Goal: Task Accomplishment & Management: Use online tool/utility

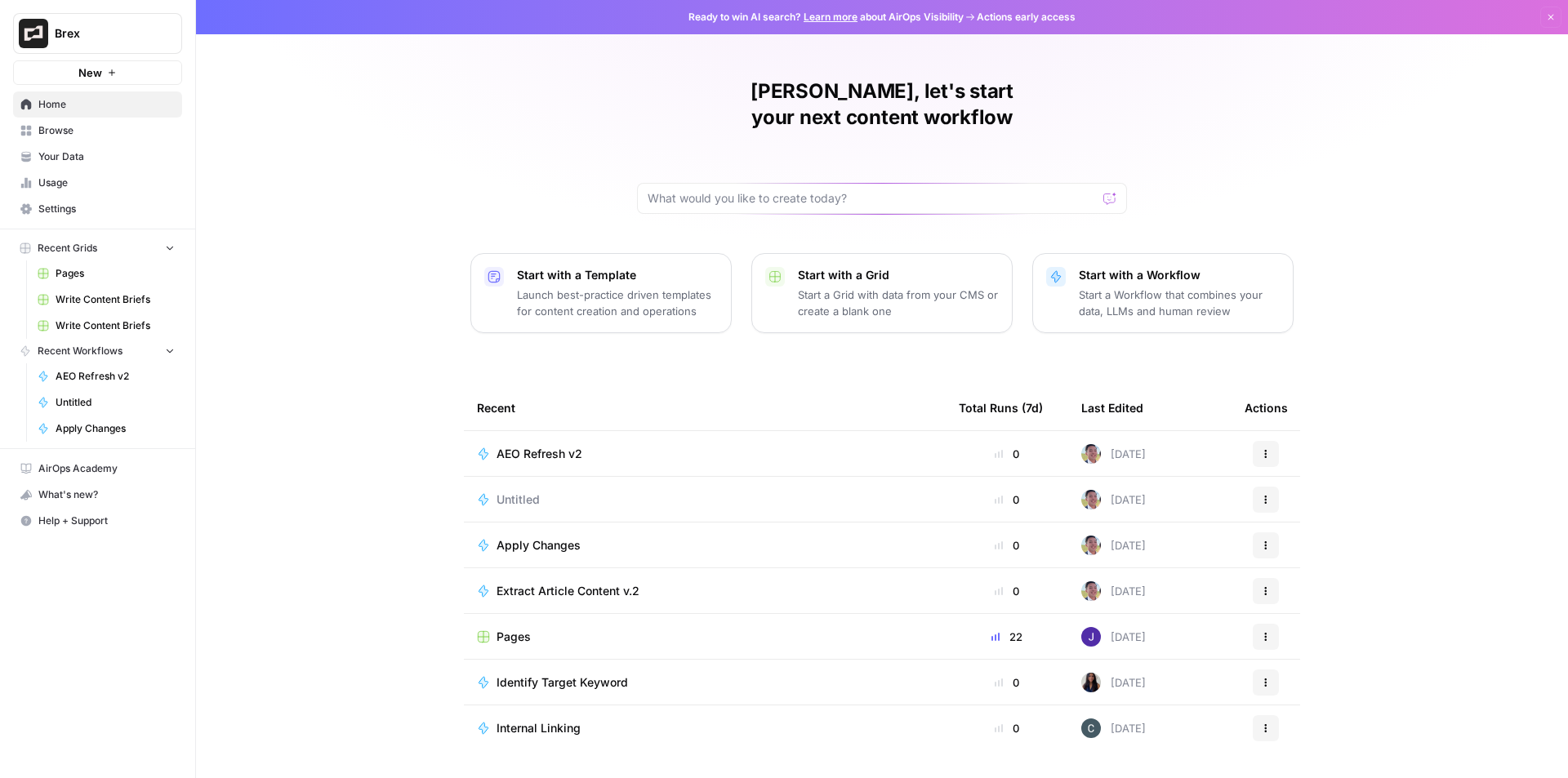
click at [535, 445] on span "AEO Refresh v2" at bounding box center [539, 453] width 86 height 17
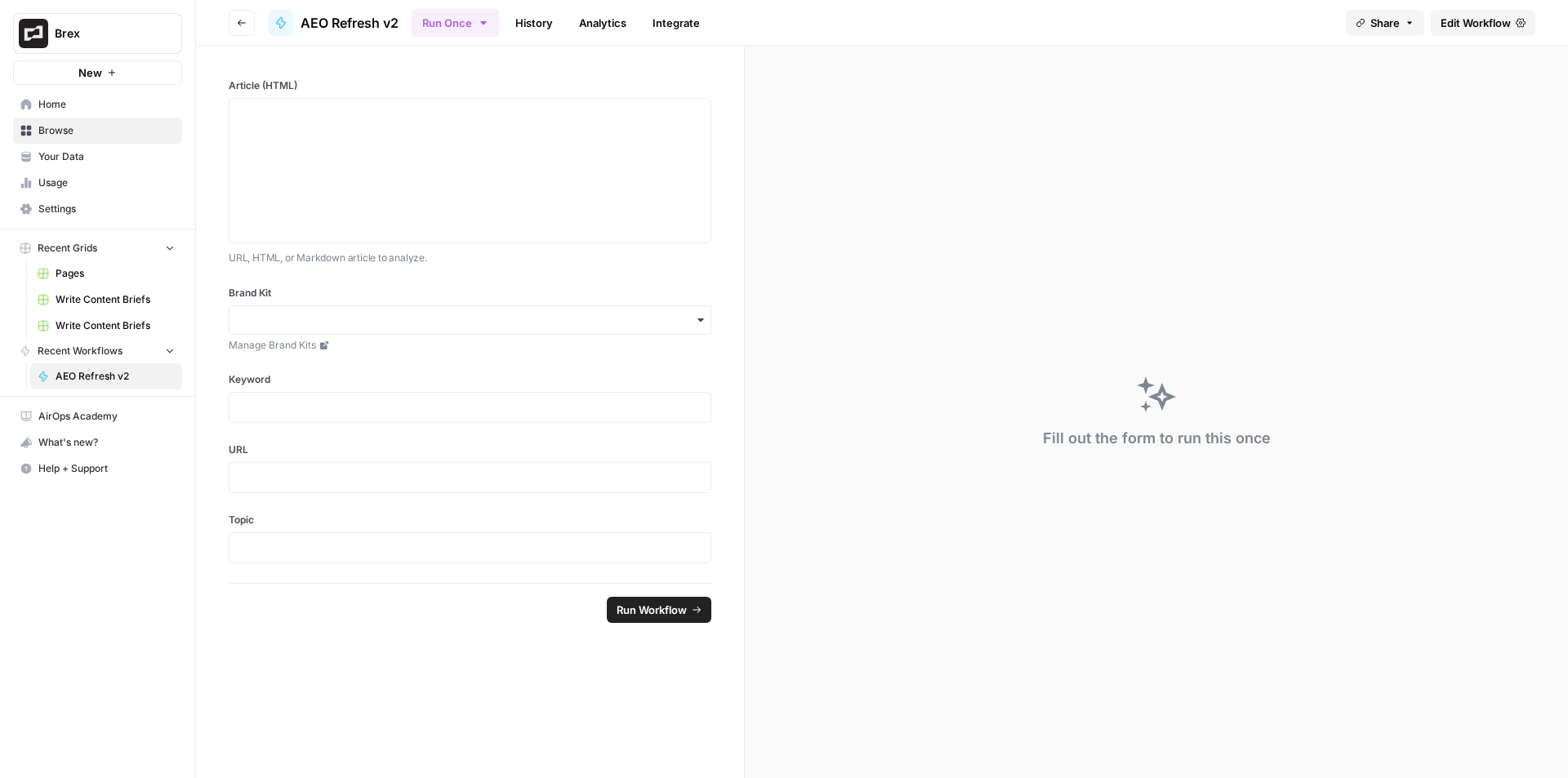
click at [1459, 19] on span "Edit Workflow" at bounding box center [1475, 23] width 70 height 17
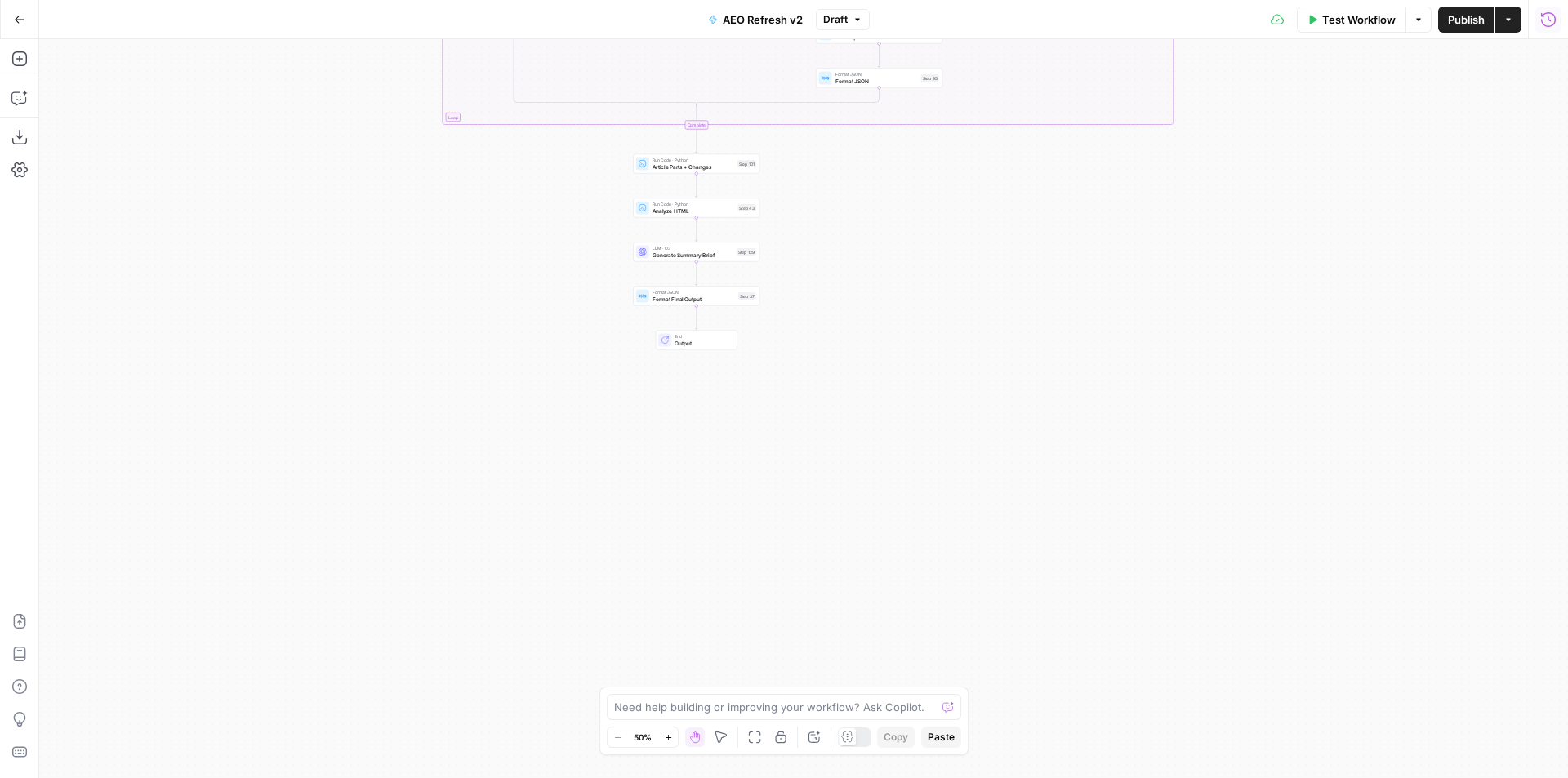
click at [1546, 25] on icon "button" at bounding box center [1548, 18] width 15 height 15
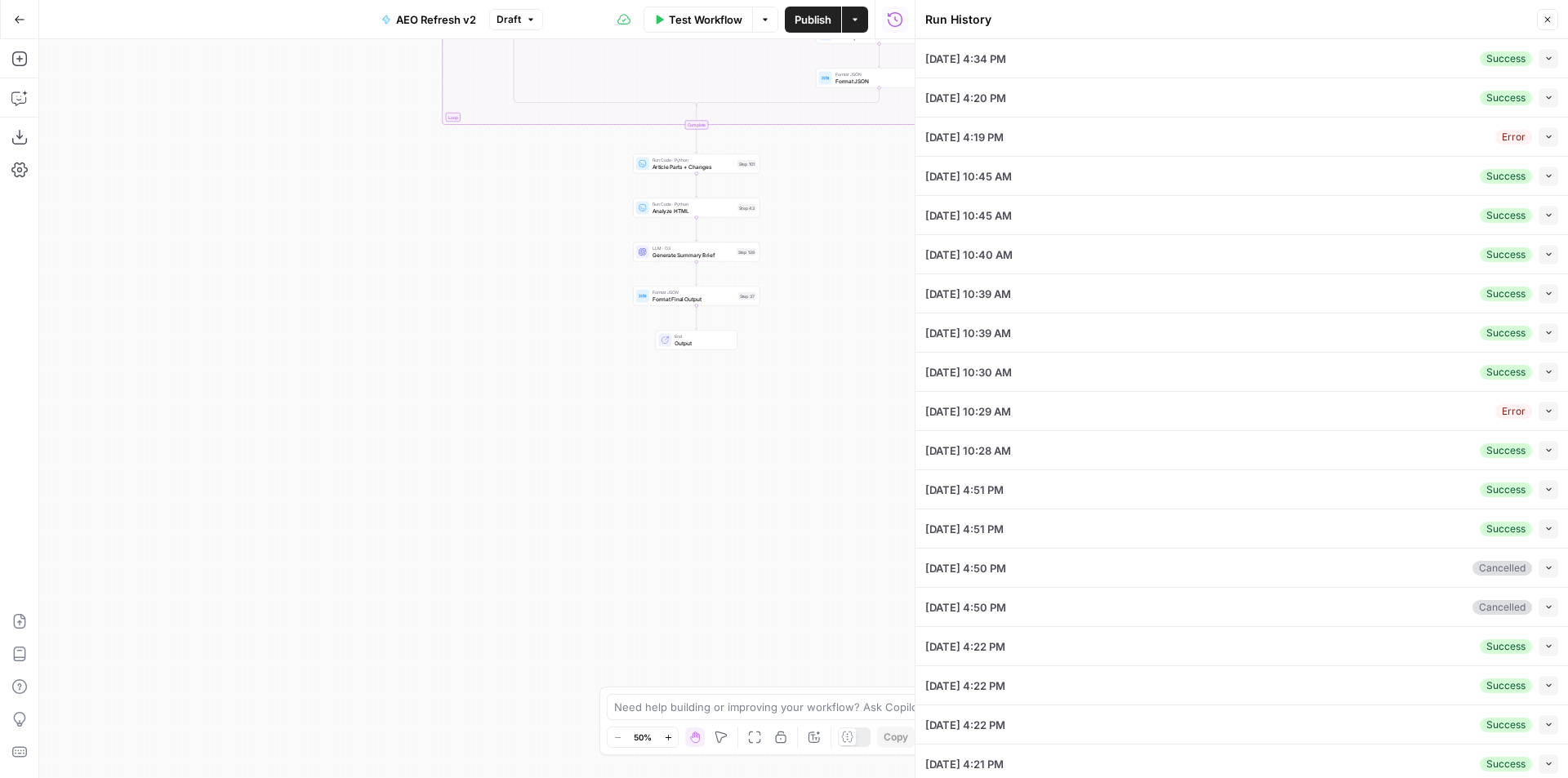
drag, startPoint x: 1546, startPoint y: 52, endPoint x: 1539, endPoint y: 56, distance: 8.1
click at [1546, 53] on li "[DATE] 4:34 PM Success Collapse View Logs" at bounding box center [1241, 59] width 652 height 39
click at [1544, 56] on icon "button" at bounding box center [1549, 59] width 9 height 9
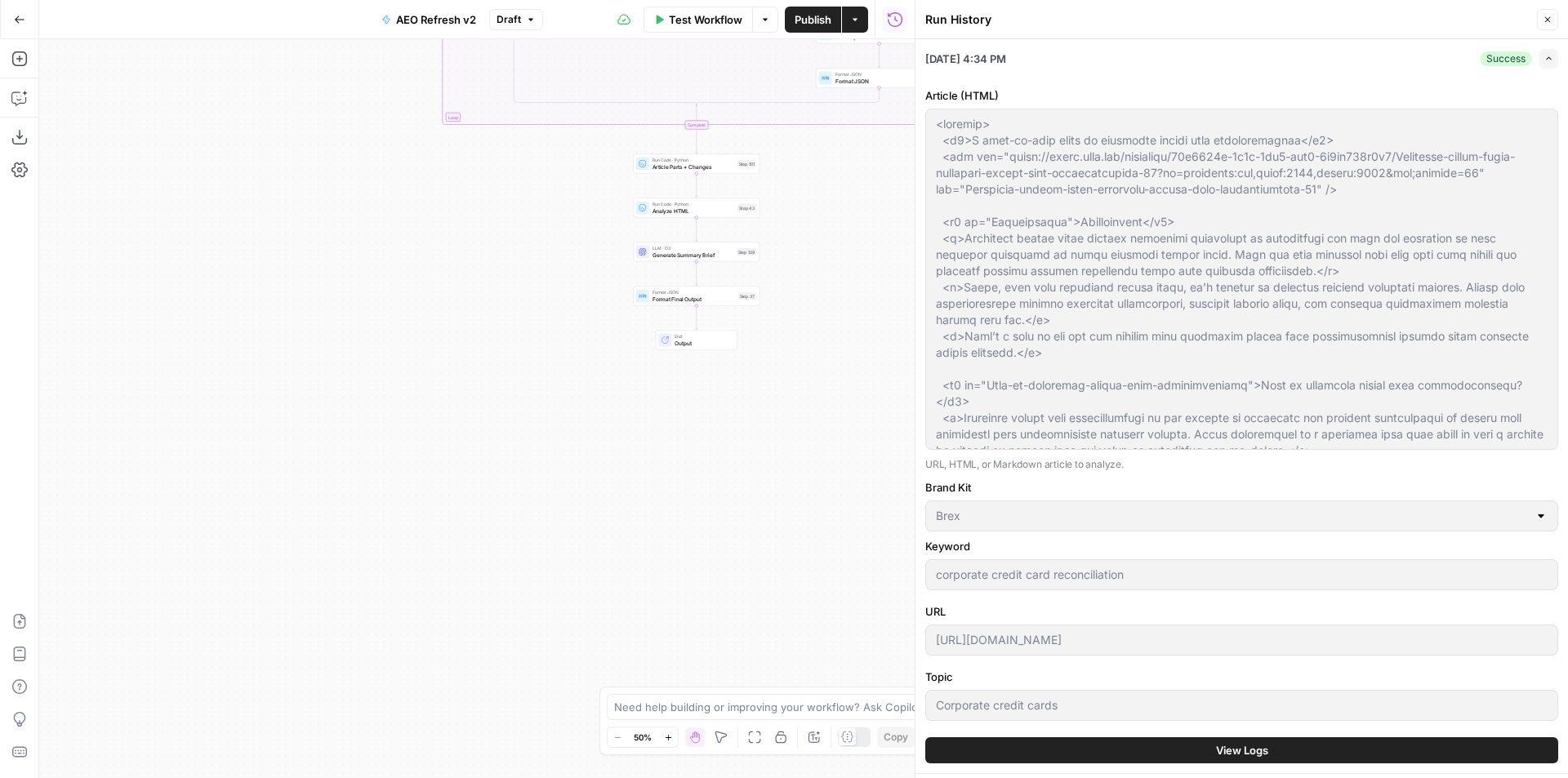
click at [1268, 750] on button "View Logs" at bounding box center [1241, 750] width 633 height 26
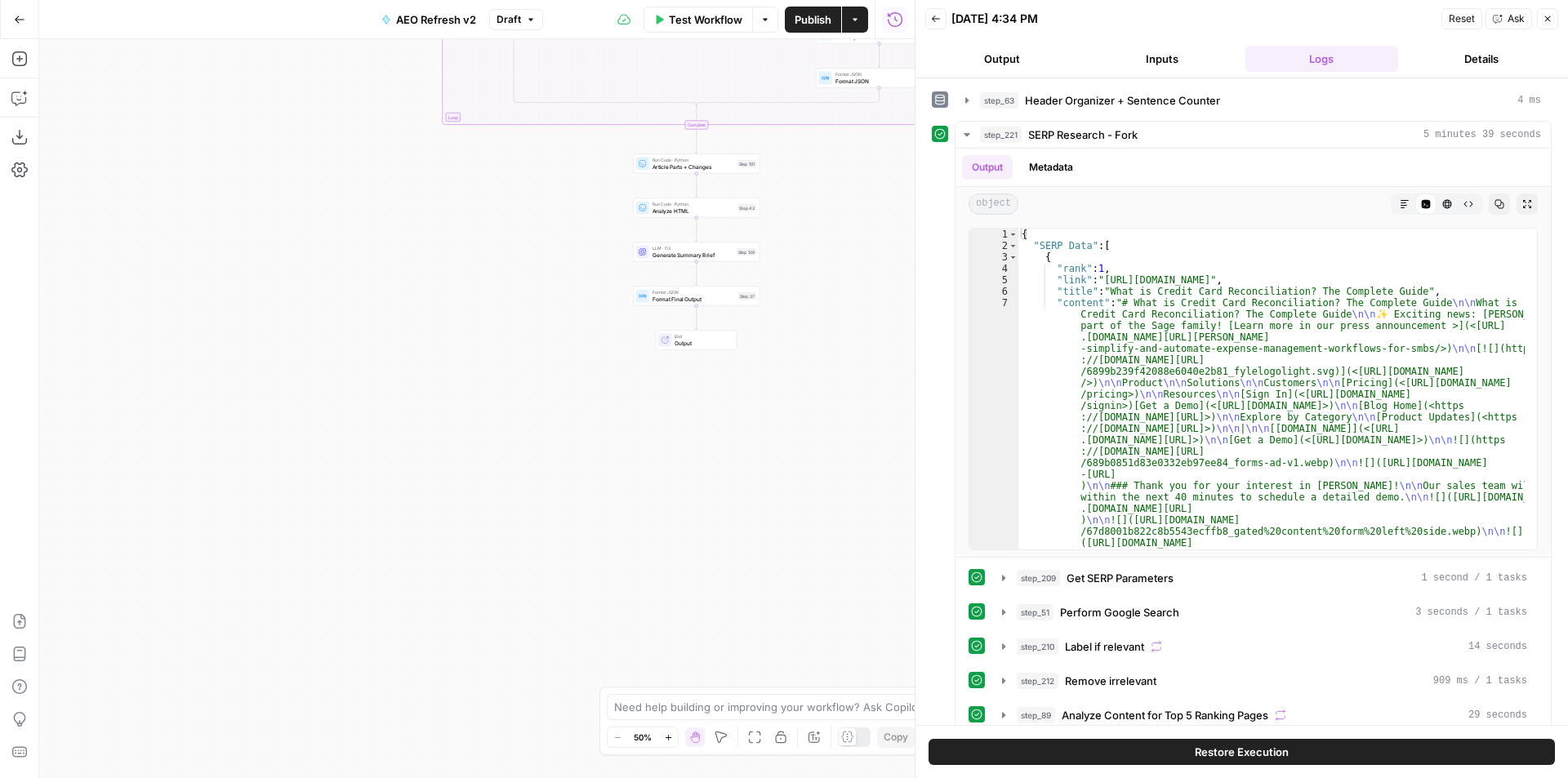
click at [1162, 65] on button "Inputs" at bounding box center [1162, 59] width 153 height 26
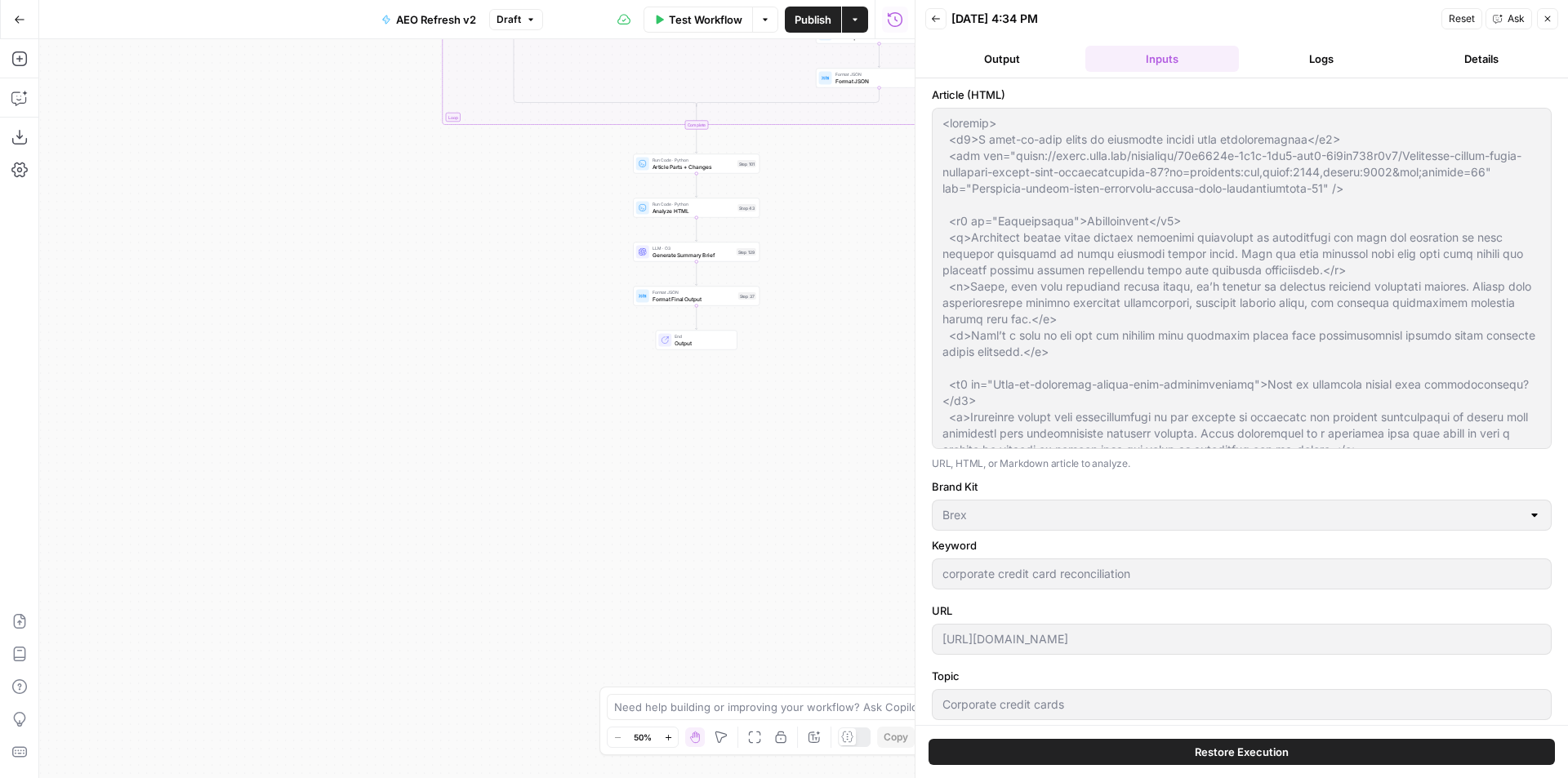
click at [988, 60] on button "Output" at bounding box center [1002, 59] width 153 height 26
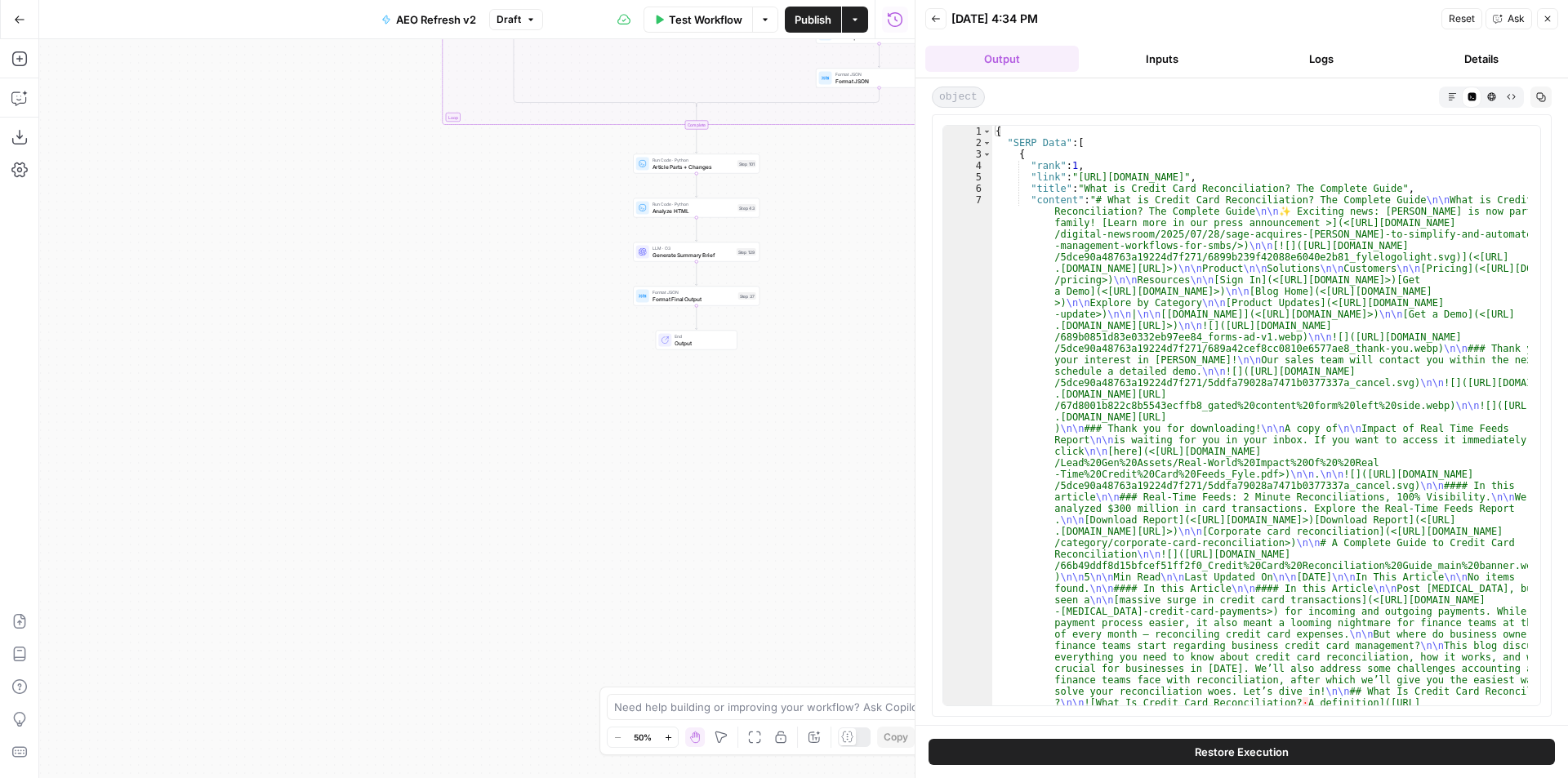
click at [1449, 94] on icon "button" at bounding box center [1452, 96] width 9 height 9
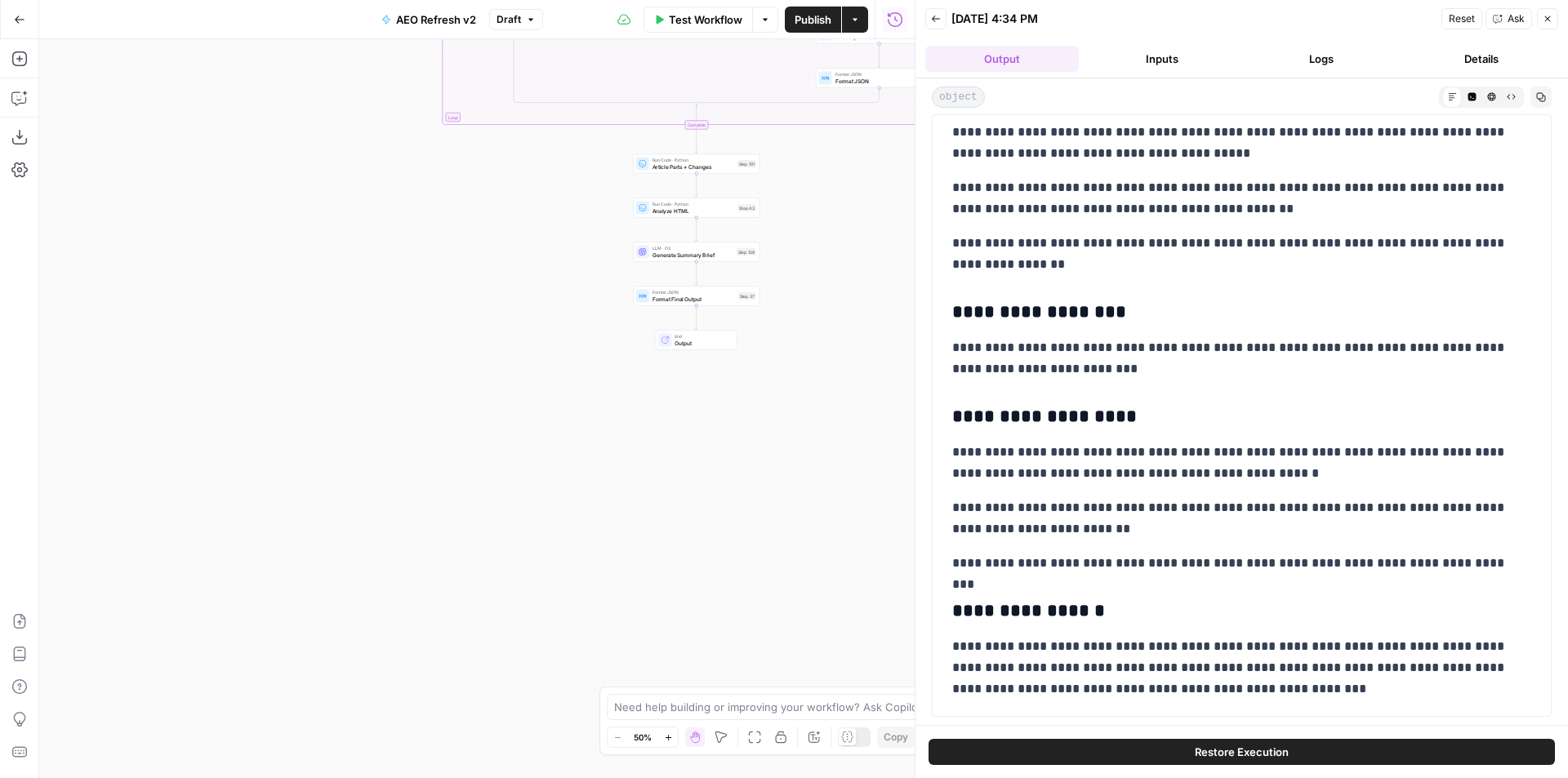
scroll to position [5028, 0]
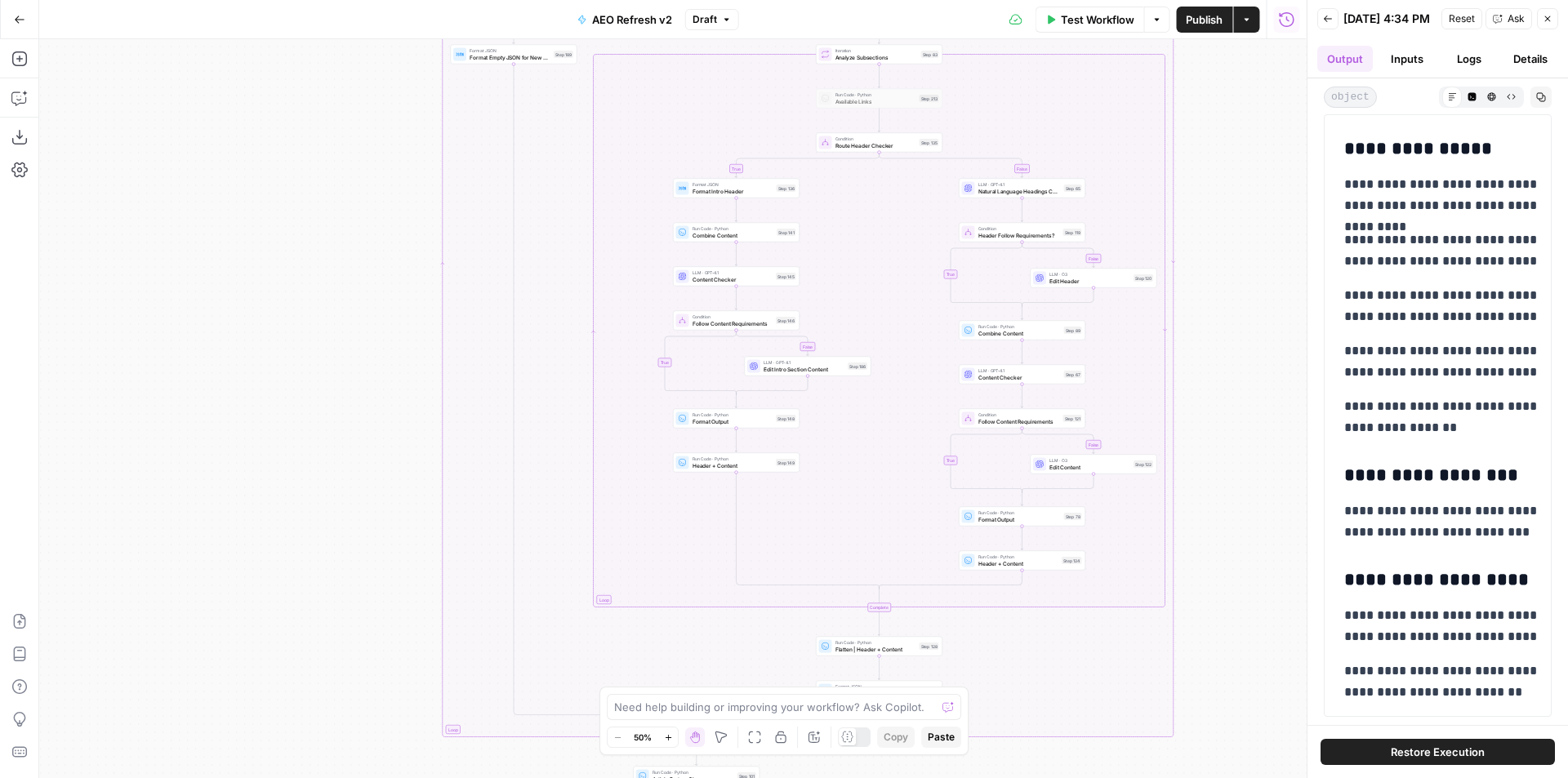
click at [1554, 11] on div "Reset Ask Close" at bounding box center [1499, 18] width 116 height 25
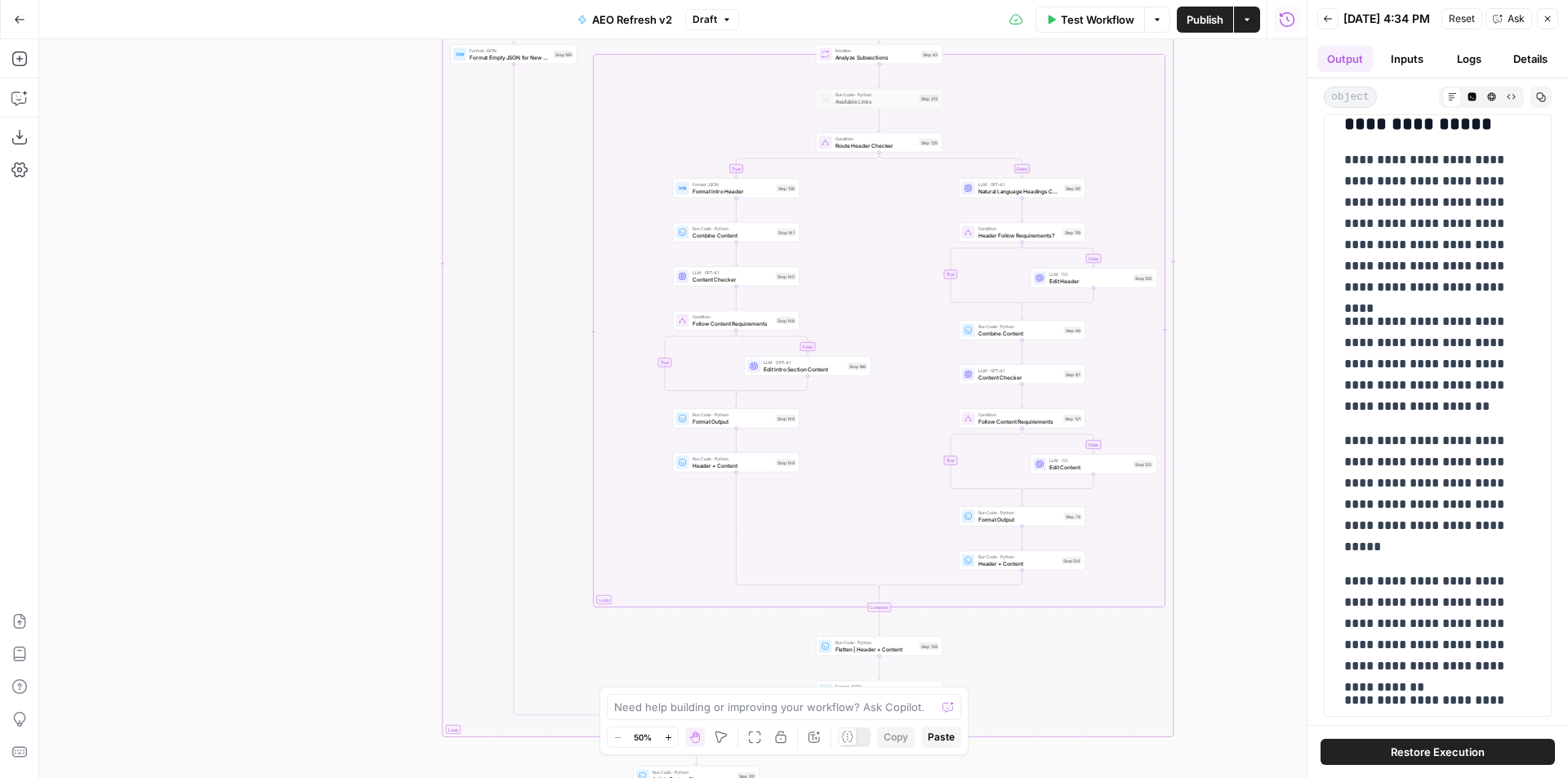
scroll to position [31, 0]
click at [1549, 28] on button "Close" at bounding box center [1547, 18] width 21 height 21
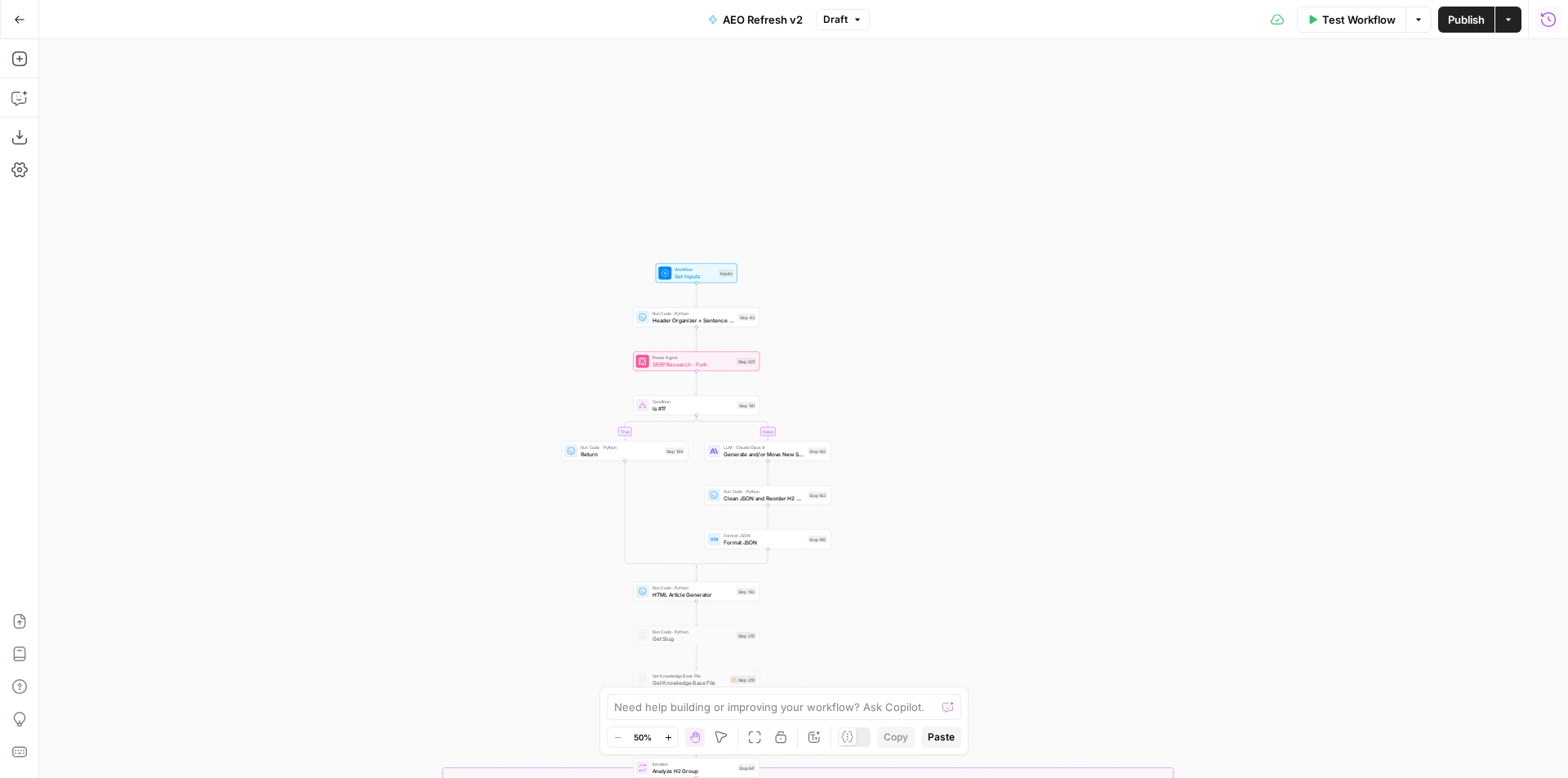
click at [18, 31] on button "Go Back" at bounding box center [20, 20] width 30 height 30
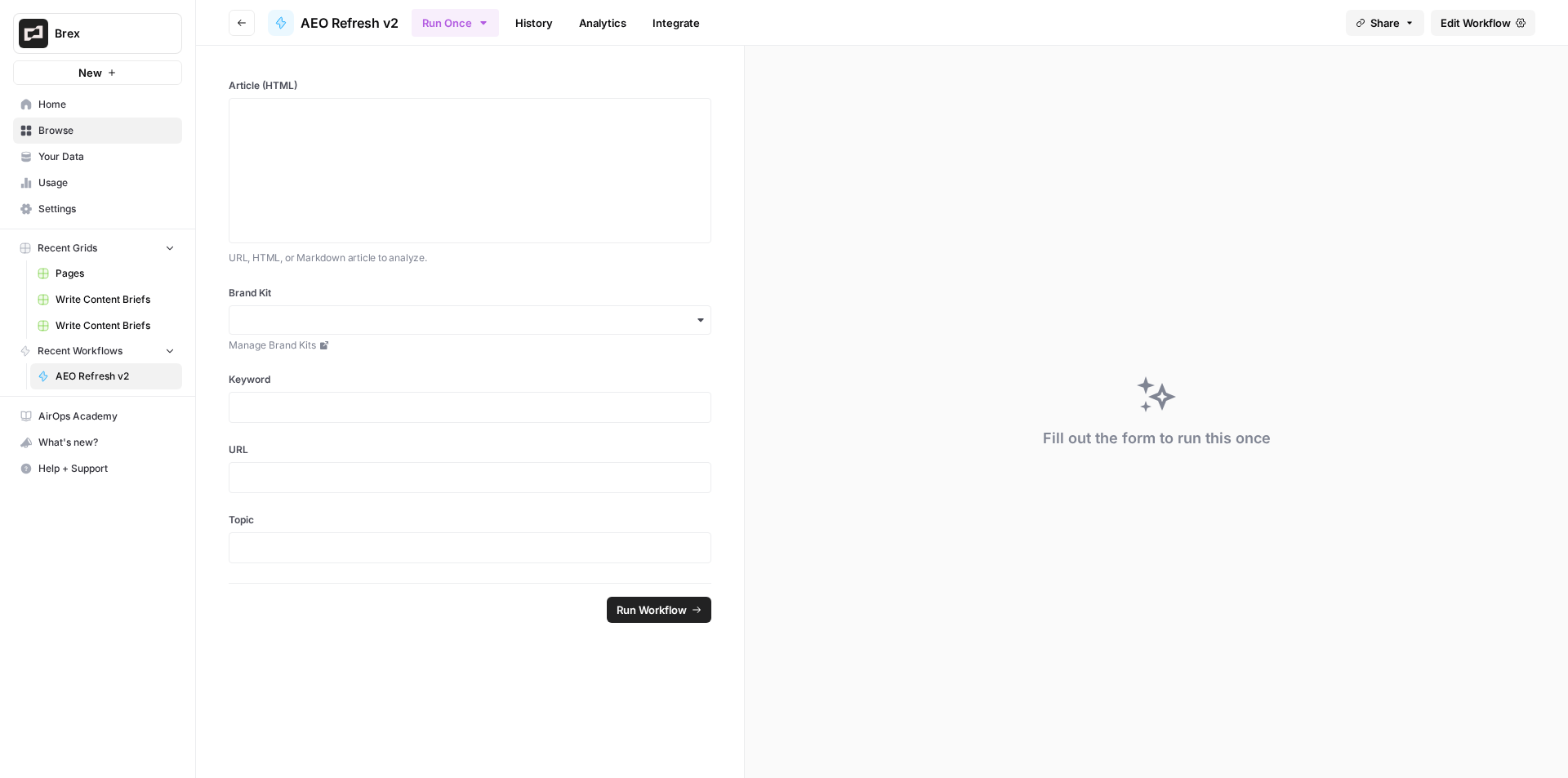
click at [105, 34] on span "Brex" at bounding box center [103, 33] width 99 height 17
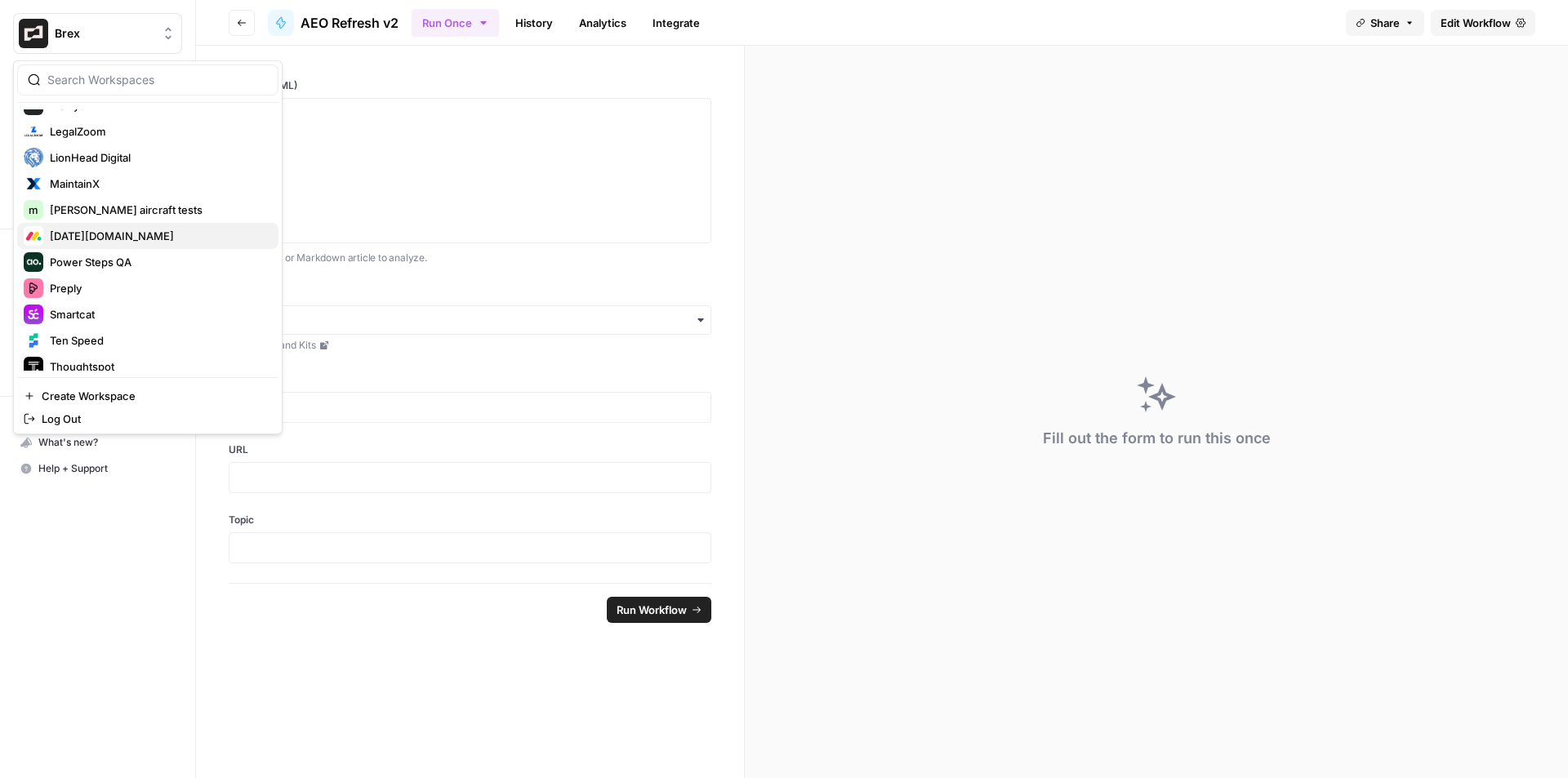
scroll to position [490, 0]
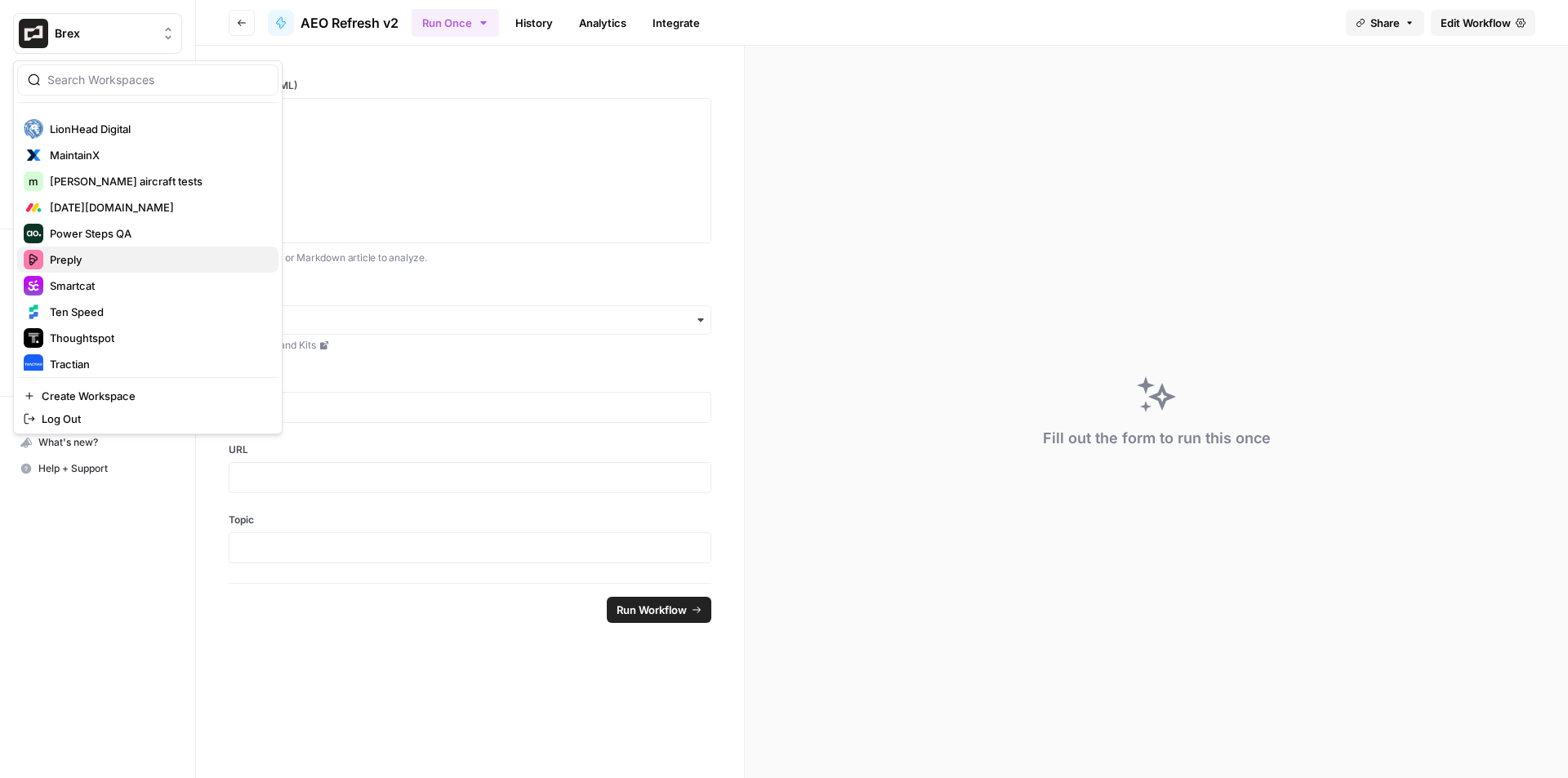
click at [129, 262] on span "Preply" at bounding box center [158, 259] width 215 height 17
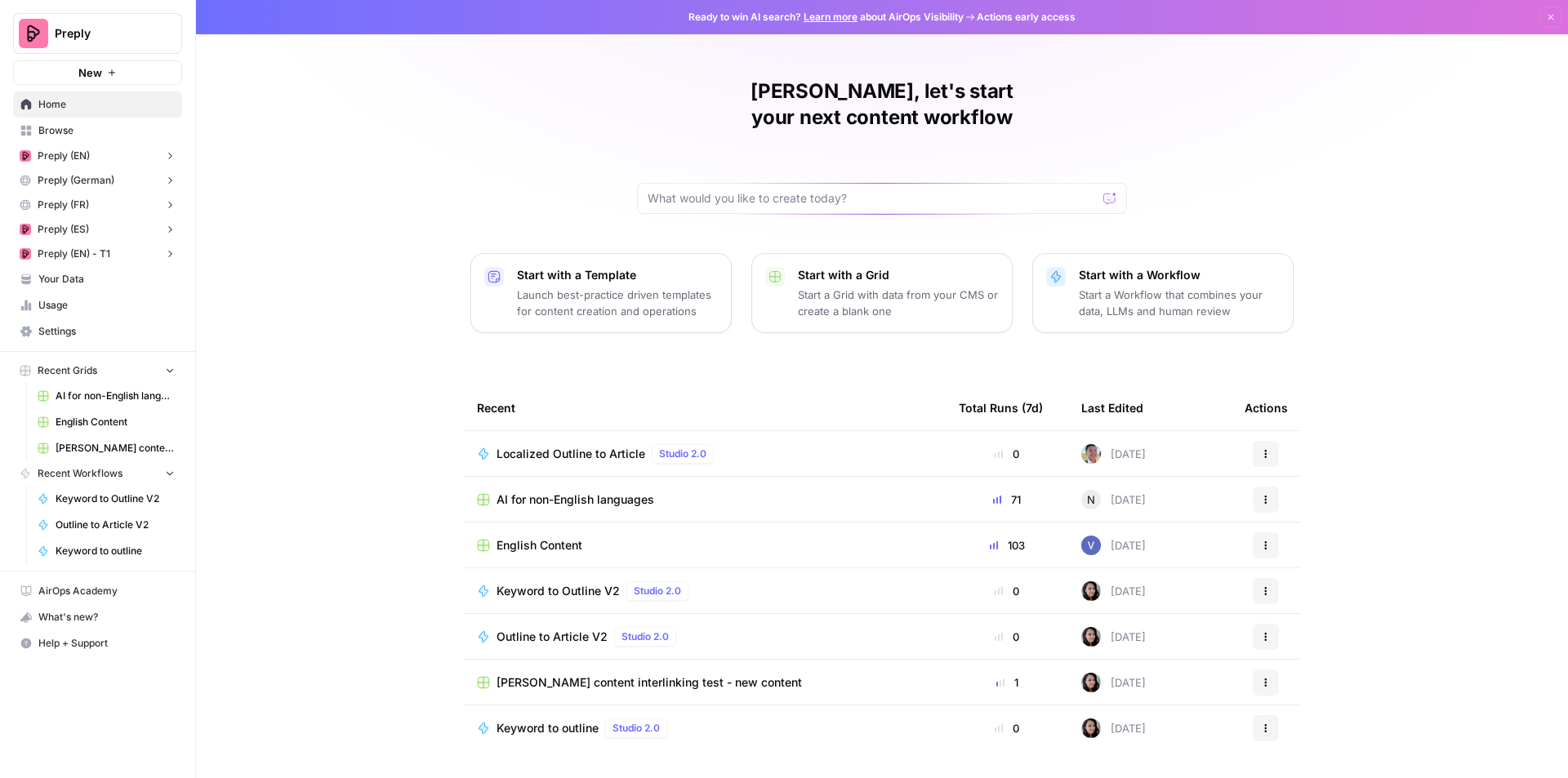
click at [70, 207] on span "Preply (FR)" at bounding box center [63, 205] width 52 height 15
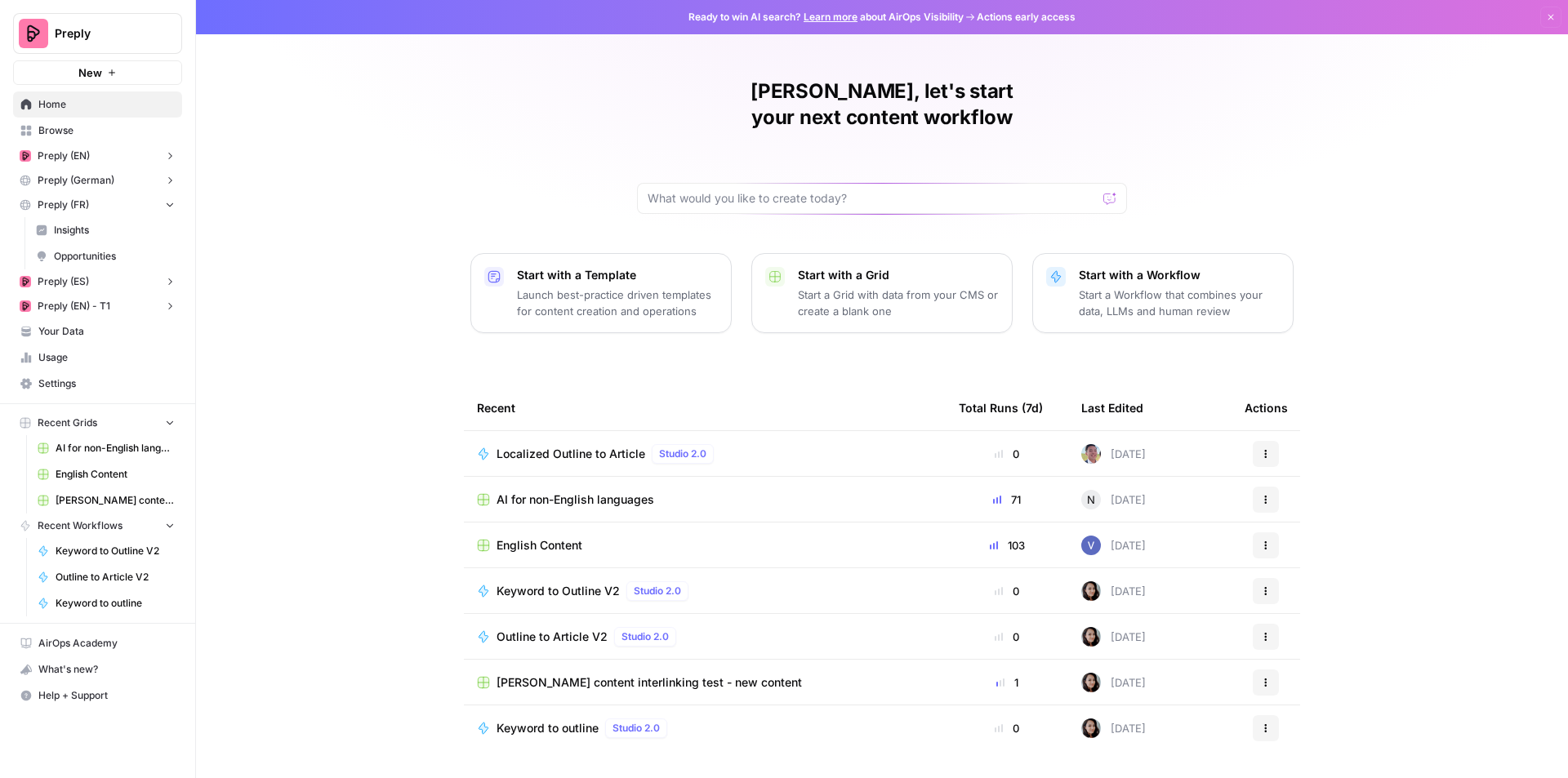
click at [74, 278] on span "Preply (ES)" at bounding box center [63, 281] width 52 height 15
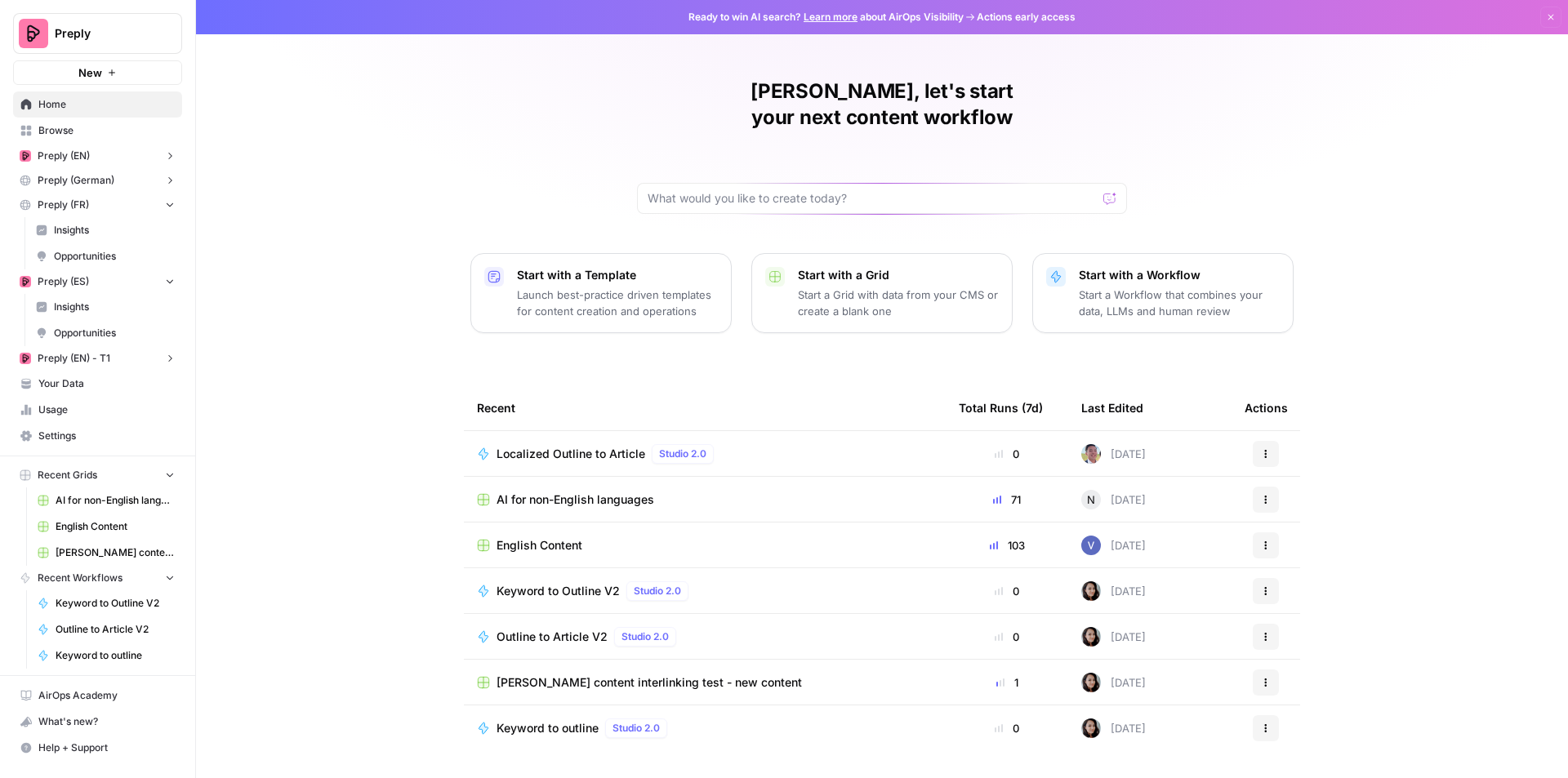
click at [74, 278] on span "Preply (ES)" at bounding box center [63, 281] width 52 height 15
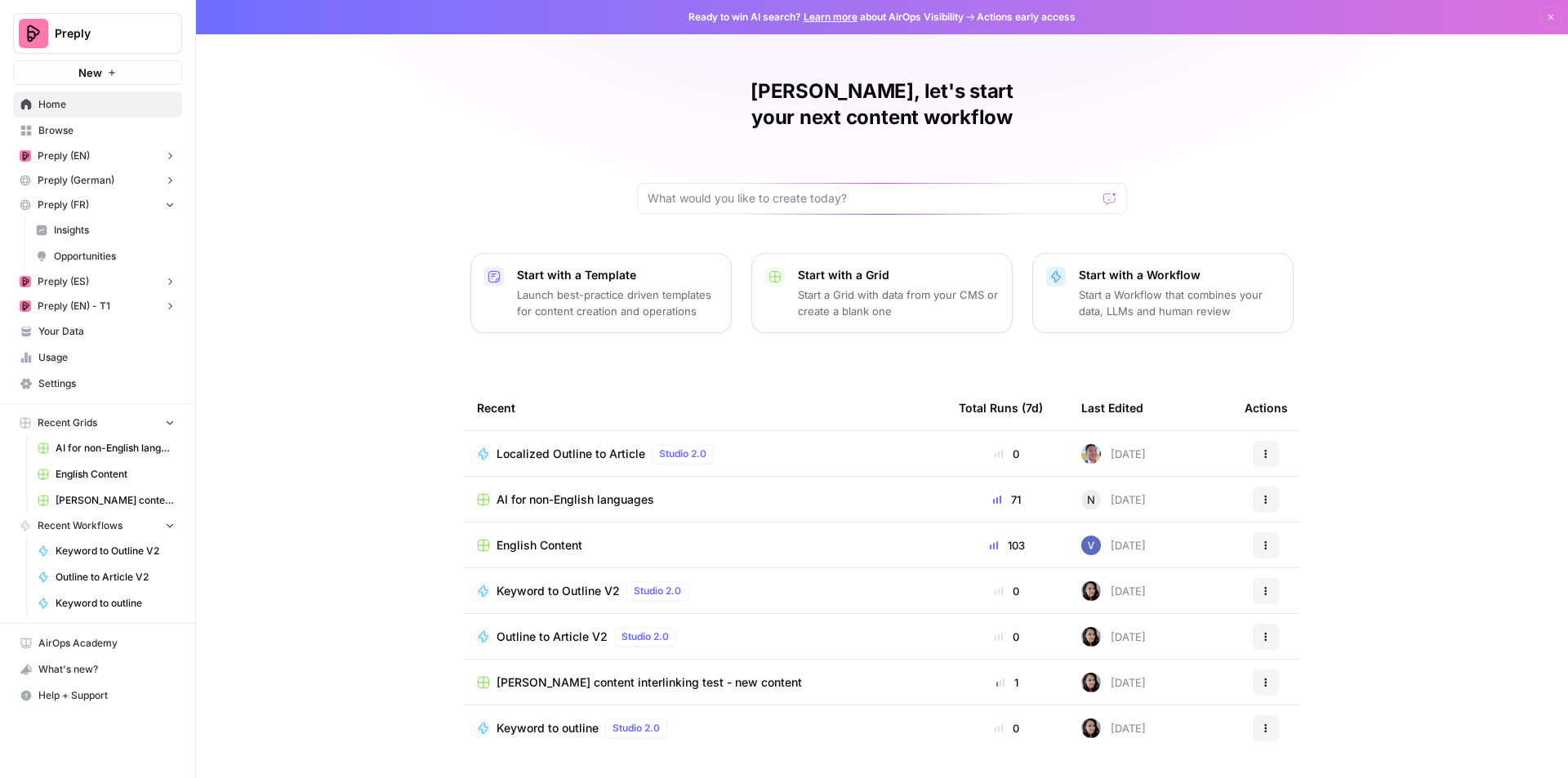
click at [76, 337] on span "Your Data" at bounding box center [107, 331] width 137 height 15
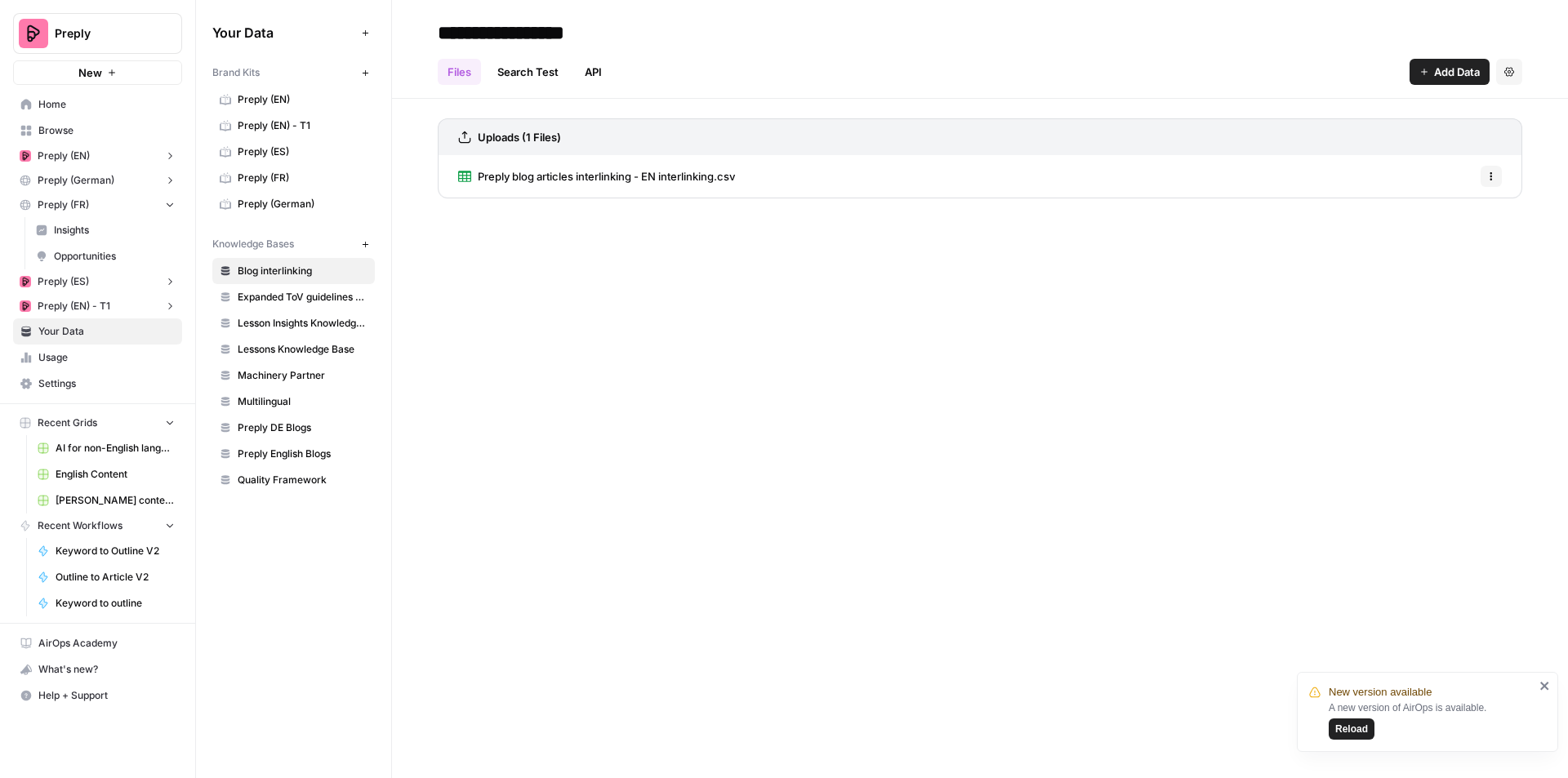
drag, startPoint x: 1345, startPoint y: 735, endPoint x: 1348, endPoint y: 721, distance: 14.3
click at [1348, 721] on span "Reload" at bounding box center [1351, 728] width 32 height 15
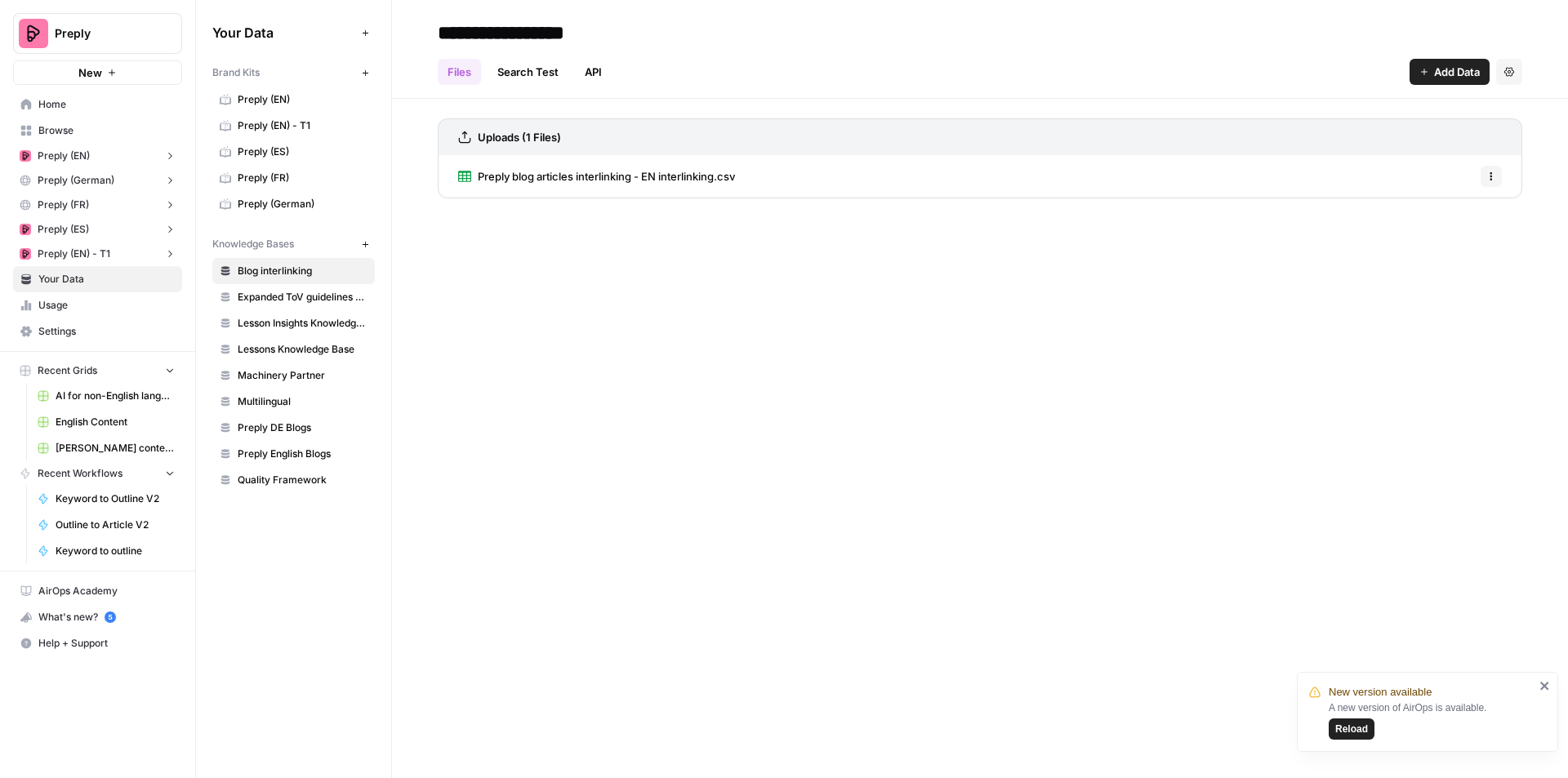
click at [286, 164] on link "Preply (ES)" at bounding box center [293, 152] width 163 height 26
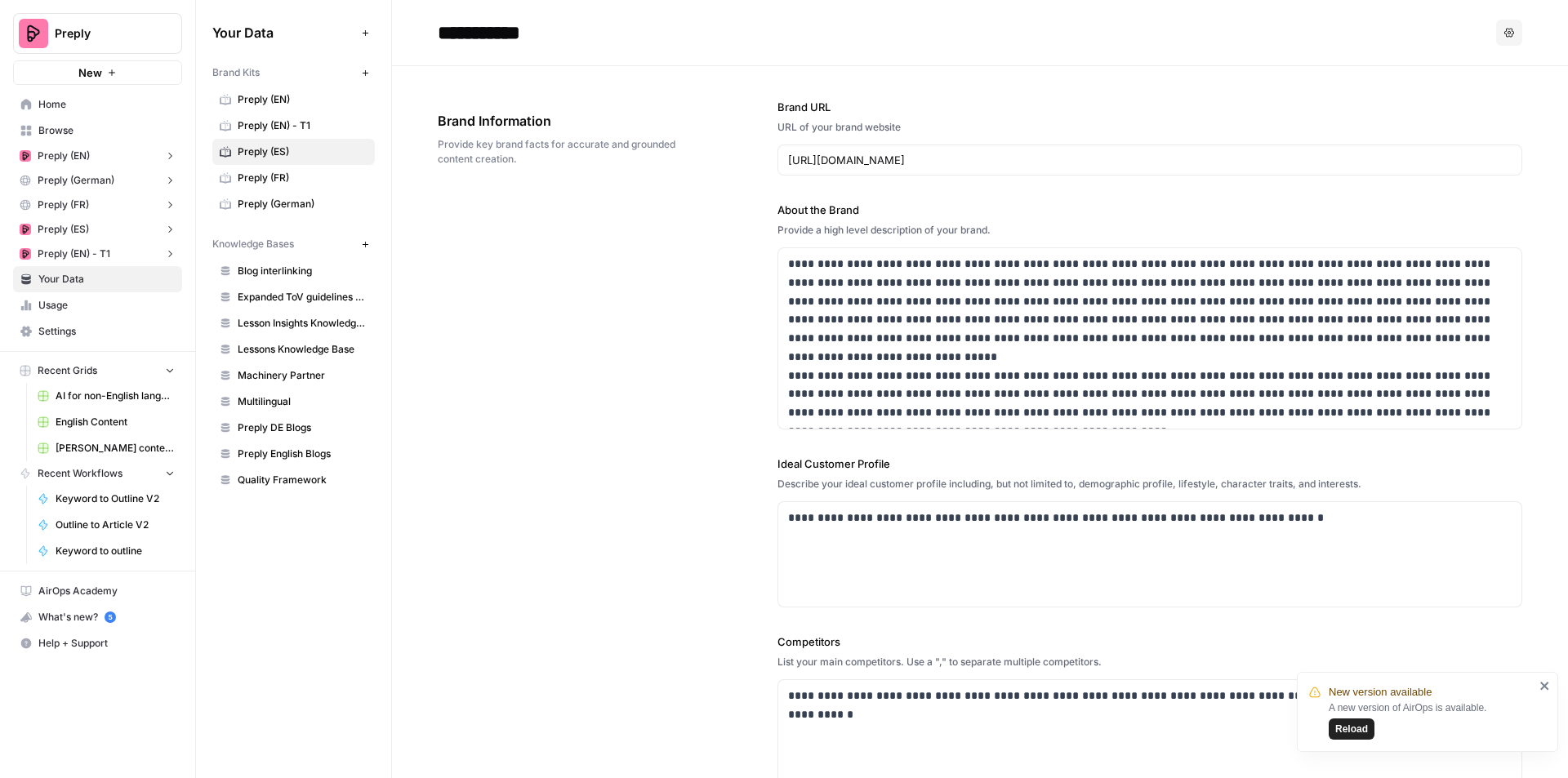
click at [302, 117] on link "Preply (EN) - T1" at bounding box center [293, 126] width 163 height 26
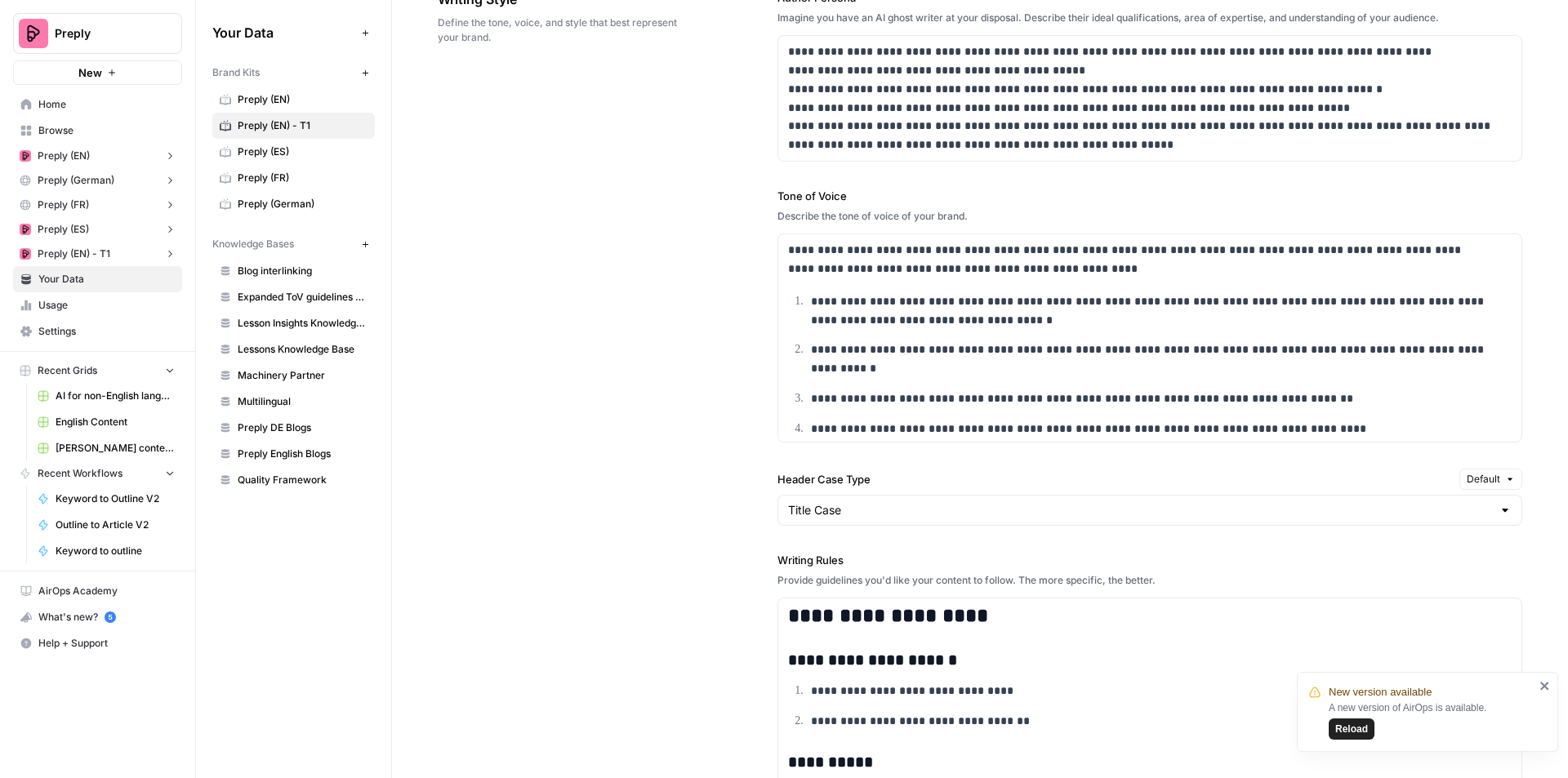
scroll to position [1224, 0]
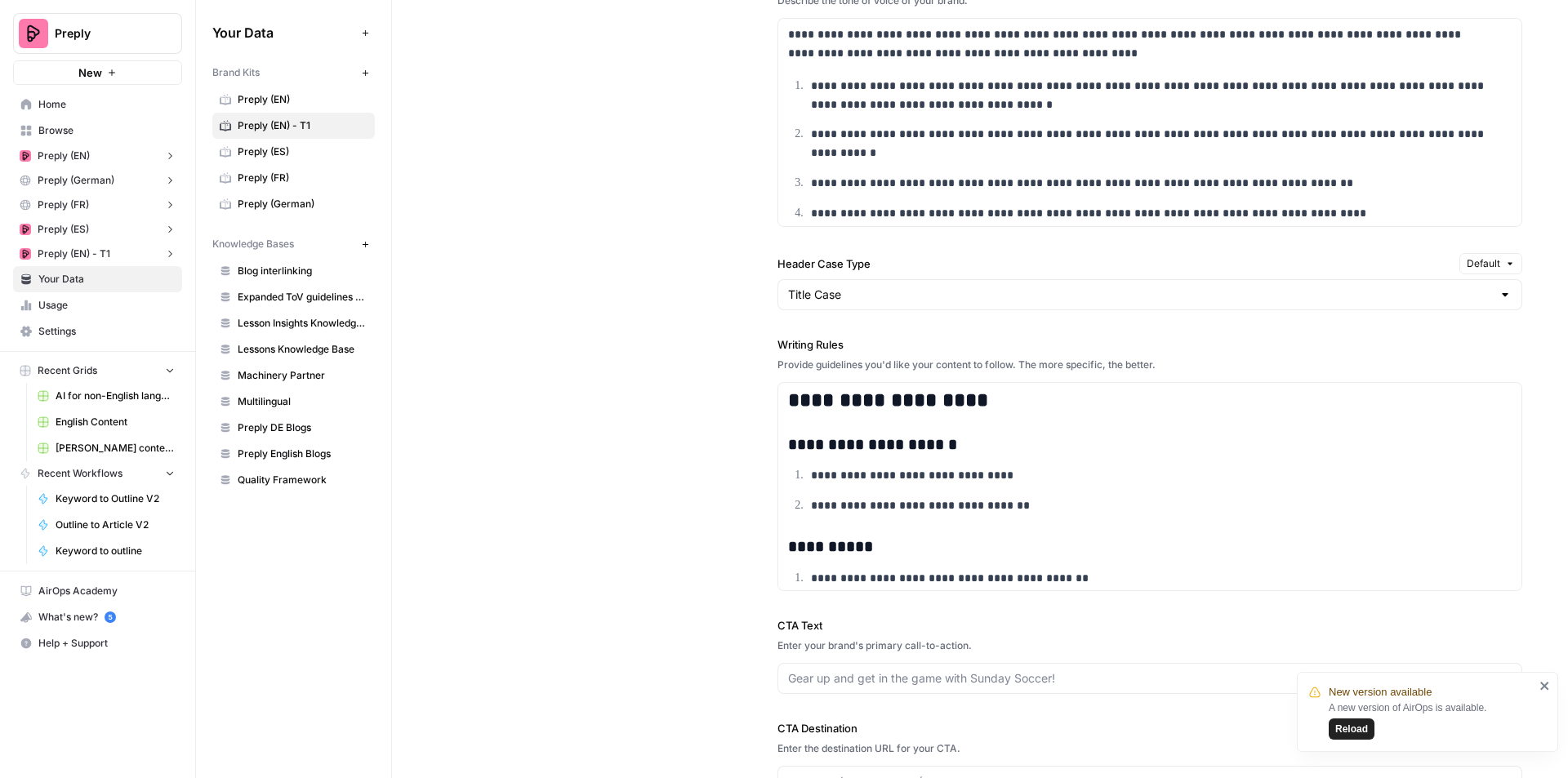
click at [256, 97] on span "Preply (EN)" at bounding box center [302, 99] width 130 height 15
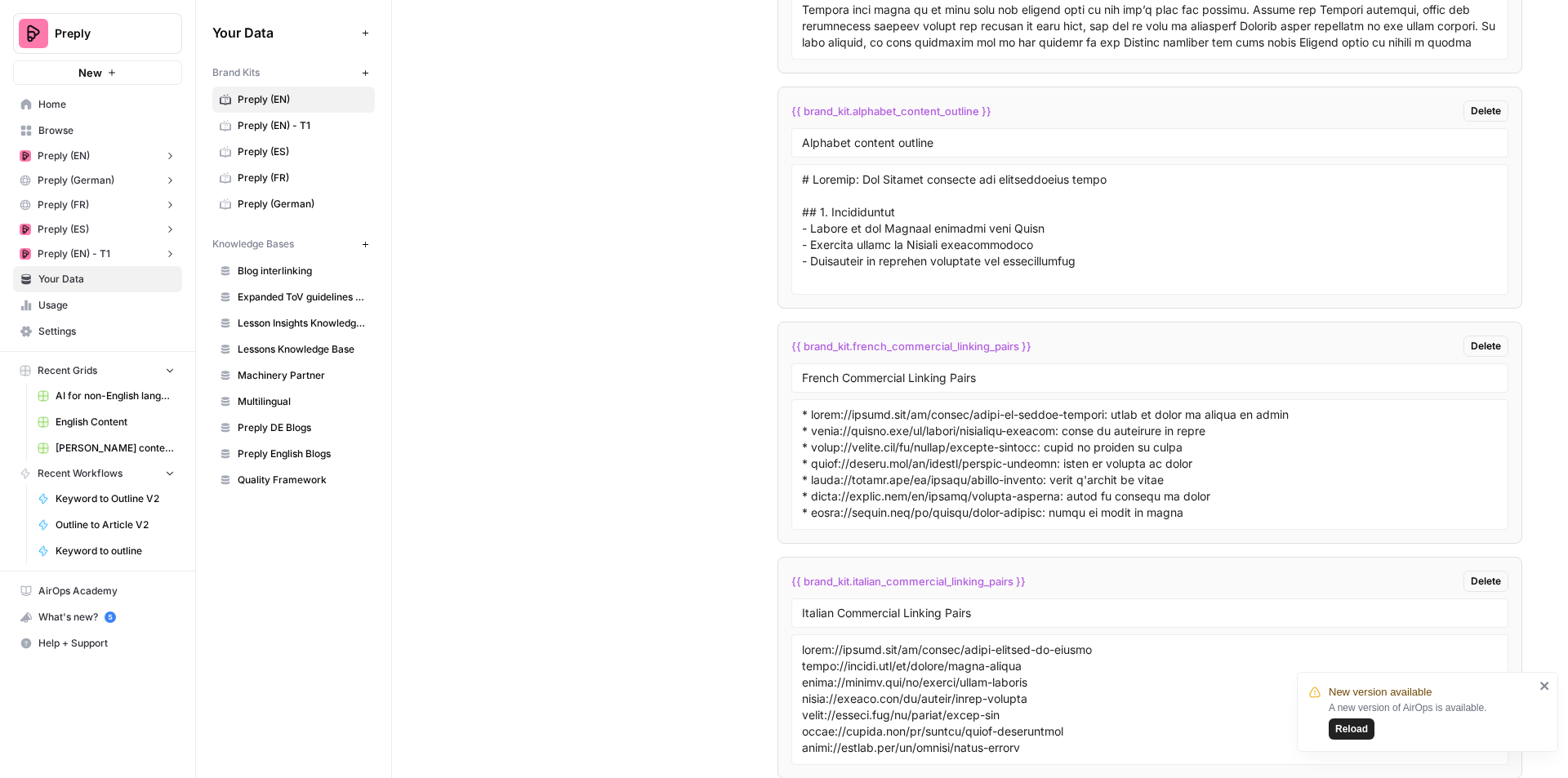
scroll to position [8065, 0]
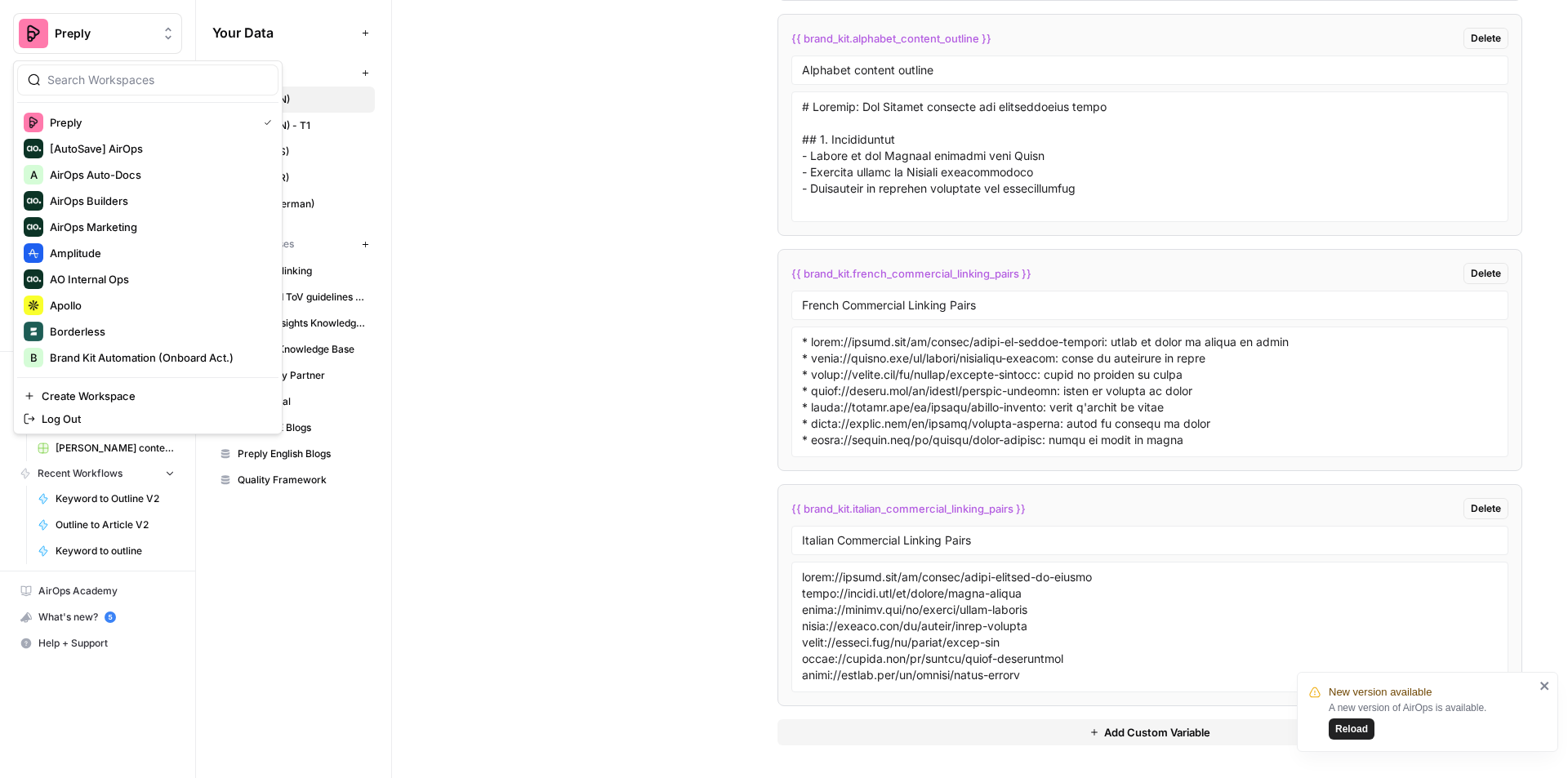
click at [46, 36] on img "Workspace: Preply" at bounding box center [33, 33] width 30 height 30
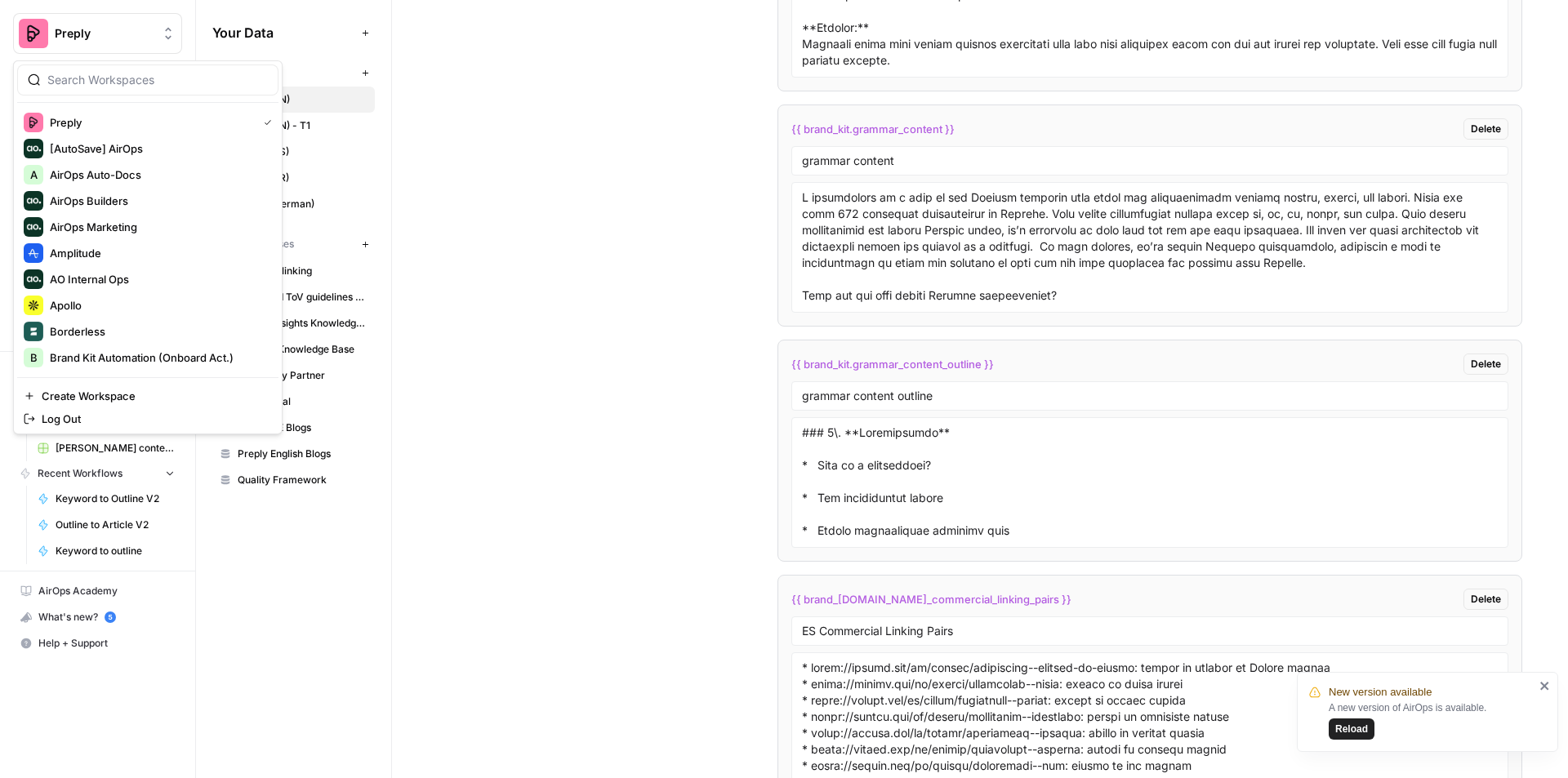
scroll to position [6188, 0]
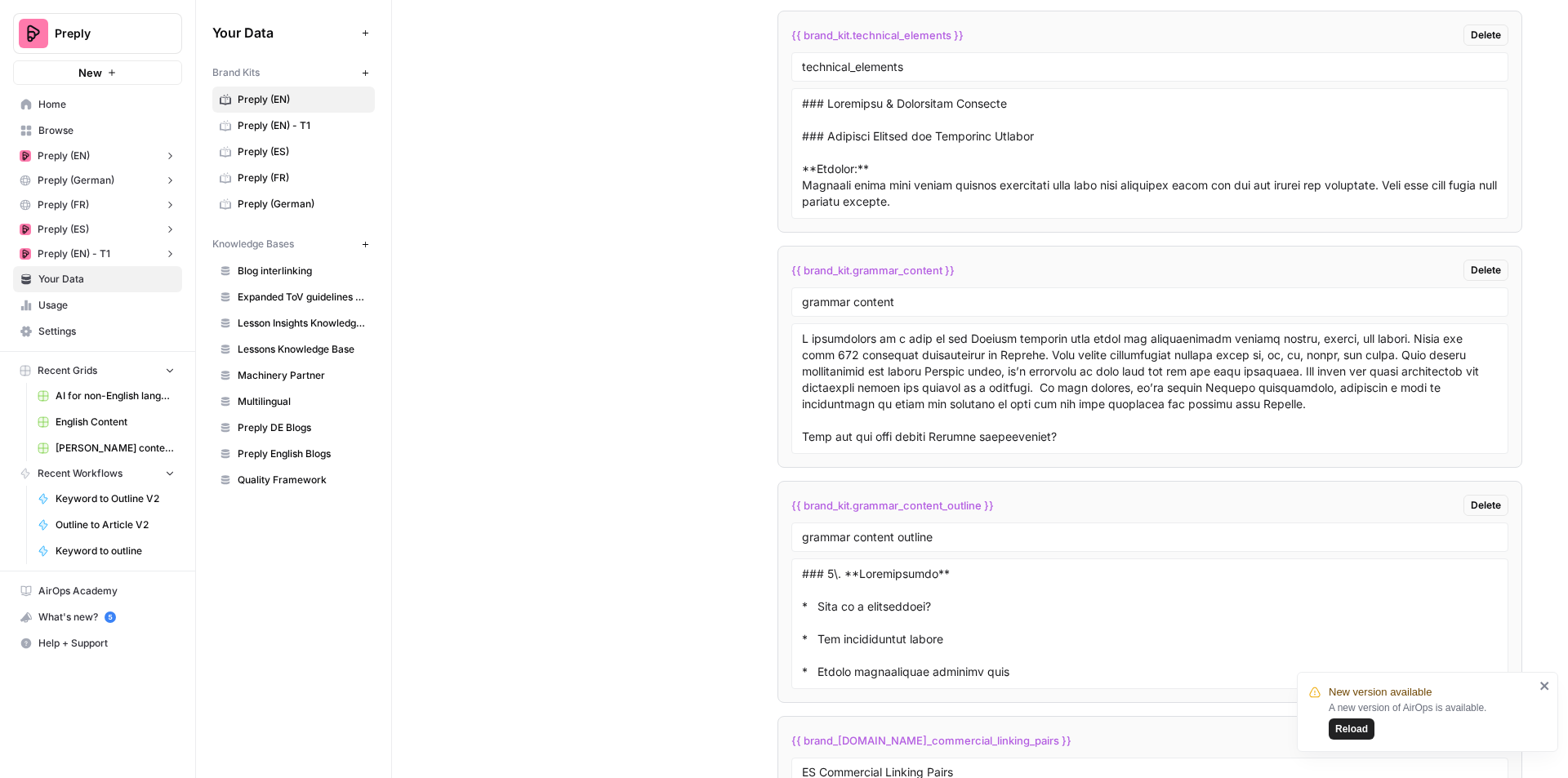
click at [1546, 685] on icon "close" at bounding box center [1544, 685] width 11 height 13
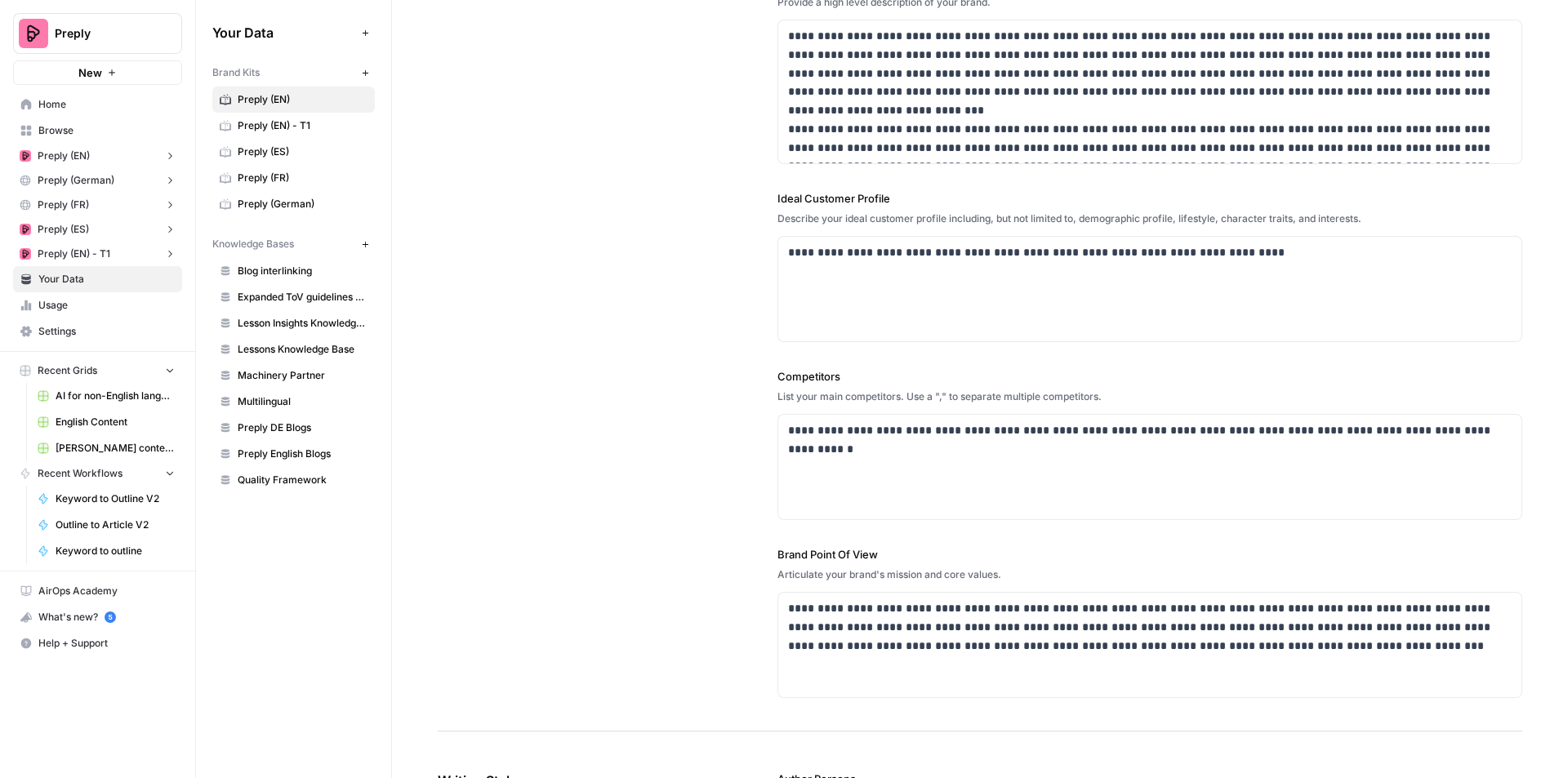
scroll to position [0, 0]
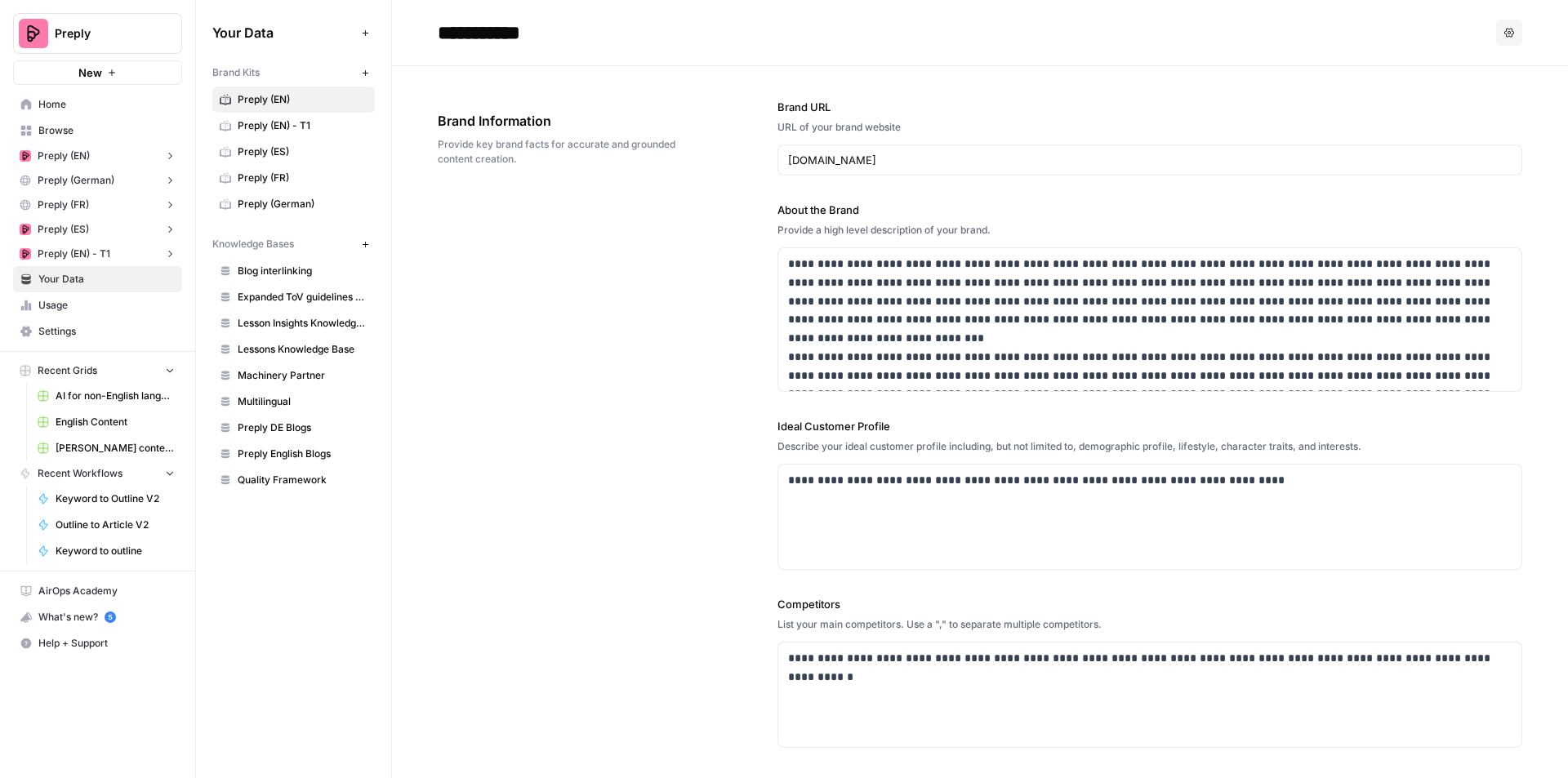
click at [122, 103] on span "Home" at bounding box center [107, 104] width 137 height 15
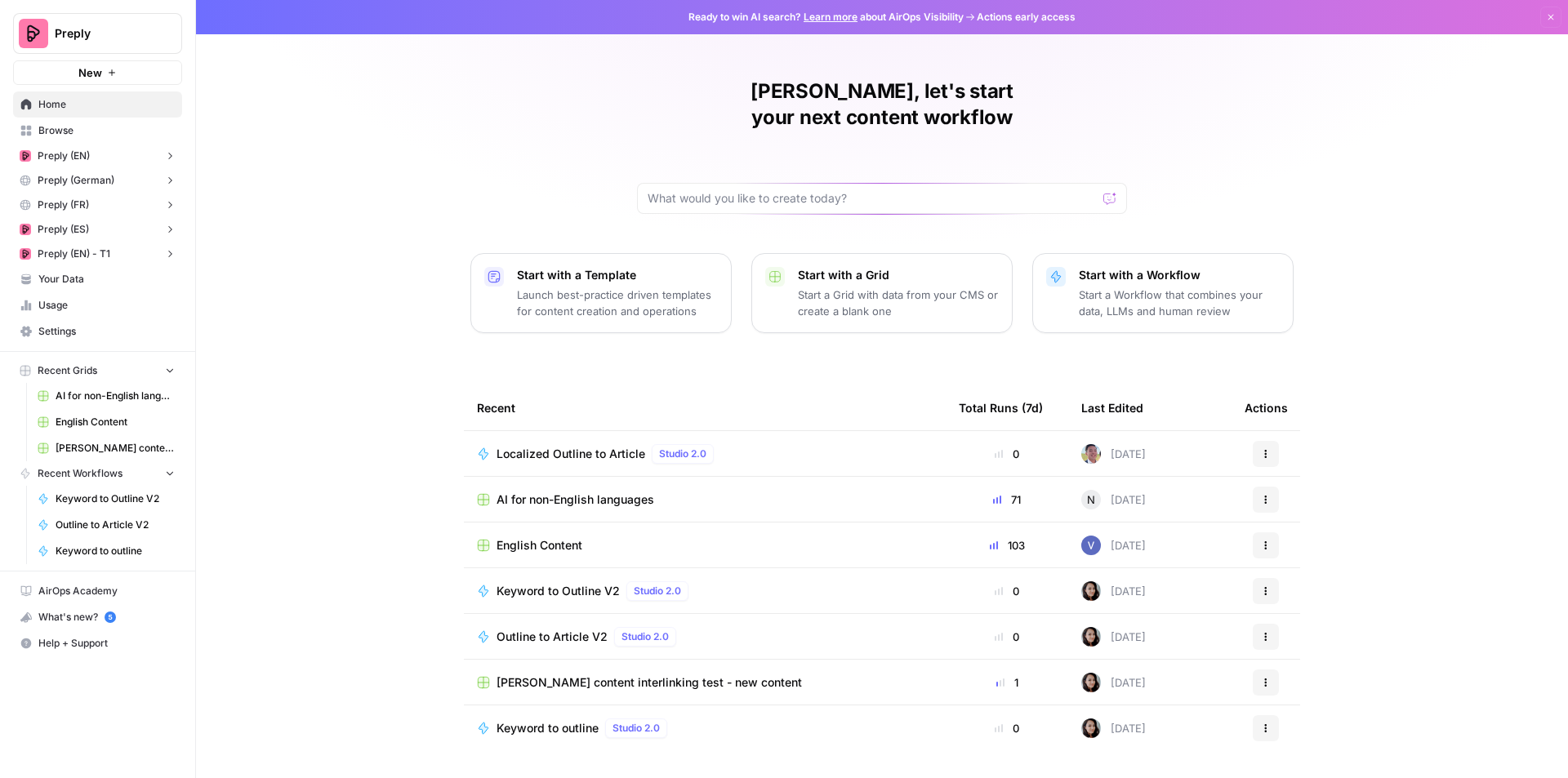
click at [553, 477] on td "AI for non-English languages" at bounding box center [705, 499] width 482 height 45
click at [566, 491] on span "AI for non-English languages" at bounding box center [575, 499] width 158 height 17
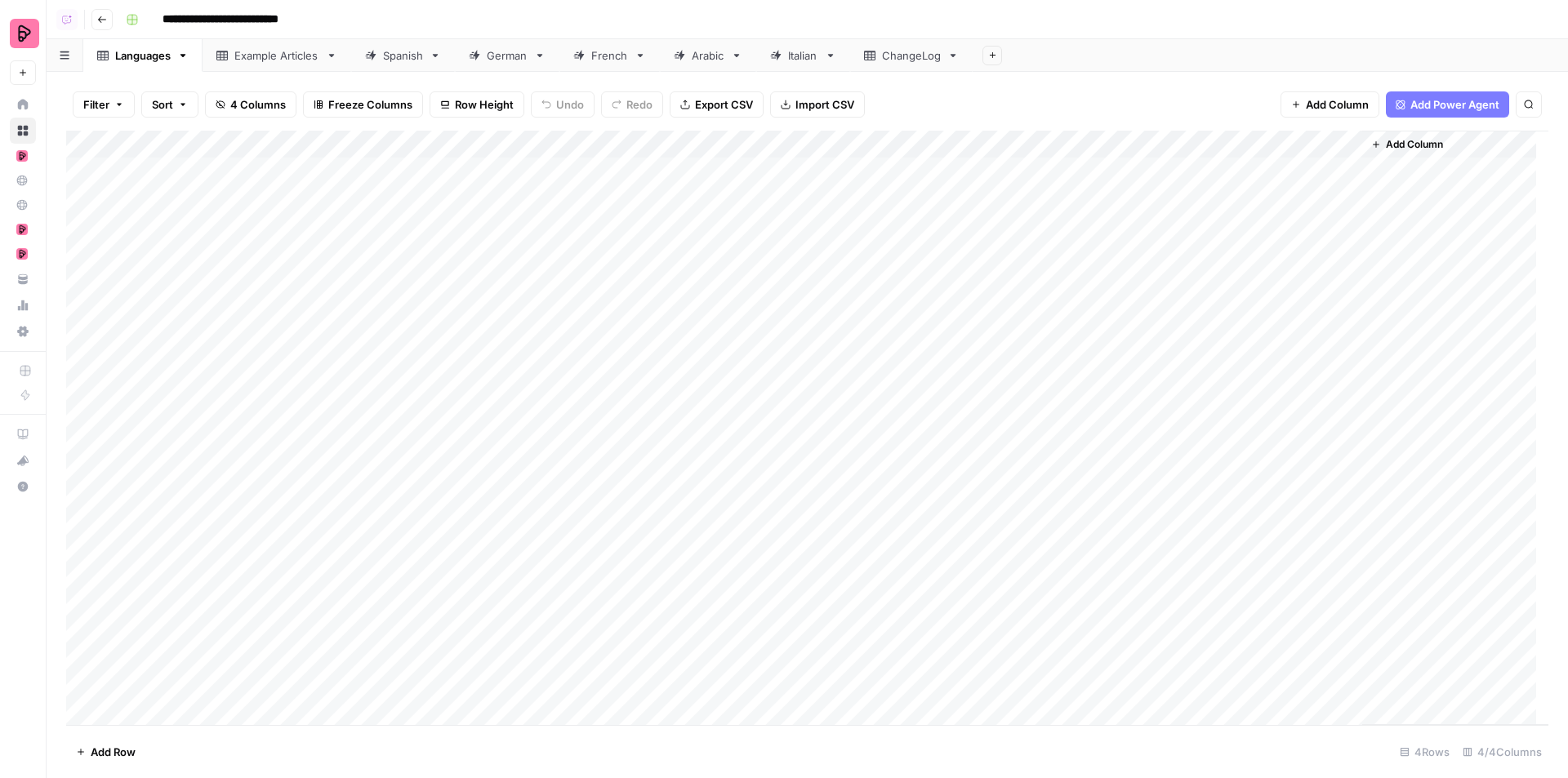
click at [432, 61] on link "Spanish" at bounding box center [403, 55] width 103 height 32
click at [1203, 355] on div "Add Column" at bounding box center [807, 427] width 1482 height 594
click at [1201, 492] on div "Add Column" at bounding box center [807, 427] width 1482 height 594
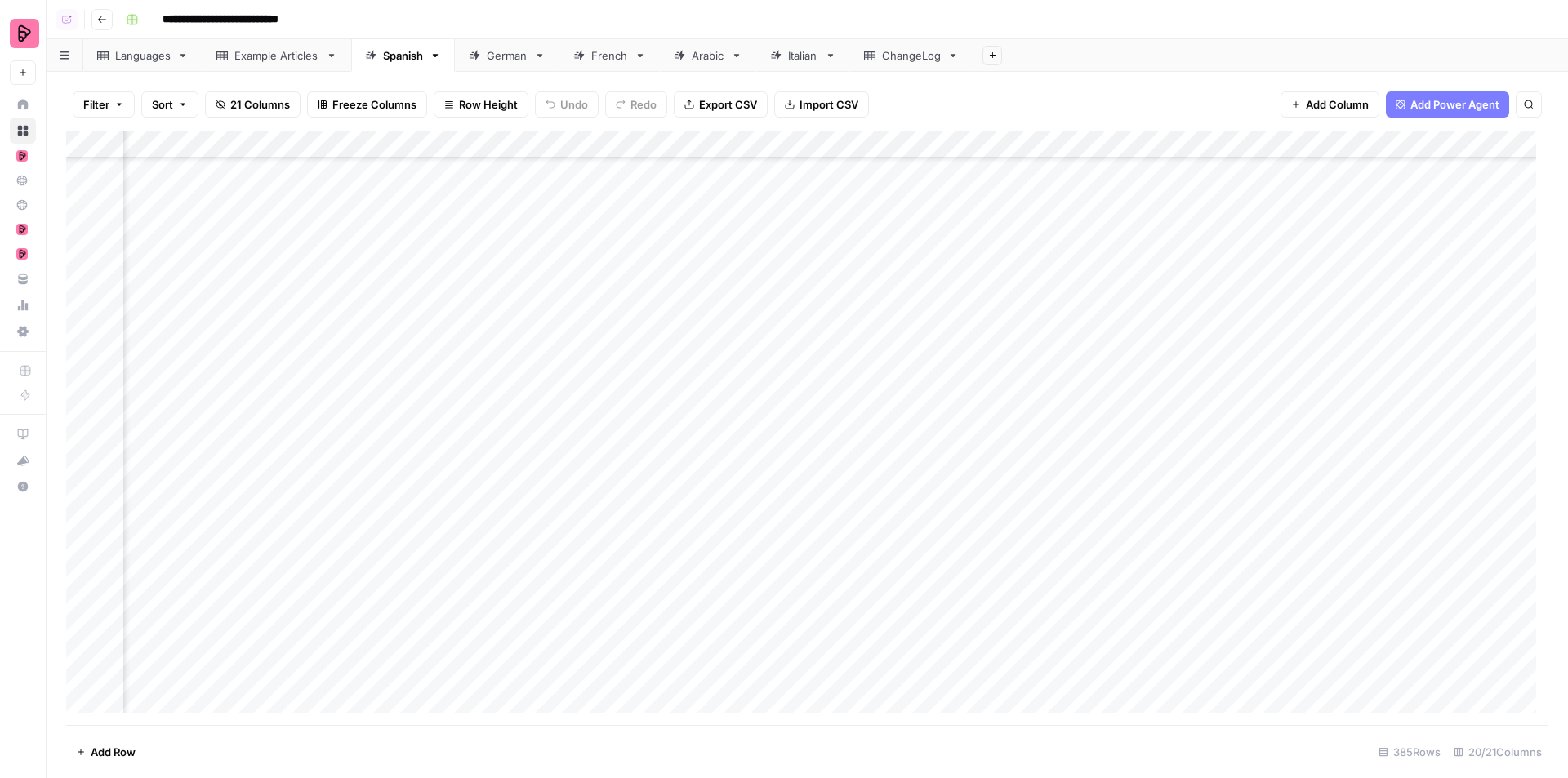
click at [1194, 468] on div "Add Column" at bounding box center [807, 427] width 1482 height 594
click at [1188, 564] on div "Add Column" at bounding box center [807, 427] width 1482 height 594
click at [1191, 673] on div "Add Column" at bounding box center [807, 427] width 1482 height 594
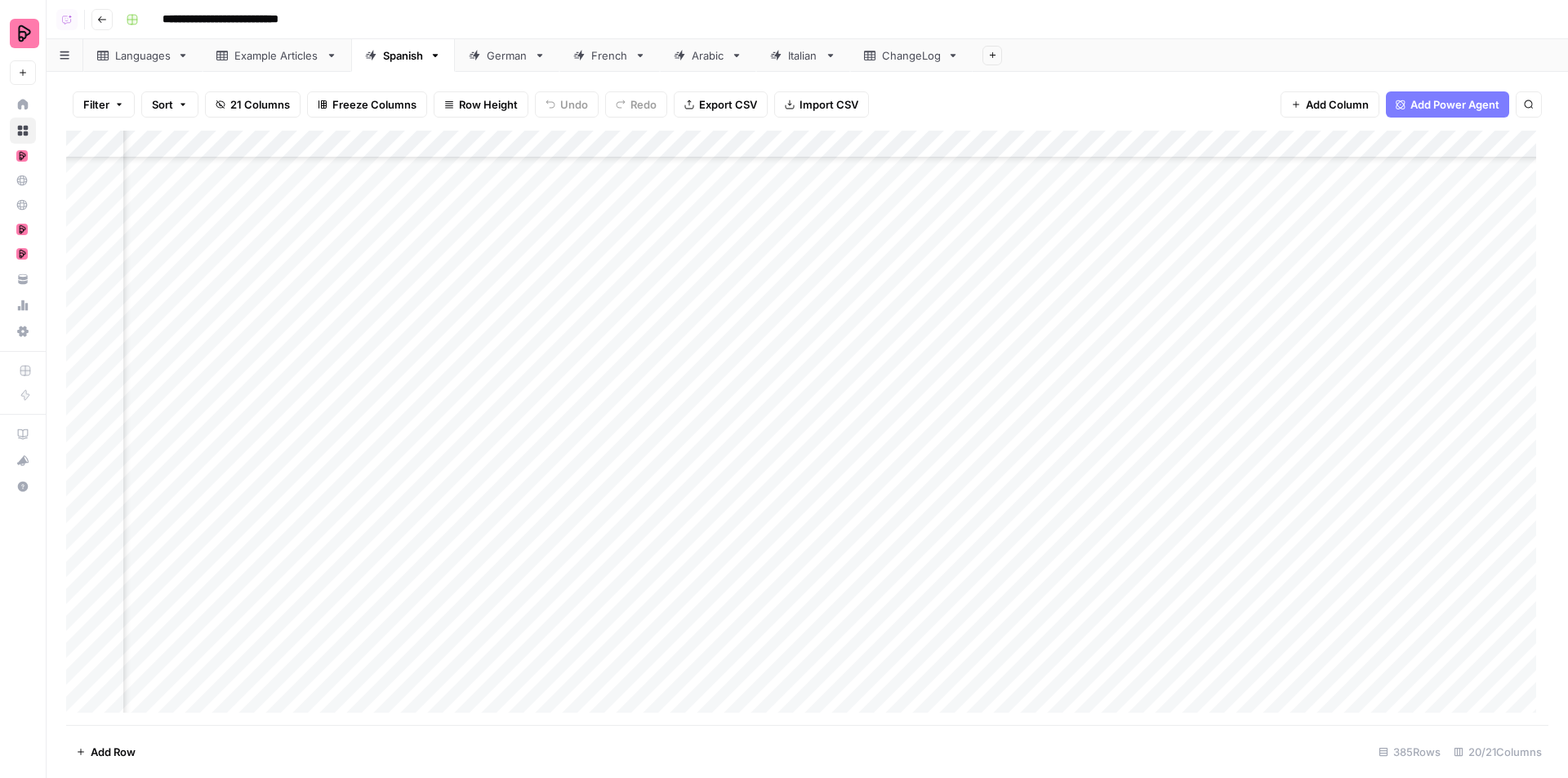
click at [1191, 673] on div "Add Column" at bounding box center [807, 427] width 1482 height 594
click at [499, 65] on link "German" at bounding box center [506, 55] width 104 height 32
click at [998, 249] on div "Add Column" at bounding box center [807, 427] width 1482 height 594
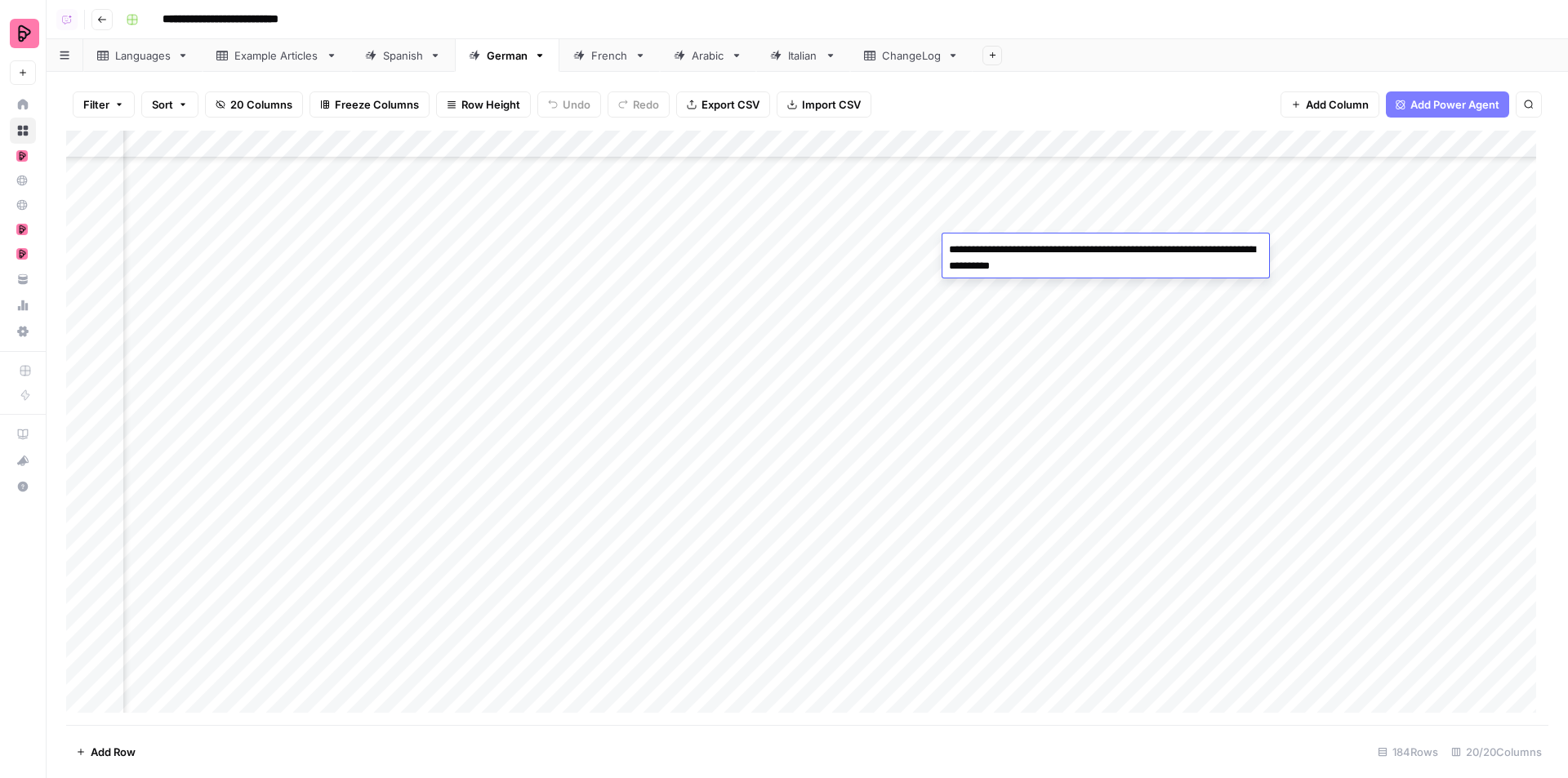
click at [972, 330] on div "Add Column" at bounding box center [807, 427] width 1482 height 594
click at [984, 492] on div "Add Column" at bounding box center [807, 427] width 1482 height 594
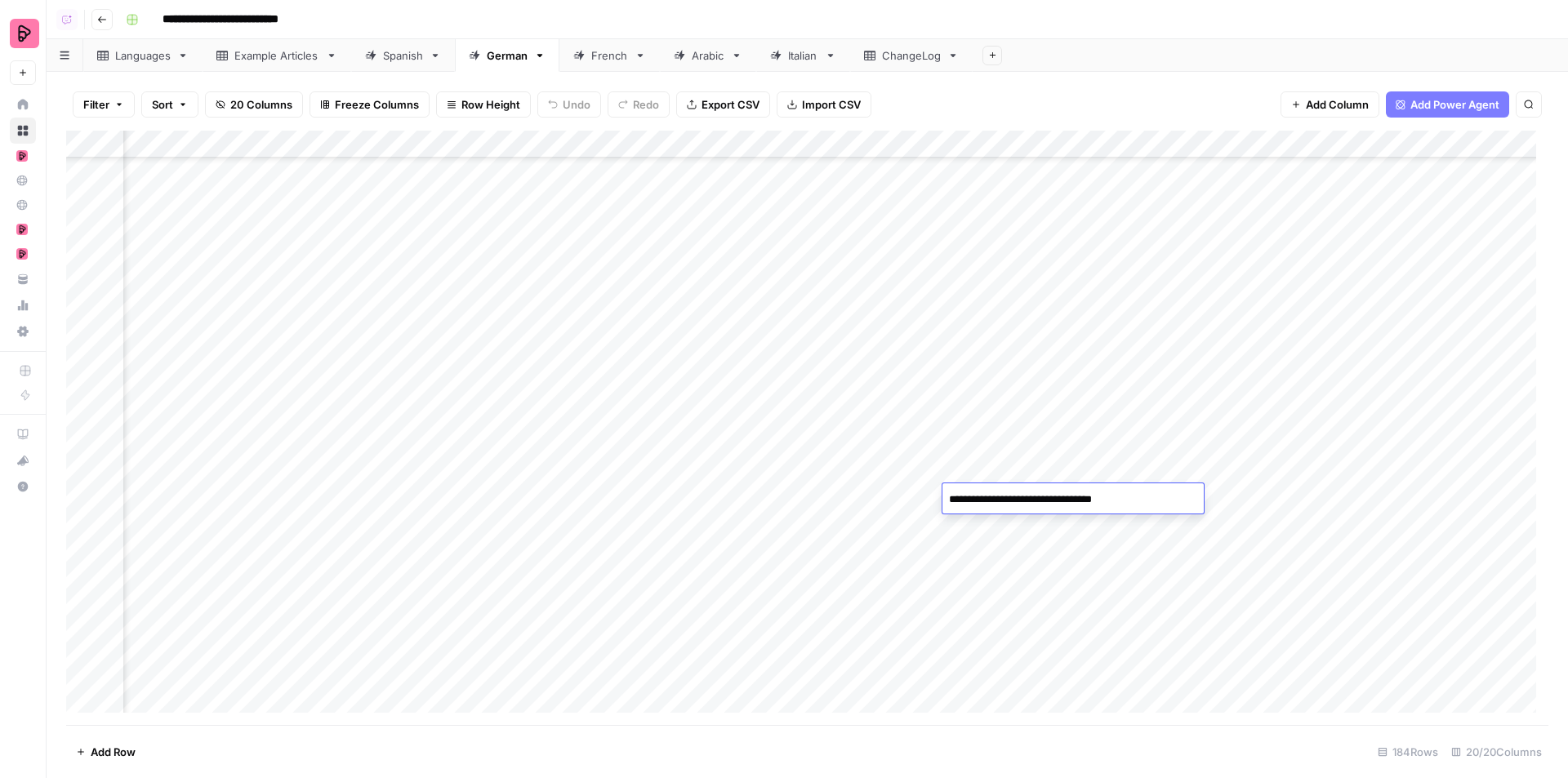
click at [1001, 545] on div "Add Column" at bounding box center [807, 427] width 1482 height 594
click at [602, 55] on div "French" at bounding box center [609, 55] width 37 height 17
click at [502, 64] on link "German" at bounding box center [506, 55] width 104 height 32
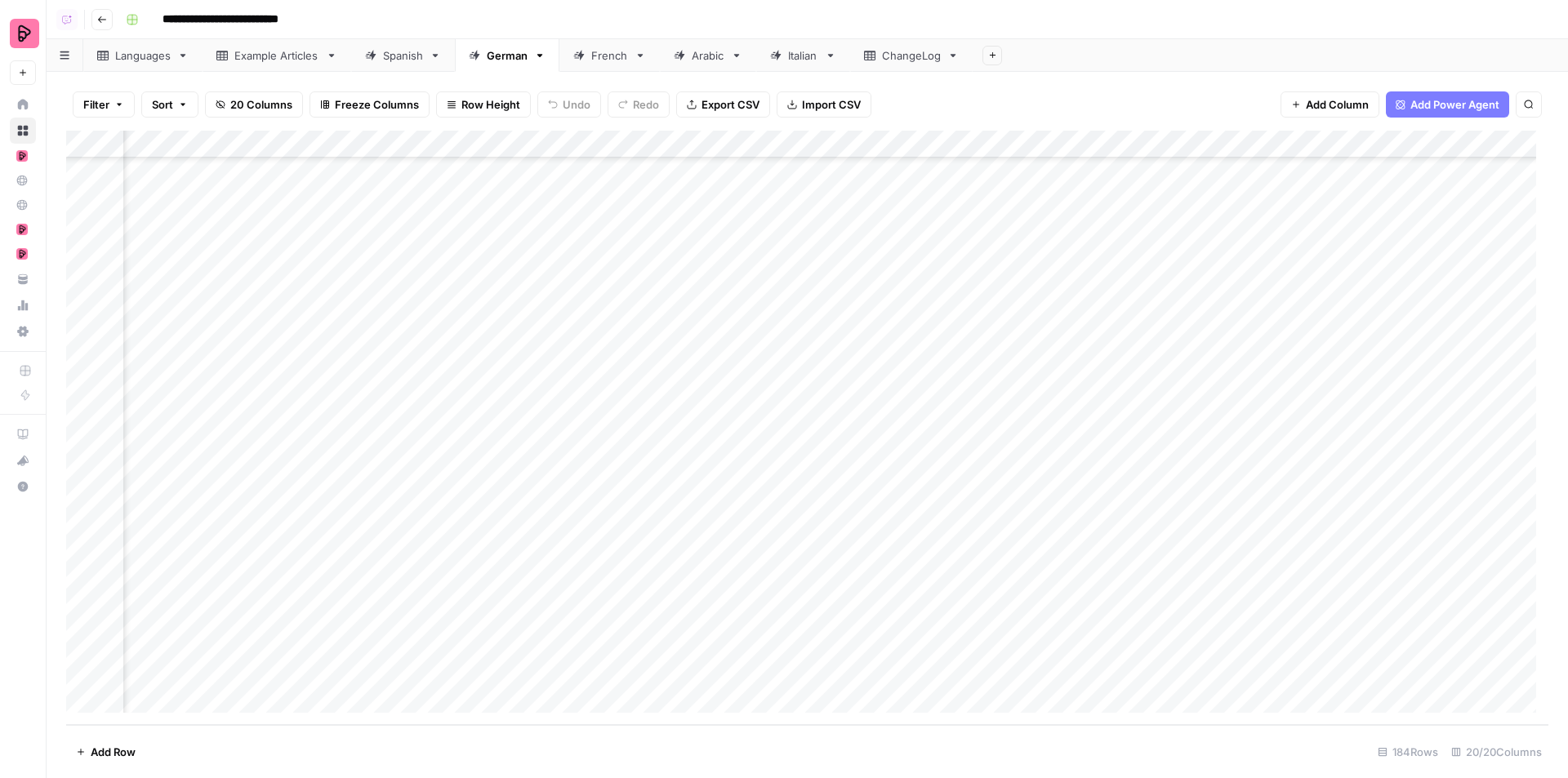
click at [1293, 362] on div "Add Column" at bounding box center [807, 427] width 1482 height 594
click at [1292, 362] on div "Add Column" at bounding box center [807, 427] width 1482 height 594
click at [1284, 347] on div "Add Column" at bounding box center [807, 427] width 1482 height 594
click at [1290, 392] on div "Add Column" at bounding box center [807, 427] width 1482 height 594
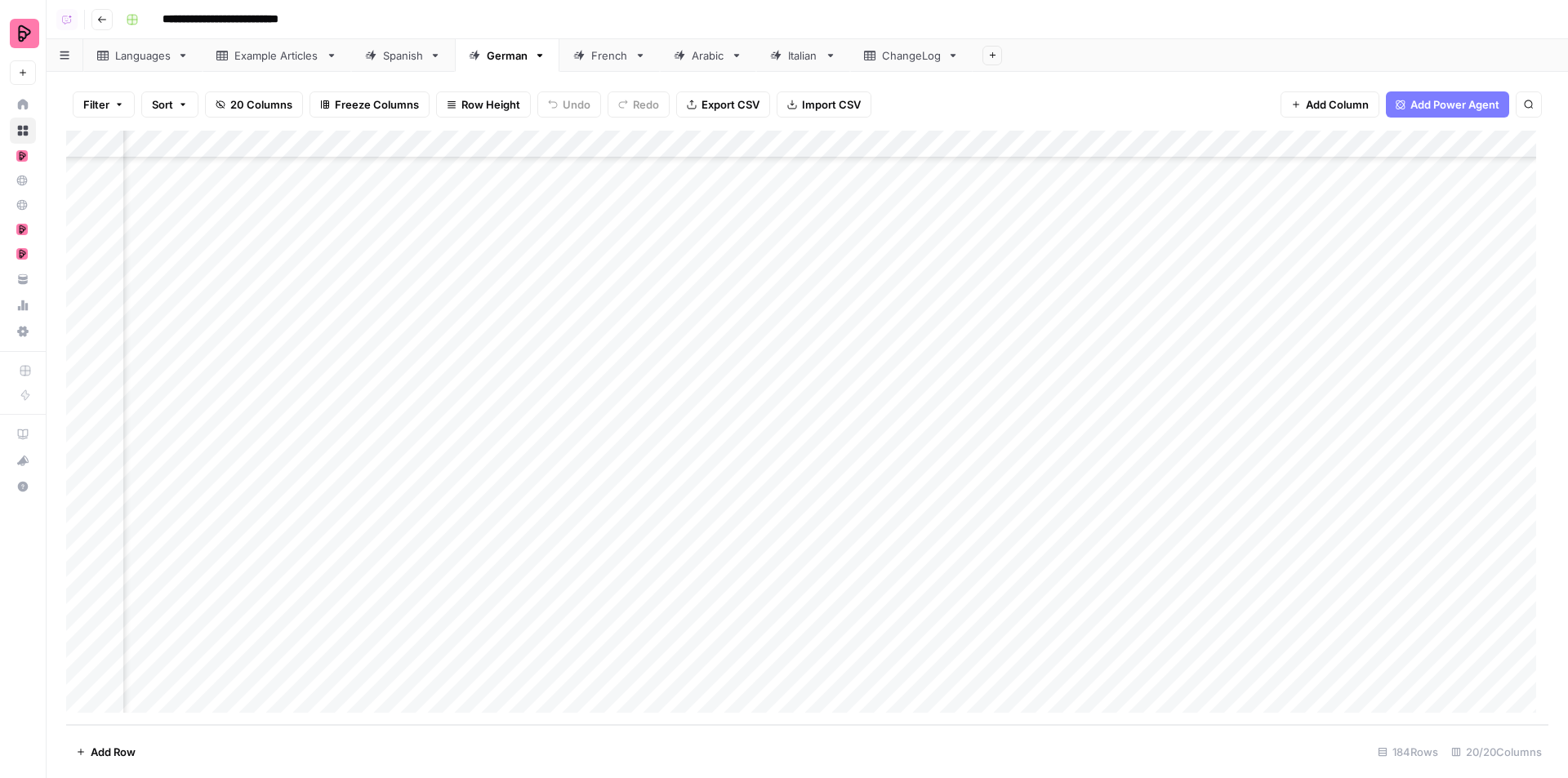
click at [1282, 415] on div "Add Column" at bounding box center [807, 427] width 1482 height 594
click at [1312, 476] on div "Add Column" at bounding box center [807, 427] width 1482 height 594
click at [1278, 418] on div "Add Column" at bounding box center [807, 427] width 1482 height 594
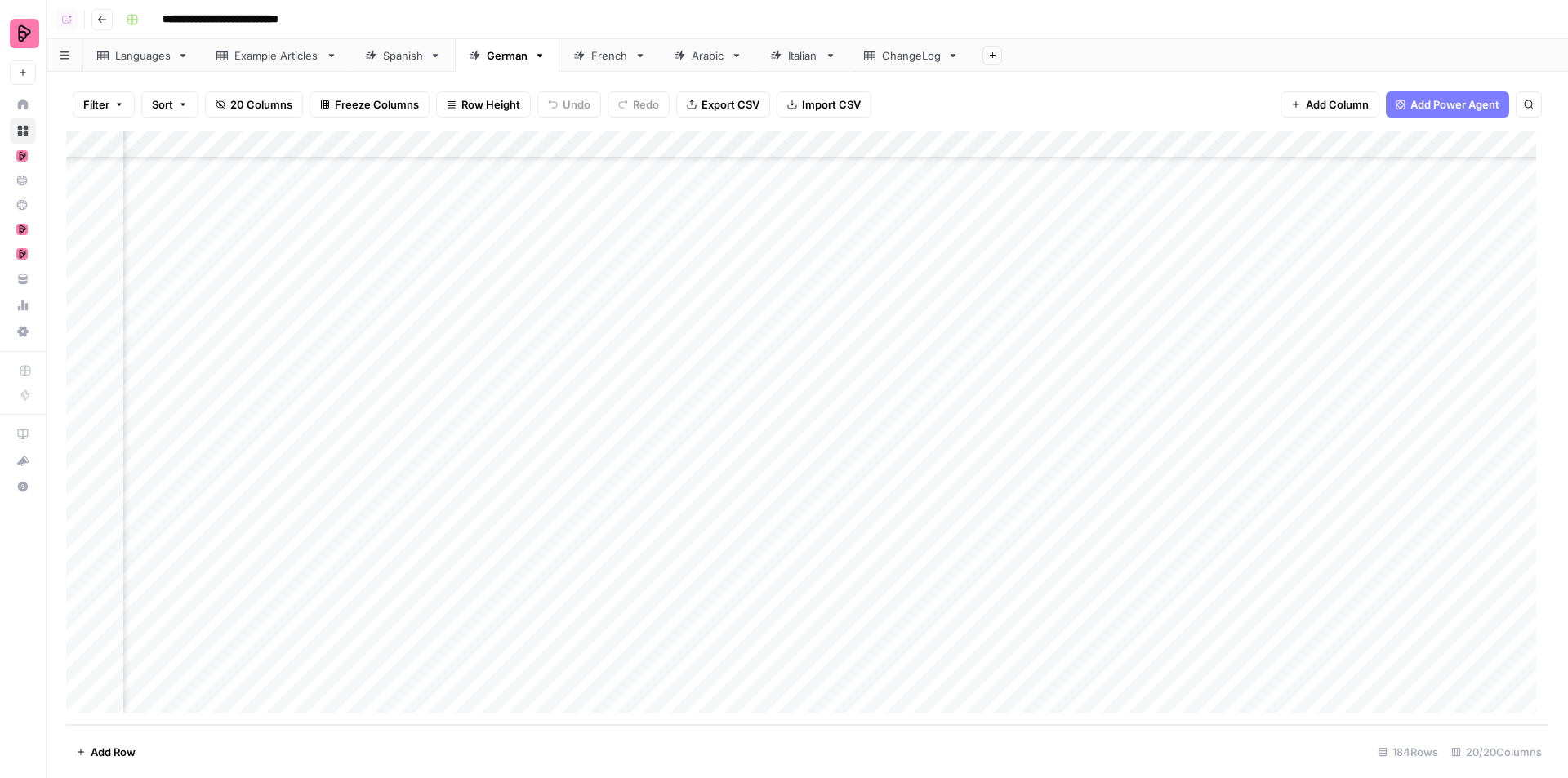
click at [1364, 480] on div "Add Column" at bounding box center [807, 427] width 1482 height 594
click at [1420, 421] on div "Add Column" at bounding box center [807, 427] width 1482 height 594
click at [404, 63] on div "Spanish" at bounding box center [403, 55] width 40 height 17
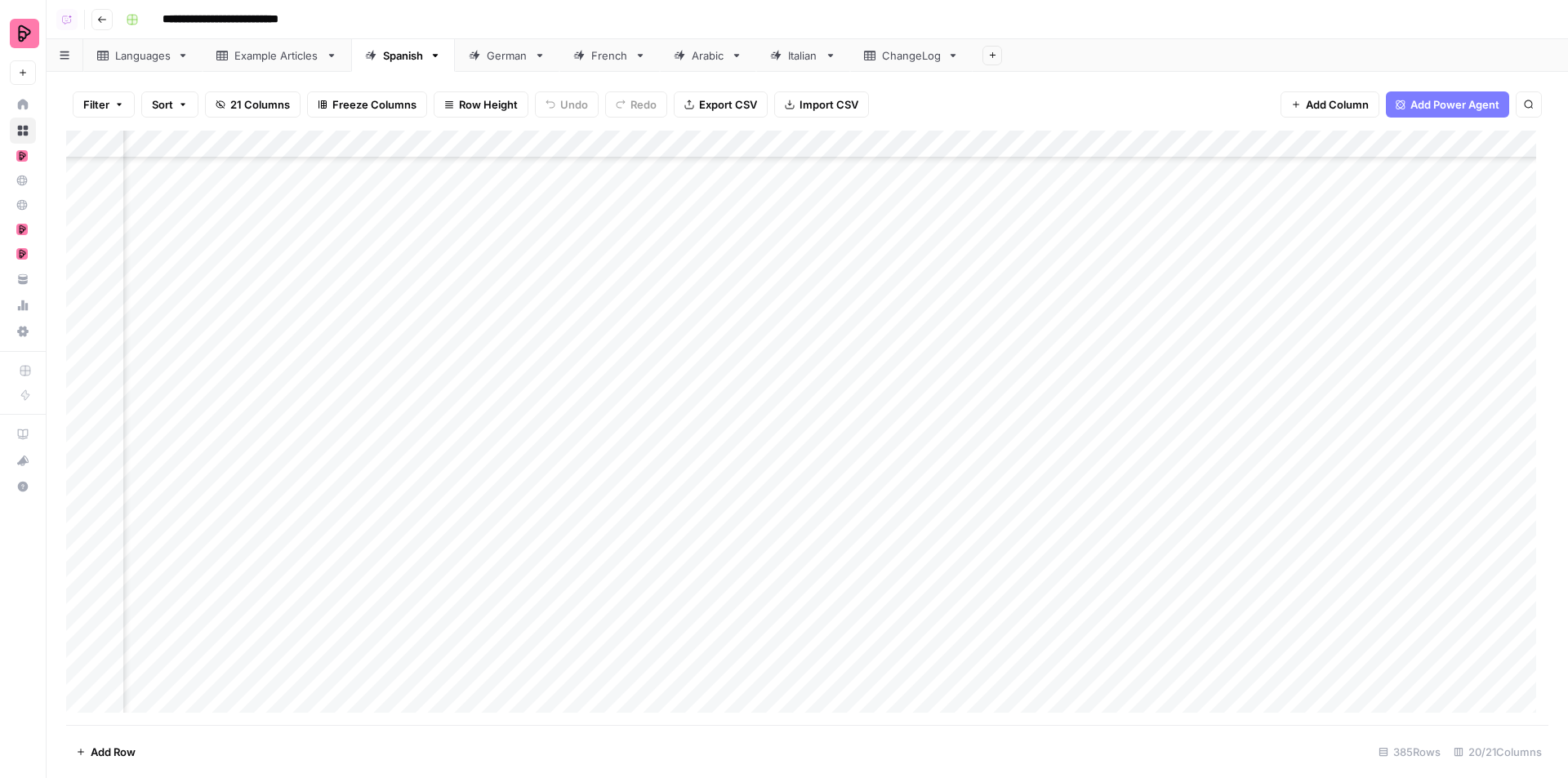
click at [1023, 475] on div "Add Column" at bounding box center [807, 427] width 1482 height 594
click at [1018, 500] on textarea "**********" at bounding box center [1120, 481] width 327 height 39
click at [1018, 536] on div "Add Column" at bounding box center [807, 427] width 1482 height 594
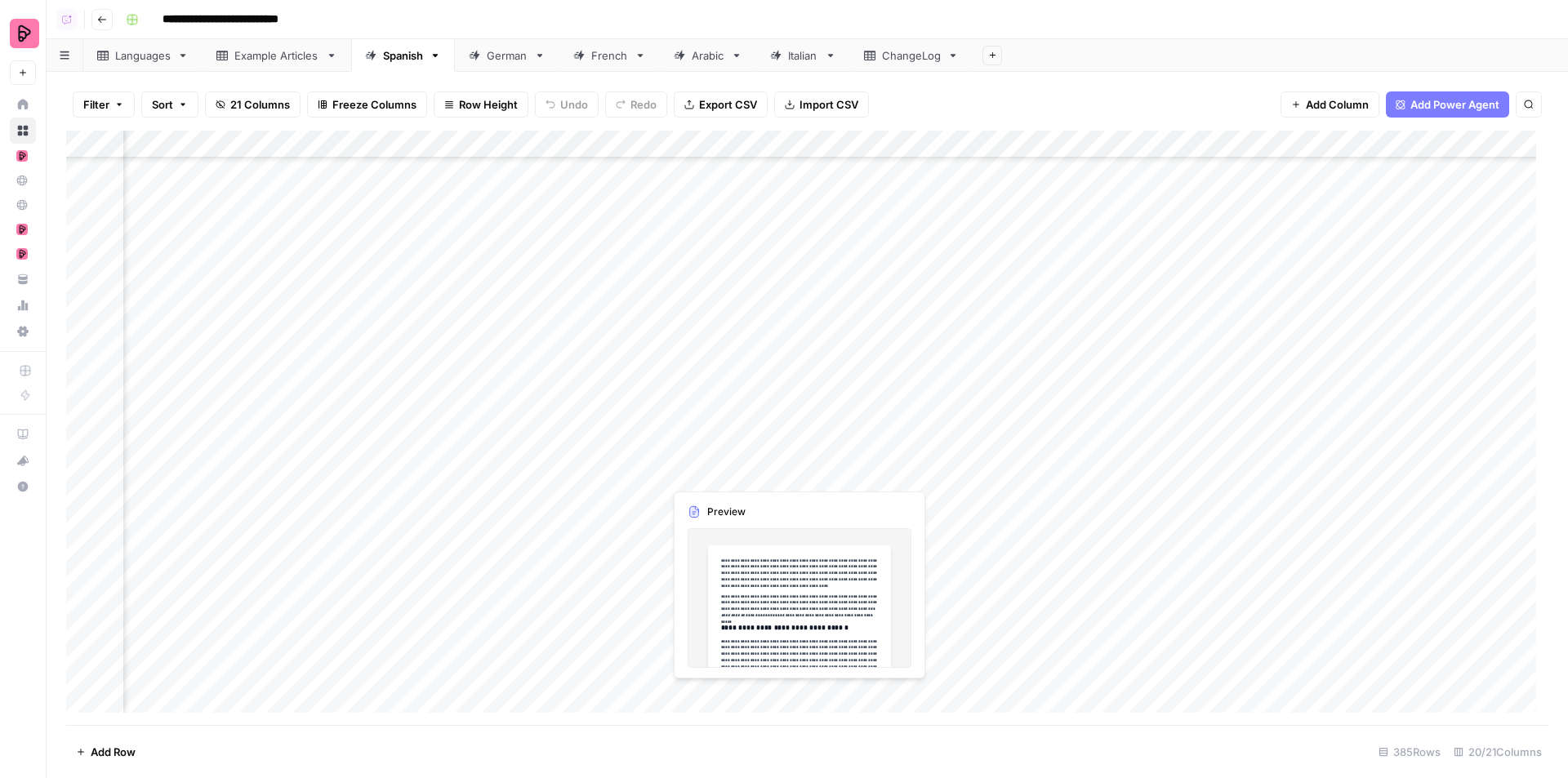
click at [693, 473] on div "Add Column" at bounding box center [807, 427] width 1482 height 594
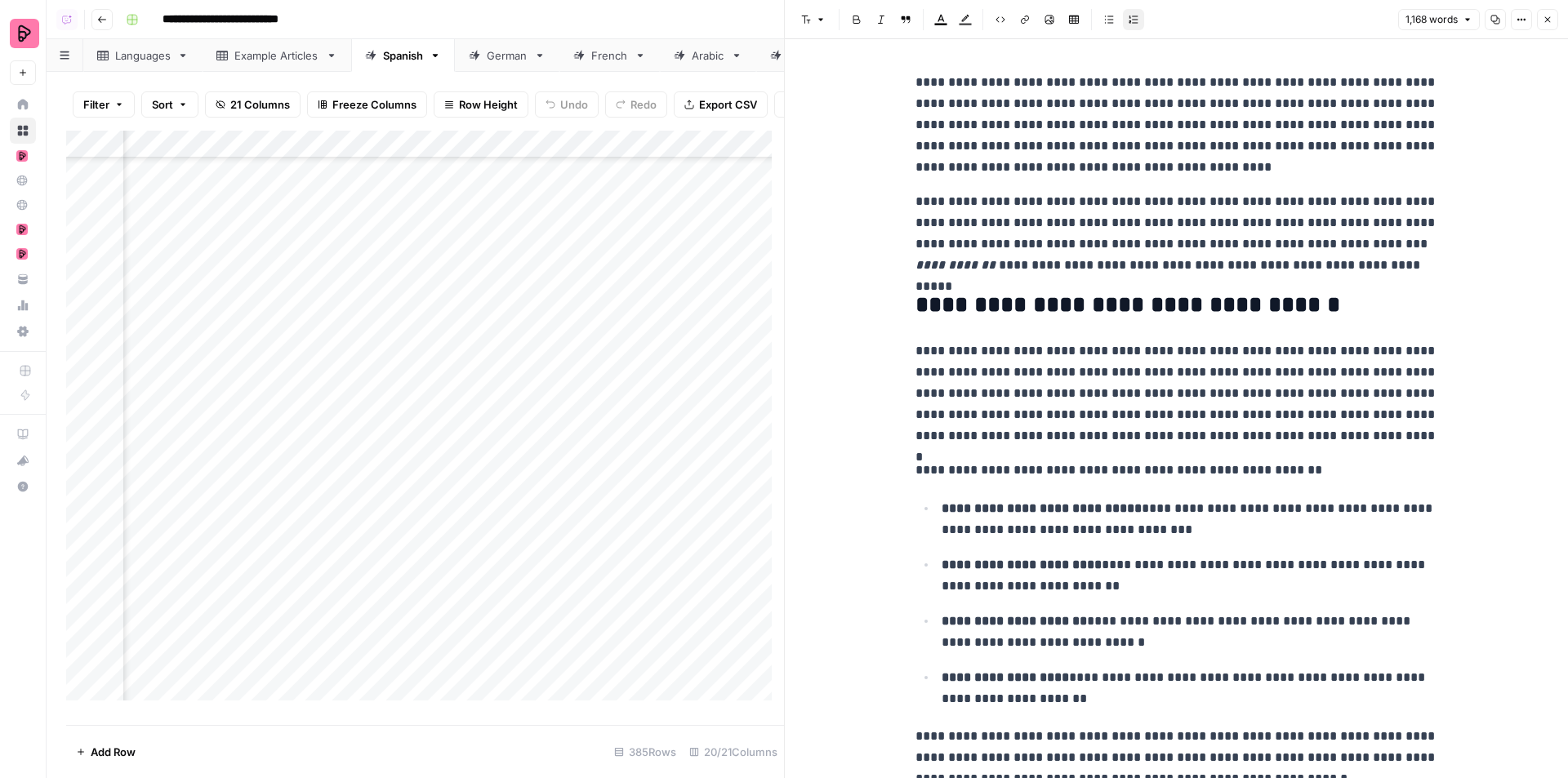
click at [1543, 17] on icon "button" at bounding box center [1547, 19] width 10 height 10
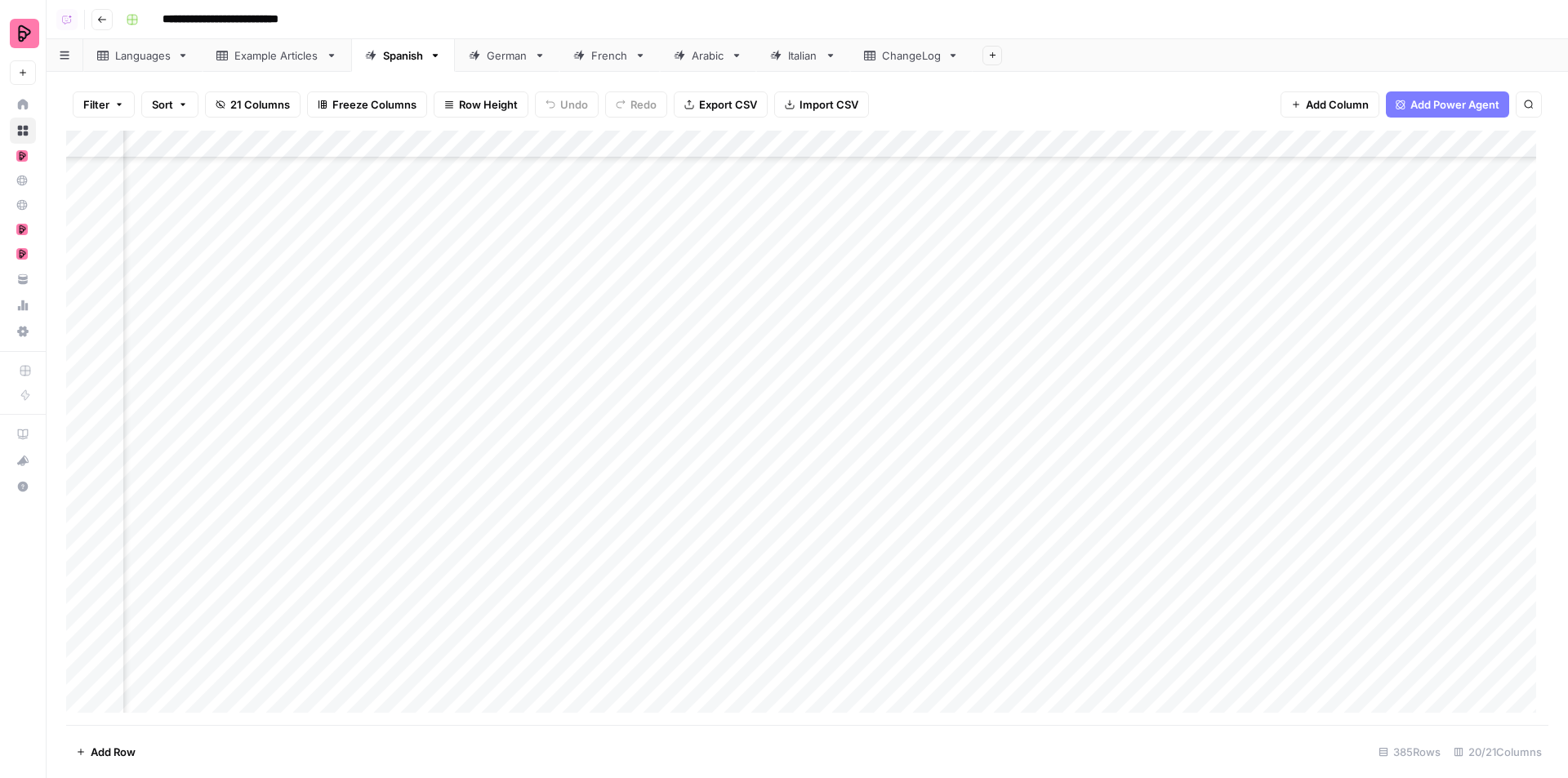
click at [1021, 506] on div "Add Column" at bounding box center [807, 427] width 1482 height 594
click at [1021, 536] on div "Add Column" at bounding box center [807, 427] width 1482 height 594
click at [475, 445] on div "Add Column" at bounding box center [807, 427] width 1482 height 594
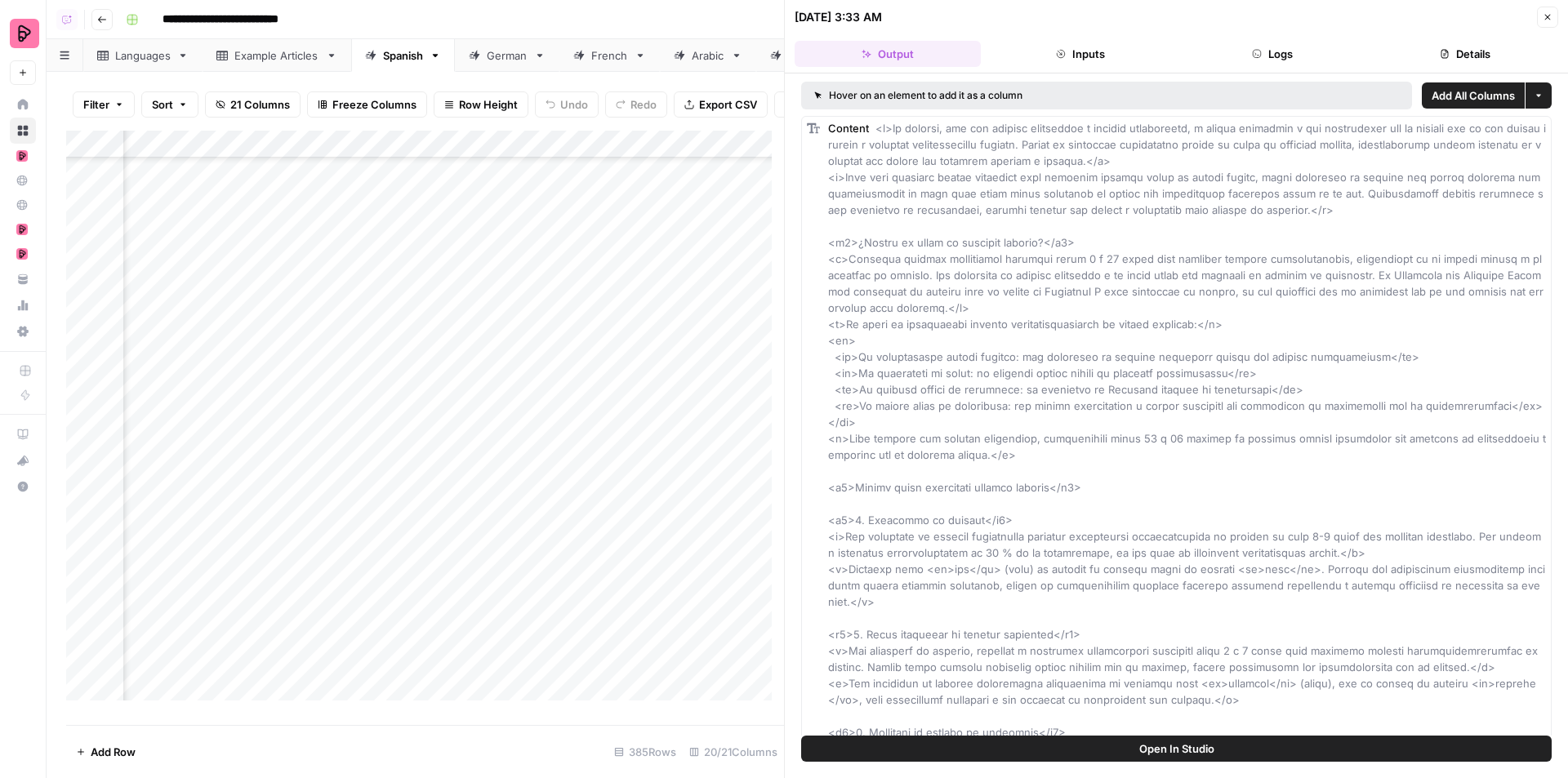
click at [1076, 46] on button "Inputs" at bounding box center [1080, 54] width 186 height 26
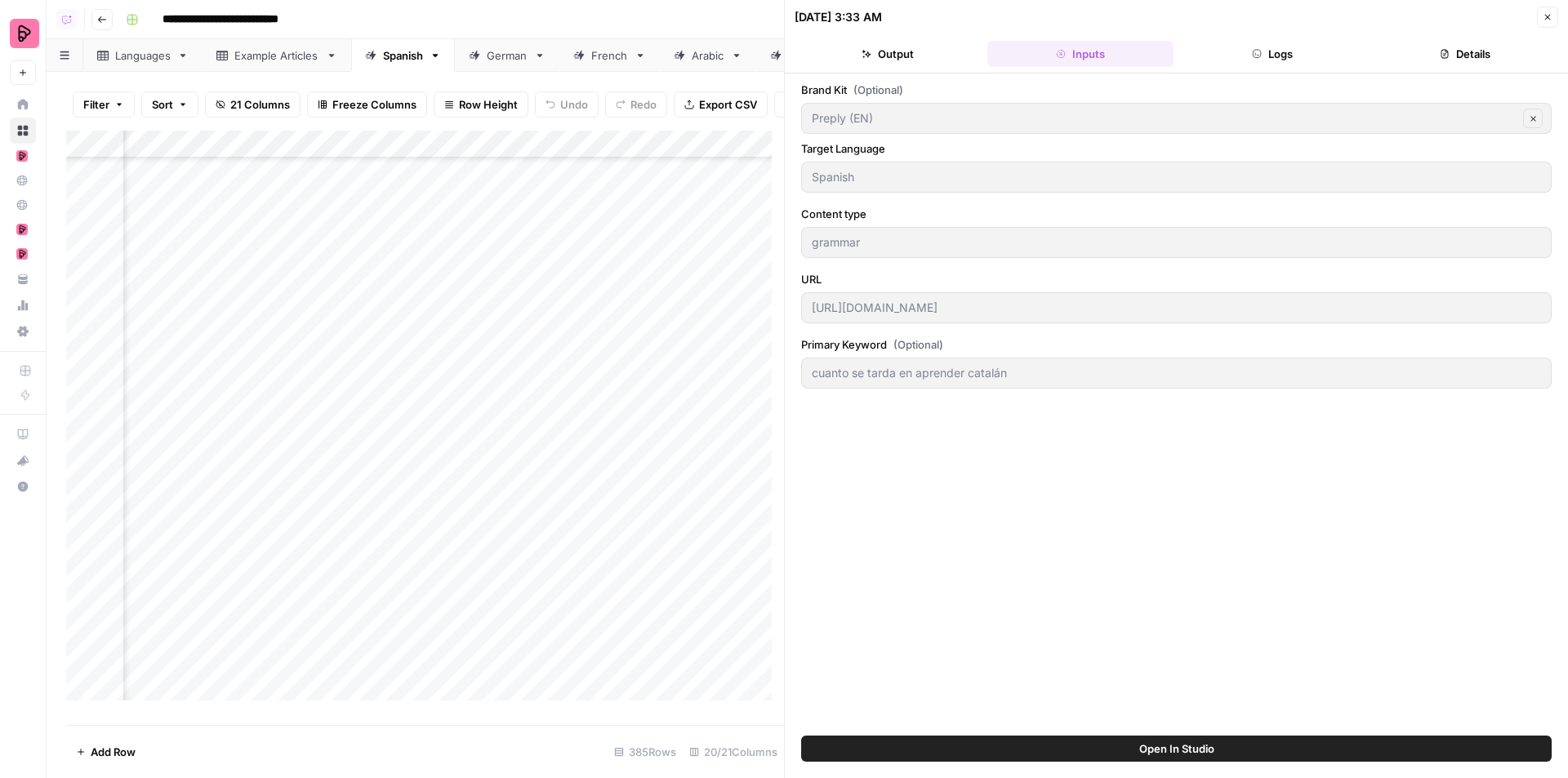
click at [956, 51] on button "Output" at bounding box center [887, 54] width 186 height 26
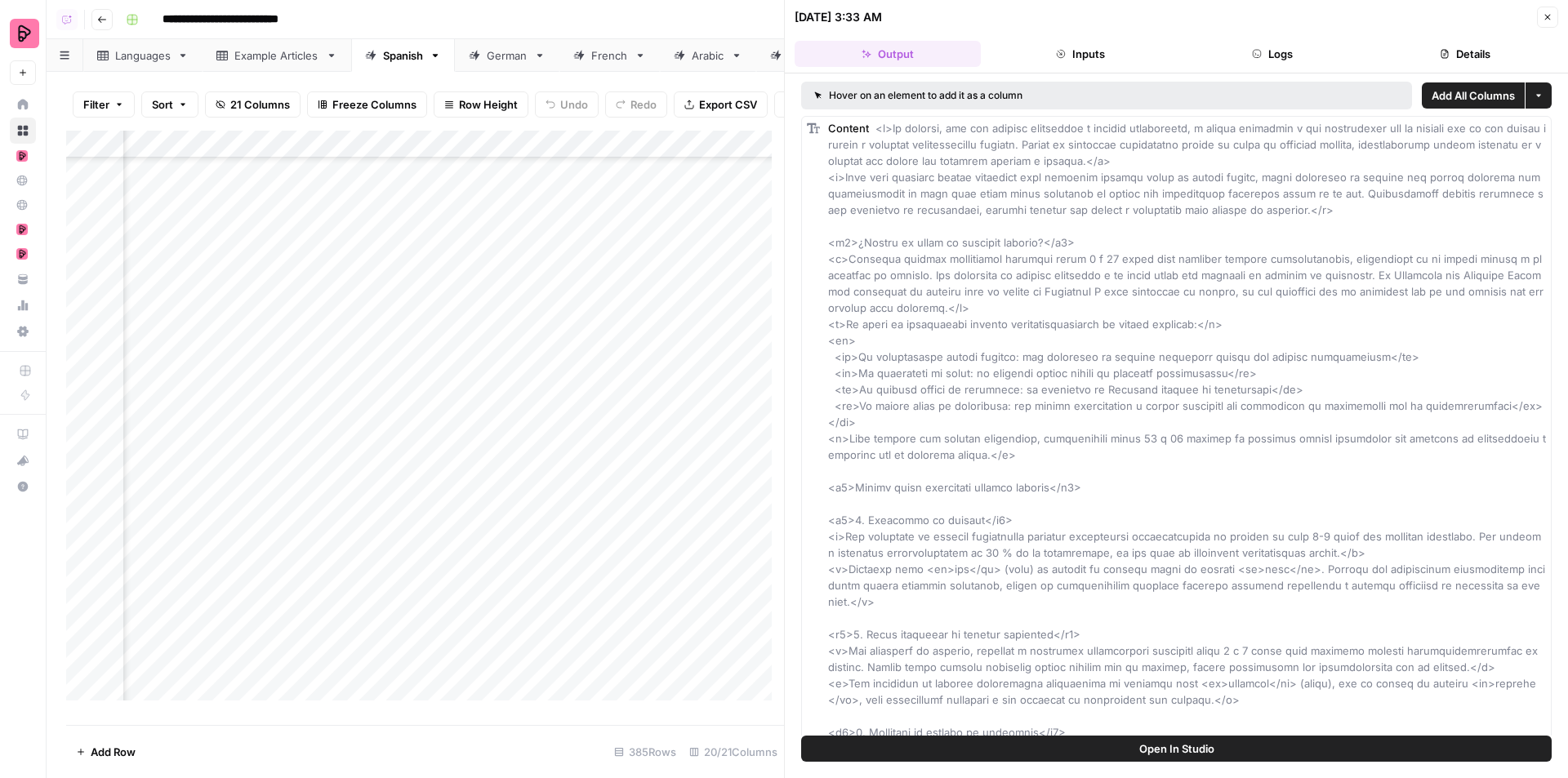
click at [1259, 62] on button "Logs" at bounding box center [1273, 54] width 186 height 26
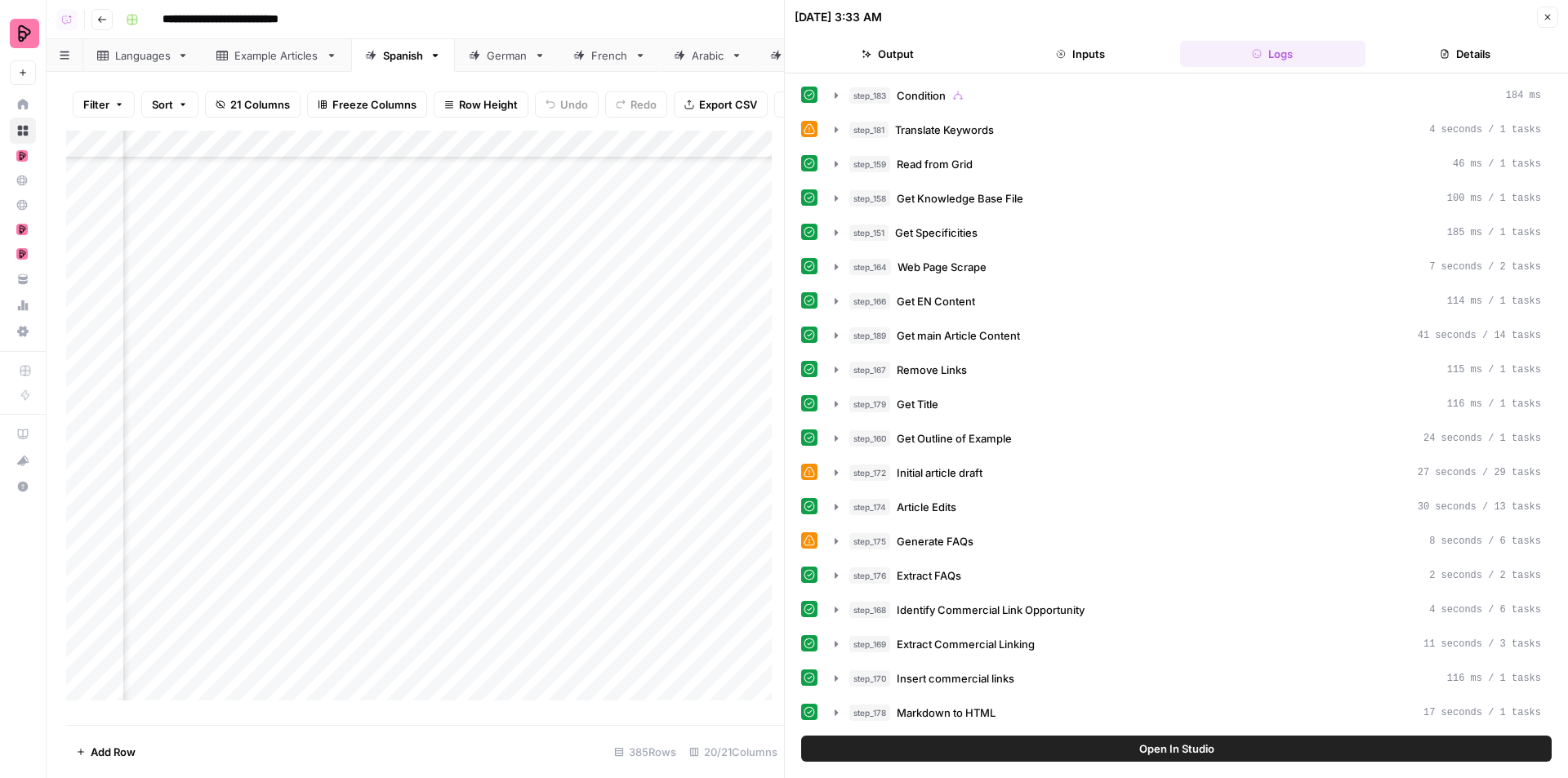
scroll to position [545, 0]
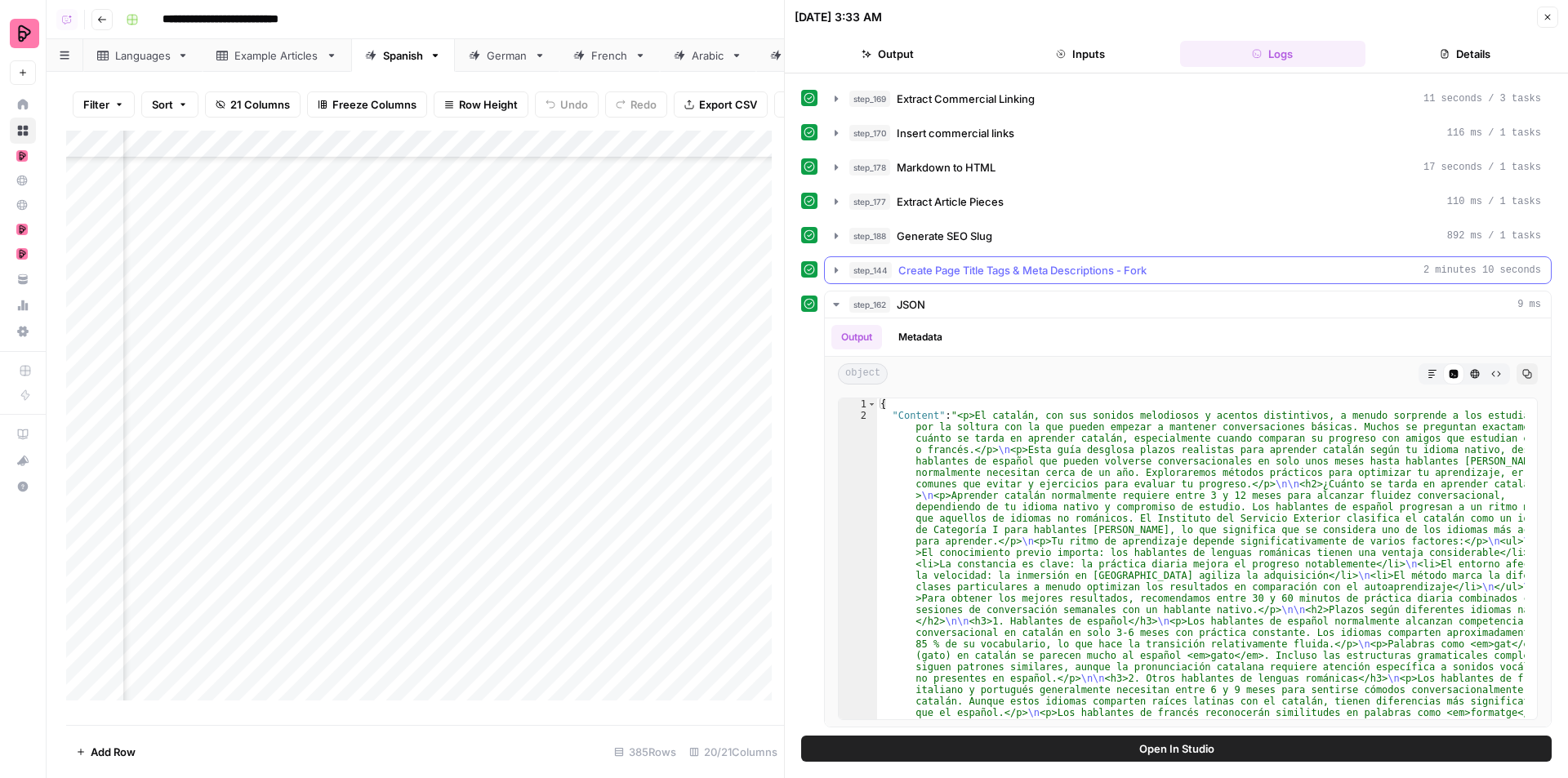
click at [1037, 273] on span "Create Page Title Tags & Meta Descriptions - Fork" at bounding box center [1023, 270] width 249 height 17
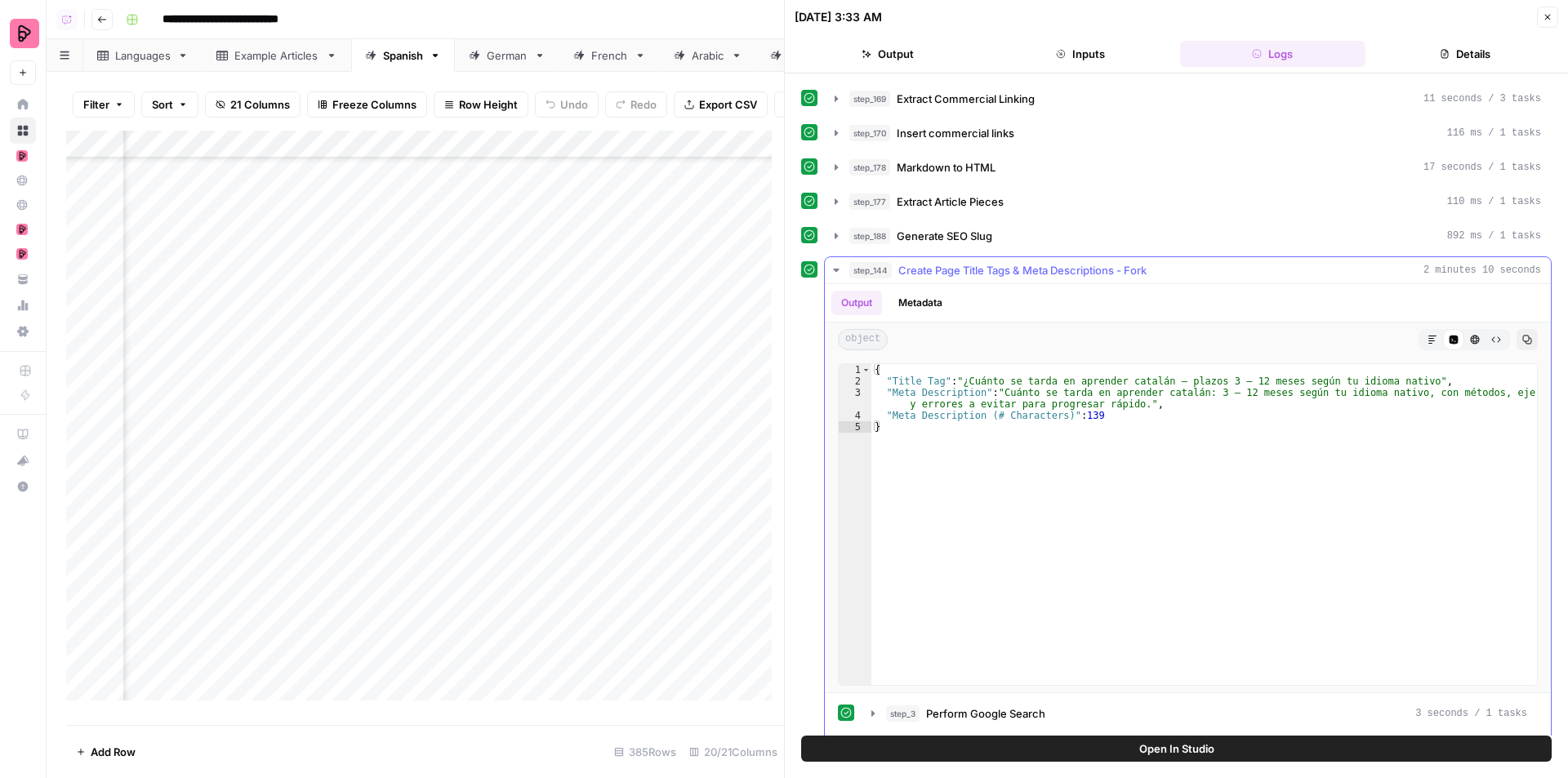
click at [1037, 273] on span "Create Page Title Tags & Meta Descriptions - Fork" at bounding box center [1023, 270] width 249 height 17
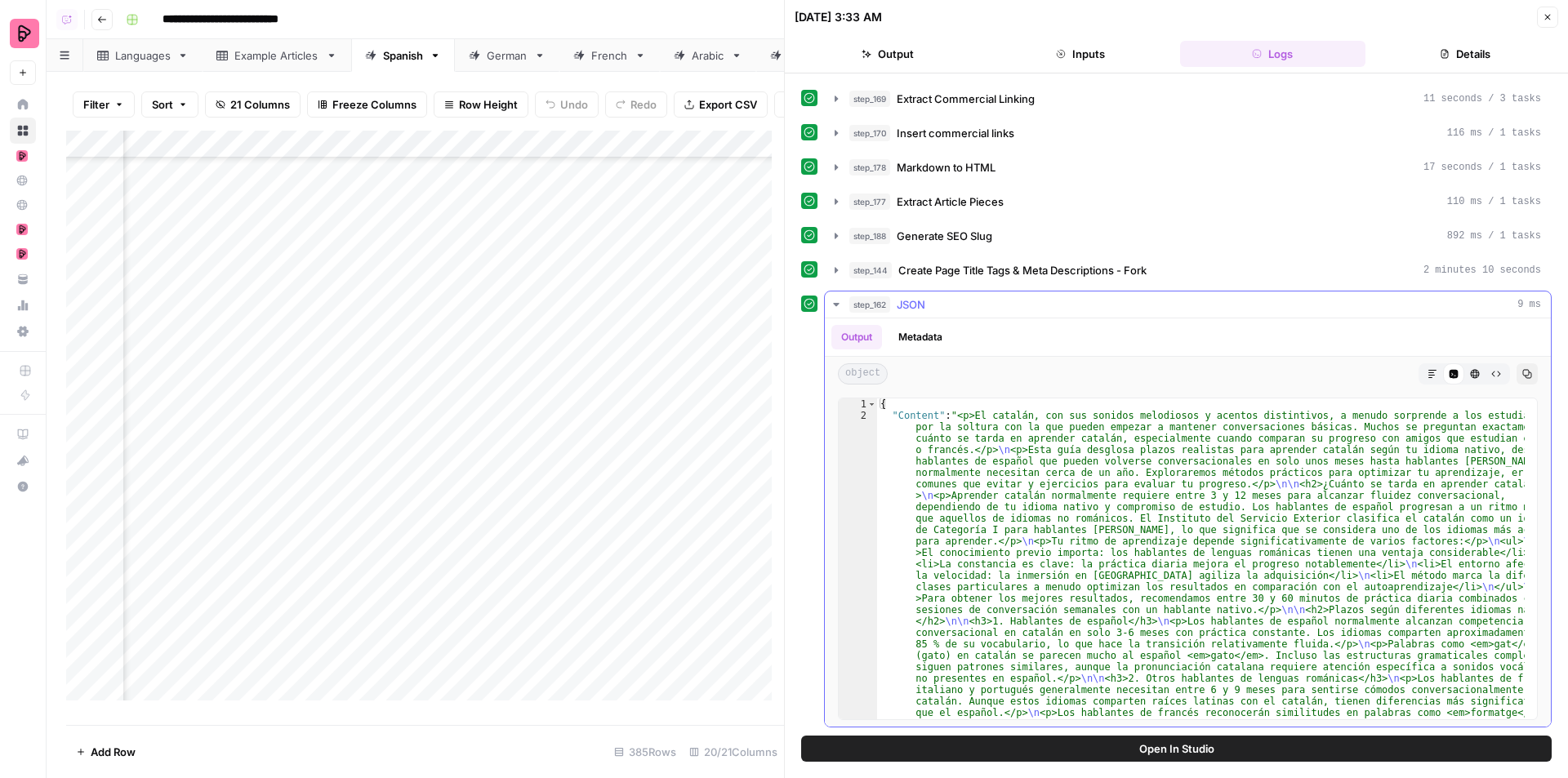
click at [1427, 372] on icon "button" at bounding box center [1431, 374] width 10 height 10
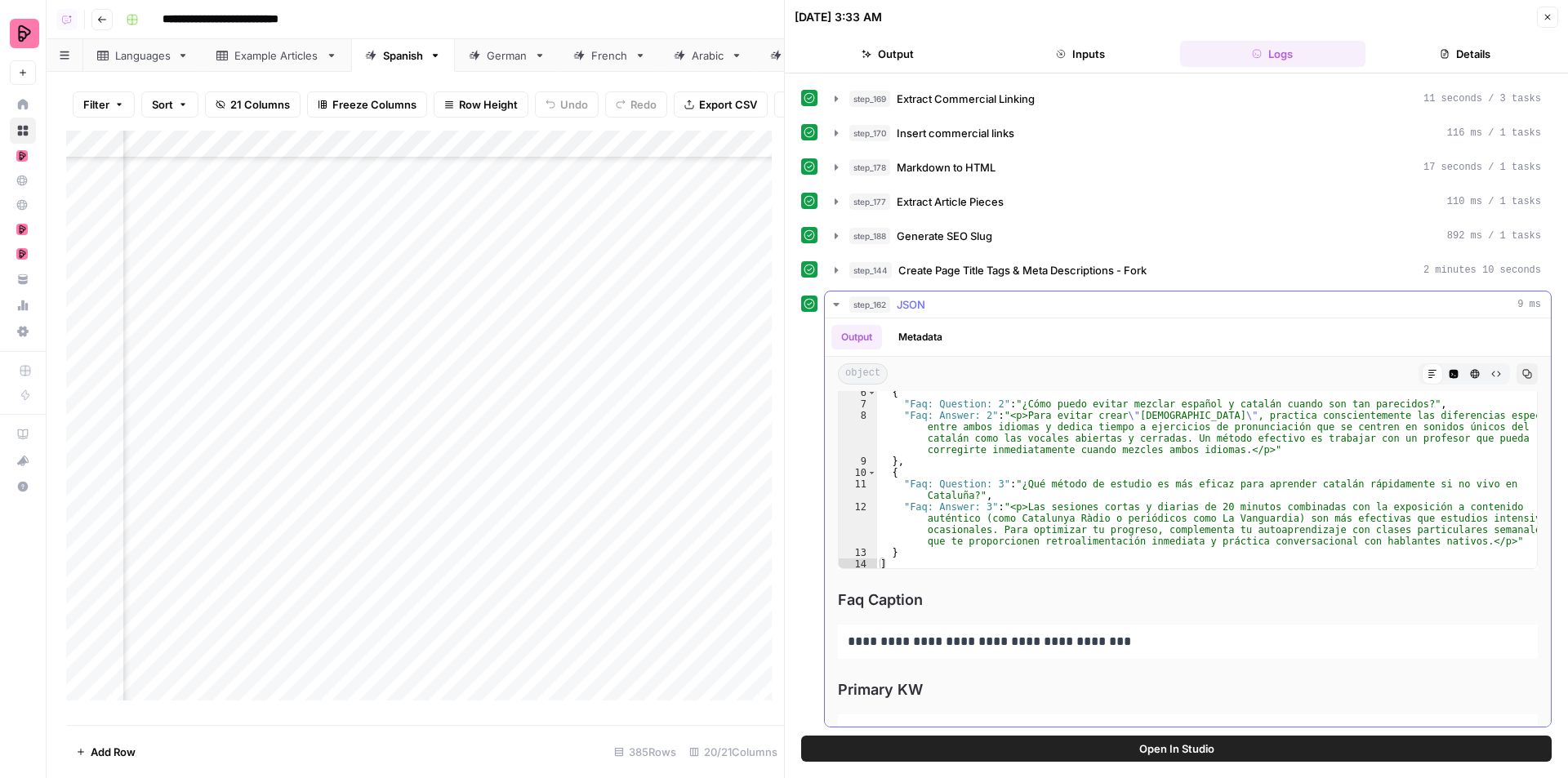
scroll to position [3659, 0]
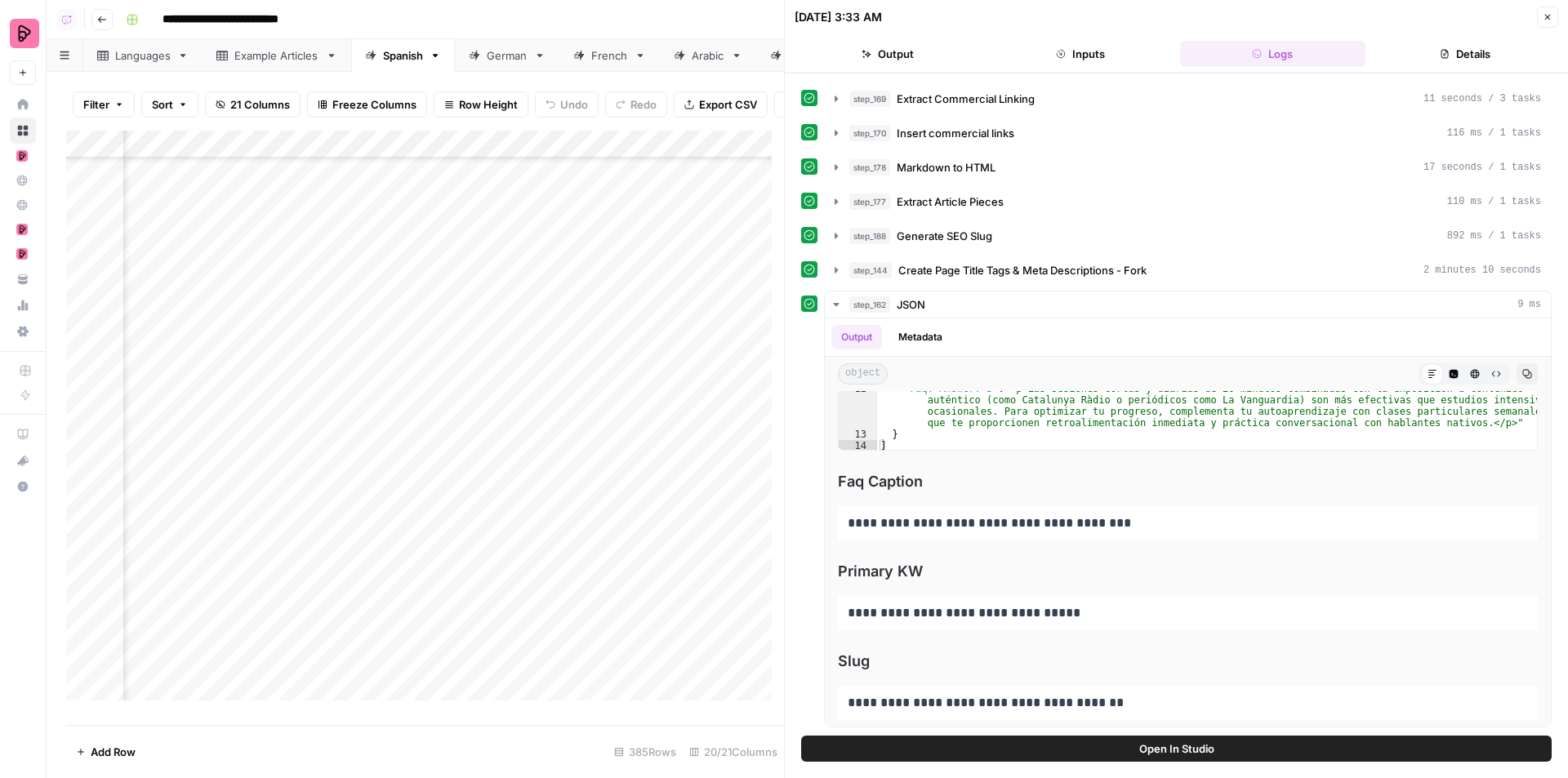
click at [1550, 14] on icon "button" at bounding box center [1547, 17] width 10 height 10
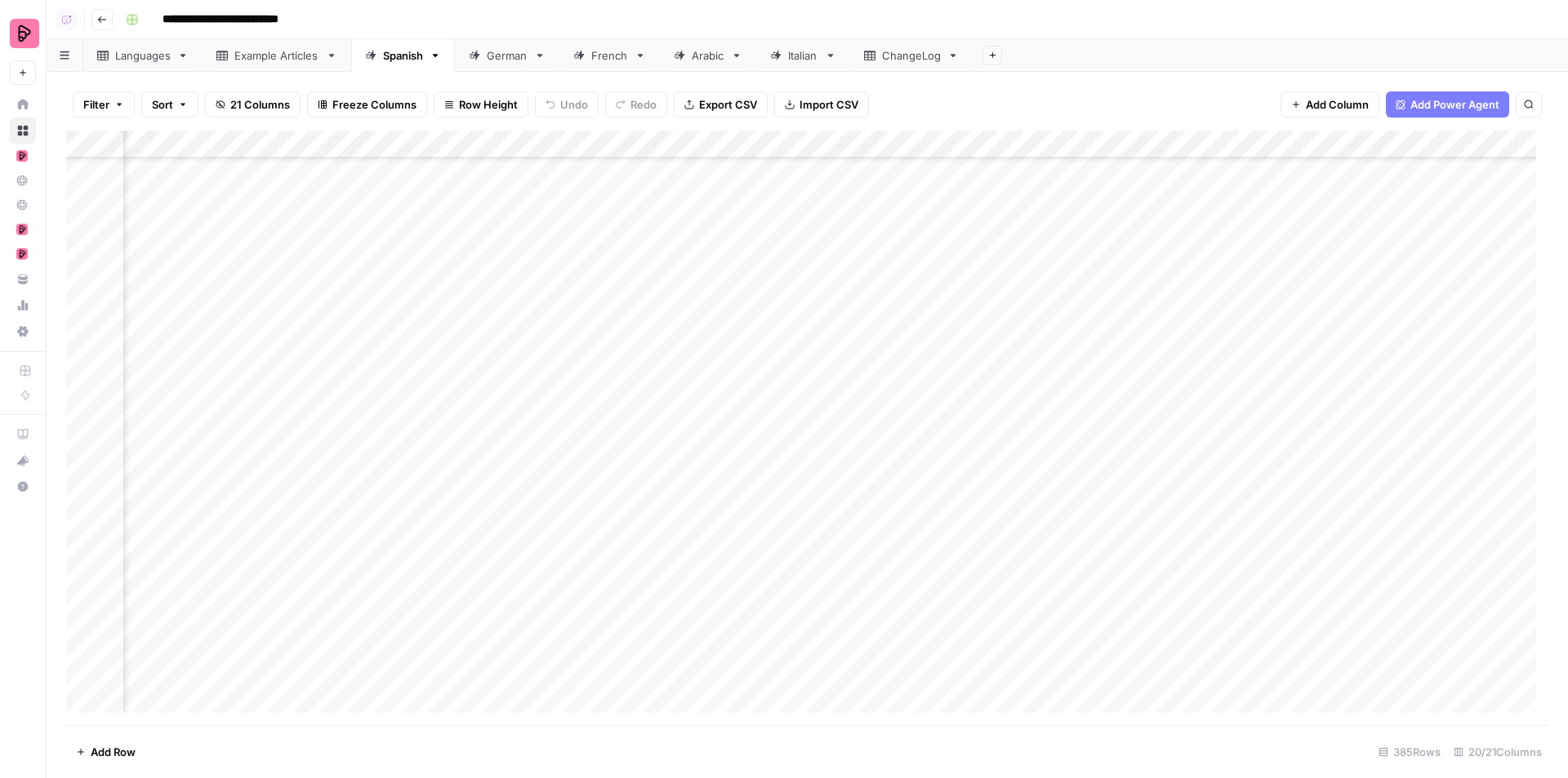
scroll to position [9993, 645]
click at [354, 305] on div "Add Column" at bounding box center [807, 427] width 1482 height 594
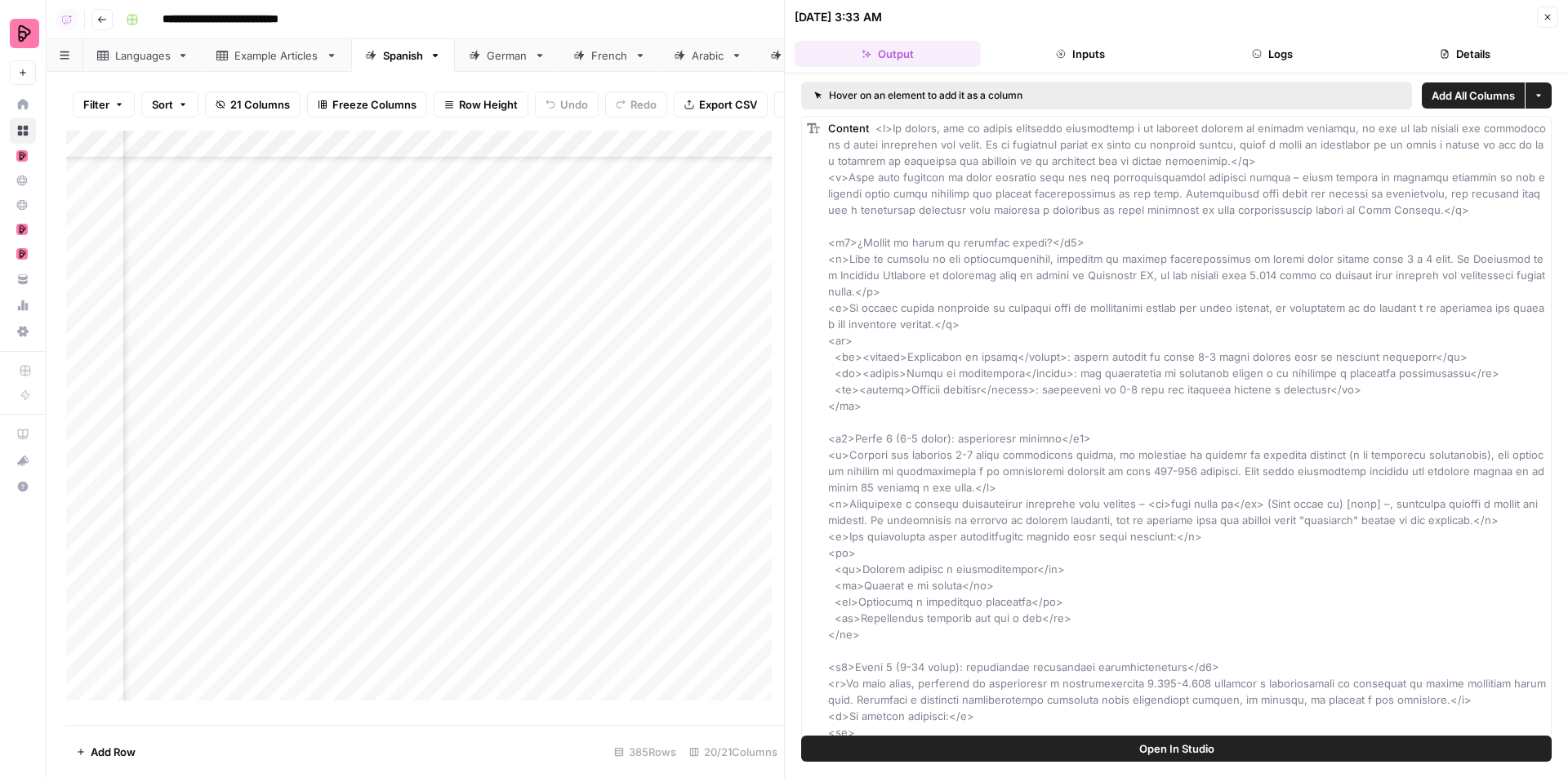
click at [1086, 58] on button "Inputs" at bounding box center [1080, 54] width 186 height 26
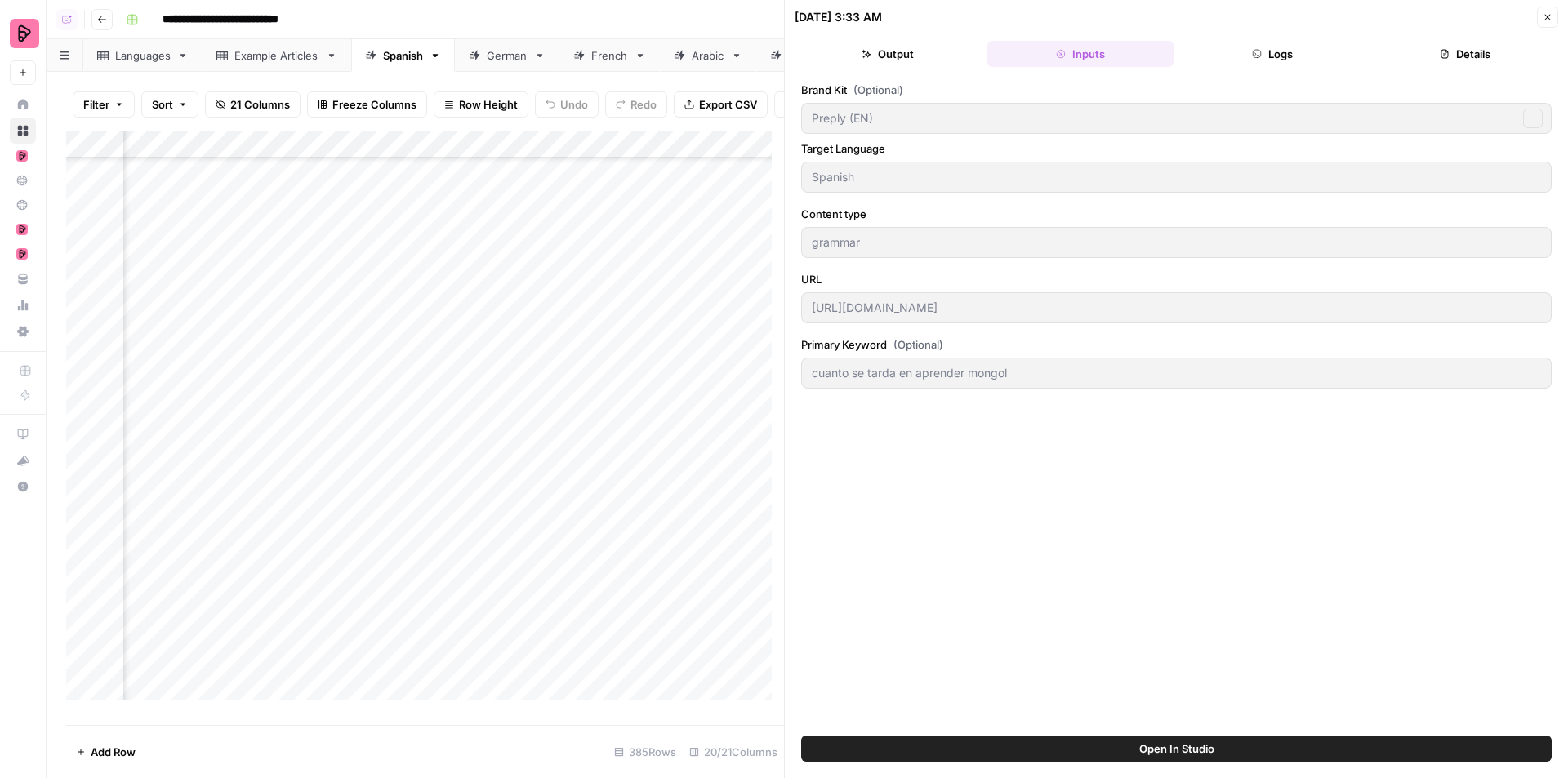
click at [1227, 54] on button "Logs" at bounding box center [1273, 54] width 186 height 26
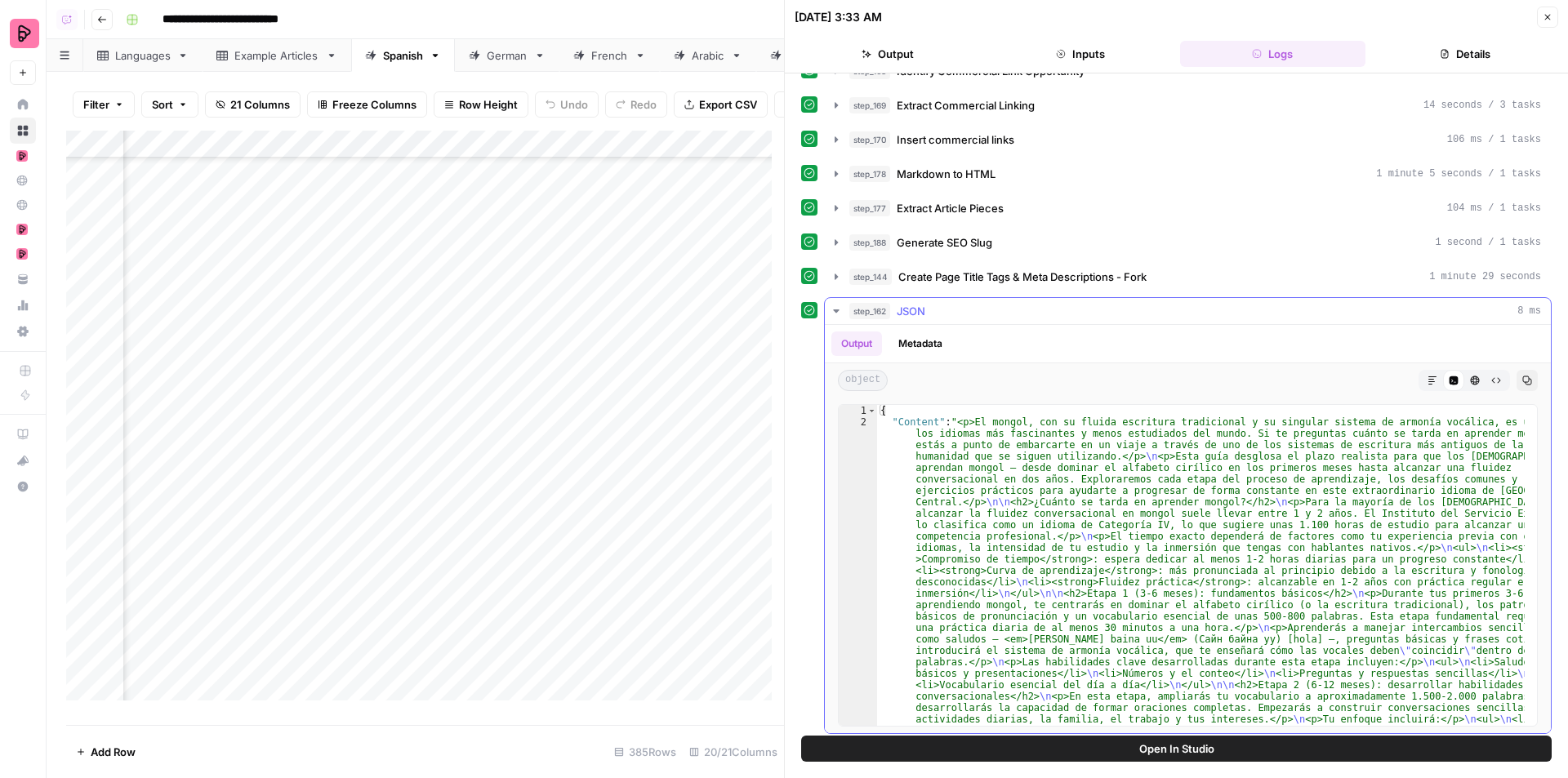
scroll to position [545, 0]
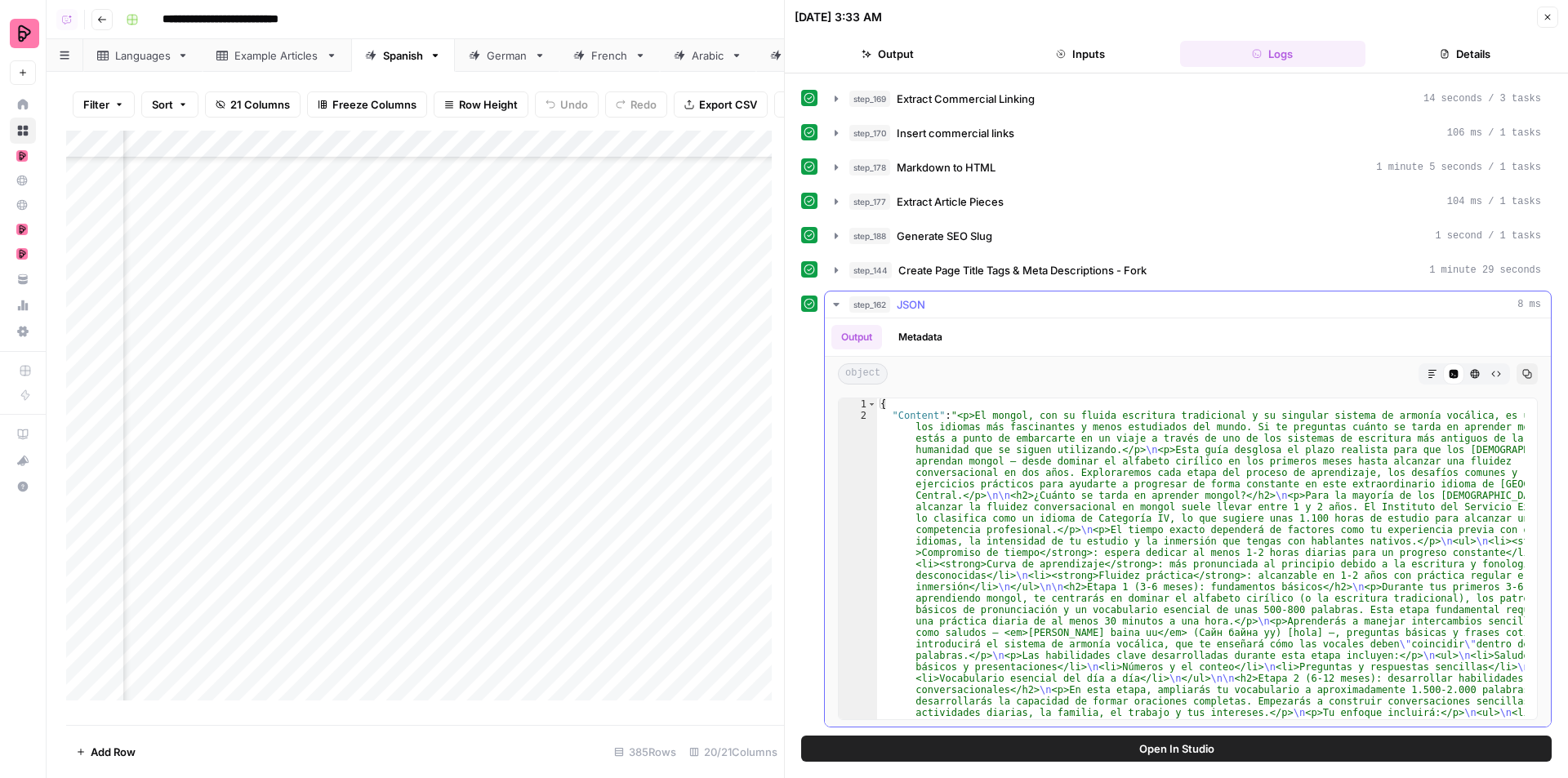
click at [1428, 371] on button "Markdown" at bounding box center [1432, 374] width 21 height 21
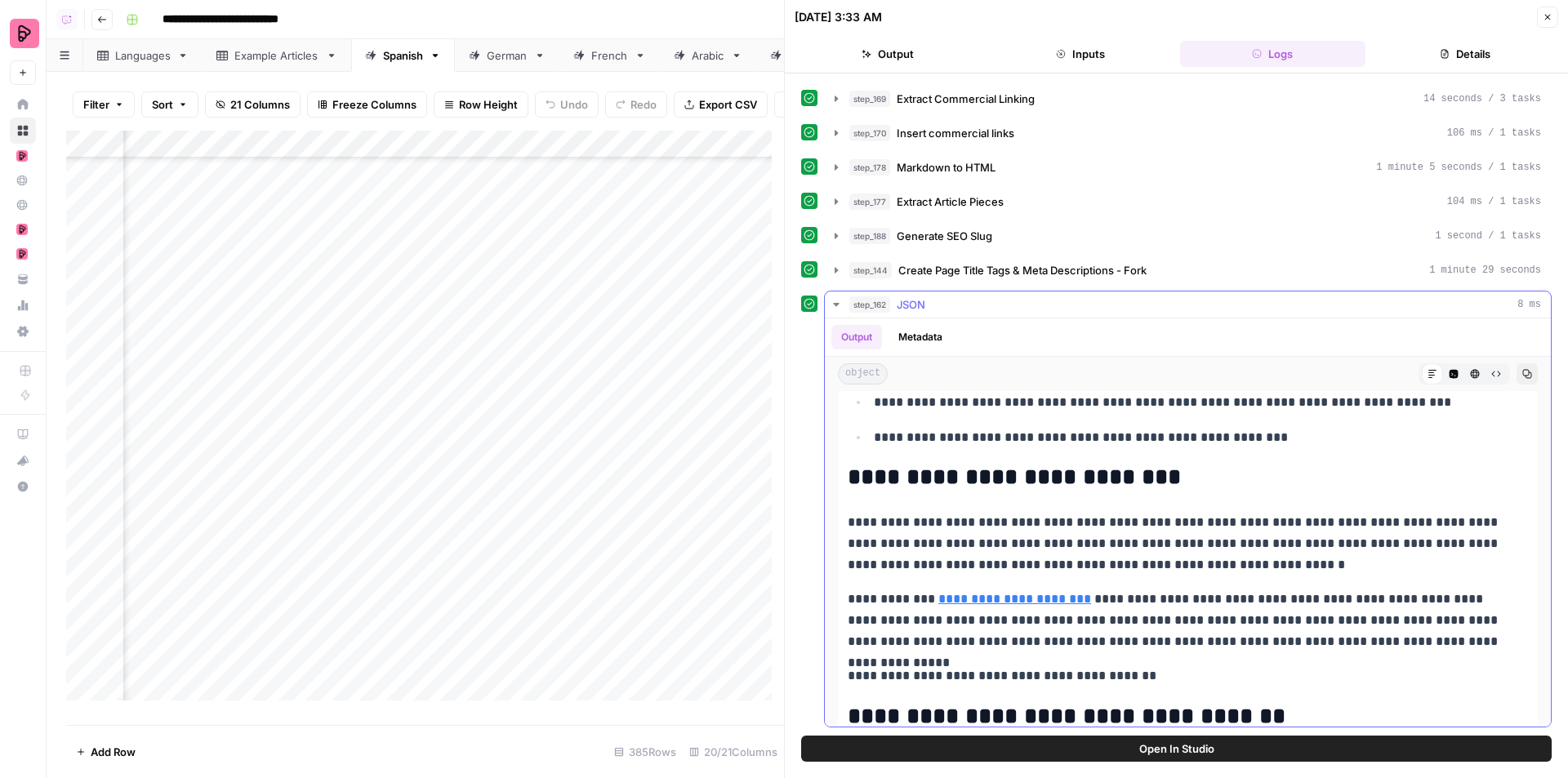
scroll to position [3101, 0]
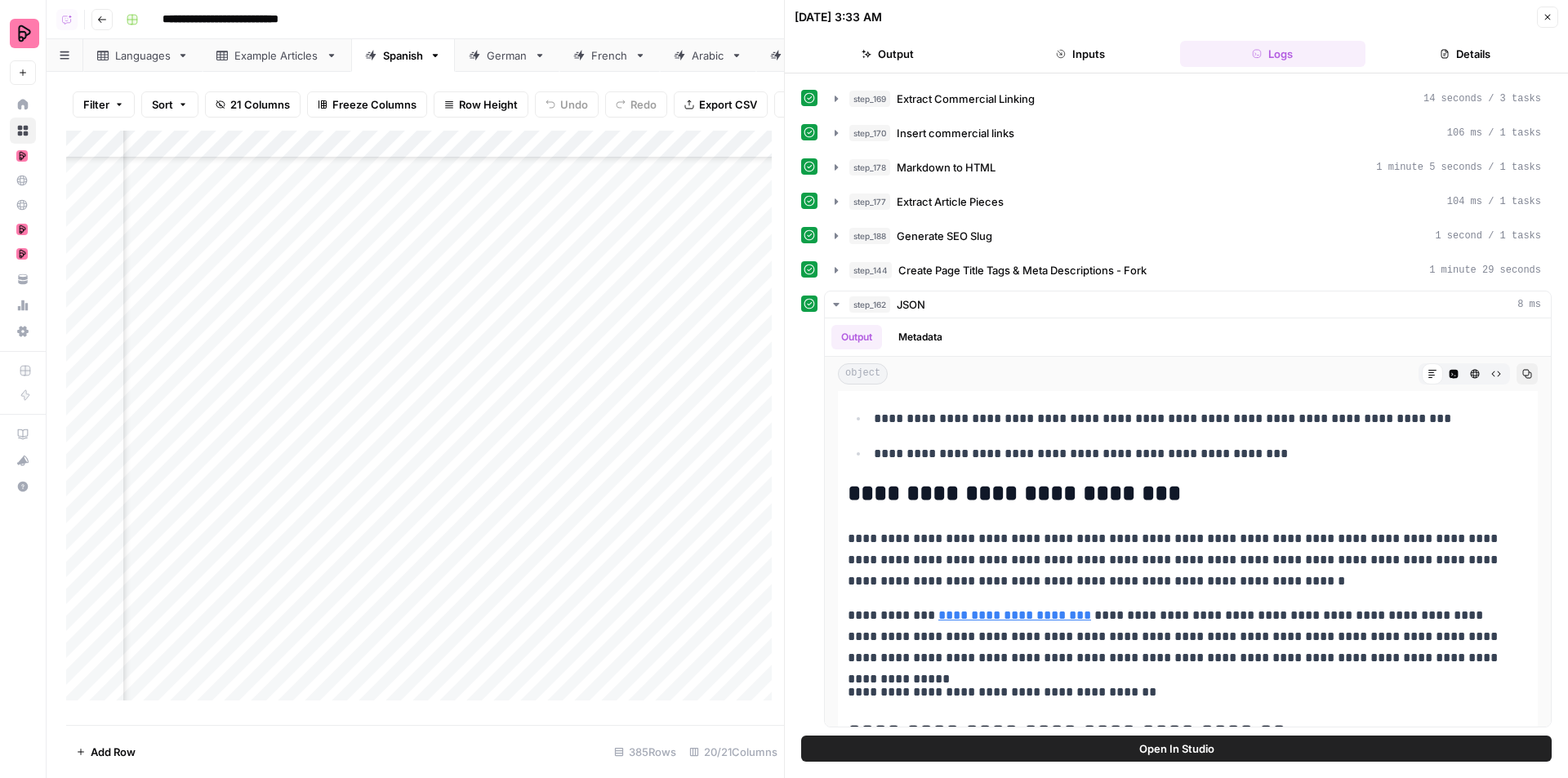
click at [1540, 11] on button "Close" at bounding box center [1547, 17] width 21 height 21
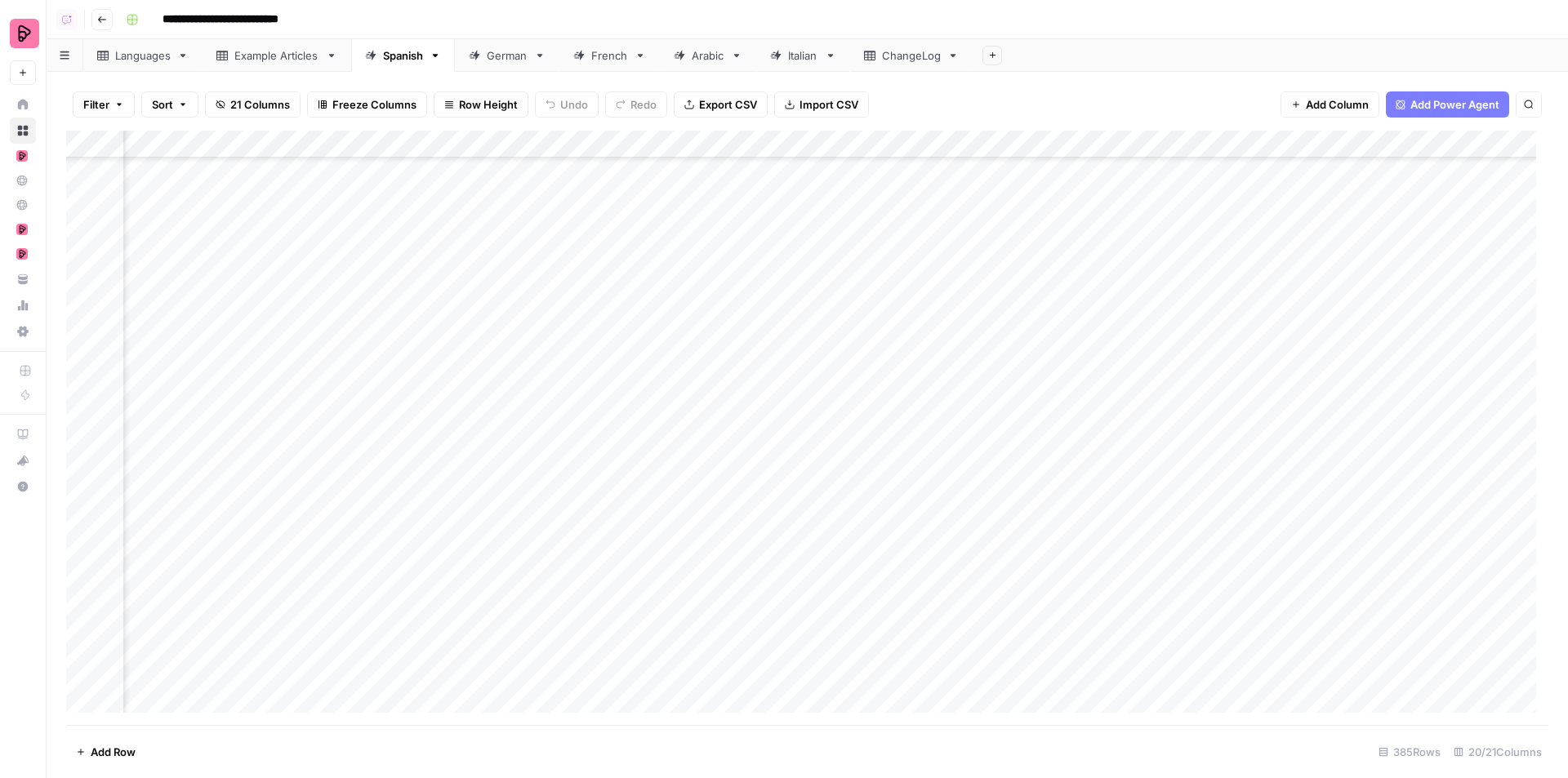
click at [784, 369] on div "Add Column" at bounding box center [807, 427] width 1482 height 594
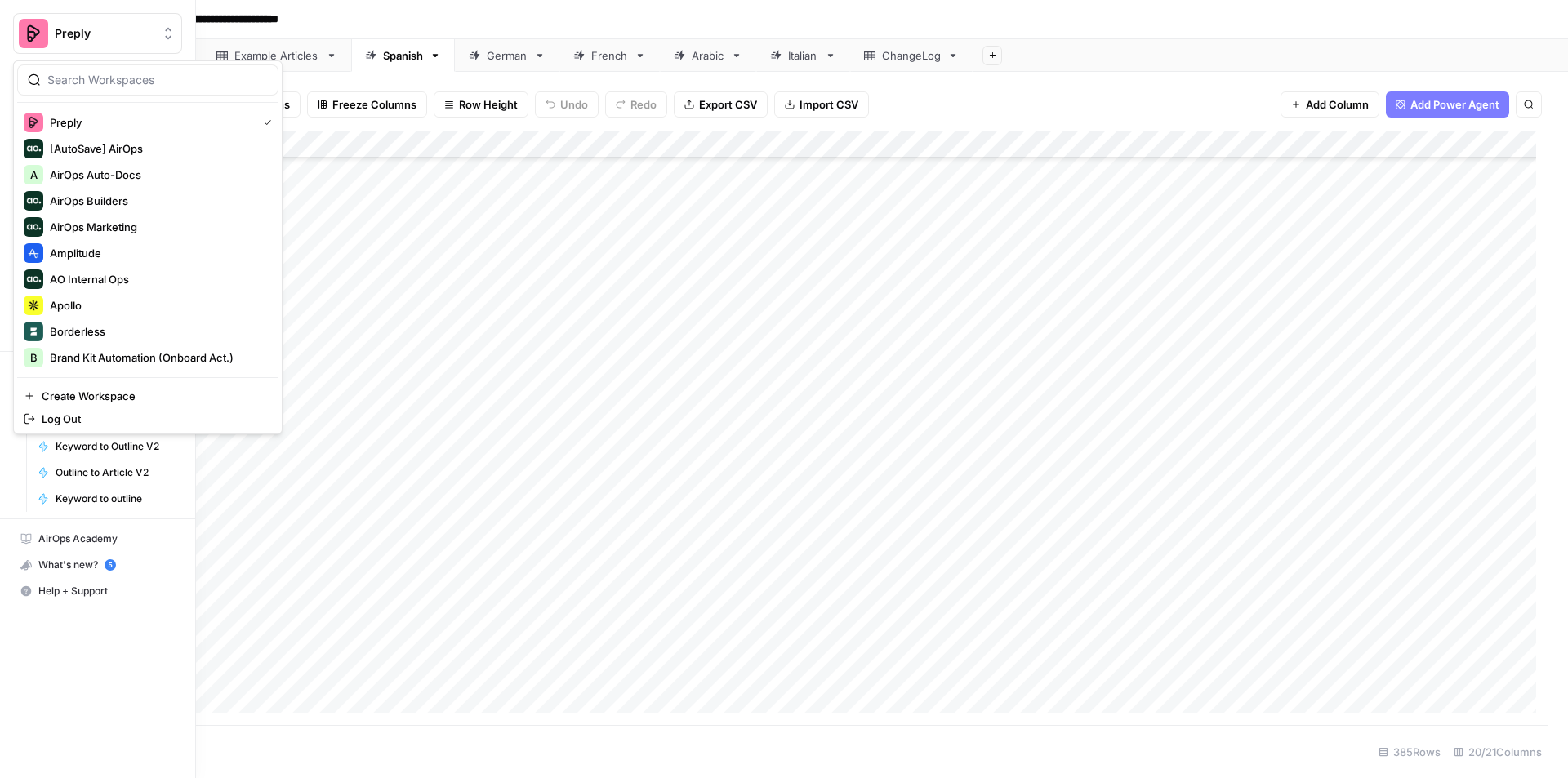
click at [18, 32] on button "Preply" at bounding box center [97, 33] width 169 height 41
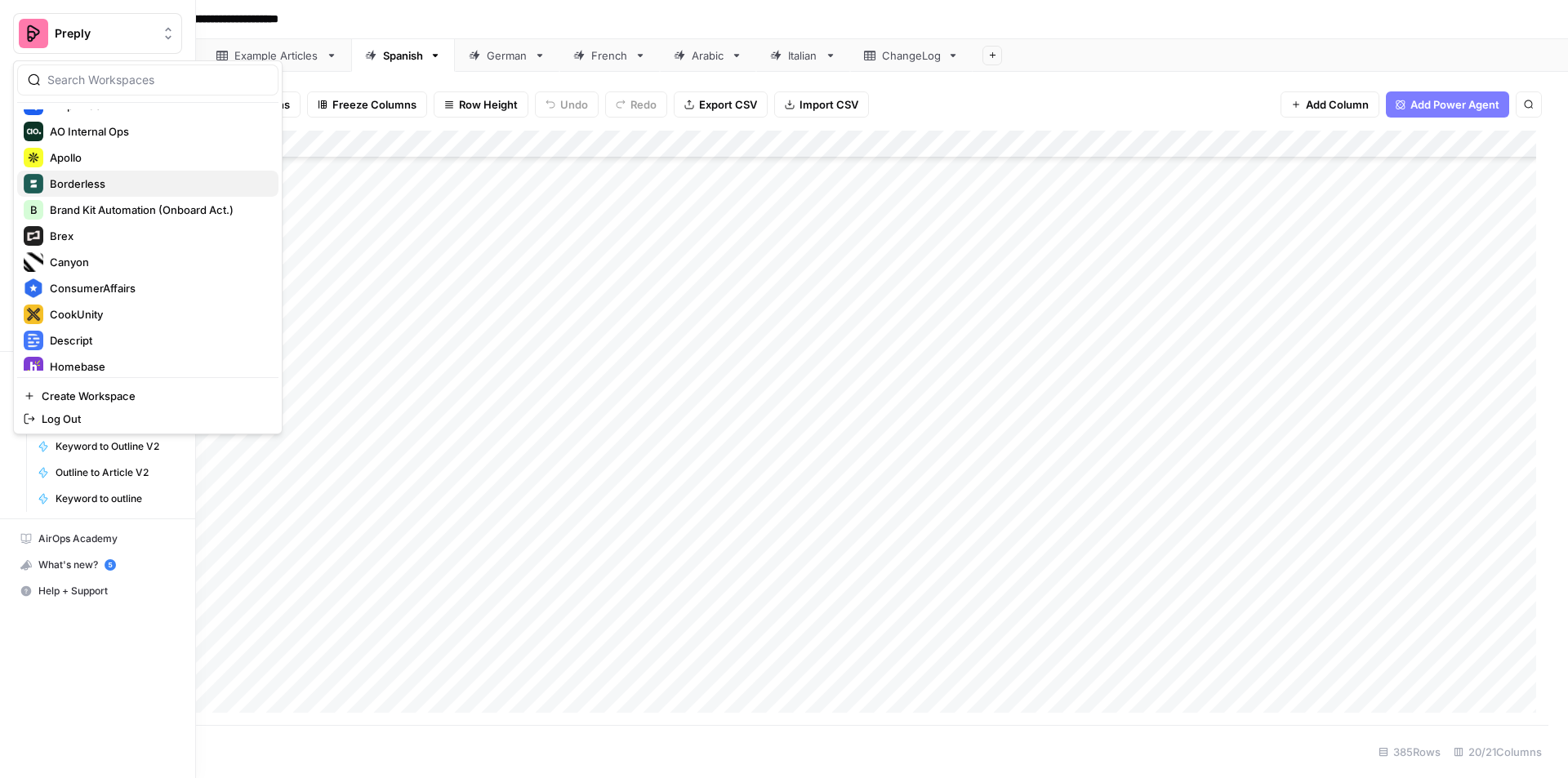
scroll to position [164, 0]
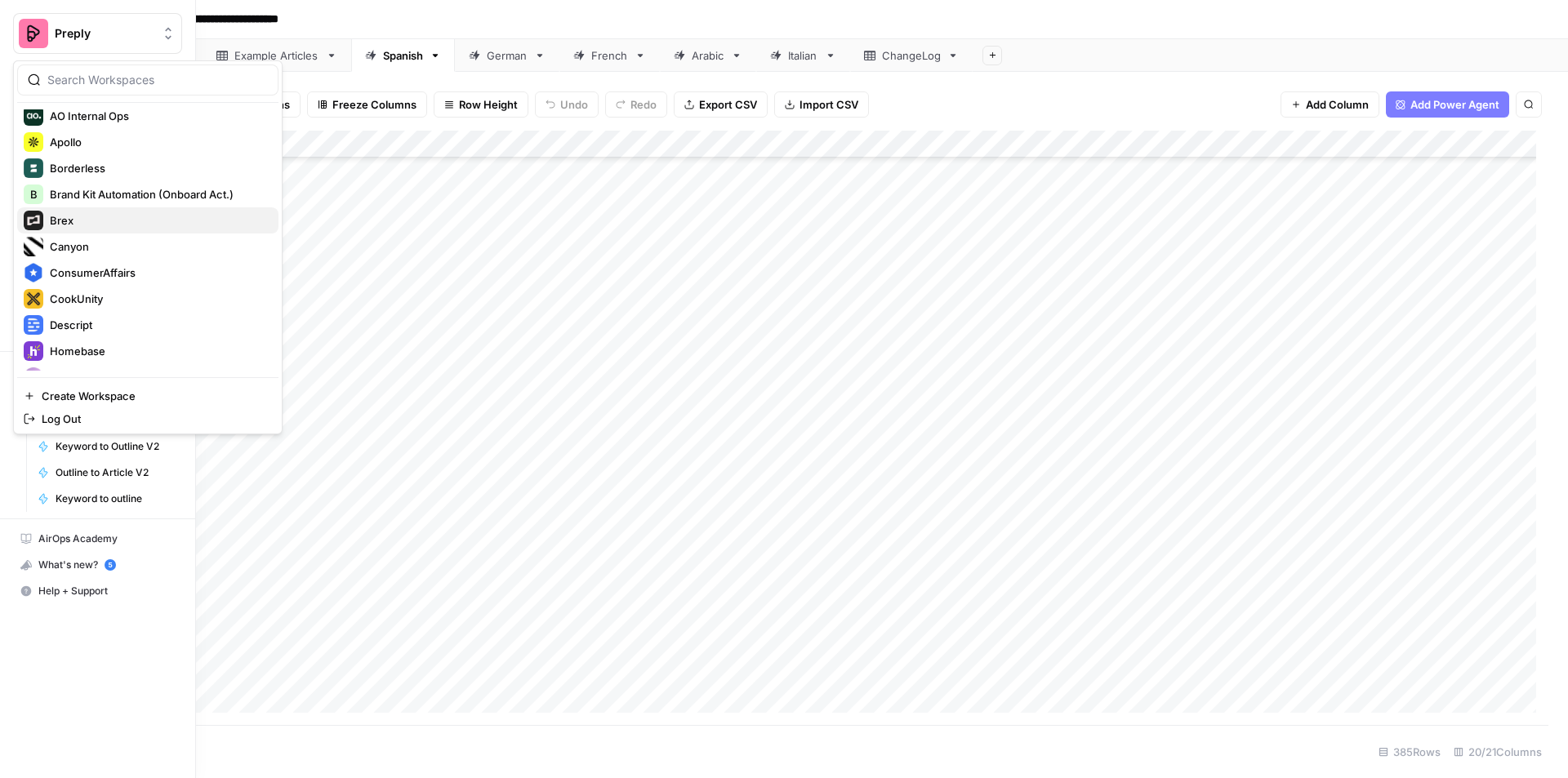
click at [108, 221] on span "Brex" at bounding box center [158, 220] width 215 height 17
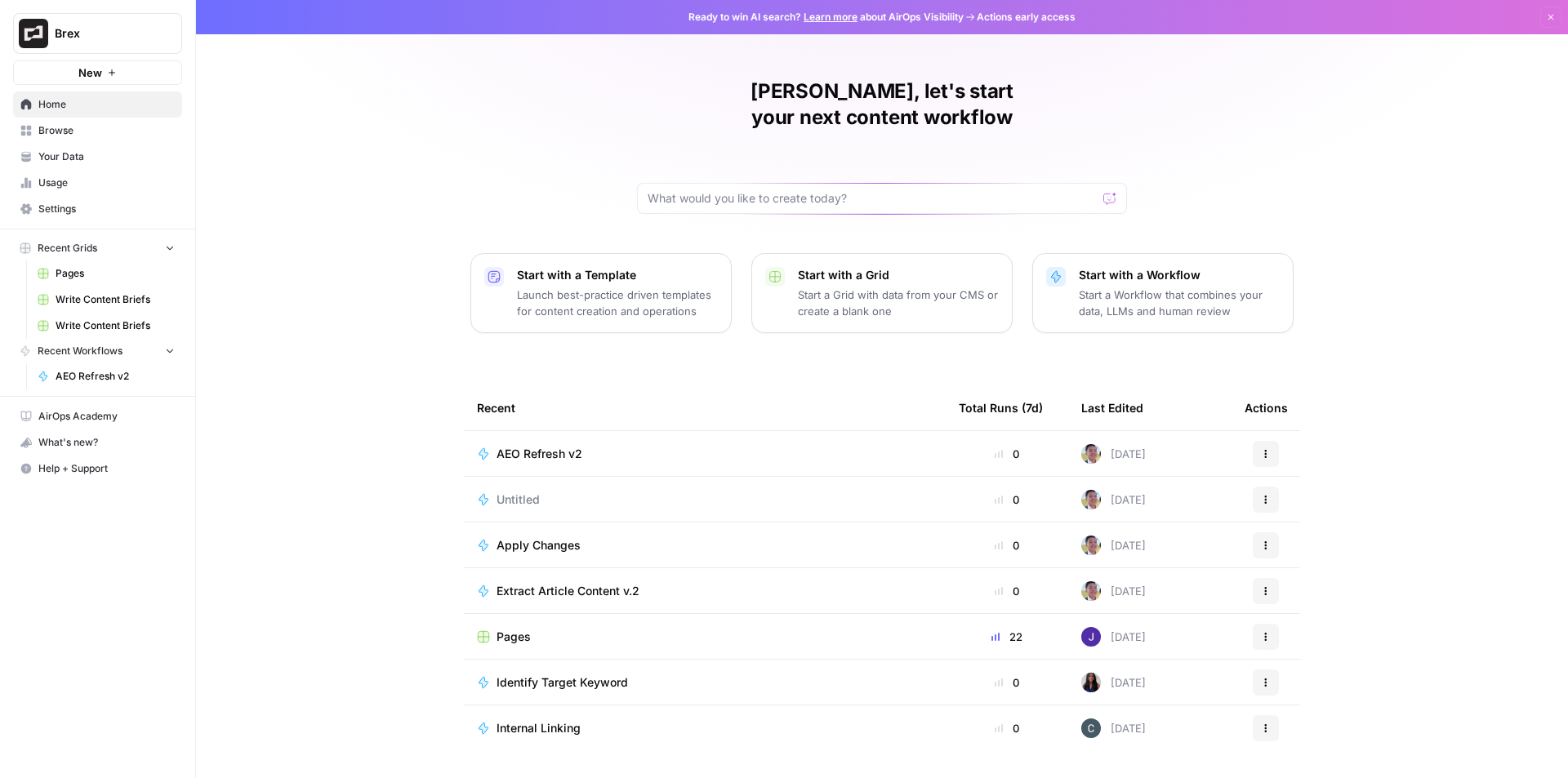
click at [98, 270] on span "Pages" at bounding box center [115, 273] width 119 height 15
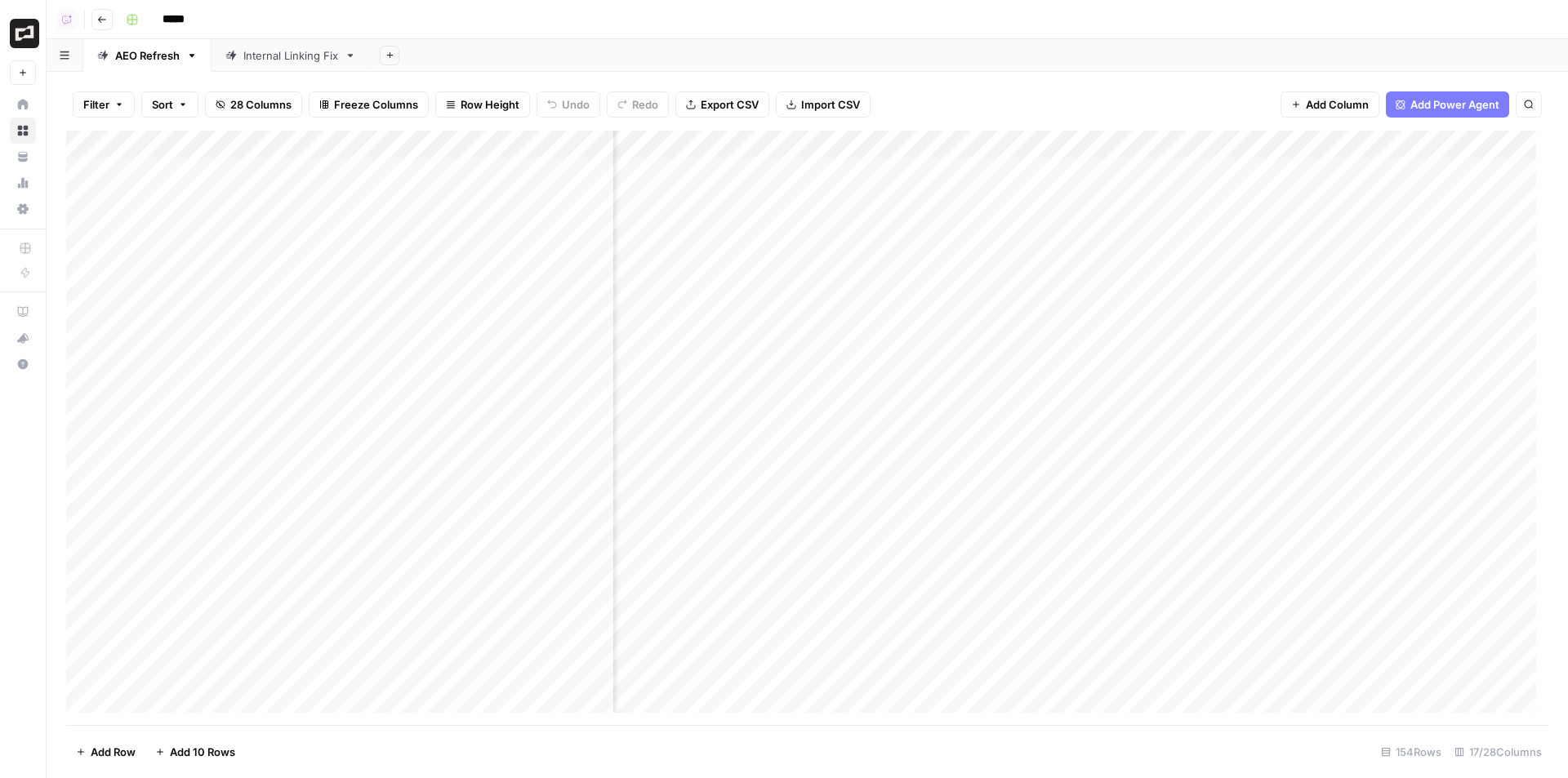
scroll to position [0, 1203]
click at [1073, 141] on div "Add Column" at bounding box center [807, 427] width 1482 height 594
click at [1044, 279] on span "Configure Inputs" at bounding box center [1064, 281] width 143 height 17
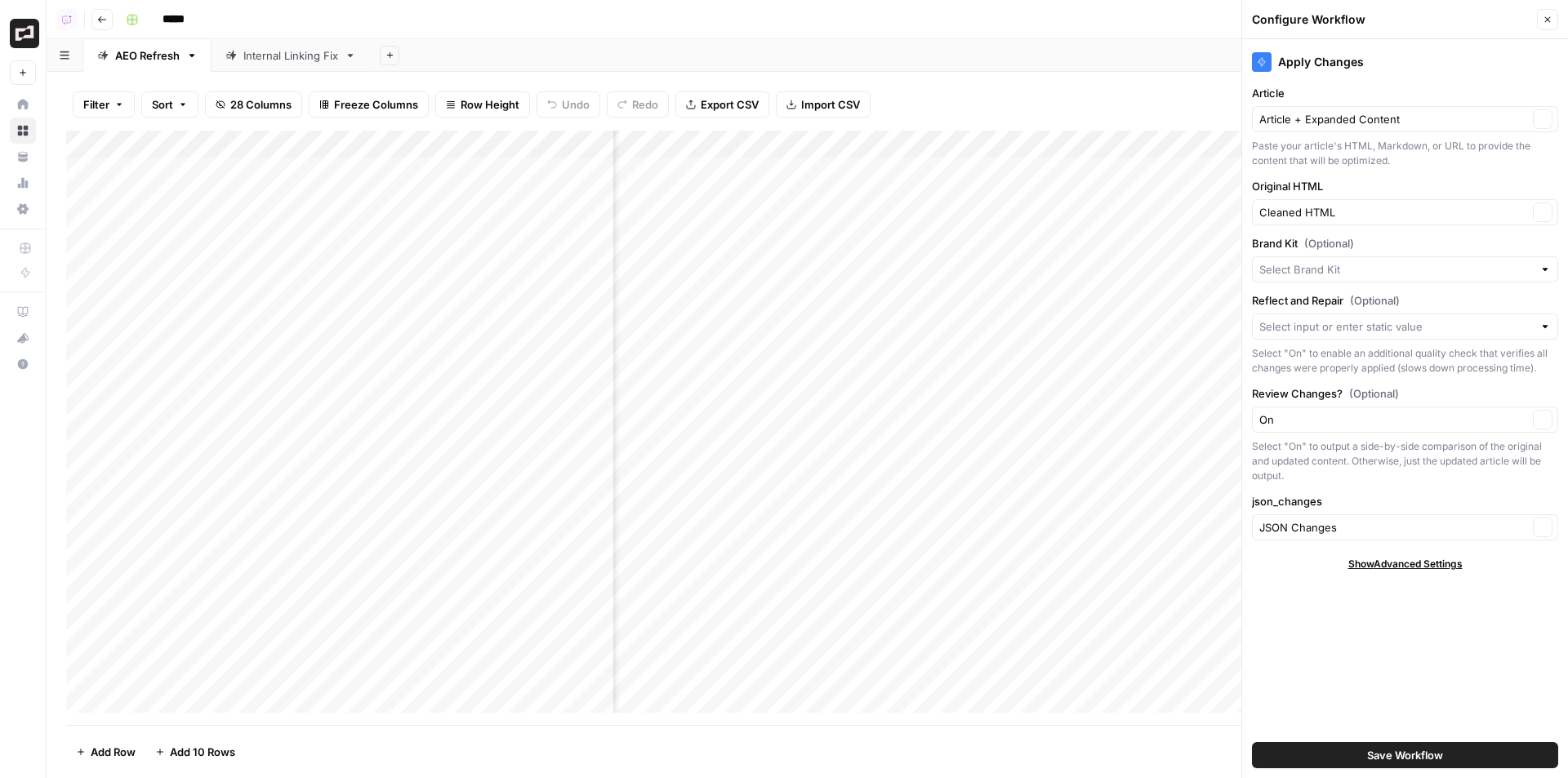
type input "Brex"
click at [1543, 21] on icon "button" at bounding box center [1547, 19] width 10 height 10
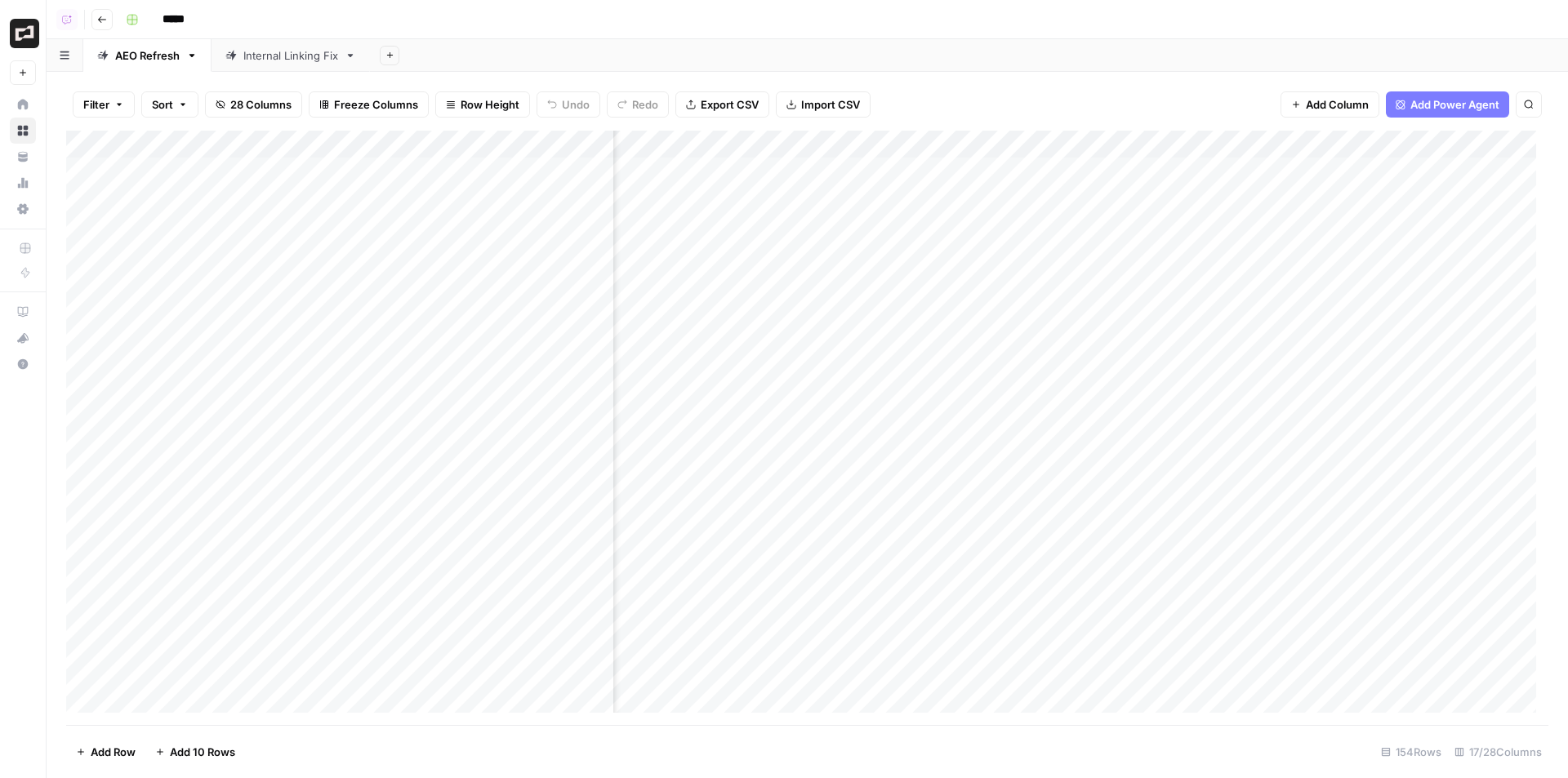
click at [1073, 144] on div "Add Column" at bounding box center [807, 427] width 1482 height 594
click at [895, 136] on div "Add Column" at bounding box center [807, 427] width 1482 height 594
drag, startPoint x: 941, startPoint y: 182, endPoint x: 988, endPoint y: 183, distance: 47.0
click at [988, 183] on body "Brex New Home Browse Your Data Usage Settings Recent Grids Pages Recent Workflo…" at bounding box center [784, 389] width 1568 height 778
click at [1002, 82] on div "Filter Sort 28 Columns Freeze Columns Row Height Undo Redo Export CSV Import CS…" at bounding box center [807, 105] width 1482 height 53
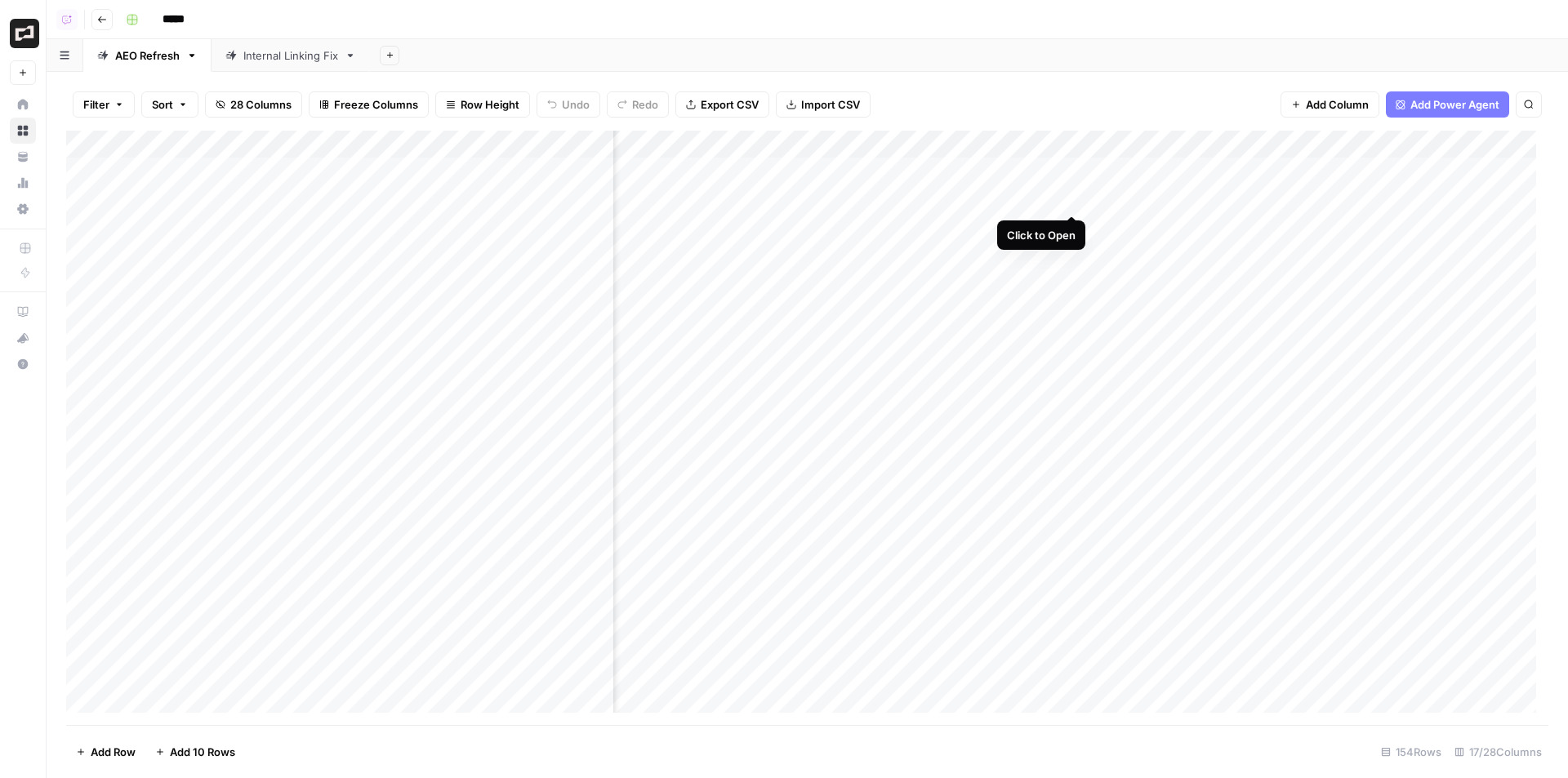
click at [1069, 200] on div "Add Column" at bounding box center [807, 427] width 1482 height 594
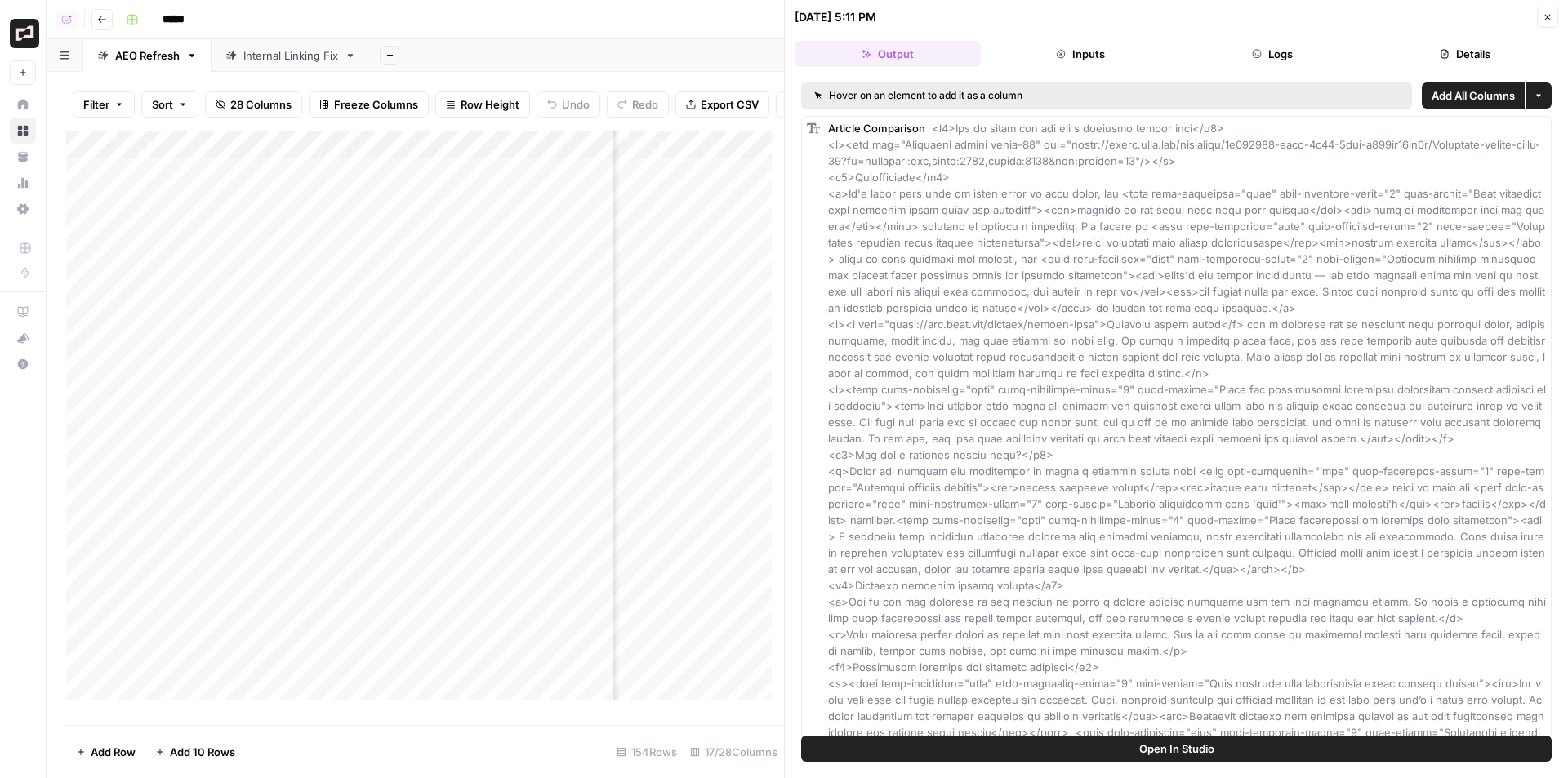
click at [1552, 20] on button "Close" at bounding box center [1547, 17] width 21 height 21
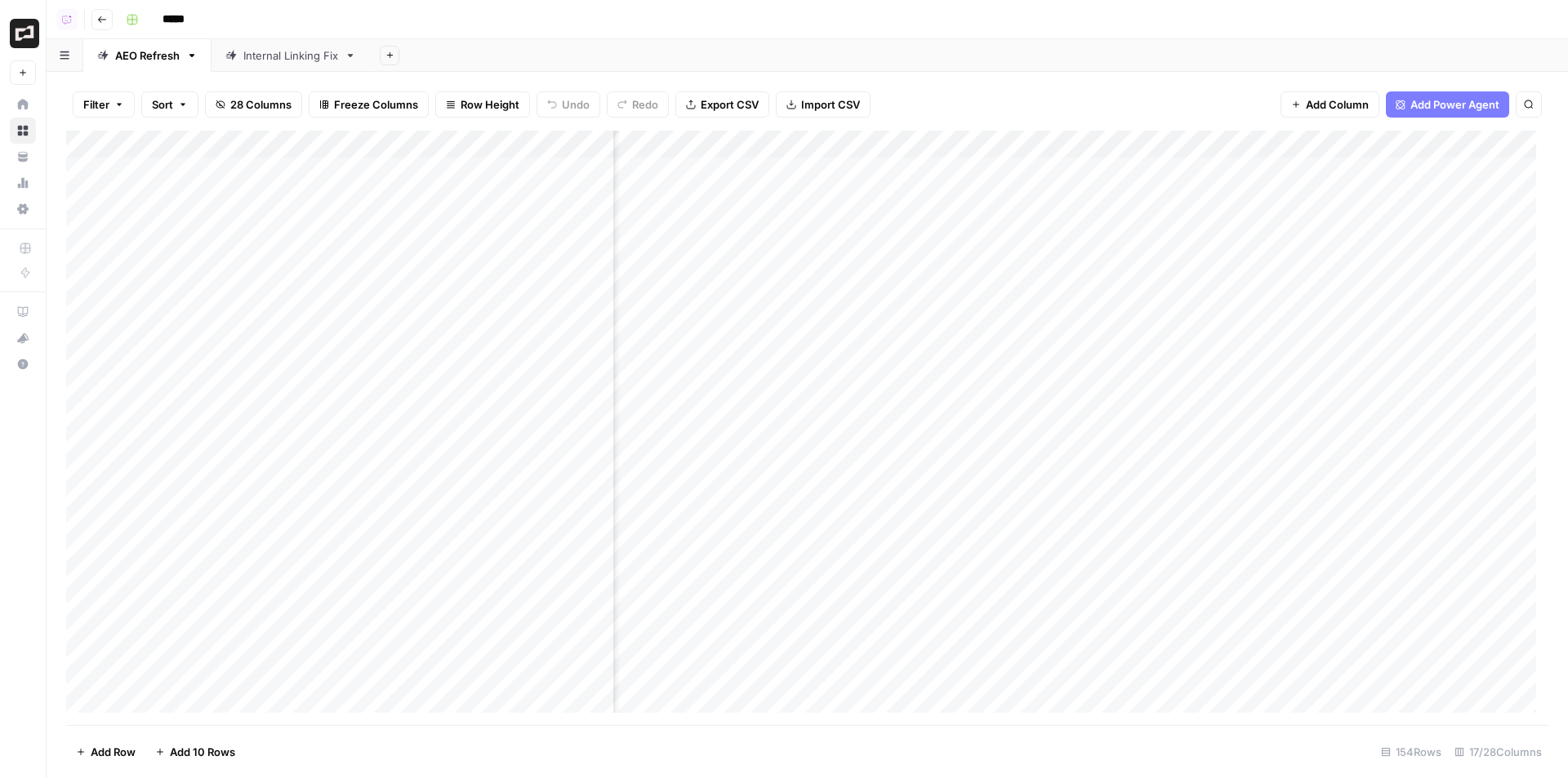
click at [1073, 149] on div "Add Column" at bounding box center [807, 427] width 1482 height 594
click at [1040, 300] on span "Edit Workflow" at bounding box center [1064, 305] width 143 height 17
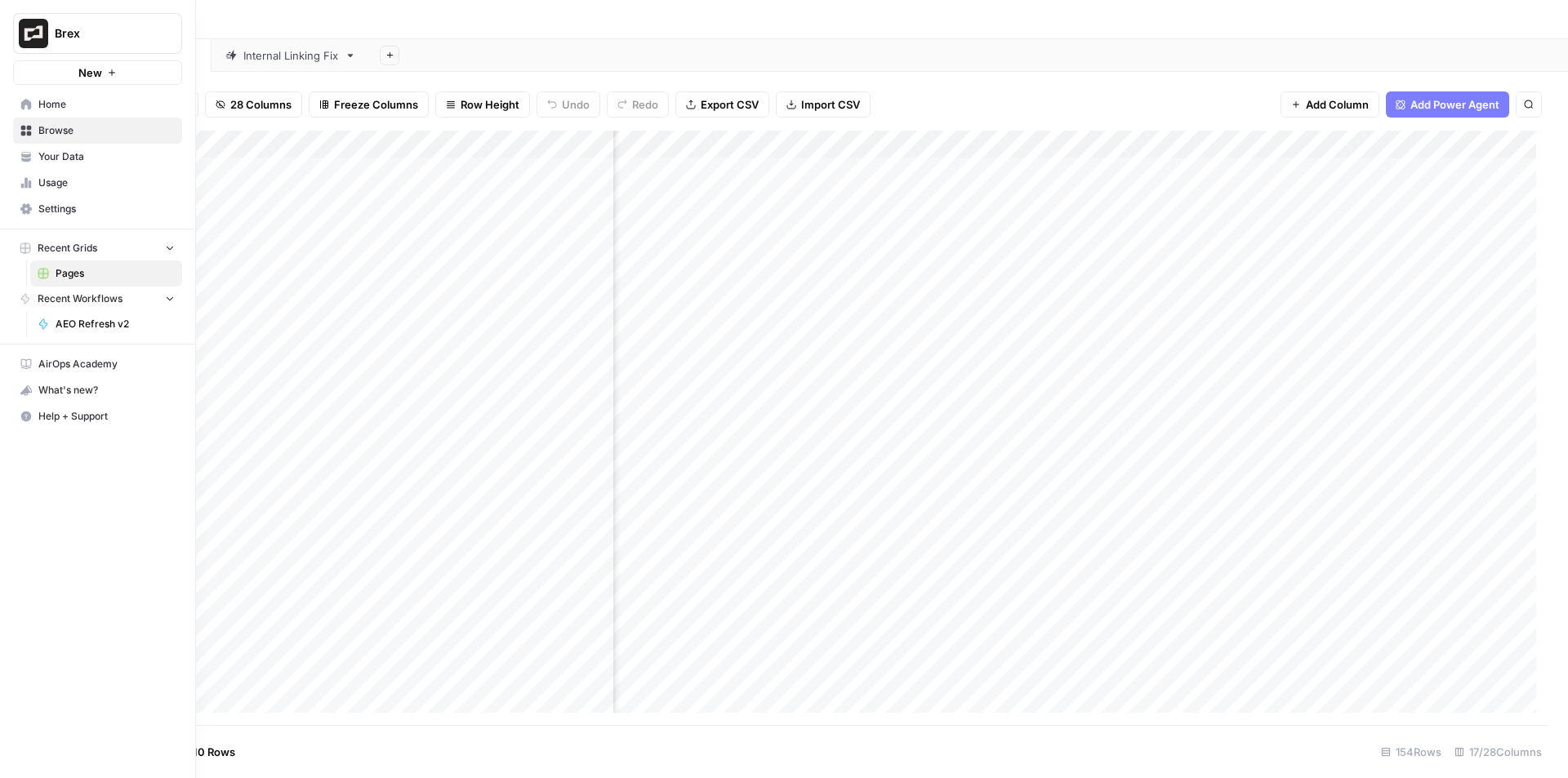
click at [84, 107] on span "Home" at bounding box center [107, 104] width 137 height 15
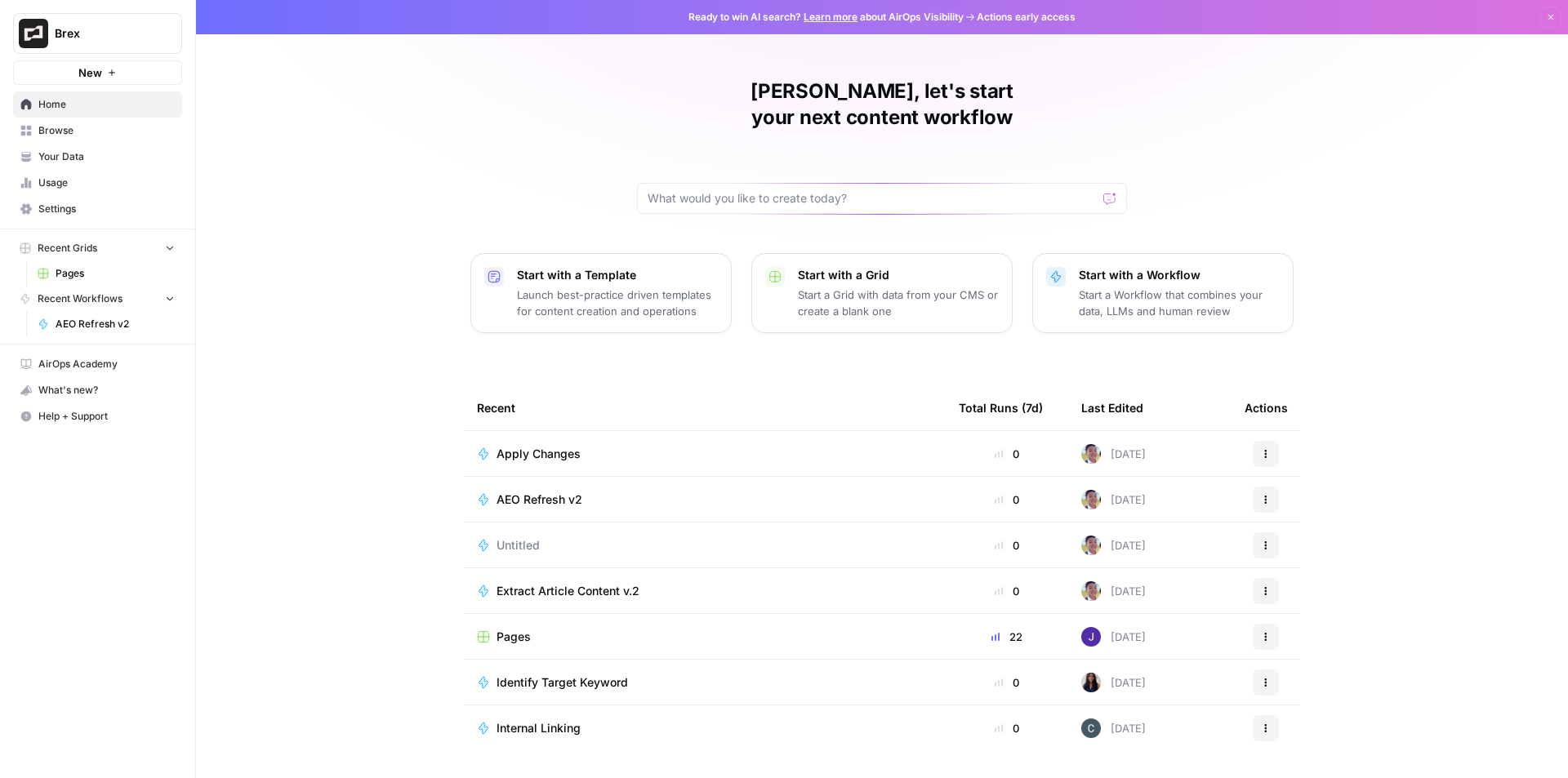
click at [101, 143] on link "Browse" at bounding box center [97, 130] width 169 height 26
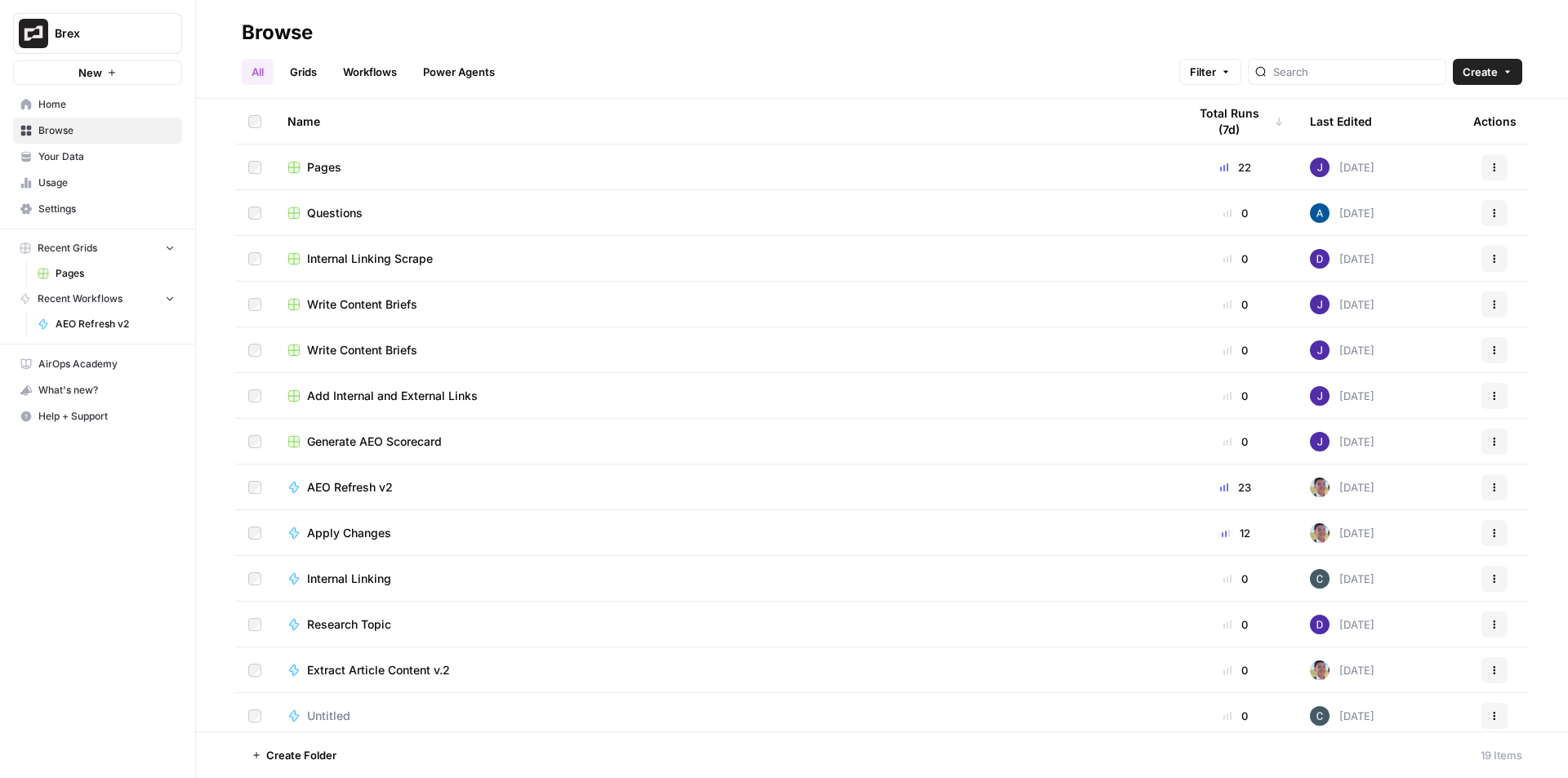
click at [358, 74] on link "Workflows" at bounding box center [370, 72] width 74 height 26
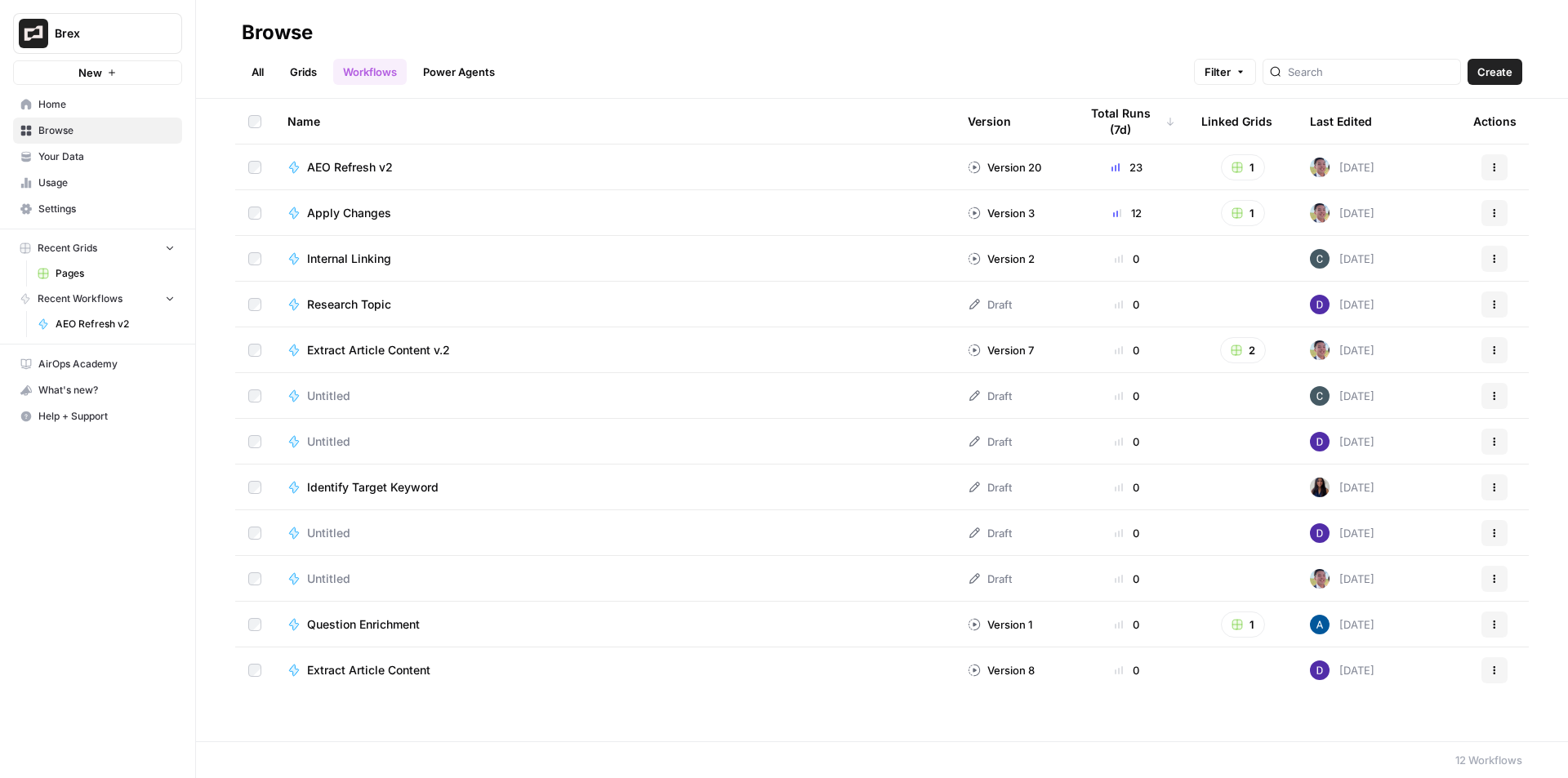
click at [339, 578] on span "Untitled" at bounding box center [328, 578] width 43 height 17
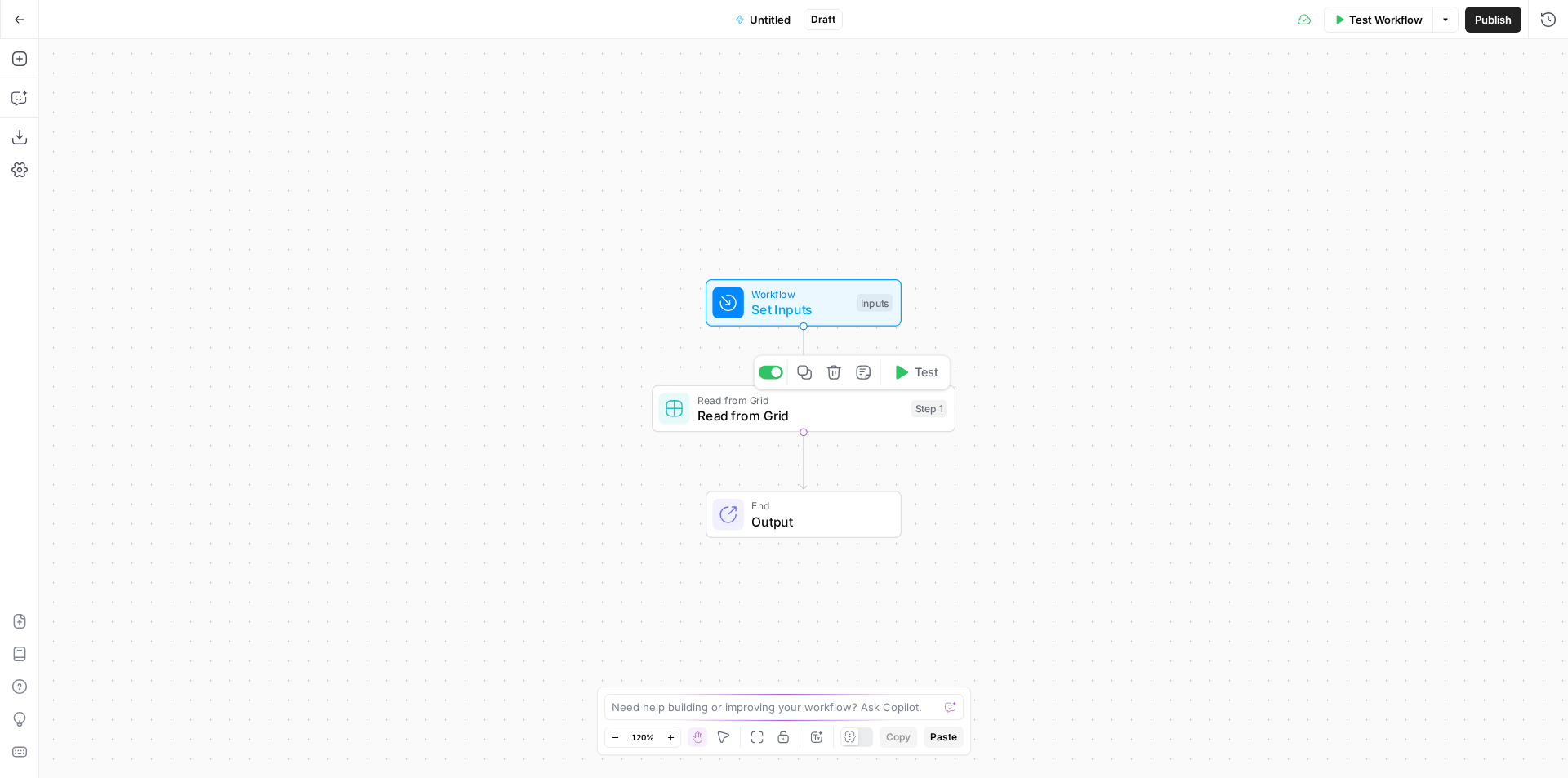
click at [763, 415] on span "Read from Grid" at bounding box center [800, 416] width 206 height 19
type input "Internal Linking Scrape"
type input "Blank"
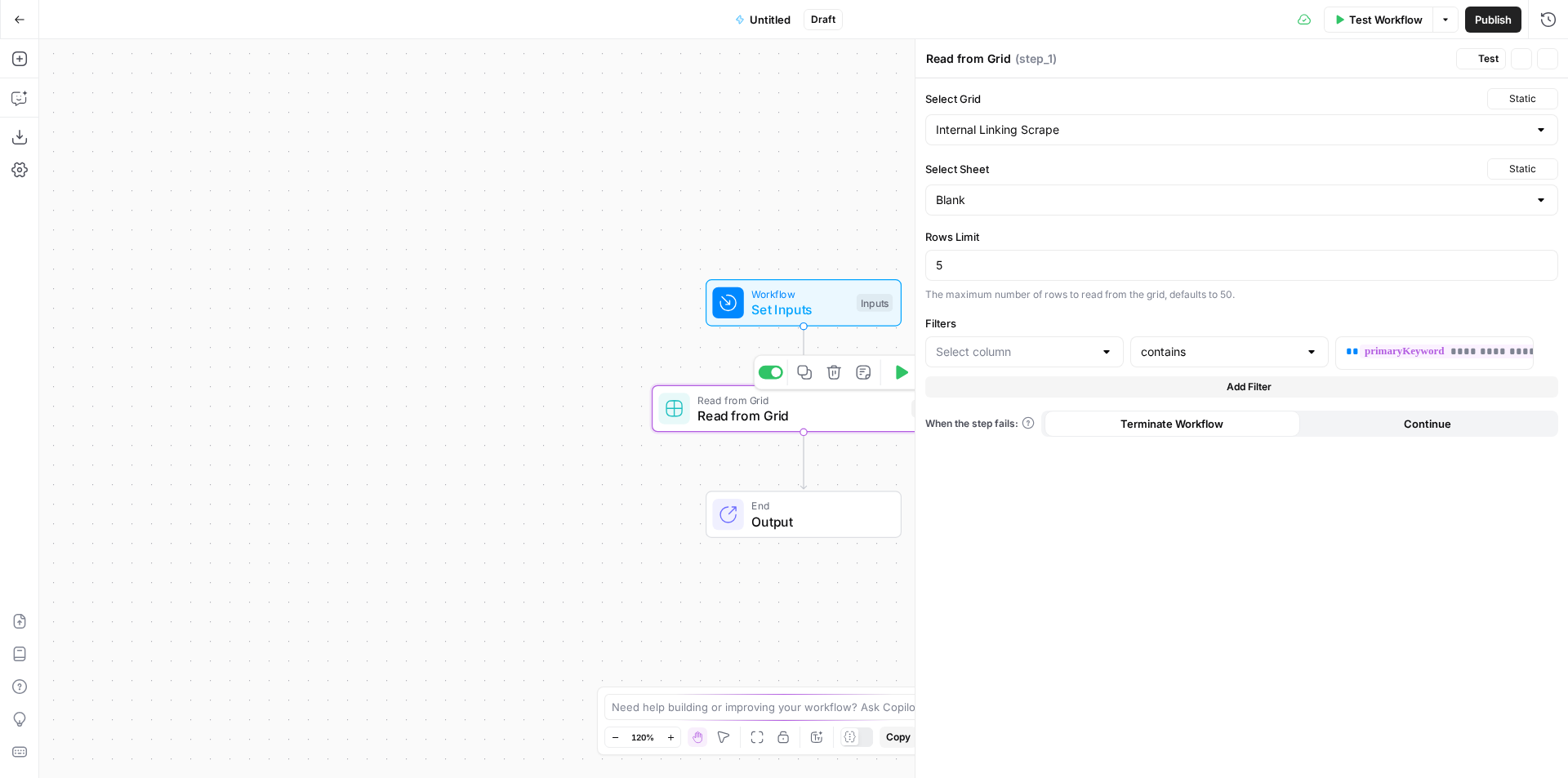
type input "primary-keyword"
click at [1365, 21] on span "Test Workflow" at bounding box center [1386, 19] width 74 height 17
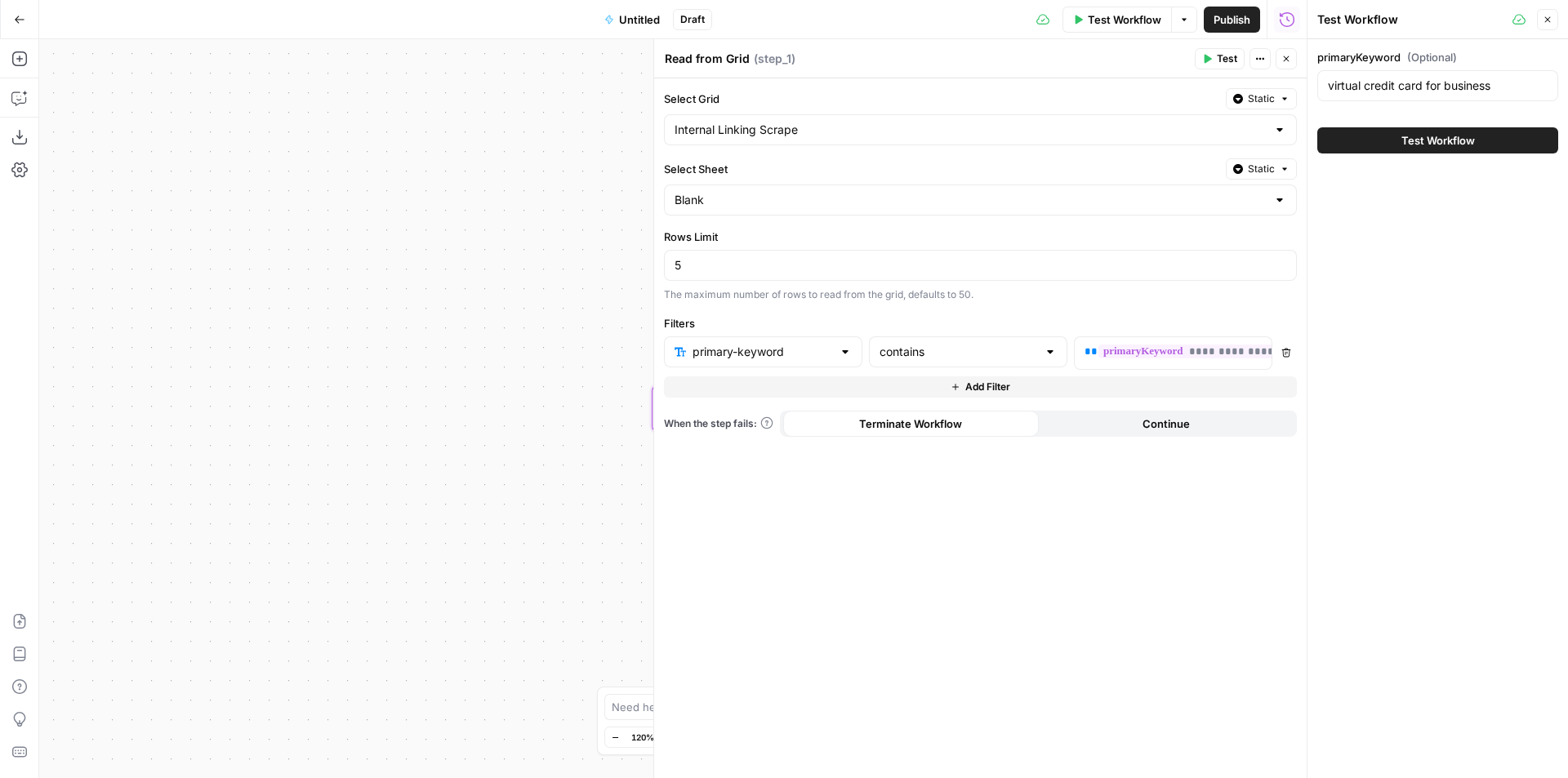
click at [1425, 129] on button "Test Workflow" at bounding box center [1437, 140] width 241 height 26
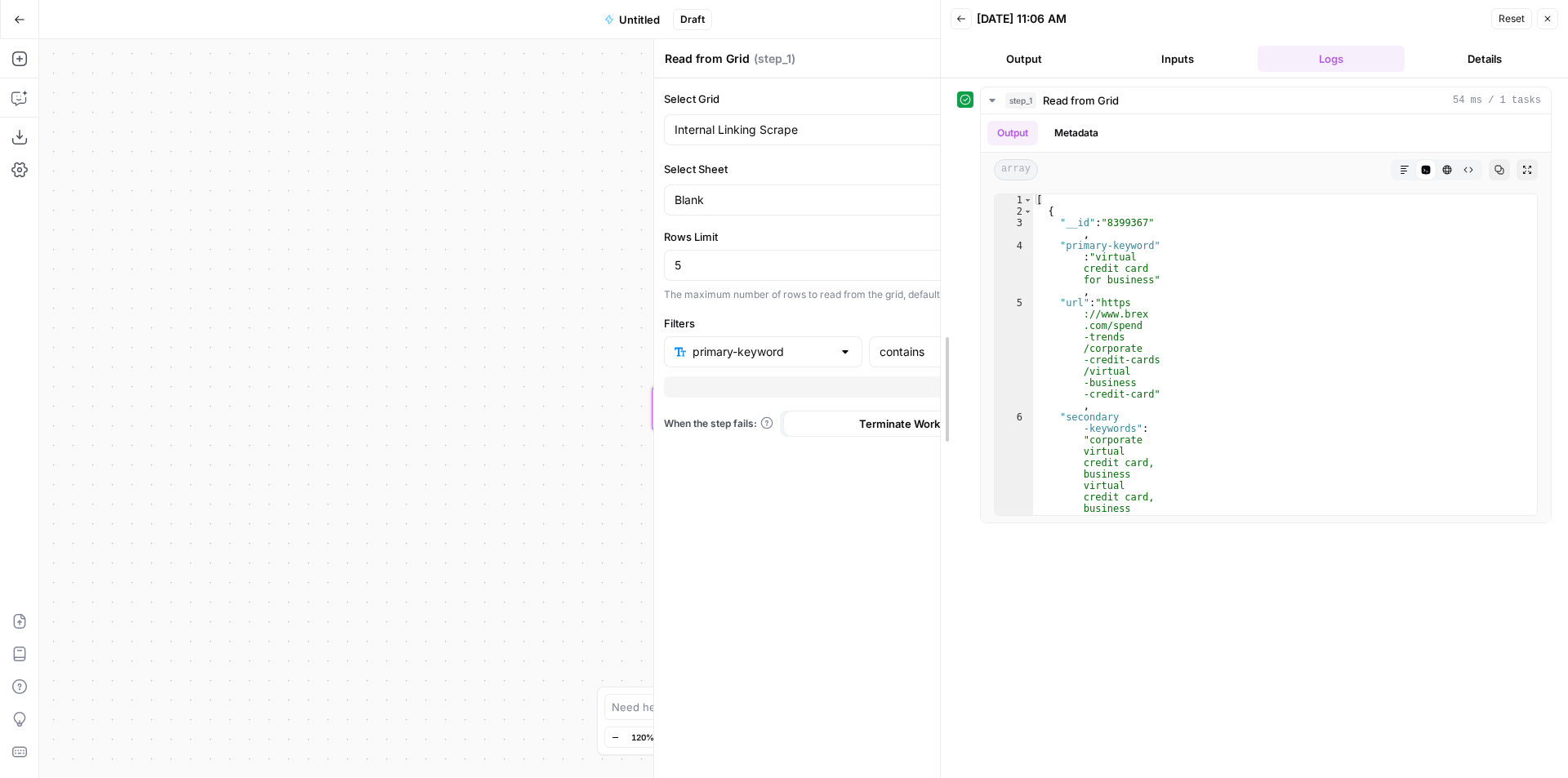
drag, startPoint x: 1301, startPoint y: 278, endPoint x: 978, endPoint y: 298, distance: 323.6
click at [932, 289] on div at bounding box center [940, 389] width 17 height 778
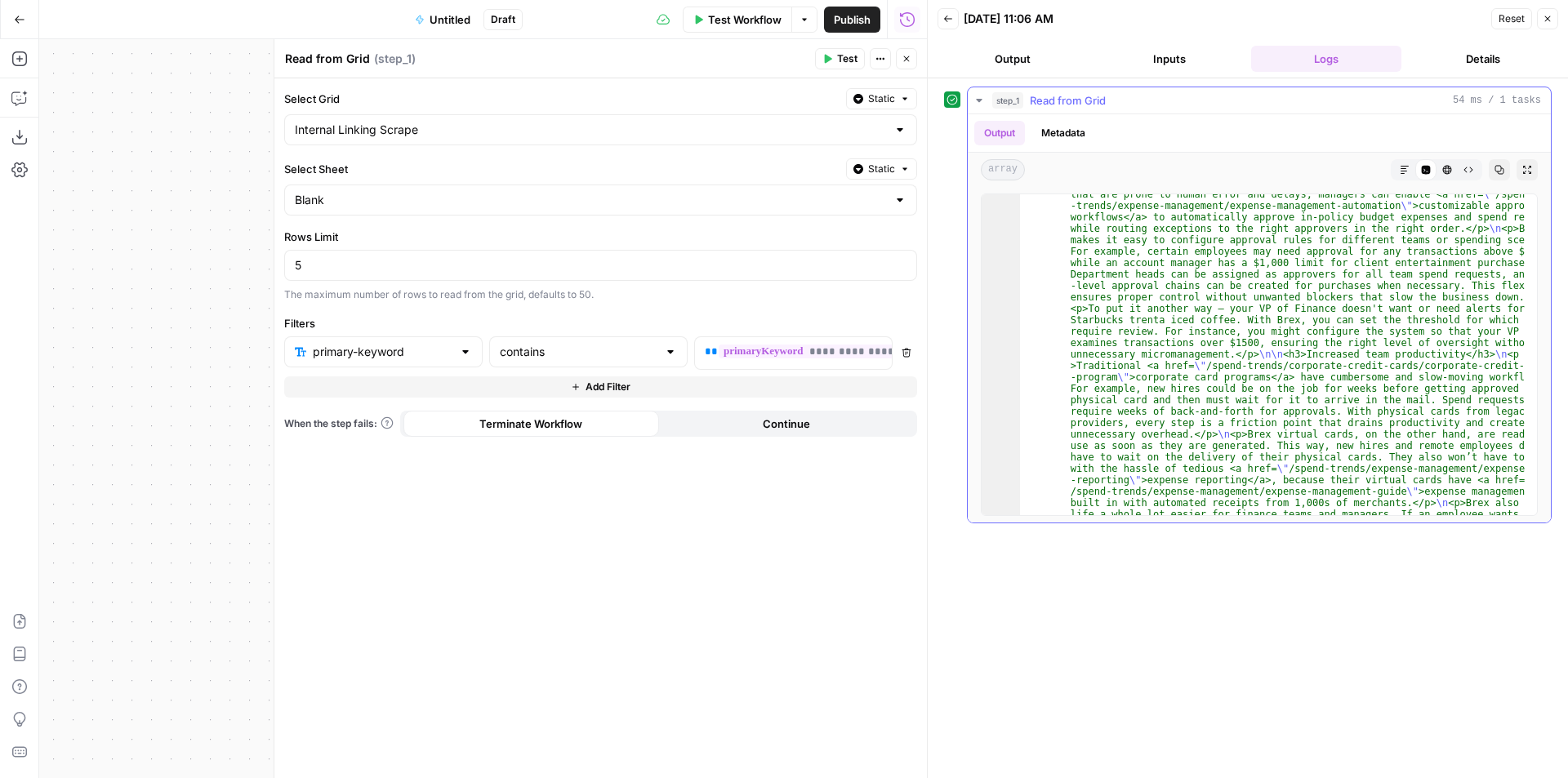
scroll to position [946, 0]
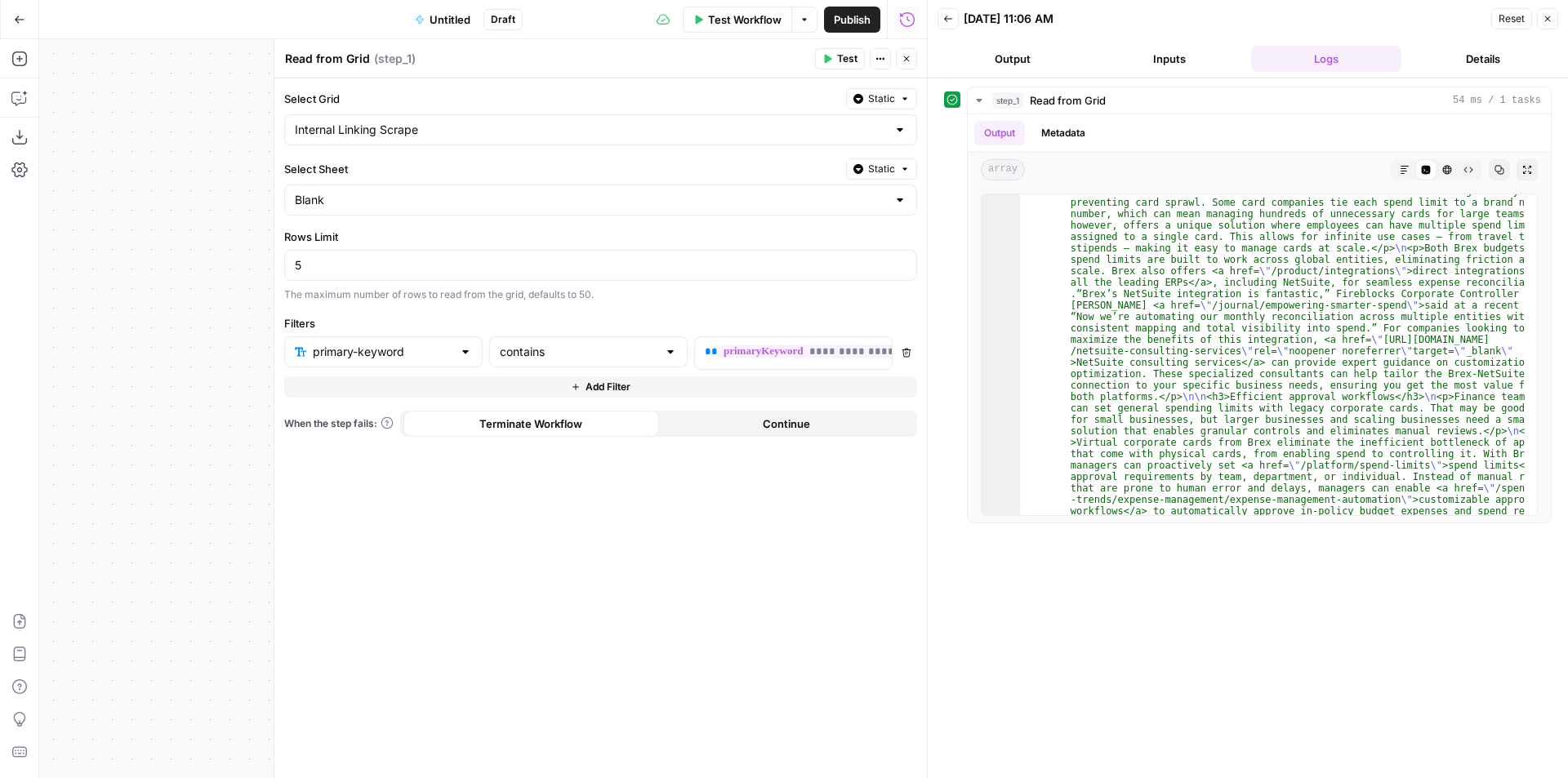
click at [1552, 14] on button "Close" at bounding box center [1547, 18] width 21 height 21
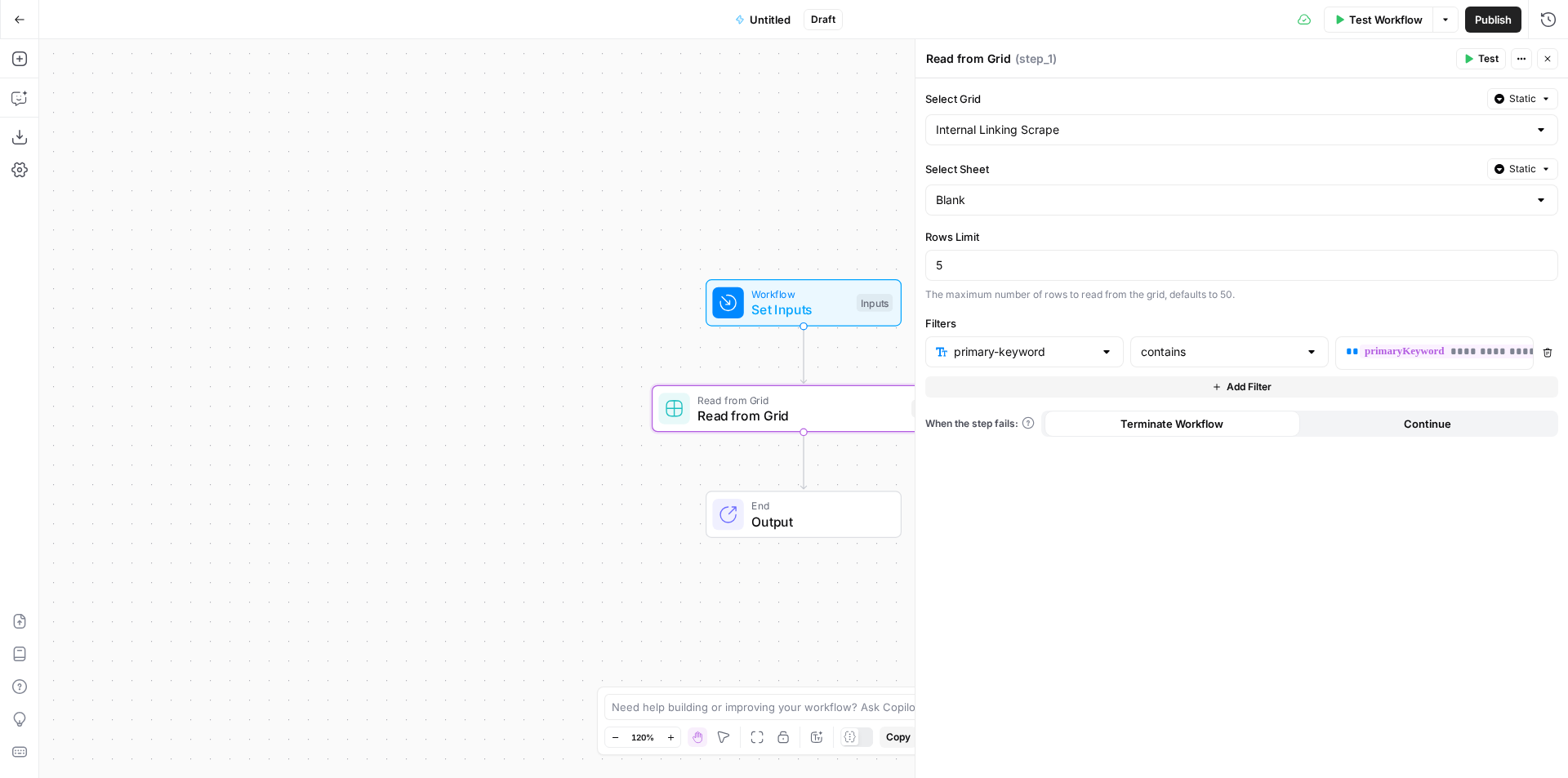
click at [1550, 64] on button "Close" at bounding box center [1547, 59] width 21 height 21
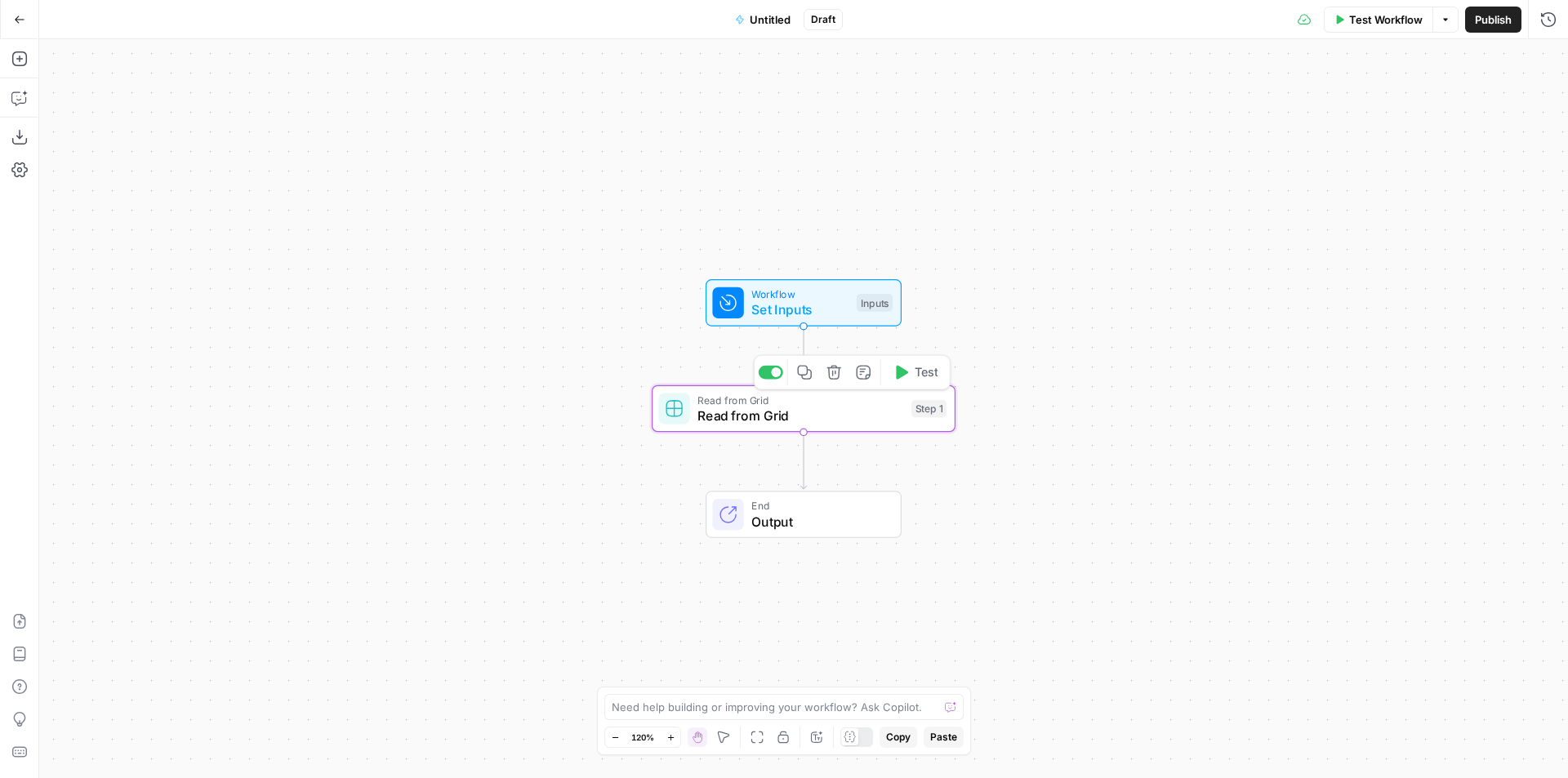
click at [808, 375] on icon "button" at bounding box center [805, 373] width 16 height 16
click at [24, 14] on icon "button" at bounding box center [19, 19] width 11 height 11
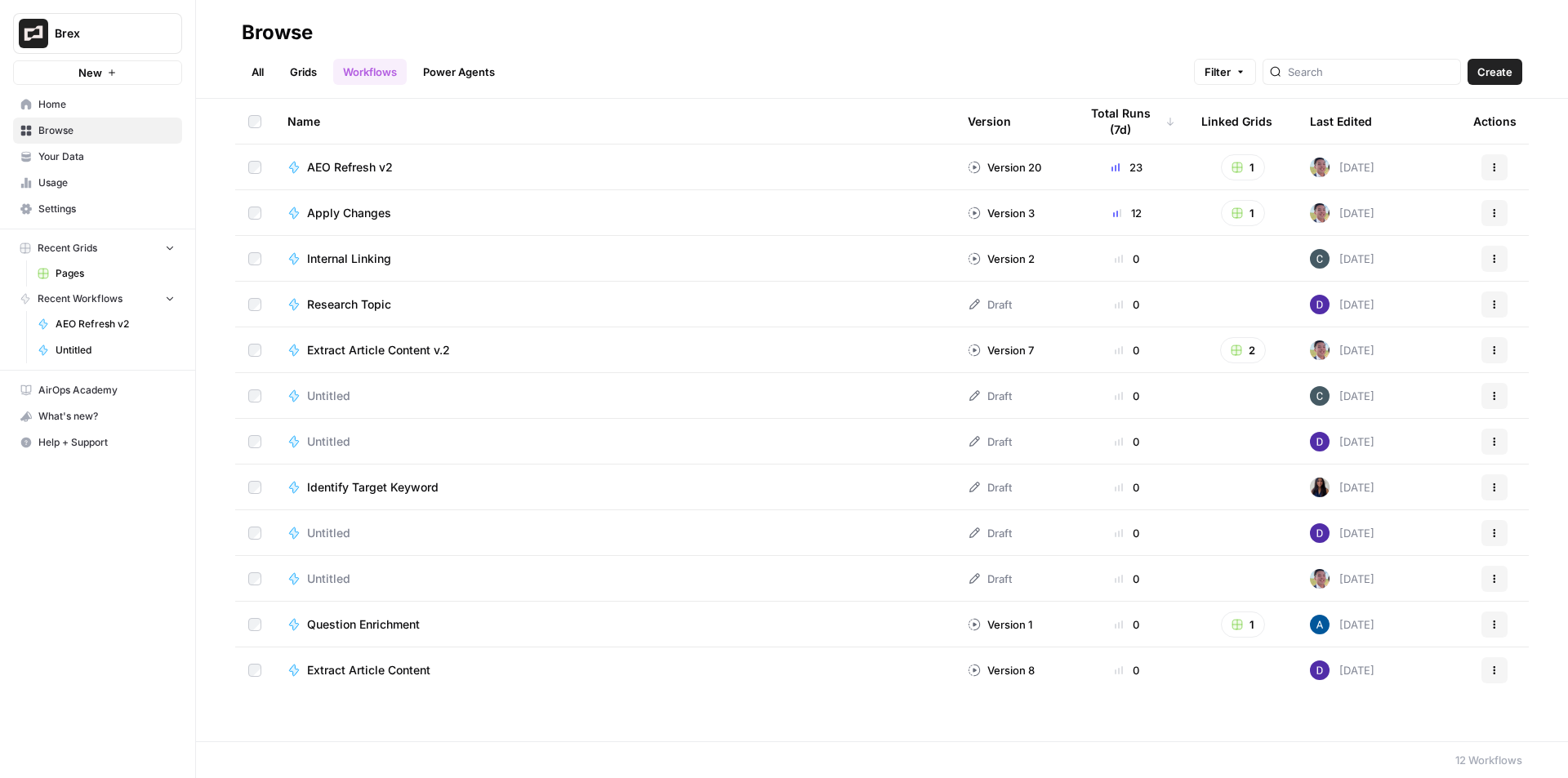
click at [321, 77] on link "Grids" at bounding box center [303, 72] width 46 height 26
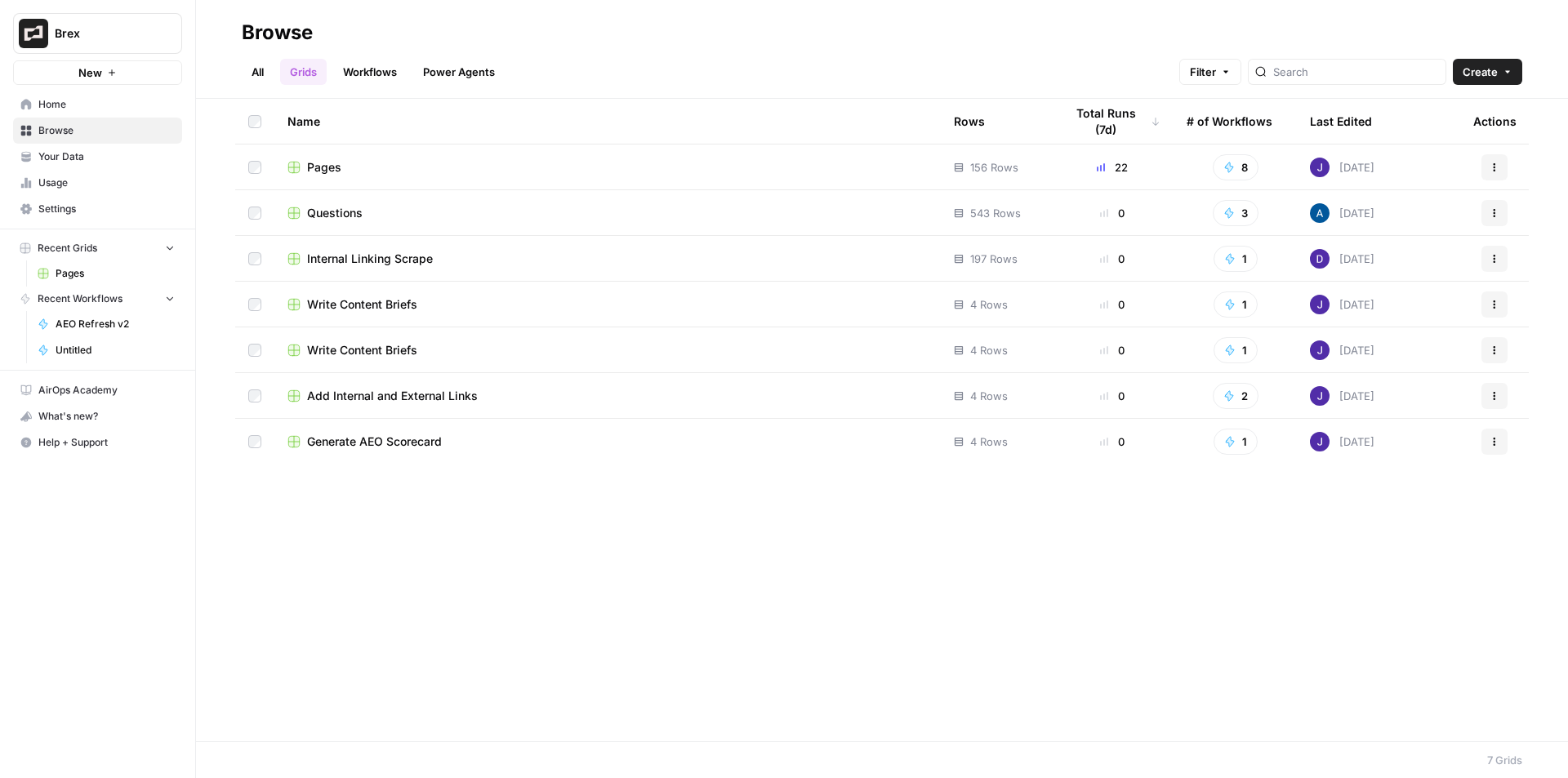
click at [327, 163] on span "Pages" at bounding box center [324, 167] width 34 height 17
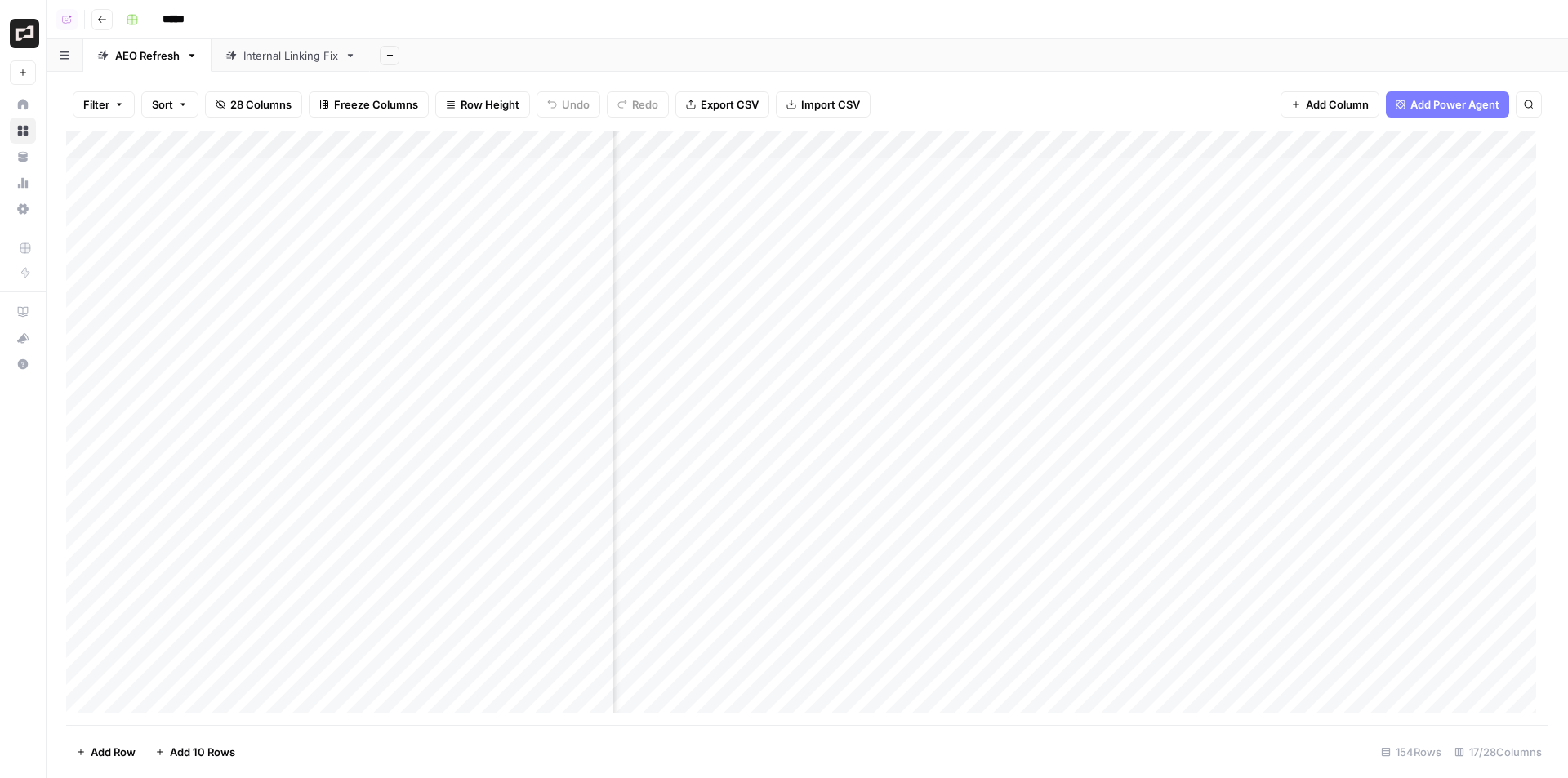
scroll to position [0, 1524]
click at [746, 199] on div "Add Column" at bounding box center [807, 427] width 1482 height 594
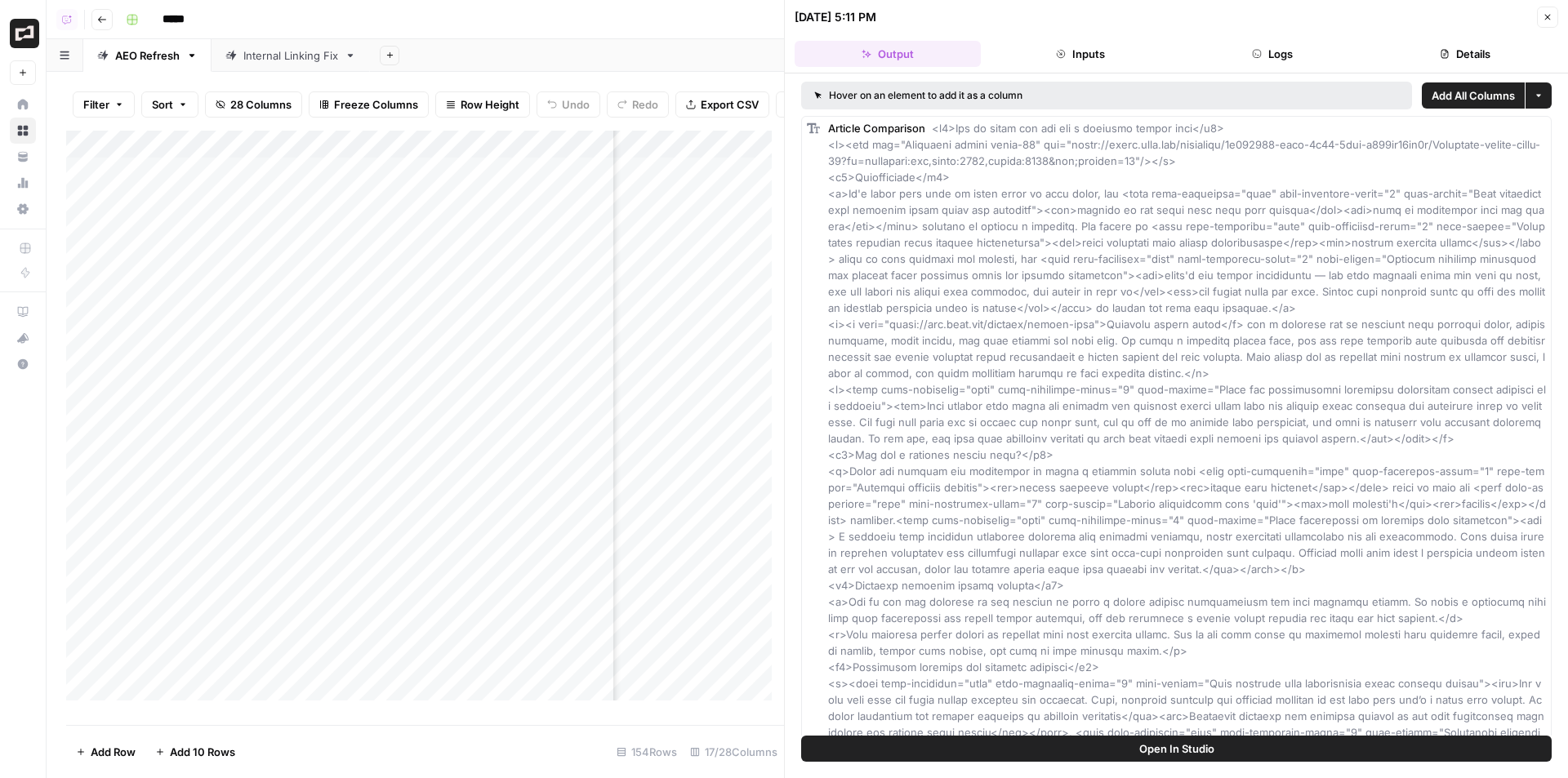
click at [1171, 754] on span "Open In Studio" at bounding box center [1177, 748] width 75 height 17
click at [670, 206] on div "Add Column" at bounding box center [425, 421] width 718 height 582
drag, startPoint x: 822, startPoint y: 215, endPoint x: 600, endPoint y: 213, distance: 222.0
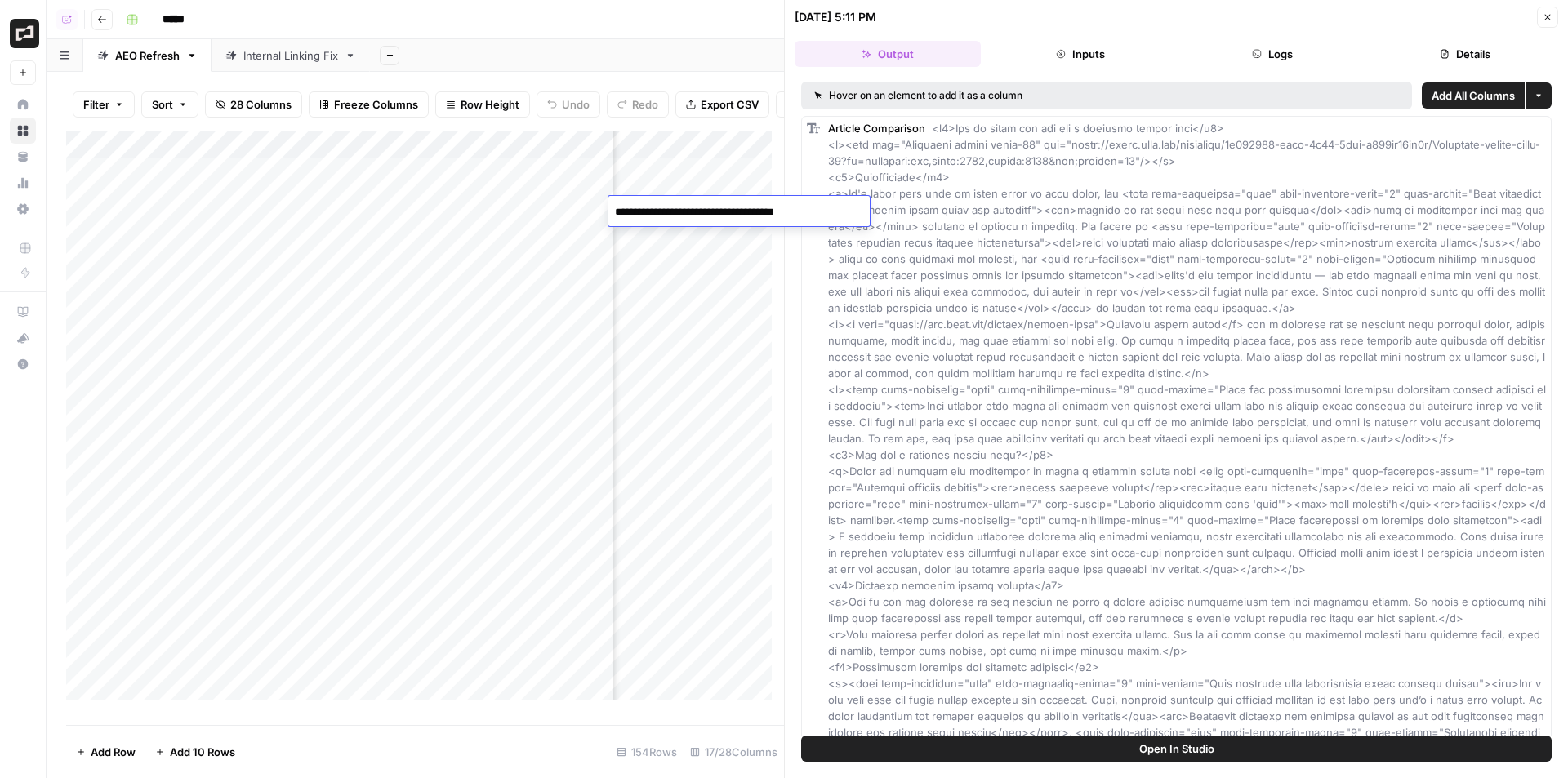
click at [600, 213] on body "**********" at bounding box center [784, 389] width 1568 height 778
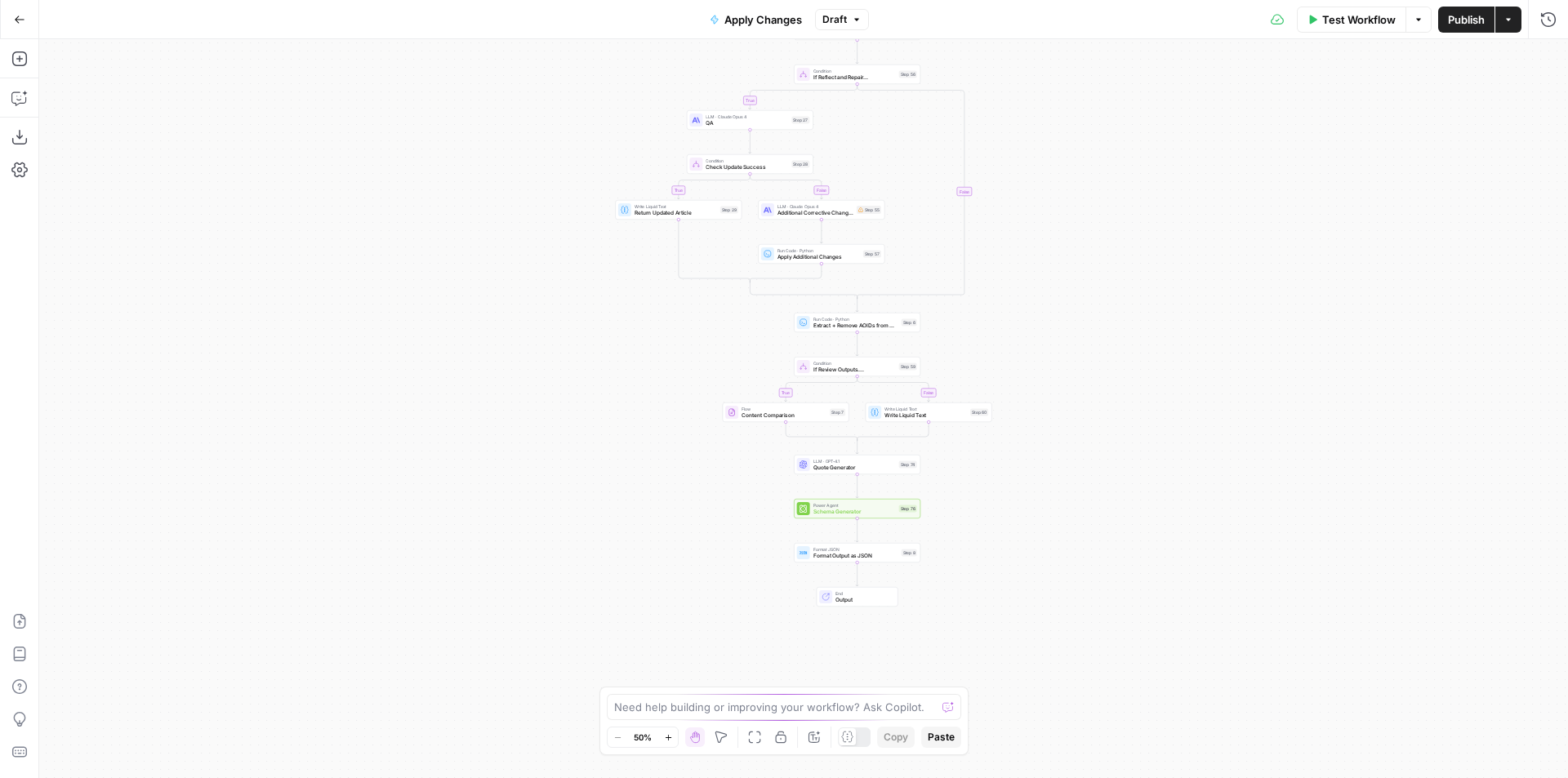
click at [861, 466] on span "Quote Generator" at bounding box center [854, 467] width 82 height 8
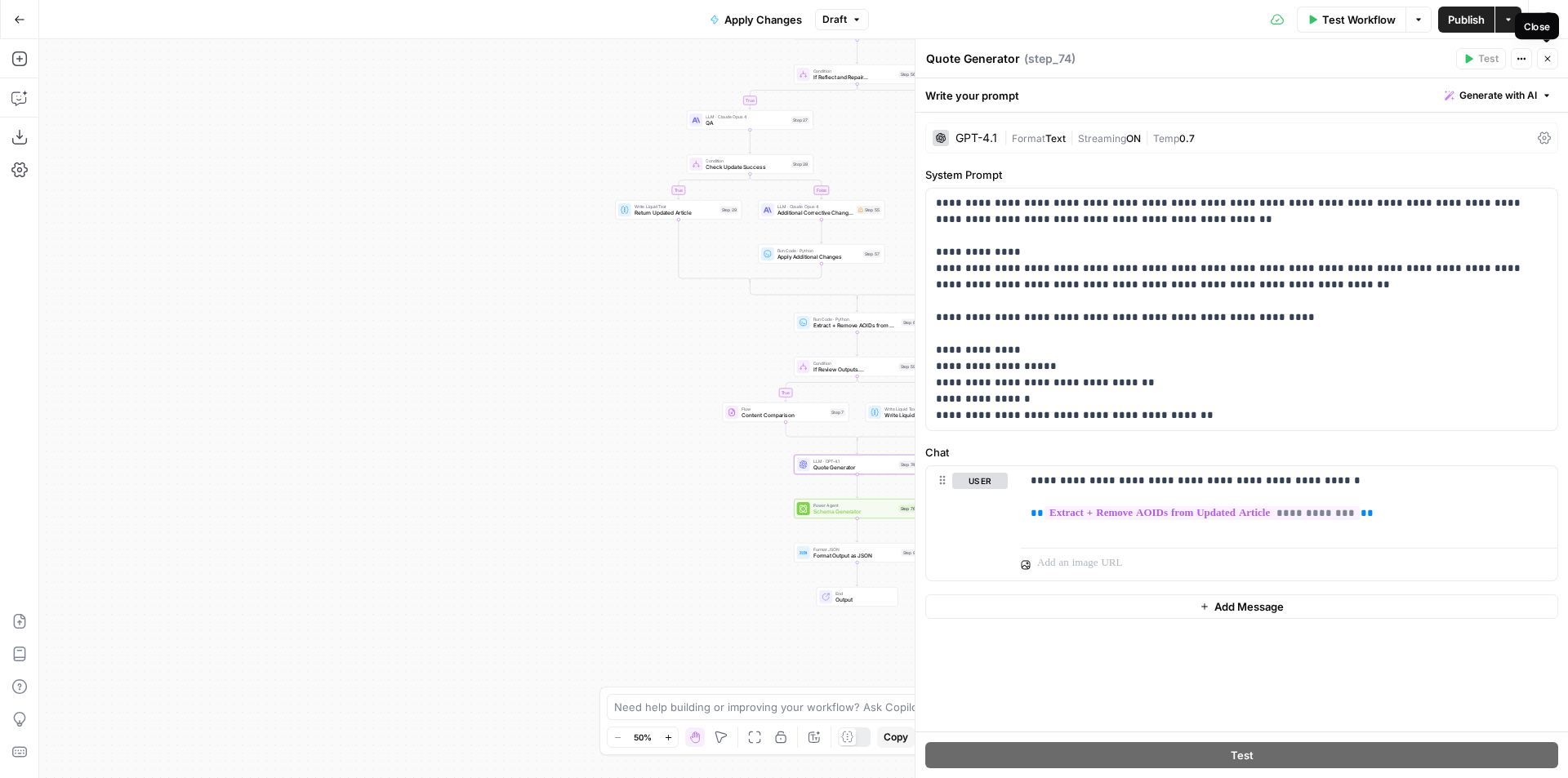
click at [1542, 67] on button "Close" at bounding box center [1547, 59] width 21 height 21
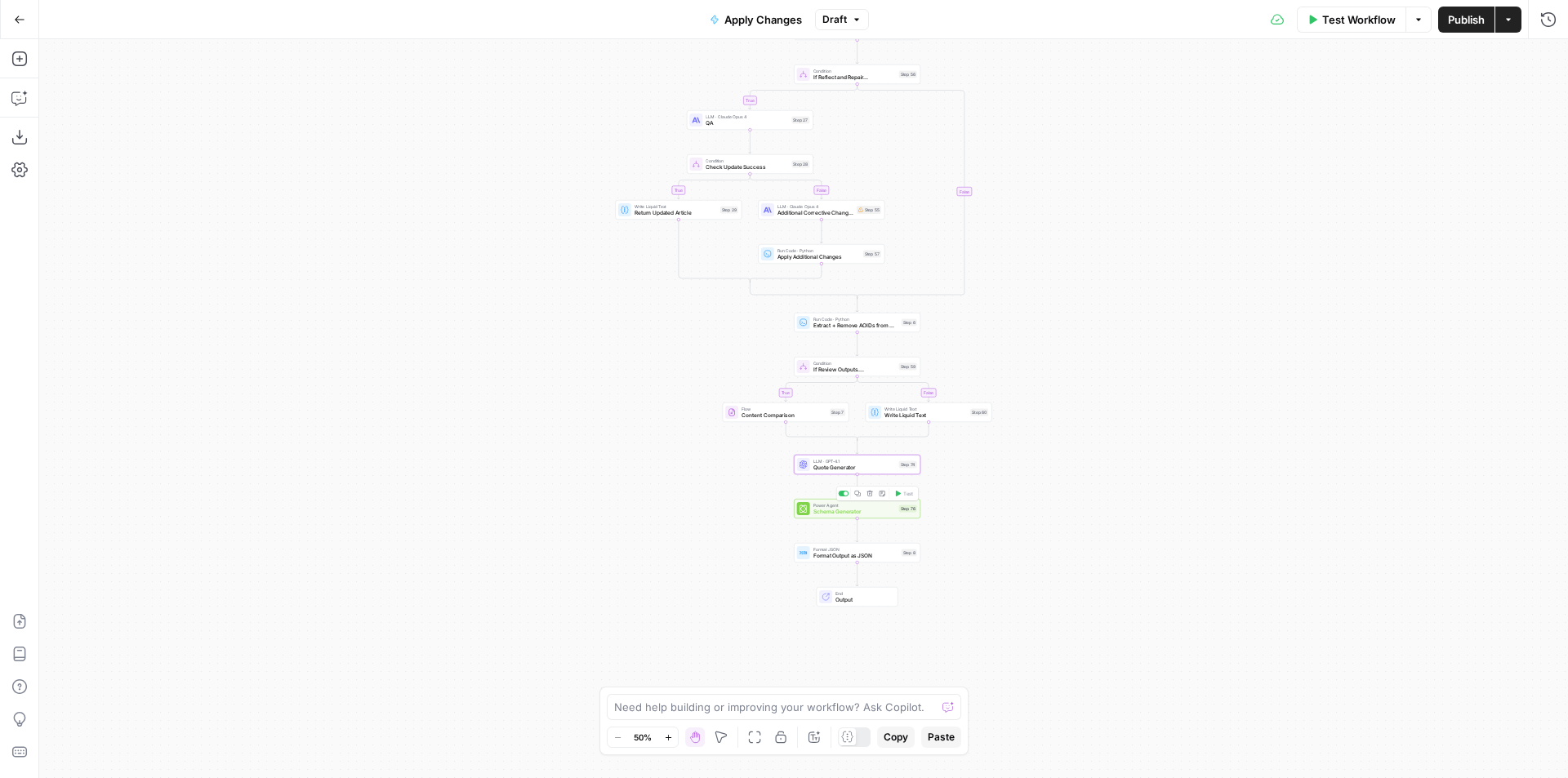
click at [868, 515] on span "Schema Generator" at bounding box center [854, 511] width 82 height 8
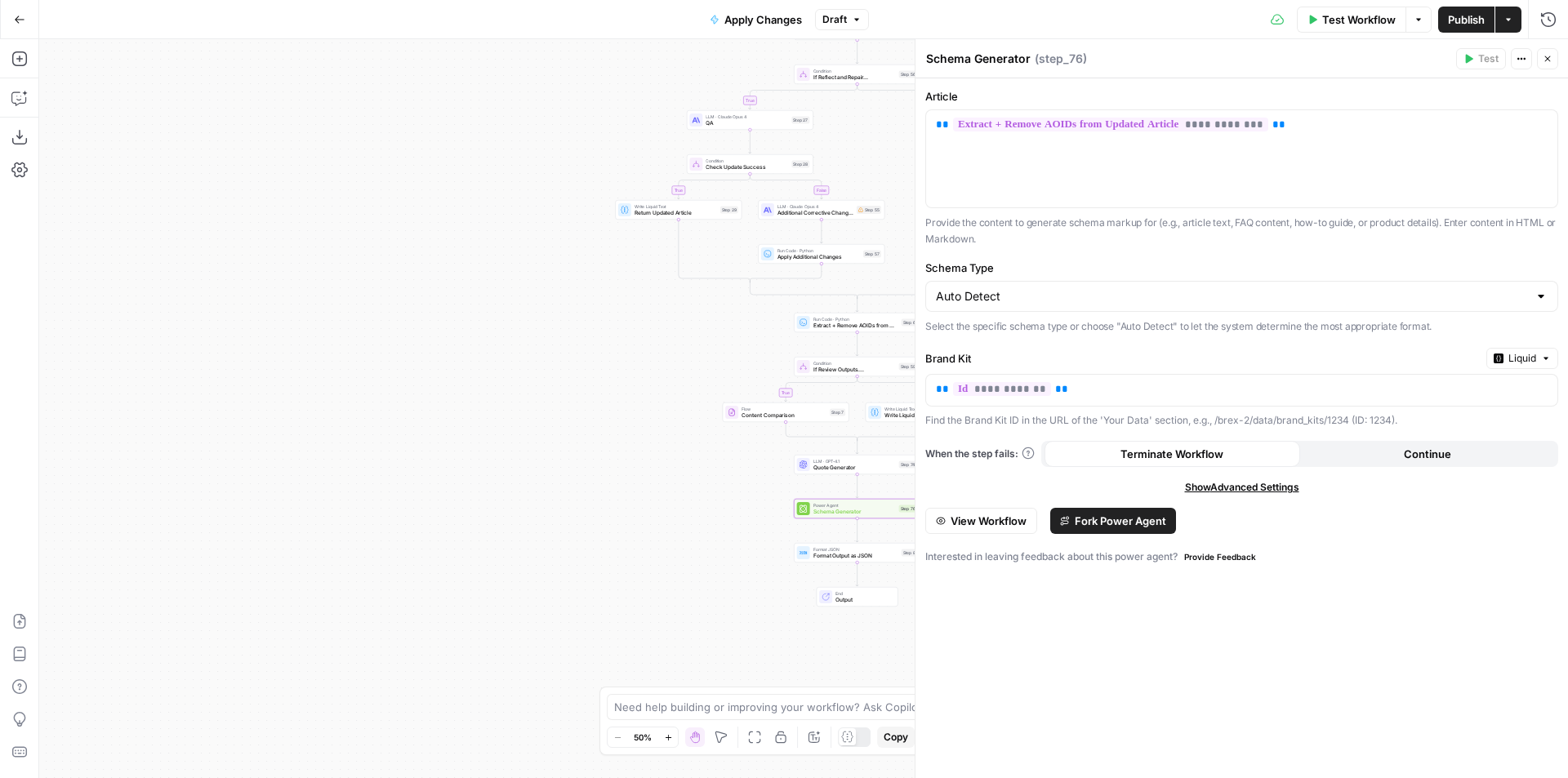
click at [1543, 61] on icon "button" at bounding box center [1547, 59] width 10 height 10
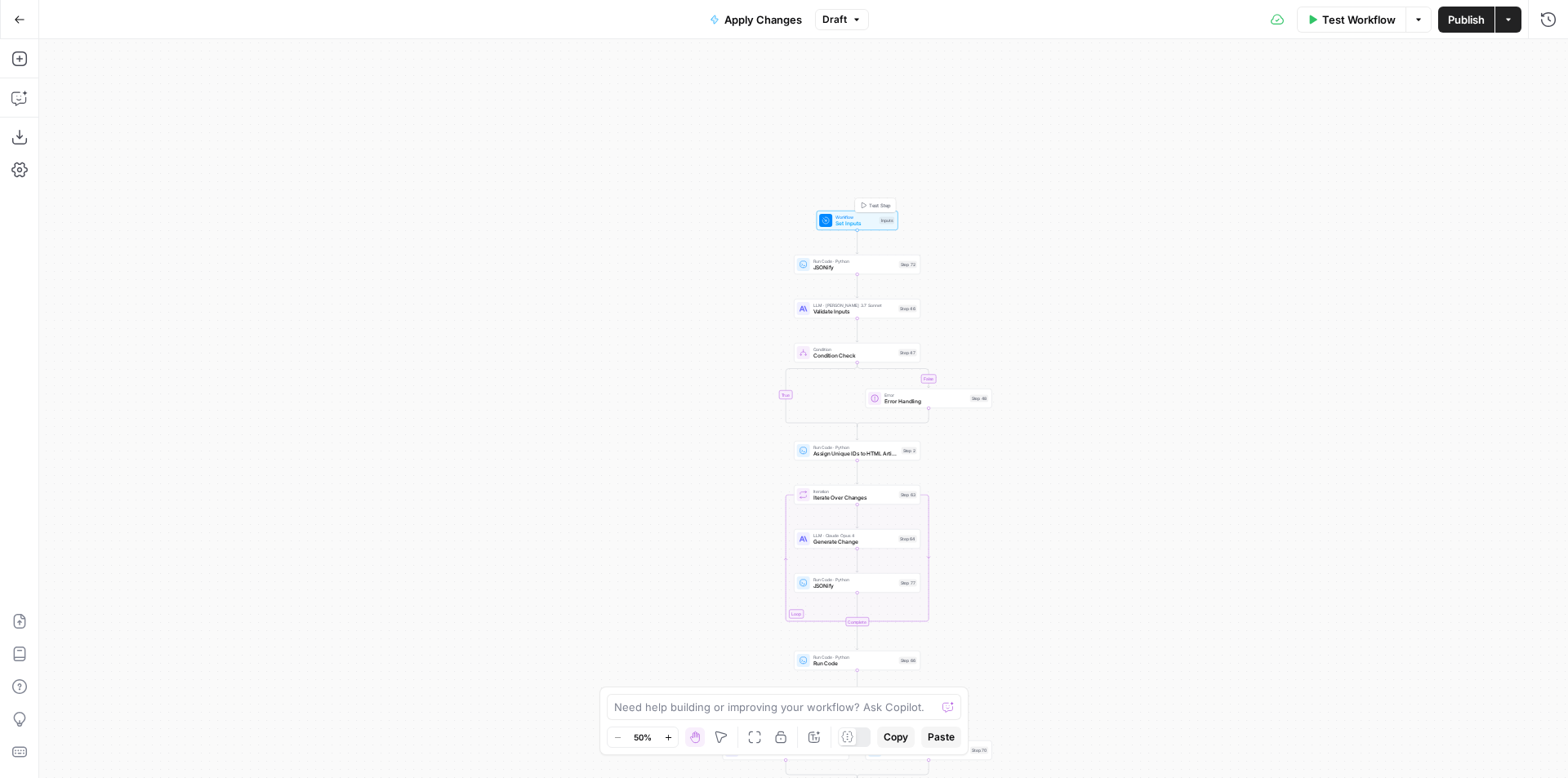
click at [847, 222] on span "Set Inputs" at bounding box center [855, 223] width 41 height 8
click at [1080, 506] on button "Add Field" at bounding box center [1227, 509] width 599 height 26
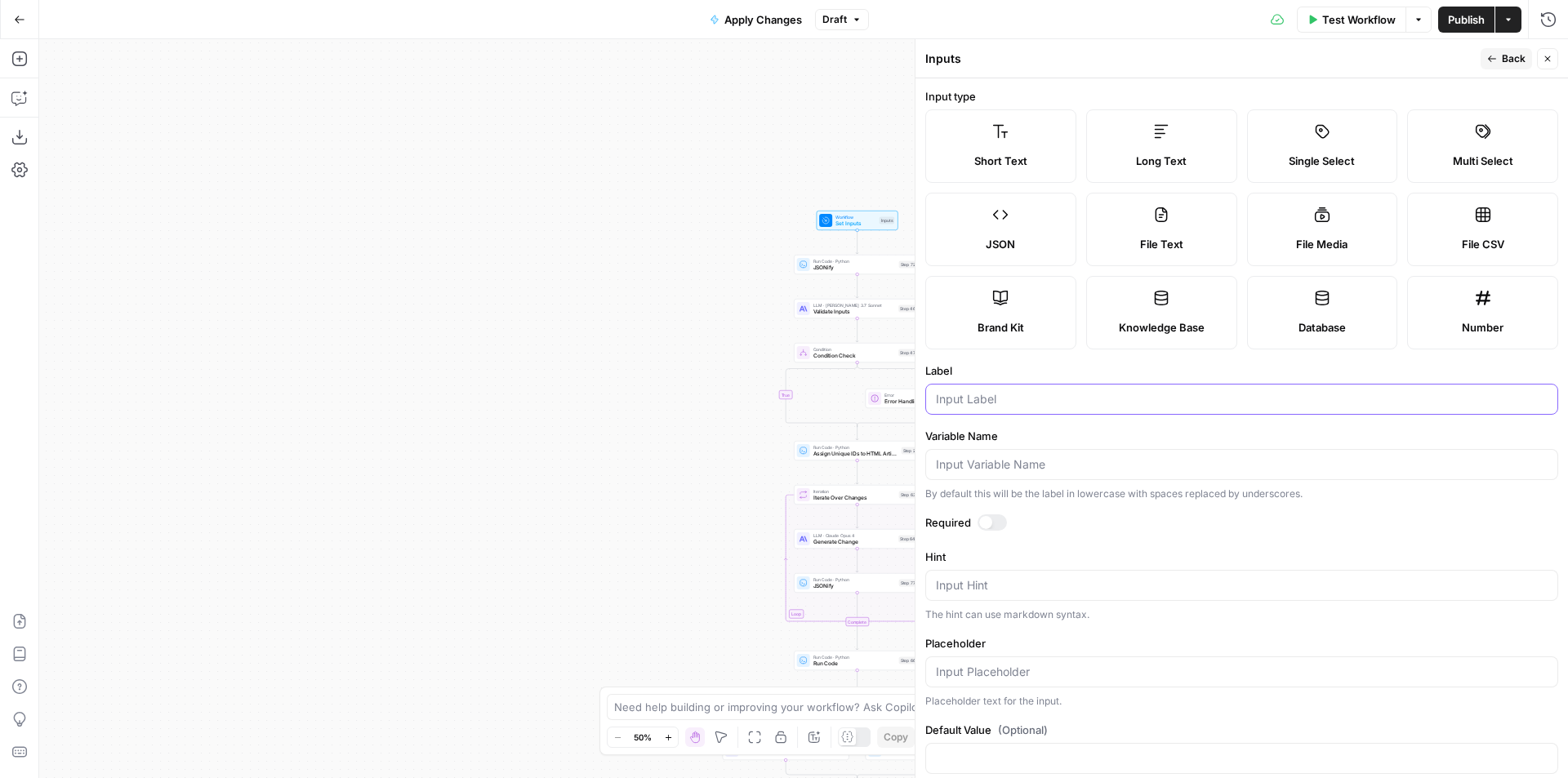
click at [1002, 402] on input "Label" at bounding box center [1241, 399] width 612 height 17
type input "Keyword"
click at [1507, 61] on span "Back" at bounding box center [1513, 59] width 24 height 15
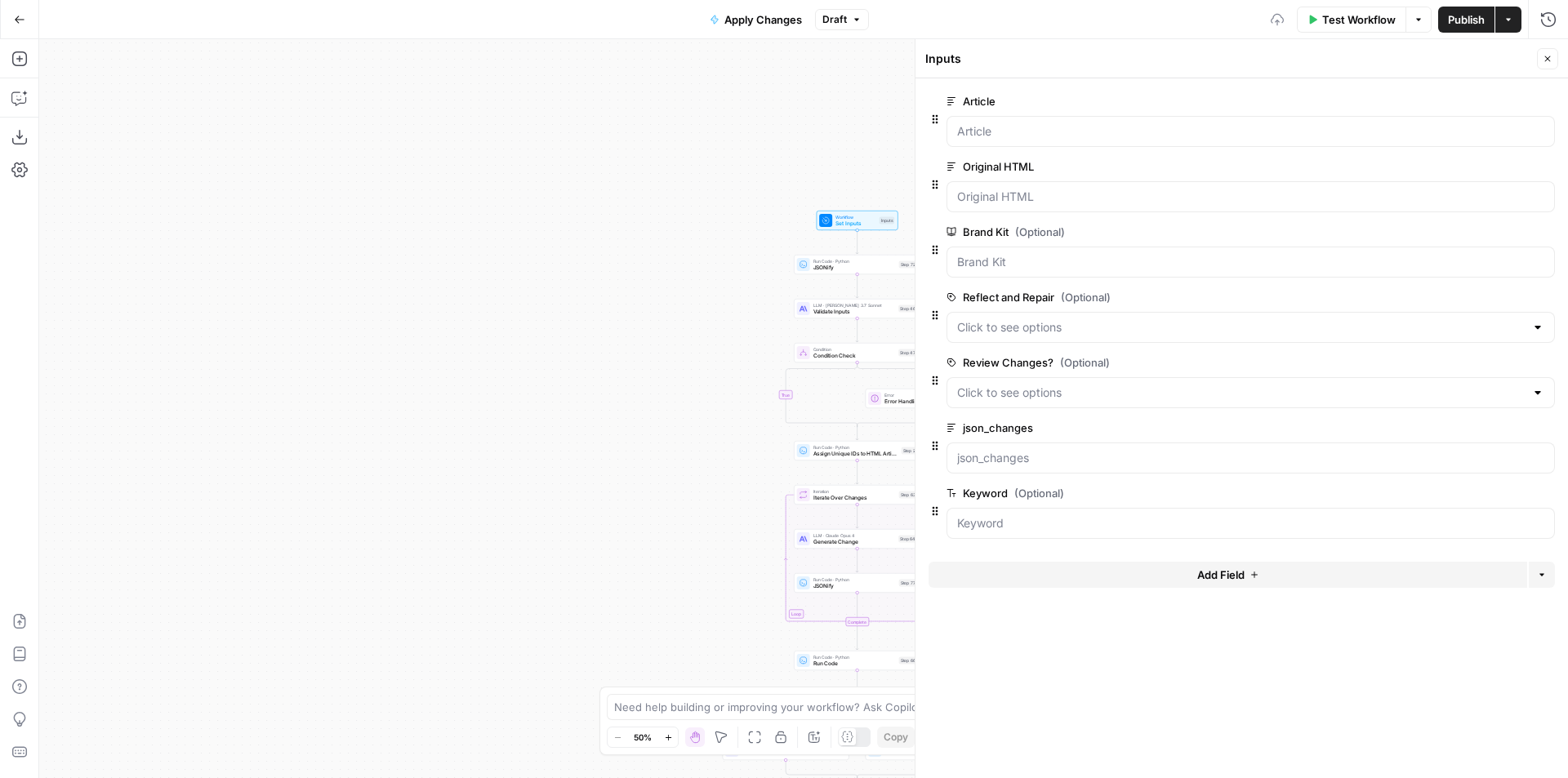
click at [1546, 60] on icon "button" at bounding box center [1547, 59] width 10 height 10
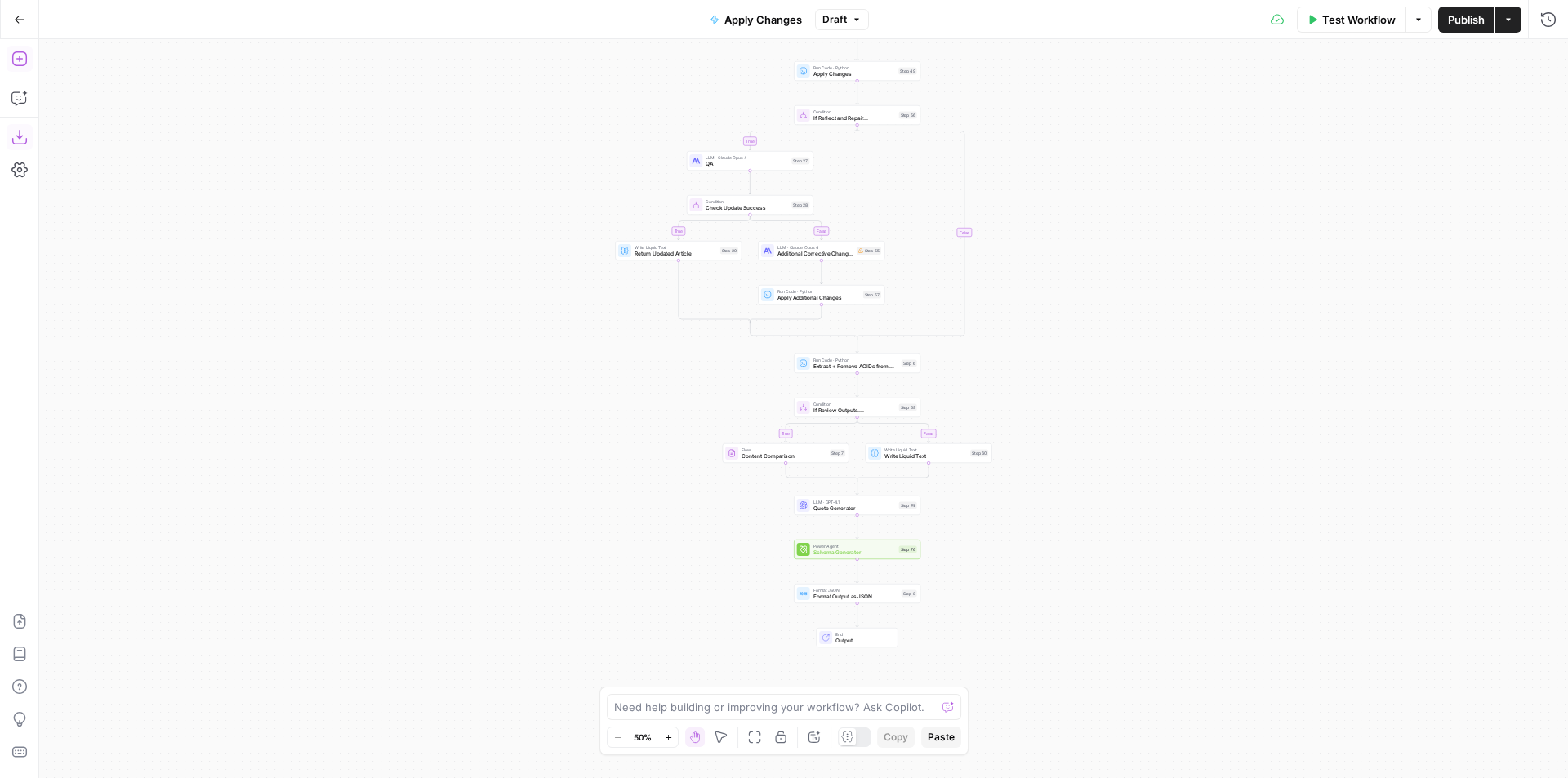
click at [21, 63] on icon "button" at bounding box center [19, 59] width 17 height 17
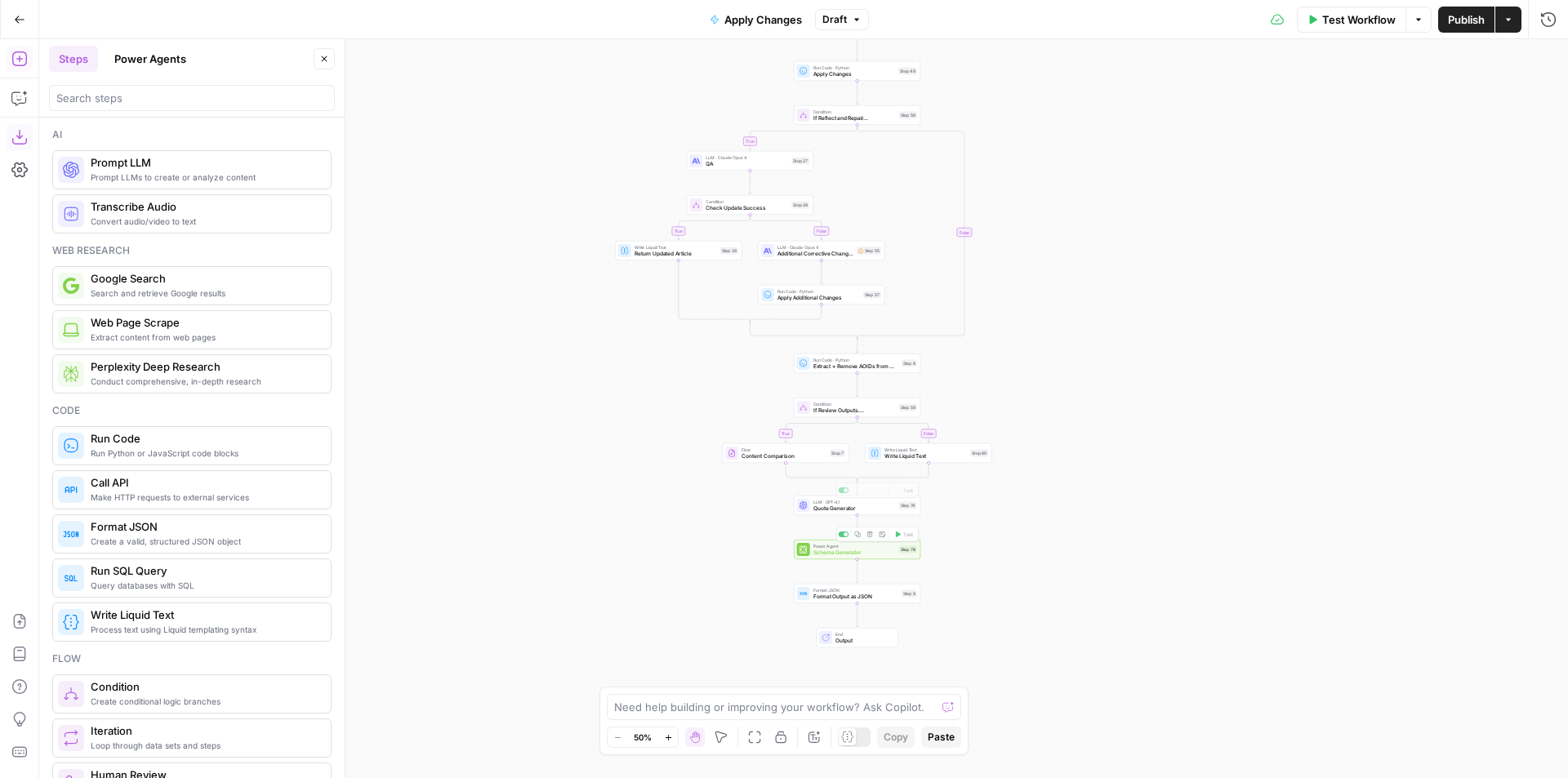
click at [1065, 534] on div "false true false true false true true false true false Workflow Set Inputs Inpu…" at bounding box center [804, 409] width 1529 height 739
click at [855, 529] on icon "Edge from step_74 to step_76" at bounding box center [856, 527] width 3 height 24
click at [856, 554] on span "Read from Grid" at bounding box center [851, 552] width 76 height 8
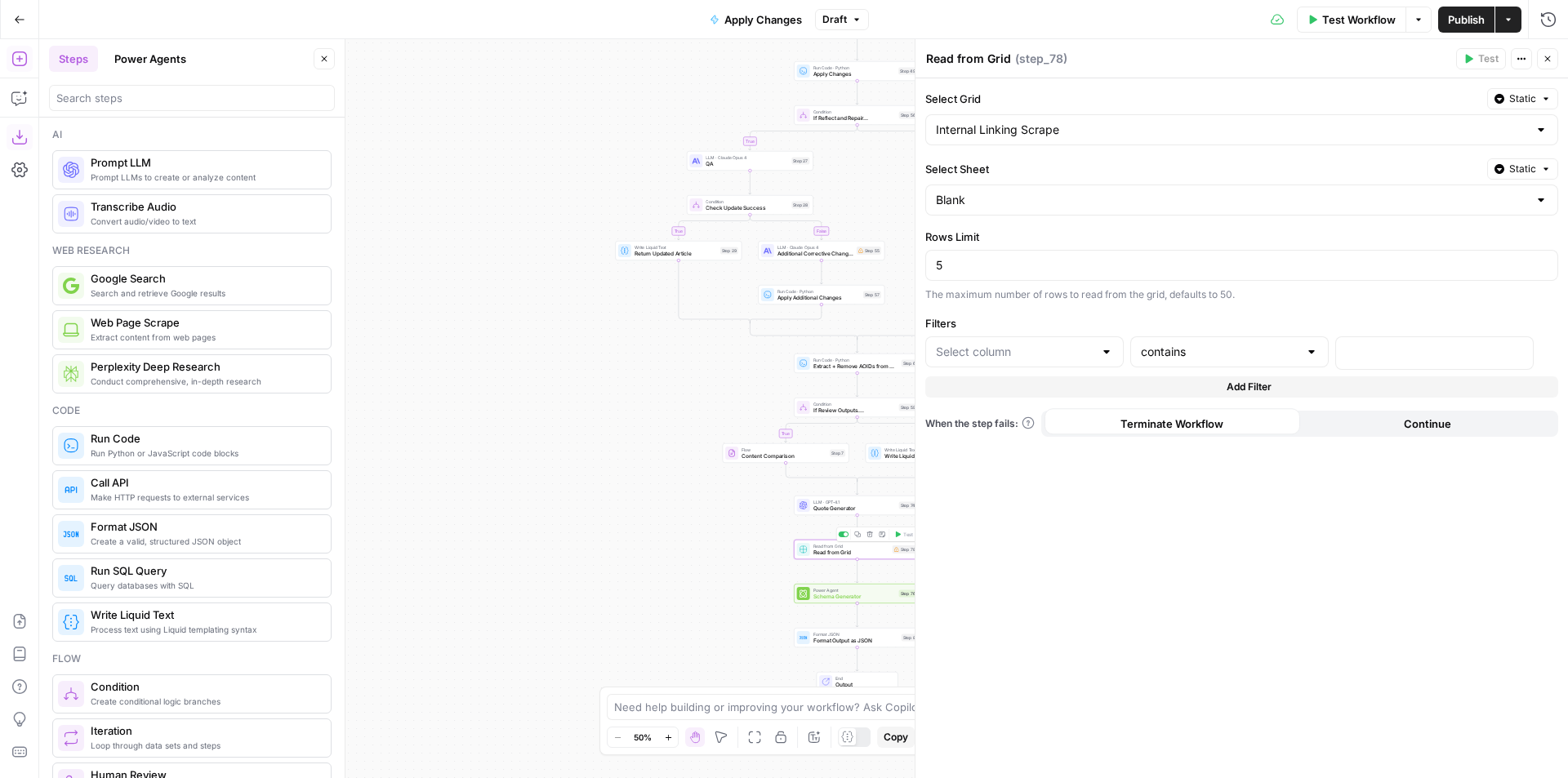
type input "primary-keyword"
click at [1516, 351] on icon "button" at bounding box center [1517, 351] width 8 height 8
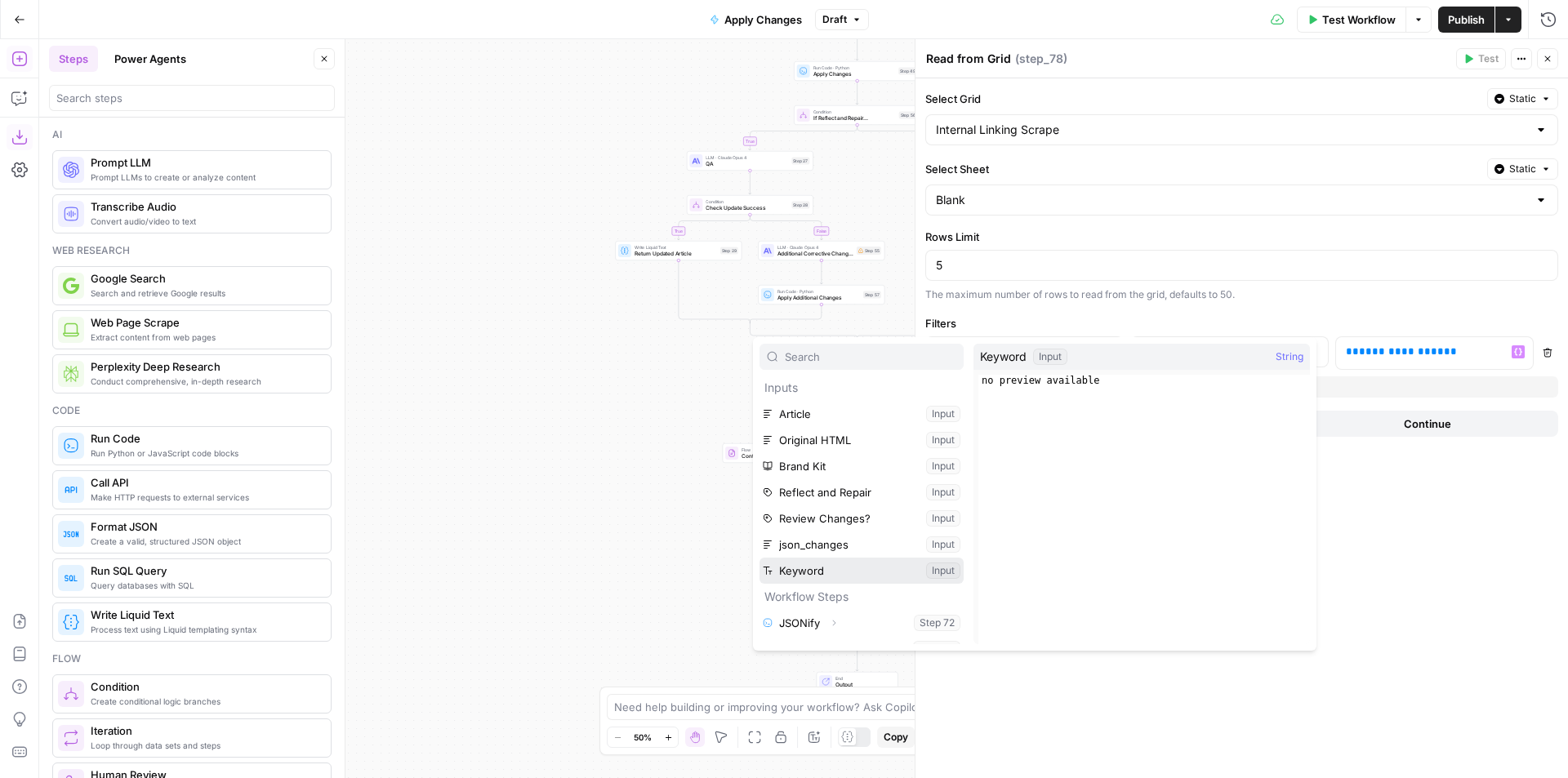
click at [837, 566] on button "Select variable Keyword" at bounding box center [861, 571] width 204 height 26
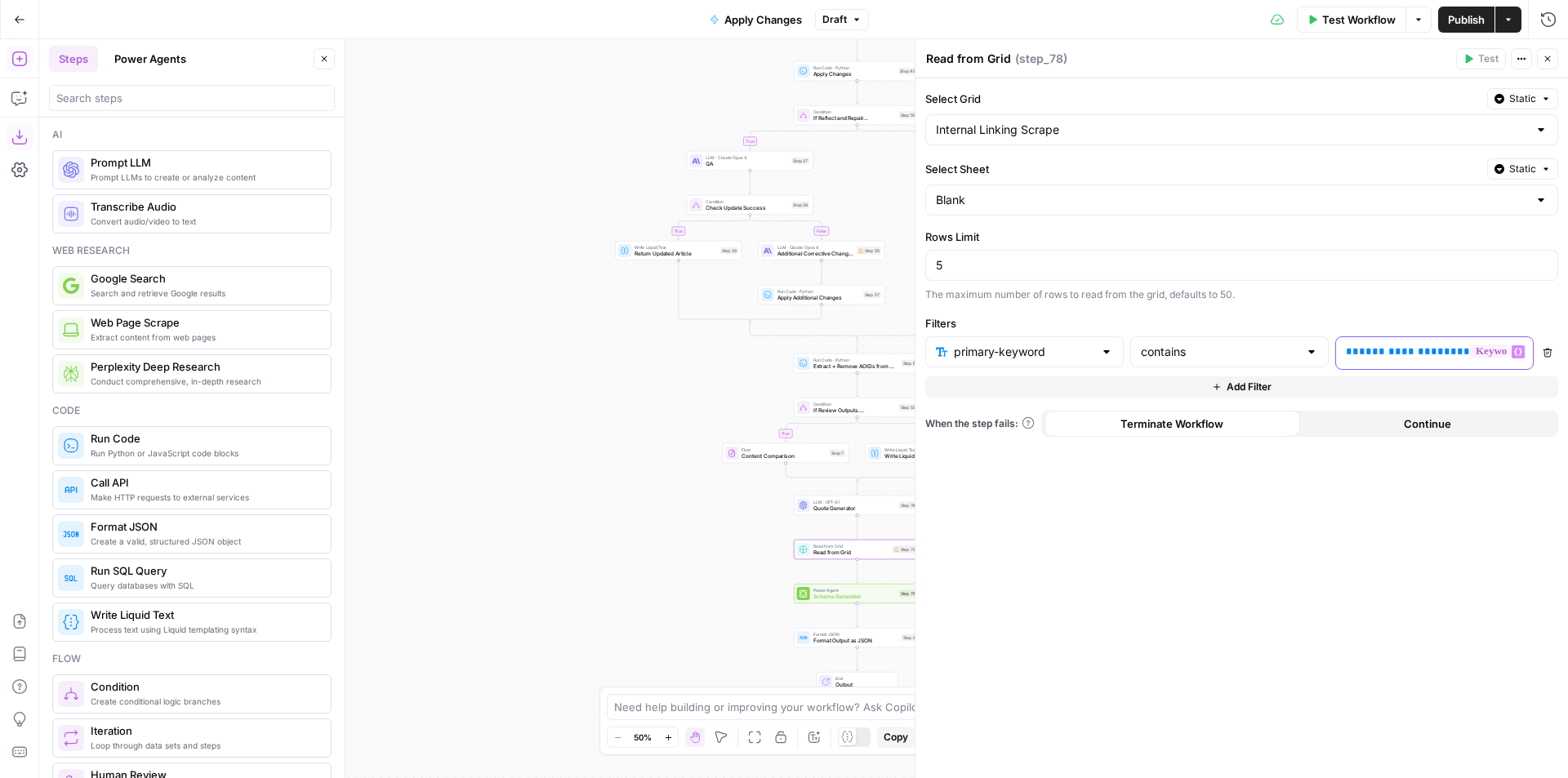
drag, startPoint x: 1442, startPoint y: 352, endPoint x: 1328, endPoint y: 353, distance: 114.0
click at [1328, 354] on div "**********" at bounding box center [1229, 353] width 608 height 33
click at [1546, 64] on button "Close" at bounding box center [1547, 59] width 21 height 21
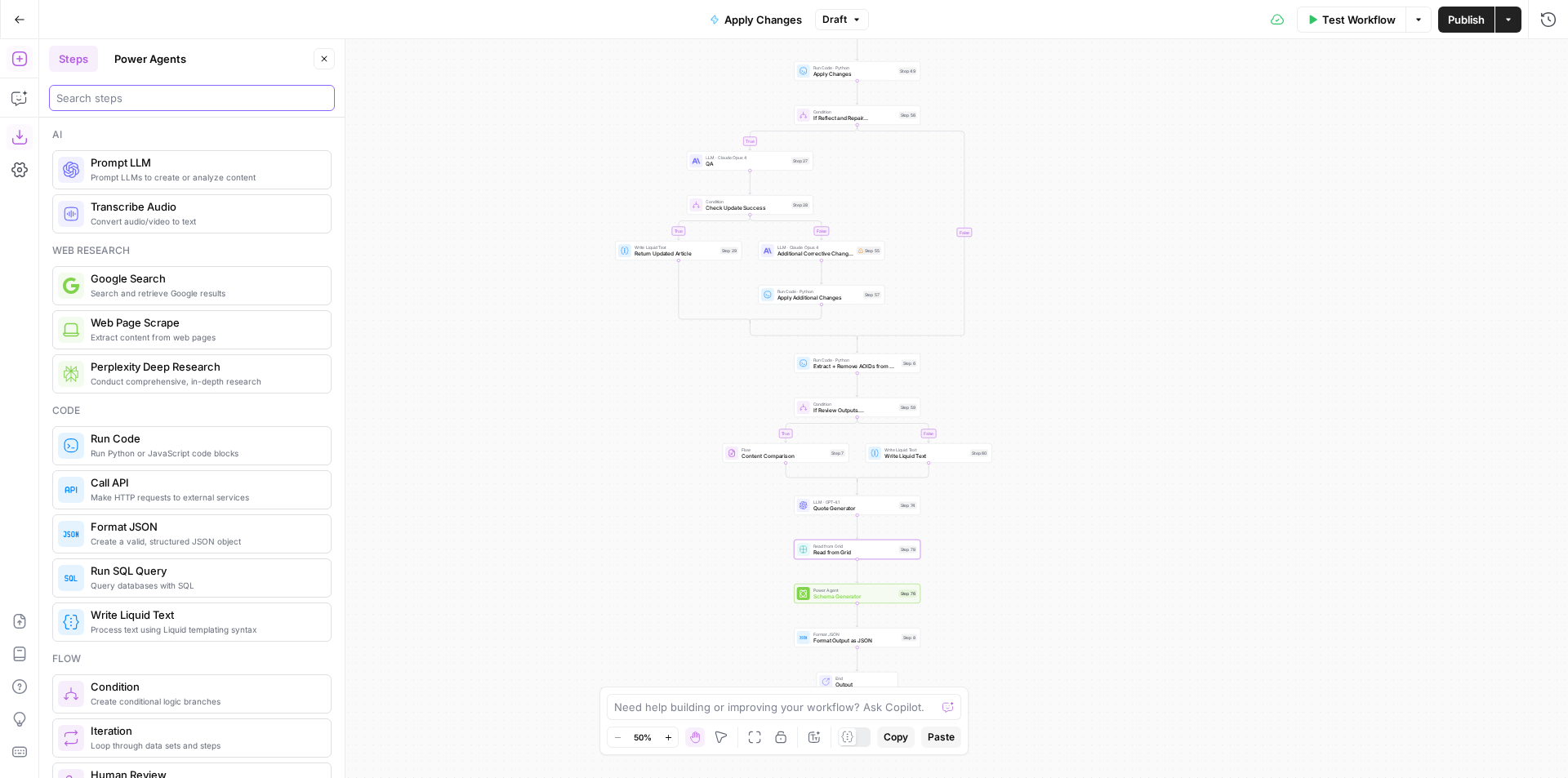
click at [176, 95] on input "search" at bounding box center [192, 98] width 271 height 17
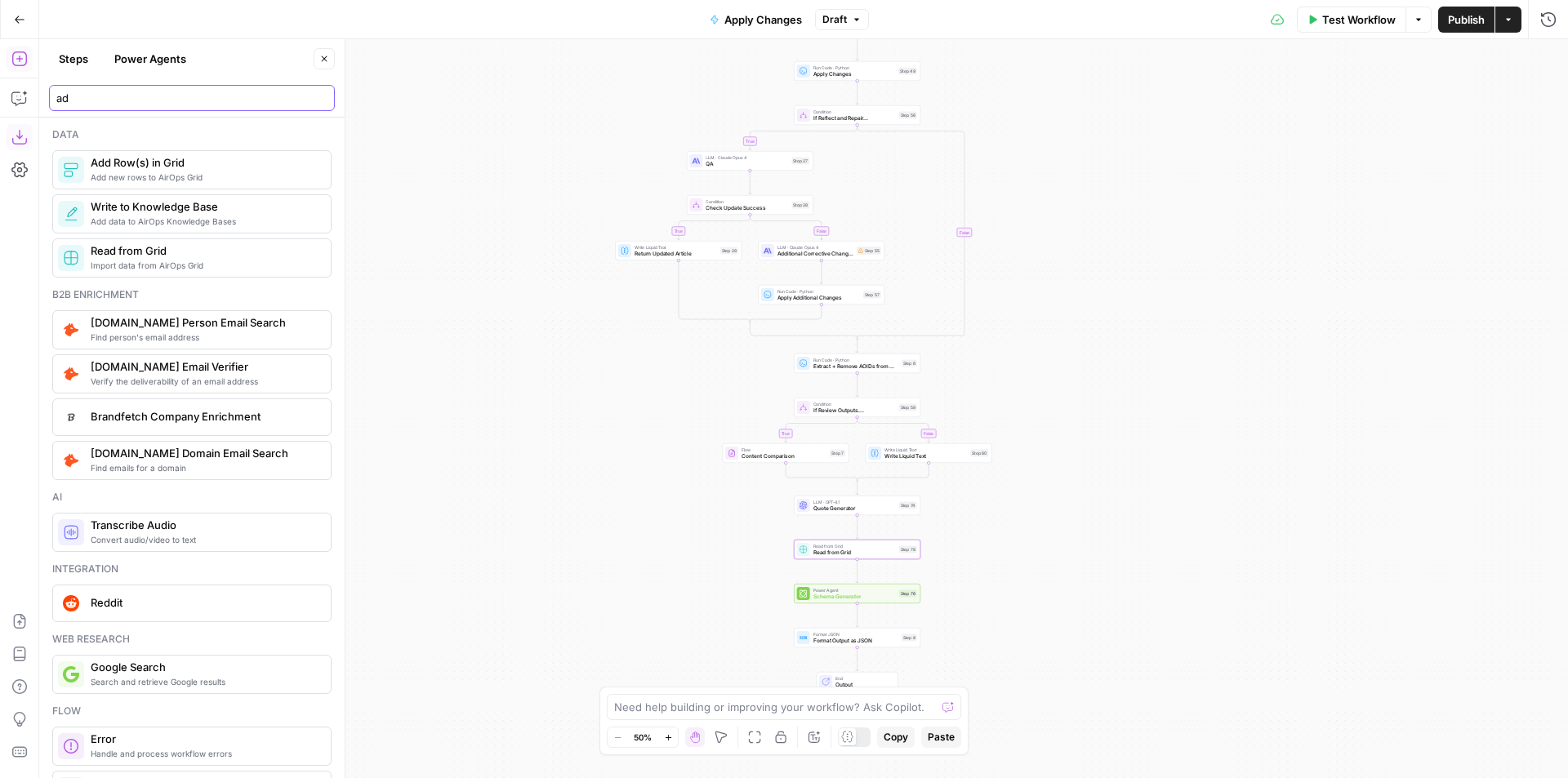
type input "a"
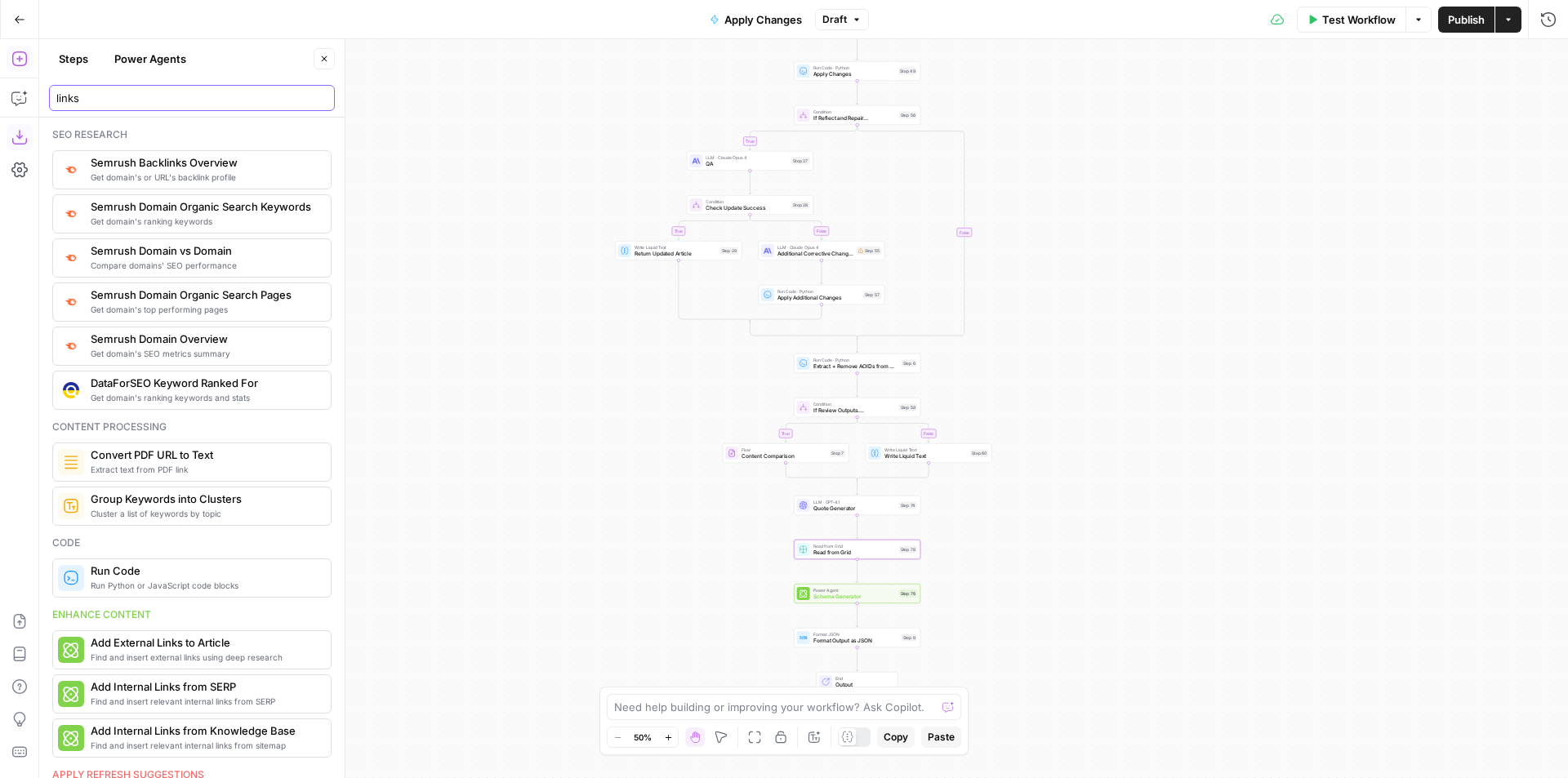
drag, startPoint x: 112, startPoint y: 99, endPoint x: 51, endPoint y: 102, distance: 61.1
click at [51, 102] on div "links" at bounding box center [192, 98] width 285 height 26
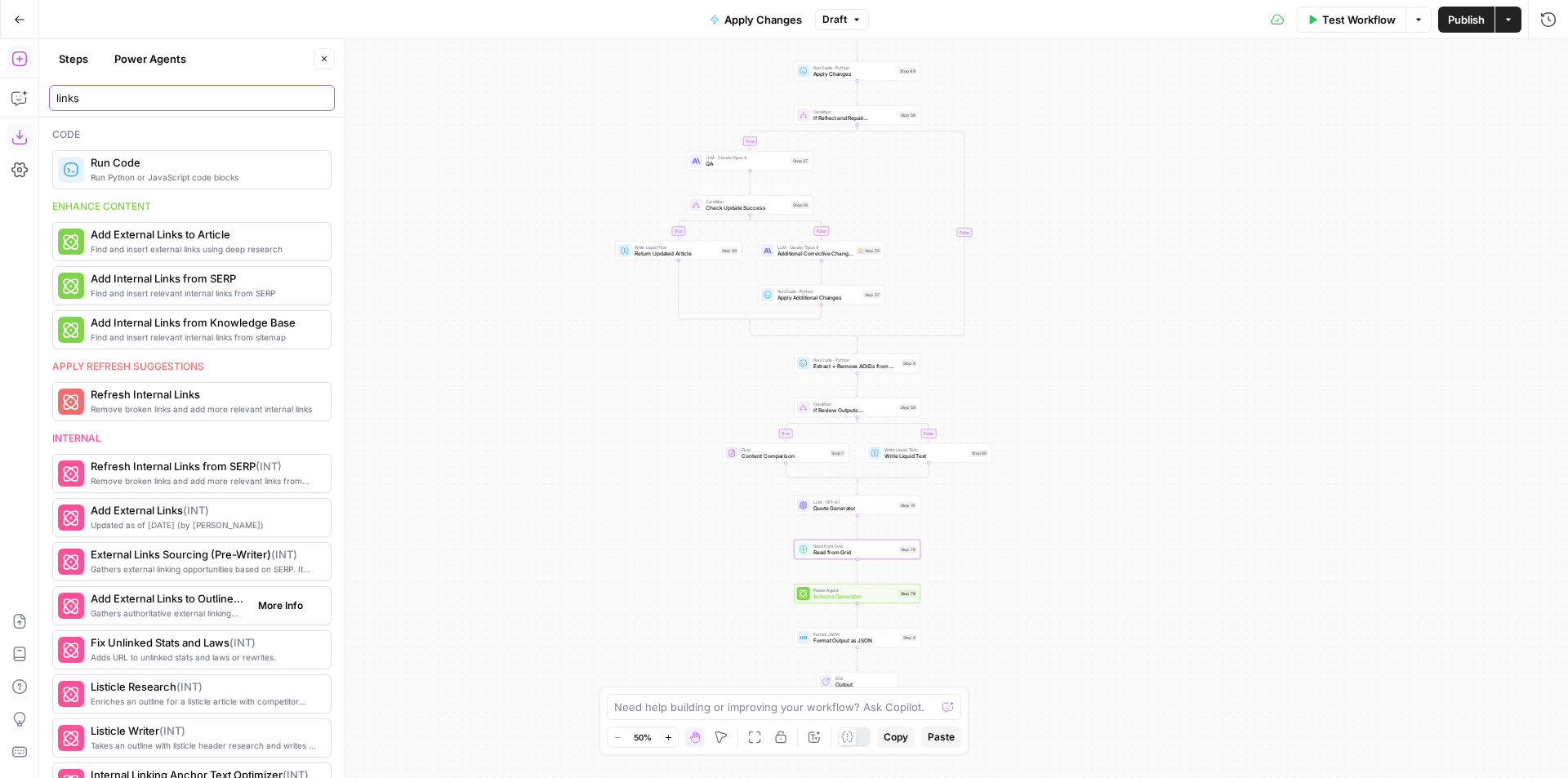
scroll to position [486, 0]
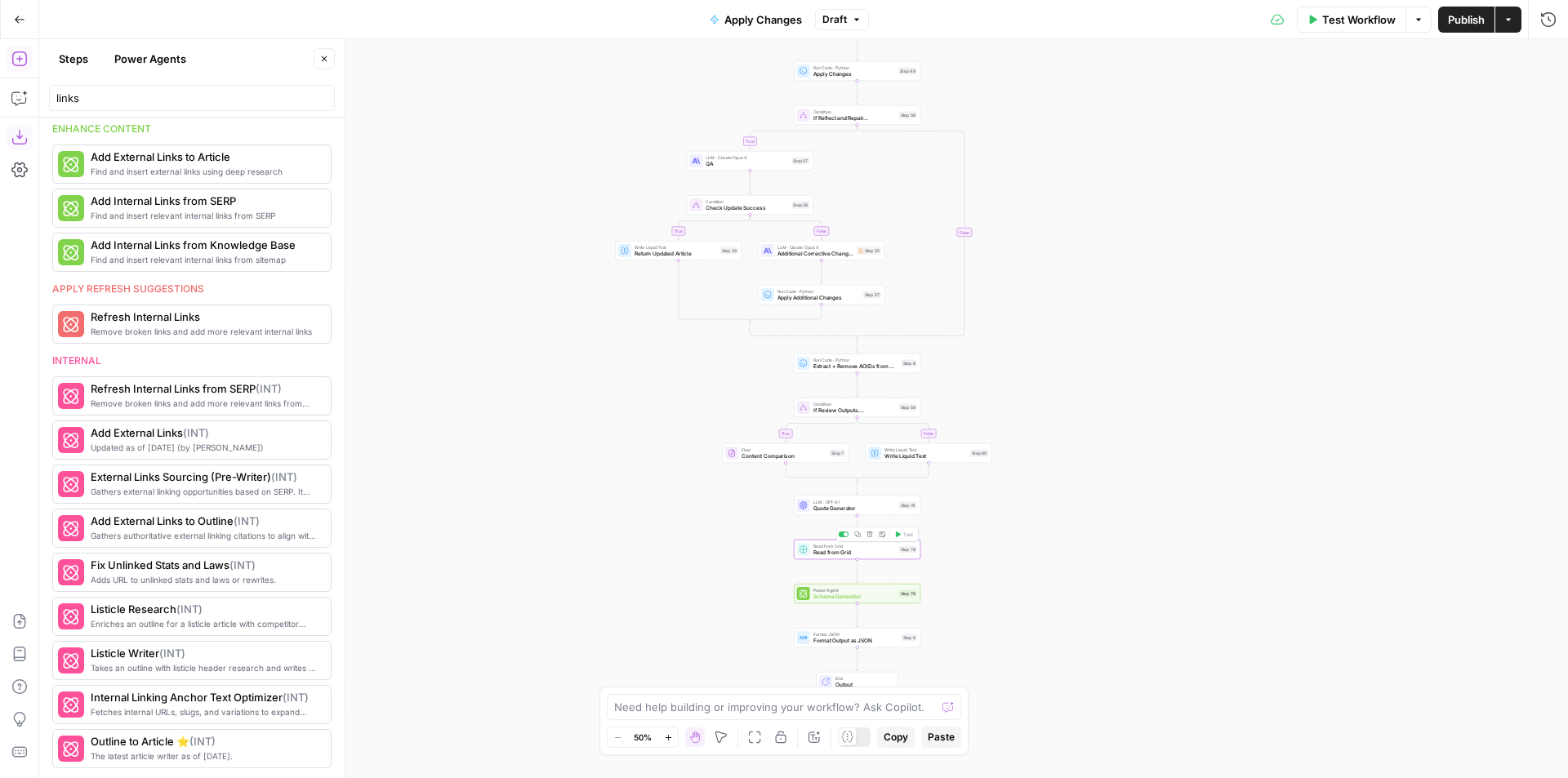
click at [819, 549] on span "Read from Grid" at bounding box center [854, 552] width 82 height 8
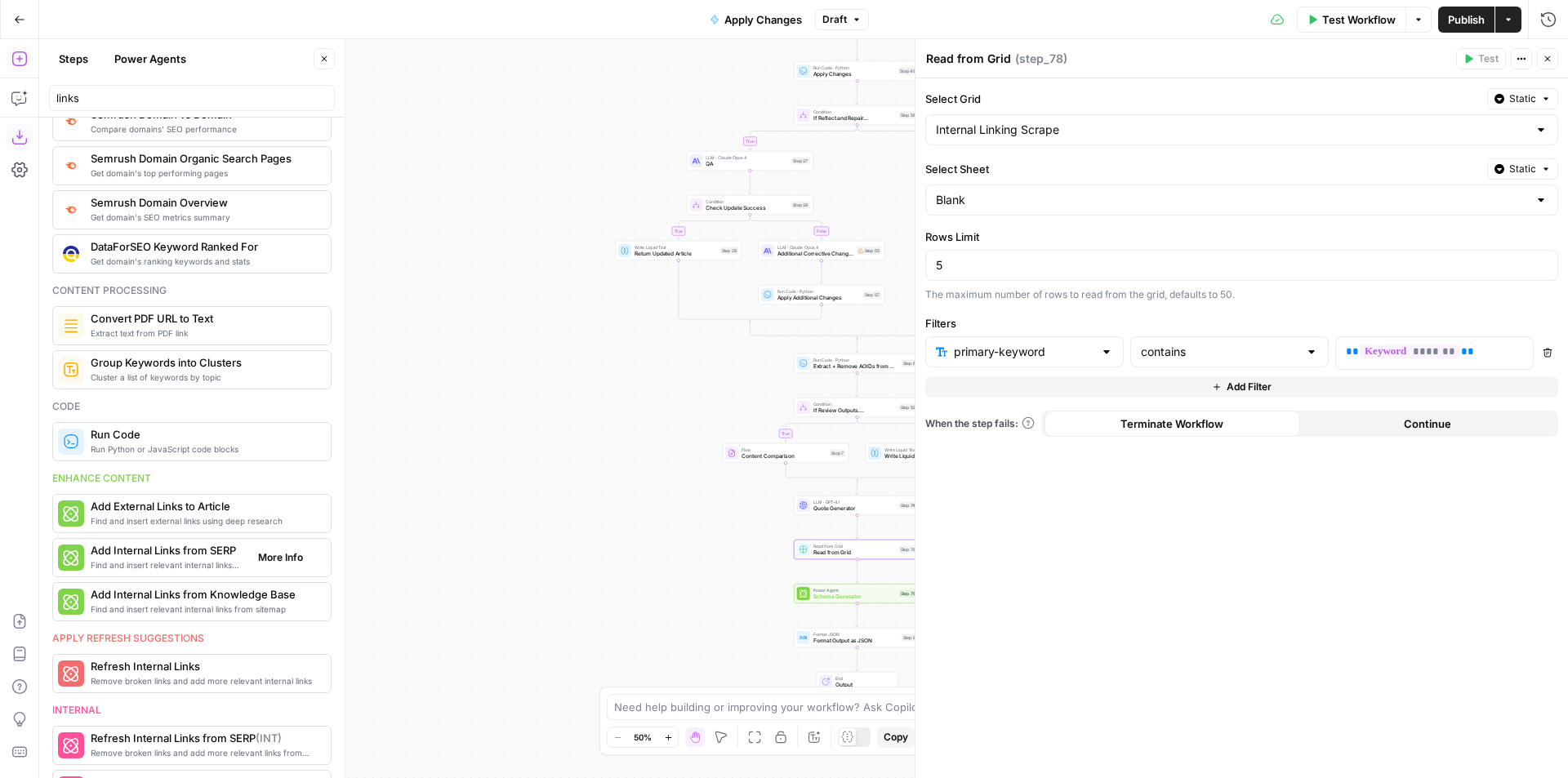
scroll to position [0, 0]
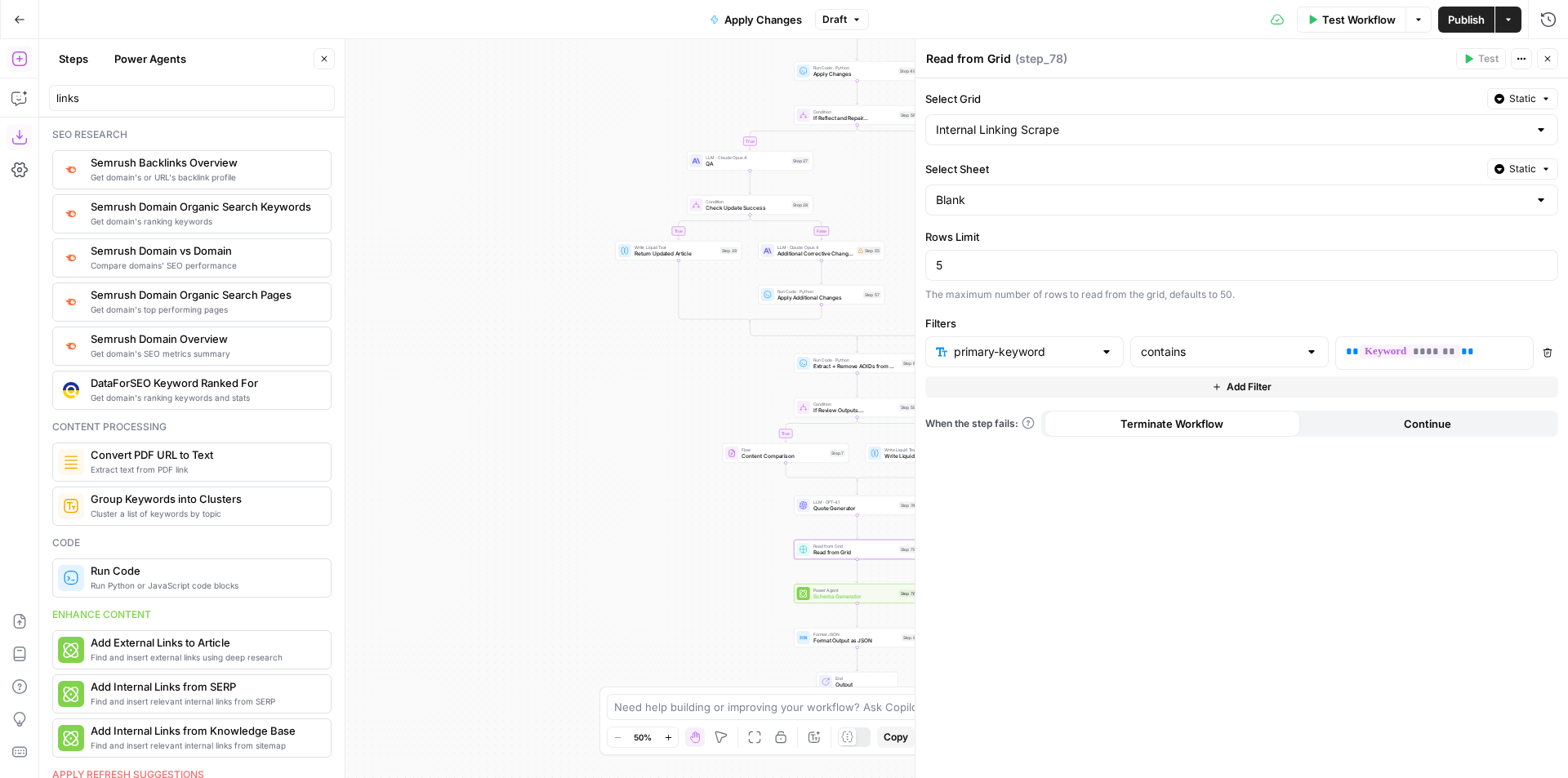
click at [638, 512] on div "false true false true false true true false true false Workflow Set Inputs Inpu…" at bounding box center [804, 409] width 1529 height 739
click at [1550, 54] on icon "button" at bounding box center [1547, 59] width 10 height 10
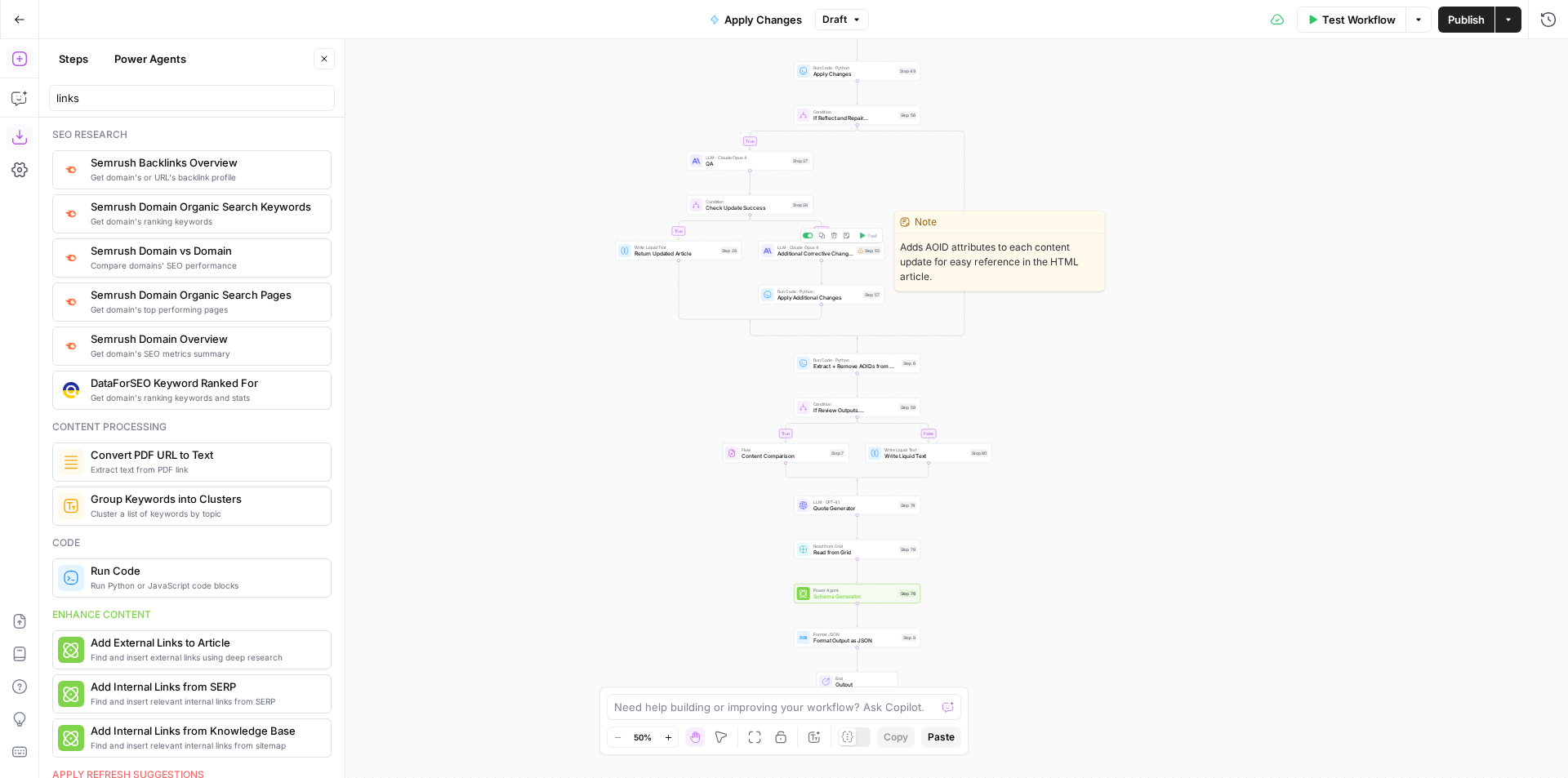
click at [845, 254] on span "Additional Corrective Changes" at bounding box center [815, 253] width 76 height 8
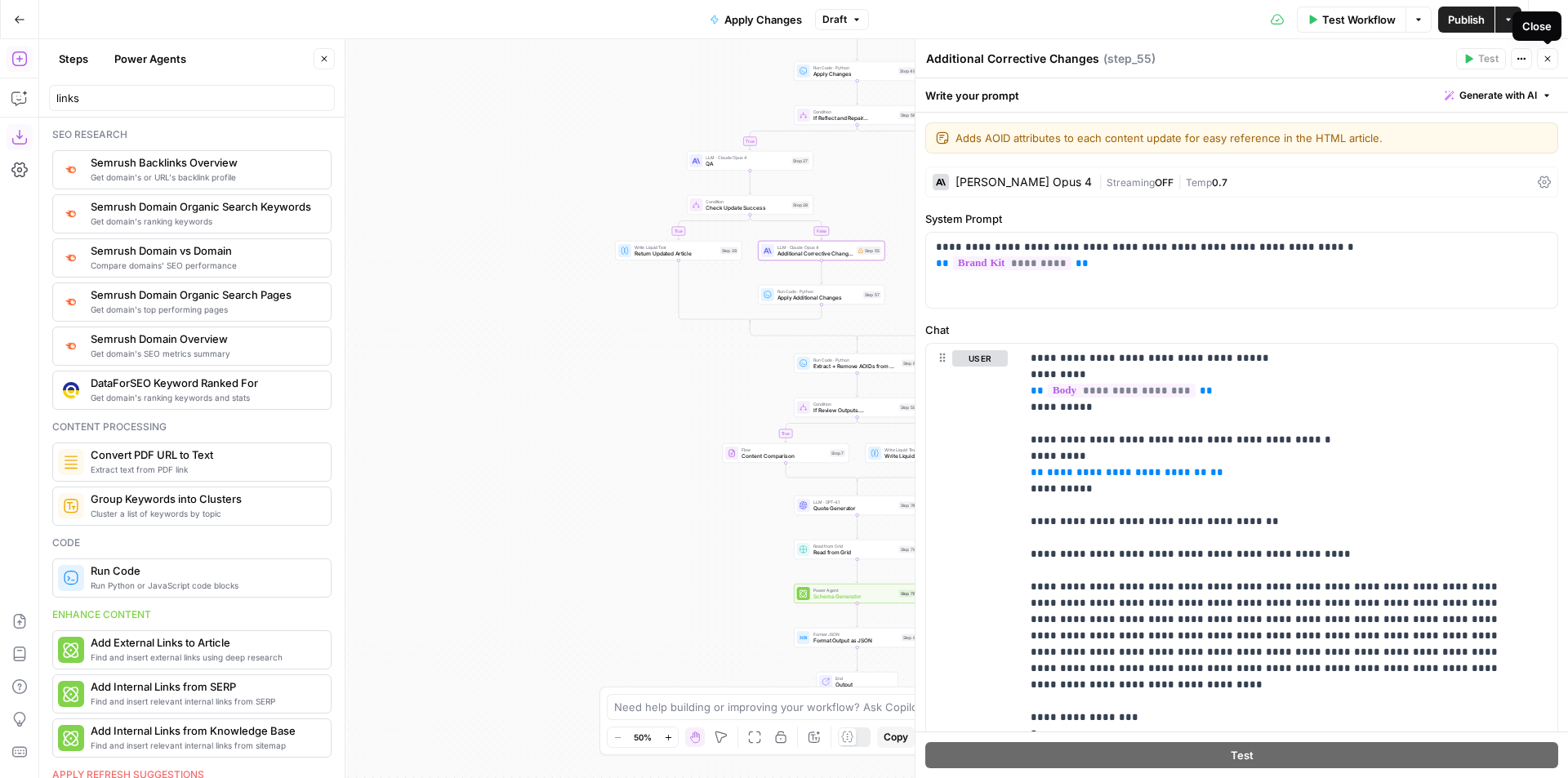
click at [1546, 60] on icon "button" at bounding box center [1547, 59] width 10 height 10
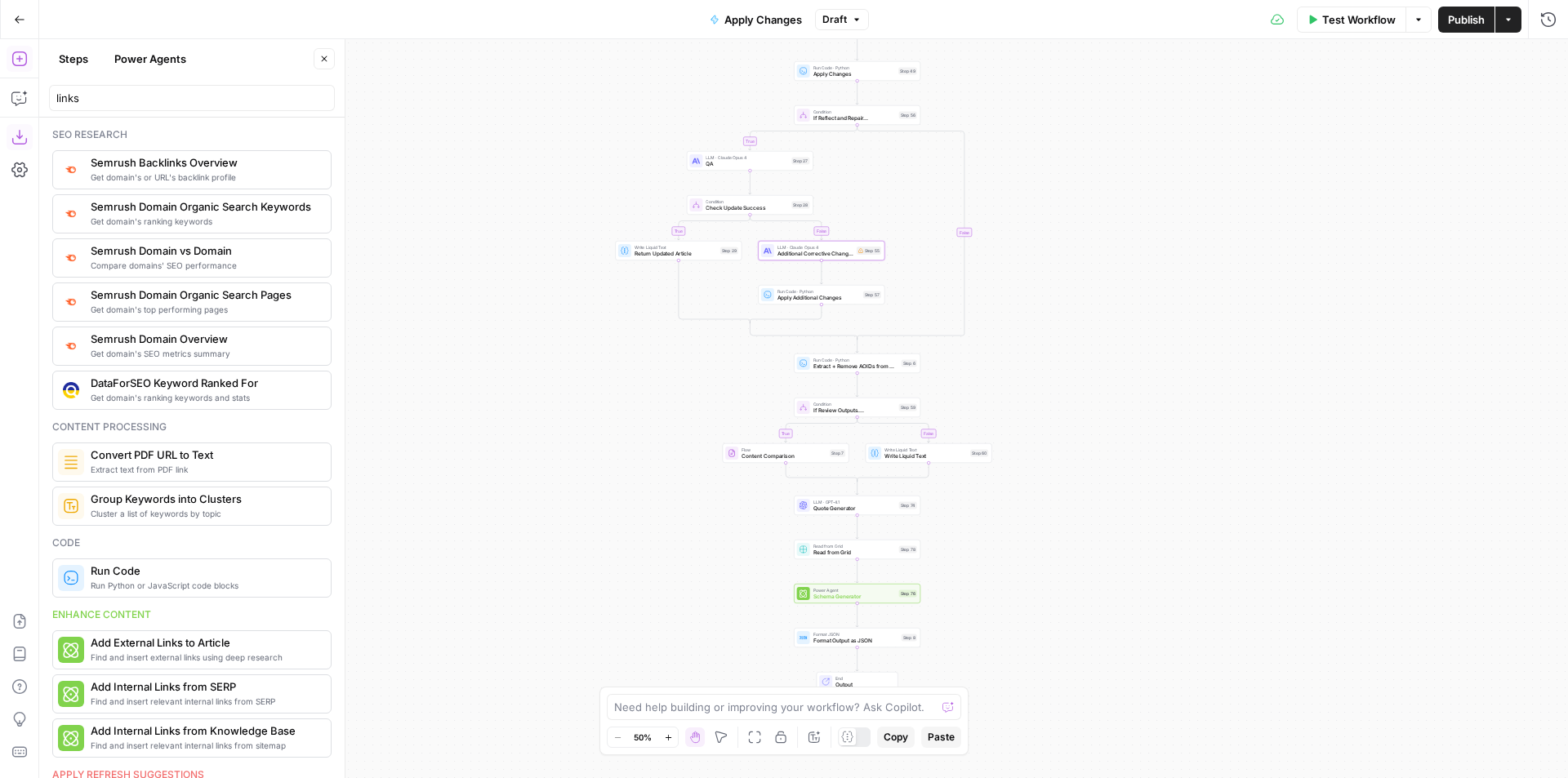
click at [807, 556] on div "Read from Grid Read from Grid Step 78 Copy step Delete step Add Note Test" at bounding box center [856, 550] width 120 height 14
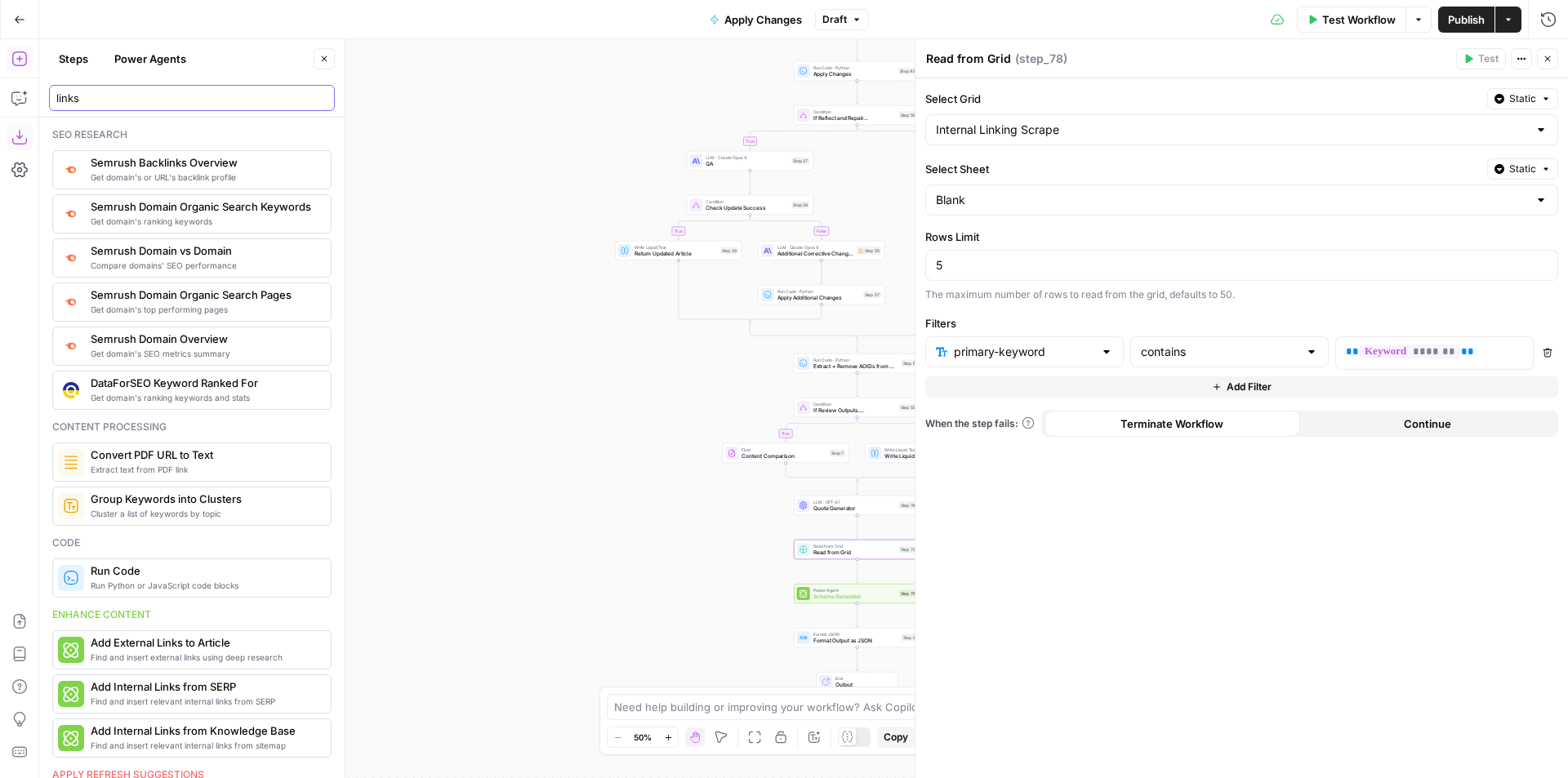
drag, startPoint x: 143, startPoint y: 95, endPoint x: 54, endPoint y: 96, distance: 89.0
click at [54, 96] on div "links" at bounding box center [192, 98] width 285 height 26
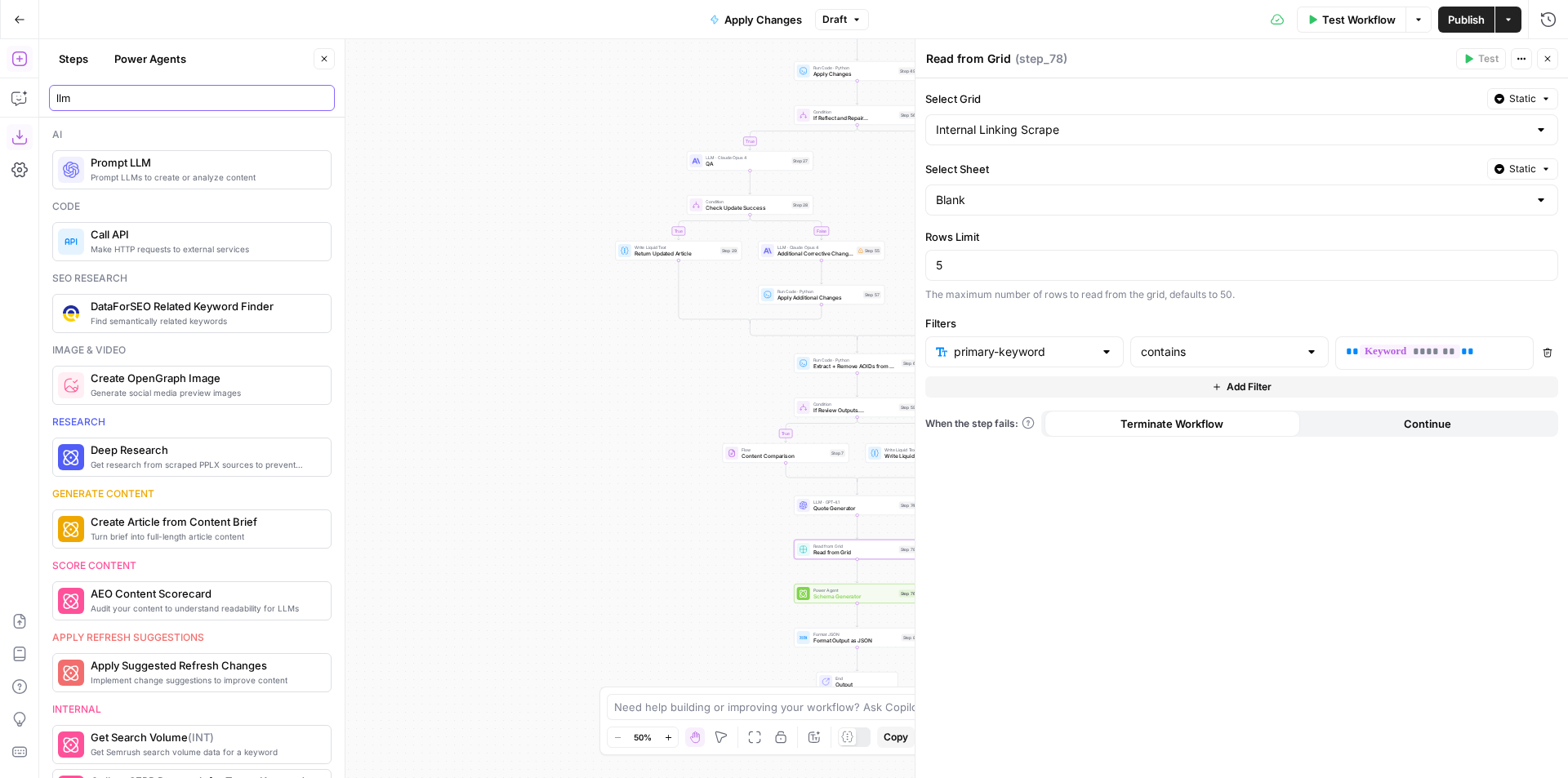
type input "llm"
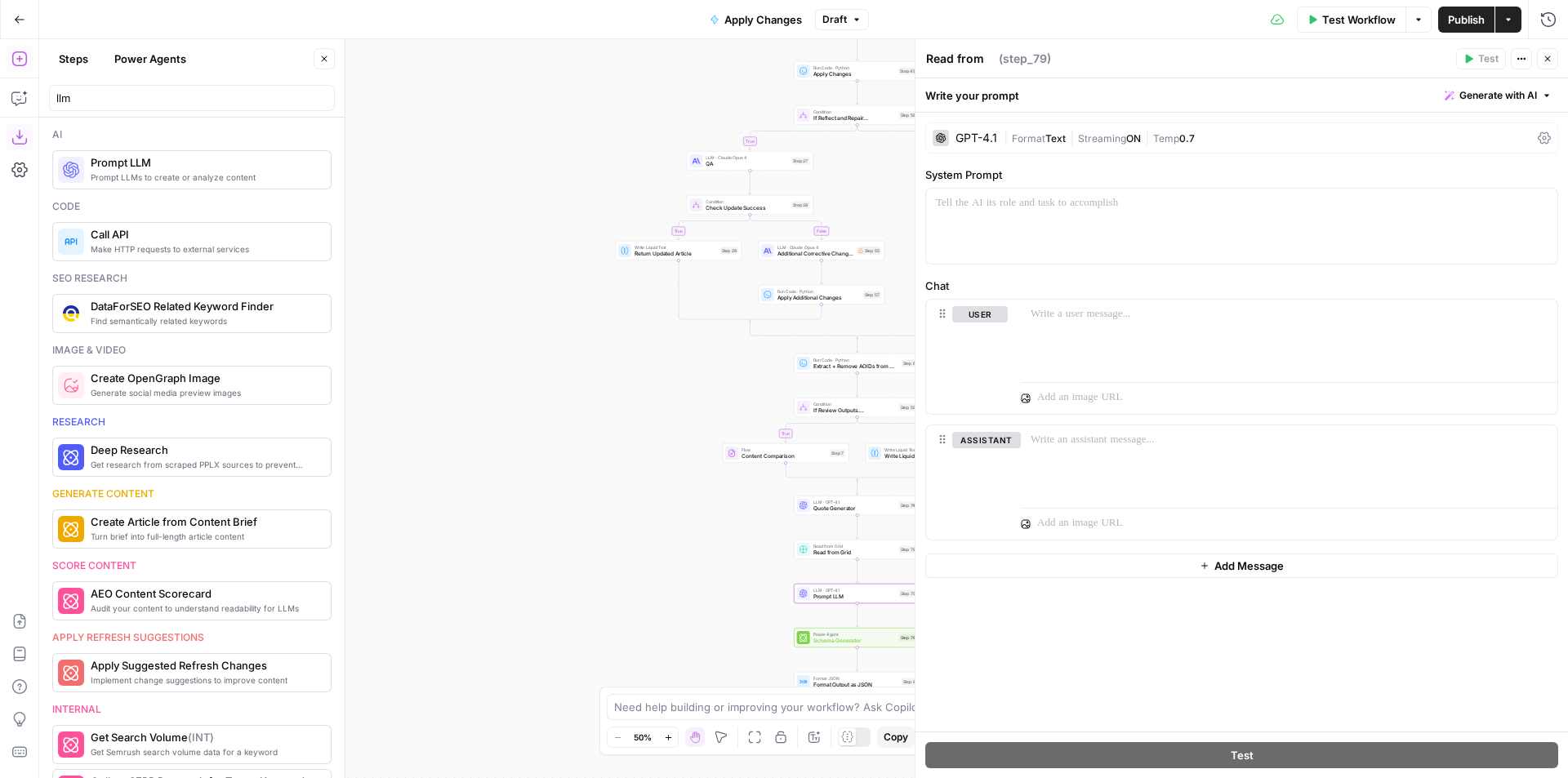
type textarea "Prompt LLM"
click at [967, 144] on div "GPT-4.1" at bounding box center [965, 137] width 65 height 17
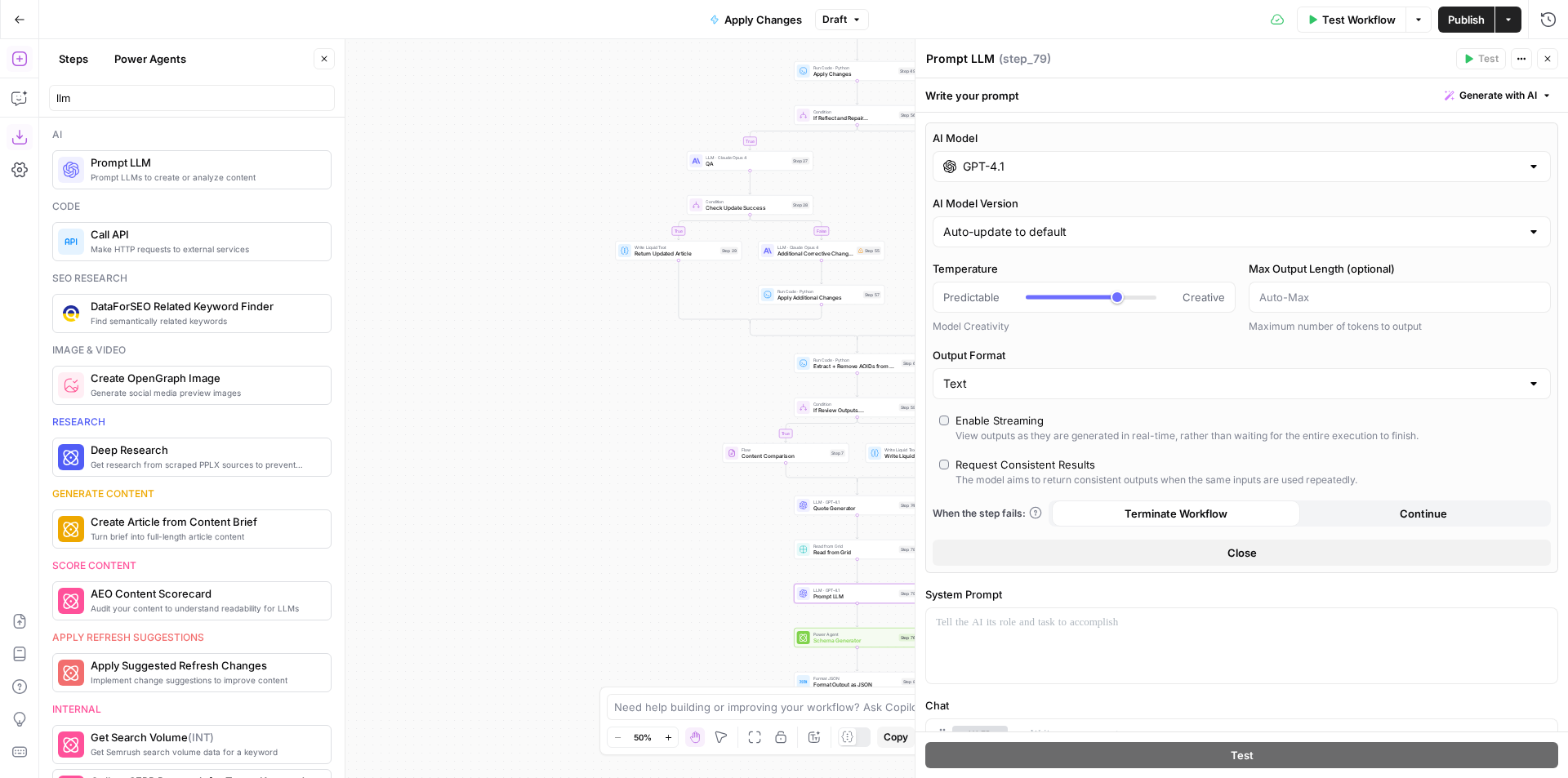
click at [1052, 169] on input "GPT-4.1" at bounding box center [1241, 166] width 558 height 17
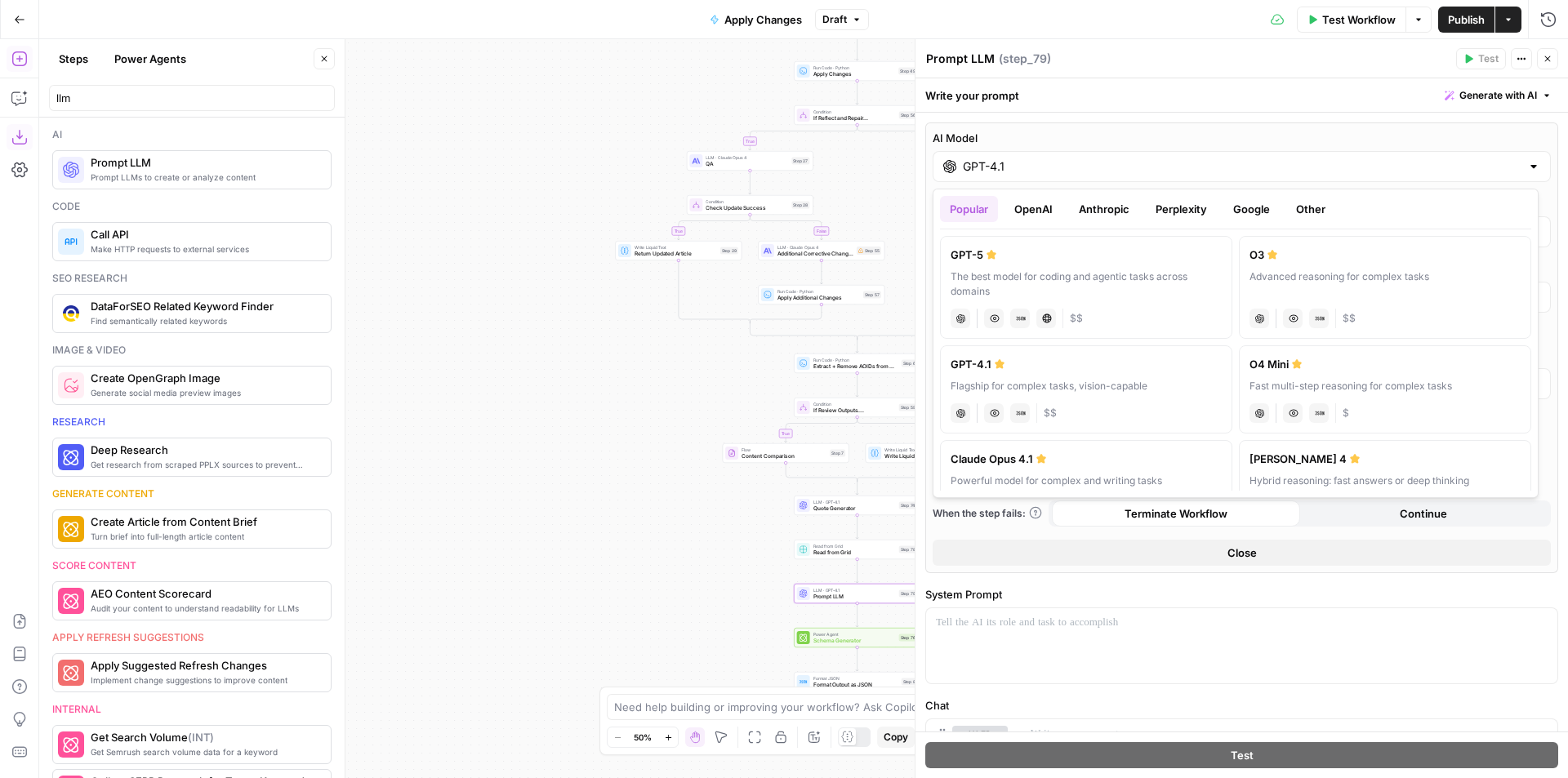
click at [1086, 217] on button "Anthropic" at bounding box center [1104, 209] width 70 height 26
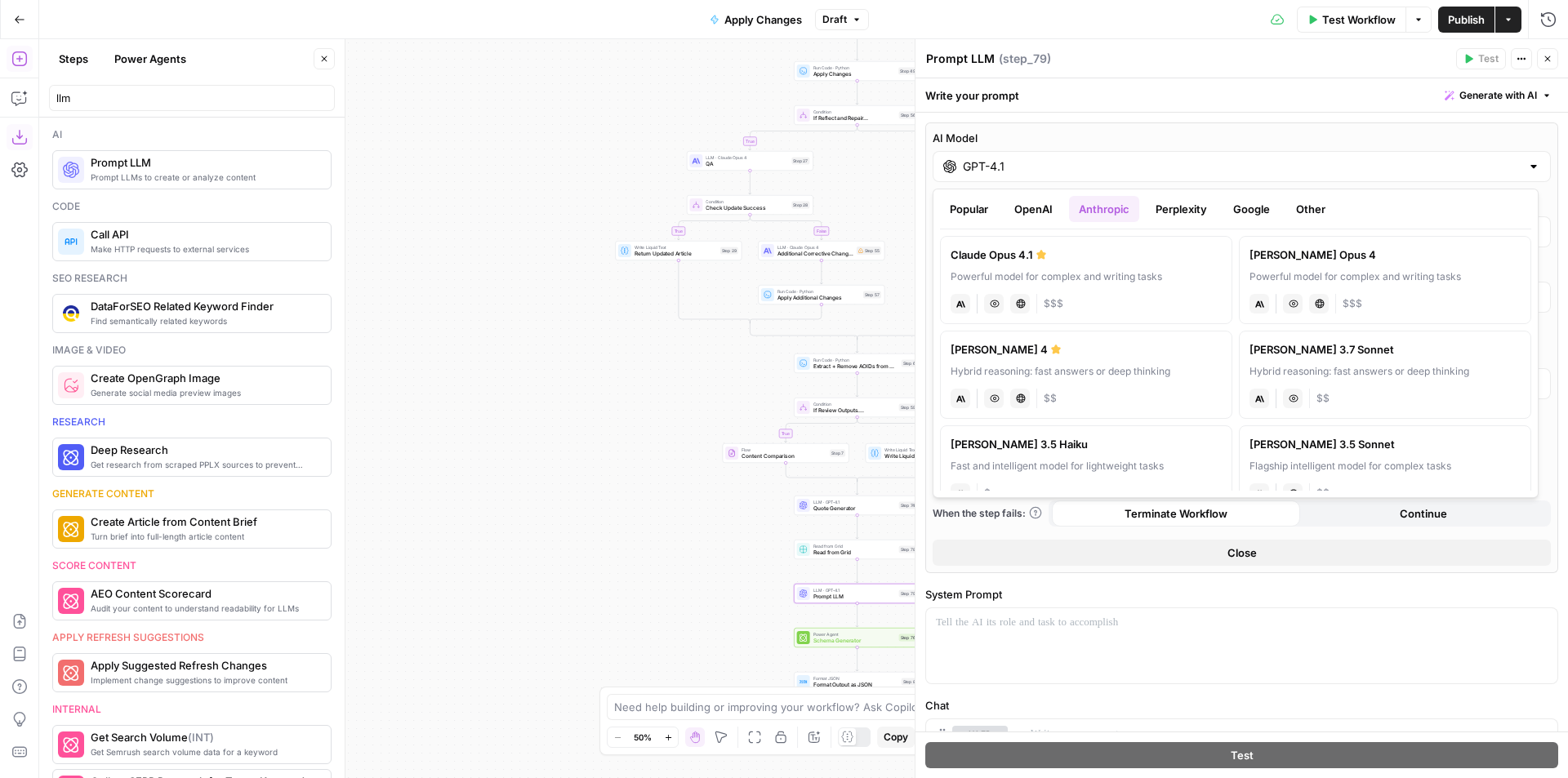
click at [1131, 358] on label "Claude Sonnet 4 Hybrid reasoning: fast answers or deep thinking anthropic Visio…" at bounding box center [1086, 375] width 292 height 88
type input "Claude Sonnet 4"
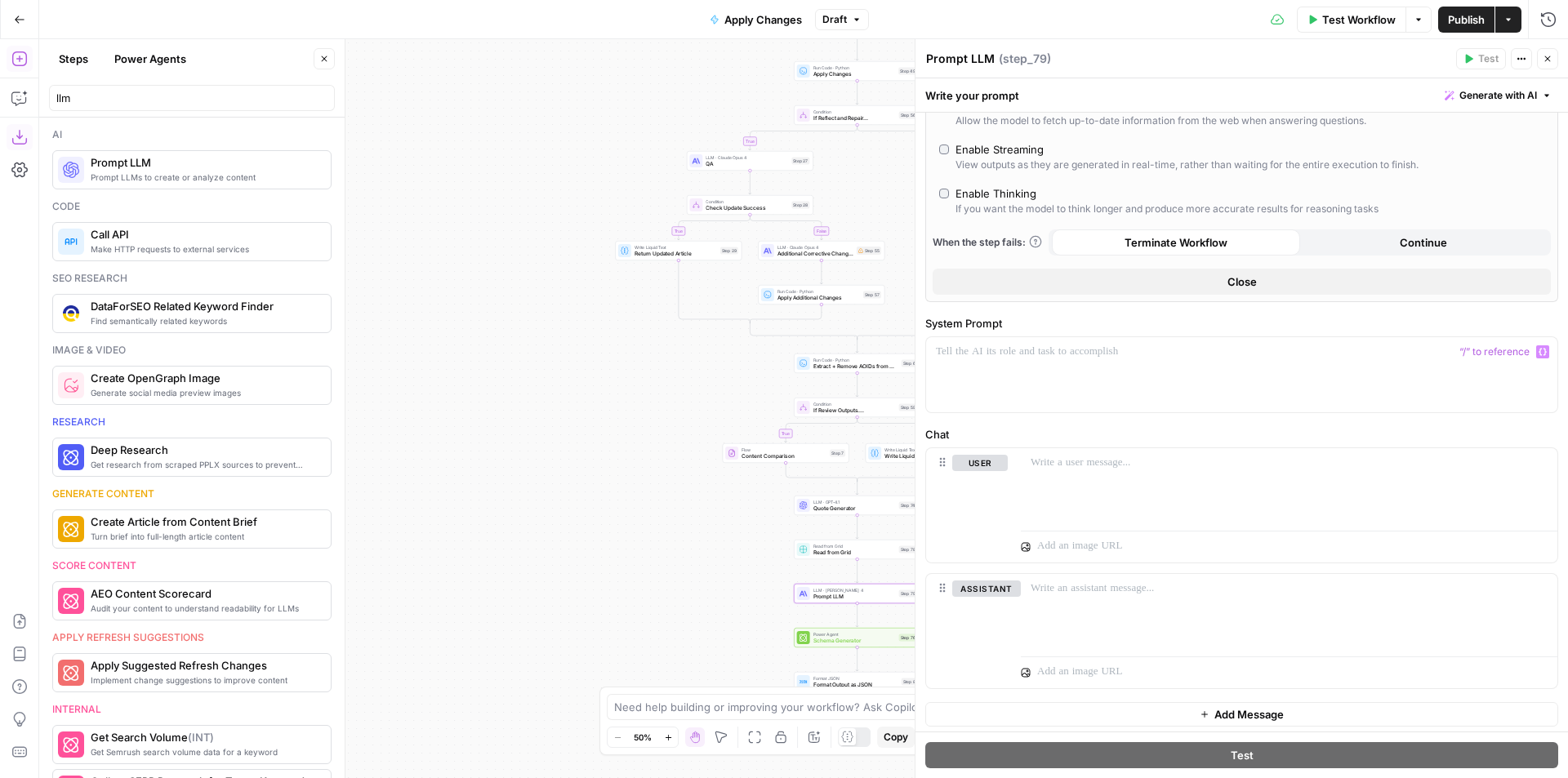
scroll to position [189, 0]
click at [1197, 351] on p at bounding box center [1241, 347] width 612 height 17
click at [33, 103] on div "Add Steps Copilot Download as JSON Settings Import JSON AirOps Academy Help Giv…" at bounding box center [19, 409] width 39 height 739
click at [21, 100] on icon "button" at bounding box center [19, 98] width 17 height 17
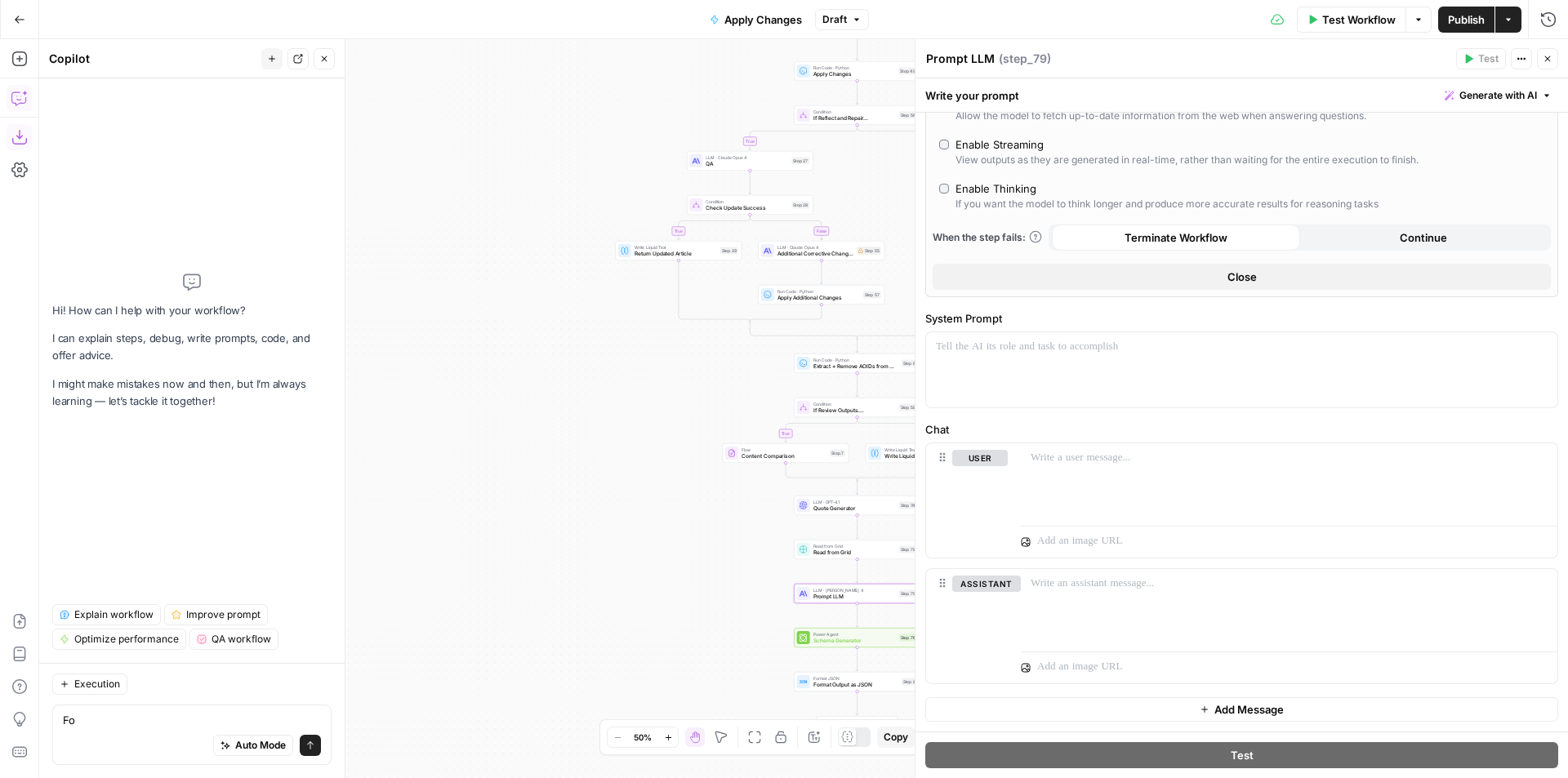
type textarea "F"
type textarea "S"
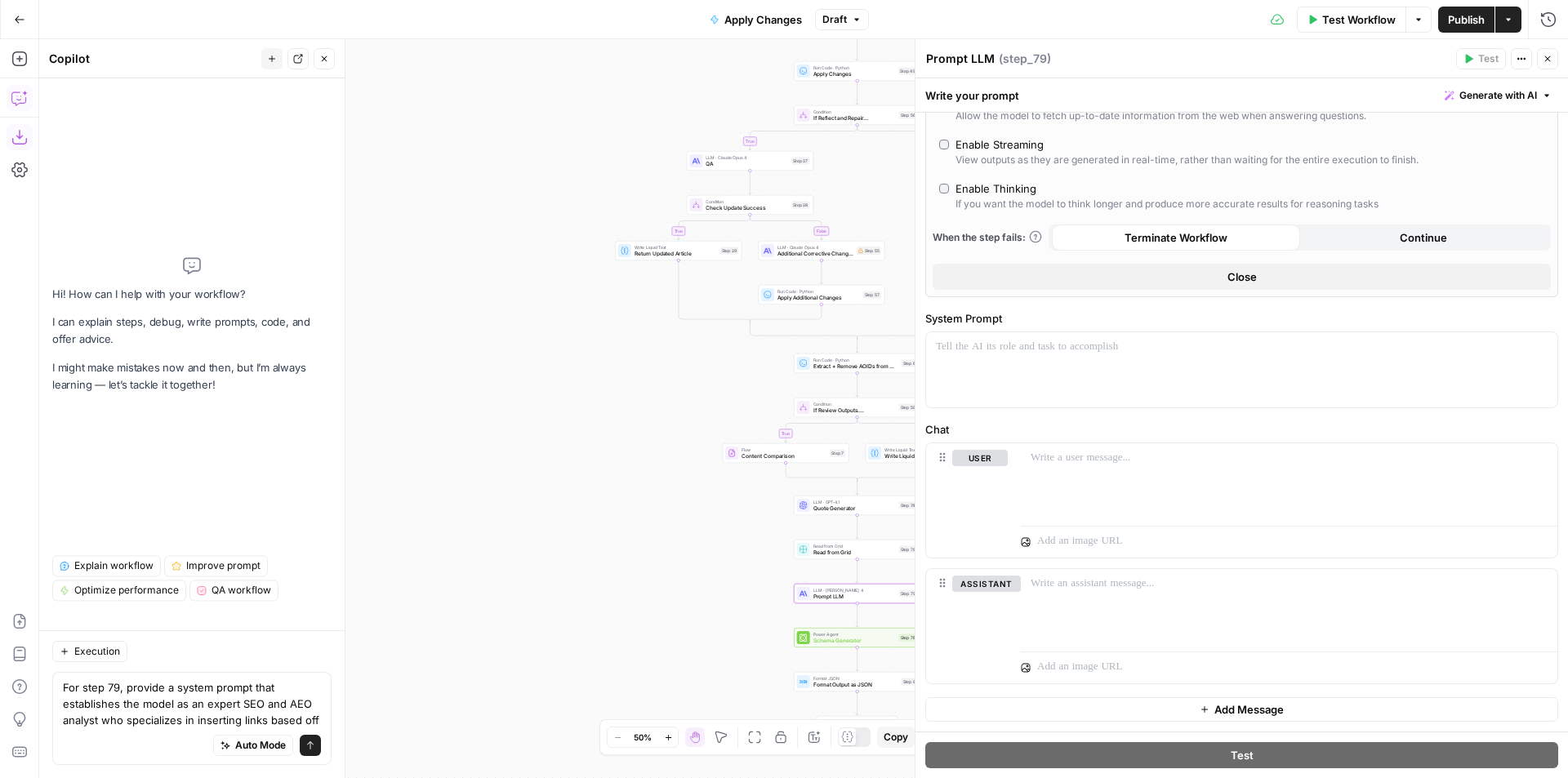
scroll to position [0, 0]
type textarea "For step 79, provide a system prompt that establishes the model as an expert SE…"
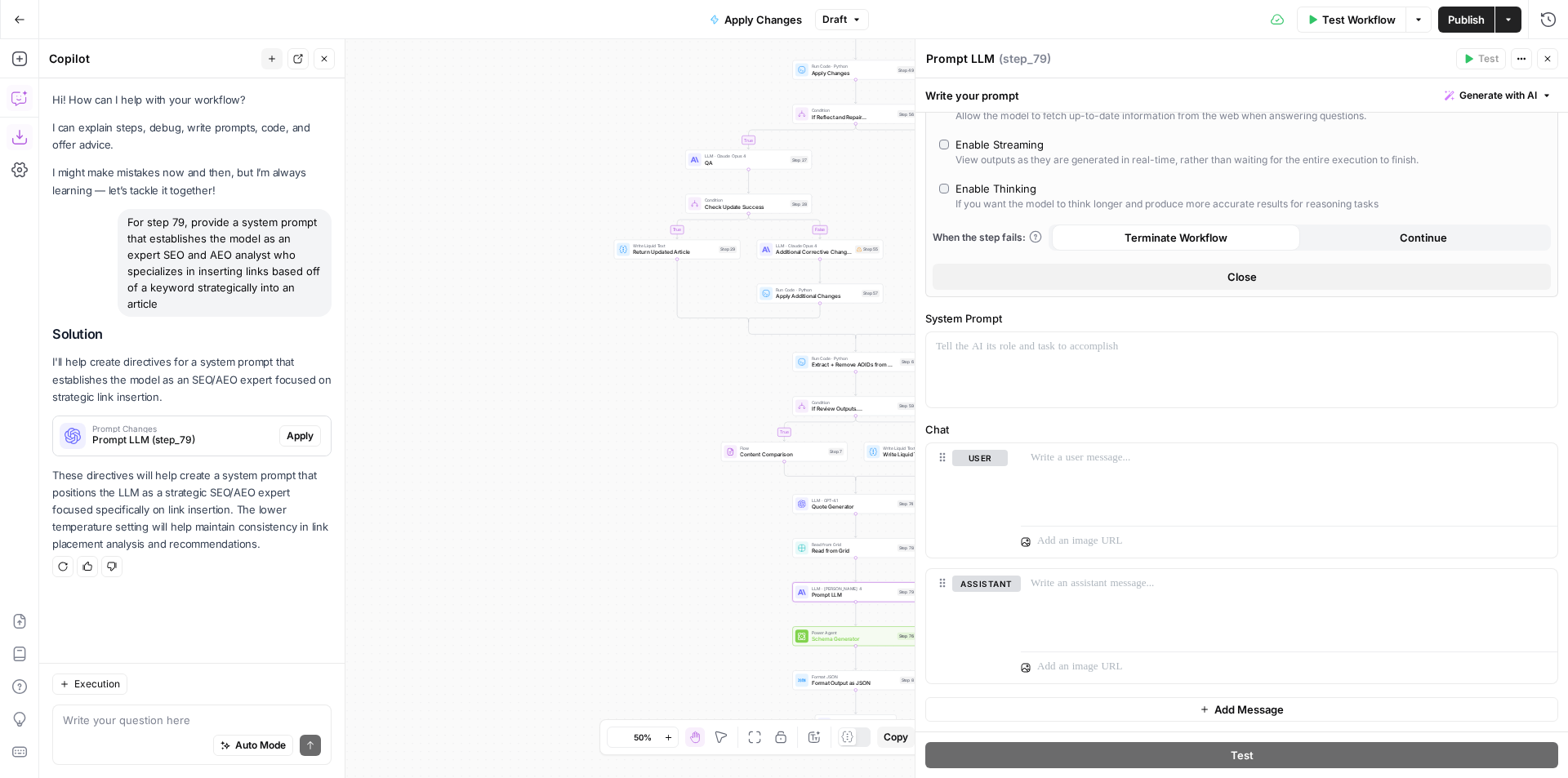
click at [262, 437] on span "Prompt LLM (step_79)" at bounding box center [182, 439] width 180 height 15
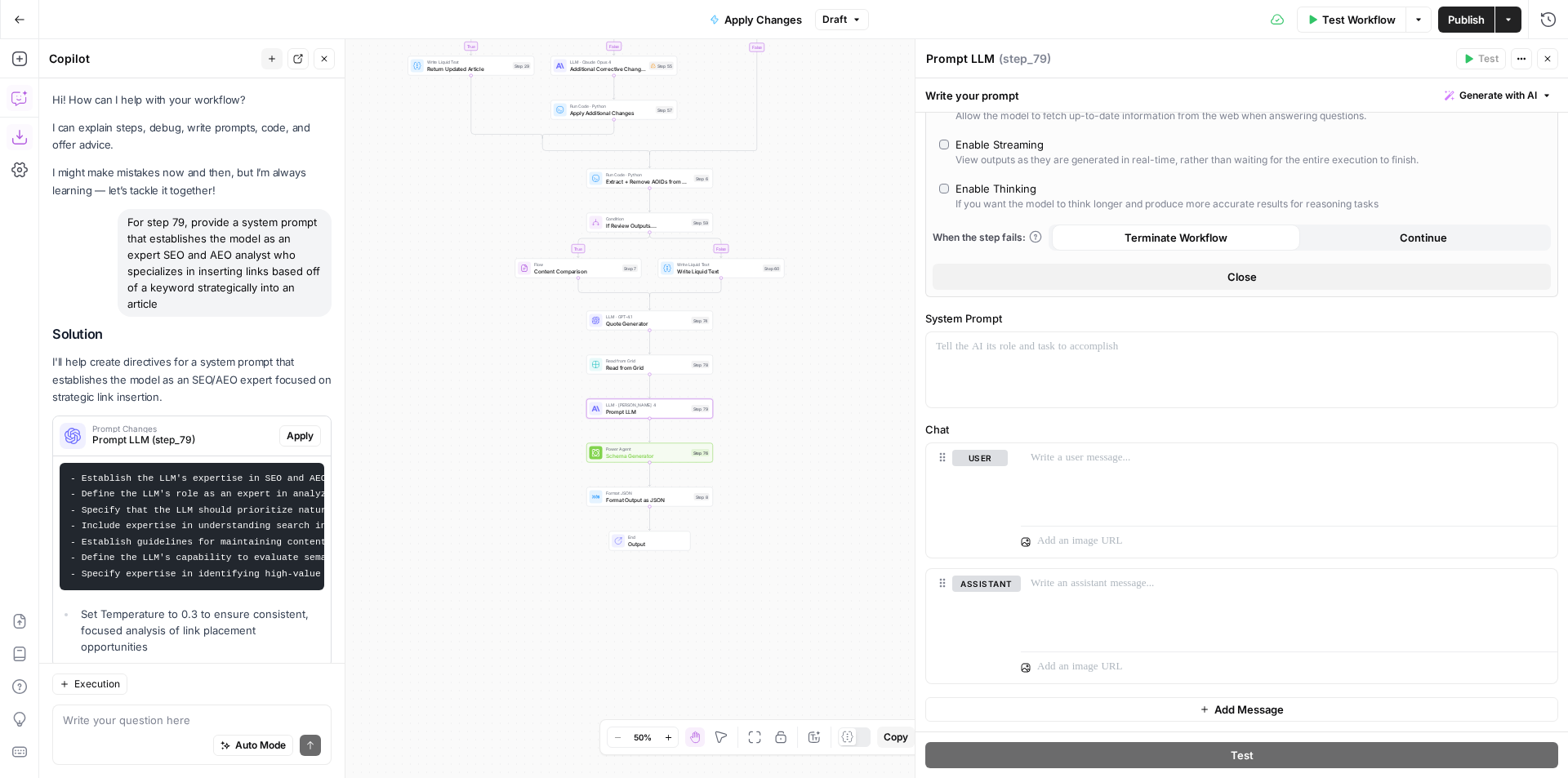
click at [286, 432] on span "Apply" at bounding box center [299, 436] width 27 height 15
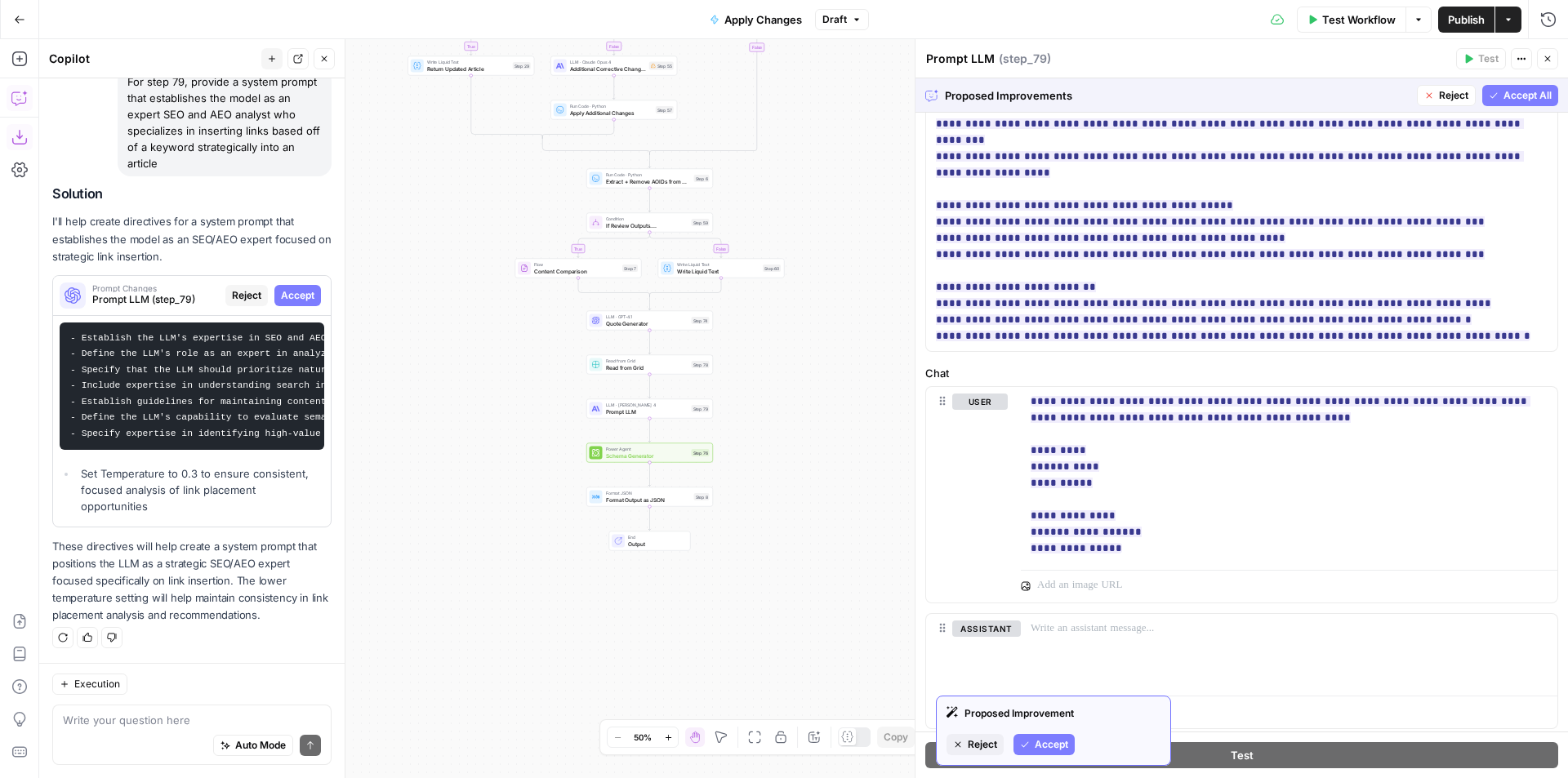
scroll to position [630, 0]
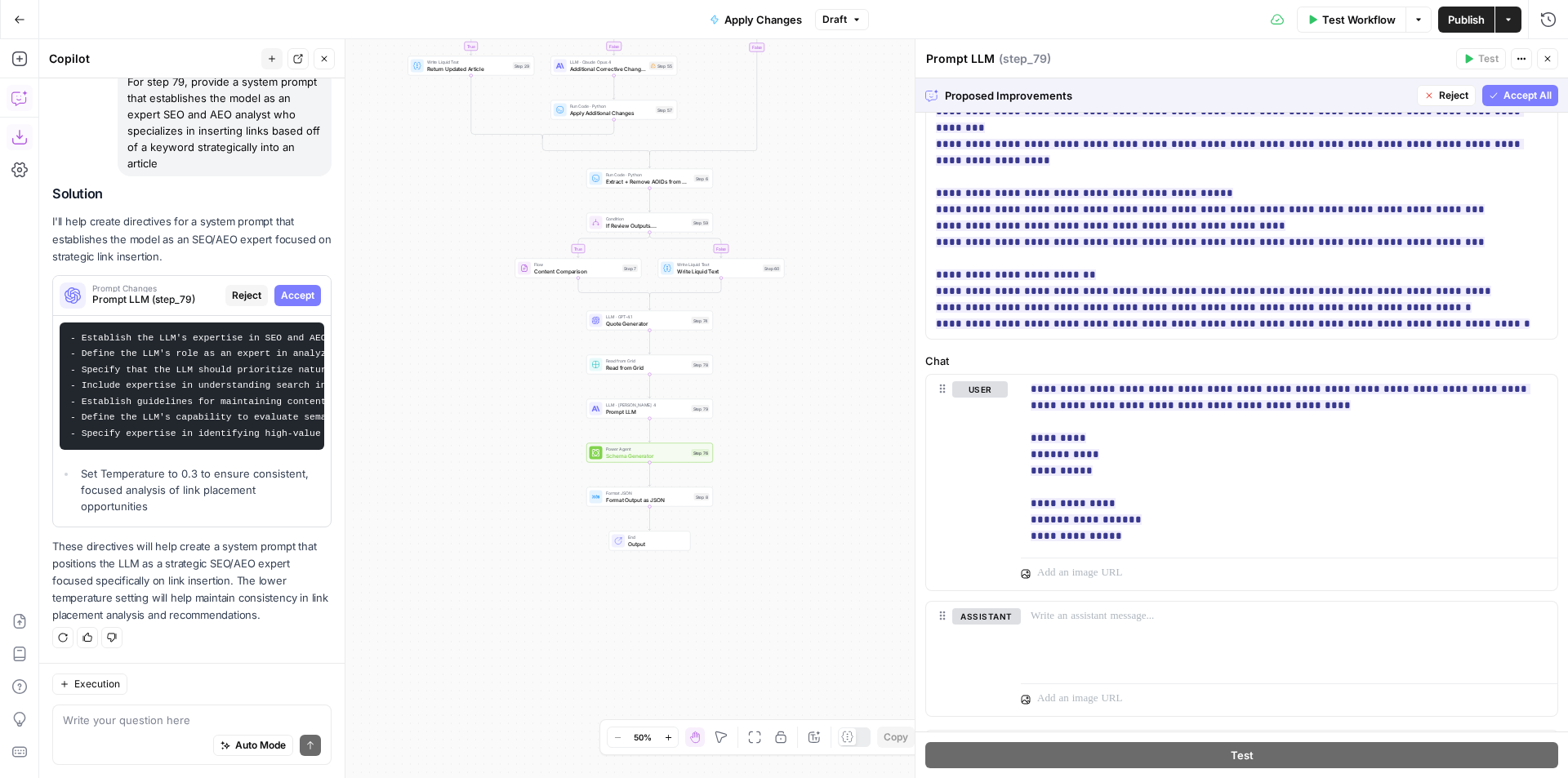
click at [1513, 101] on span "Accept All" at bounding box center [1527, 95] width 48 height 15
type input "***"
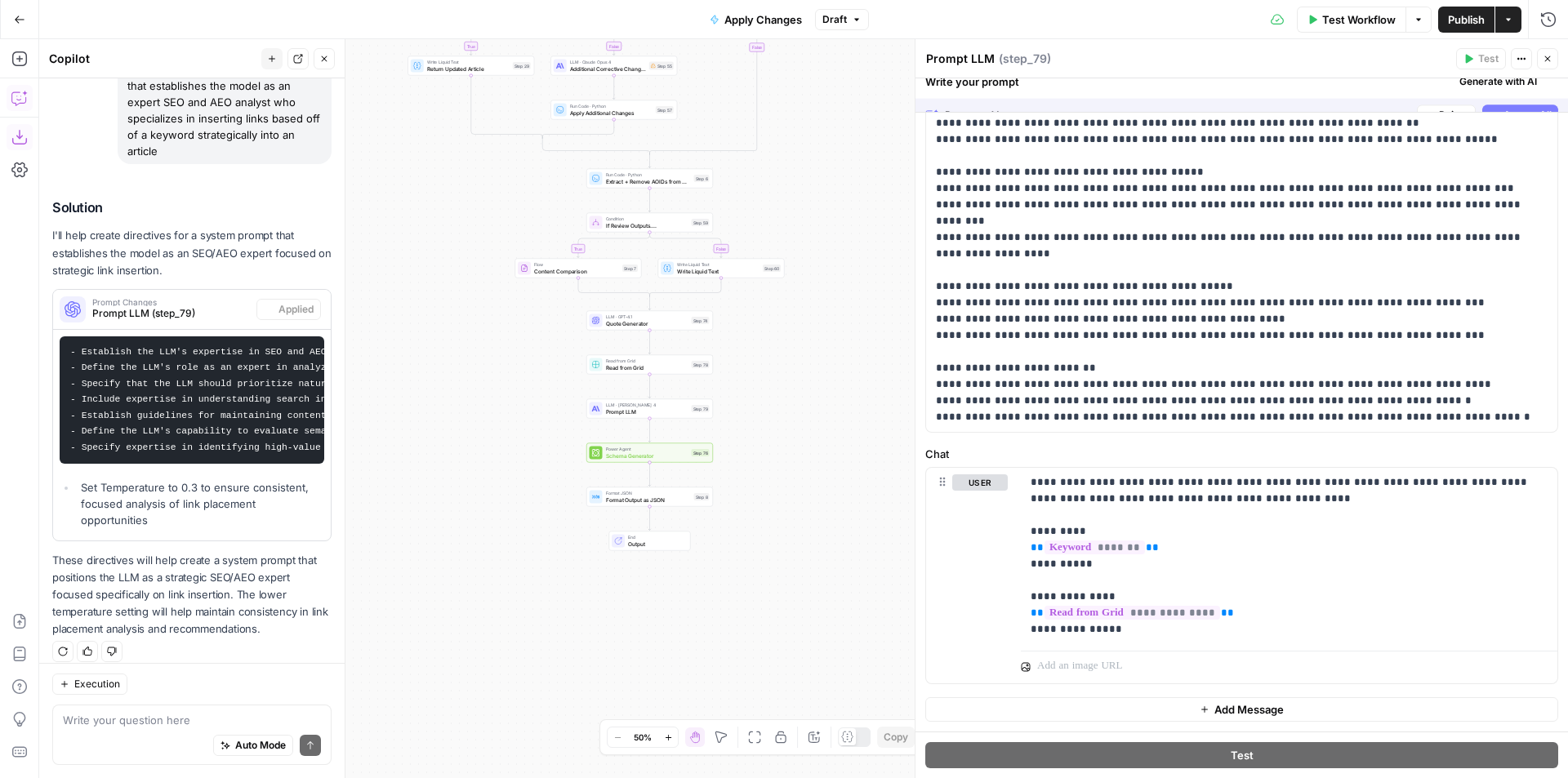
scroll to position [0, 0]
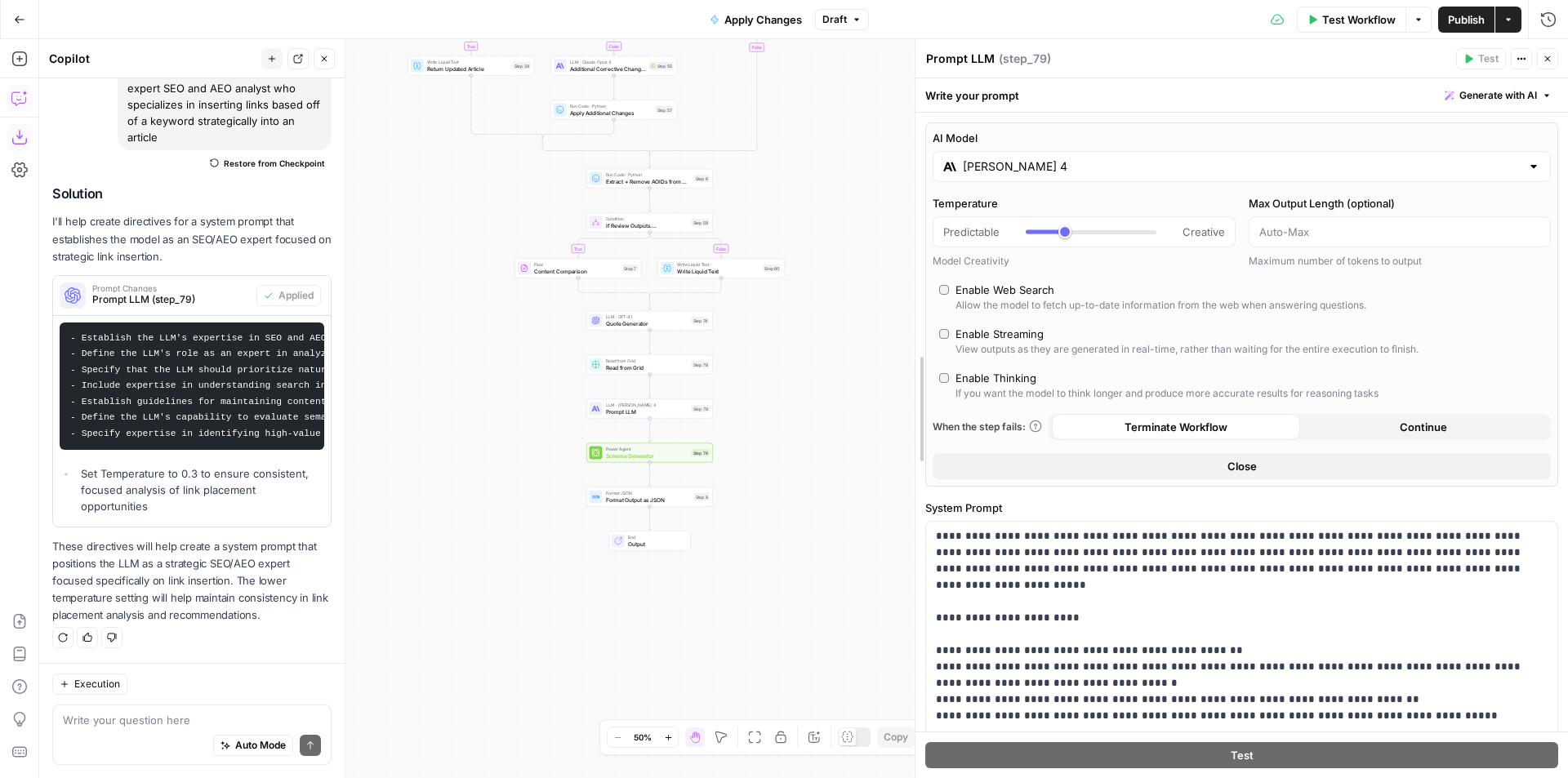
drag, startPoint x: 918, startPoint y: 340, endPoint x: 628, endPoint y: 363, distance: 290.9
click at [628, 363] on body "Brex New Home Browse Your Data Usage Settings Recent Grids Pages Recent Workflo…" at bounding box center [784, 389] width 1568 height 778
drag, startPoint x: 912, startPoint y: 320, endPoint x: 777, endPoint y: 333, distance: 135.6
click at [777, 333] on body "Brex New Home Browse Your Data Usage Settings Recent Grids Pages Recent Workflo…" at bounding box center [784, 389] width 1568 height 778
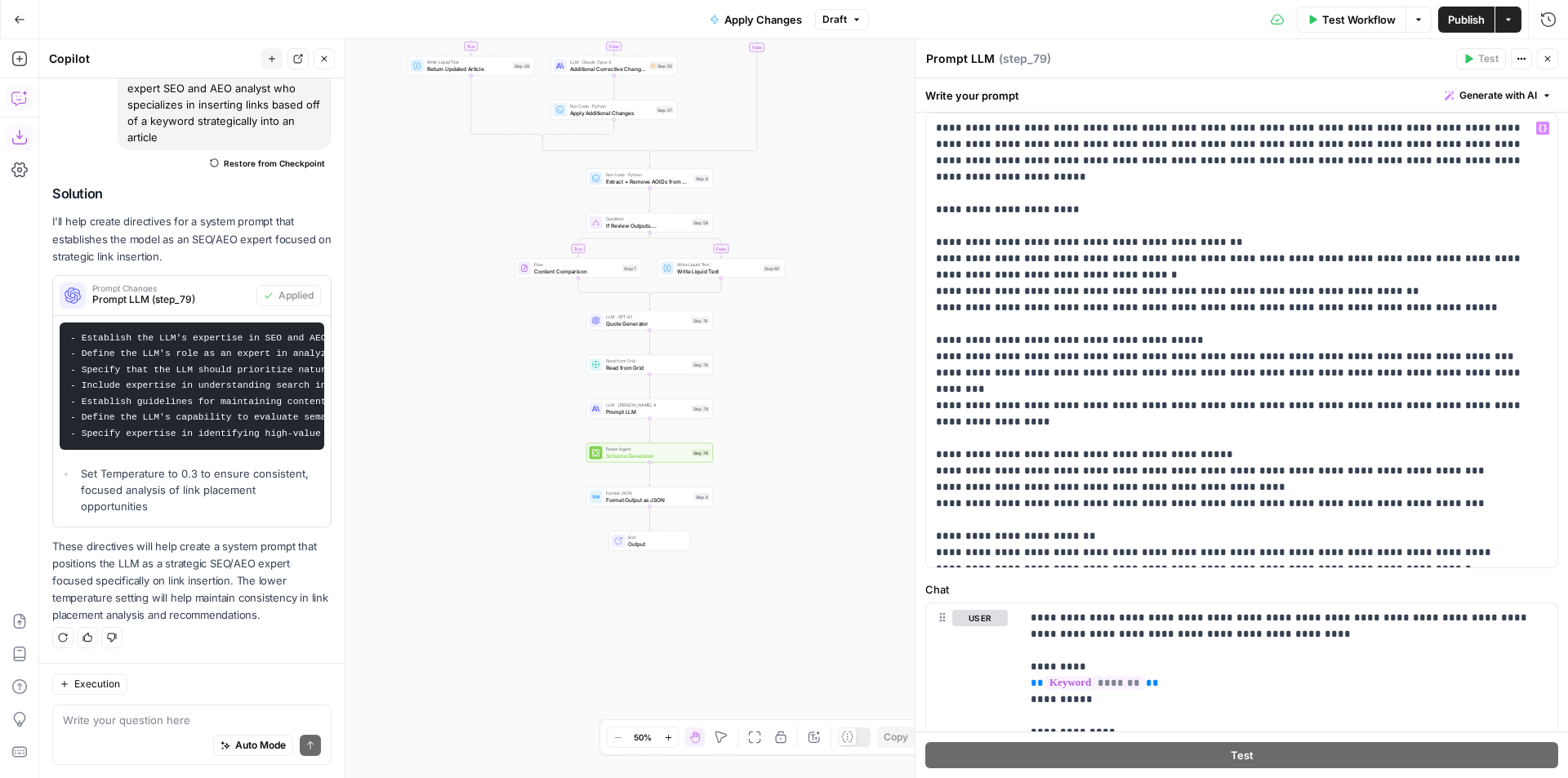
scroll to position [543, 0]
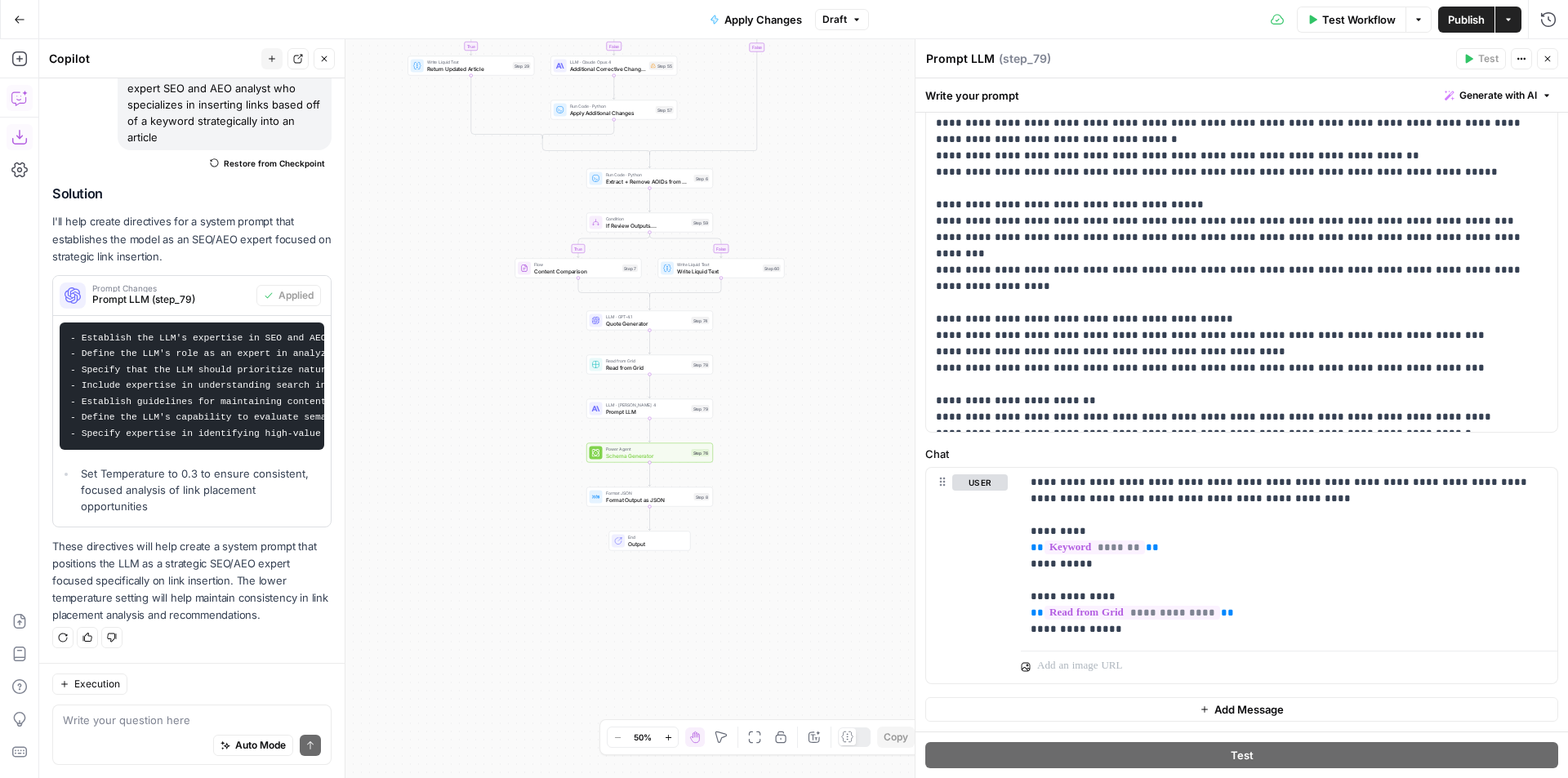
click at [969, 59] on textarea "Prompt LLM" at bounding box center [960, 59] width 68 height 17
type textarea "Insert Internal Link from Keyword"
click at [649, 372] on div "Read from Grid Read from Grid Step 78 Copy step Delete step Add Note Test" at bounding box center [650, 365] width 127 height 19
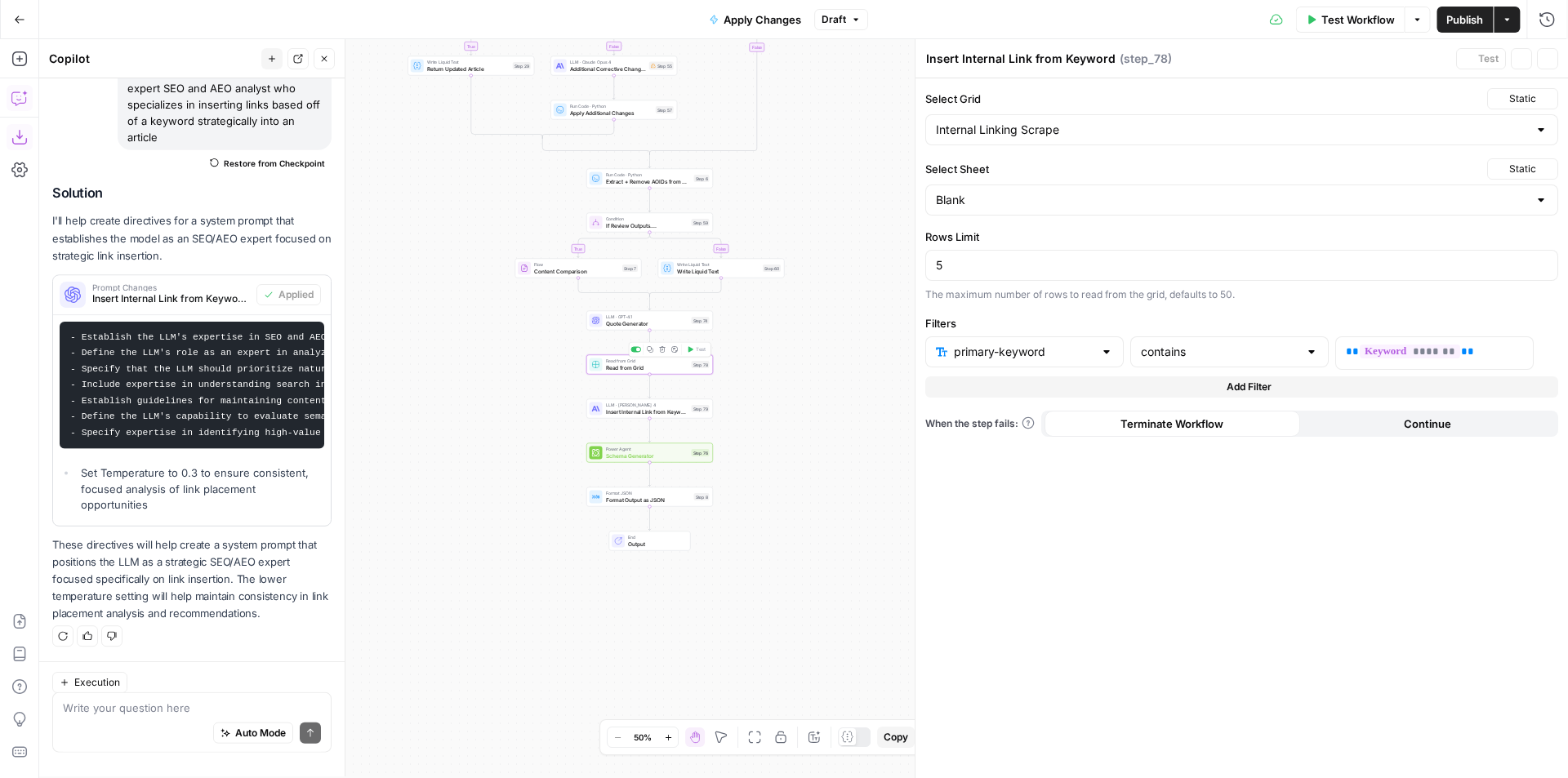
type textarea "Read from Grid"
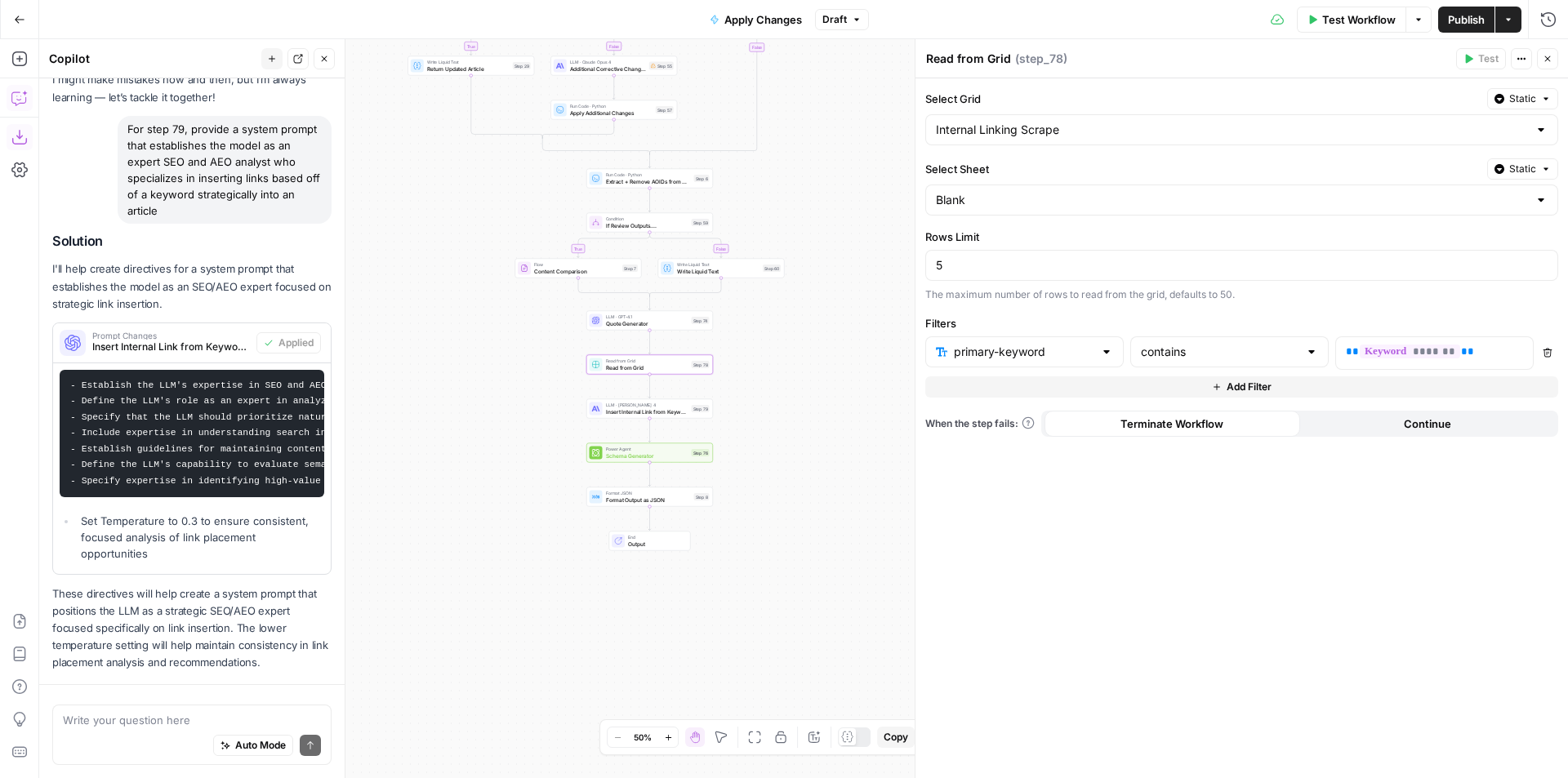
scroll to position [0, 0]
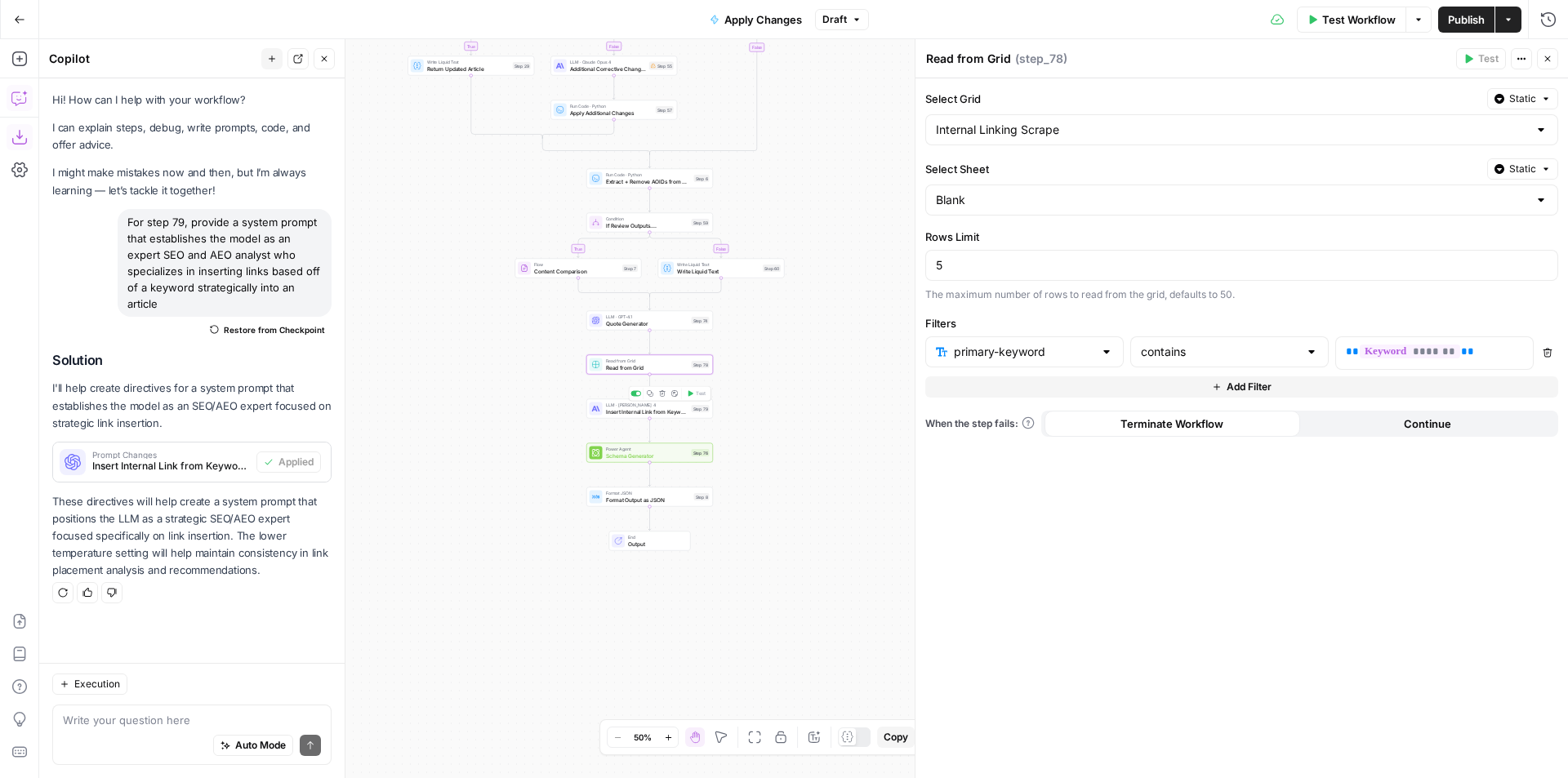
click at [630, 414] on span "Insert Internal Link from Keyword" at bounding box center [647, 410] width 82 height 8
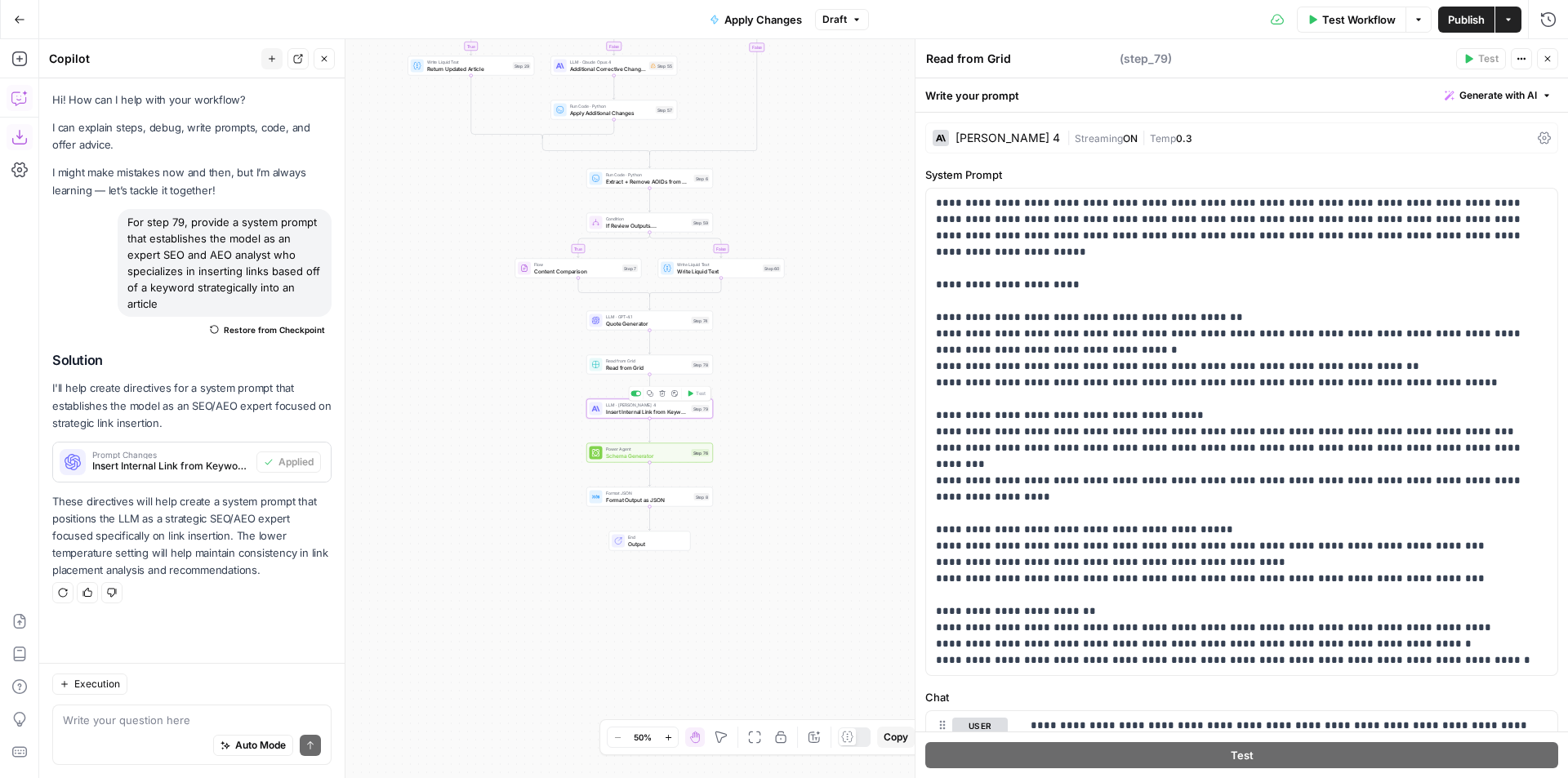
type textarea "Insert Internal Link from Keyword"
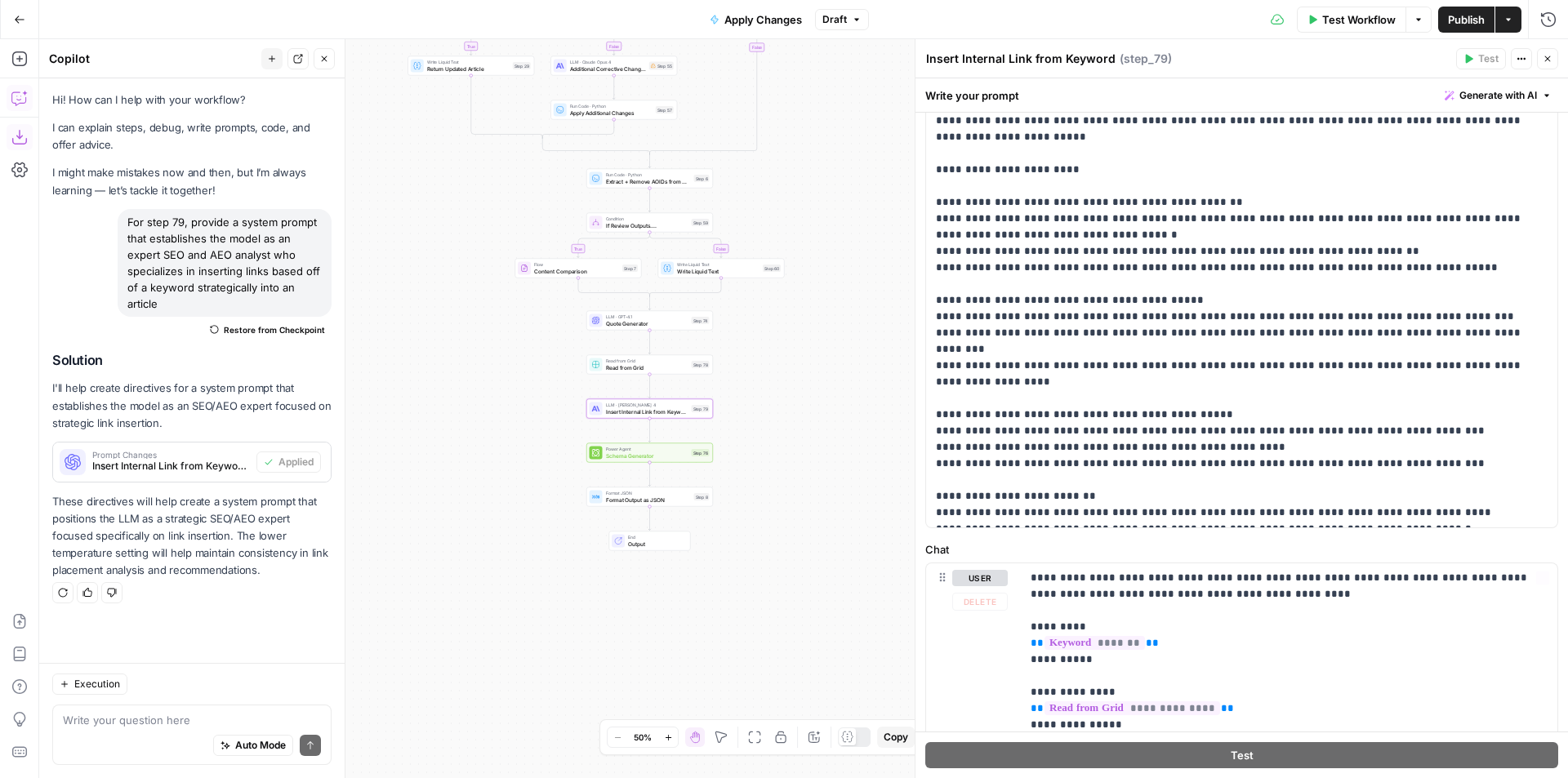
scroll to position [211, 0]
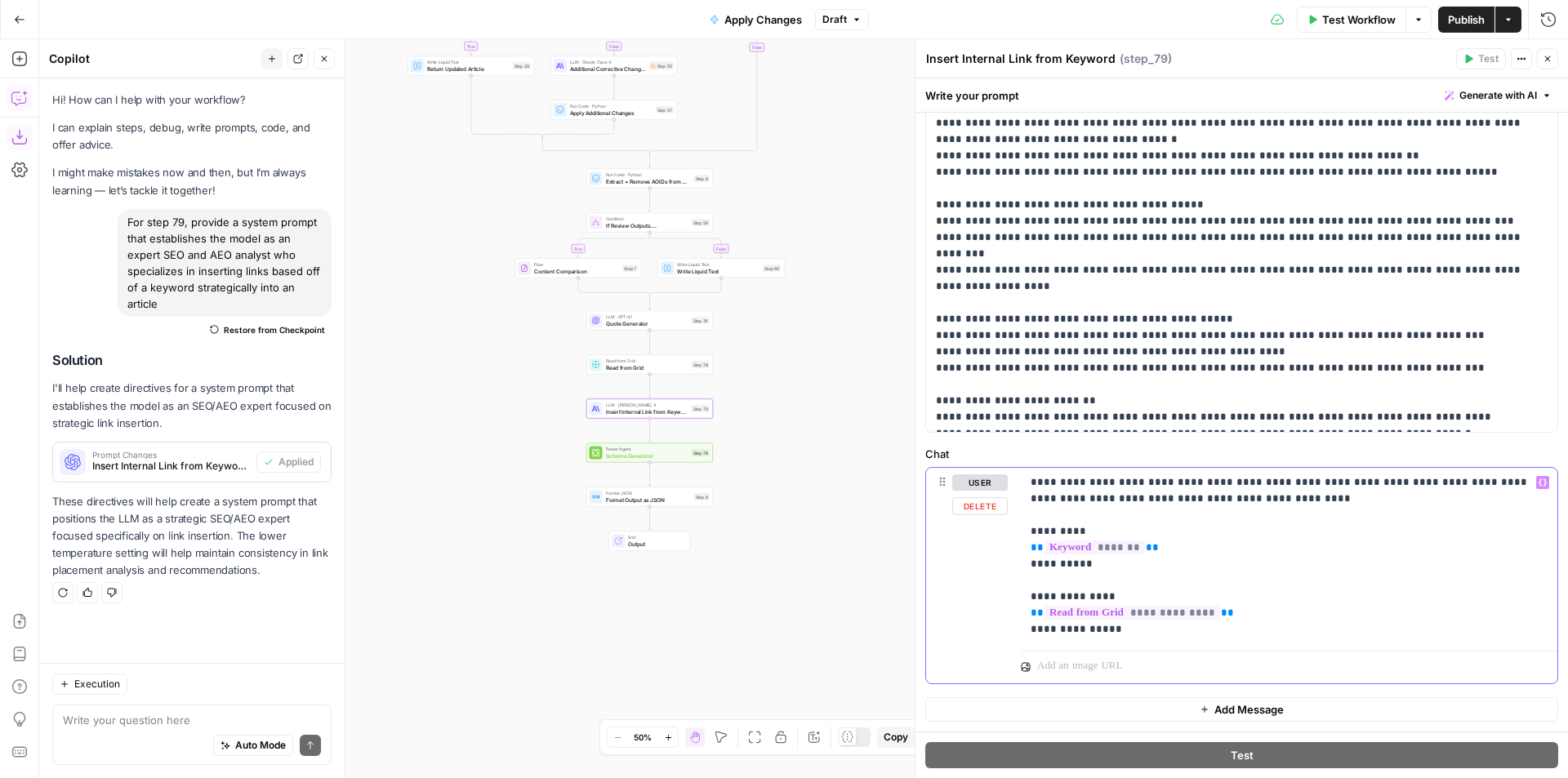
click at [1486, 487] on p "**********" at bounding box center [1283, 556] width 504 height 164
click at [1491, 485] on p "**********" at bounding box center [1283, 556] width 504 height 164
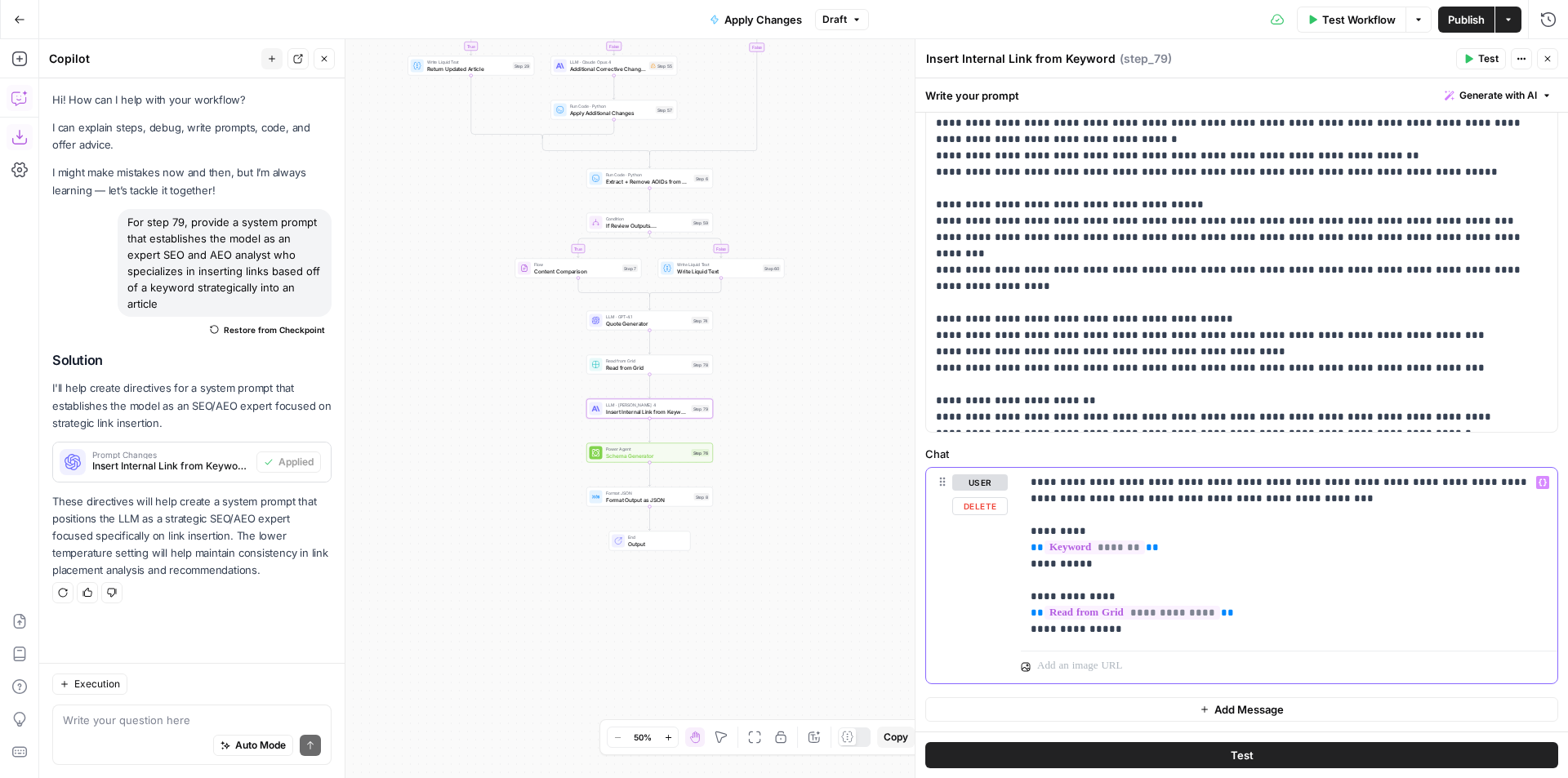
drag, startPoint x: 1134, startPoint y: 632, endPoint x: 1030, endPoint y: 528, distance: 147.1
click at [1030, 528] on div "**********" at bounding box center [1289, 555] width 537 height 176
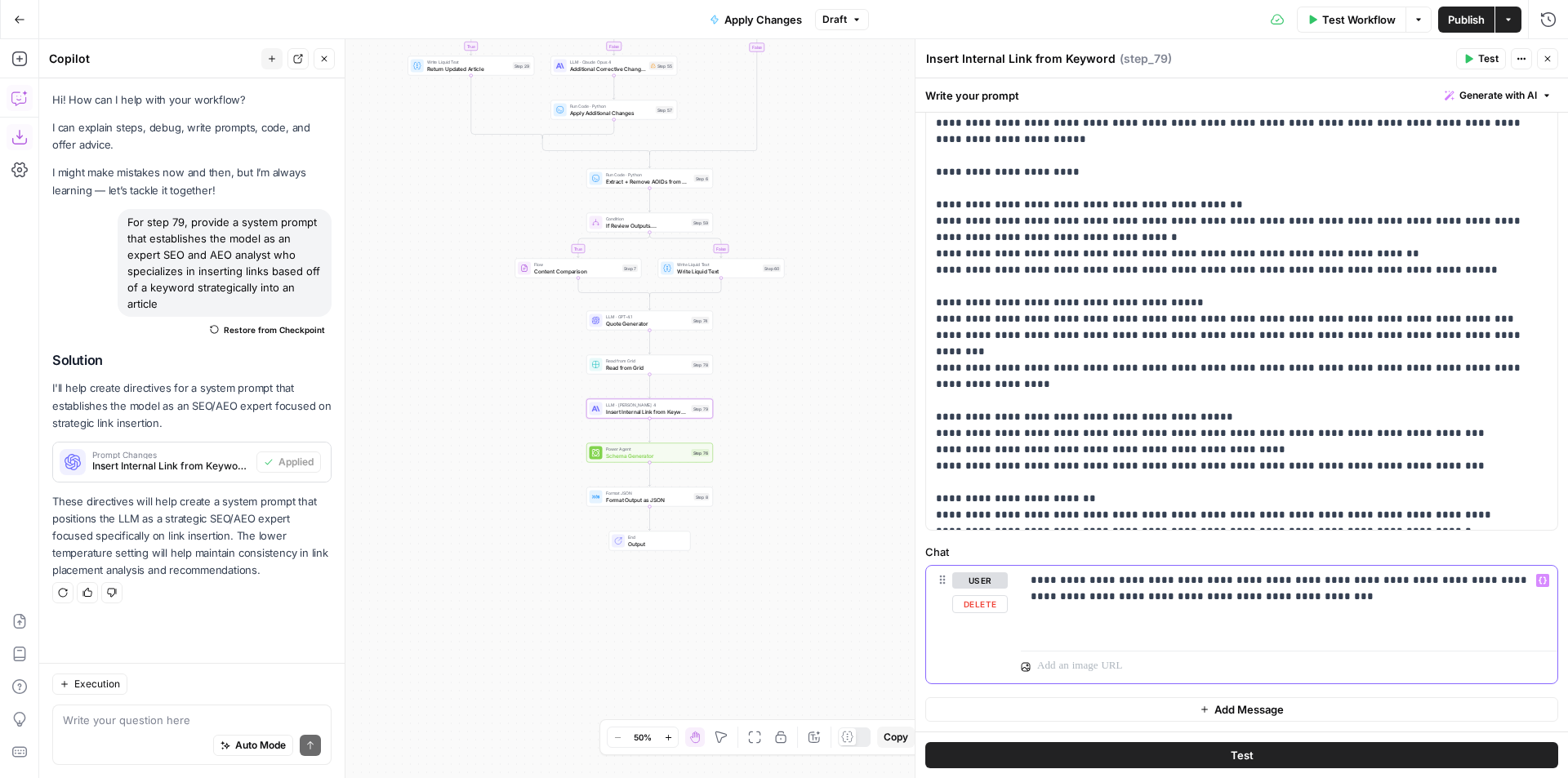
click at [1243, 599] on p "**********" at bounding box center [1283, 605] width 504 height 66
click at [1242, 599] on p "**********" at bounding box center [1283, 605] width 504 height 66
click at [1246, 598] on p "**********" at bounding box center [1283, 605] width 504 height 66
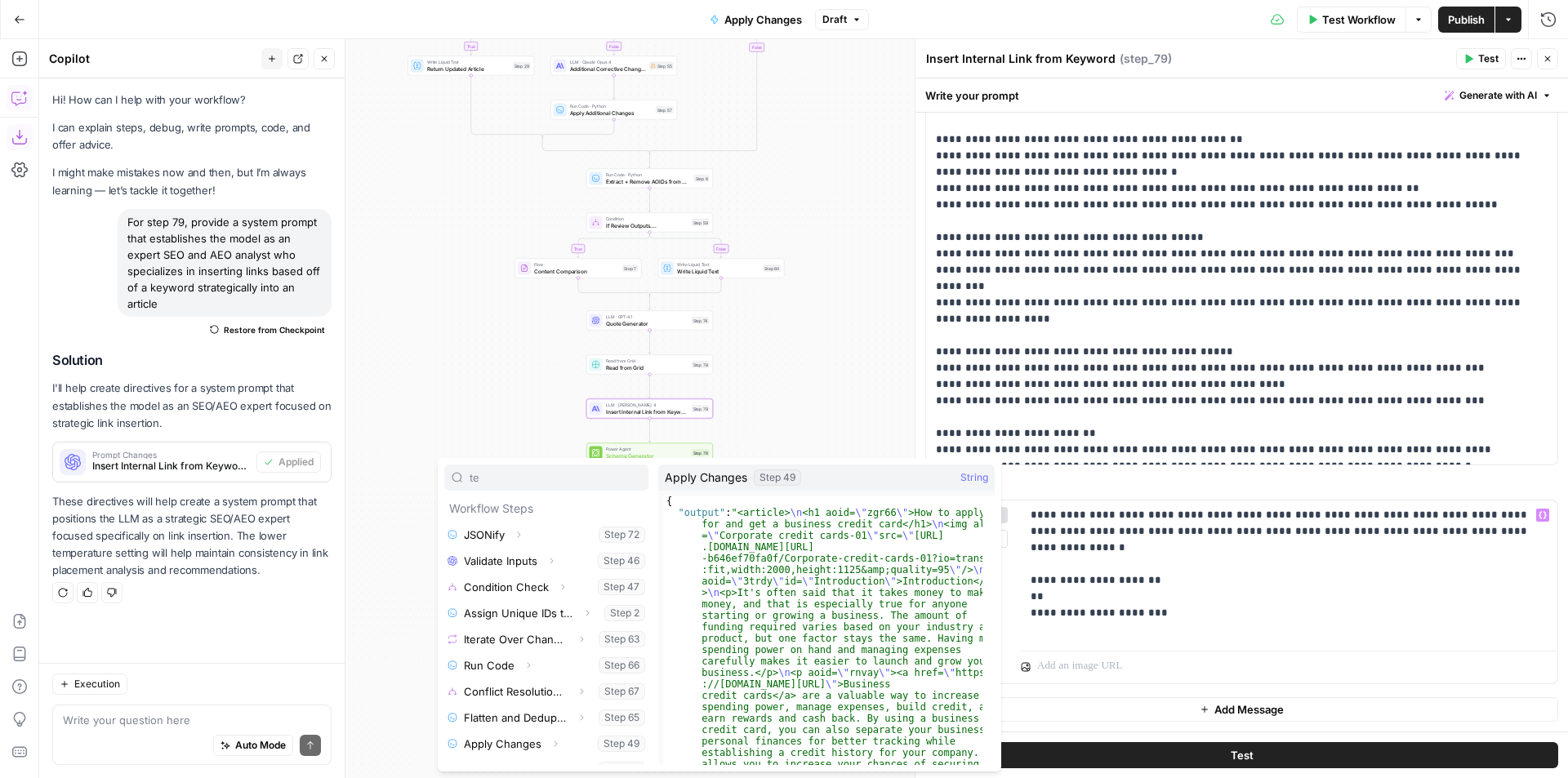
scroll to position [123, 0]
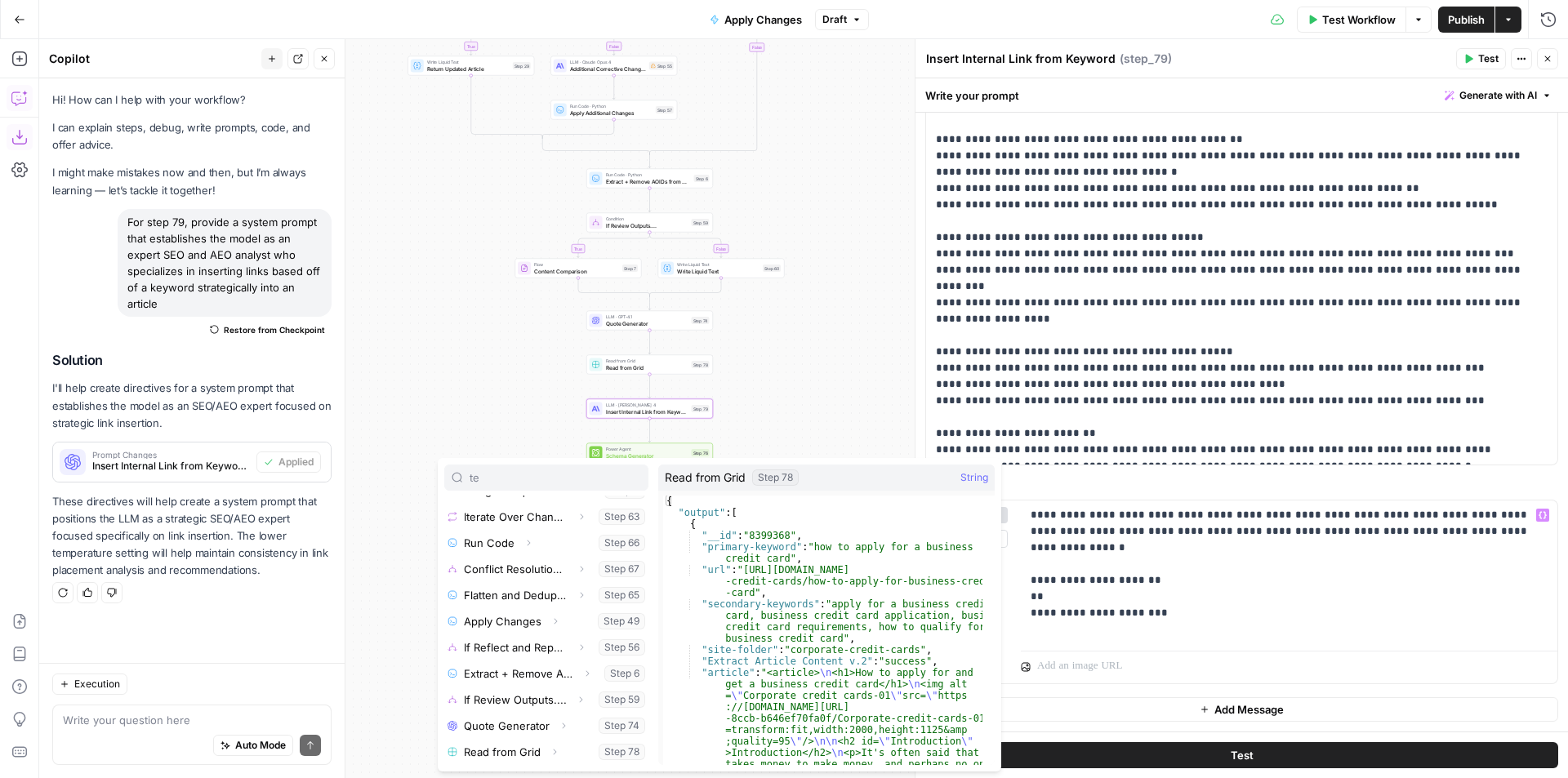
type input "te"
click at [556, 745] on button "Expand" at bounding box center [554, 752] width 21 height 21
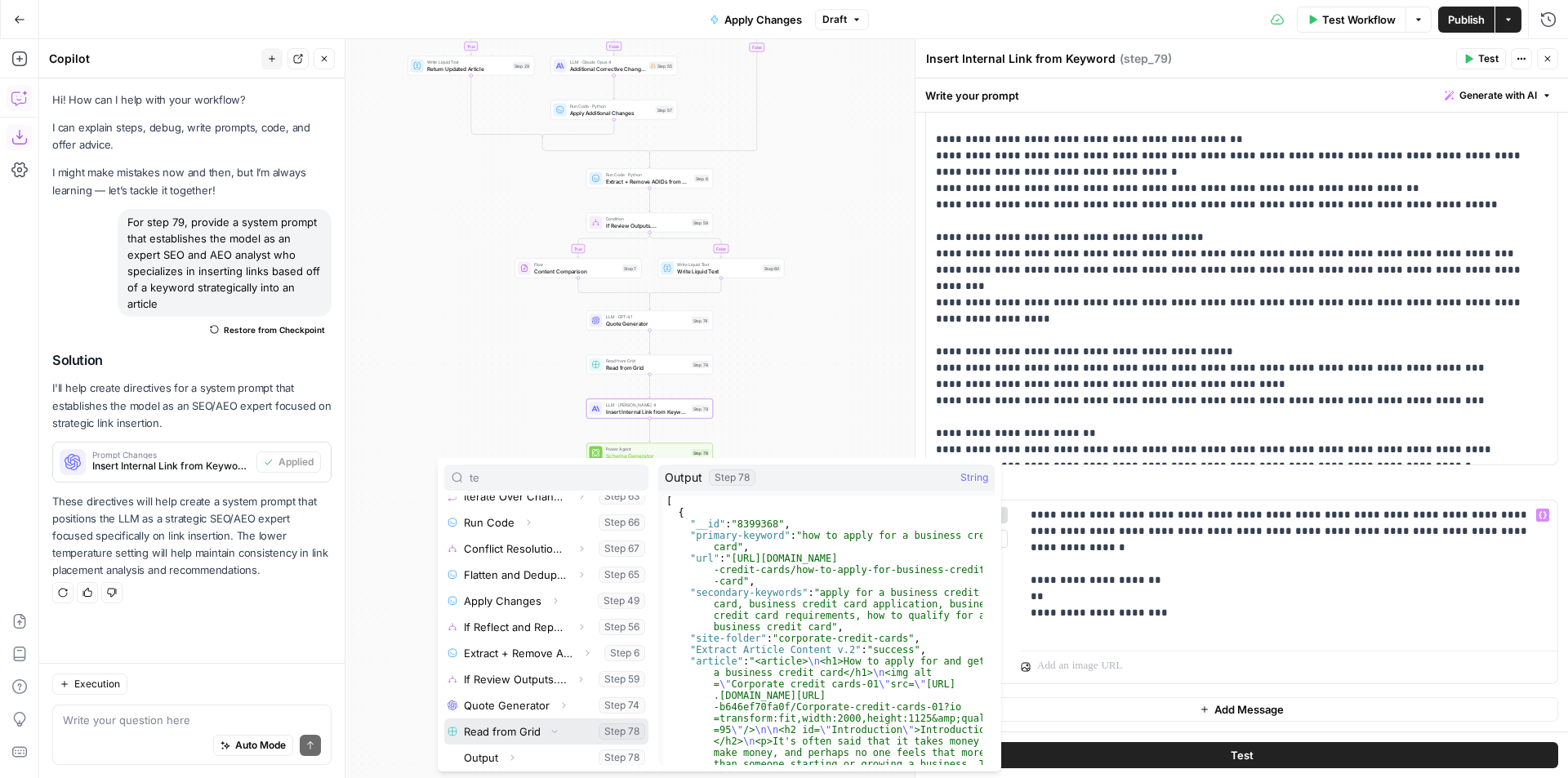
scroll to position [149, 0]
click at [524, 751] on button "Select variable Output" at bounding box center [554, 752] width 188 height 26
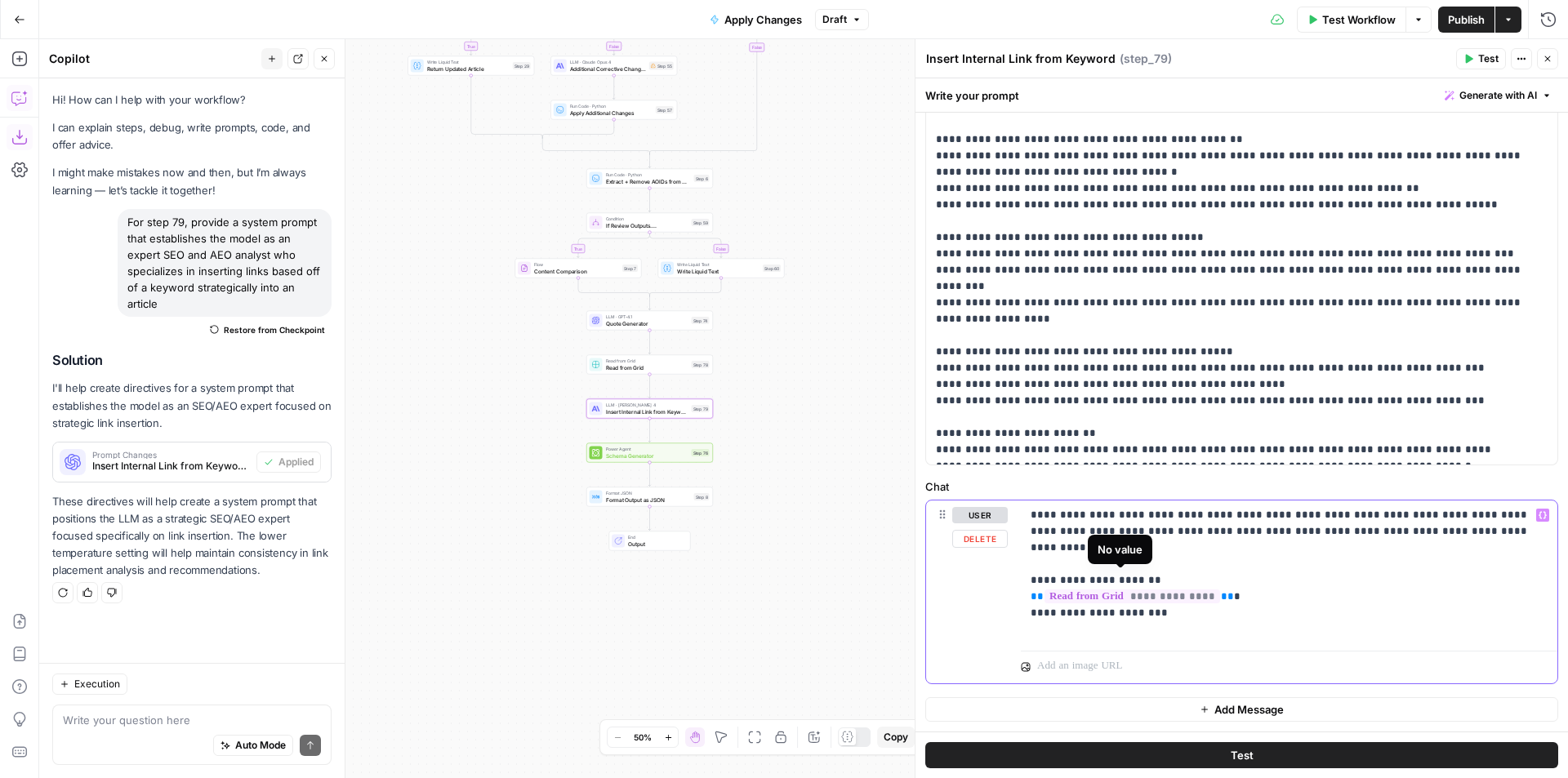
click at [1152, 589] on span "**********" at bounding box center [1132, 596] width 176 height 14
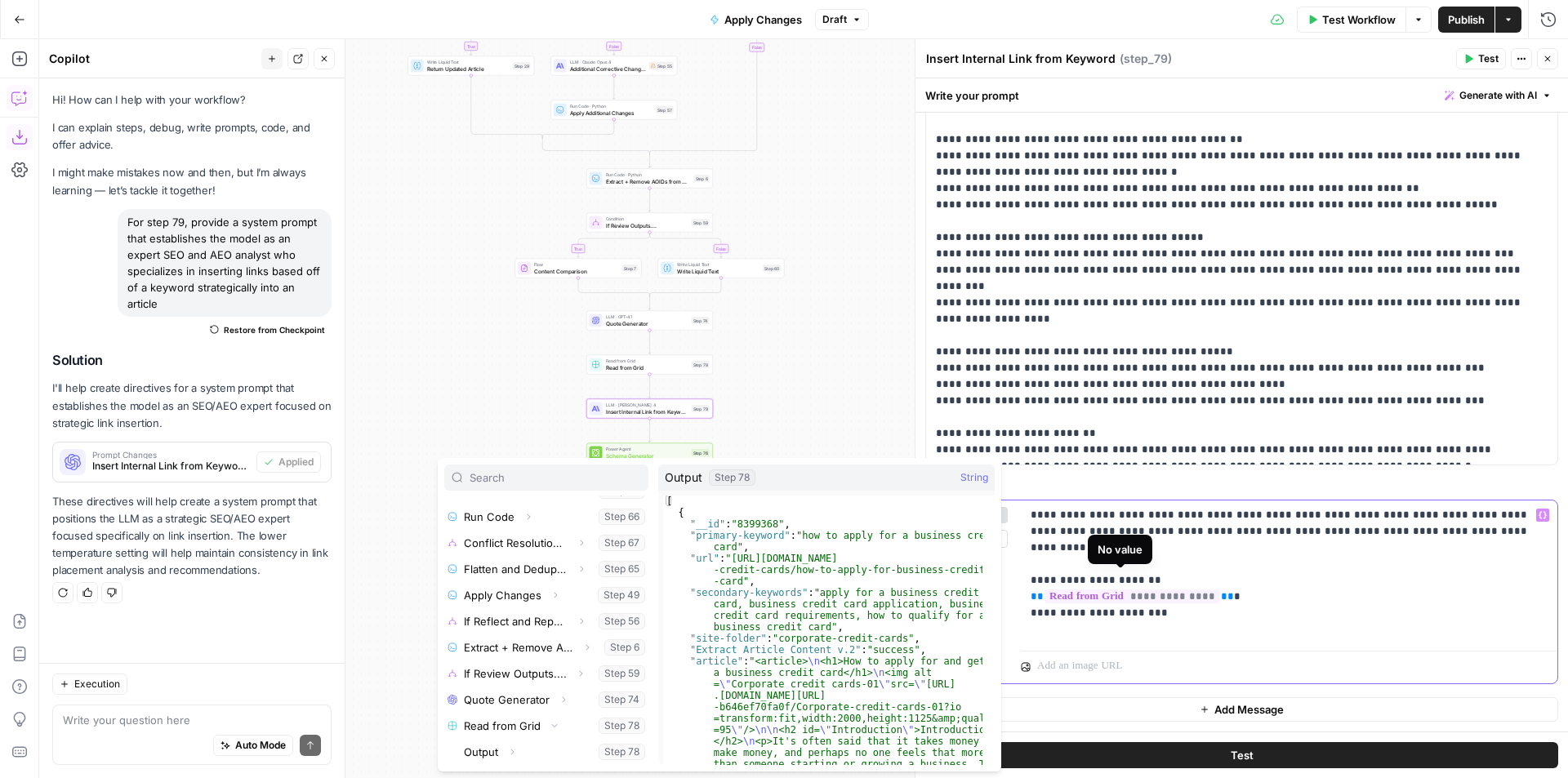
click at [1224, 578] on p "**********" at bounding box center [1283, 571] width 504 height 130
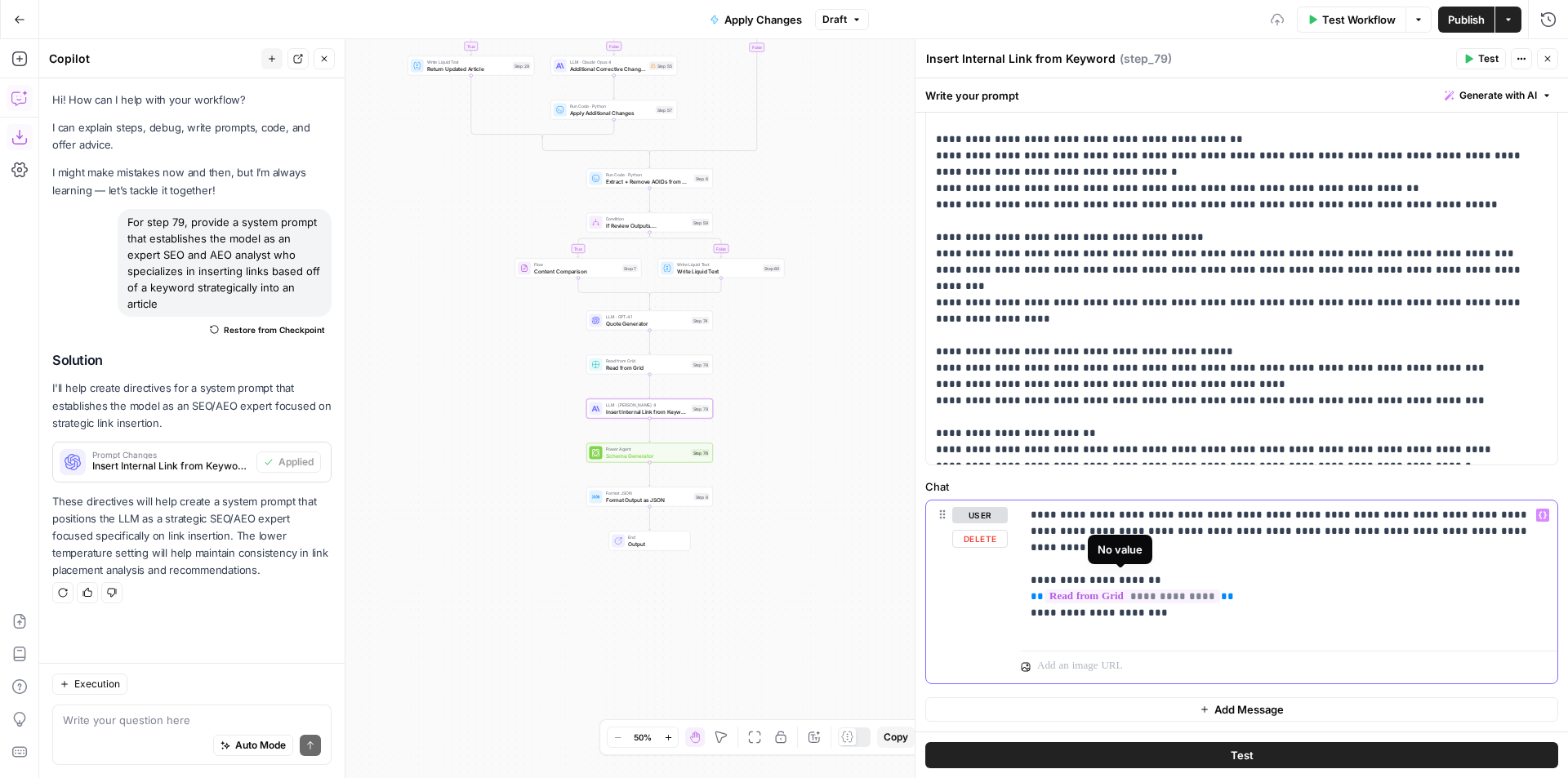
click at [1174, 589] on span "**********" at bounding box center [1132, 596] width 176 height 14
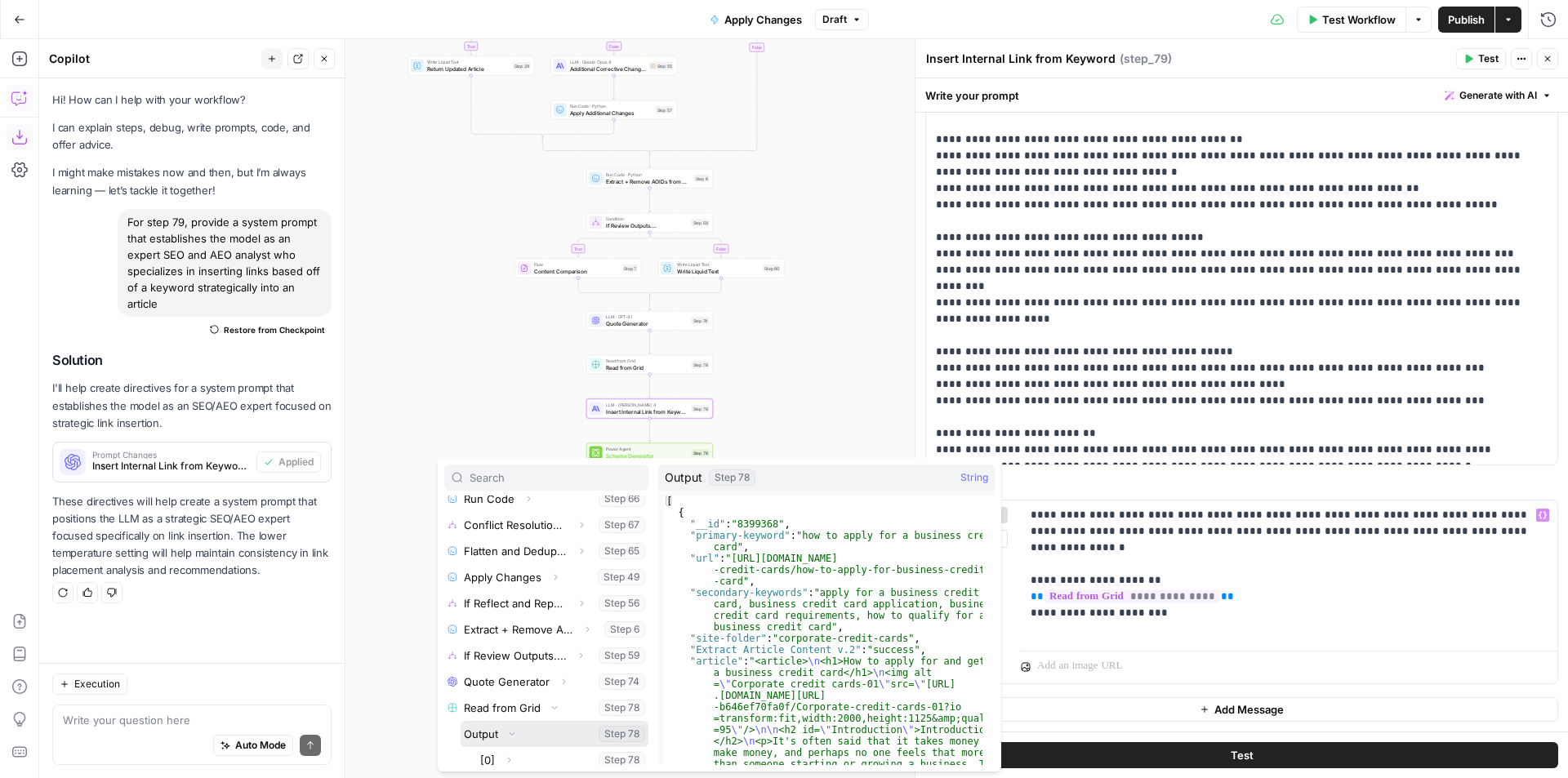
scroll to position [383, 0]
click at [1248, 578] on p "**********" at bounding box center [1283, 571] width 504 height 130
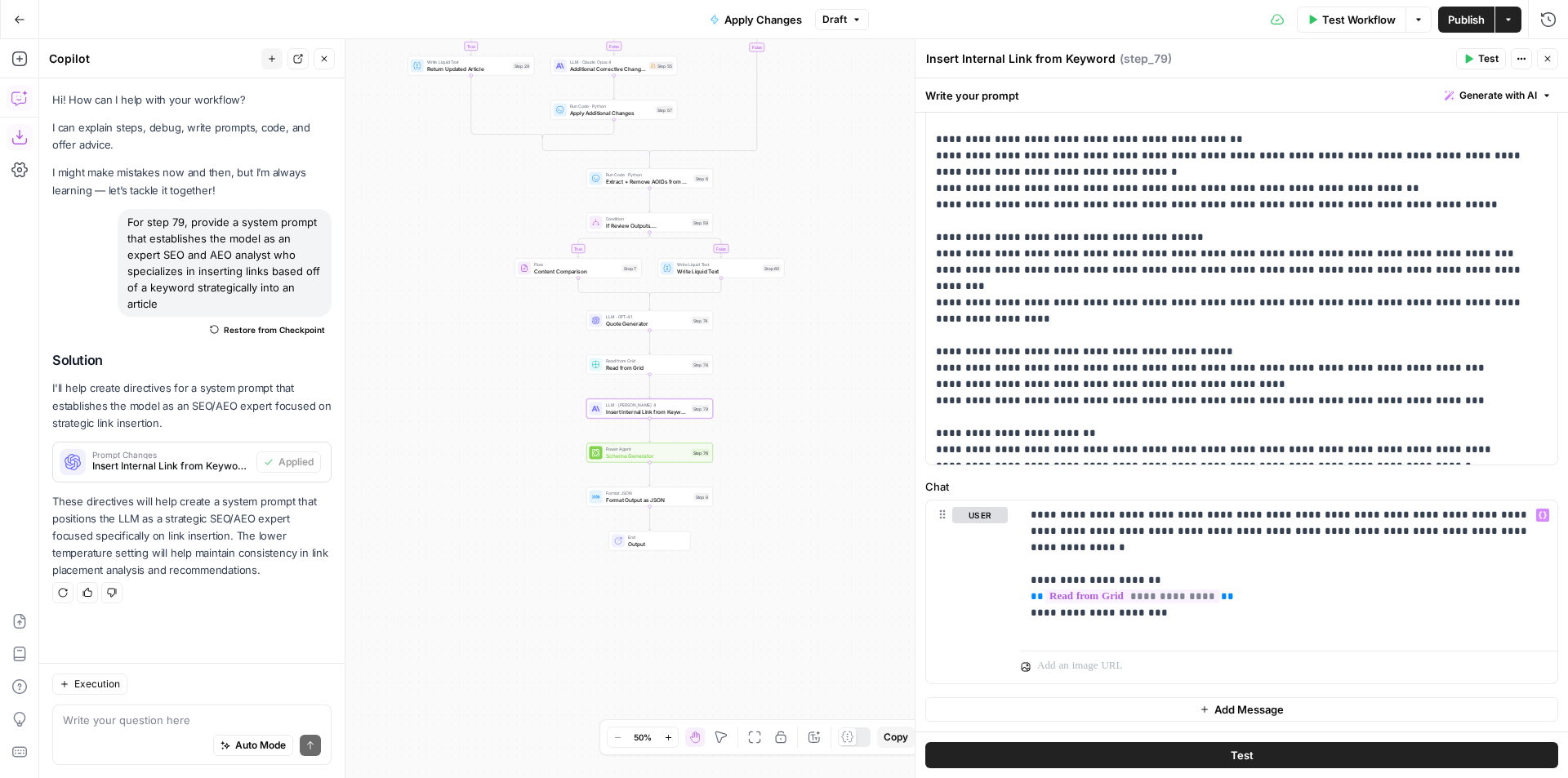
click at [1271, 752] on button "Test" at bounding box center [1241, 755] width 633 height 26
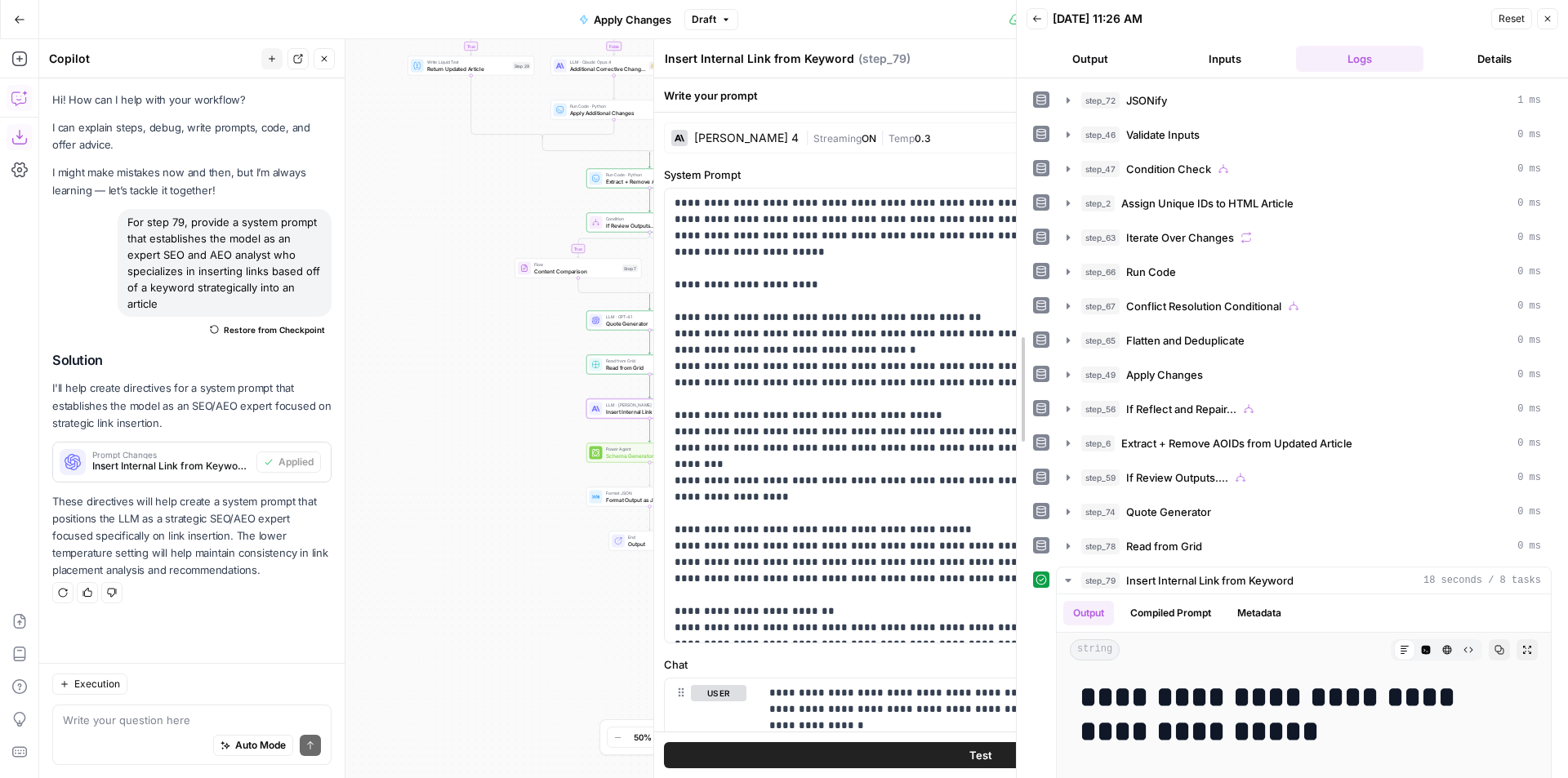
drag, startPoint x: 1308, startPoint y: 386, endPoint x: 1017, endPoint y: 421, distance: 293.1
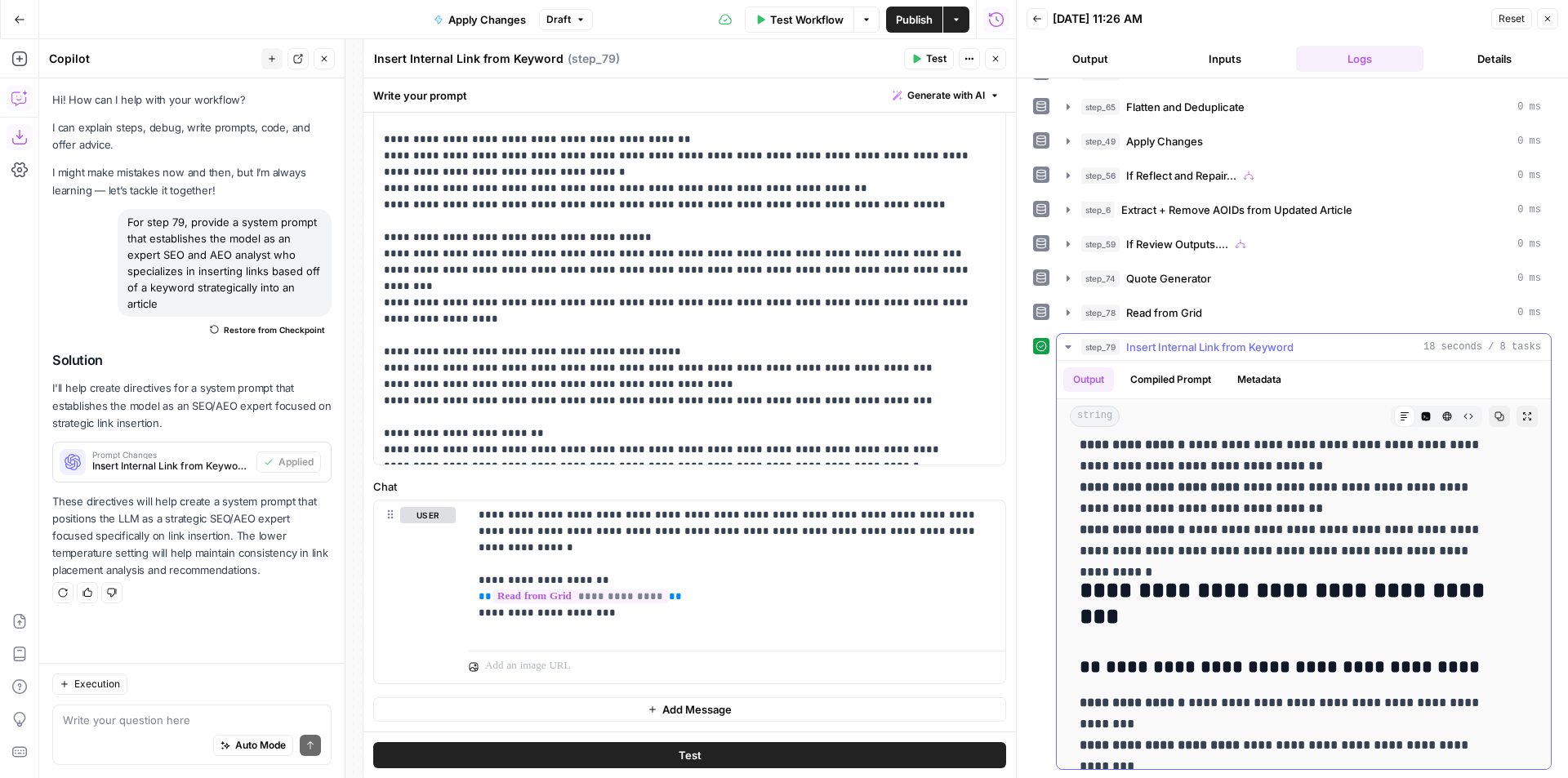
scroll to position [898, 0]
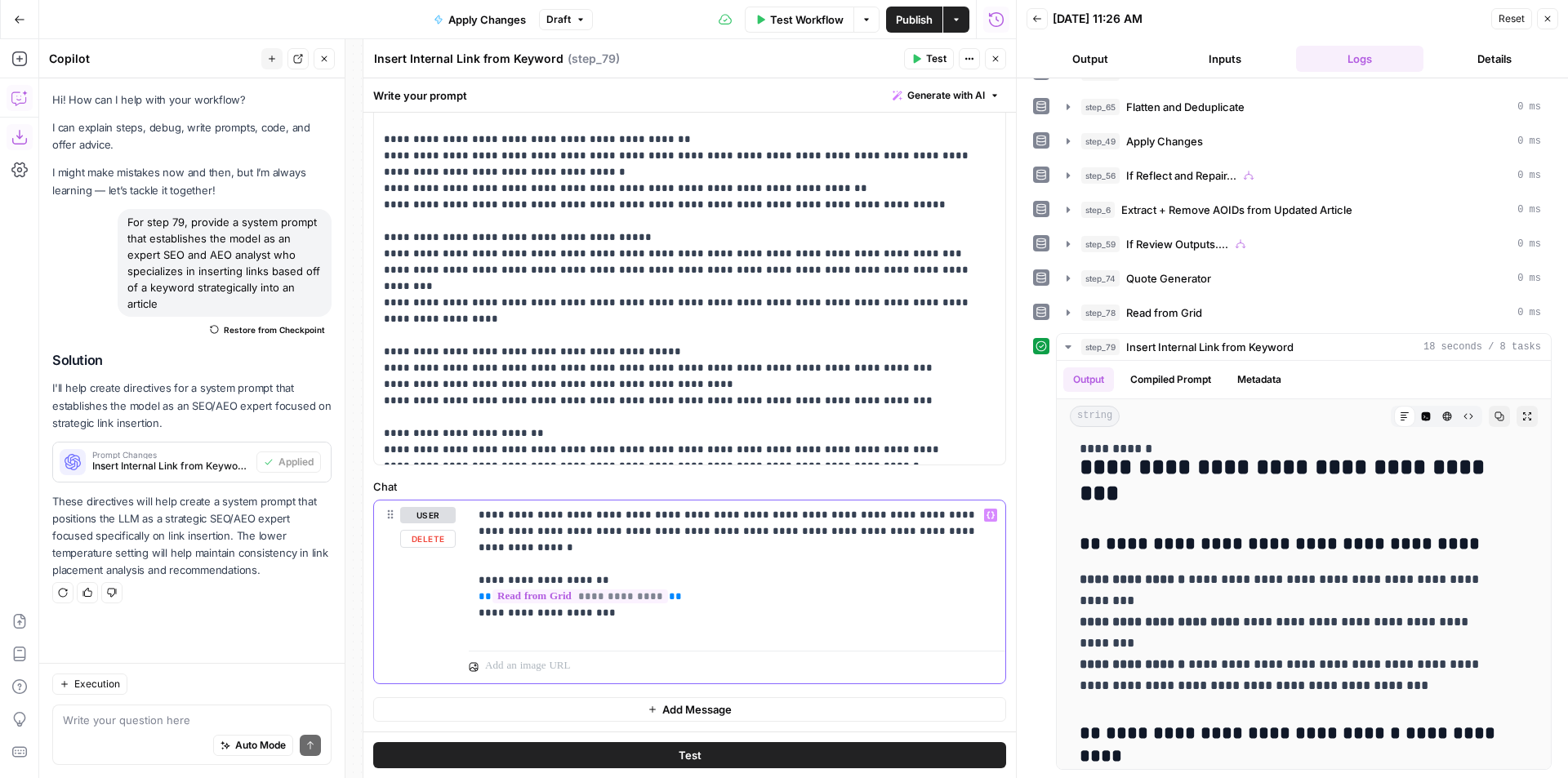
click at [673, 604] on p "**********" at bounding box center [731, 571] width 504 height 130
drag, startPoint x: 583, startPoint y: 632, endPoint x: 454, endPoint y: 624, distance: 129.2
click at [454, 624] on div "**********" at bounding box center [689, 608] width 631 height 215
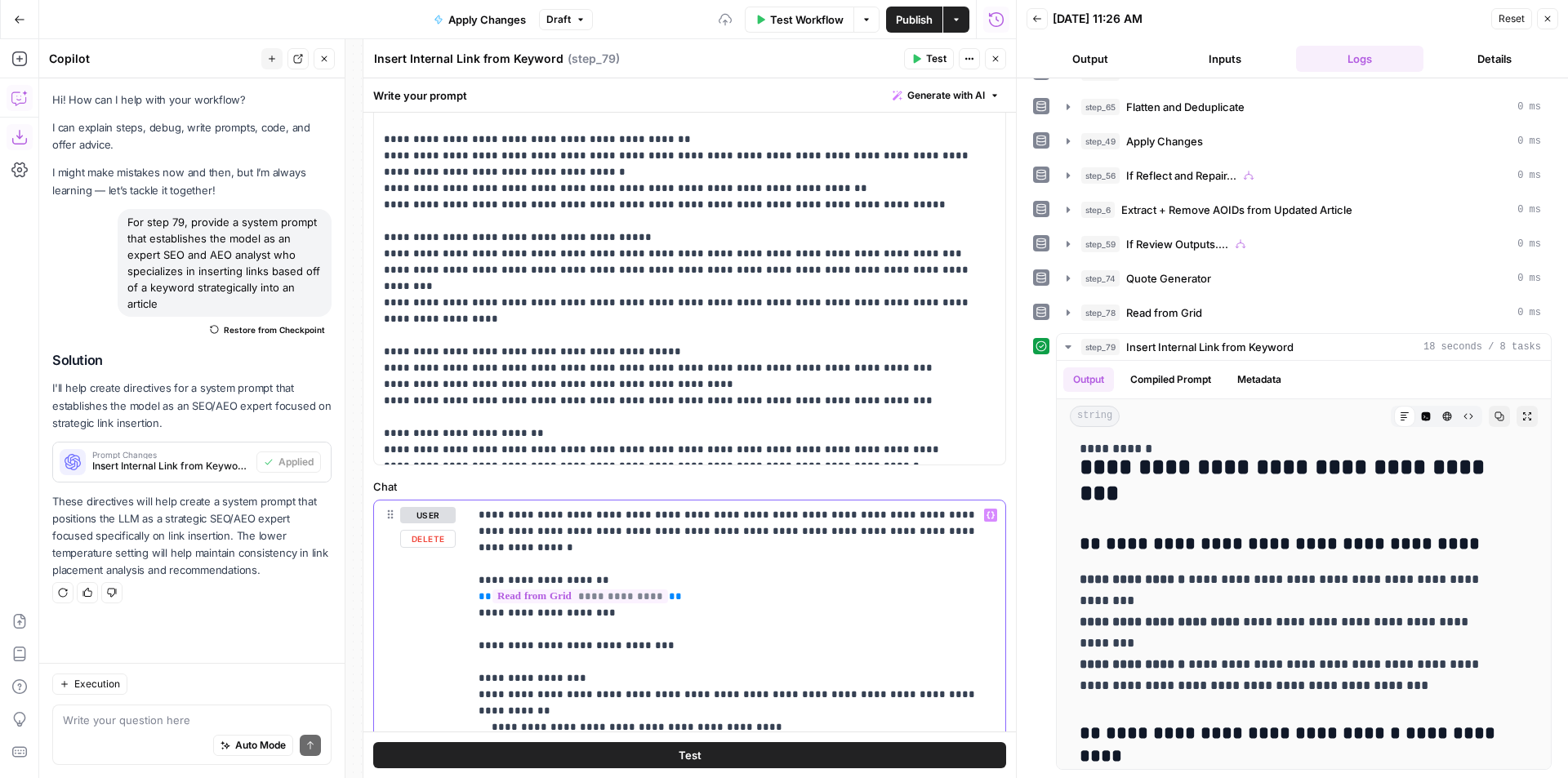
click at [649, 536] on p "**********" at bounding box center [731, 662] width 504 height 310
click at [659, 553] on p "**********" at bounding box center [731, 662] width 504 height 310
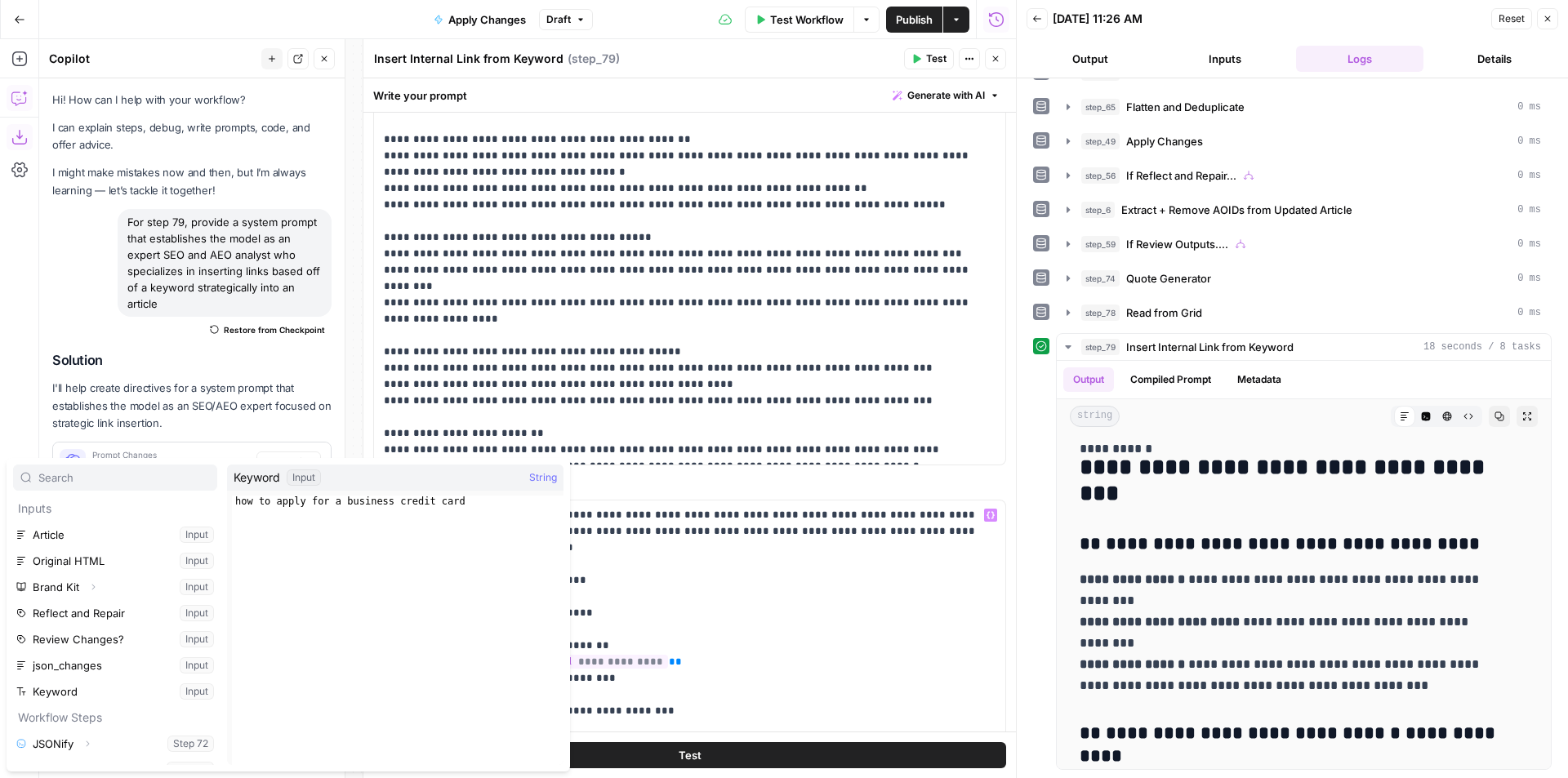
scroll to position [332, 0]
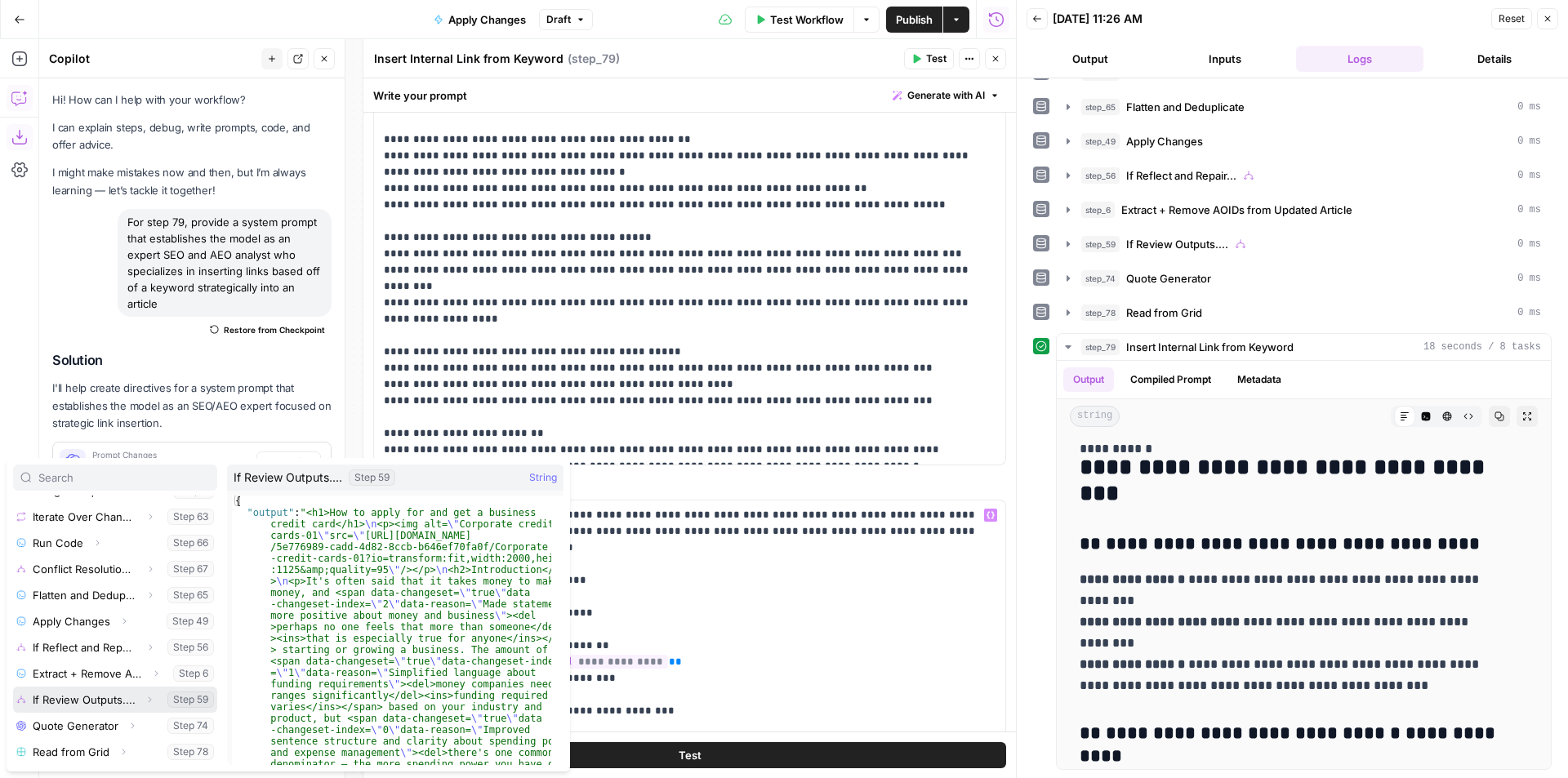
click at [82, 700] on button "Select variable If Review Outputs...." at bounding box center [115, 699] width 204 height 26
click at [136, 697] on div "Execution Write your question here Auto Mode Send" at bounding box center [192, 720] width 306 height 116
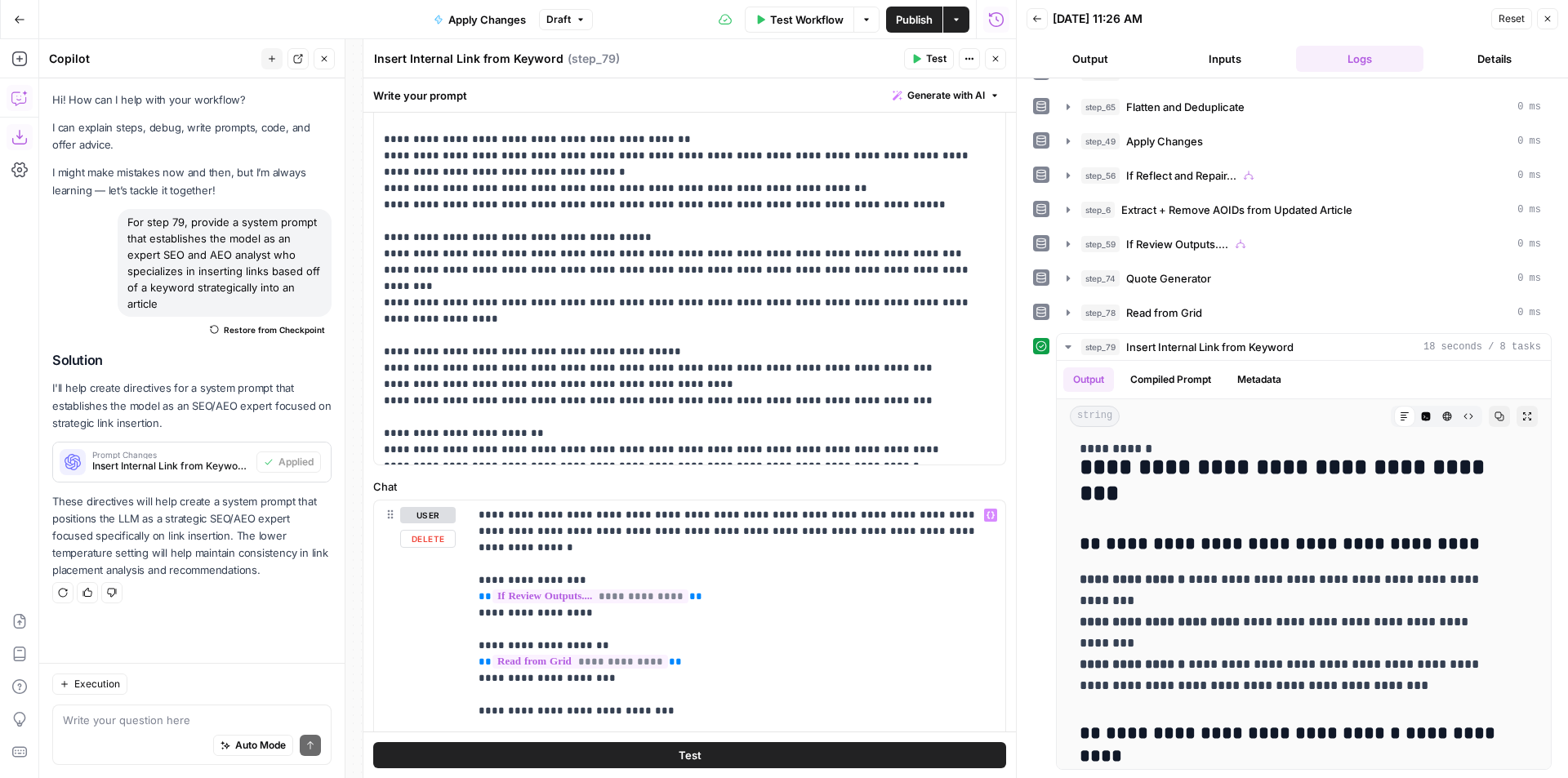
click at [573, 589] on span "**********" at bounding box center [590, 596] width 196 height 14
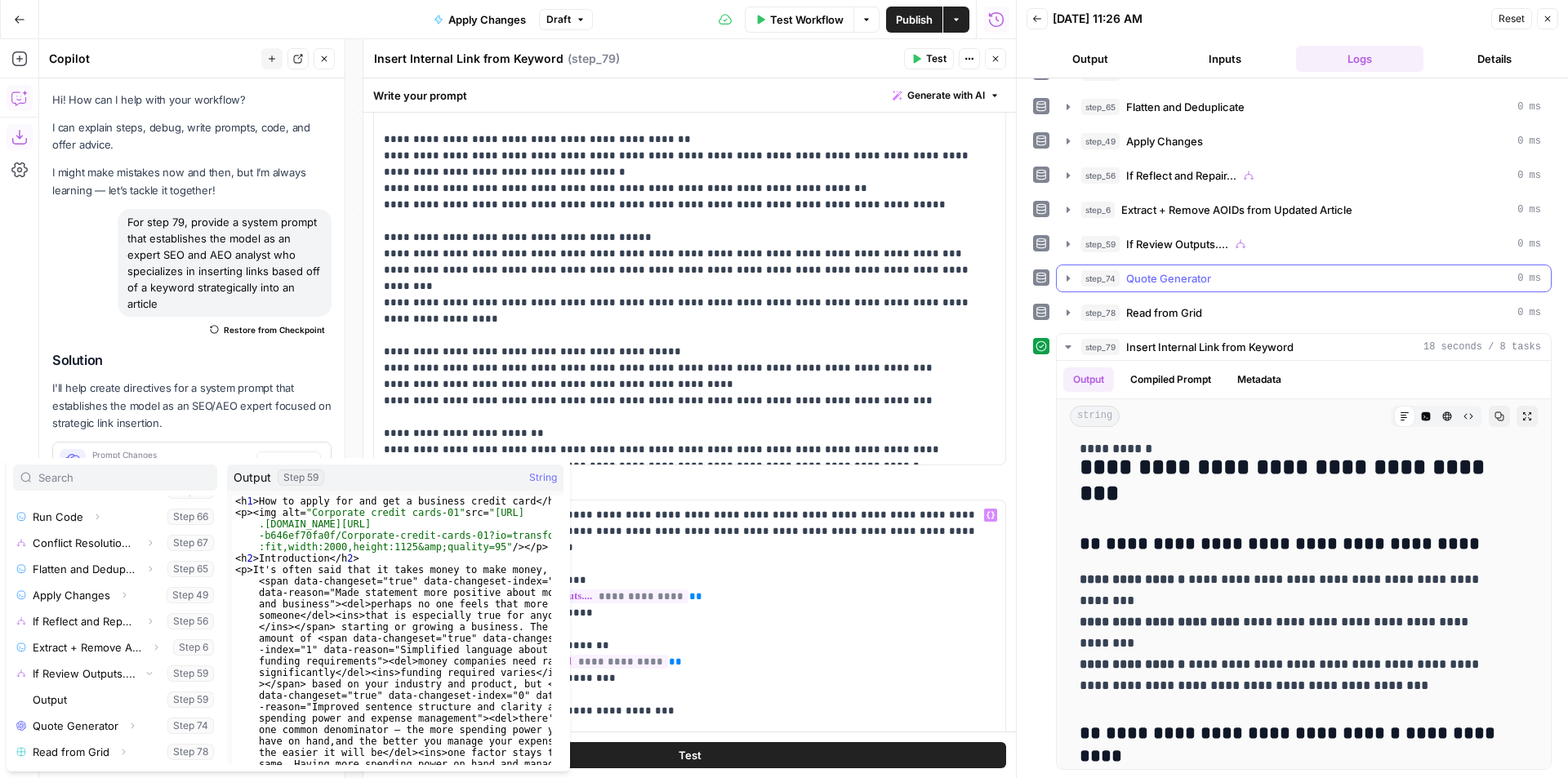
click at [1175, 241] on span "If Review Outputs...." at bounding box center [1177, 244] width 102 height 17
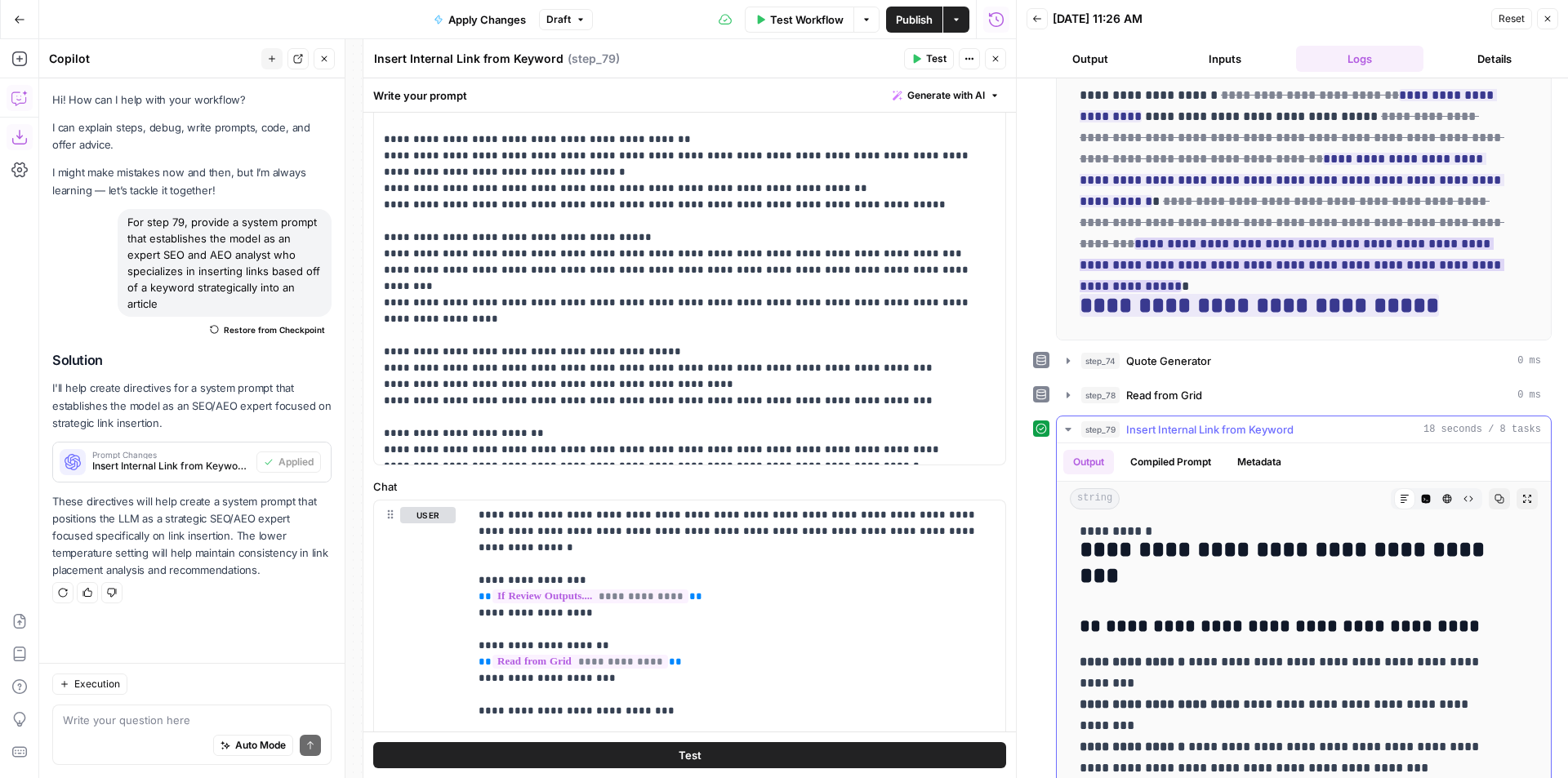
scroll to position [151, 0]
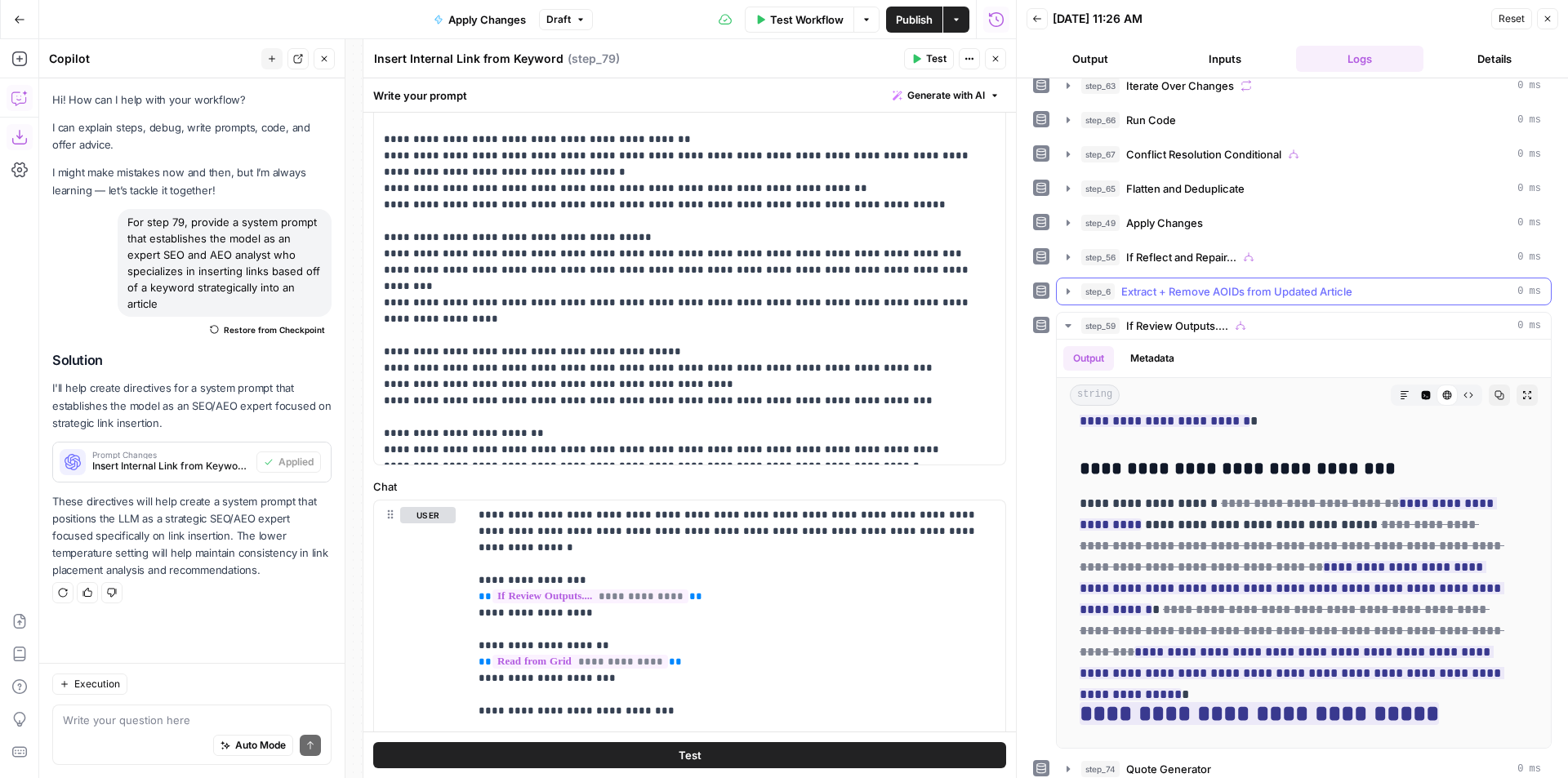
click at [1254, 295] on span "Extract + Remove AOIDs from Updated Article" at bounding box center [1237, 291] width 231 height 17
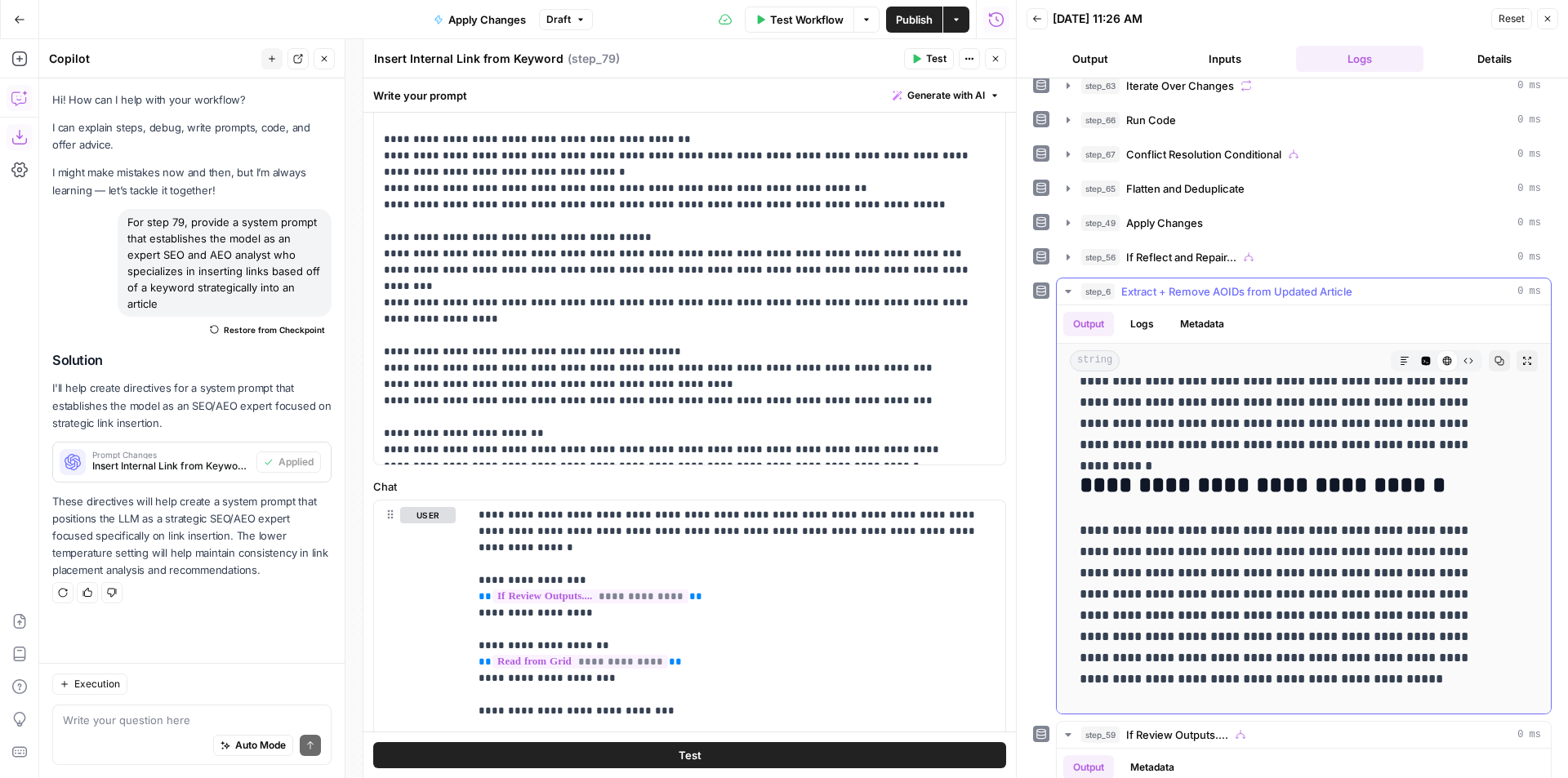
scroll to position [1224, 0]
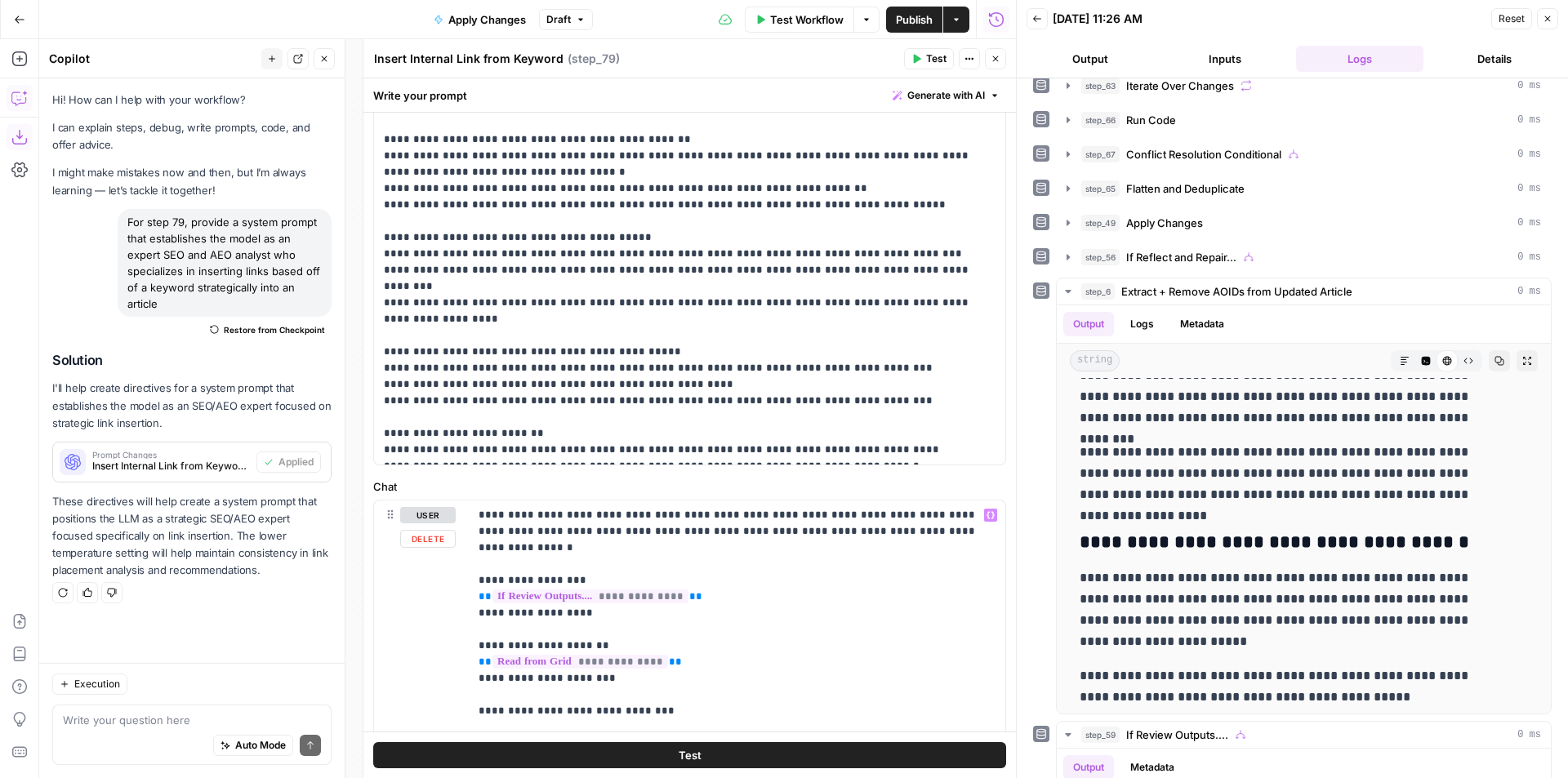
click at [615, 589] on span "**********" at bounding box center [590, 596] width 196 height 14
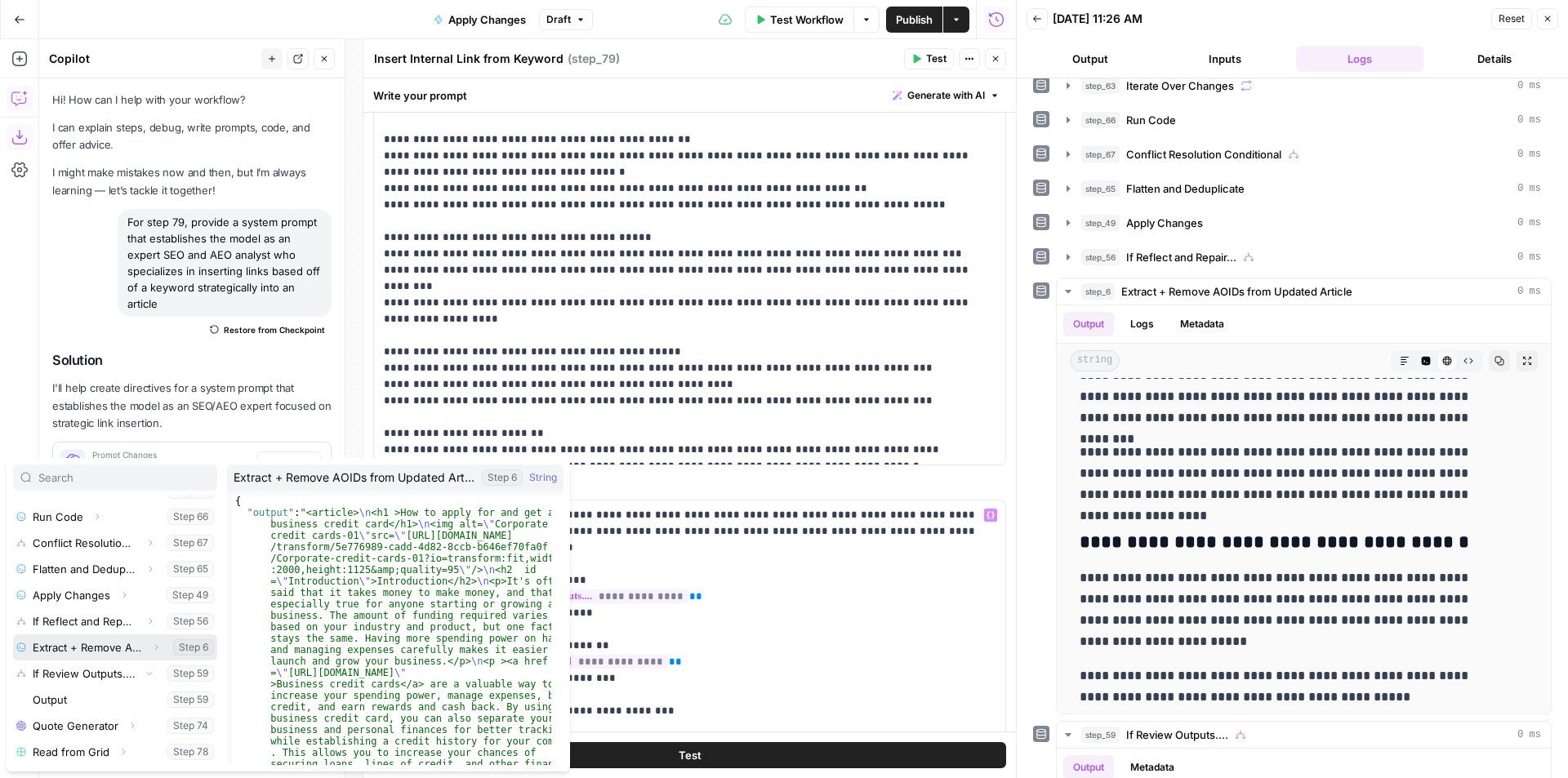
click at [151, 645] on icon "button" at bounding box center [156, 647] width 10 height 10
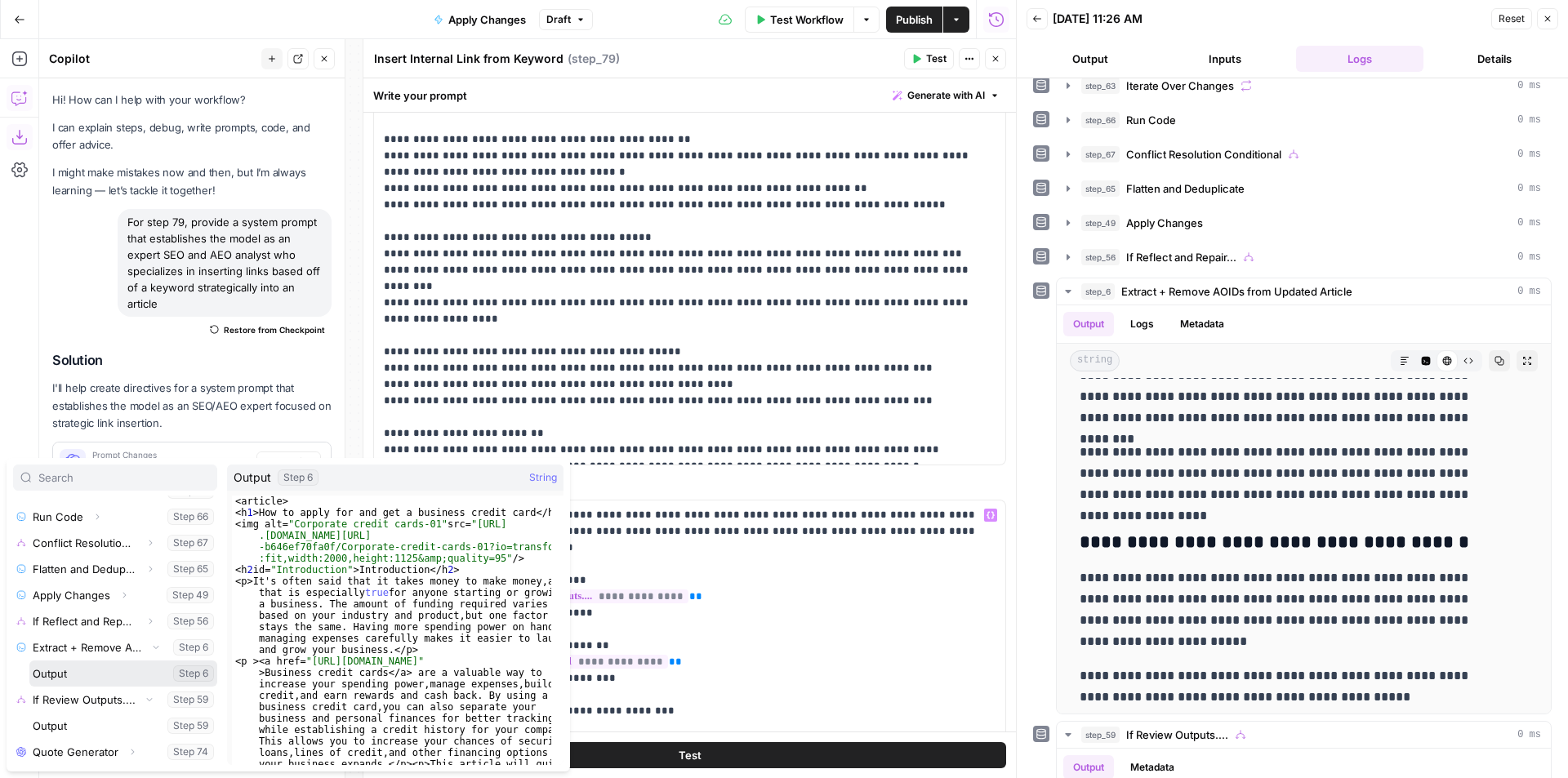
click at [81, 674] on button "Select variable Output" at bounding box center [123, 674] width 188 height 26
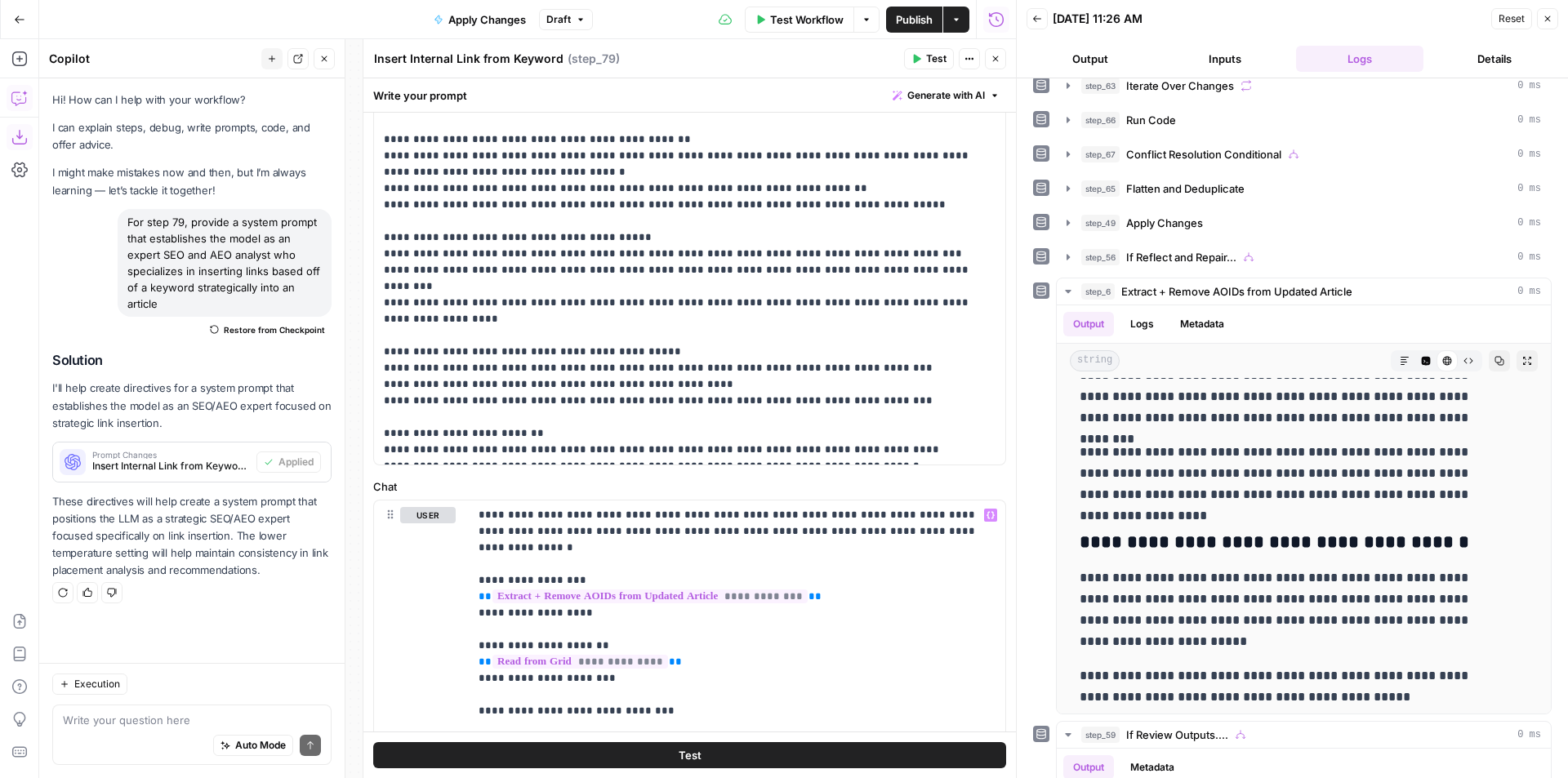
drag, startPoint x: 721, startPoint y: 754, endPoint x: 964, endPoint y: 95, distance: 702.4
click at [721, 754] on button "Test" at bounding box center [689, 755] width 633 height 26
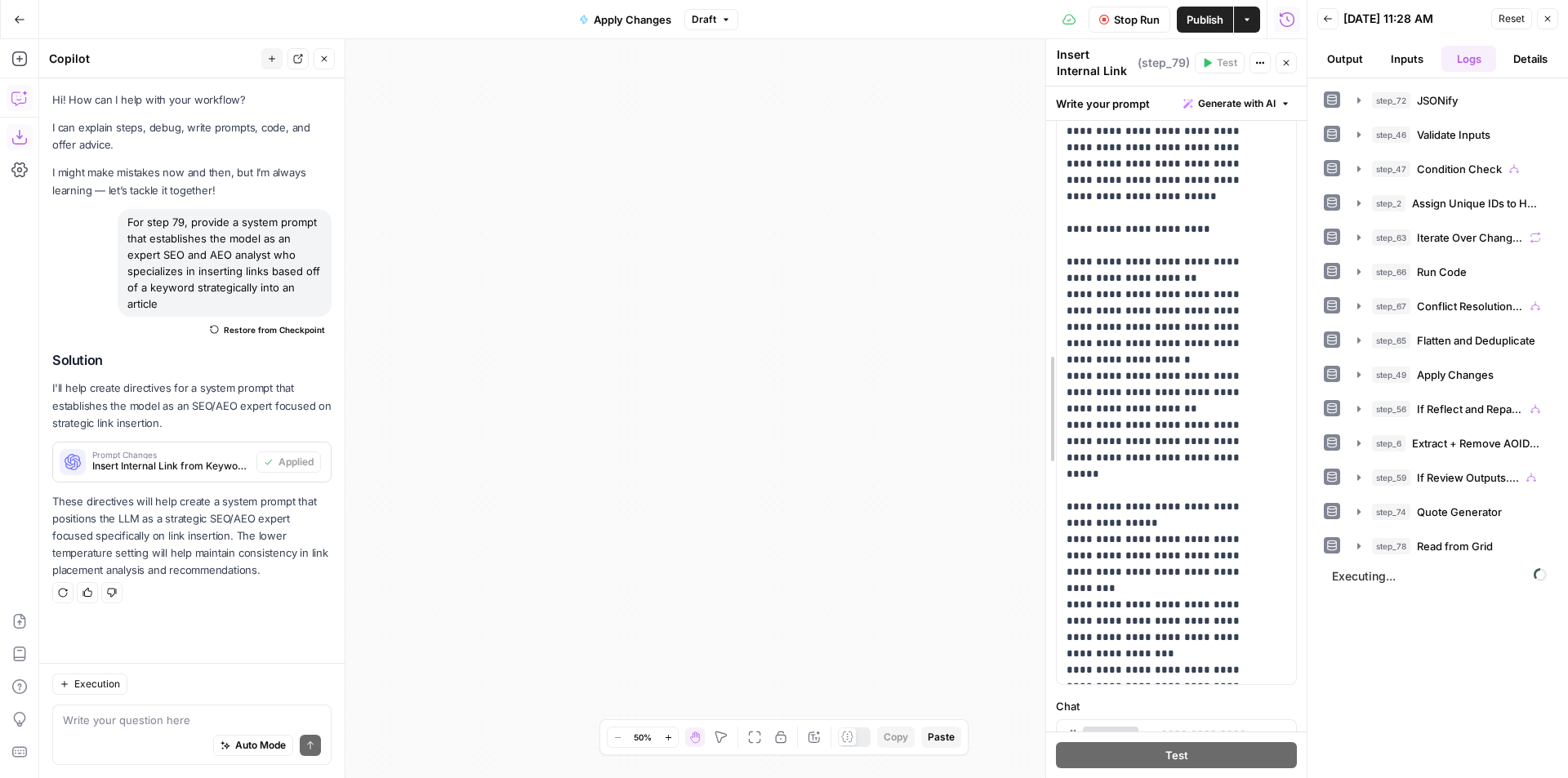
scroll to position [292, 0]
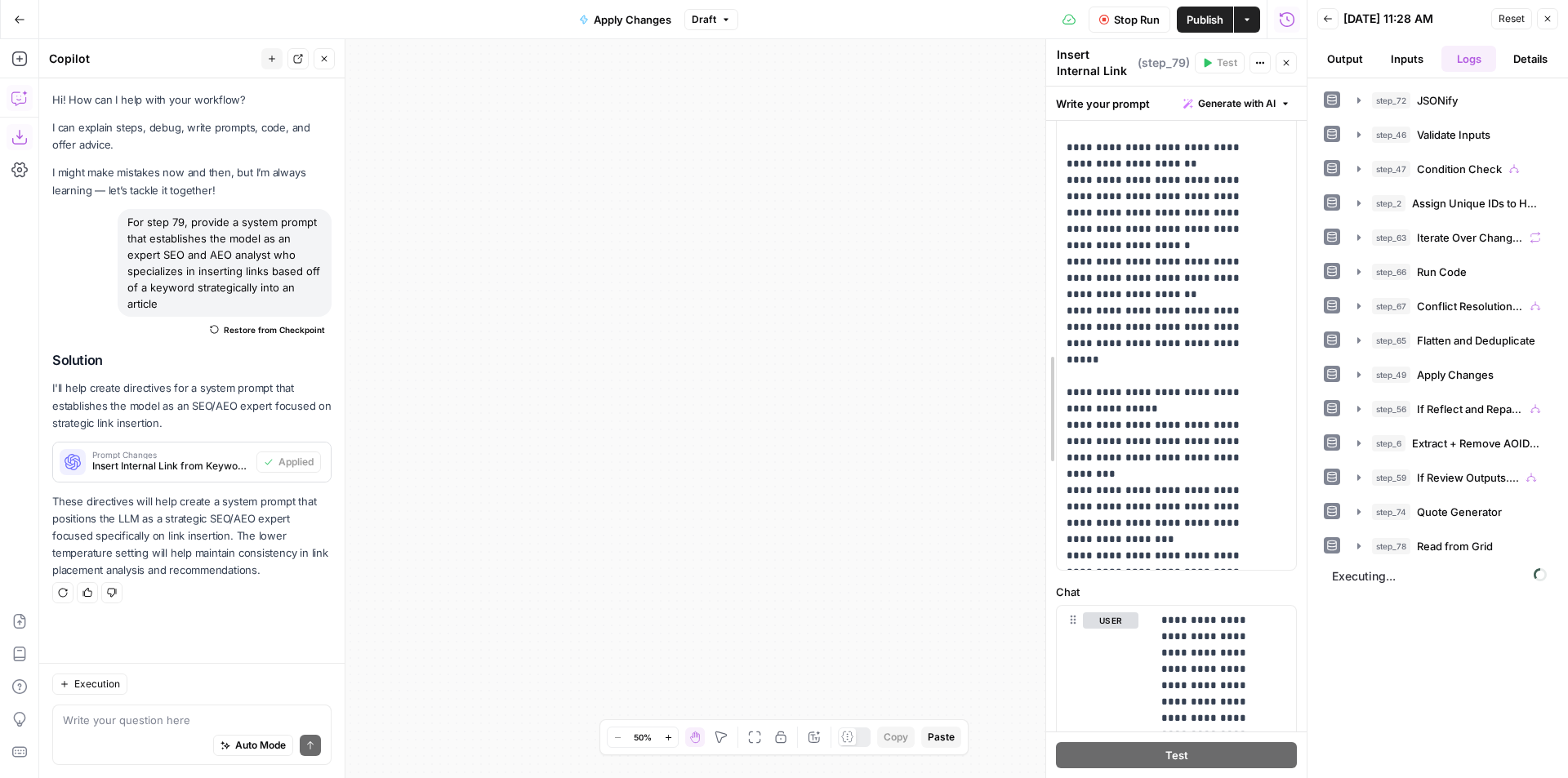
drag, startPoint x: 653, startPoint y: 322, endPoint x: 1148, endPoint y: 368, distance: 497.1
click at [763, 733] on button "Fit to View" at bounding box center [755, 737] width 19 height 19
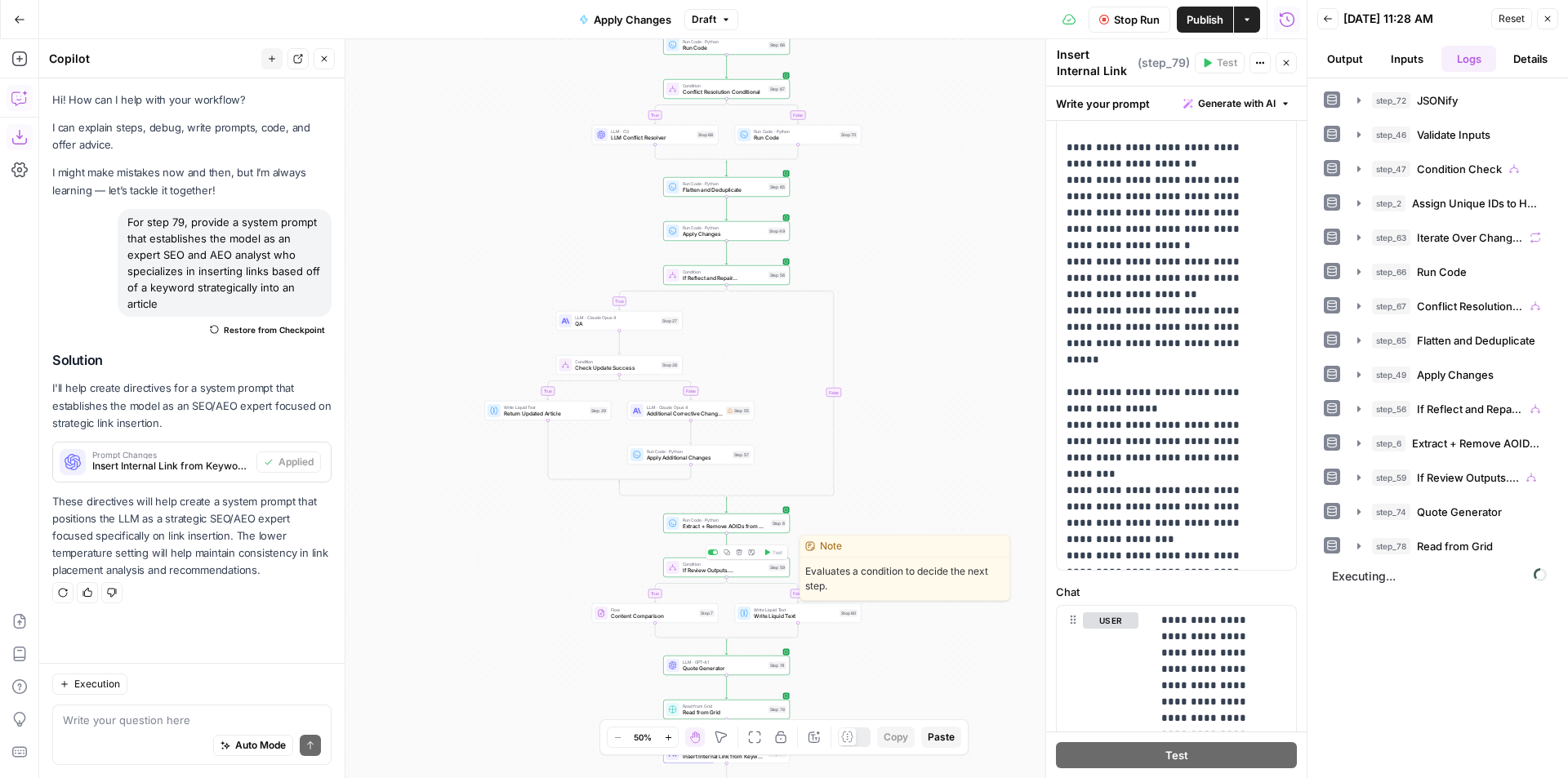
click at [745, 576] on div "Condition If Review Outputs.... Step 59 Copy step Delete step Edit Note Test" at bounding box center [726, 567] width 127 height 19
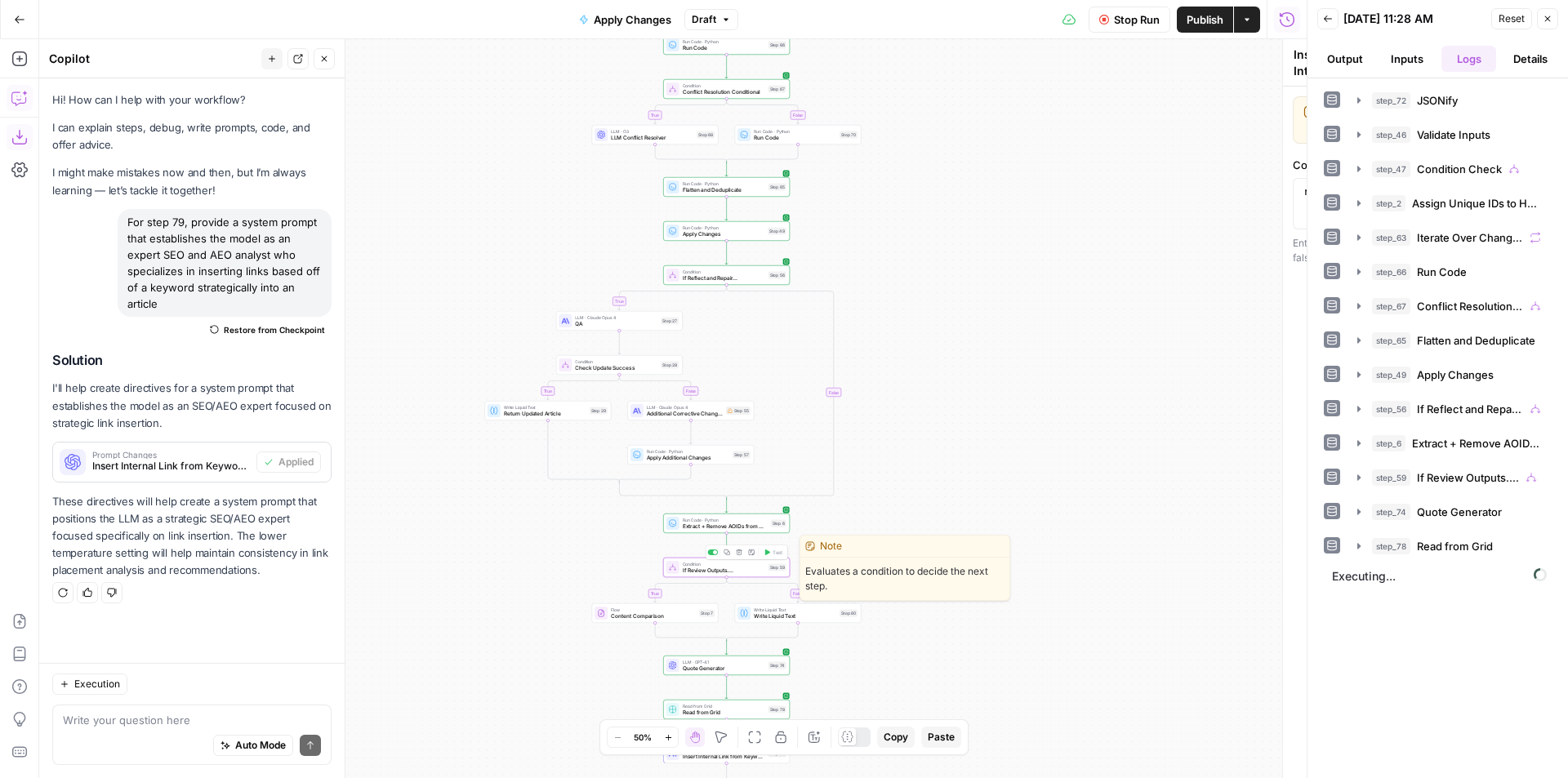
type textarea "If Review Outputs...."
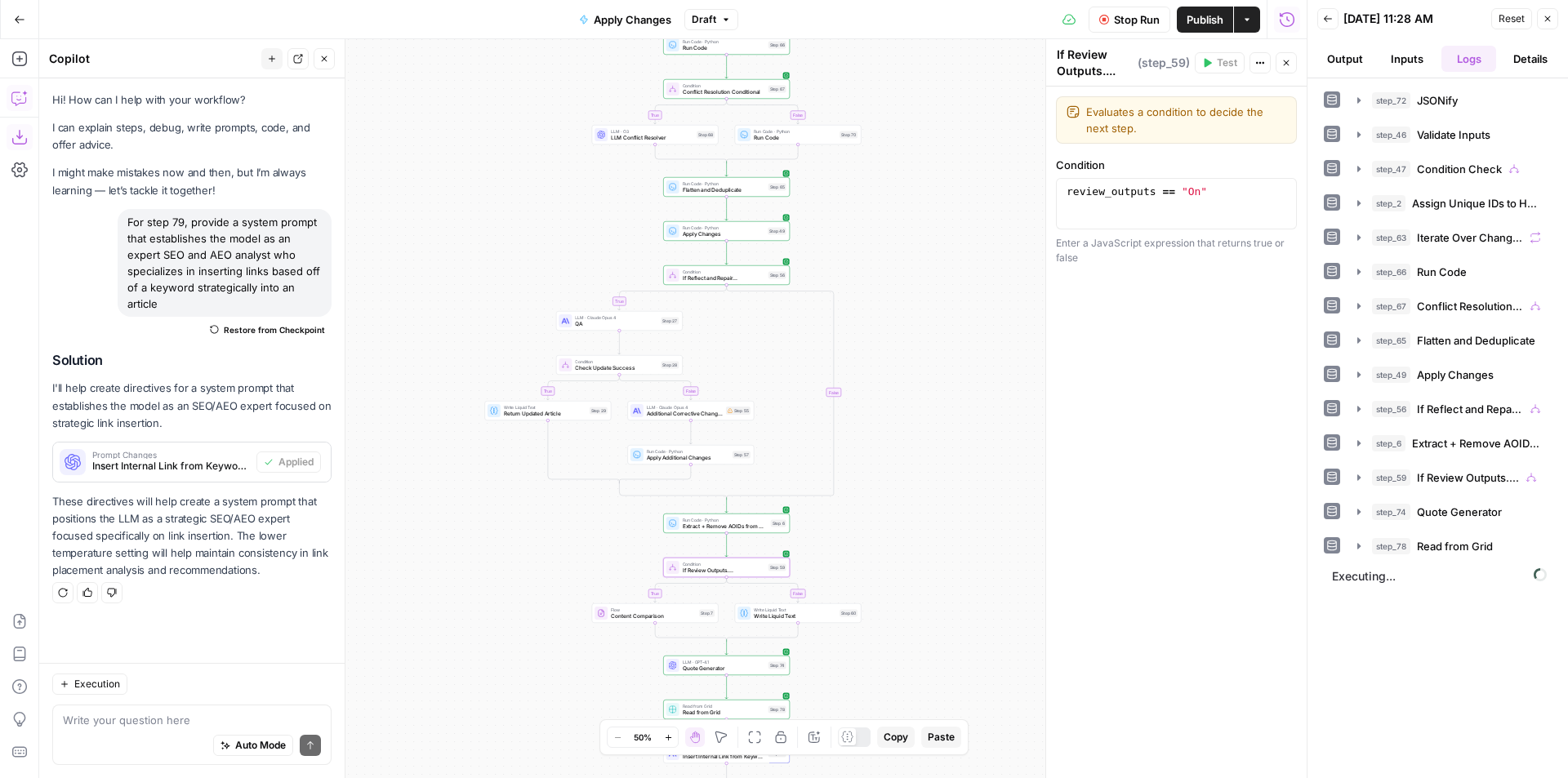
click at [943, 599] on div "false true false true false true false true true false Workflow Set Inputs Inpu…" at bounding box center [673, 409] width 1268 height 739
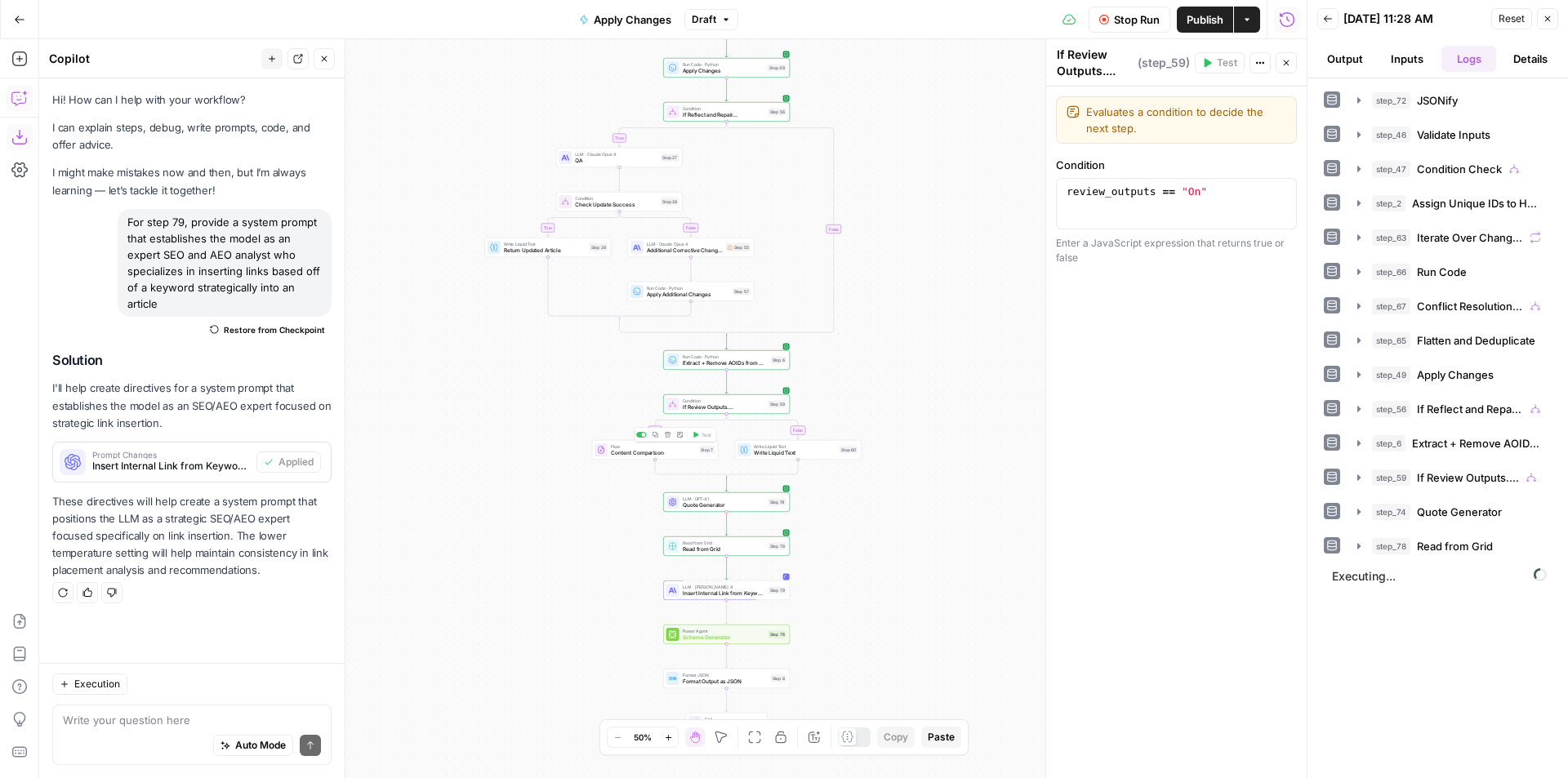
click at [639, 450] on span "Content Comparison" at bounding box center [653, 452] width 85 height 8
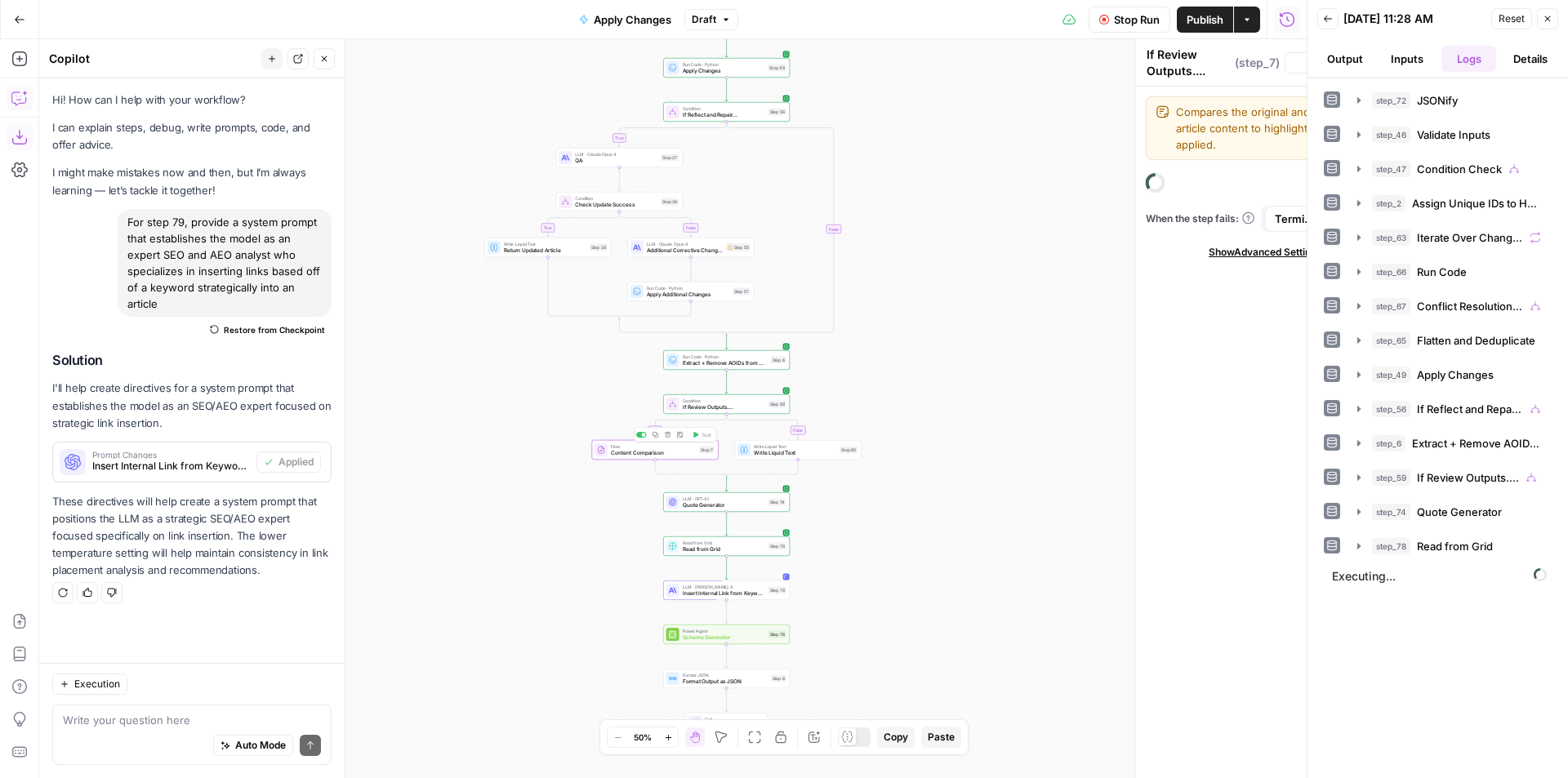
type textarea "Content Comparison"
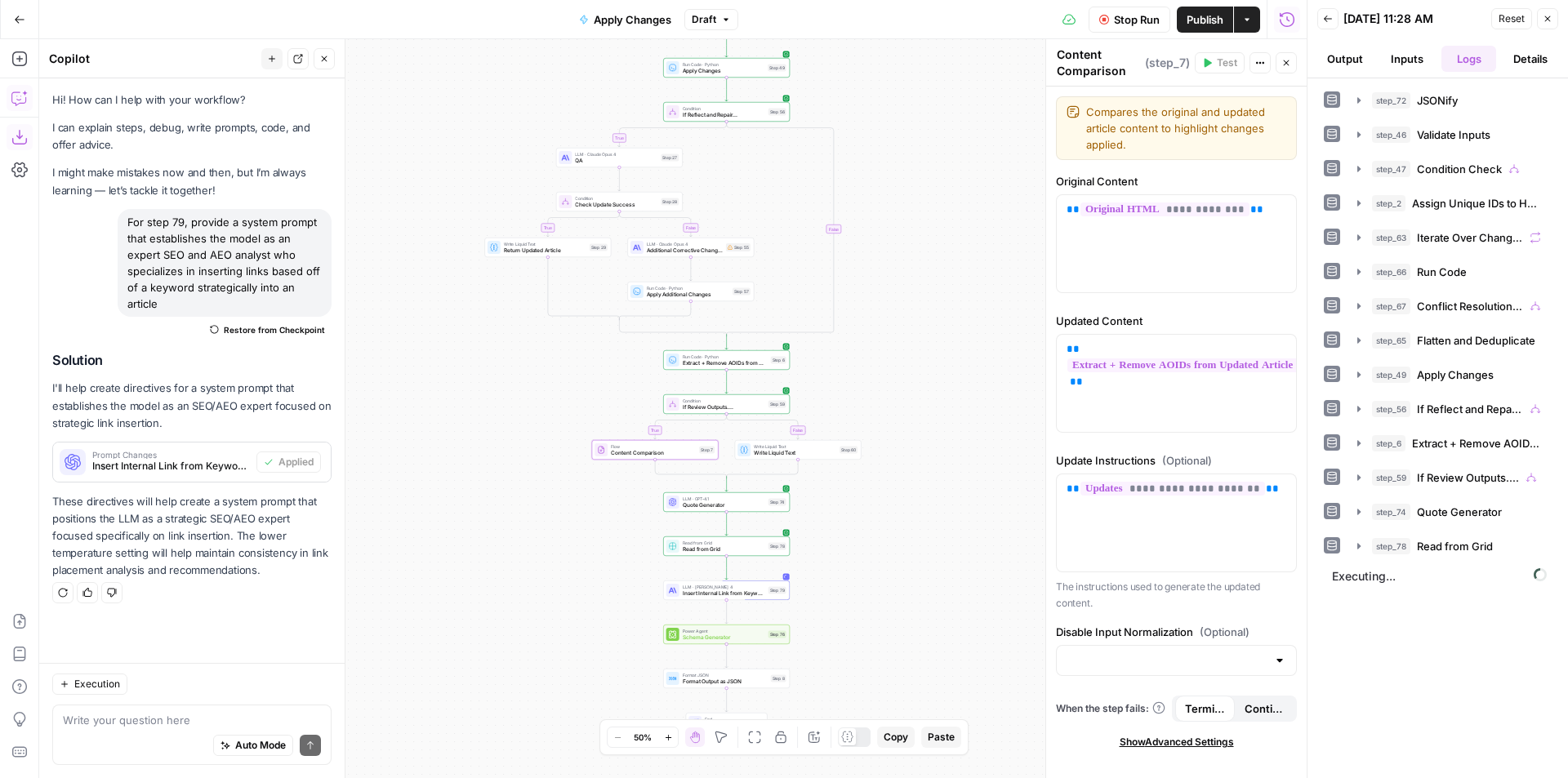
click at [1300, 74] on div at bounding box center [1307, 389] width 17 height 778
click at [1300, 66] on div at bounding box center [1307, 389] width 17 height 778
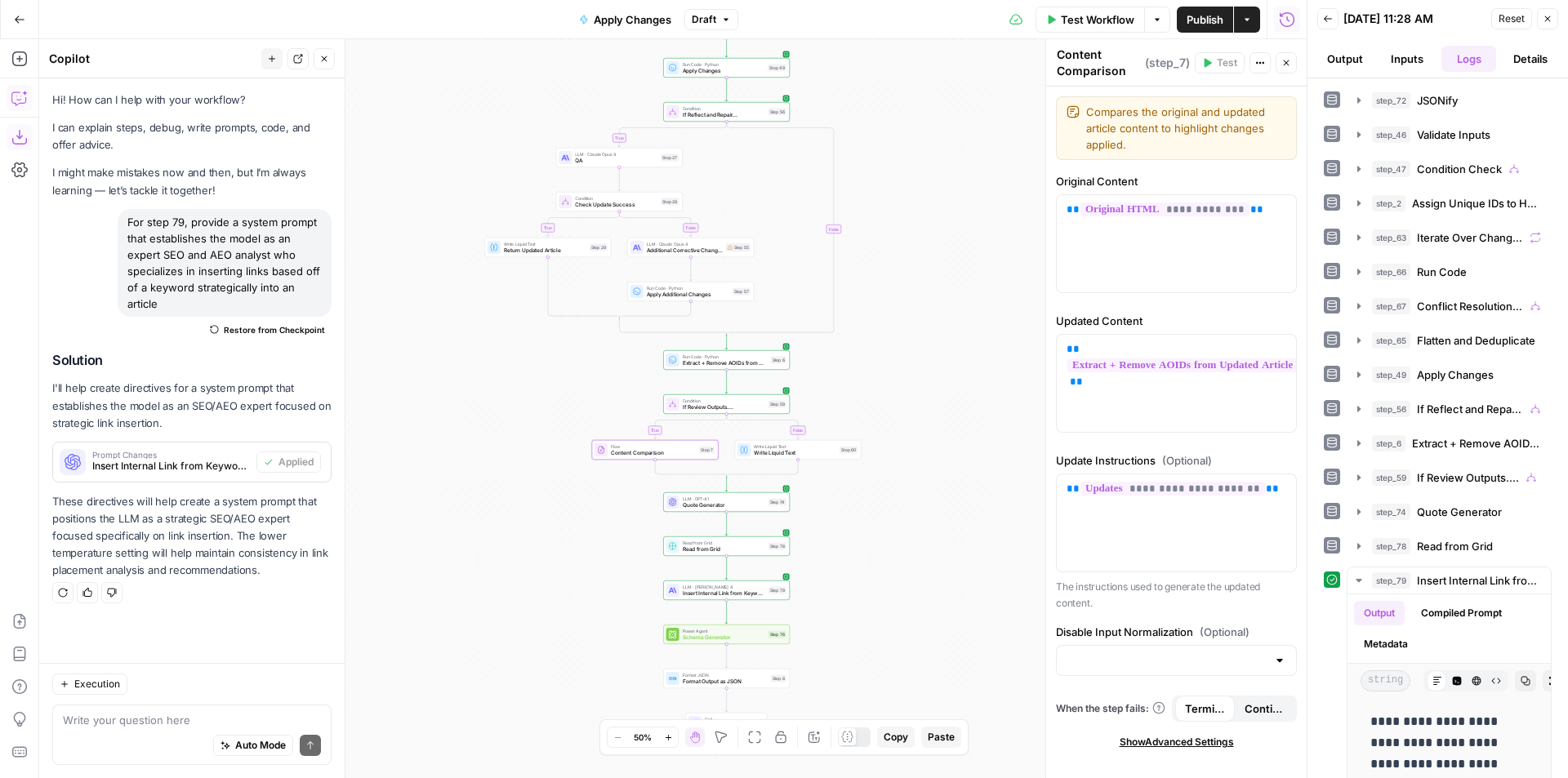
click at [1296, 57] on button "Close" at bounding box center [1286, 63] width 21 height 21
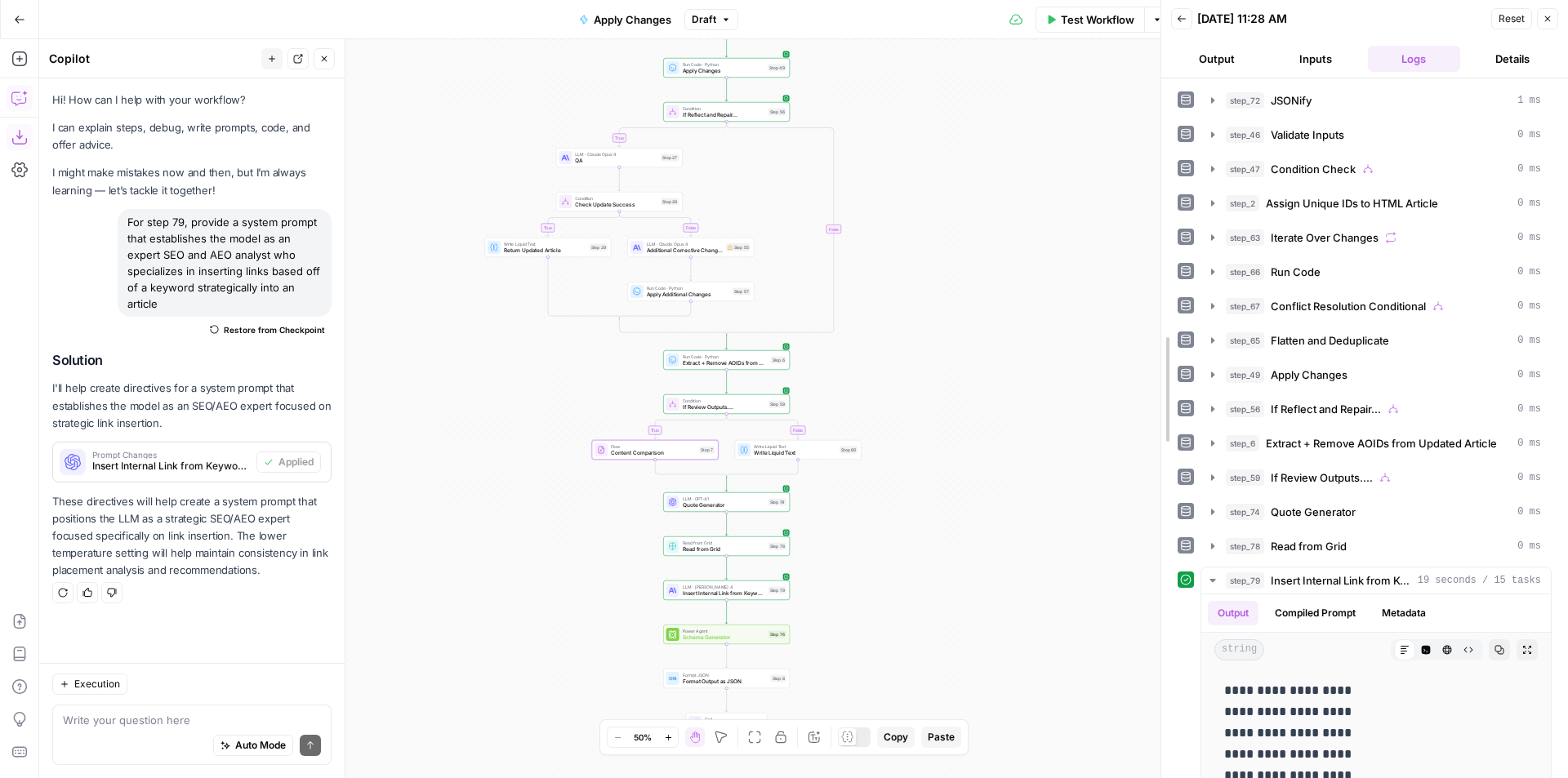
drag, startPoint x: 1304, startPoint y: 481, endPoint x: 955, endPoint y: 490, distance: 349.1
click at [1153, 491] on div at bounding box center [1161, 389] width 17 height 778
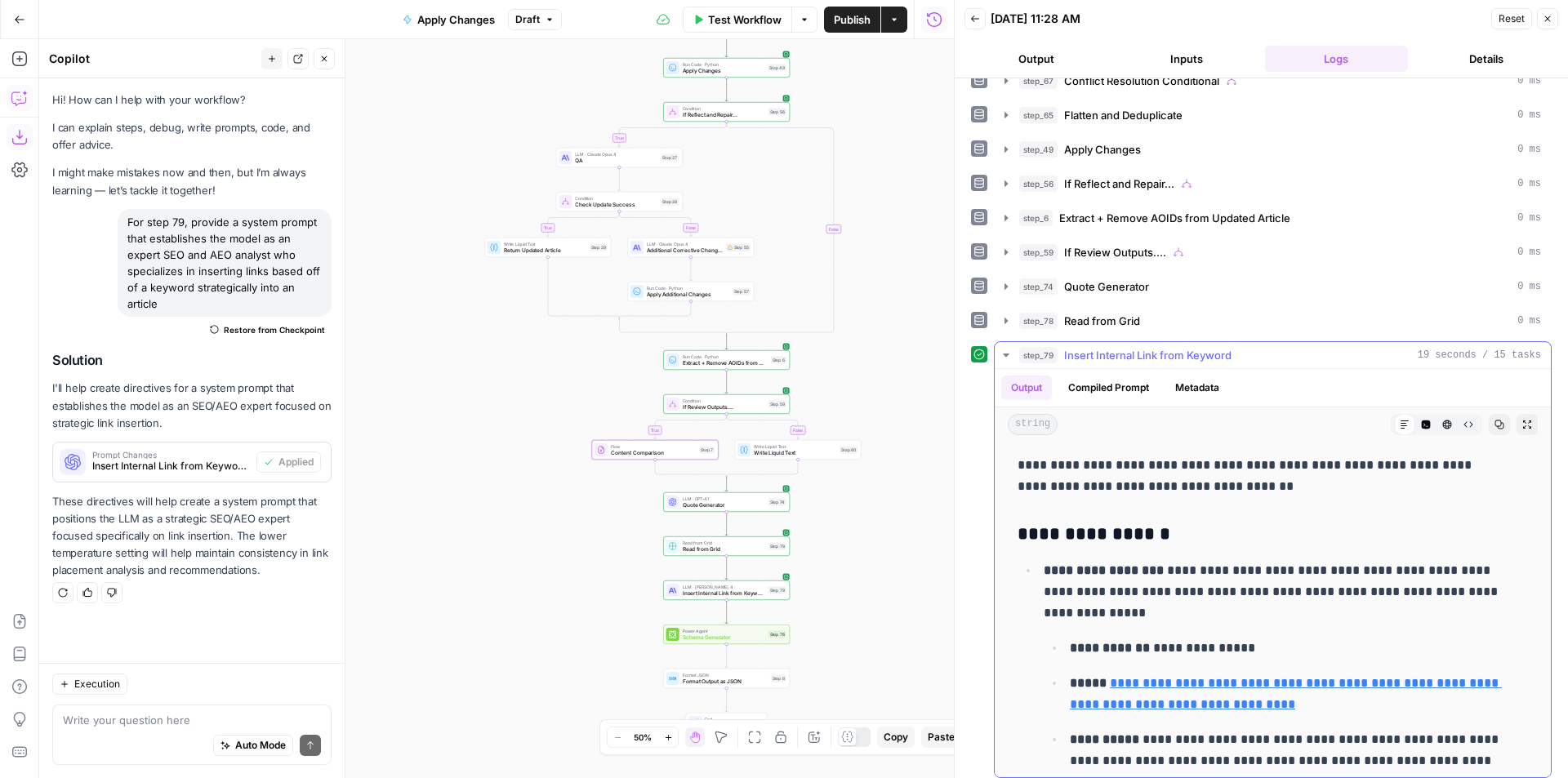
scroll to position [234, 0]
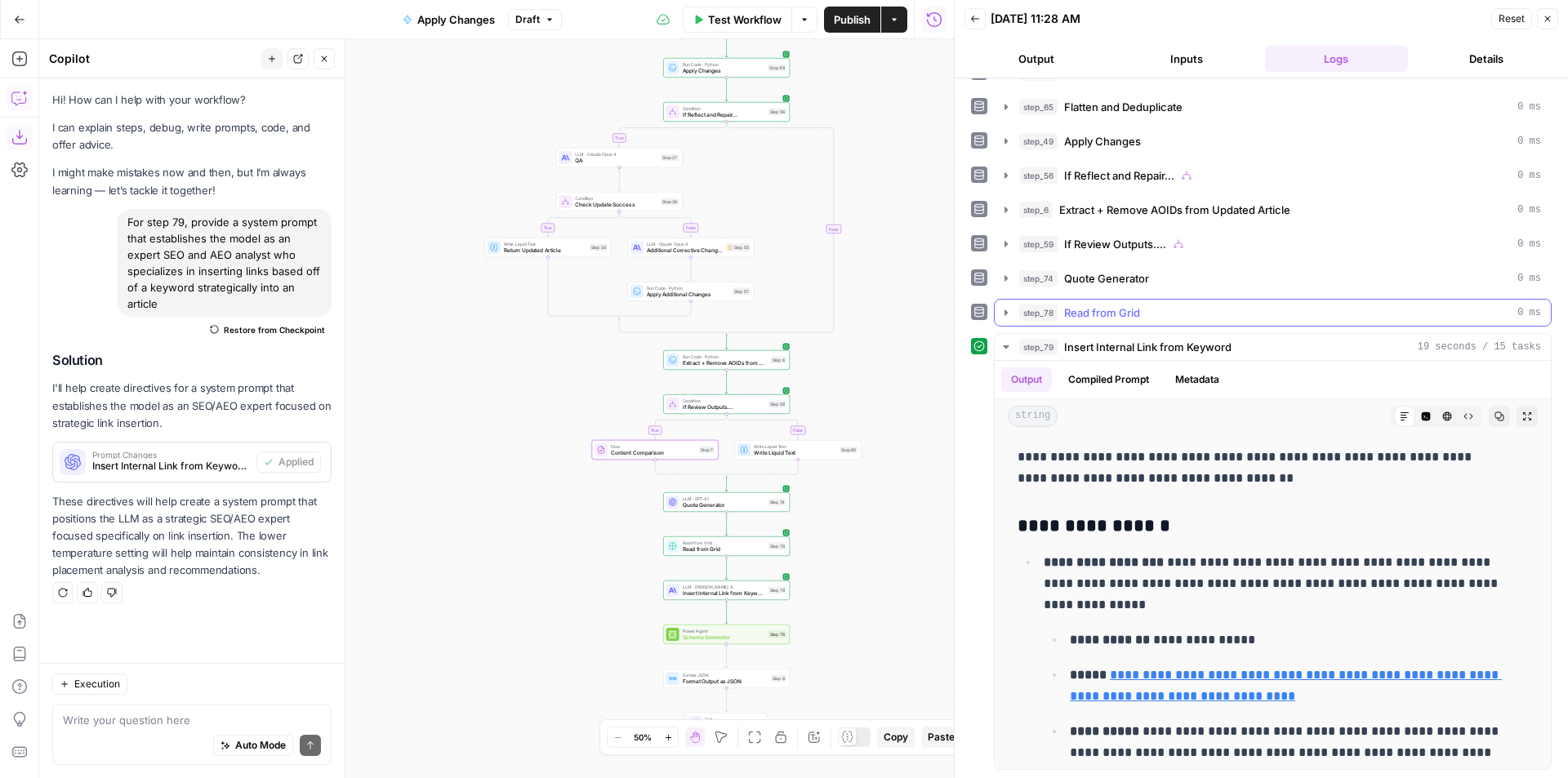
click at [1189, 313] on div "step_78 Read from Grid 0 ms" at bounding box center [1280, 312] width 522 height 17
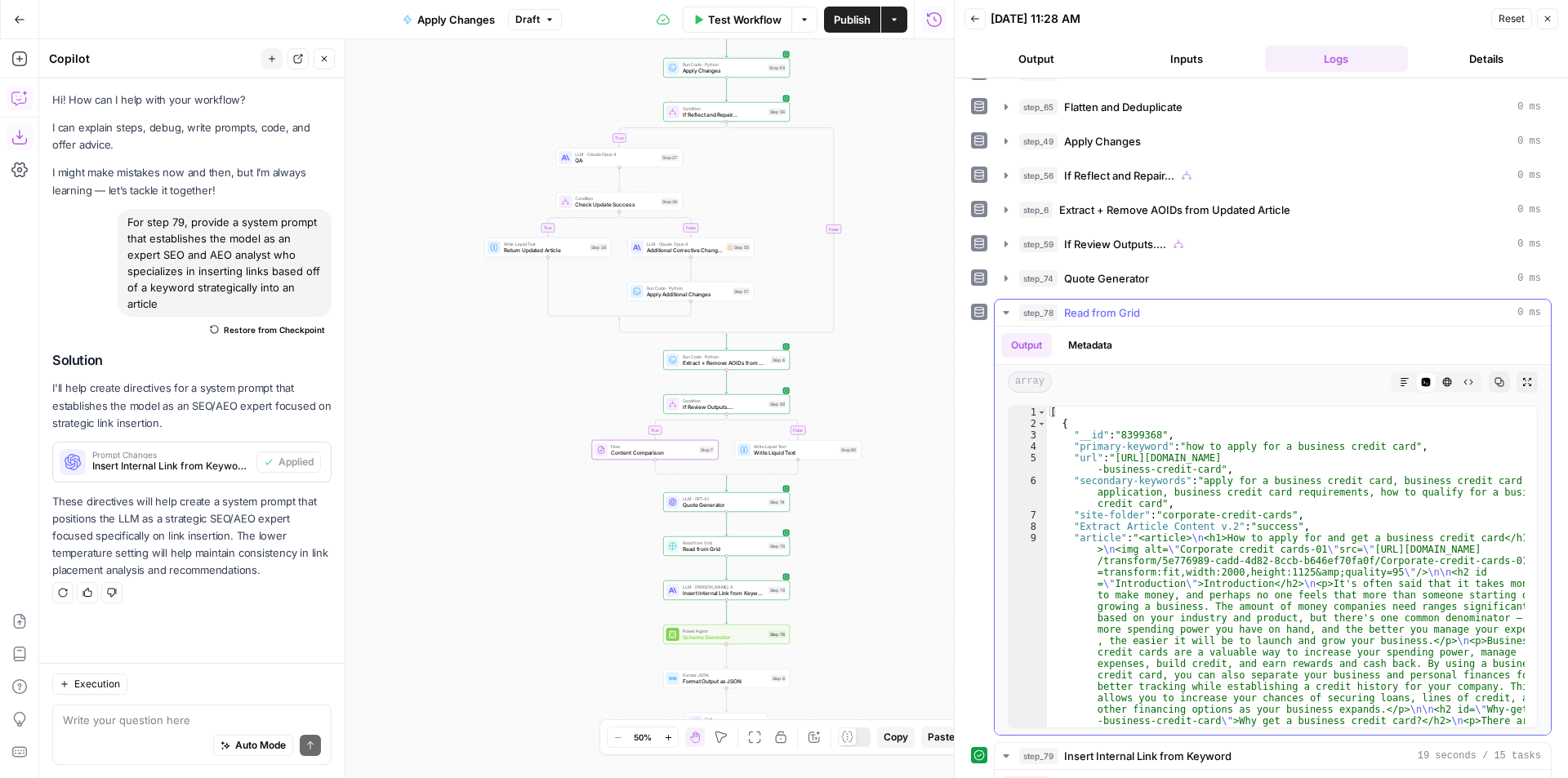
click at [1189, 313] on div "step_78 Read from Grid 0 ms" at bounding box center [1280, 312] width 522 height 17
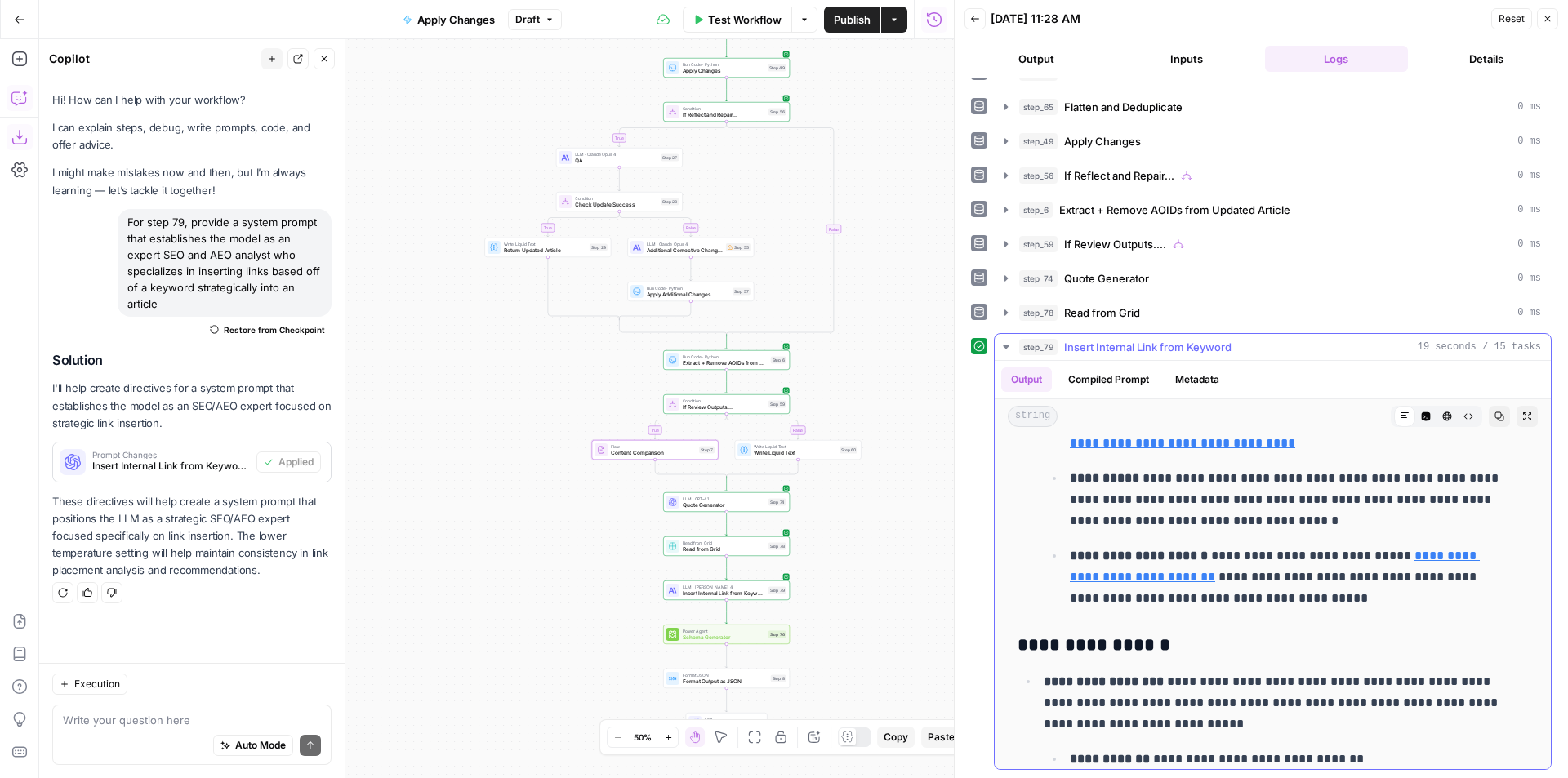
scroll to position [1656, 0]
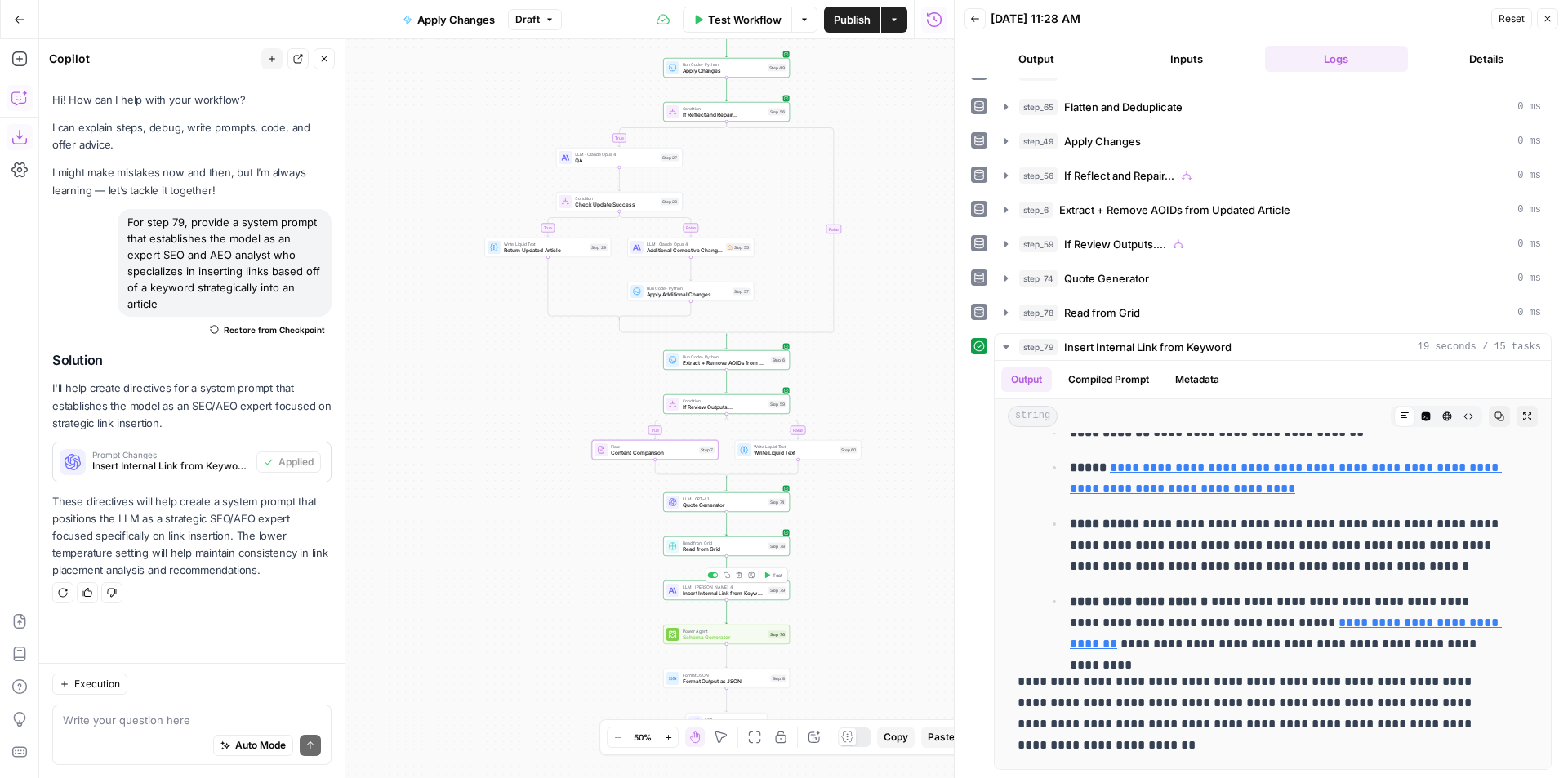
click at [771, 590] on div "Step 79" at bounding box center [777, 591] width 18 height 7
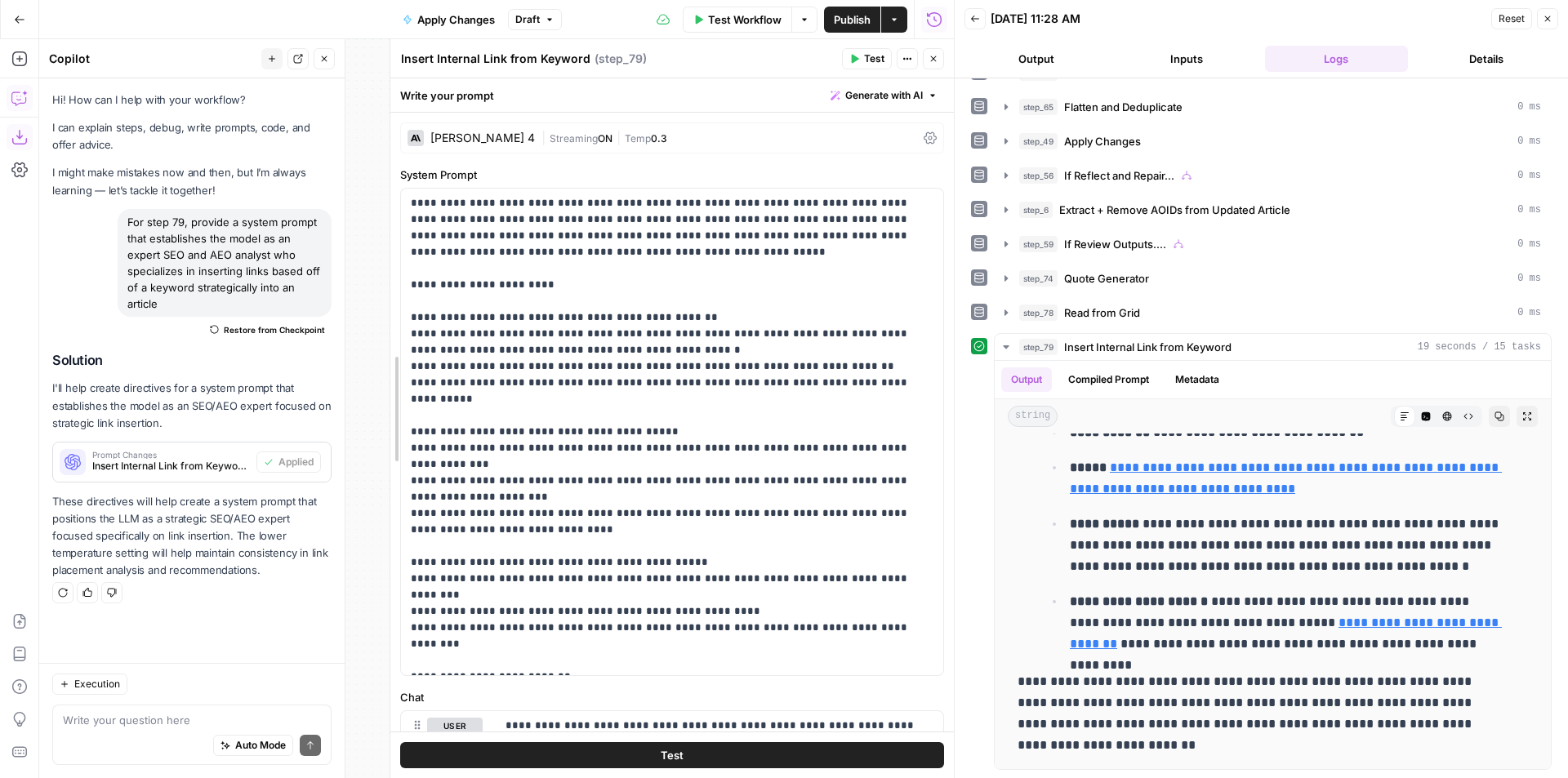
drag, startPoint x: 695, startPoint y: 363, endPoint x: 392, endPoint y: 371, distance: 303.1
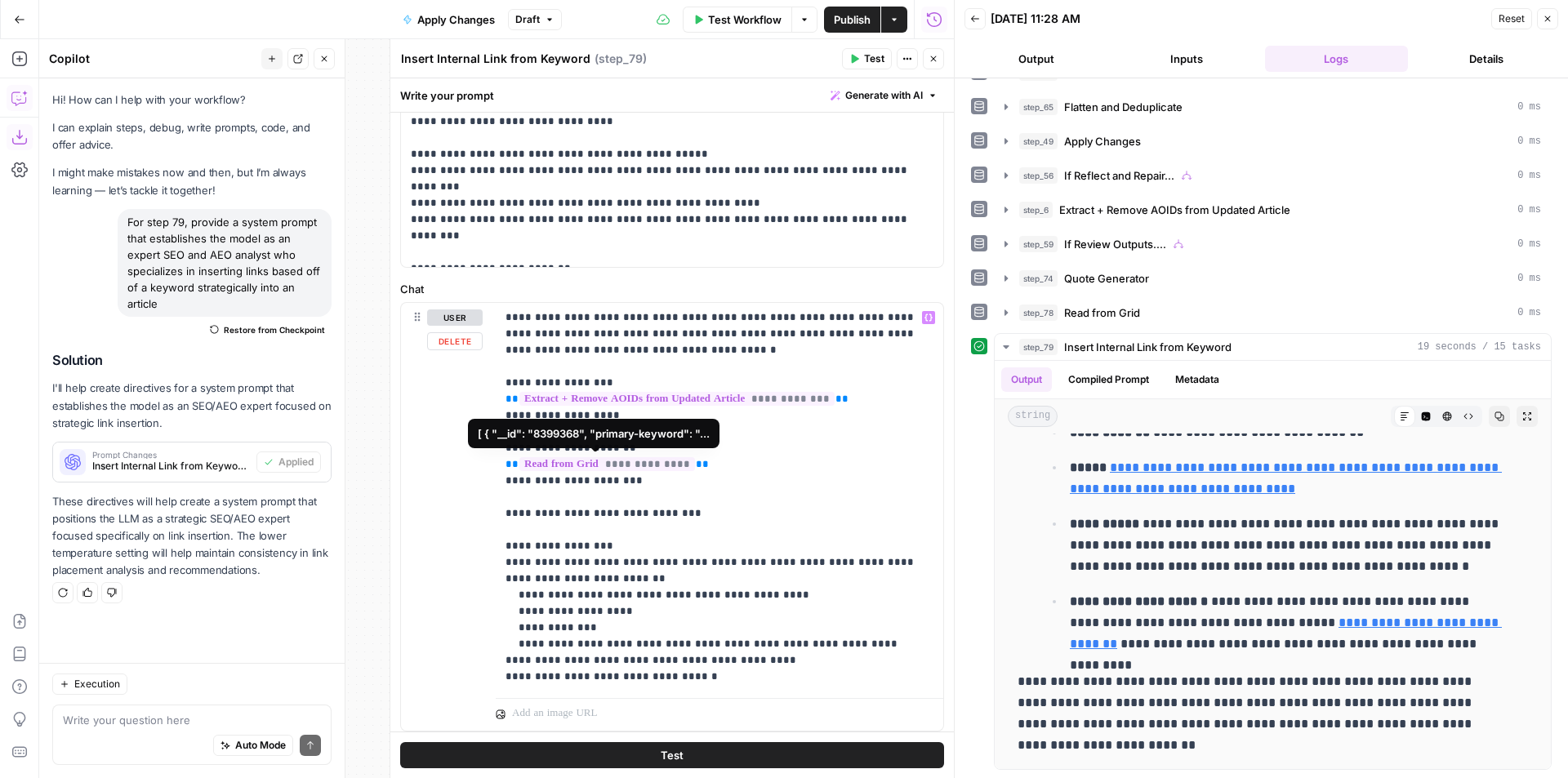
scroll to position [455, 0]
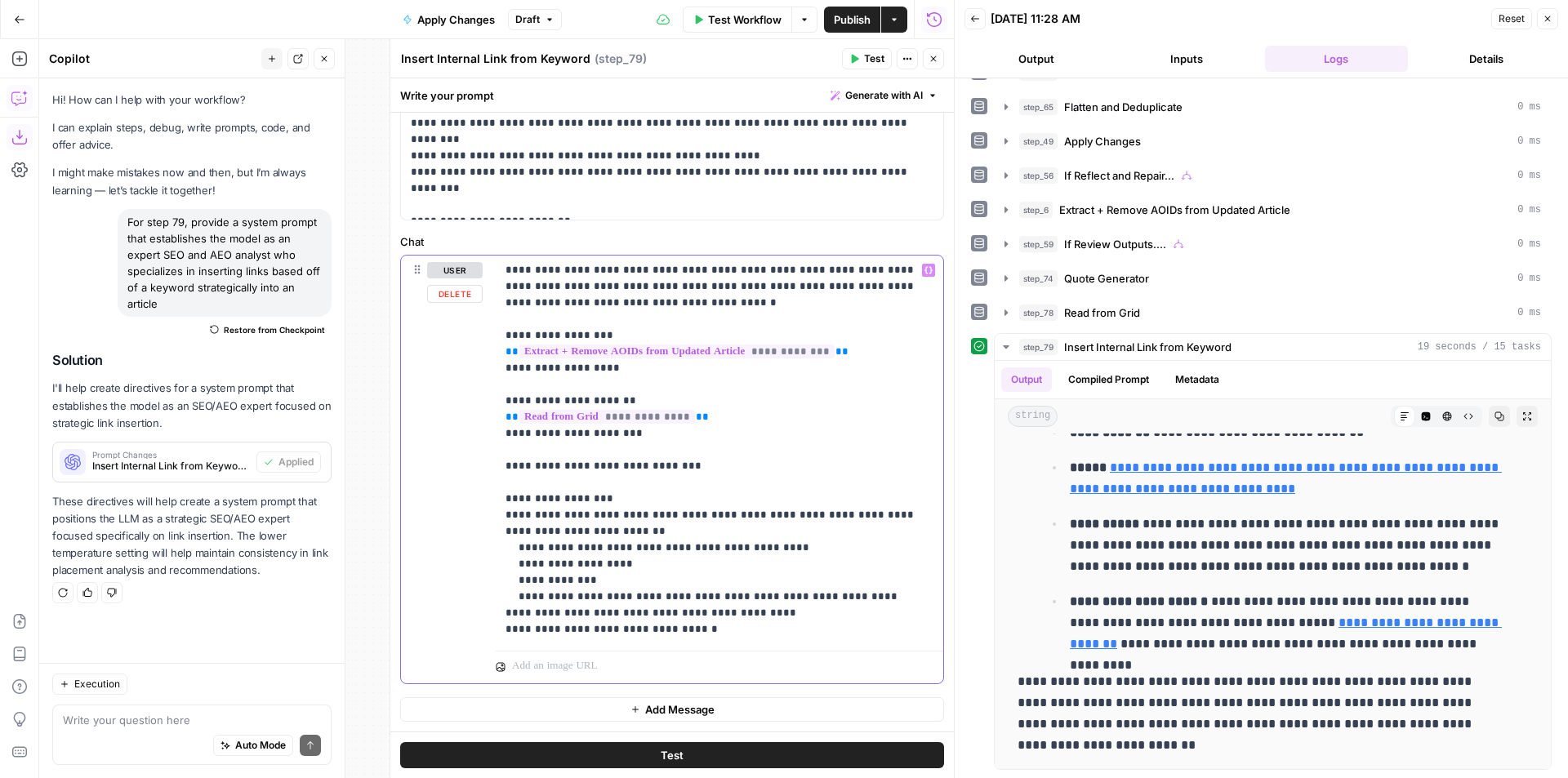
click at [707, 298] on p "**********" at bounding box center [713, 449] width 416 height 375
click at [738, 633] on p "**********" at bounding box center [713, 449] width 416 height 375
click at [782, 758] on button "Test" at bounding box center [671, 755] width 544 height 26
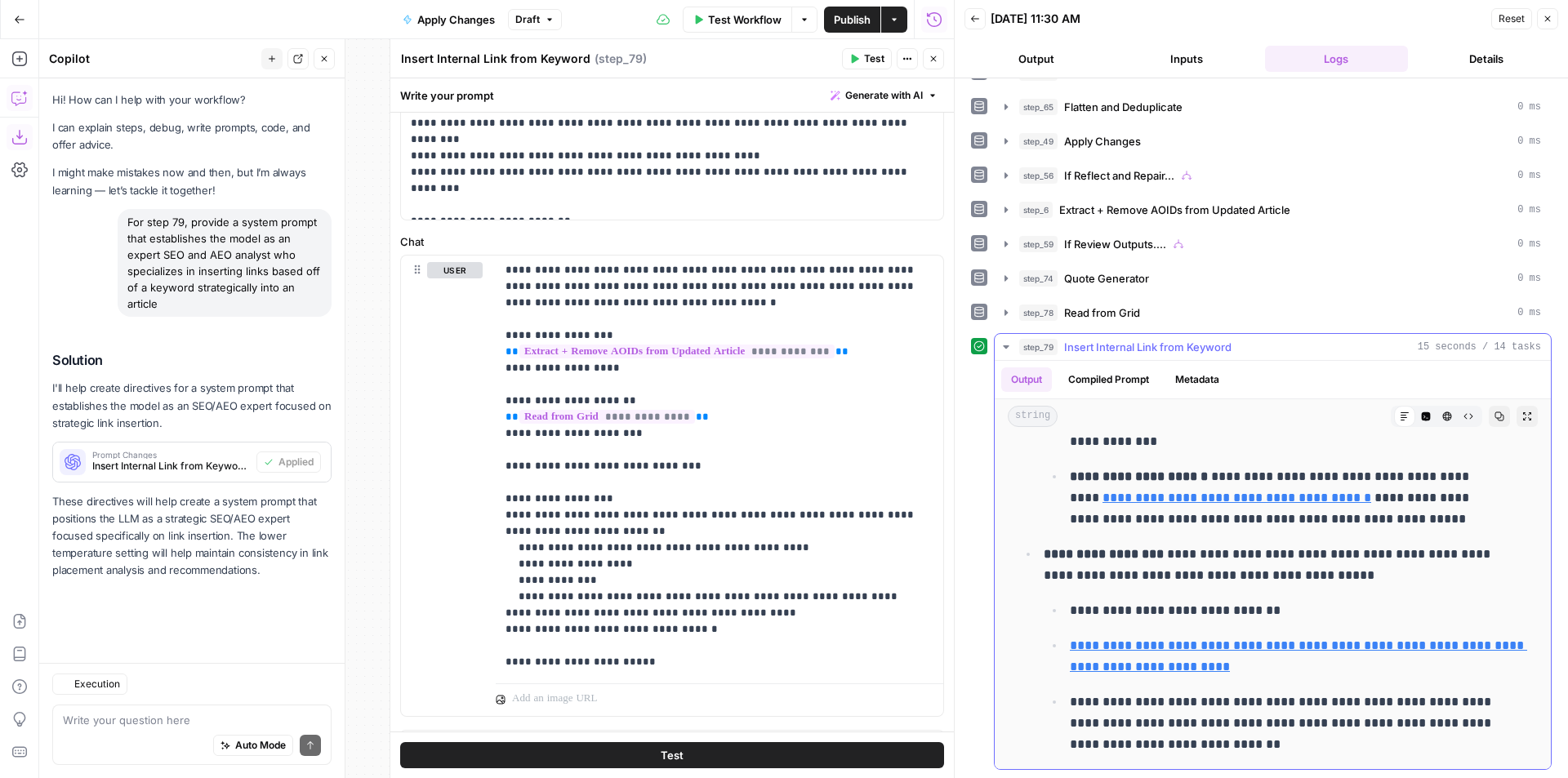
scroll to position [1322, 0]
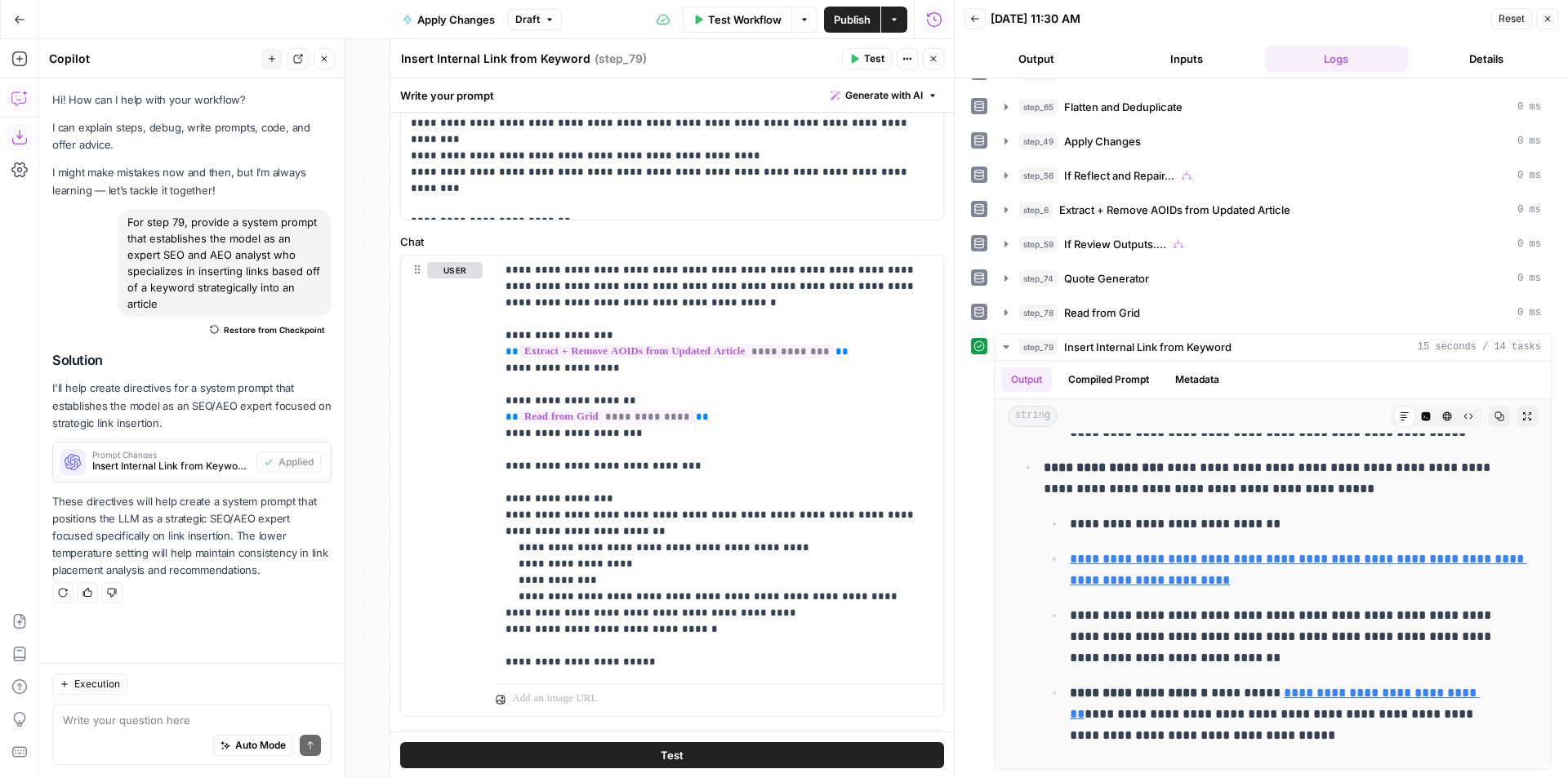
click at [932, 55] on icon "button" at bounding box center [932, 59] width 10 height 10
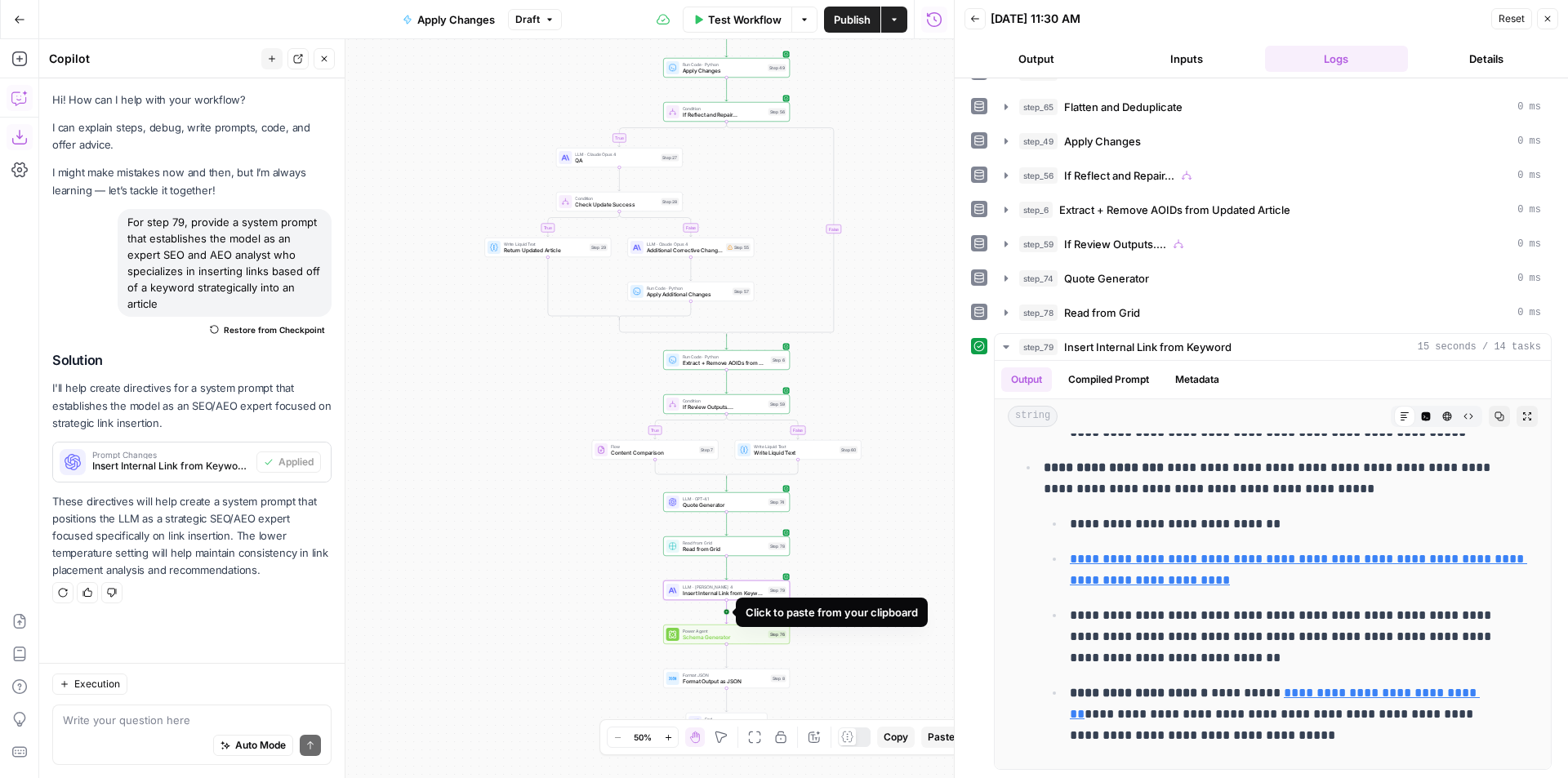
click at [727, 617] on icon "Edge from step_79 to step_76" at bounding box center [726, 612] width 3 height 24
click at [762, 646] on div "false true false true false true false true true false Workflow Set Inputs Inpu…" at bounding box center [496, 409] width 915 height 739
click at [758, 640] on div "LLM · GPT-5 Extract Internal Linking Step 80 Copy step Delete step Edit Note Te…" at bounding box center [726, 634] width 120 height 14
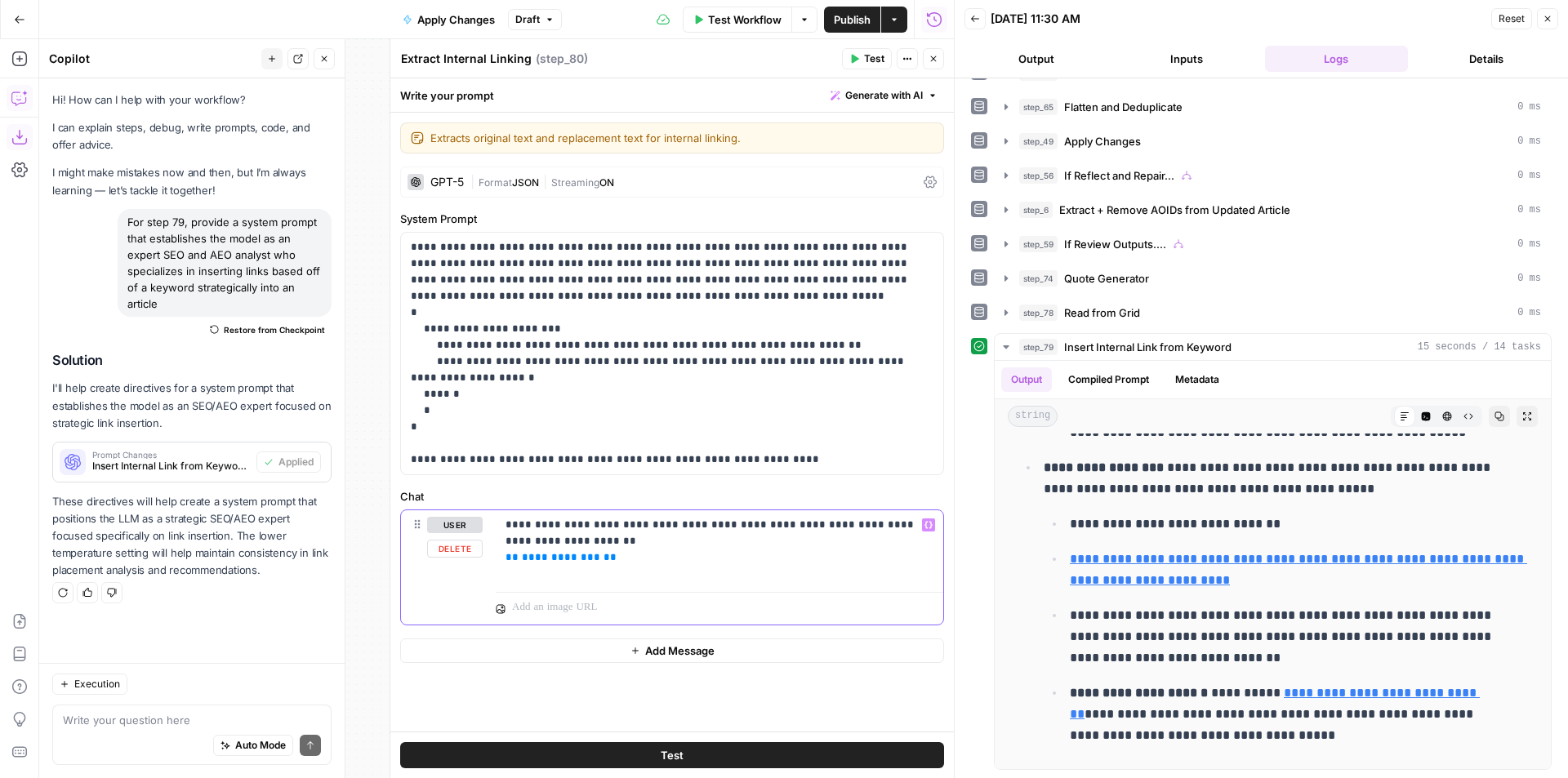
click at [547, 555] on span "**********" at bounding box center [561, 557] width 79 height 11
click at [940, 57] on button "Close" at bounding box center [933, 59] width 21 height 21
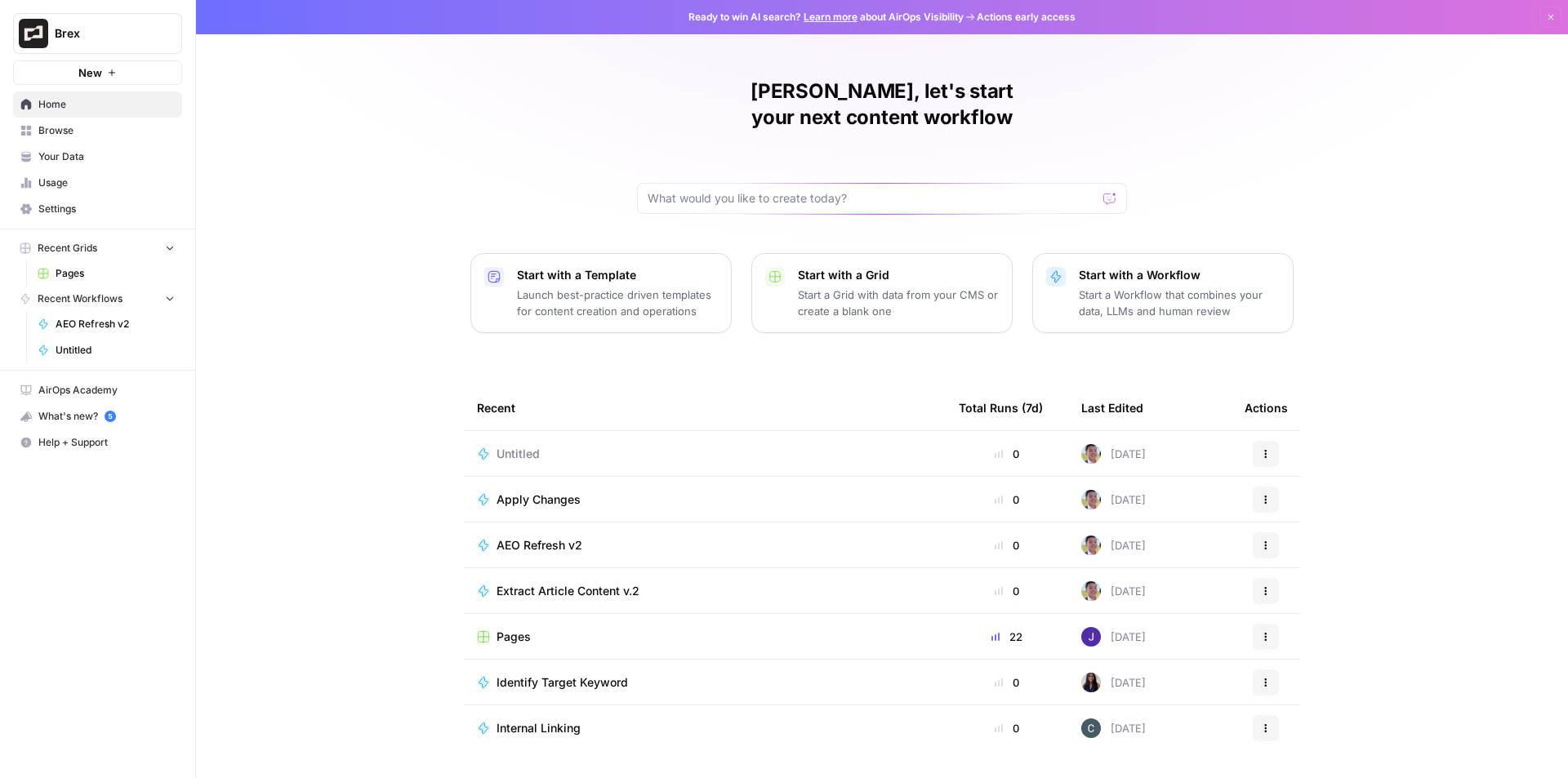
click at [516, 628] on span "Pages" at bounding box center [513, 636] width 34 height 17
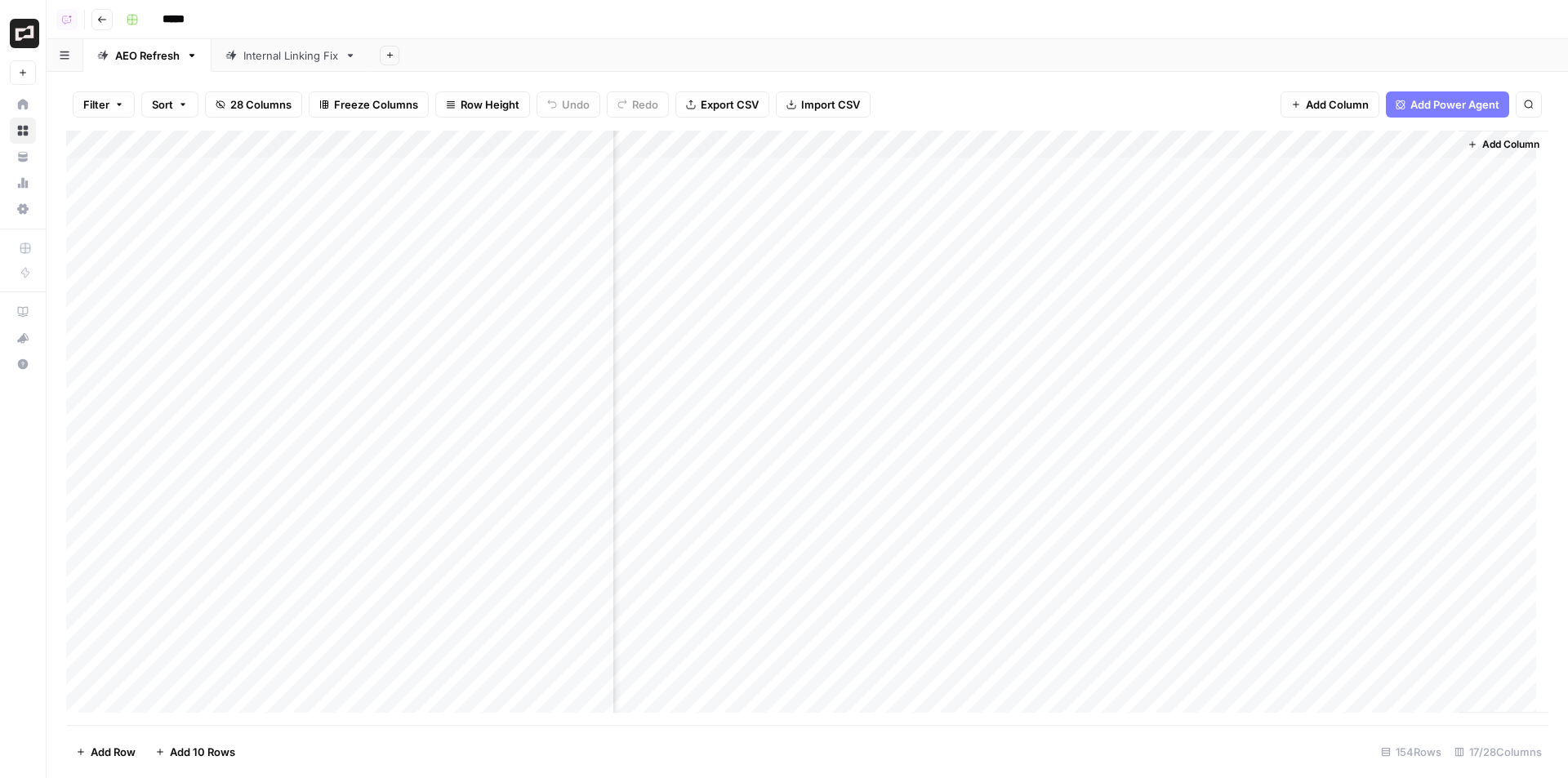
scroll to position [0, 1576]
click at [699, 250] on div "Add Column" at bounding box center [807, 427] width 1482 height 594
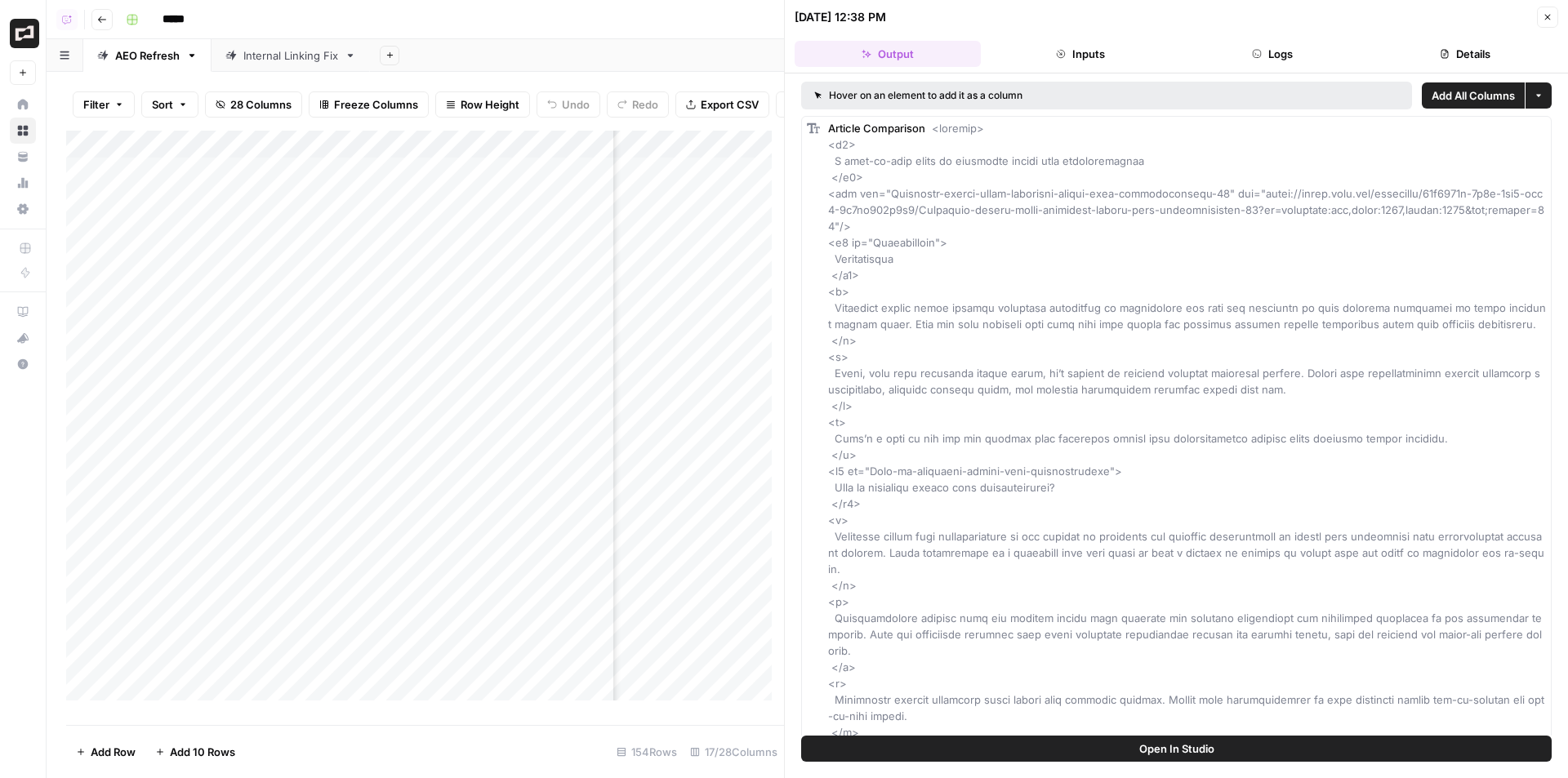
click at [1555, 16] on button "Close" at bounding box center [1547, 17] width 21 height 21
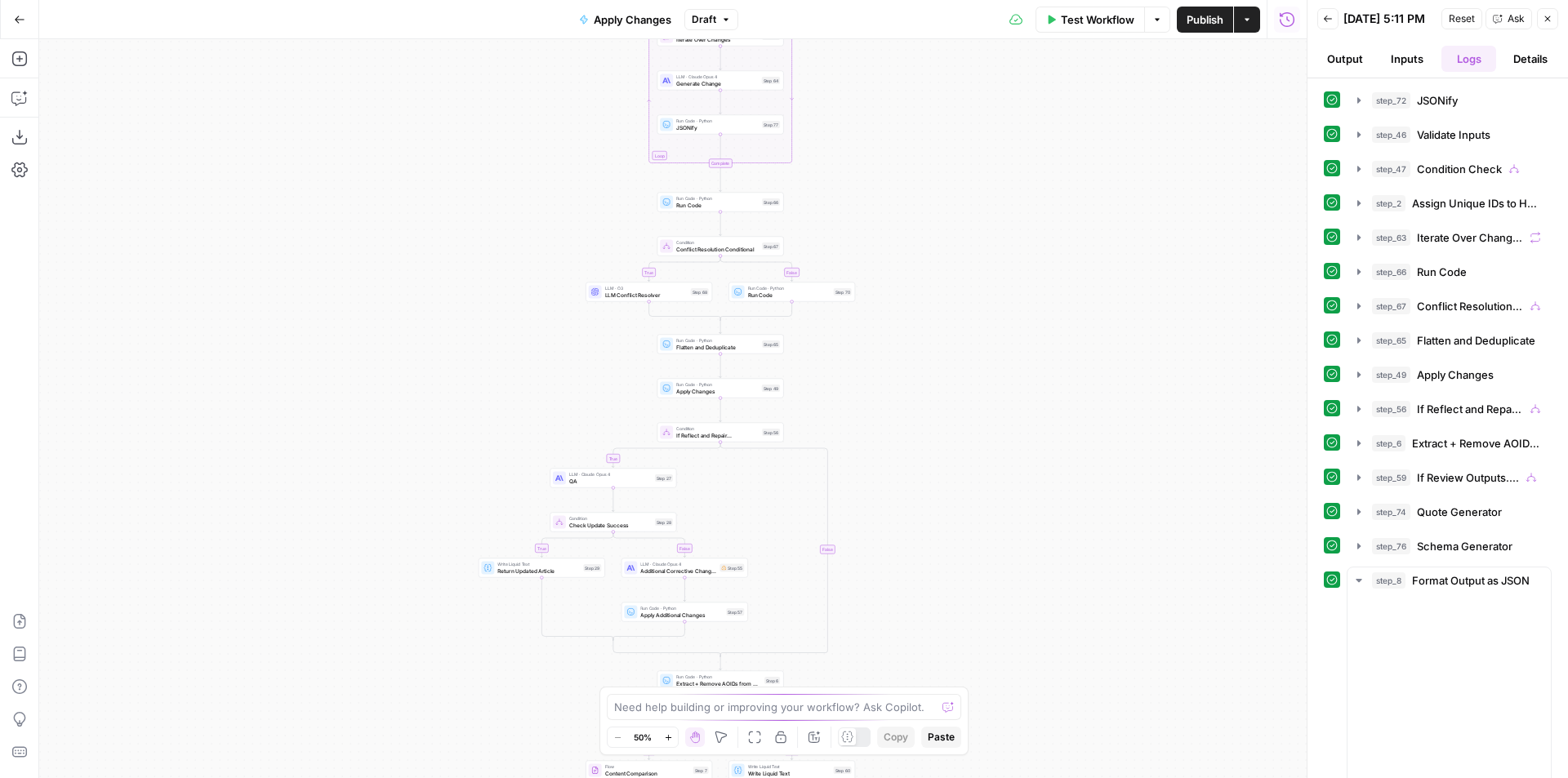
click at [1399, 65] on button "Inputs" at bounding box center [1406, 59] width 55 height 26
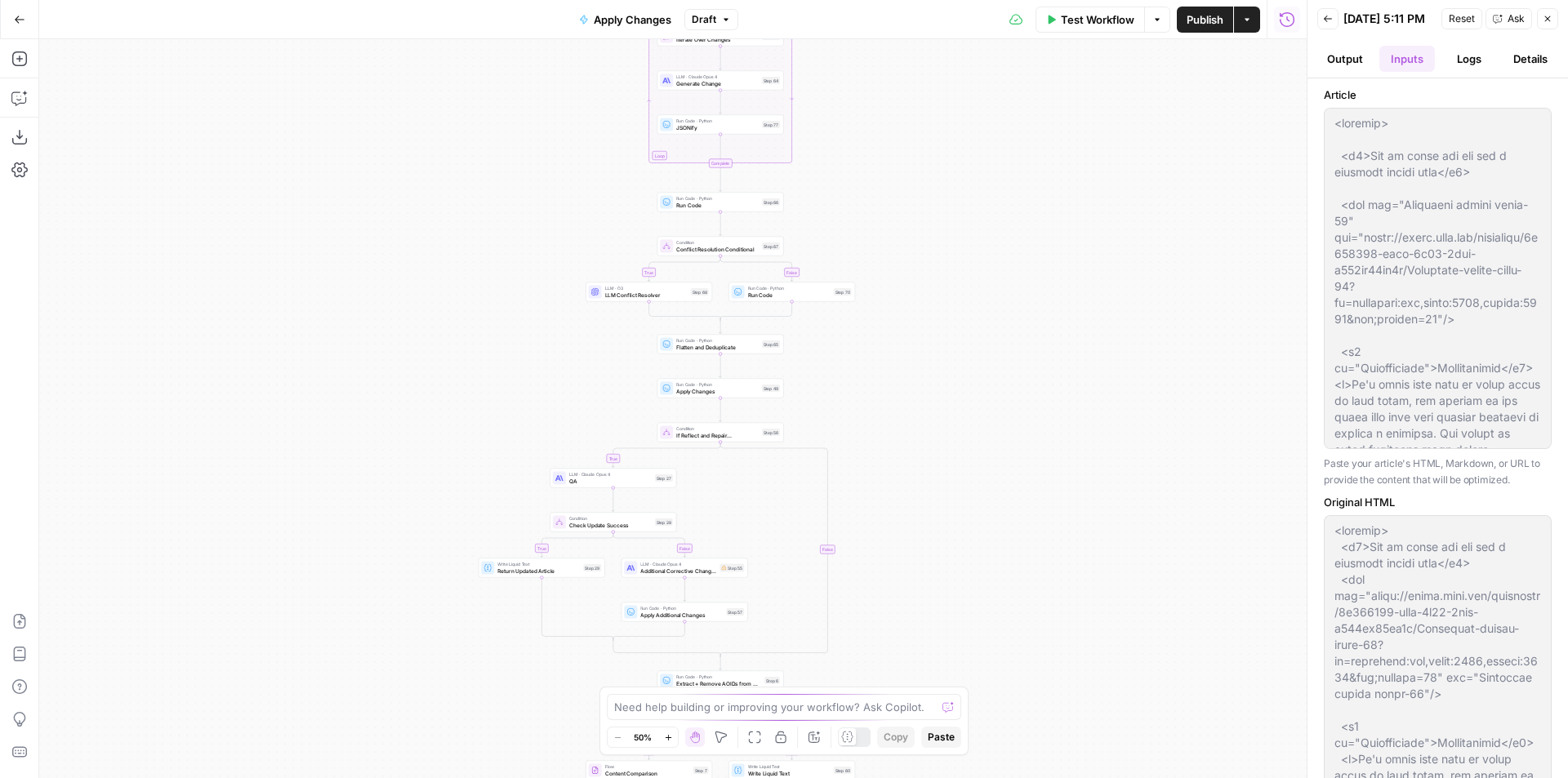
type input "Brex"
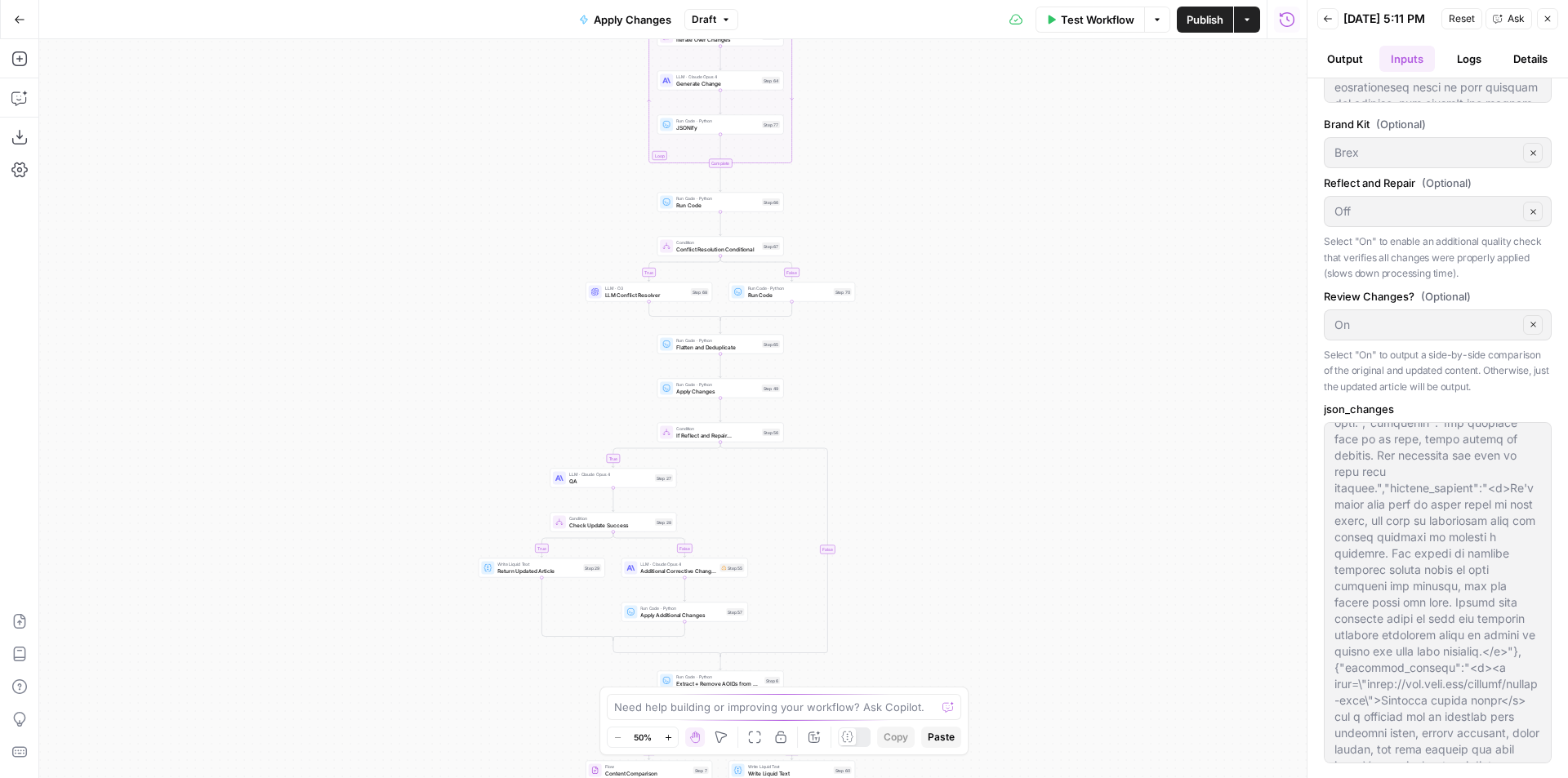
scroll to position [408, 0]
click at [1107, 23] on span "Test Workflow" at bounding box center [1098, 19] width 74 height 17
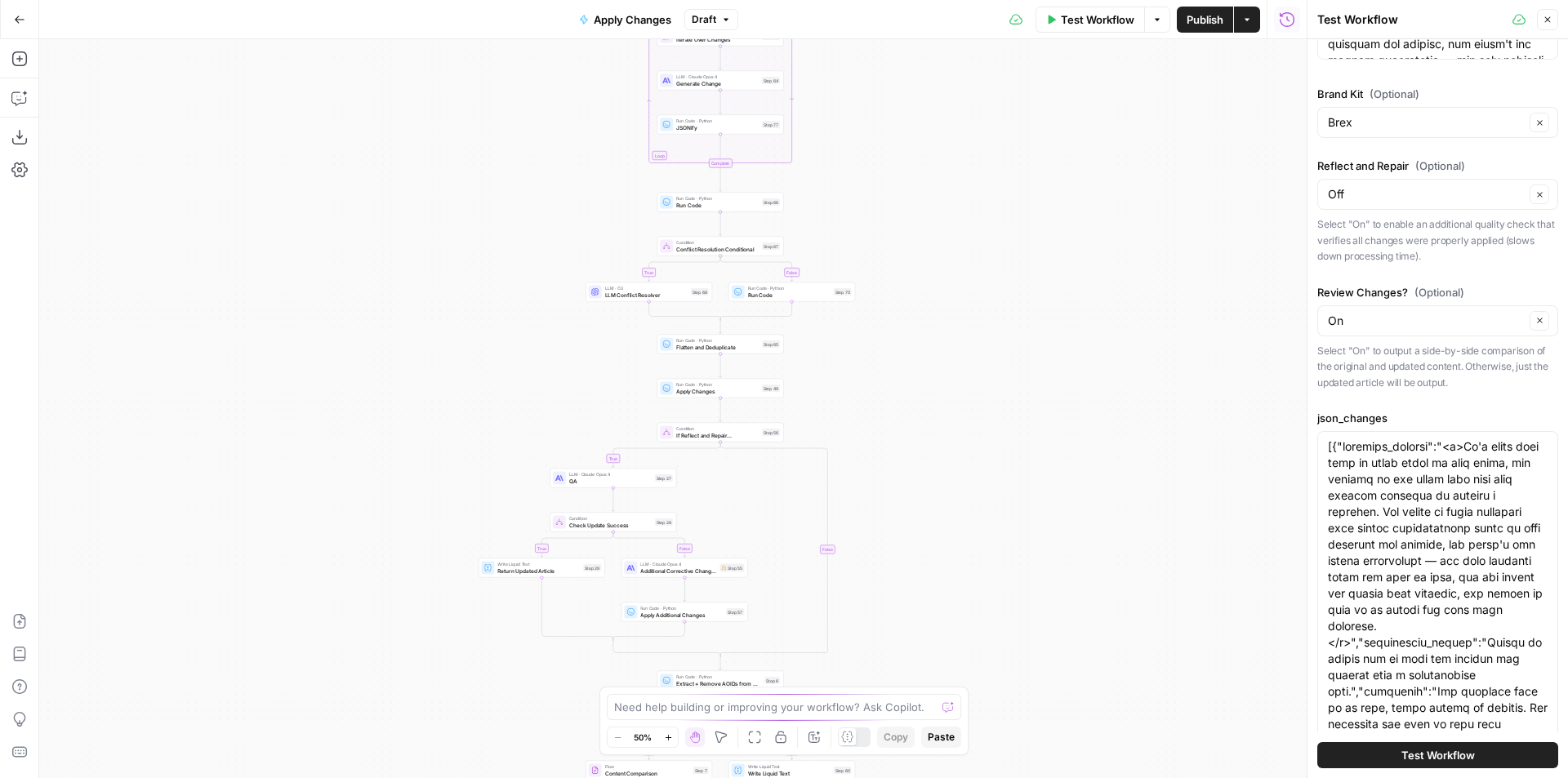
scroll to position [907, 0]
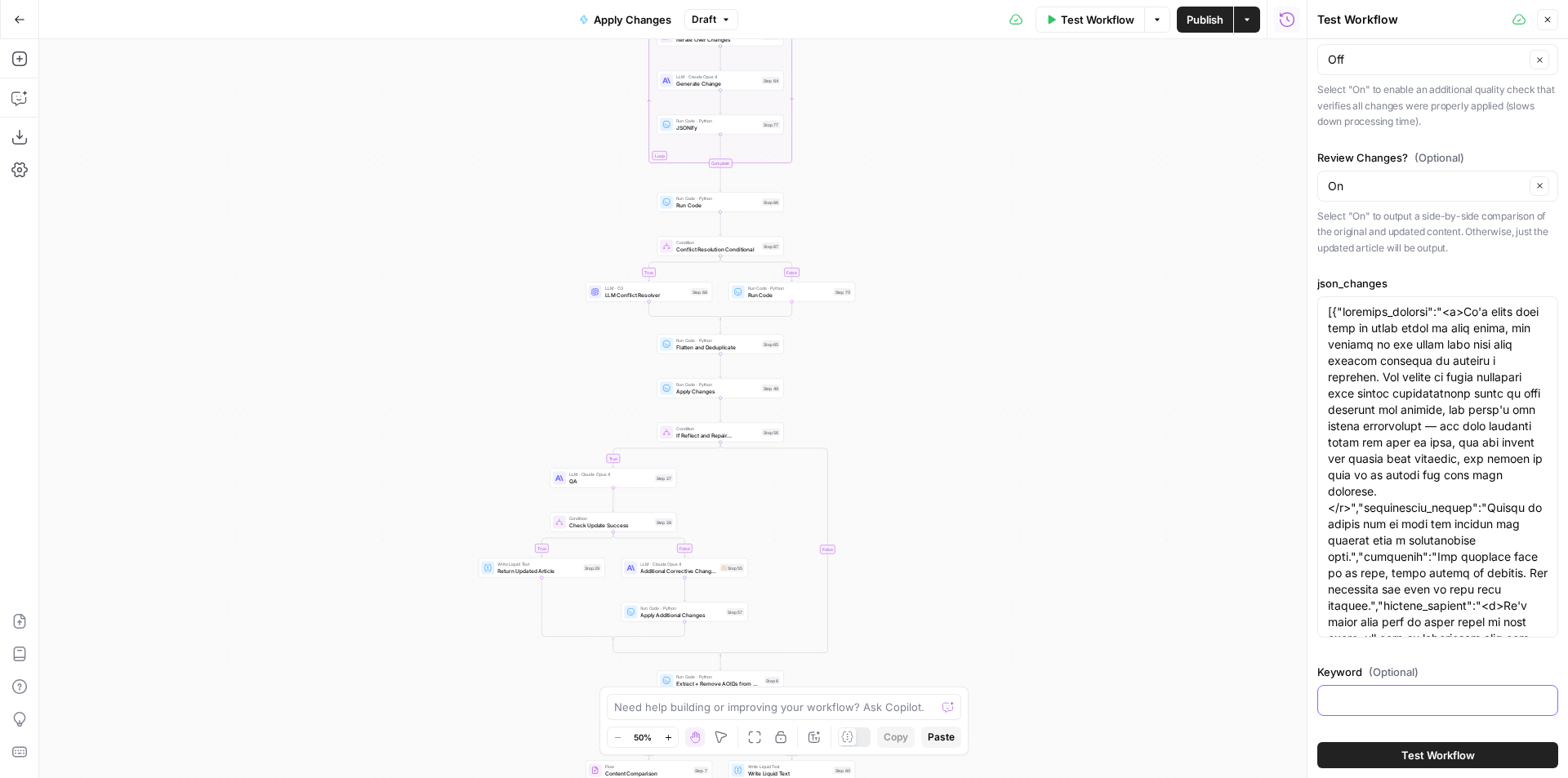
click at [1398, 699] on input "Keyword (Optional)" at bounding box center [1438, 700] width 220 height 17
paste input "how to apply for a business credit card"
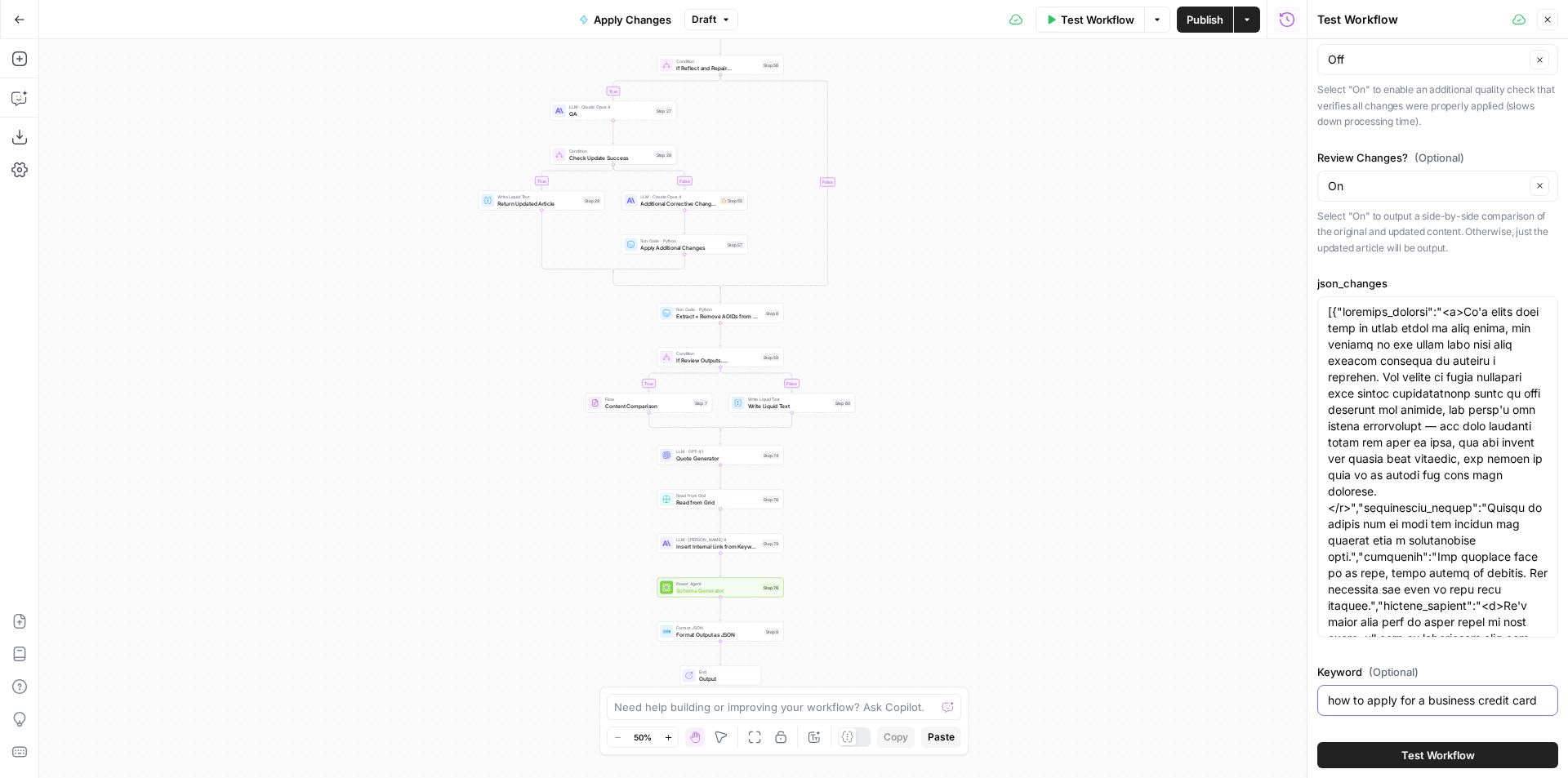
type input "how to apply for a business credit card"
click at [1548, 15] on icon "button" at bounding box center [1547, 19] width 10 height 10
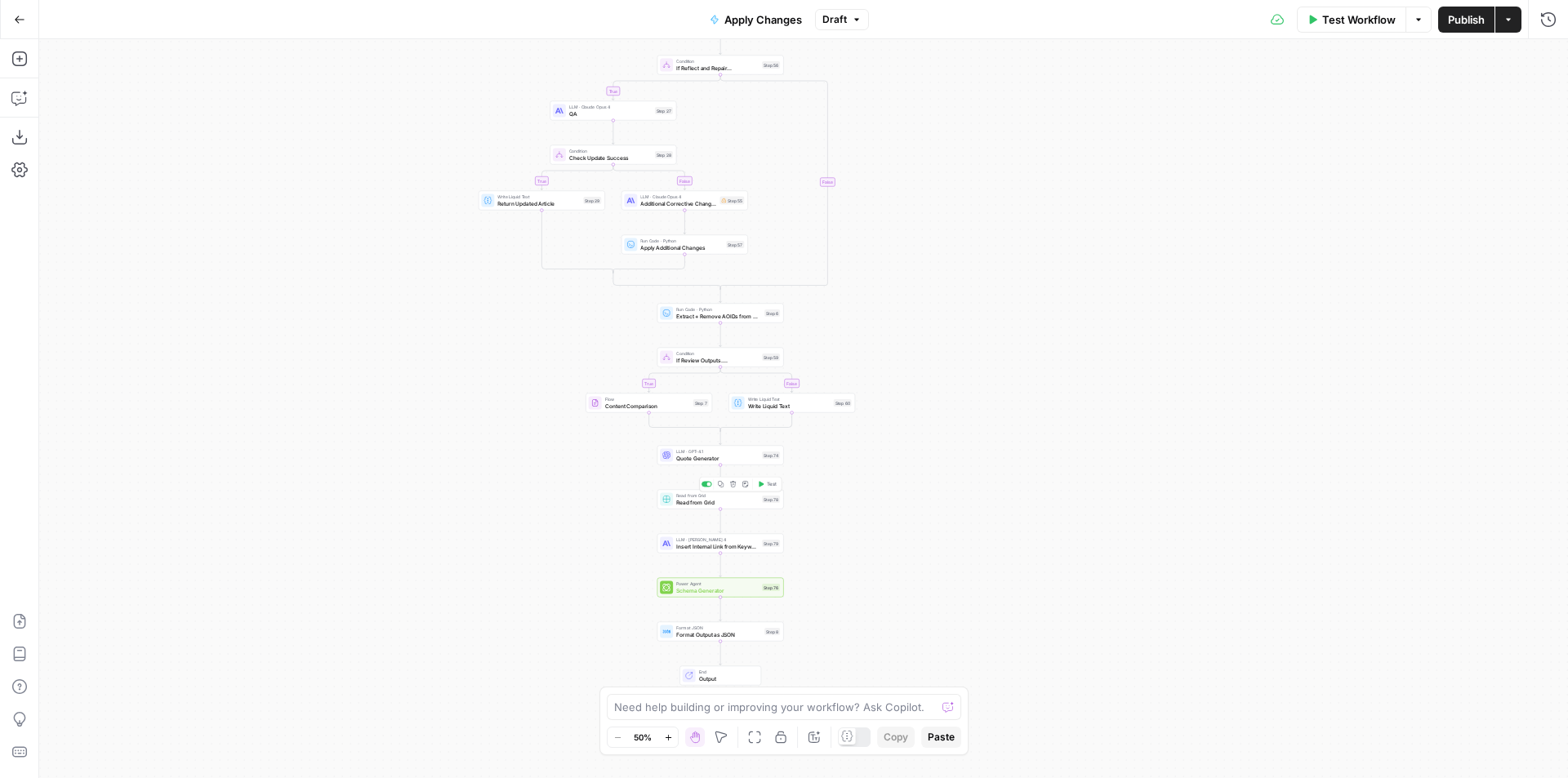
click at [773, 487] on span "Test" at bounding box center [771, 484] width 10 height 7
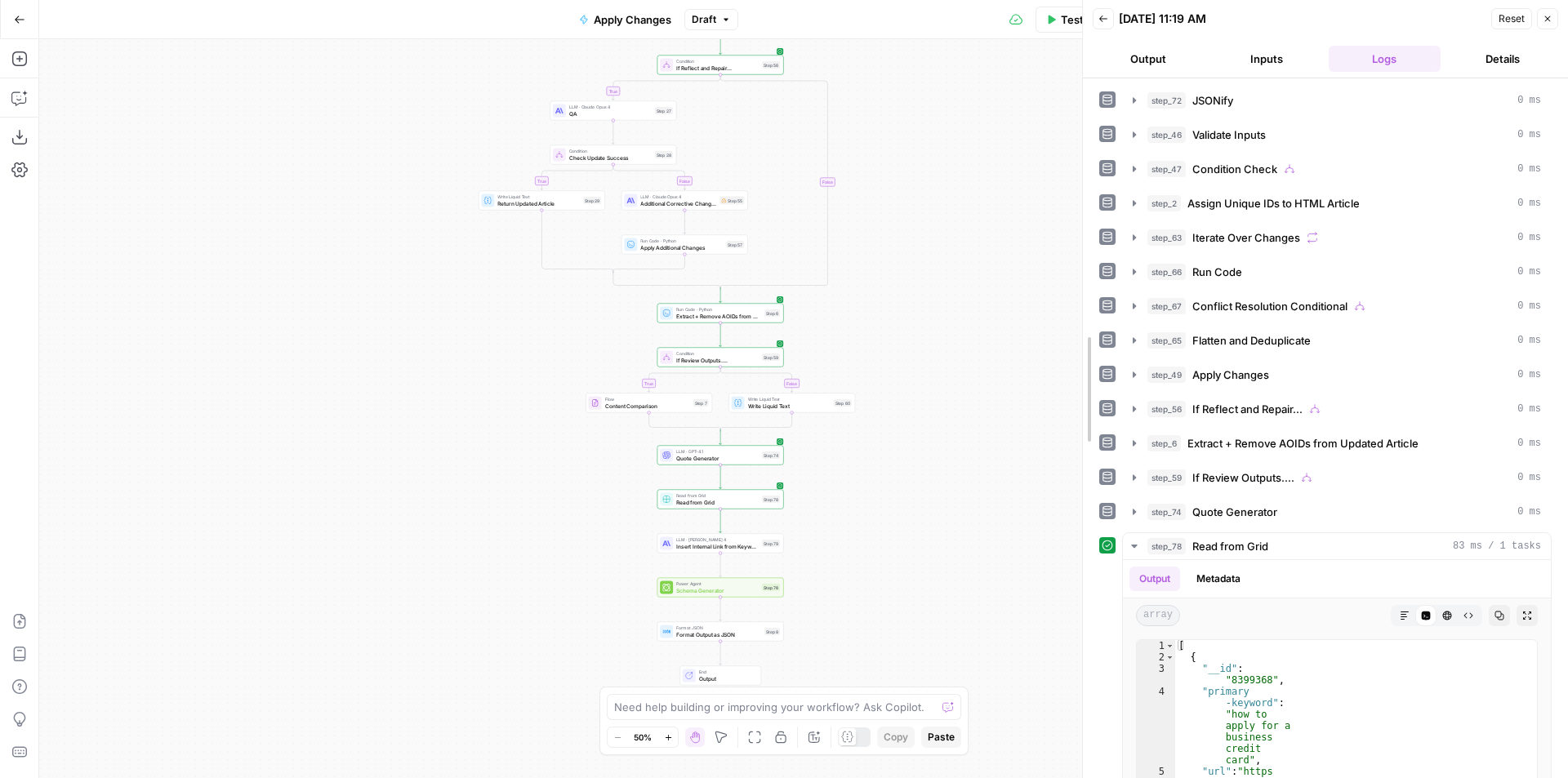
drag, startPoint x: 1304, startPoint y: 614, endPoint x: 1260, endPoint y: 667, distance: 68.9
click at [1080, 566] on div at bounding box center [1082, 389] width 17 height 778
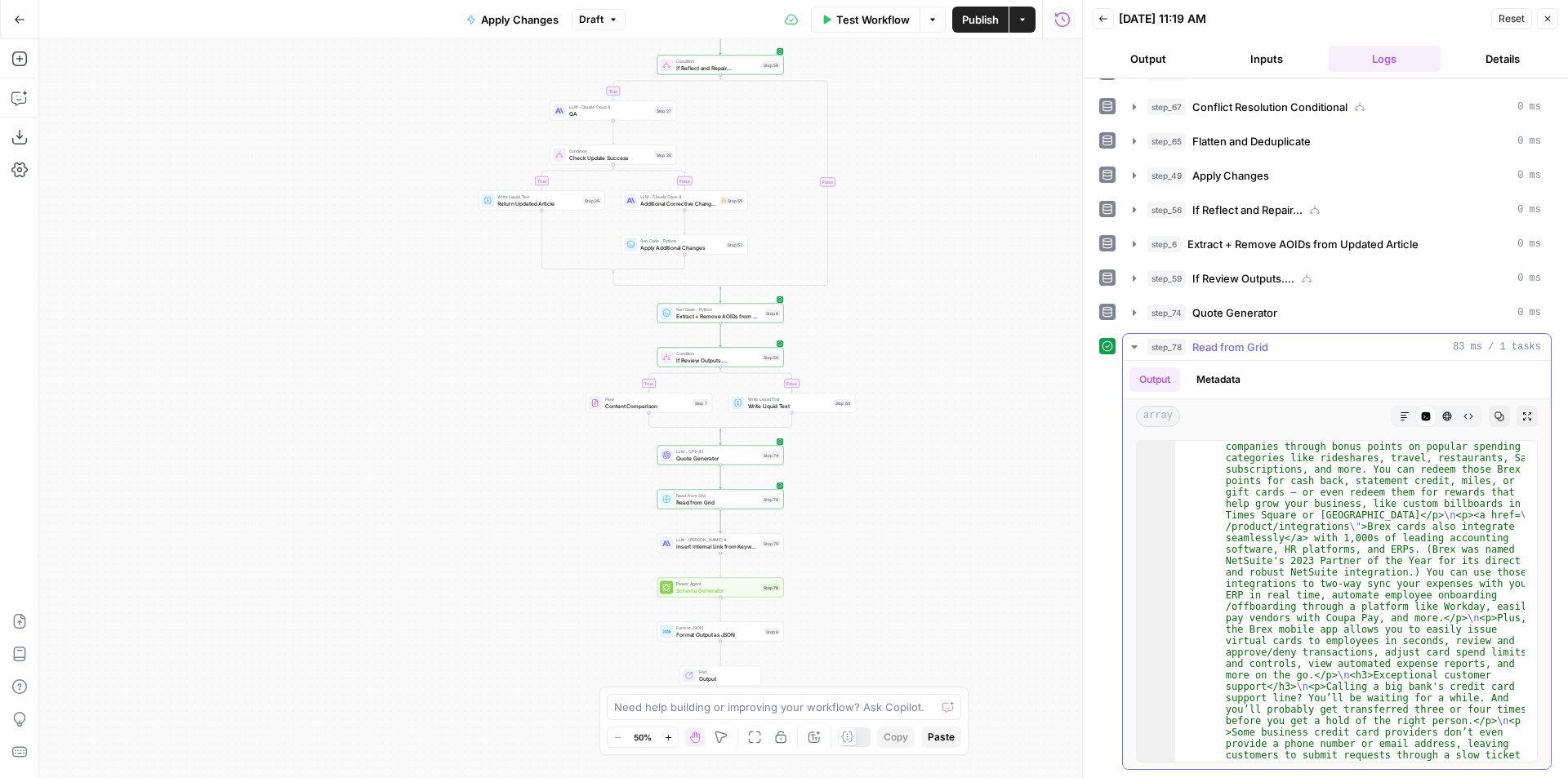
scroll to position [3747, 0]
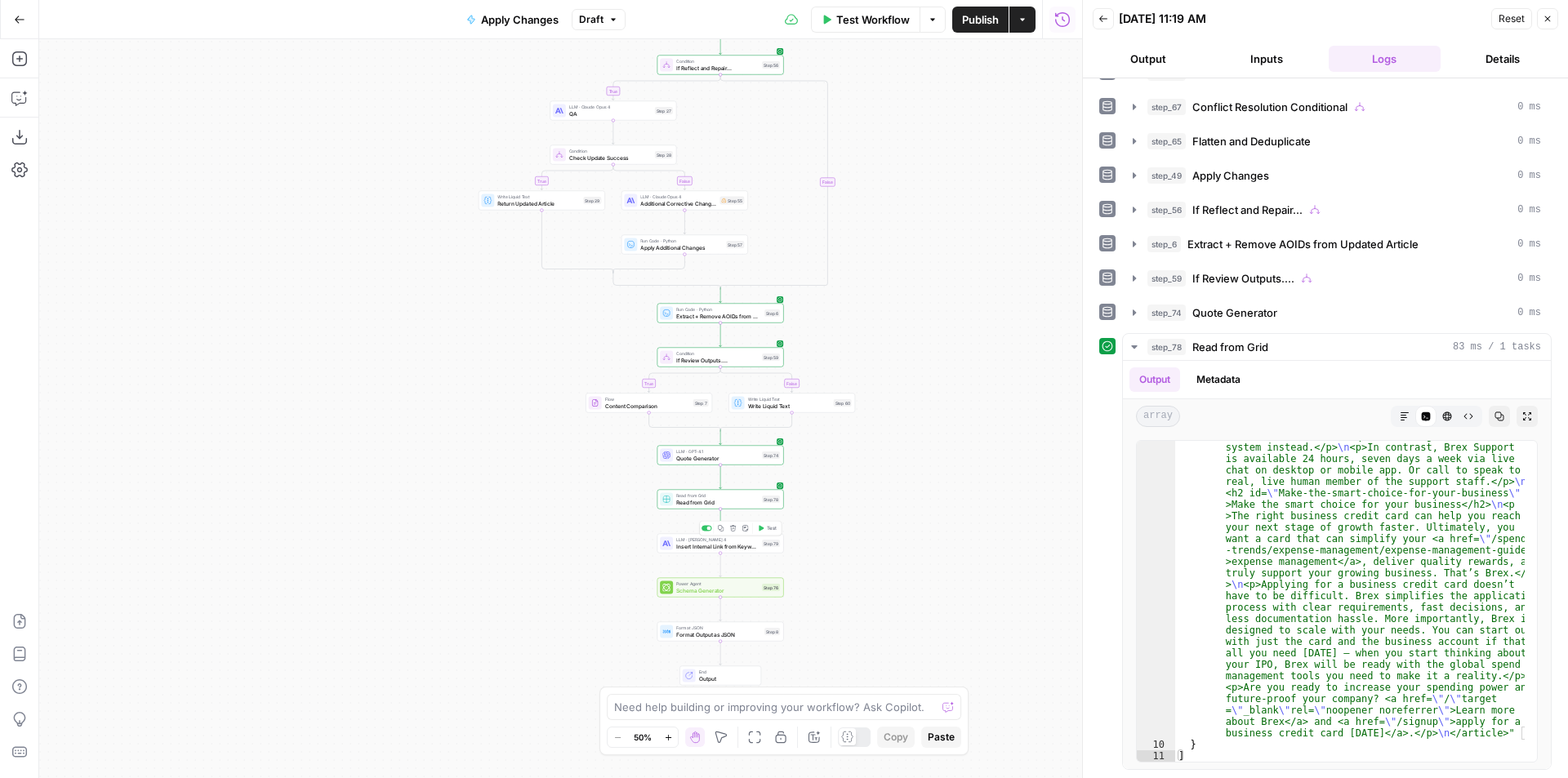
click at [763, 529] on icon "button" at bounding box center [761, 528] width 6 height 6
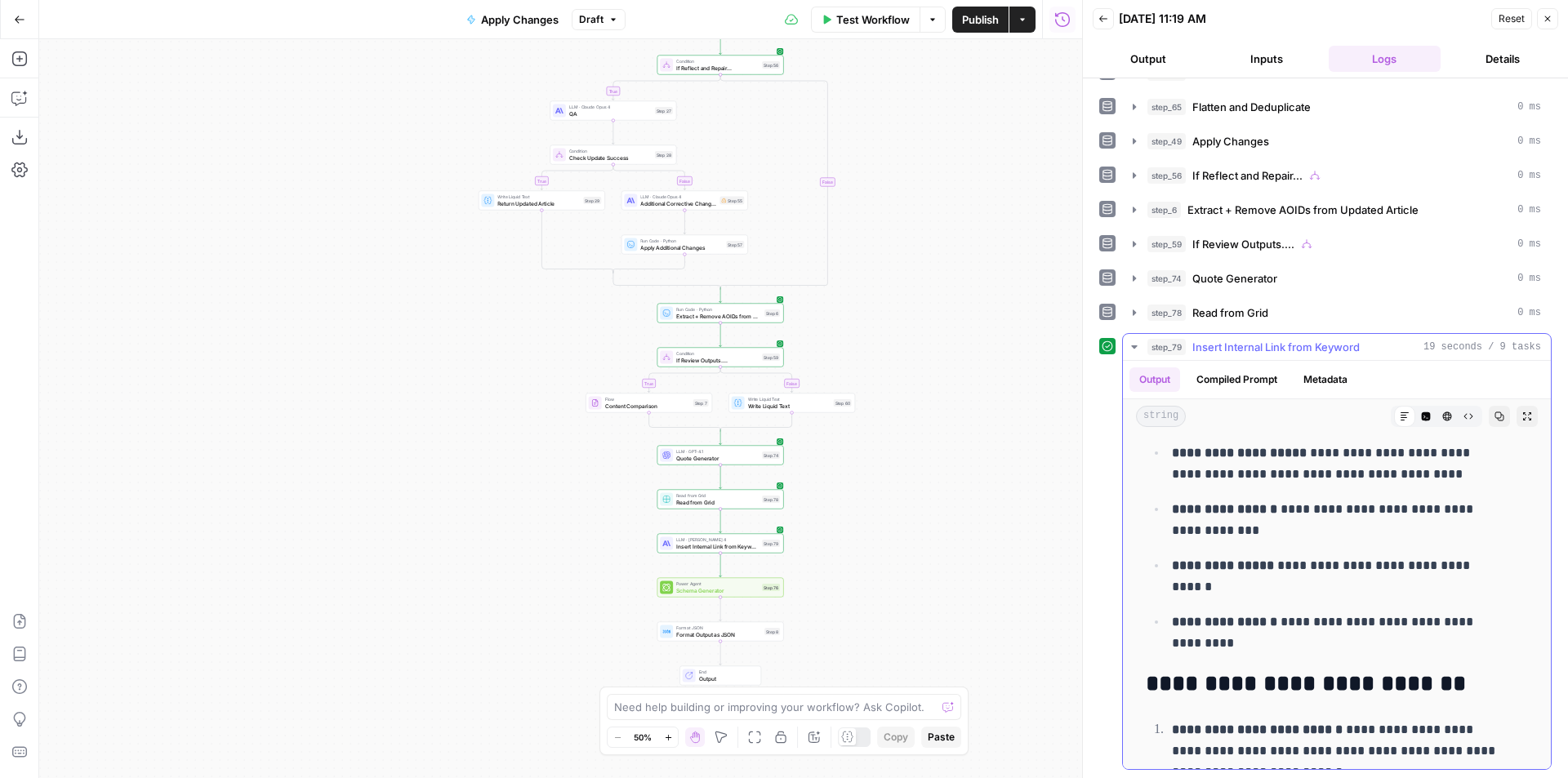
scroll to position [1796, 0]
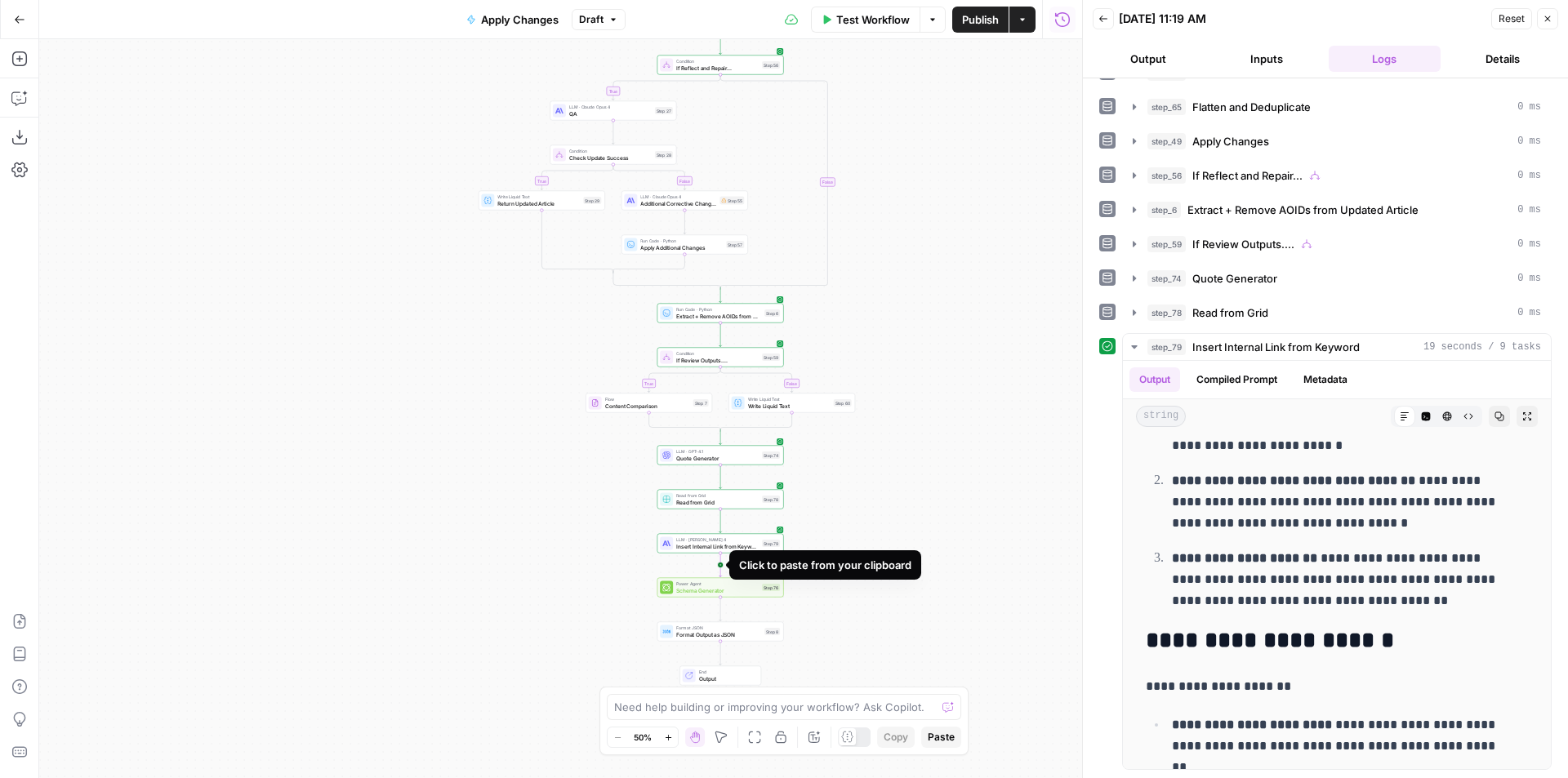
click at [720, 564] on icon "Edge from step_79 to step_76" at bounding box center [721, 564] width 3 height 24
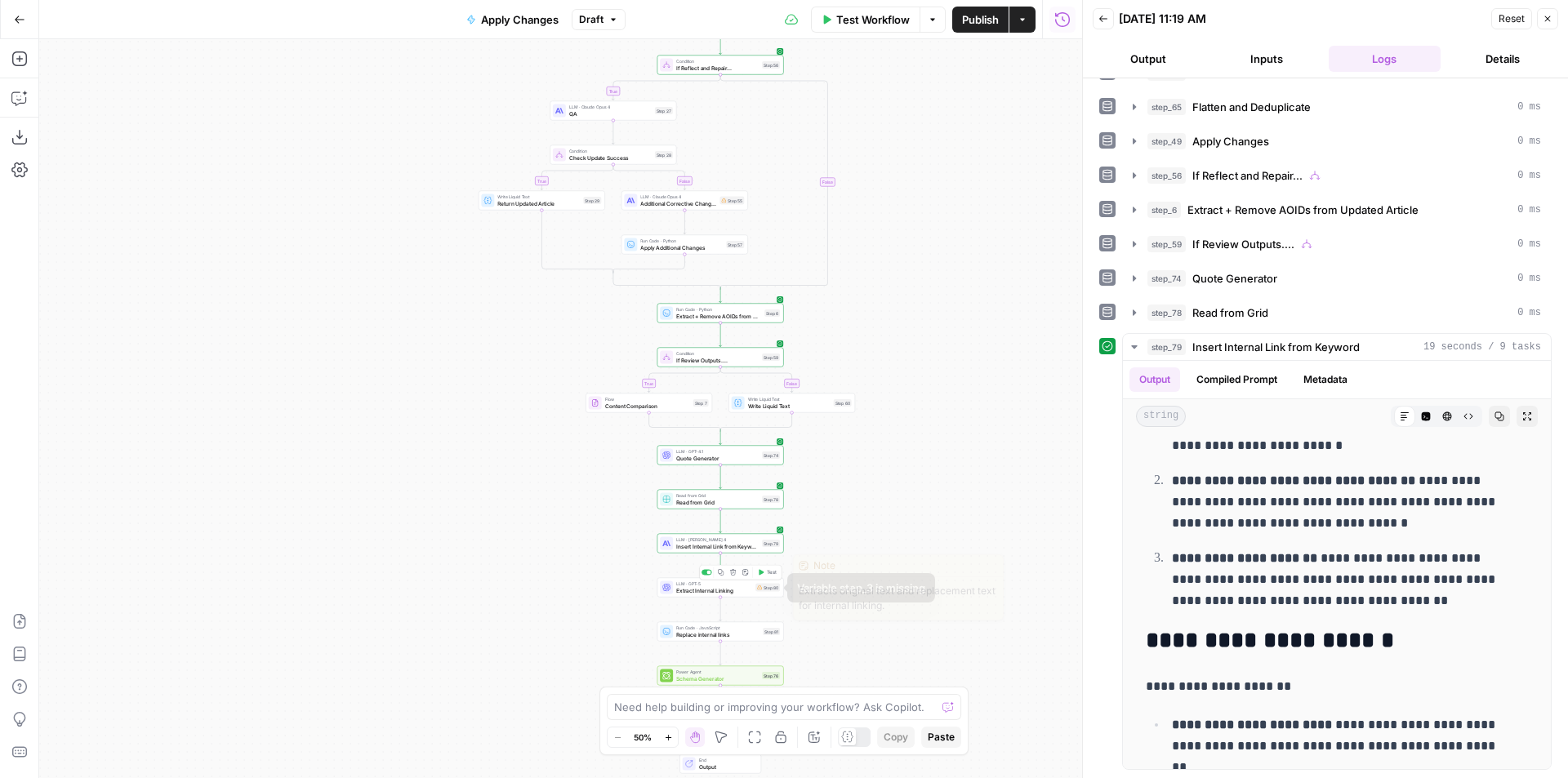
click at [760, 595] on div "LLM · GPT-5 Extract Internal Linking Step 80 Copy step Delete step Edit Note Te…" at bounding box center [721, 587] width 127 height 19
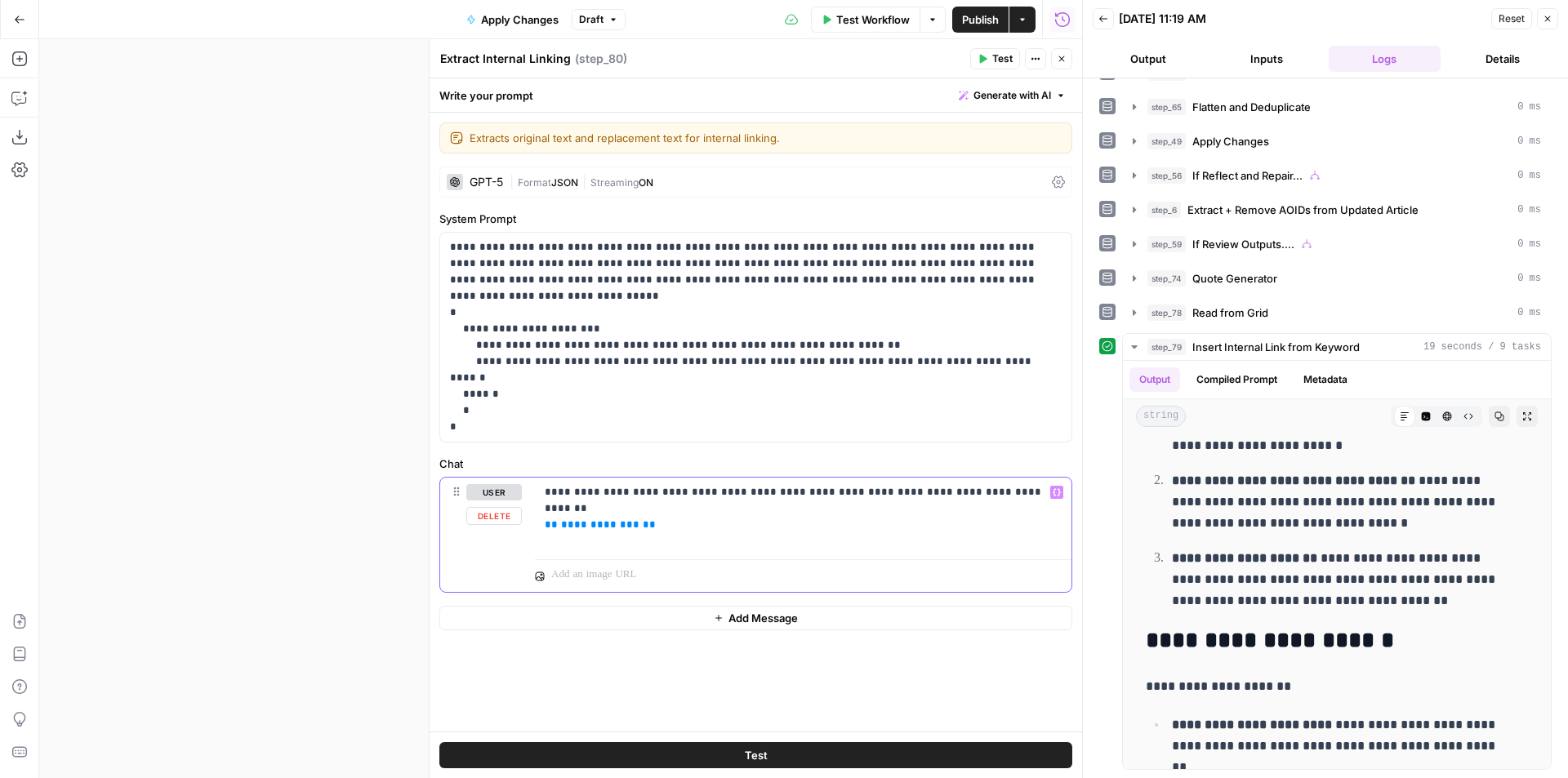
click at [587, 519] on span "**********" at bounding box center [601, 524] width 79 height 11
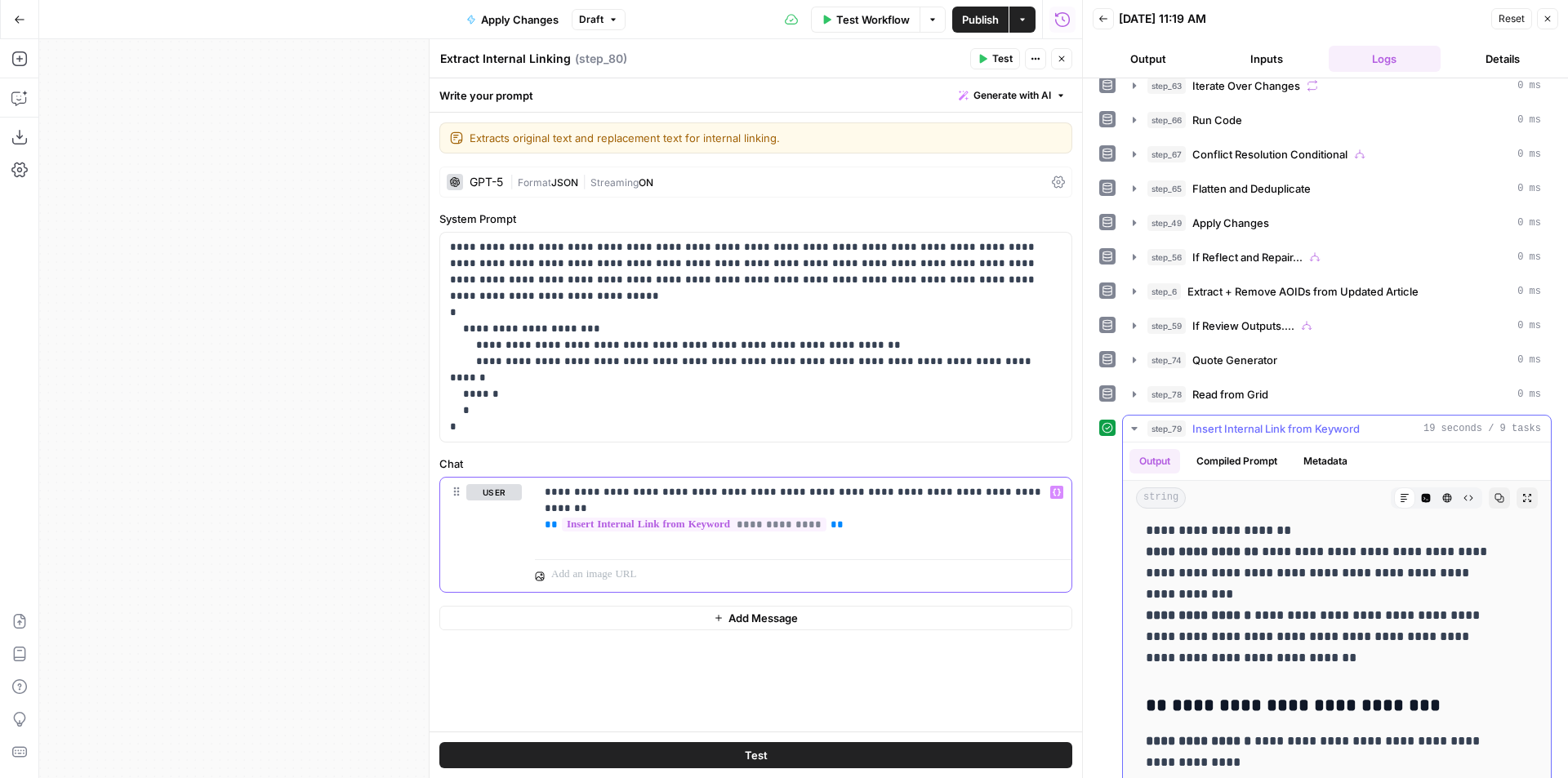
scroll to position [0, 0]
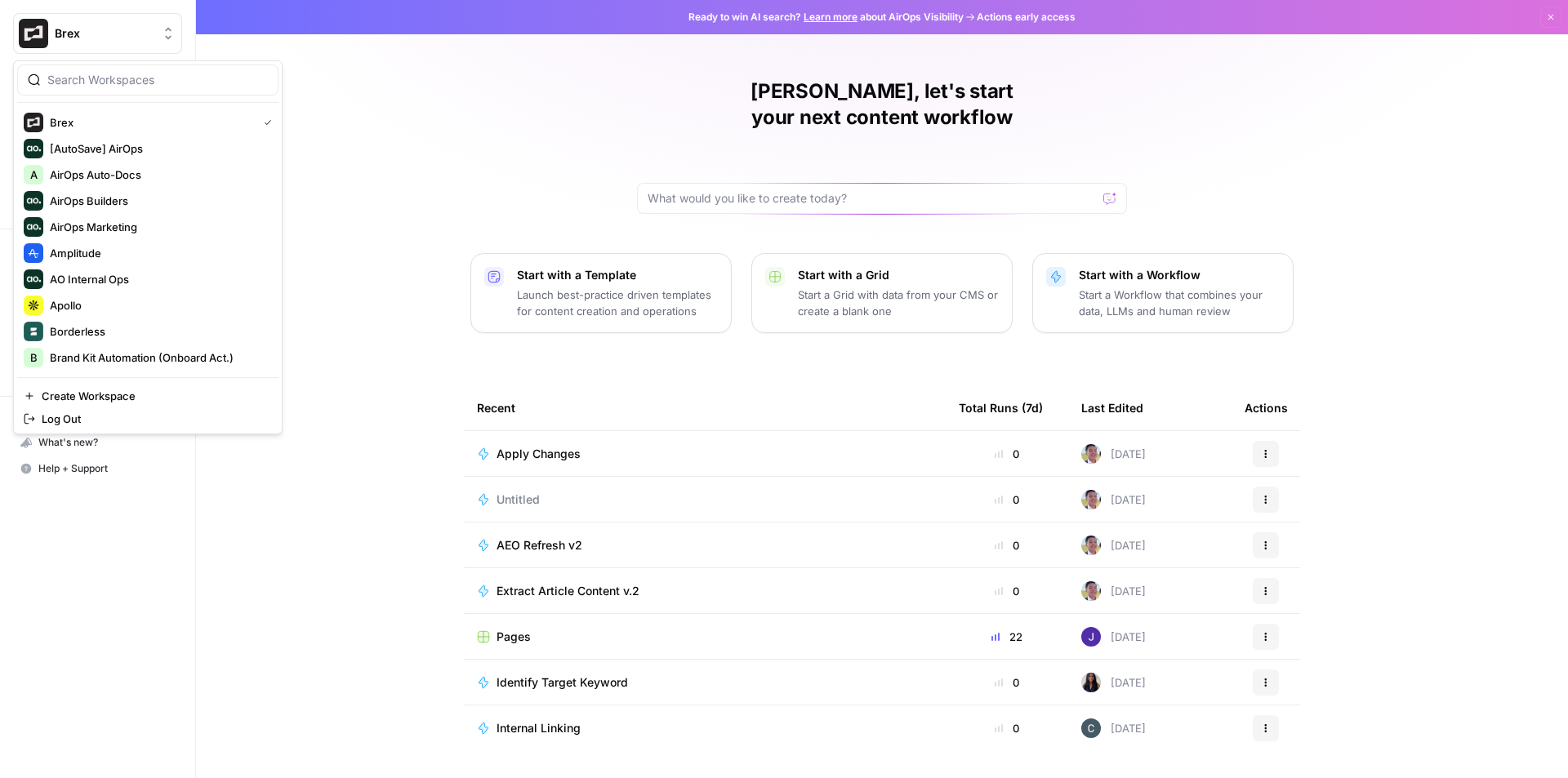
click at [121, 25] on button "Brex" at bounding box center [97, 33] width 169 height 41
click at [107, 304] on span "Apollo" at bounding box center [158, 305] width 215 height 17
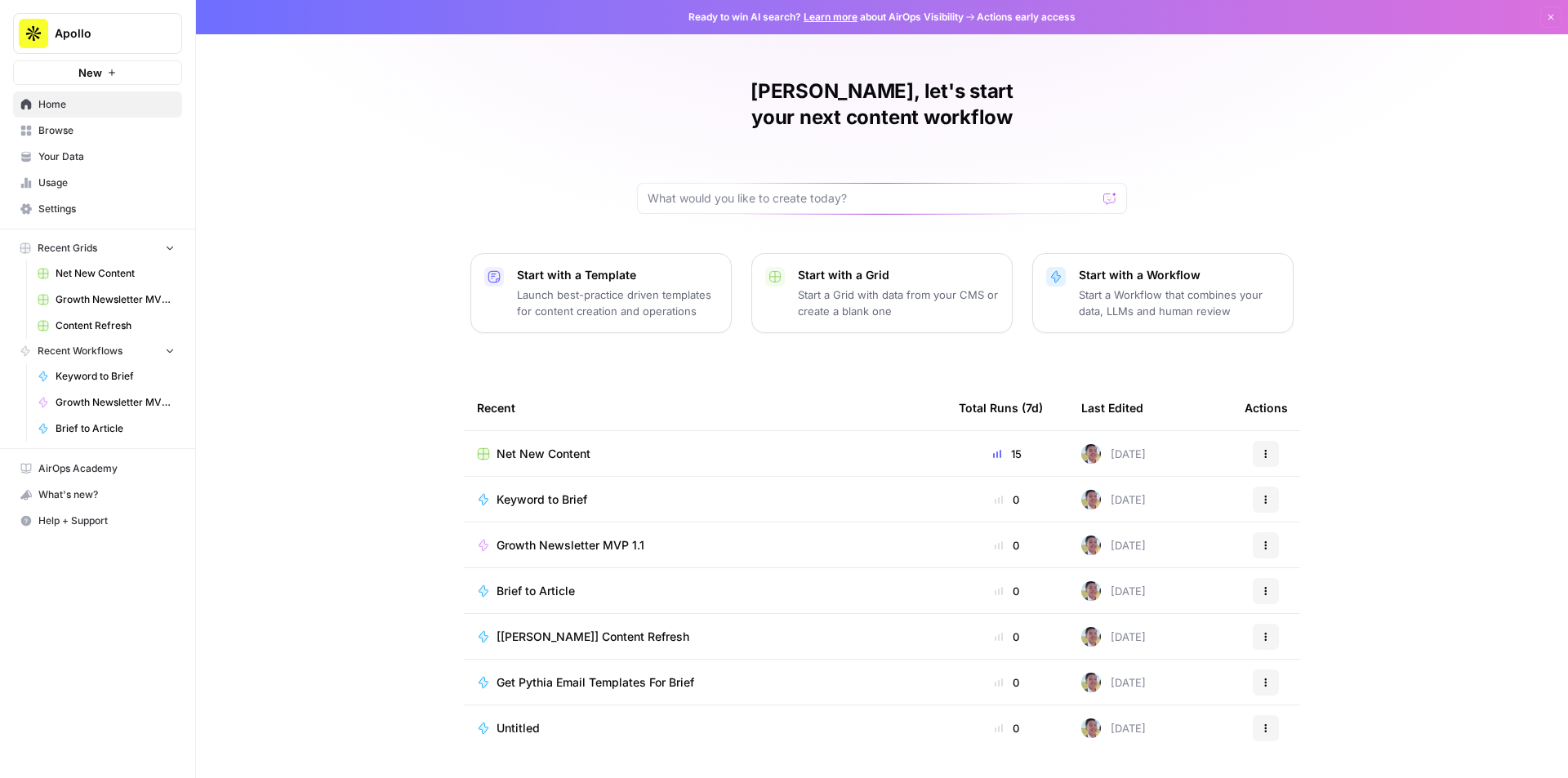
click at [559, 445] on span "Net New Content" at bounding box center [543, 453] width 94 height 17
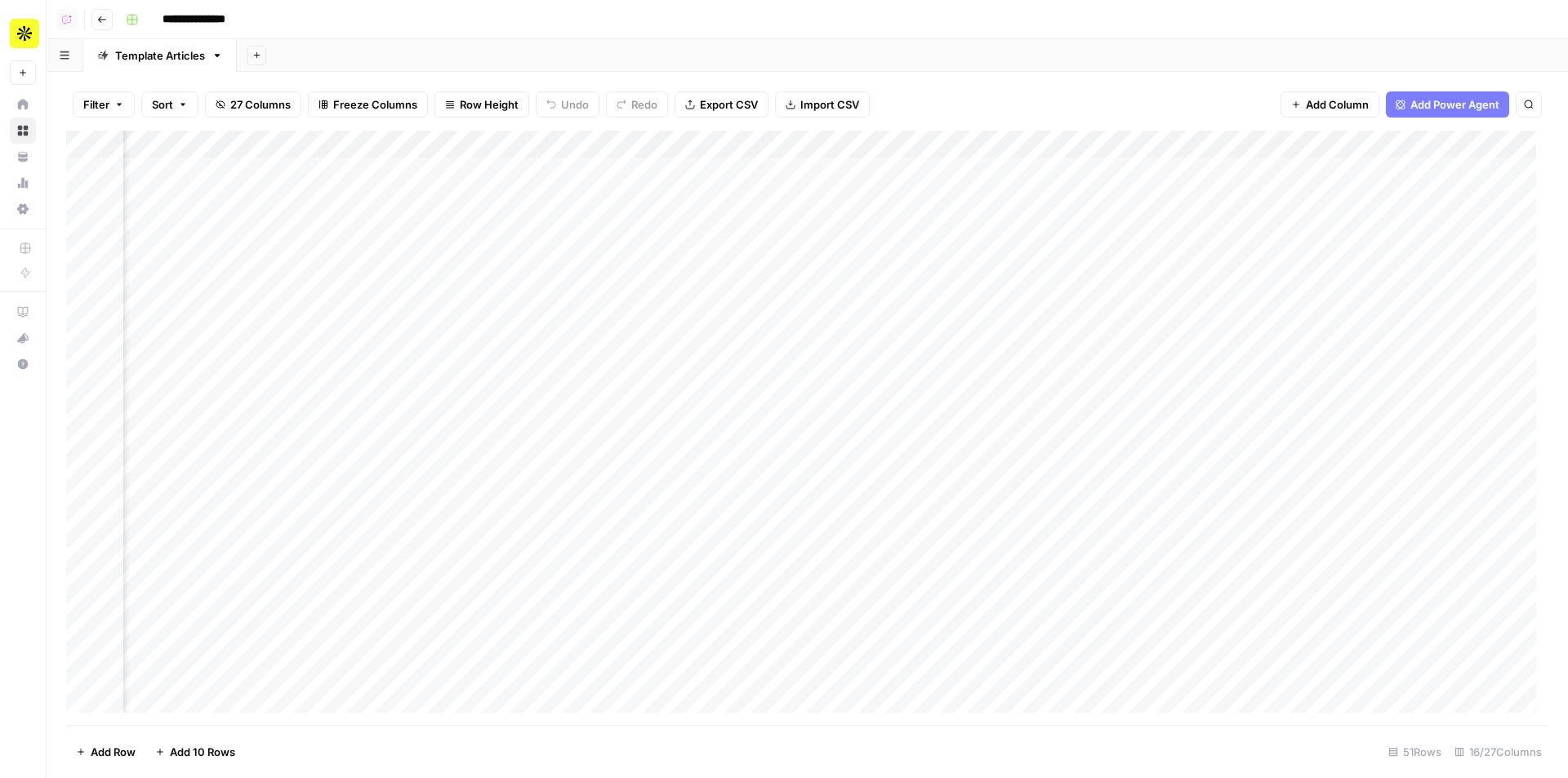
scroll to position [0, 292]
click at [527, 176] on div "Add Column" at bounding box center [807, 427] width 1482 height 594
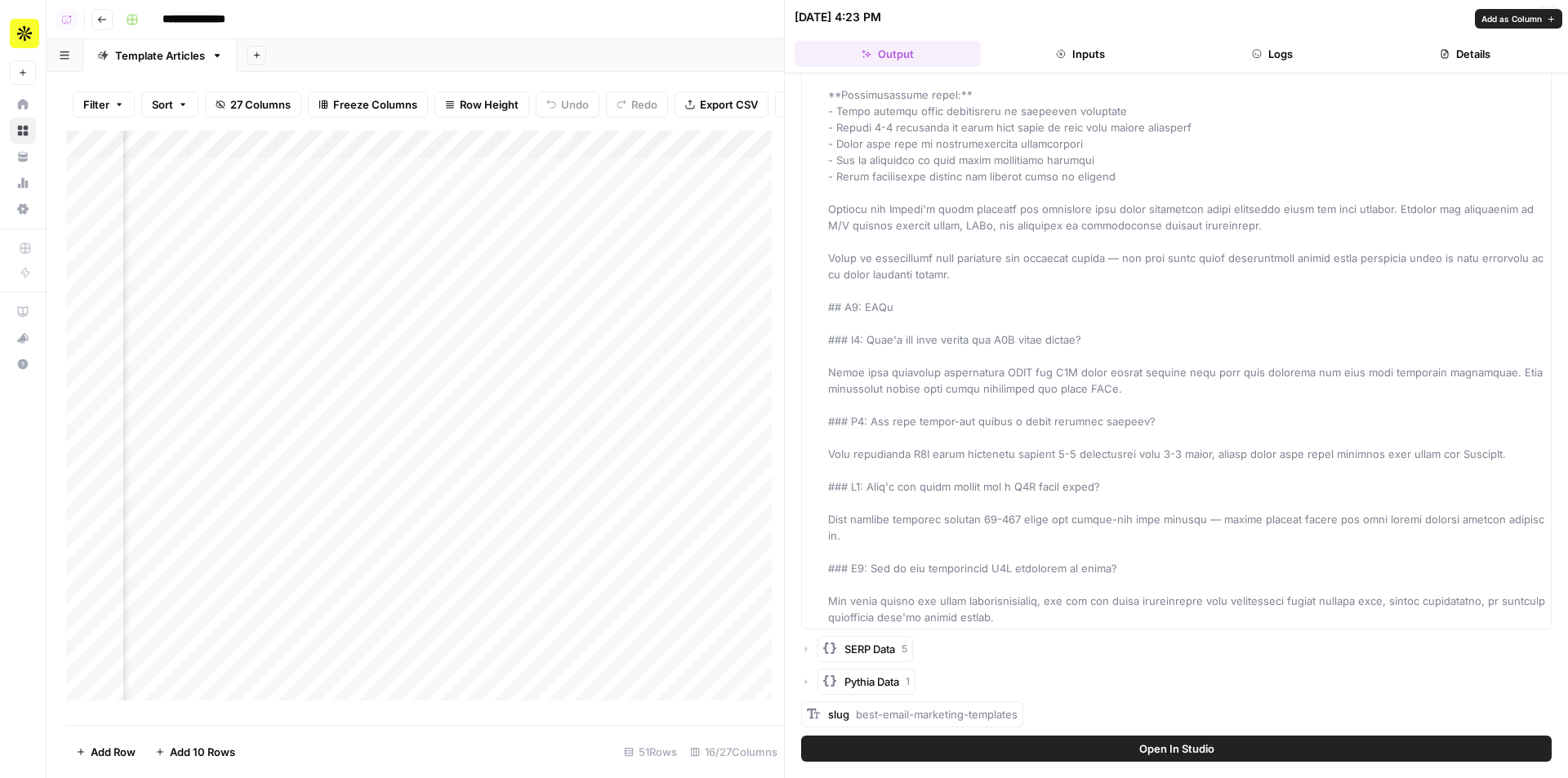
scroll to position [4244, 0]
click at [1048, 707] on span "Add as Column" at bounding box center [1066, 713] width 60 height 13
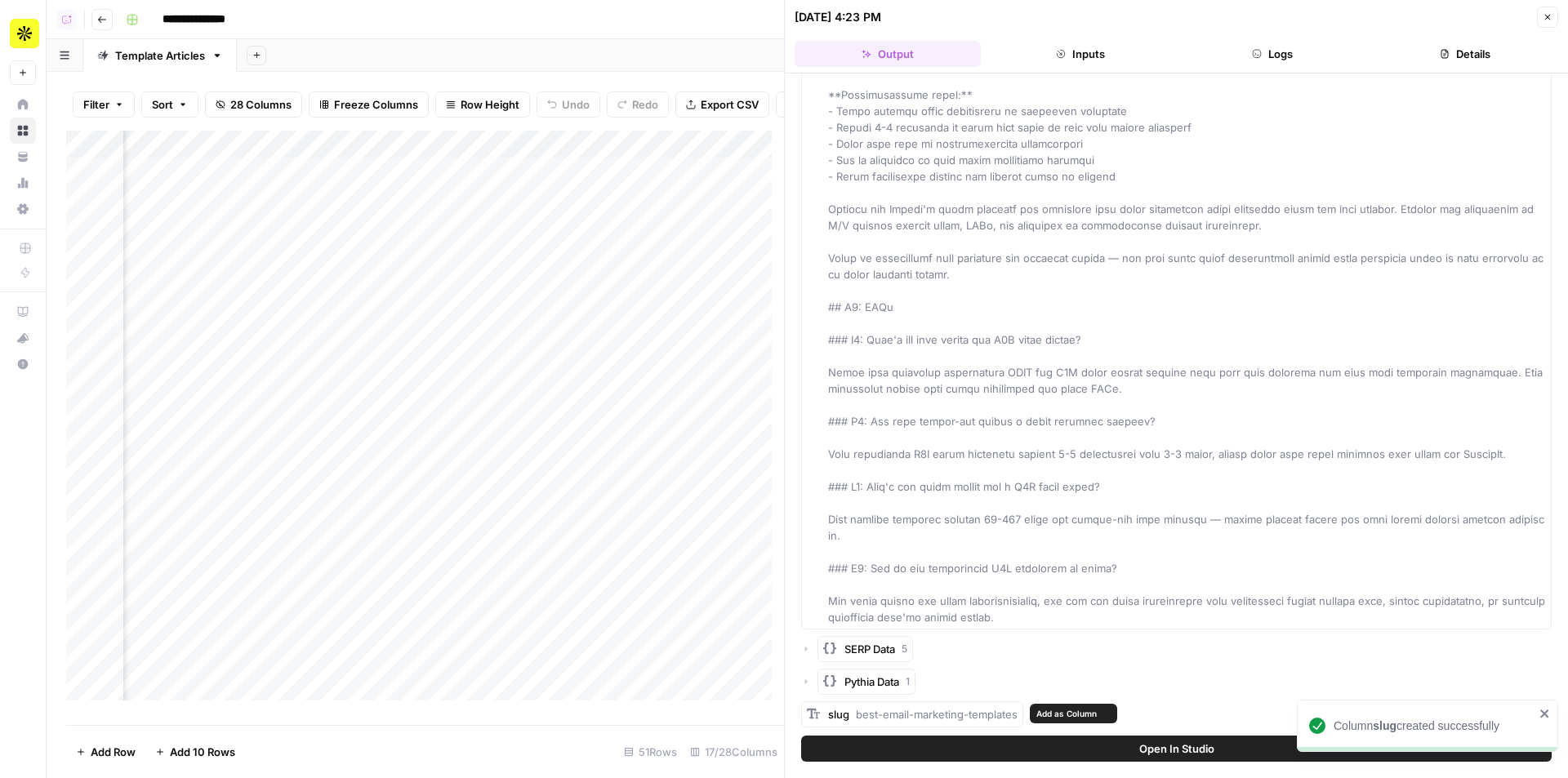
scroll to position [0, 357]
click at [1557, 15] on button "Close" at bounding box center [1547, 17] width 21 height 21
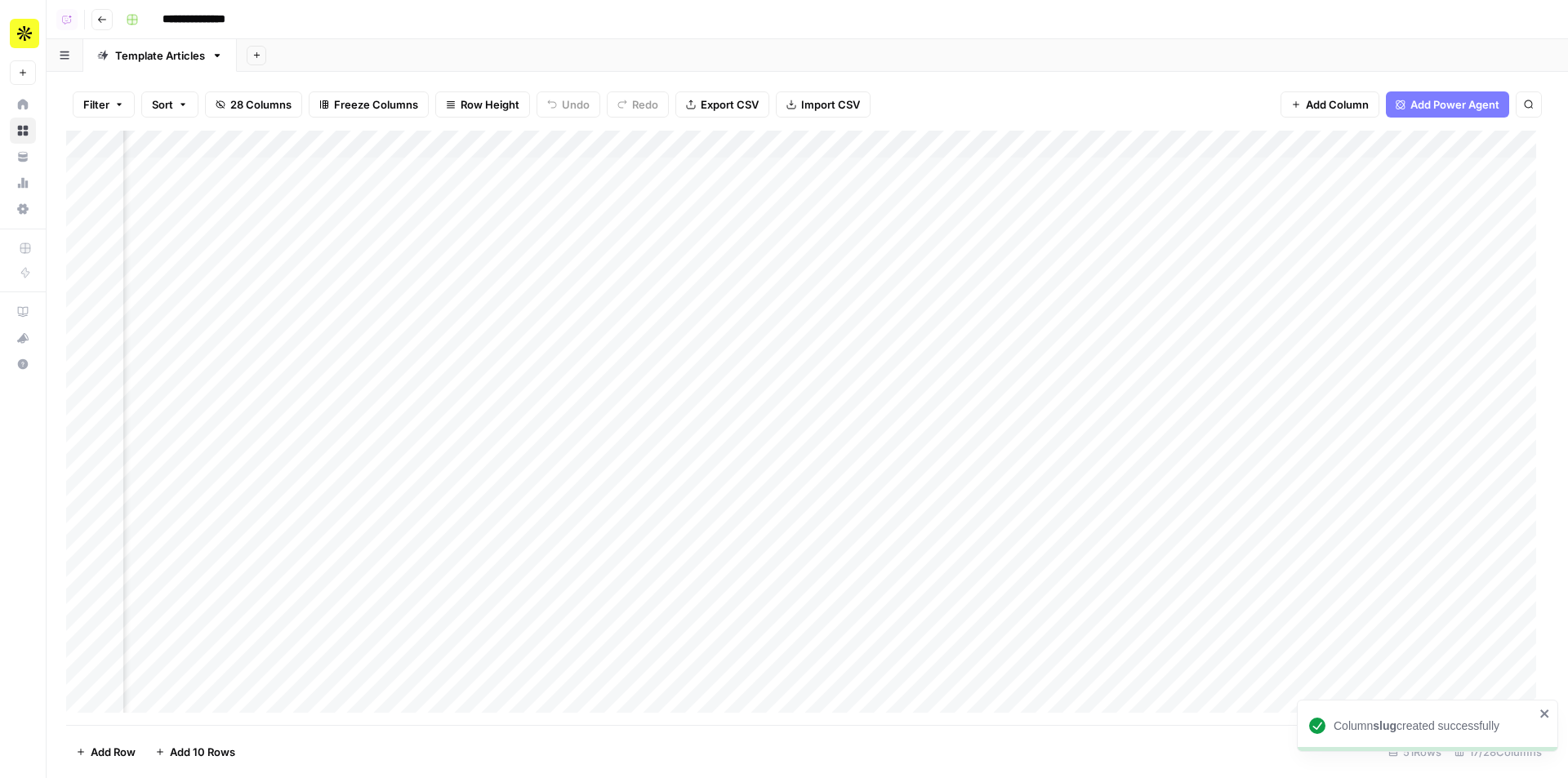
drag, startPoint x: 583, startPoint y: 139, endPoint x: 1297, endPoint y: 134, distance: 714.0
click at [1297, 134] on div "Add Column" at bounding box center [807, 427] width 1482 height 594
click at [1493, 142] on div "Add Column" at bounding box center [807, 427] width 1482 height 594
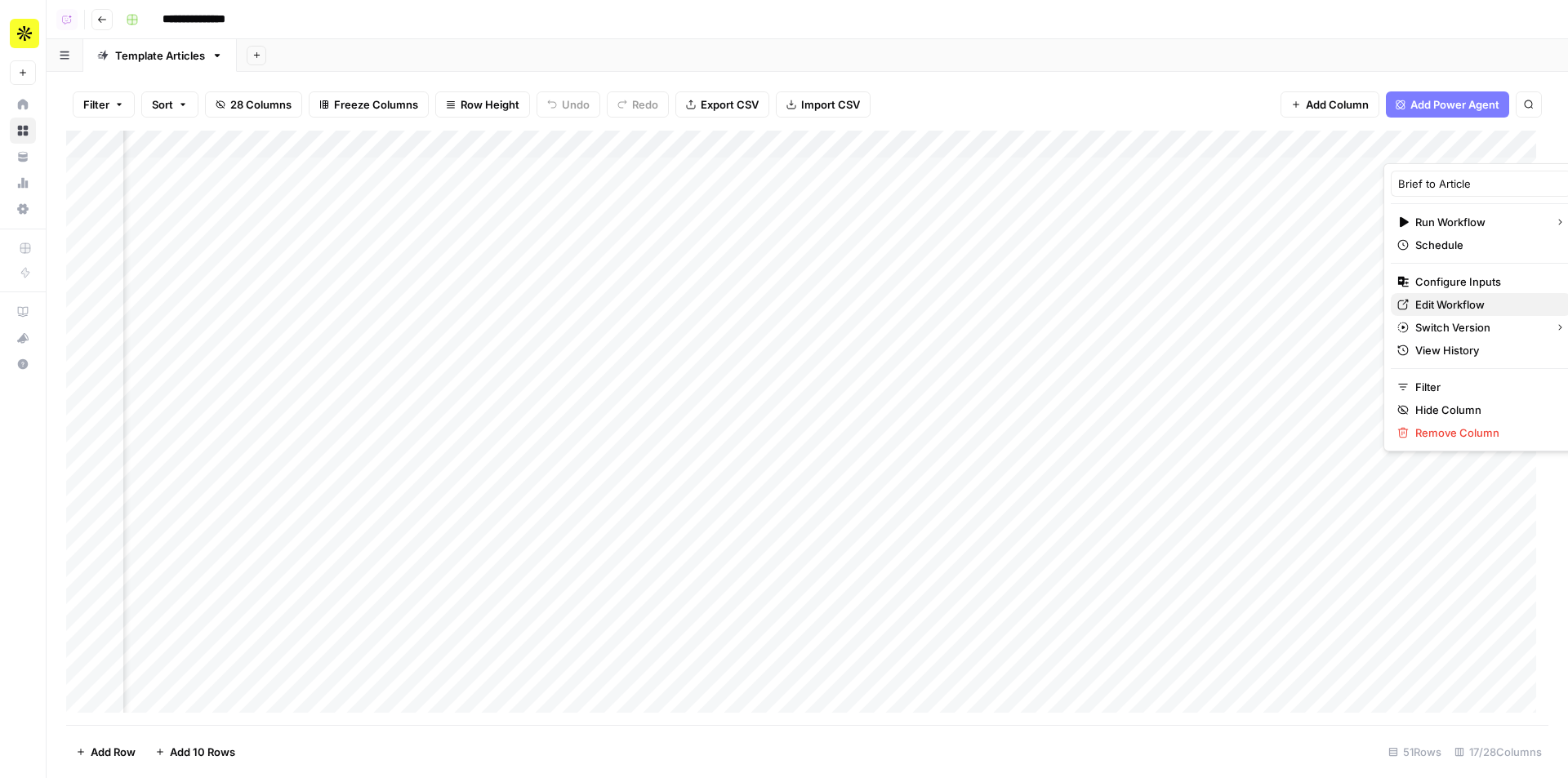
click at [1441, 306] on span "Edit Workflow" at bounding box center [1486, 305] width 143 height 17
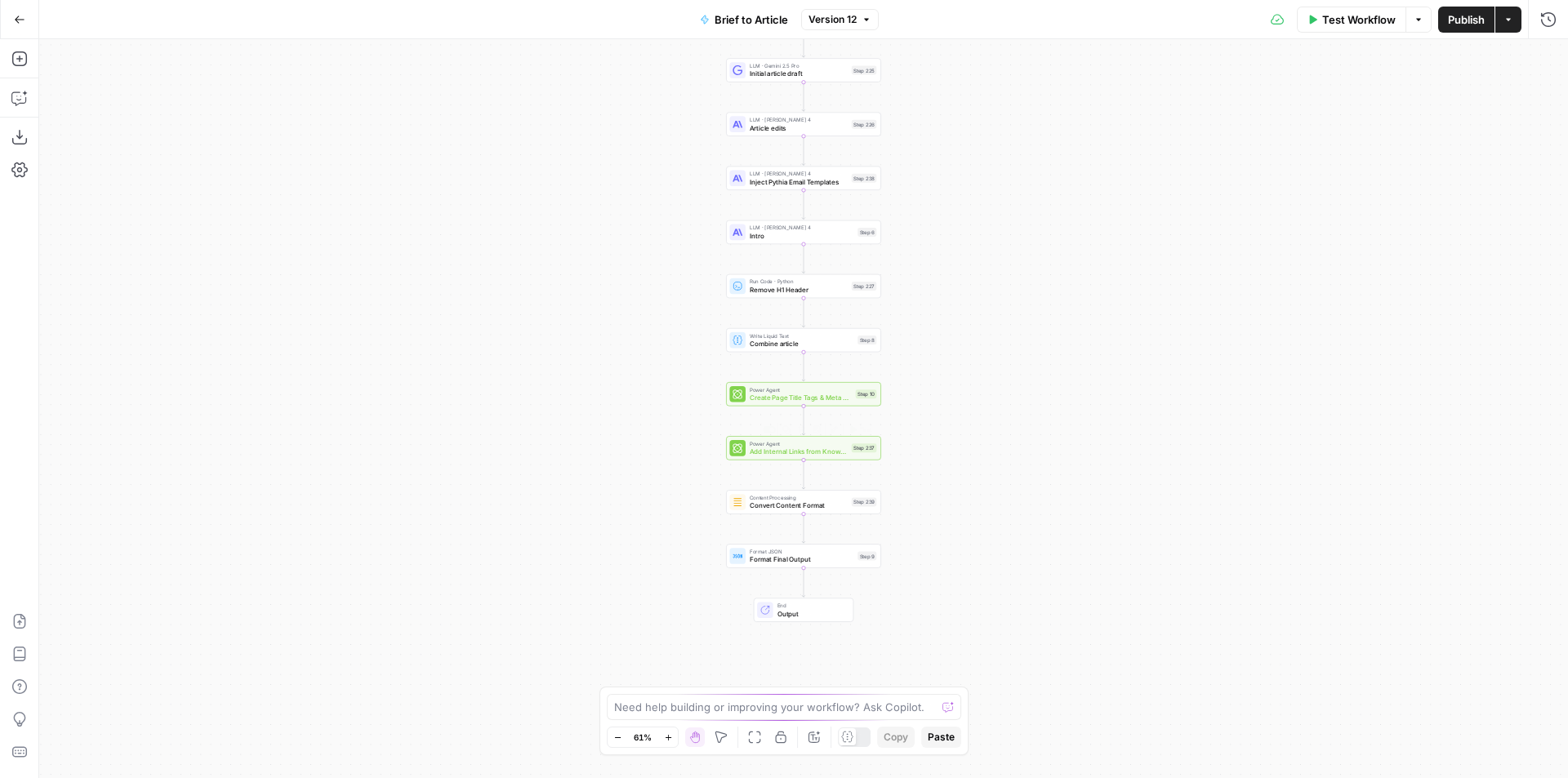
click at [815, 456] on span "Add Internal Links from Knowledge Base - Fork" at bounding box center [798, 451] width 98 height 10
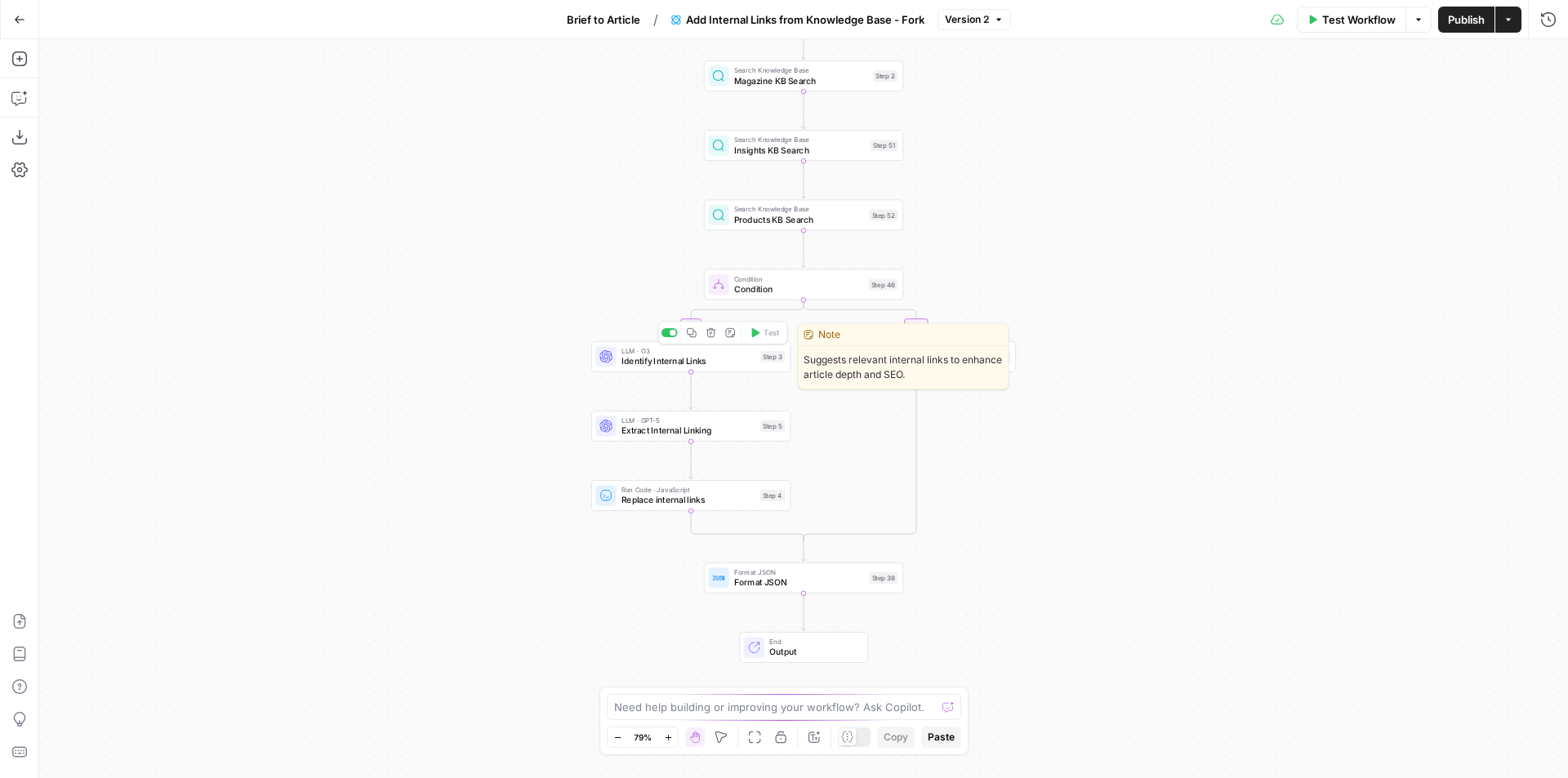
click at [720, 367] on span "Identify Internal Links" at bounding box center [688, 361] width 134 height 13
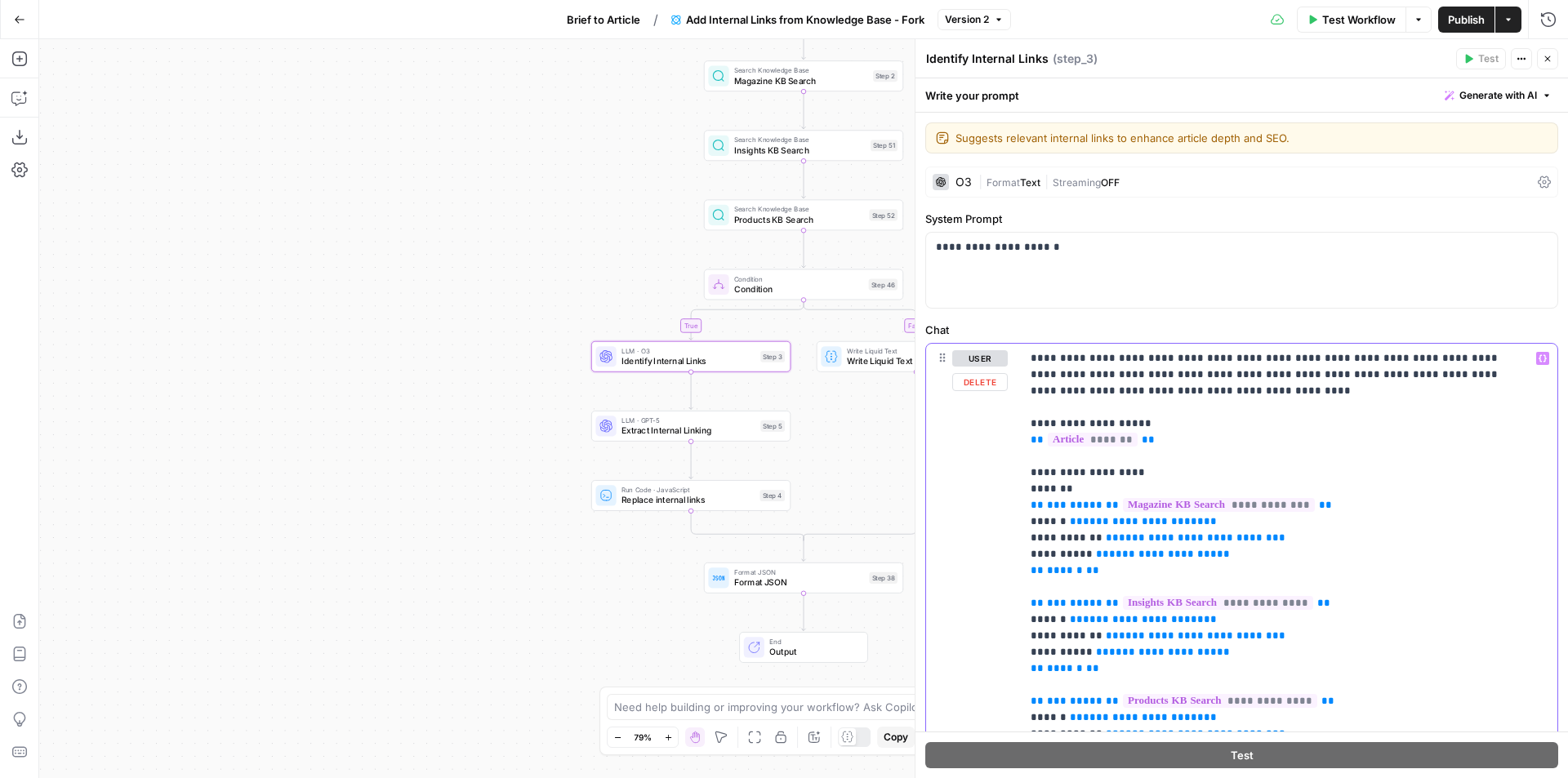
drag, startPoint x: 1023, startPoint y: 421, endPoint x: 1147, endPoint y: 441, distance: 125.6
click at [1147, 441] on div "**********" at bounding box center [1289, 676] width 537 height 665
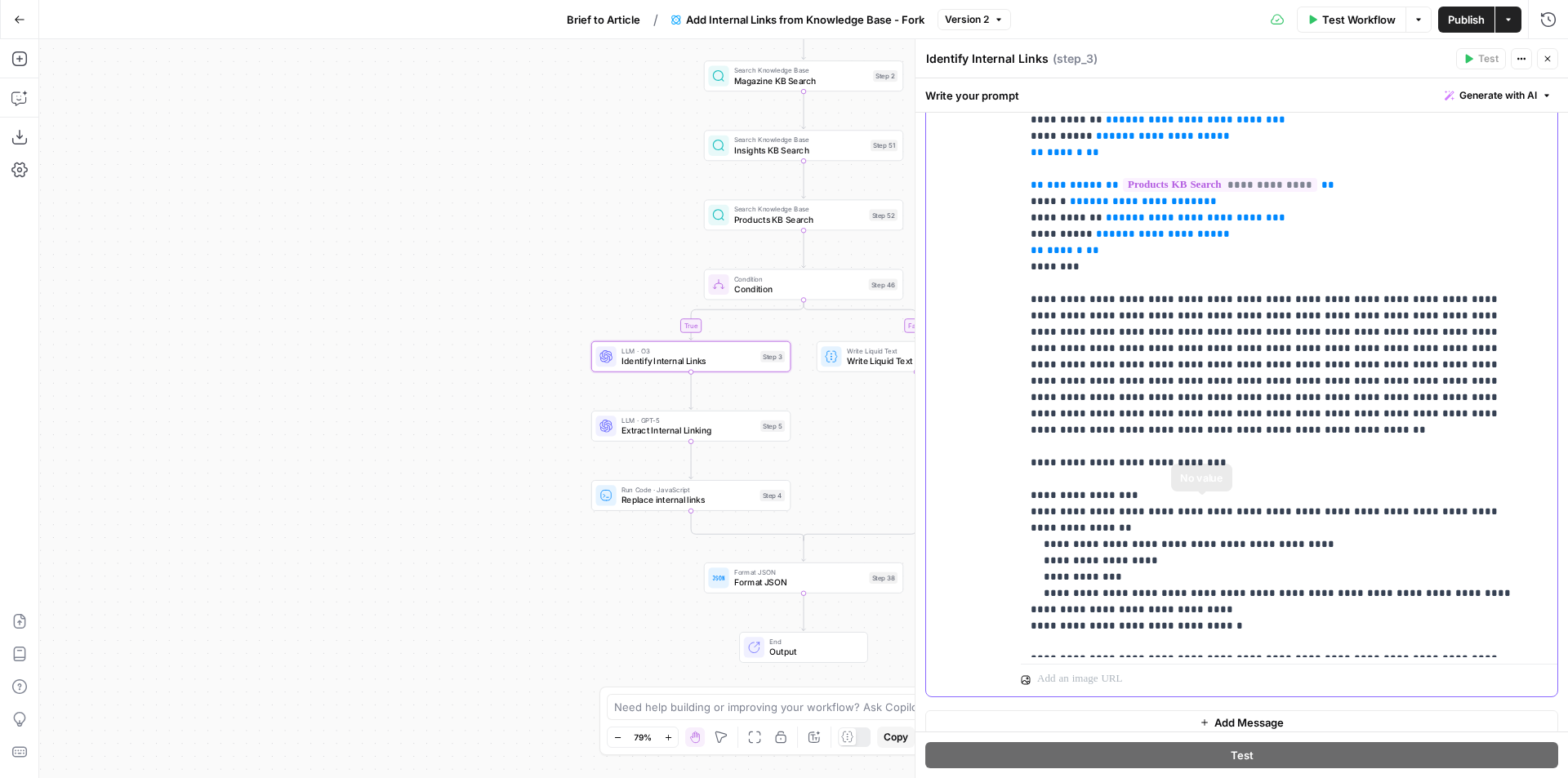
scroll to position [365, 0]
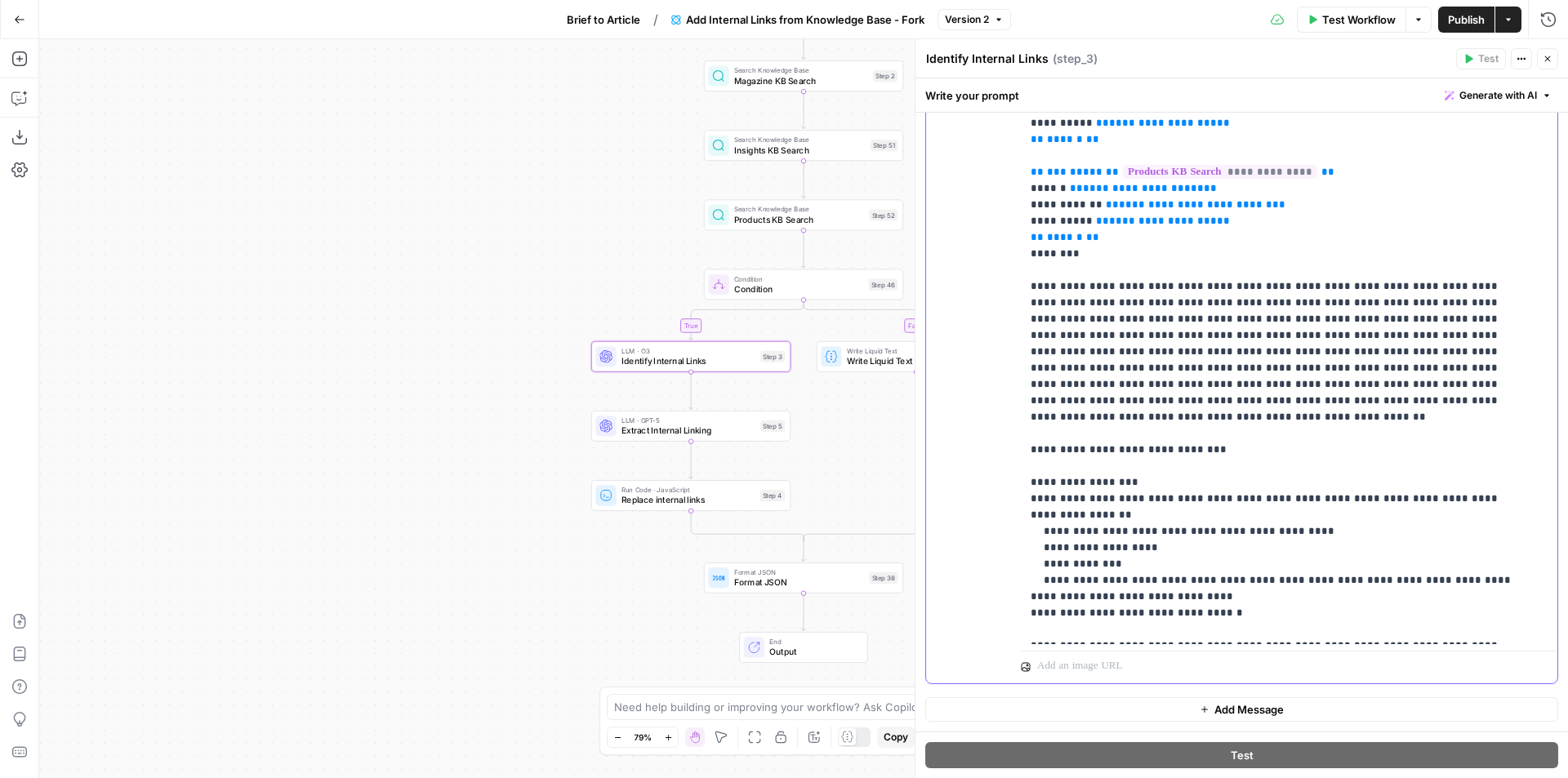
drag, startPoint x: 1251, startPoint y: 582, endPoint x: 995, endPoint y: 433, distance: 296.2
click at [995, 433] on div "**********" at bounding box center [1241, 331] width 631 height 704
copy p "**********"
click at [772, 426] on div "Step 5" at bounding box center [772, 425] width 25 height 11
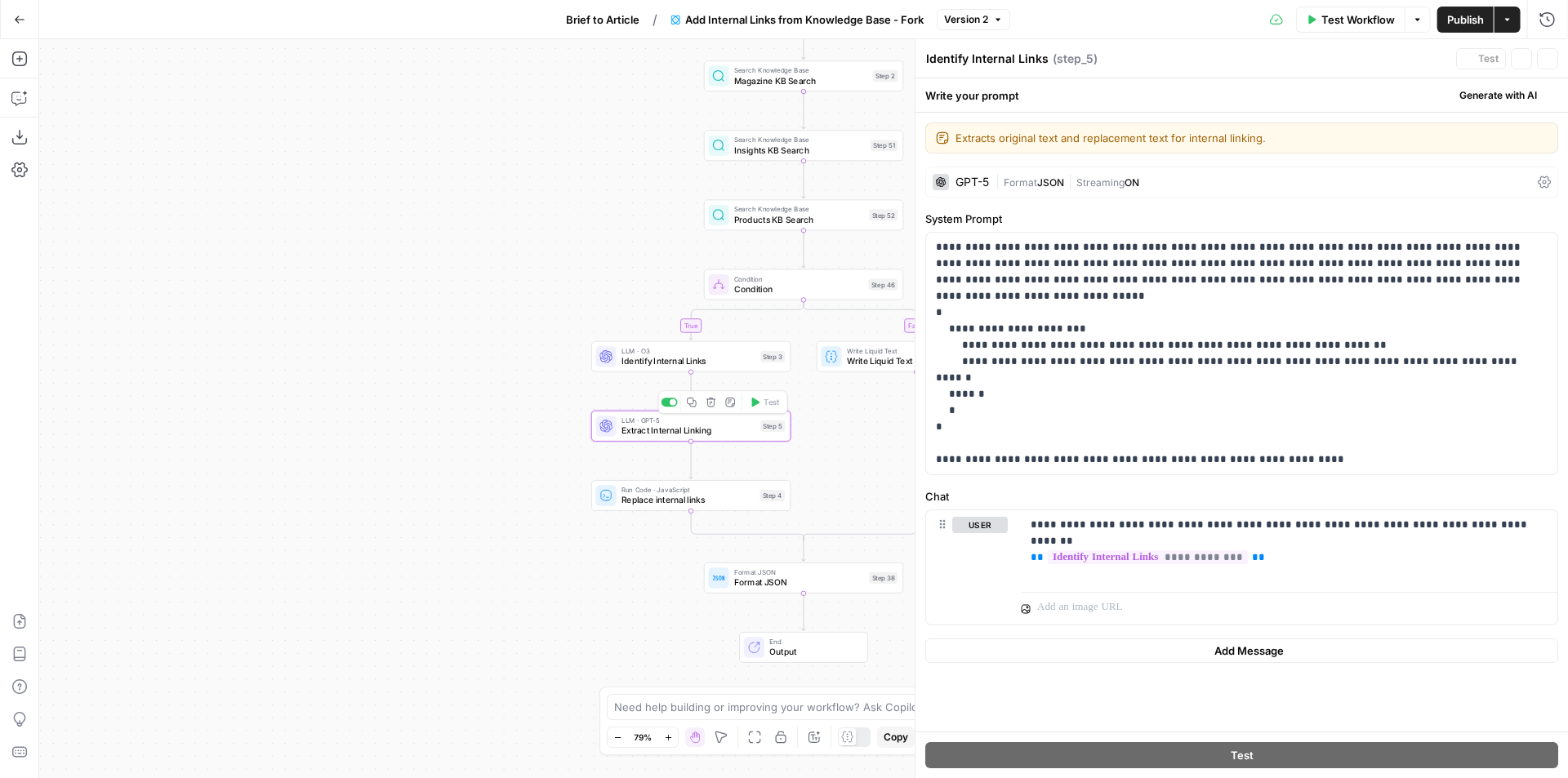
type textarea "Extract Internal Linking"
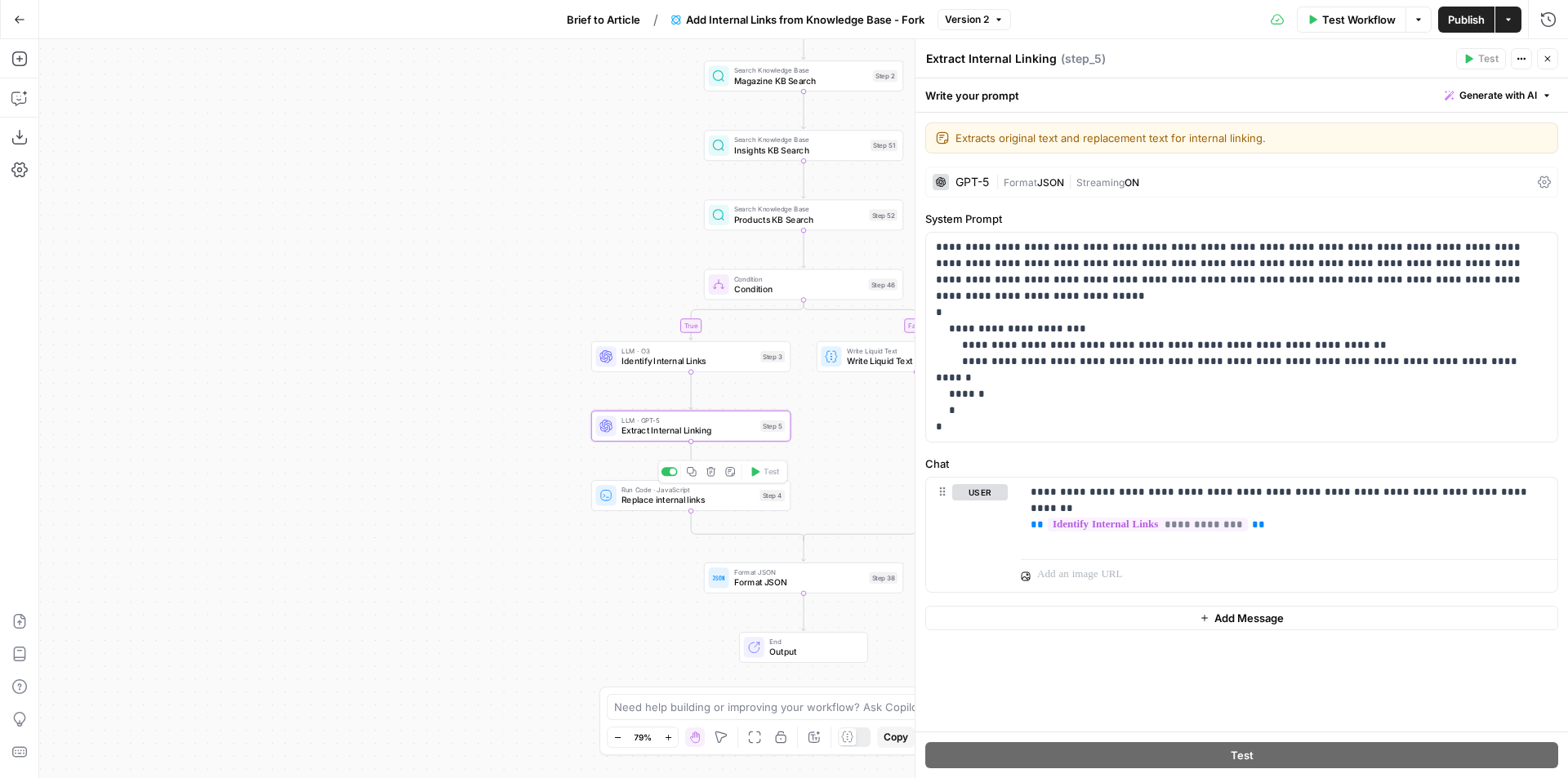
click at [698, 501] on span "Replace internal links" at bounding box center [688, 500] width 133 height 13
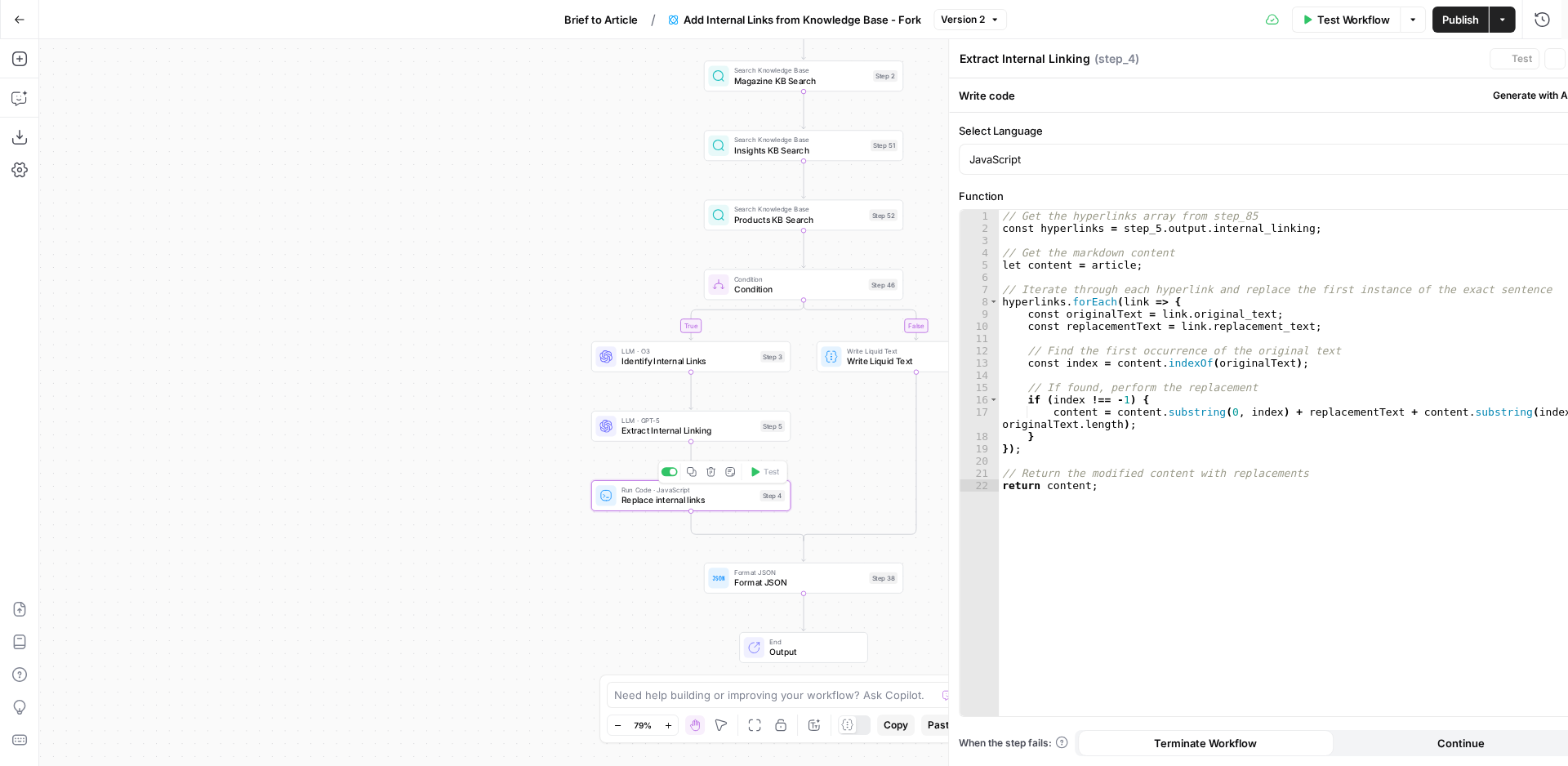
type textarea "Replace internal links"
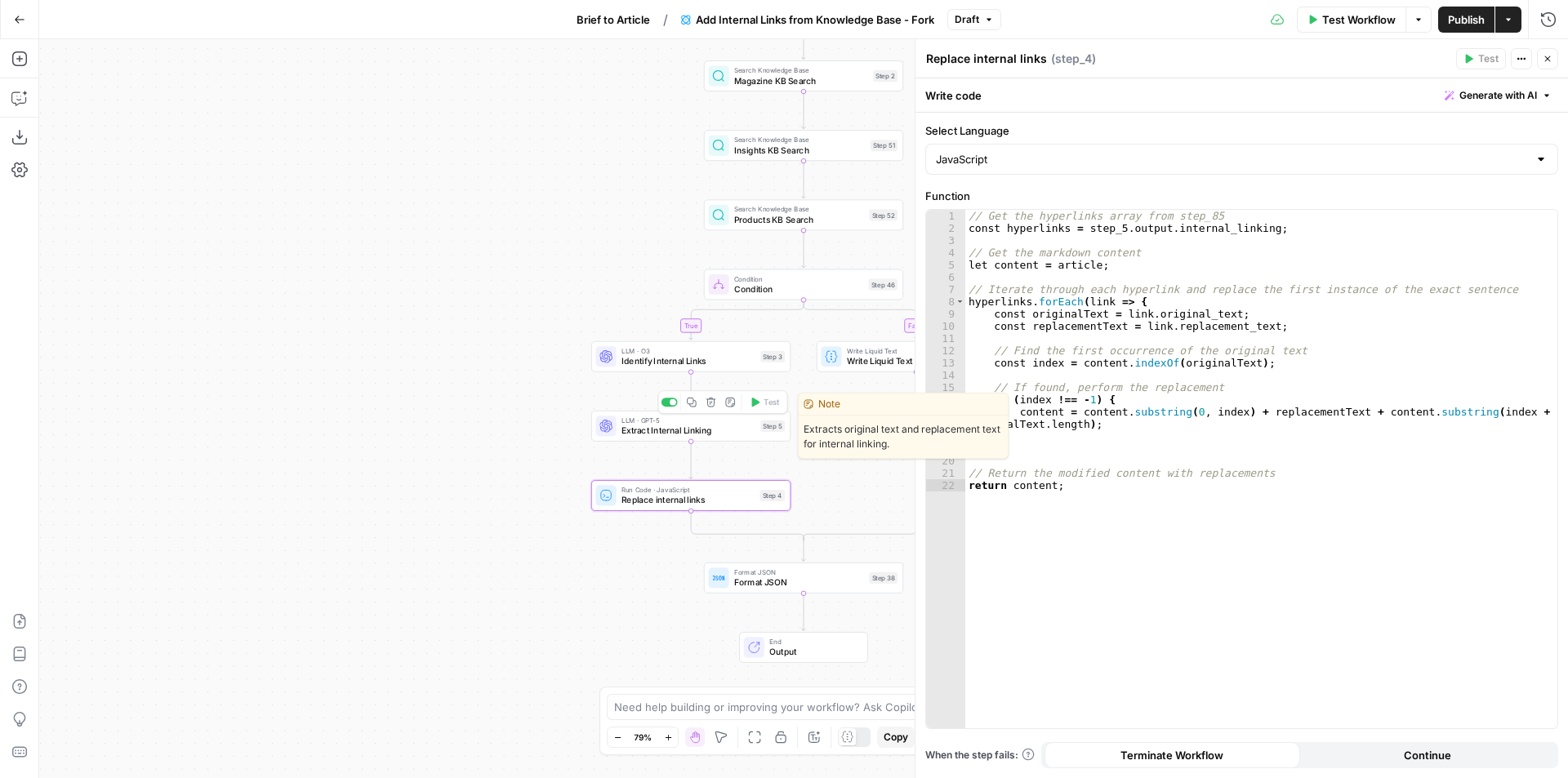
click at [721, 431] on span "Extract Internal Linking" at bounding box center [688, 430] width 134 height 13
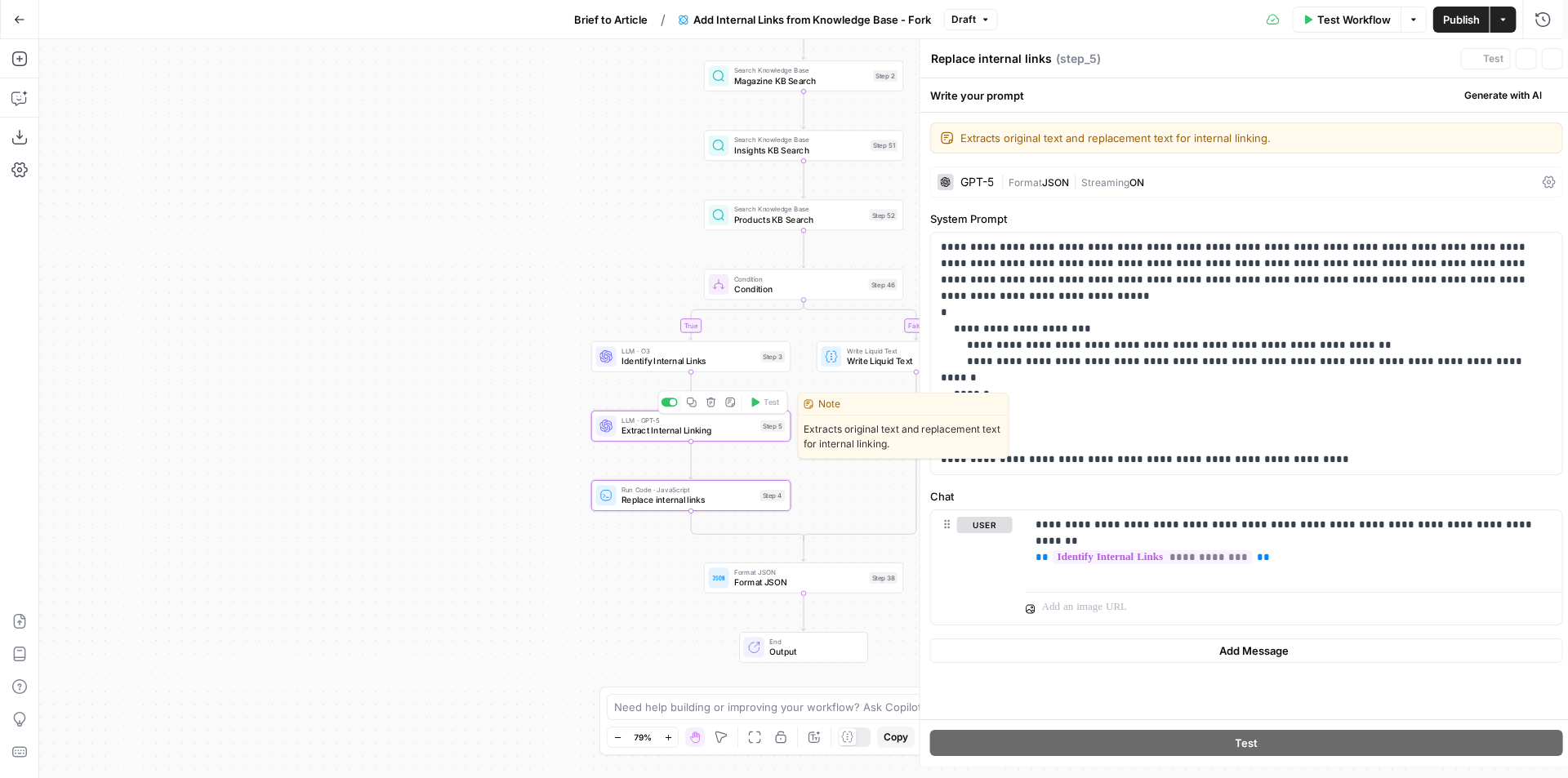
type textarea "Extract Internal Linking"
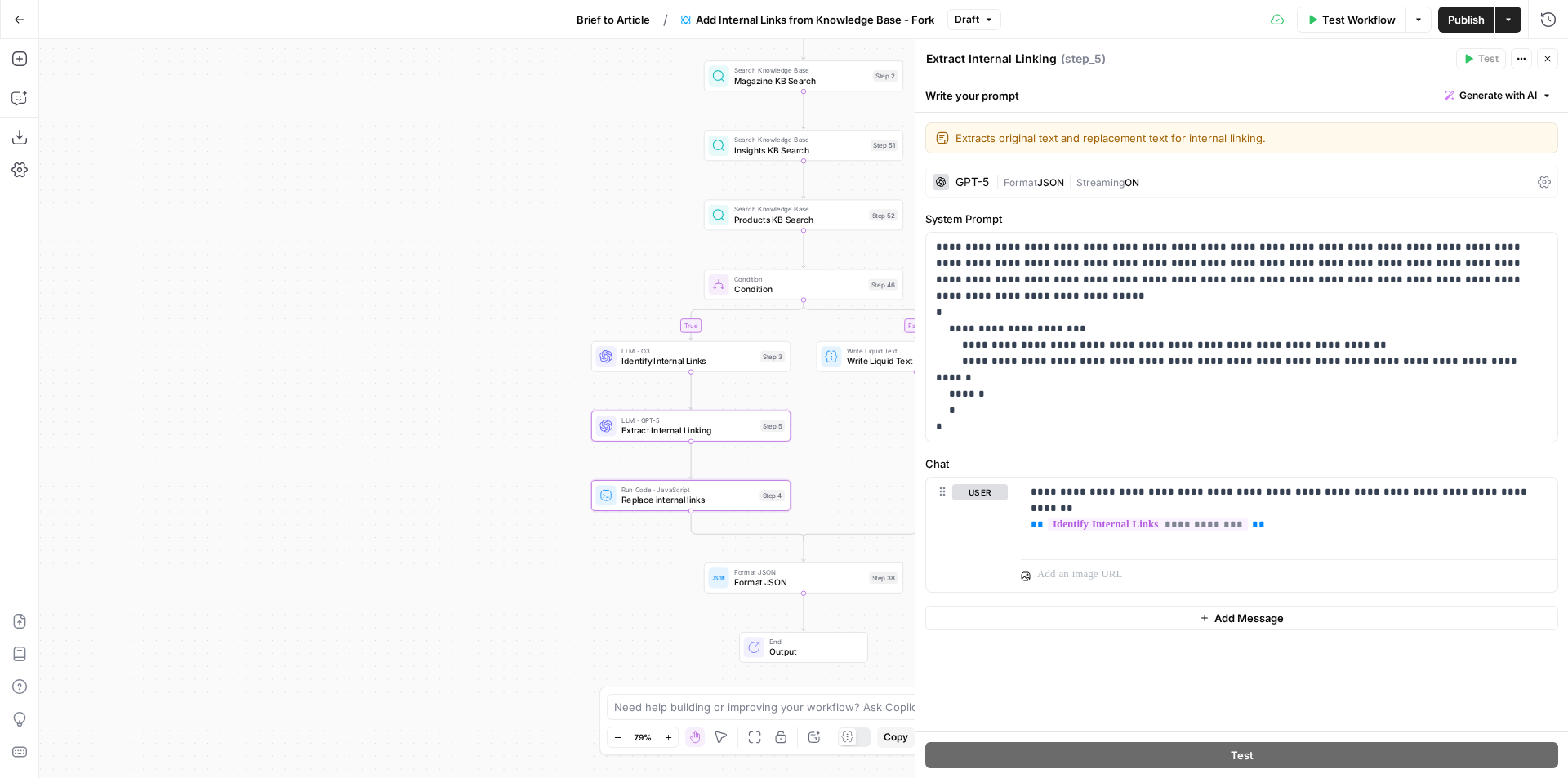
click at [888, 735] on span "Copy" at bounding box center [896, 737] width 25 height 15
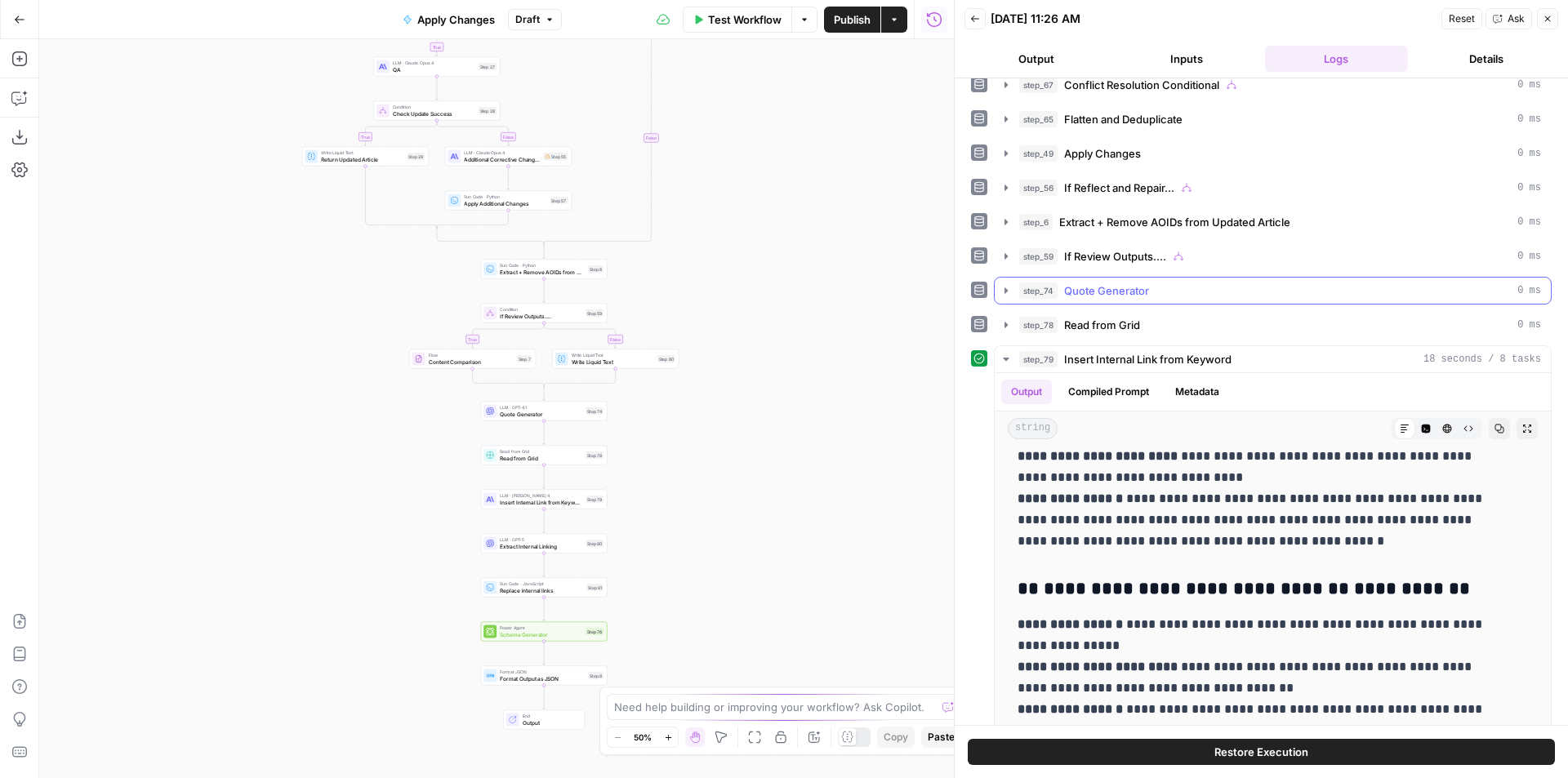
scroll to position [245, 0]
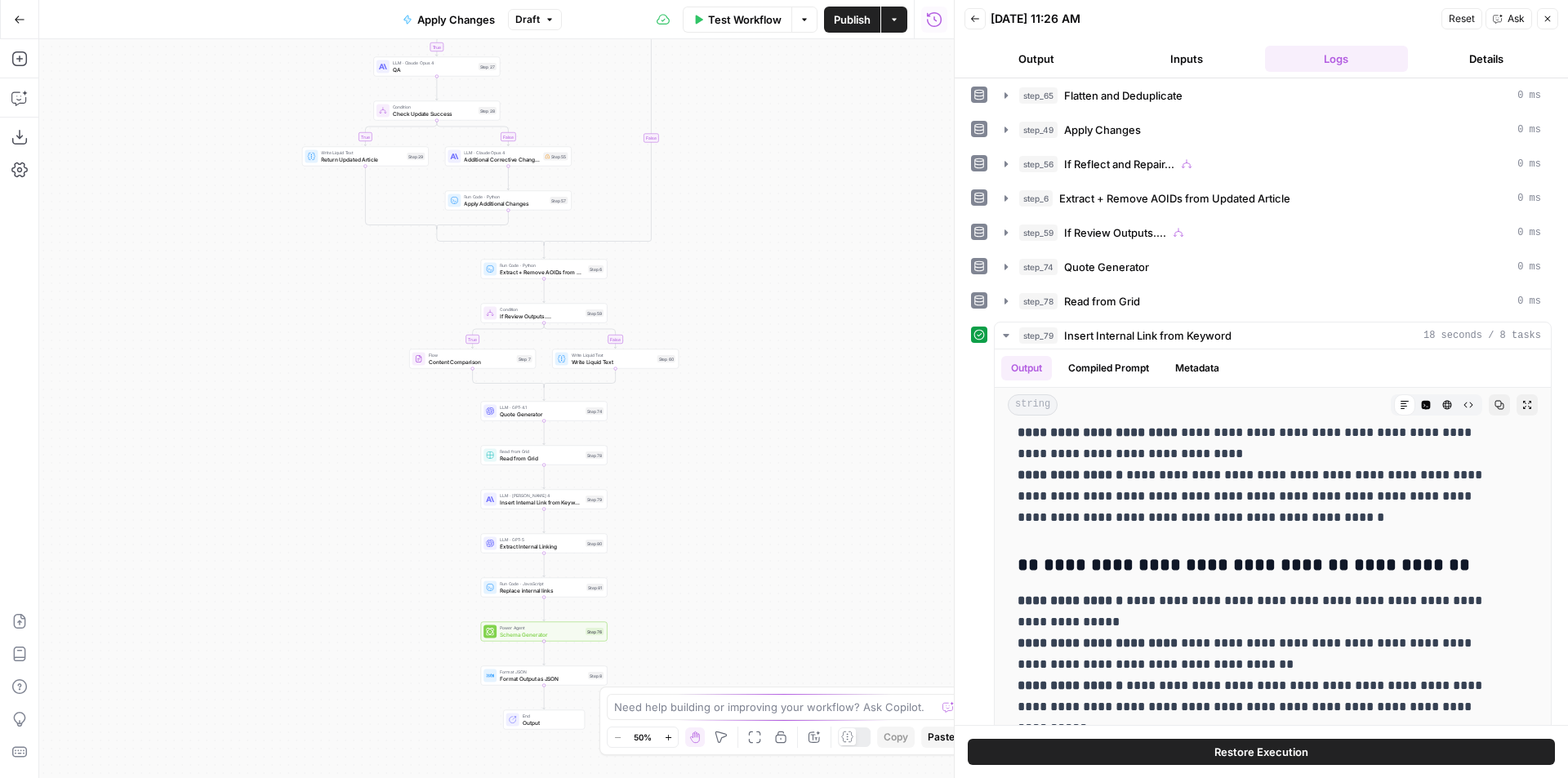
click at [593, 504] on div "LLM · [PERSON_NAME] 4 Insert Internal Link from Keyword Step 79 Copy step Delet…" at bounding box center [543, 499] width 120 height 14
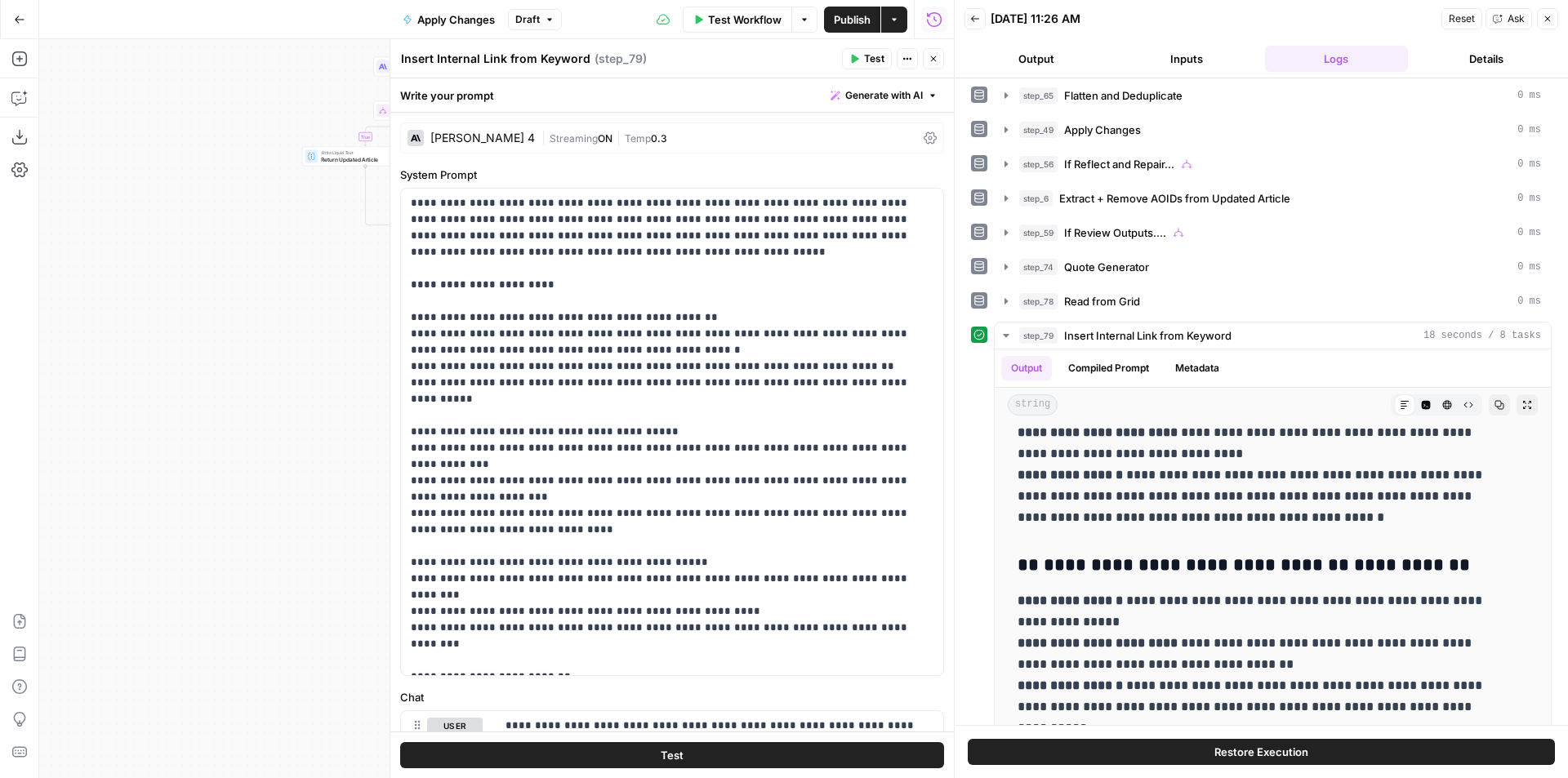
click at [861, 58] on button "Test" at bounding box center [867, 59] width 50 height 21
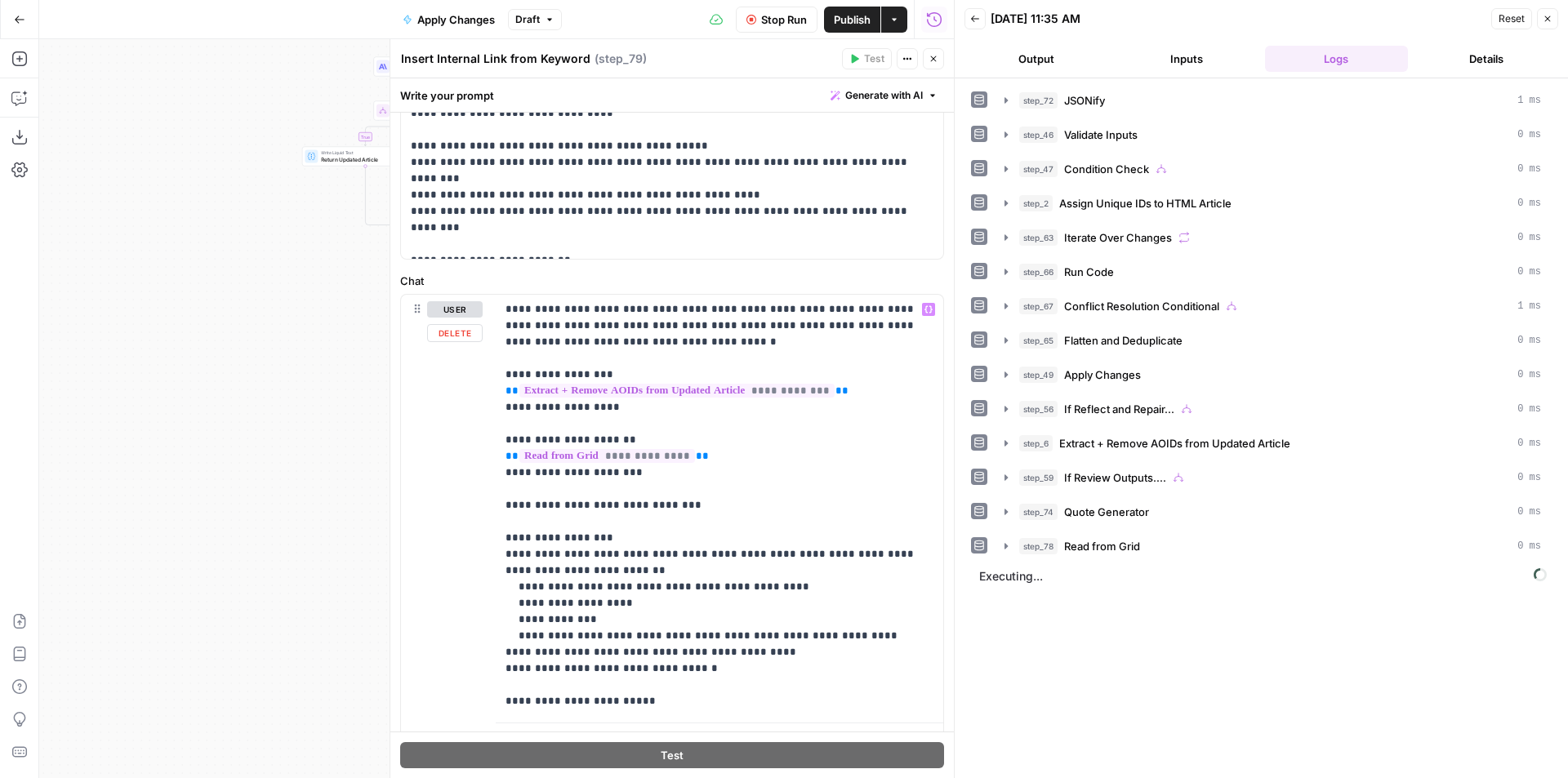
scroll to position [488, 0]
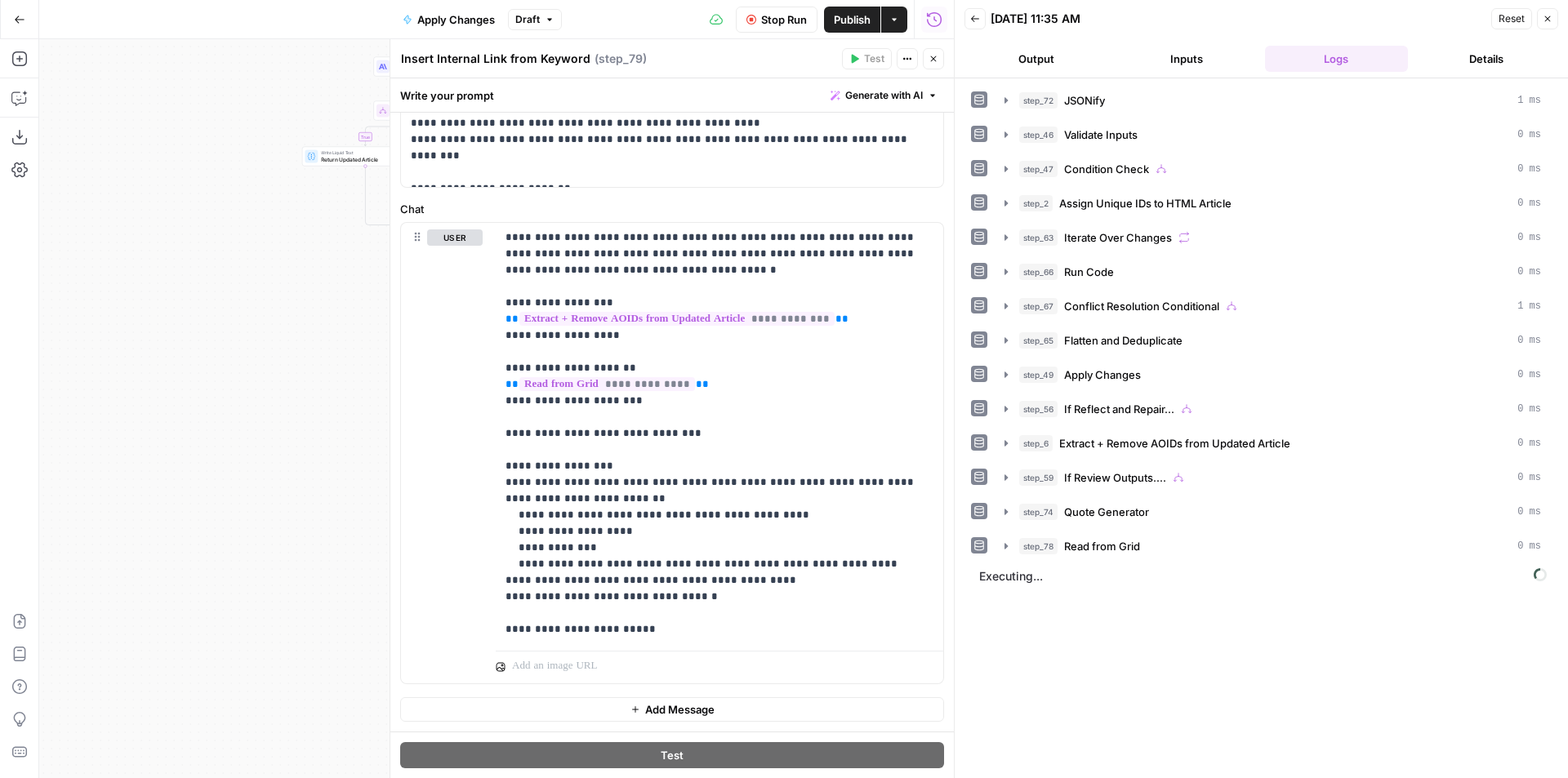
click at [928, 60] on button "Close" at bounding box center [933, 59] width 21 height 21
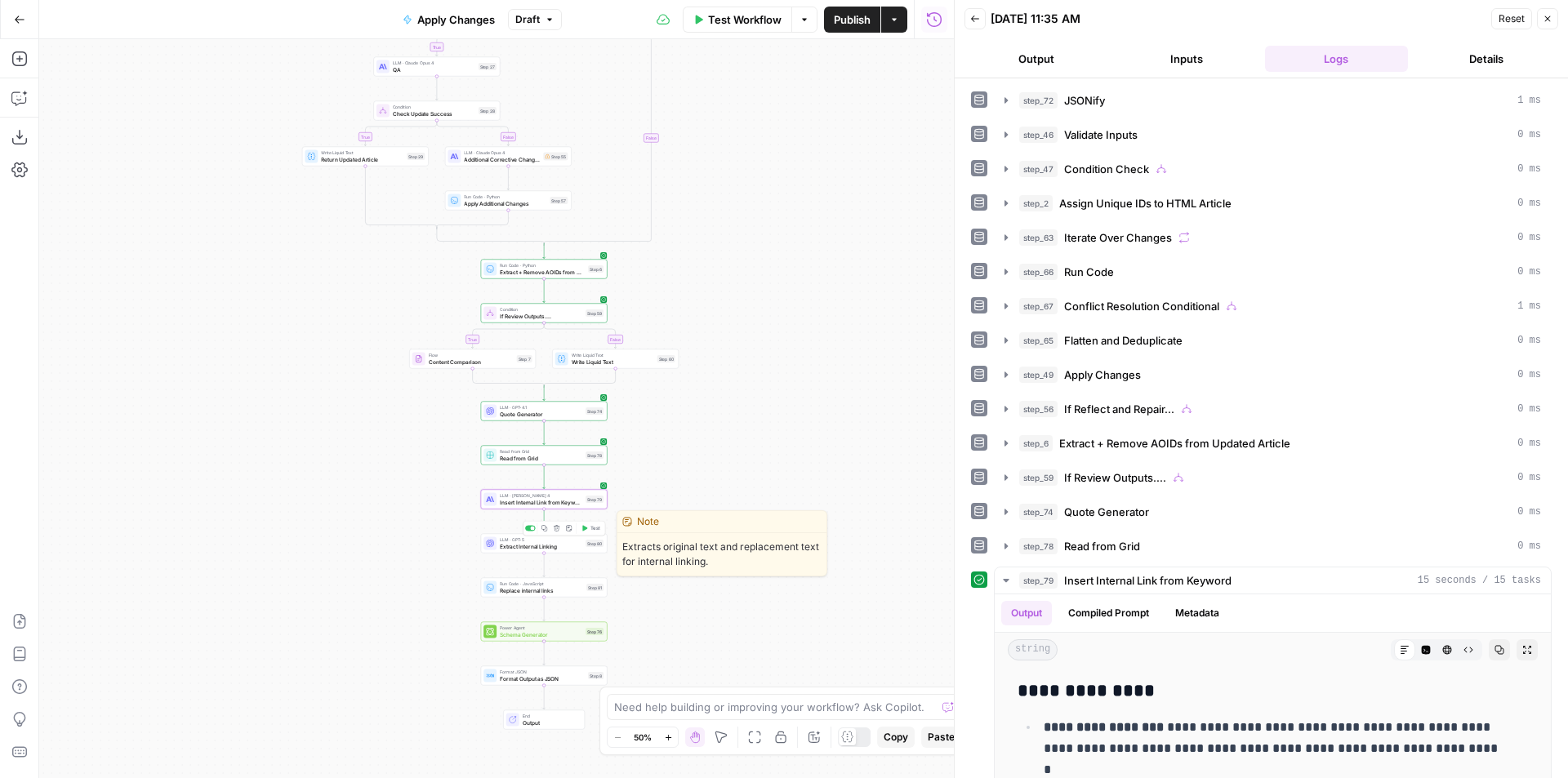
click at [593, 528] on span "Test" at bounding box center [594, 529] width 10 height 7
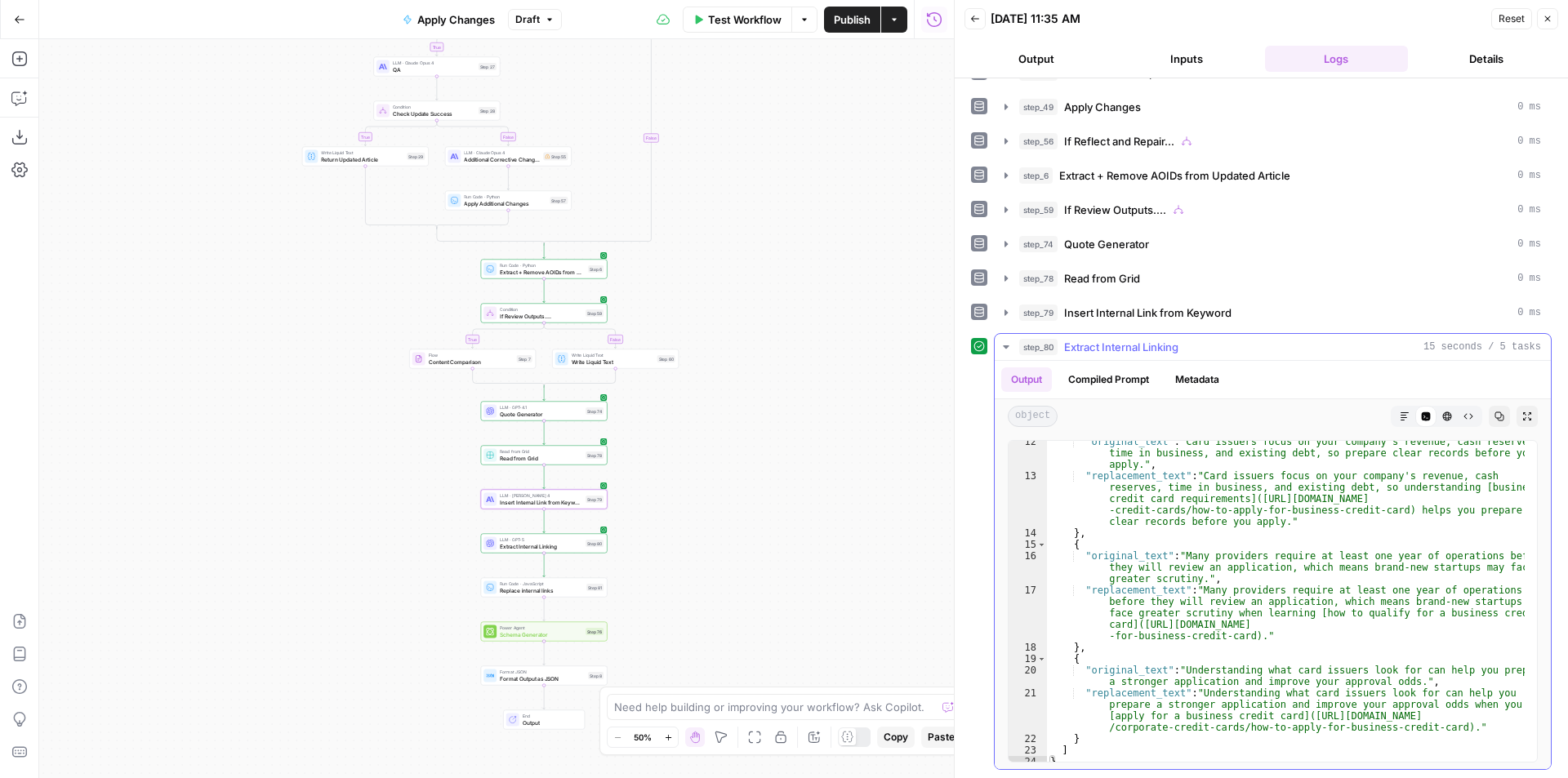
scroll to position [250, 0]
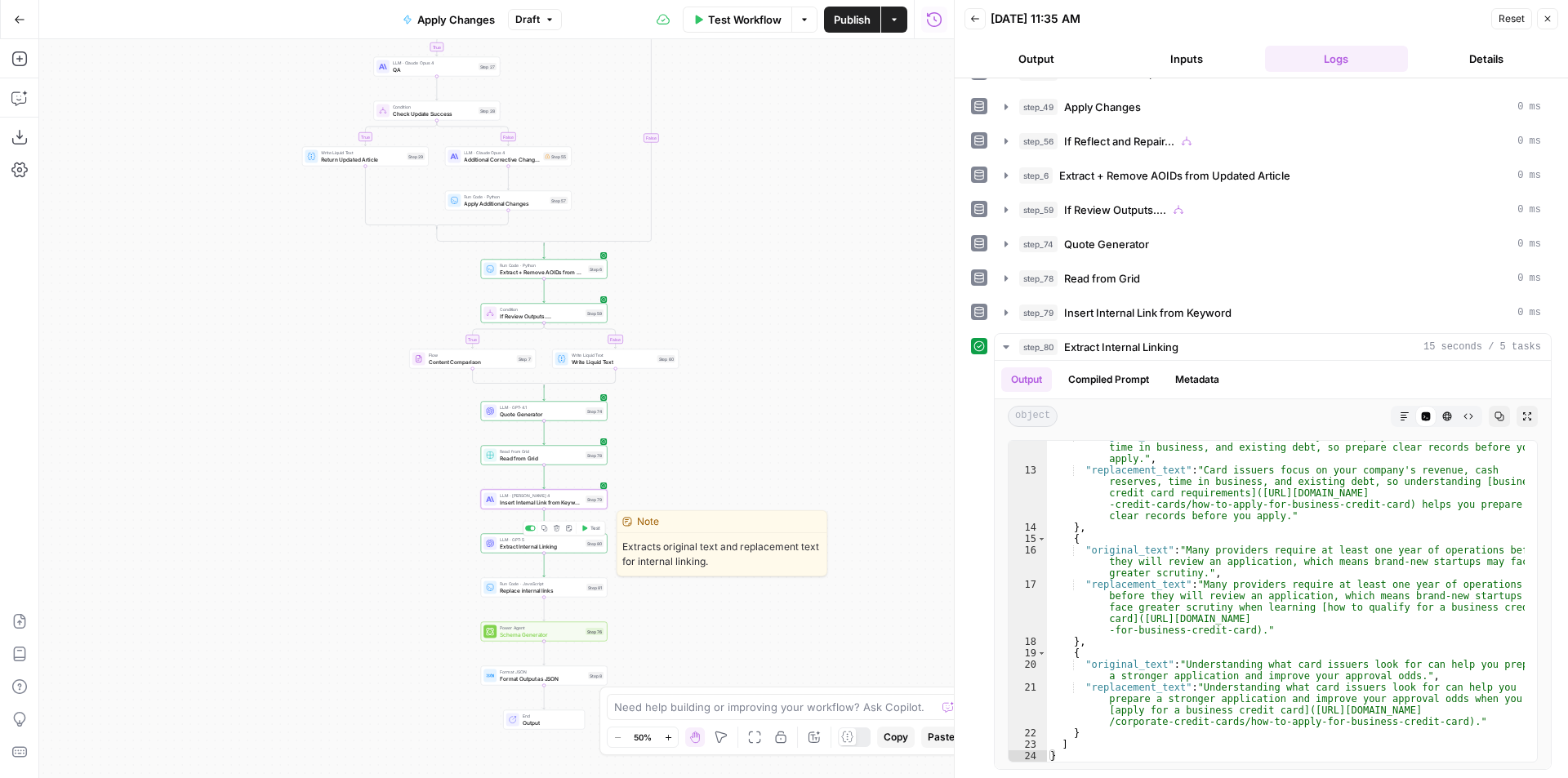
click at [538, 551] on div "LLM · GPT-5 Extract Internal Linking Step 80 Copy step Delete step Edit Note Te…" at bounding box center [544, 543] width 127 height 19
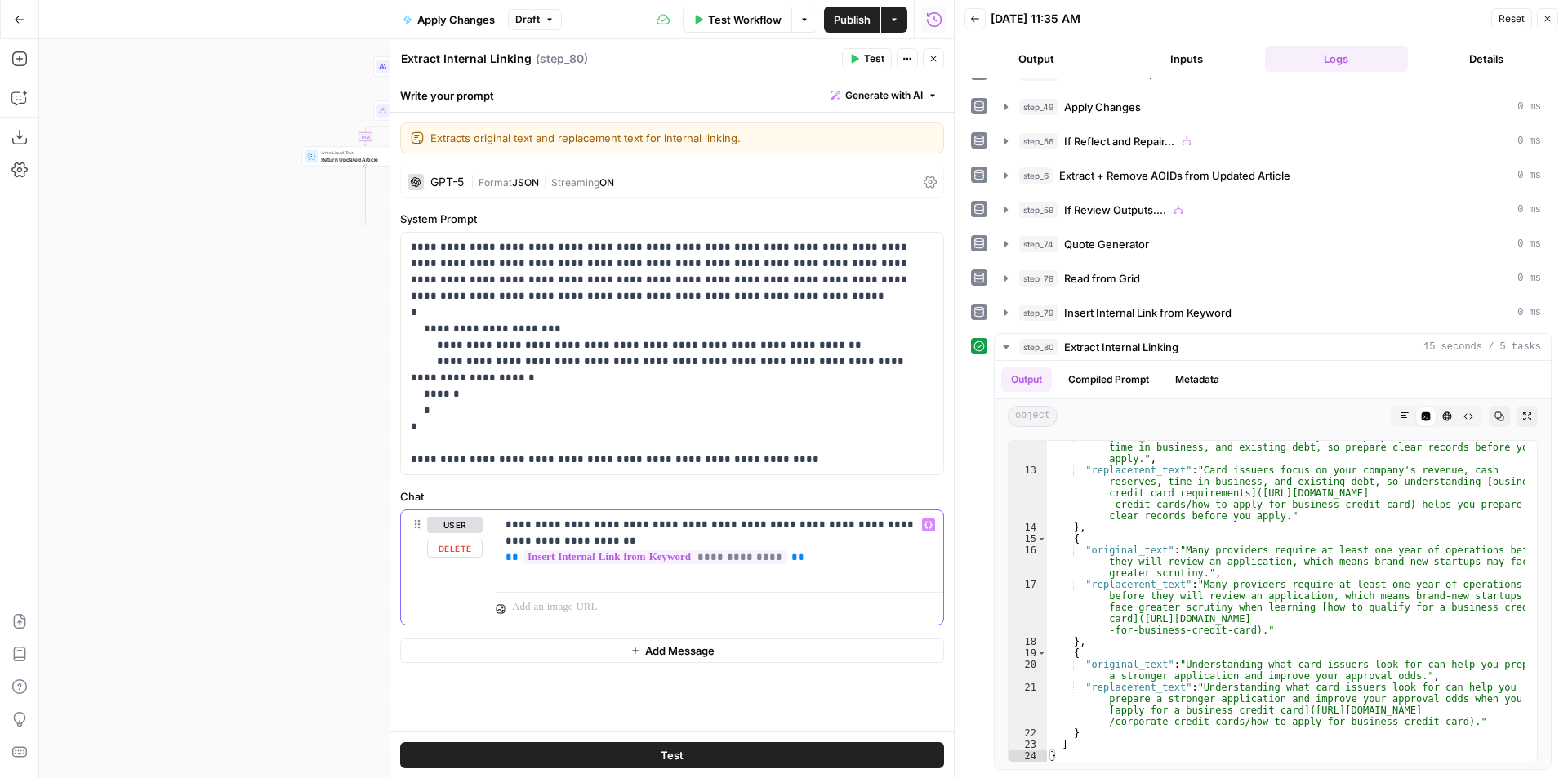
click at [503, 525] on div "**********" at bounding box center [719, 548] width 447 height 75
click at [14, 104] on icon "button" at bounding box center [19, 98] width 17 height 17
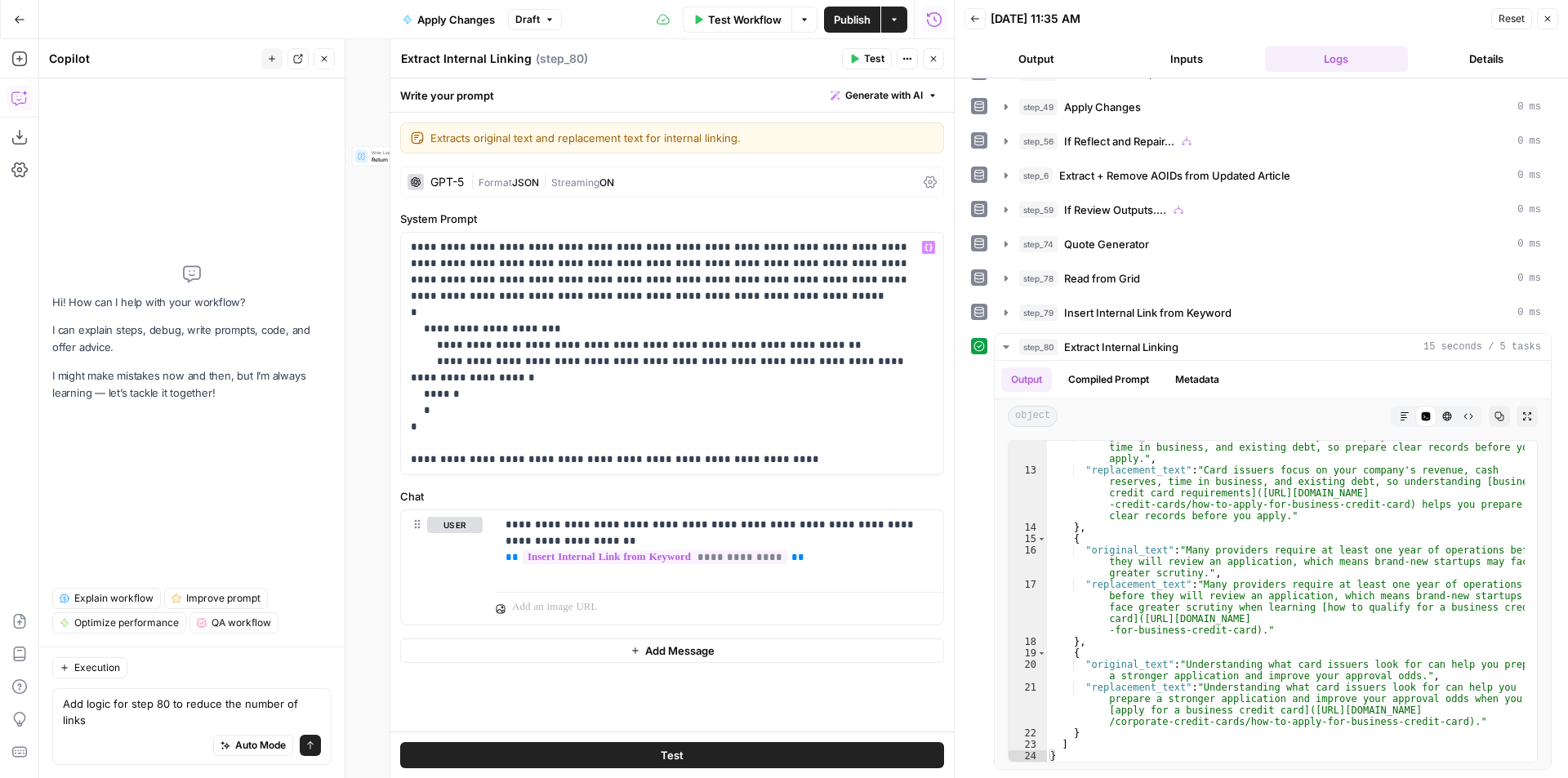
type textarea "Add logic for step 80 to reduce the number of links"
click at [442, 180] on div "GPT-5" at bounding box center [447, 181] width 33 height 11
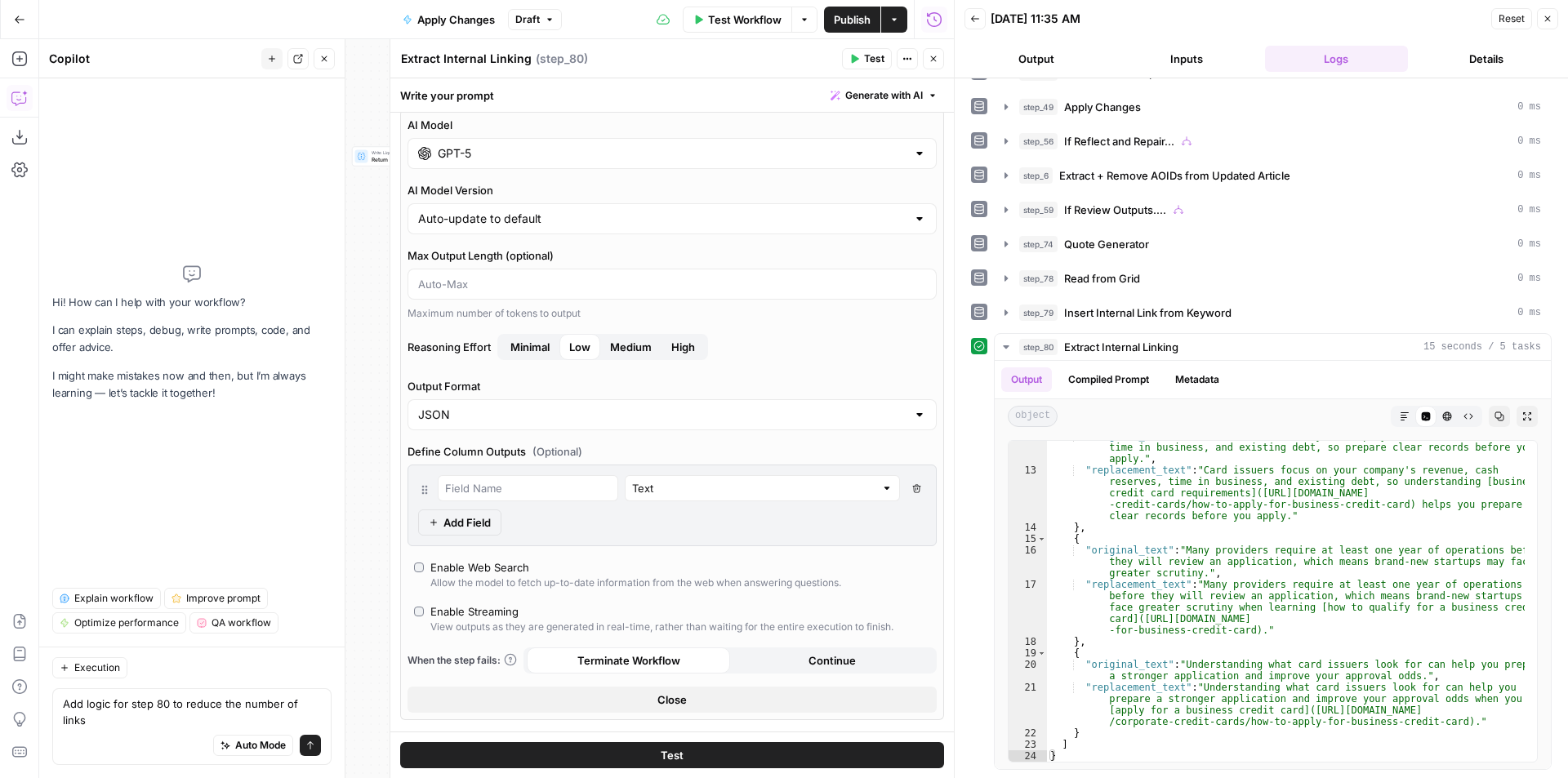
scroll to position [81, 0]
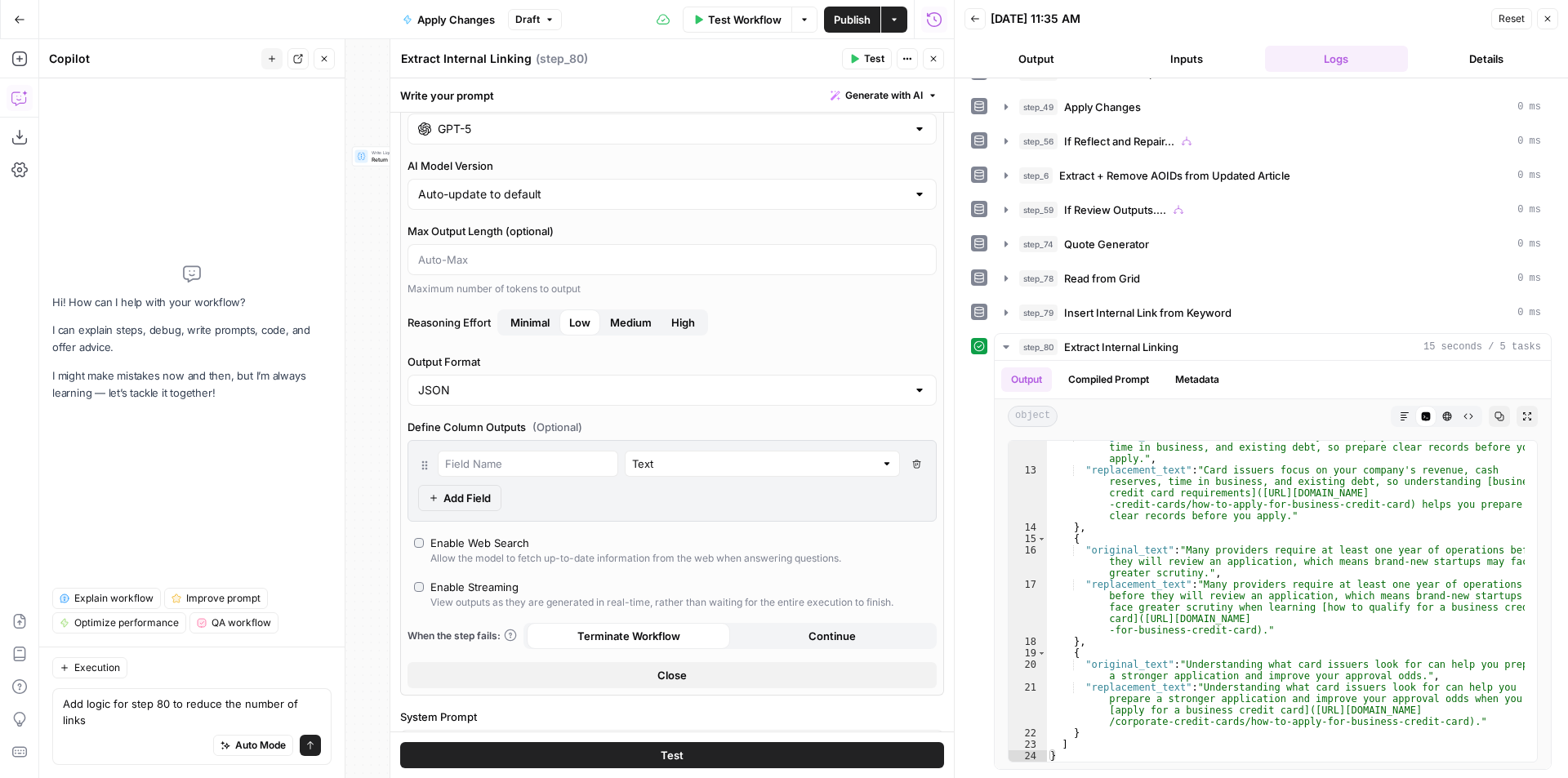
click at [942, 60] on button "Close" at bounding box center [933, 59] width 21 height 21
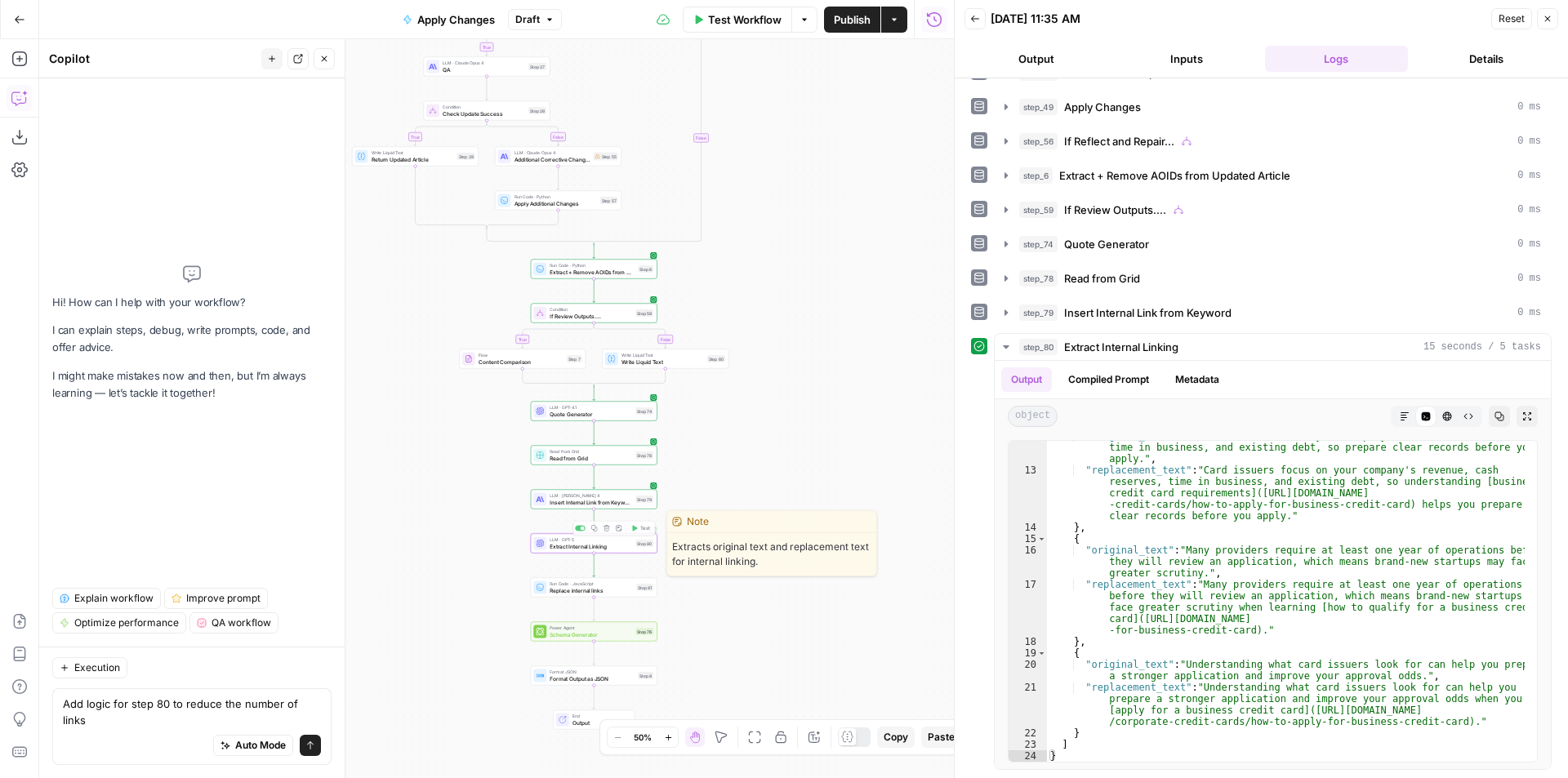
click at [600, 503] on span "Insert Internal Link from Keyword" at bounding box center [591, 501] width 82 height 8
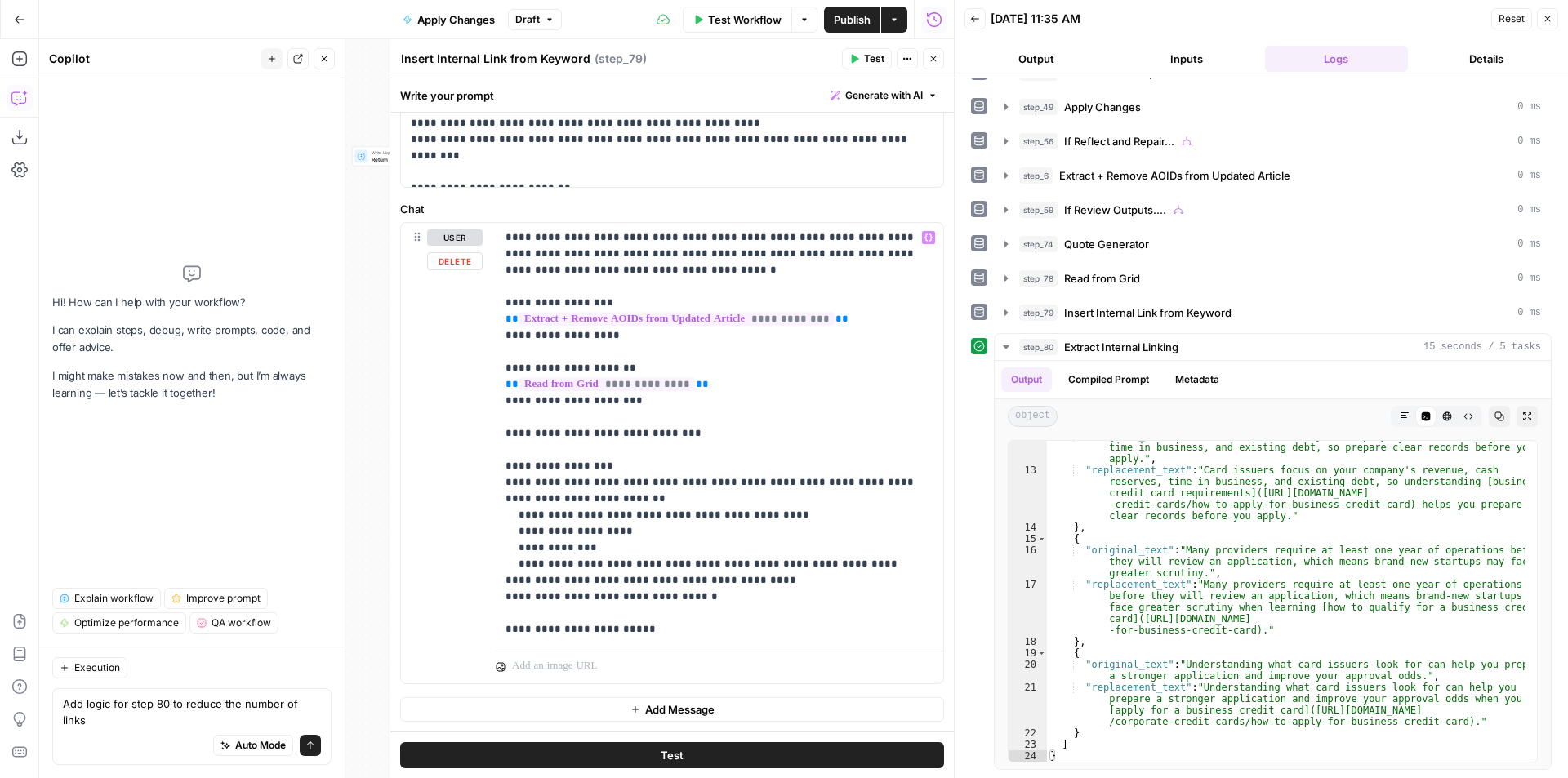
scroll to position [0, 0]
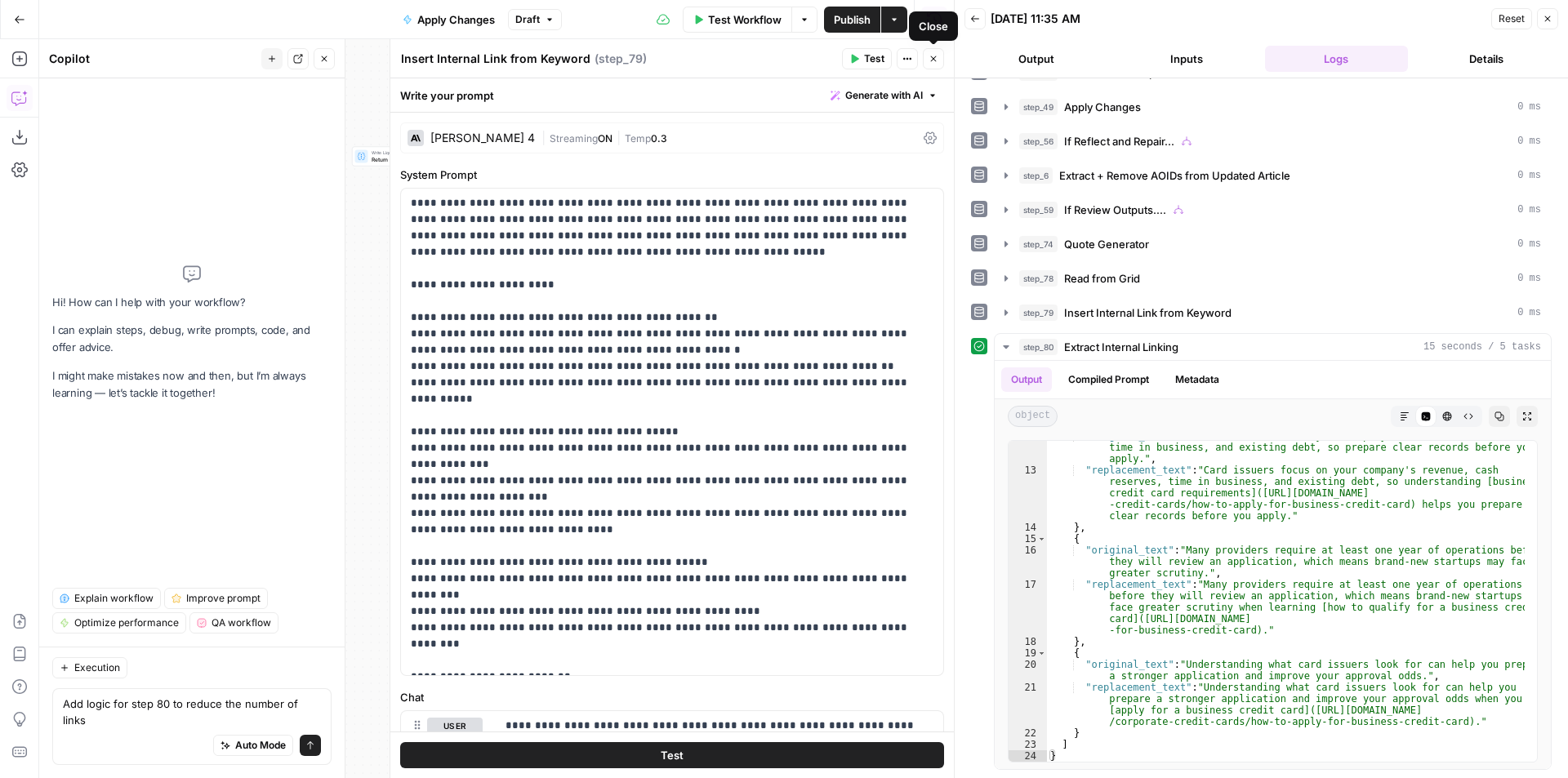
click at [927, 54] on button "Close" at bounding box center [933, 59] width 21 height 21
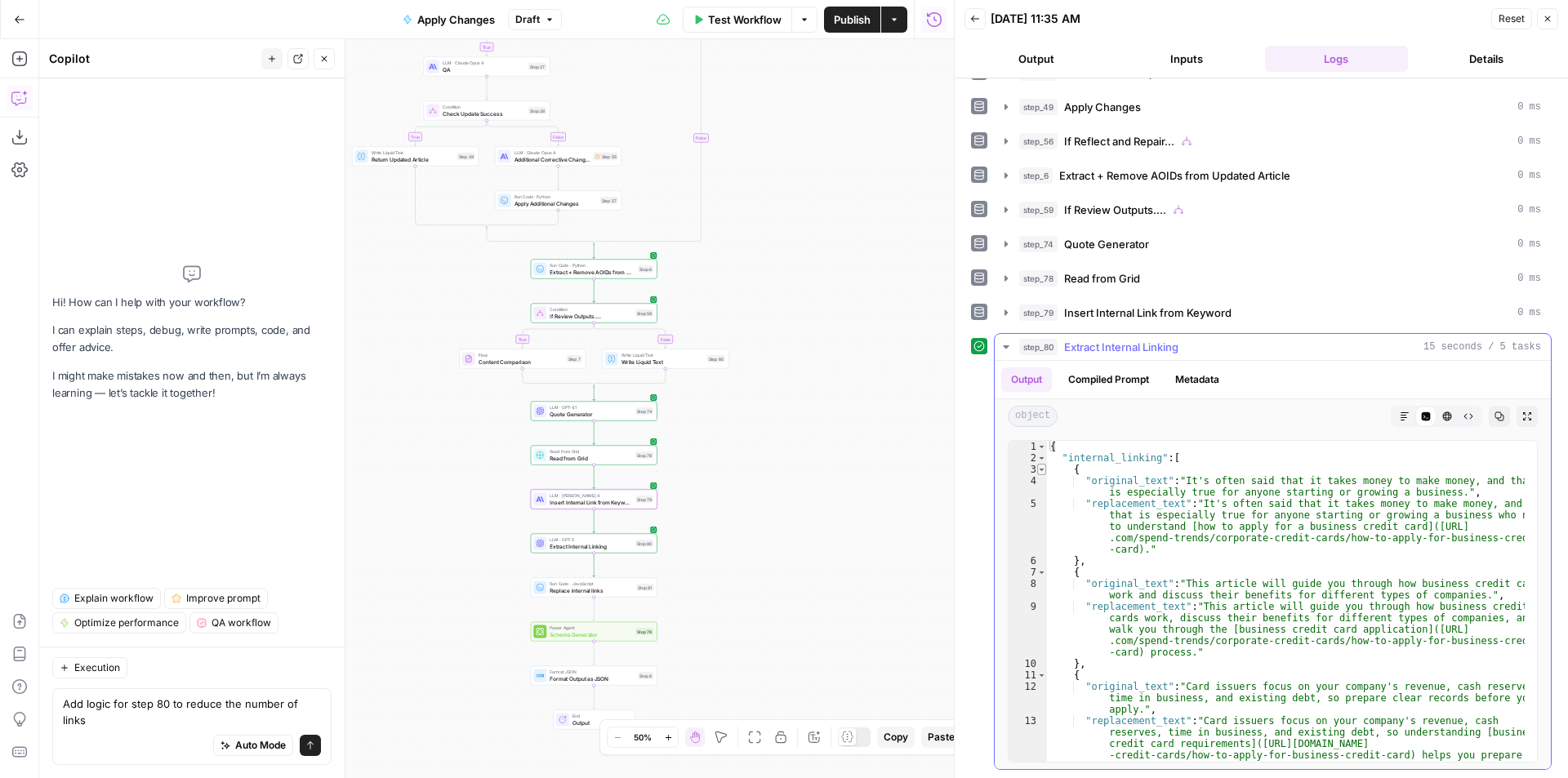
type textarea "*"
click at [1042, 466] on span "Toggle code folding, rows 3 through 6" at bounding box center [1041, 469] width 9 height 11
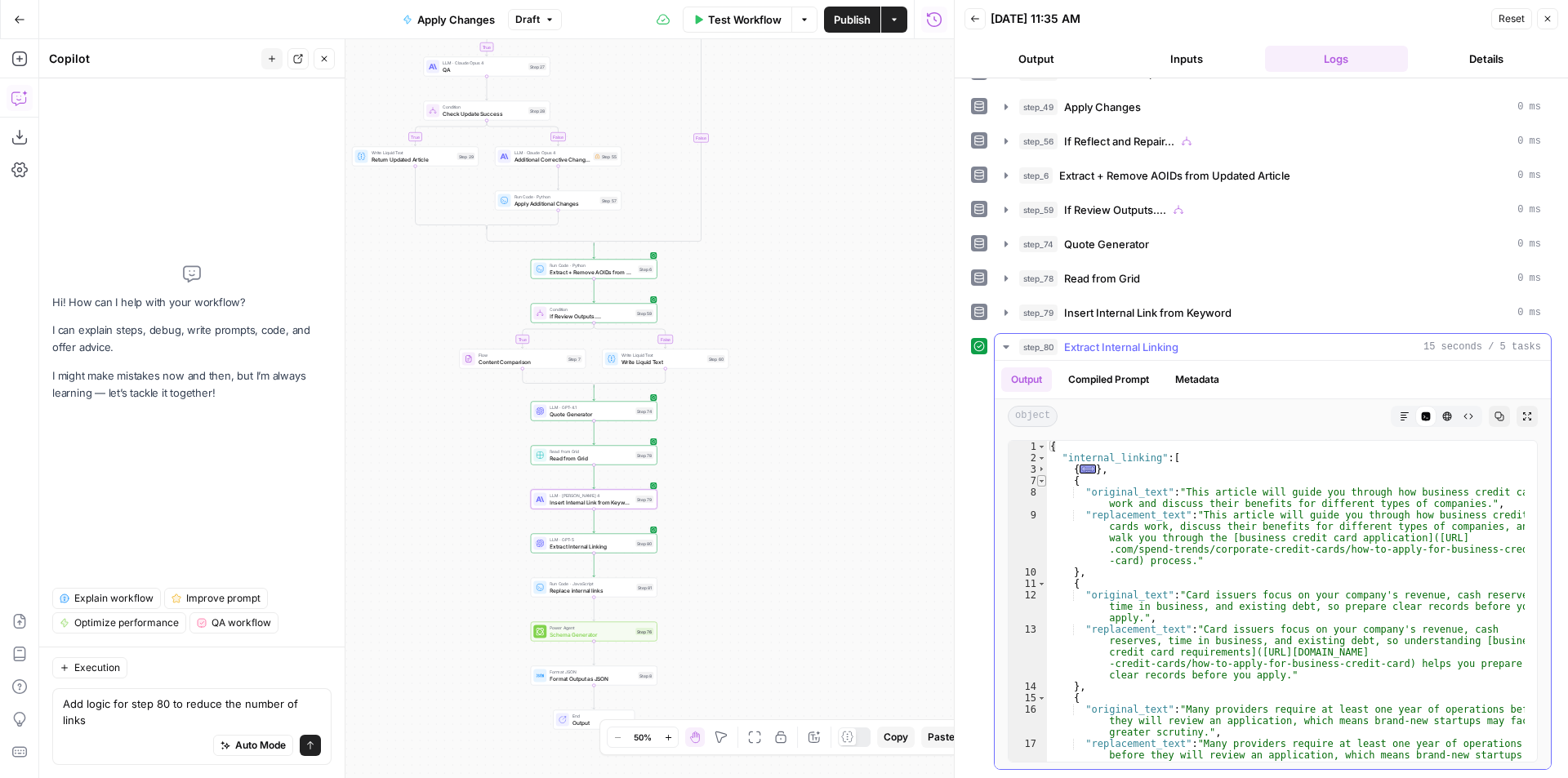
click at [1038, 483] on span "Toggle code folding, rows 7 through 10" at bounding box center [1041, 480] width 9 height 11
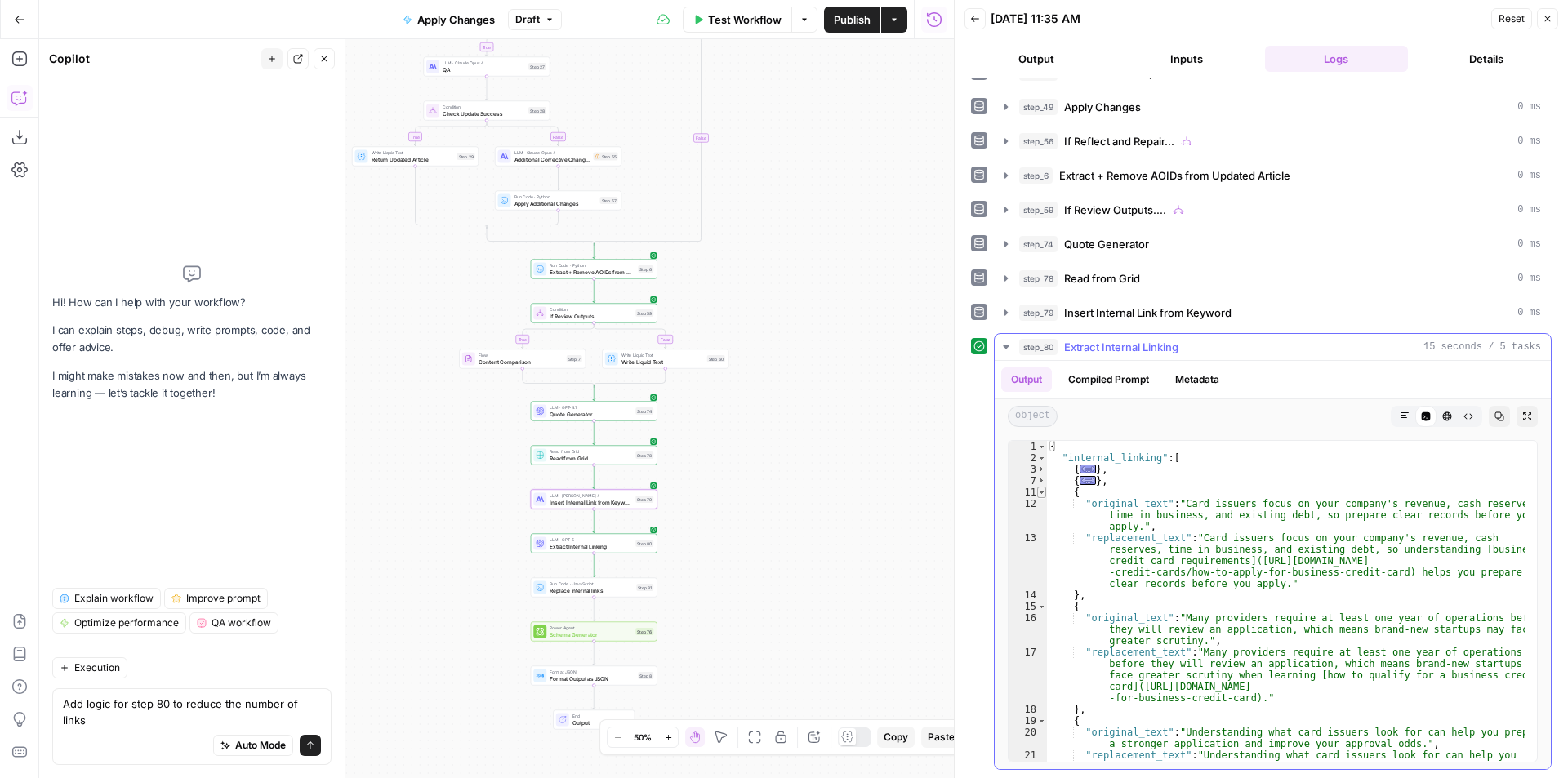
click at [1038, 491] on span "Toggle code folding, rows 11 through 14" at bounding box center [1041, 492] width 9 height 11
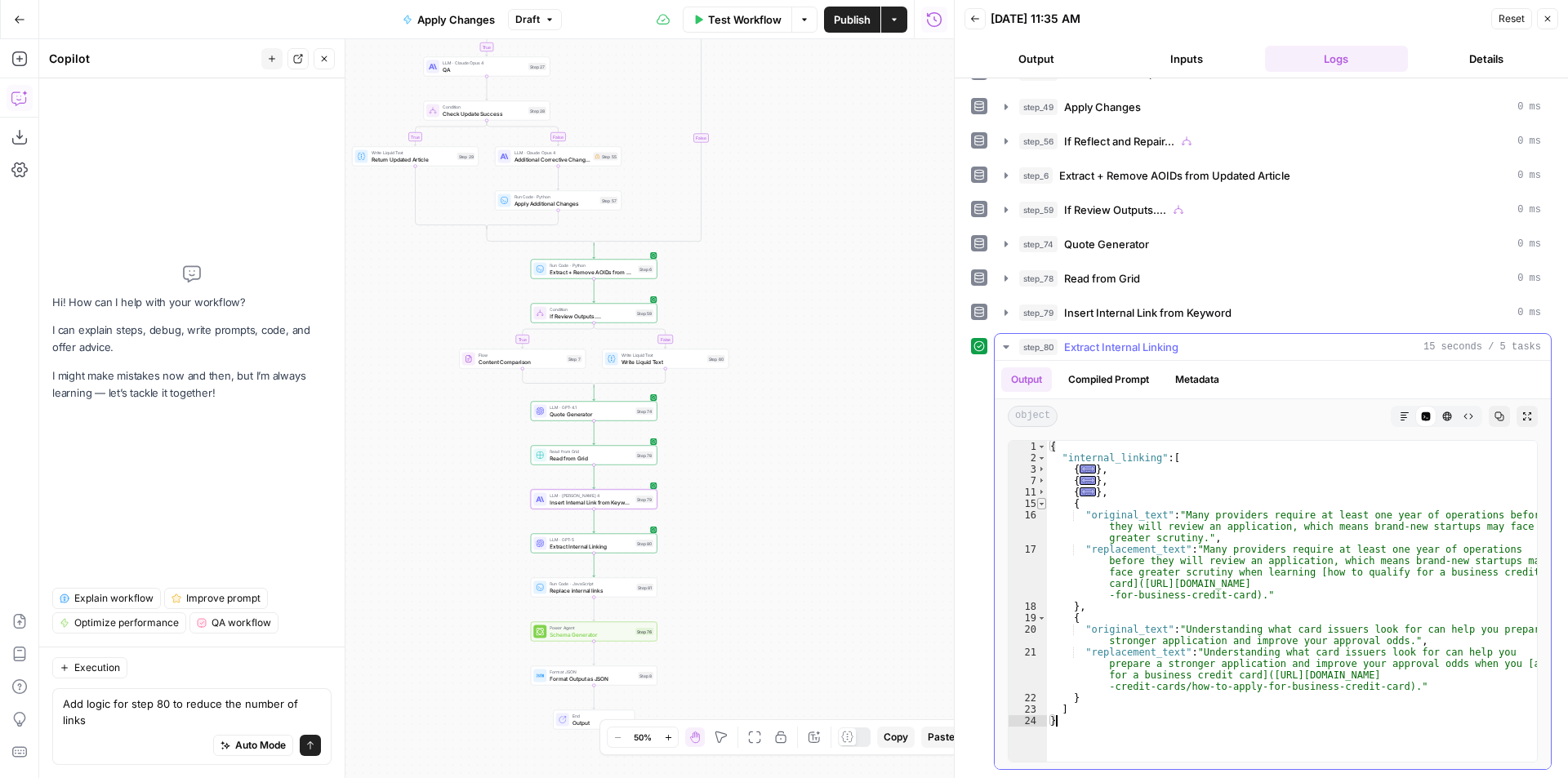
click at [1041, 507] on span "Toggle code folding, rows 15 through 18" at bounding box center [1041, 503] width 9 height 11
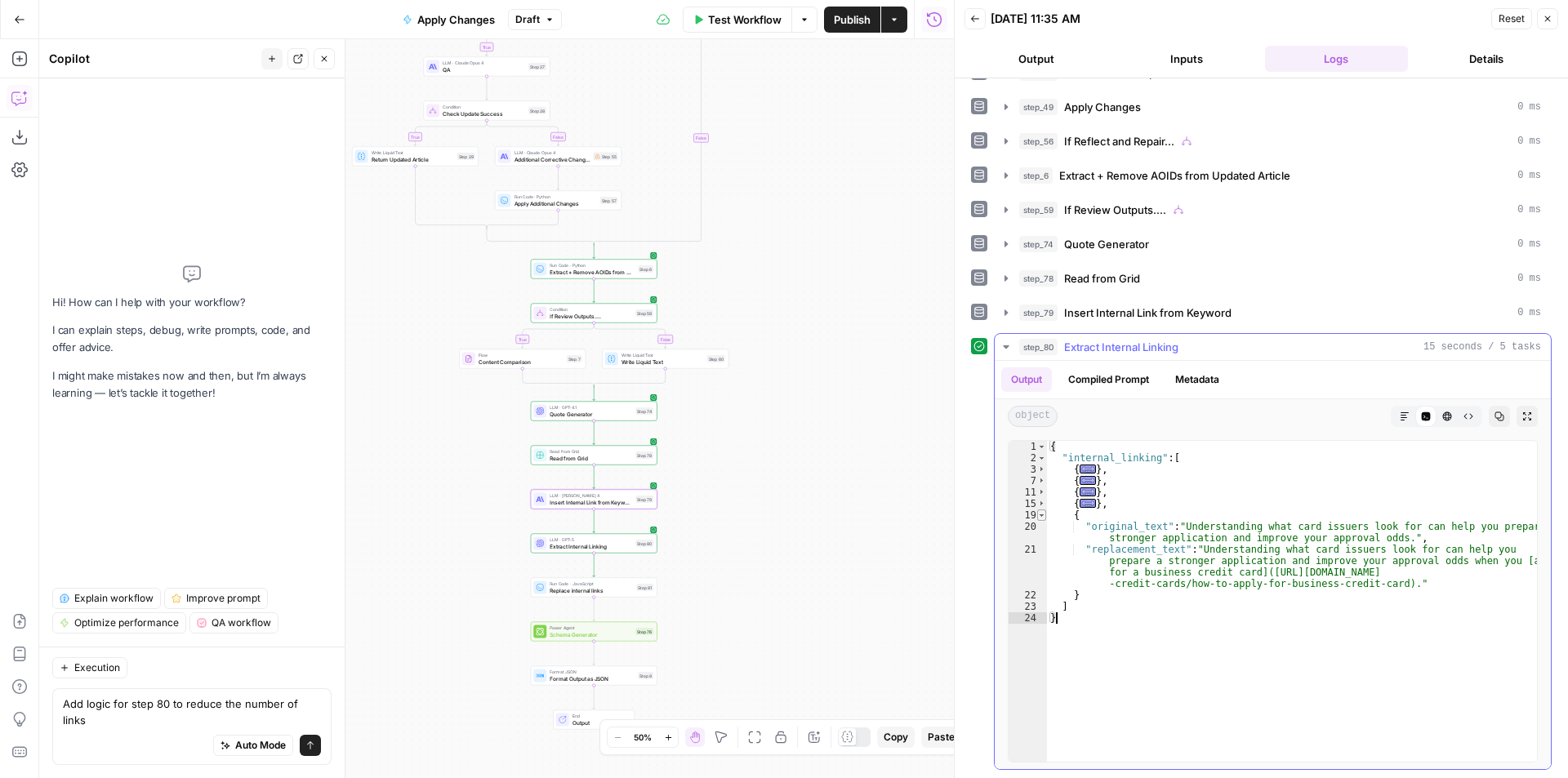
click at [1042, 515] on span "Toggle code folding, rows 19 through 22" at bounding box center [1041, 515] width 9 height 11
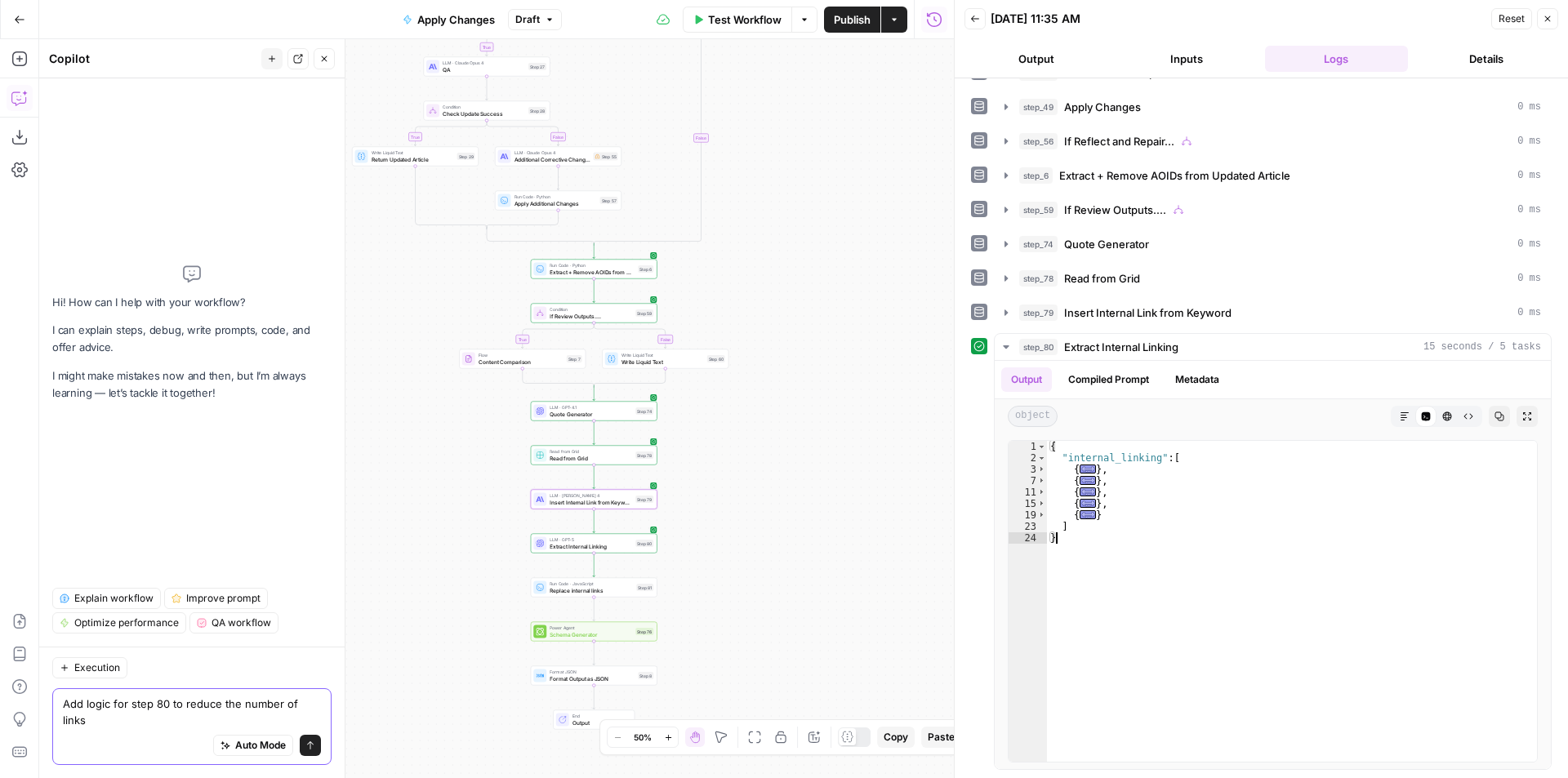
click at [311, 718] on textarea "Add logic for step 80 to reduce the number of links" at bounding box center [192, 711] width 258 height 32
click at [320, 718] on textarea "Add logic for step 80 to reduce the number of links" at bounding box center [192, 711] width 258 height 32
click at [561, 505] on span "Insert Internal Link from Keyword" at bounding box center [591, 501] width 82 height 8
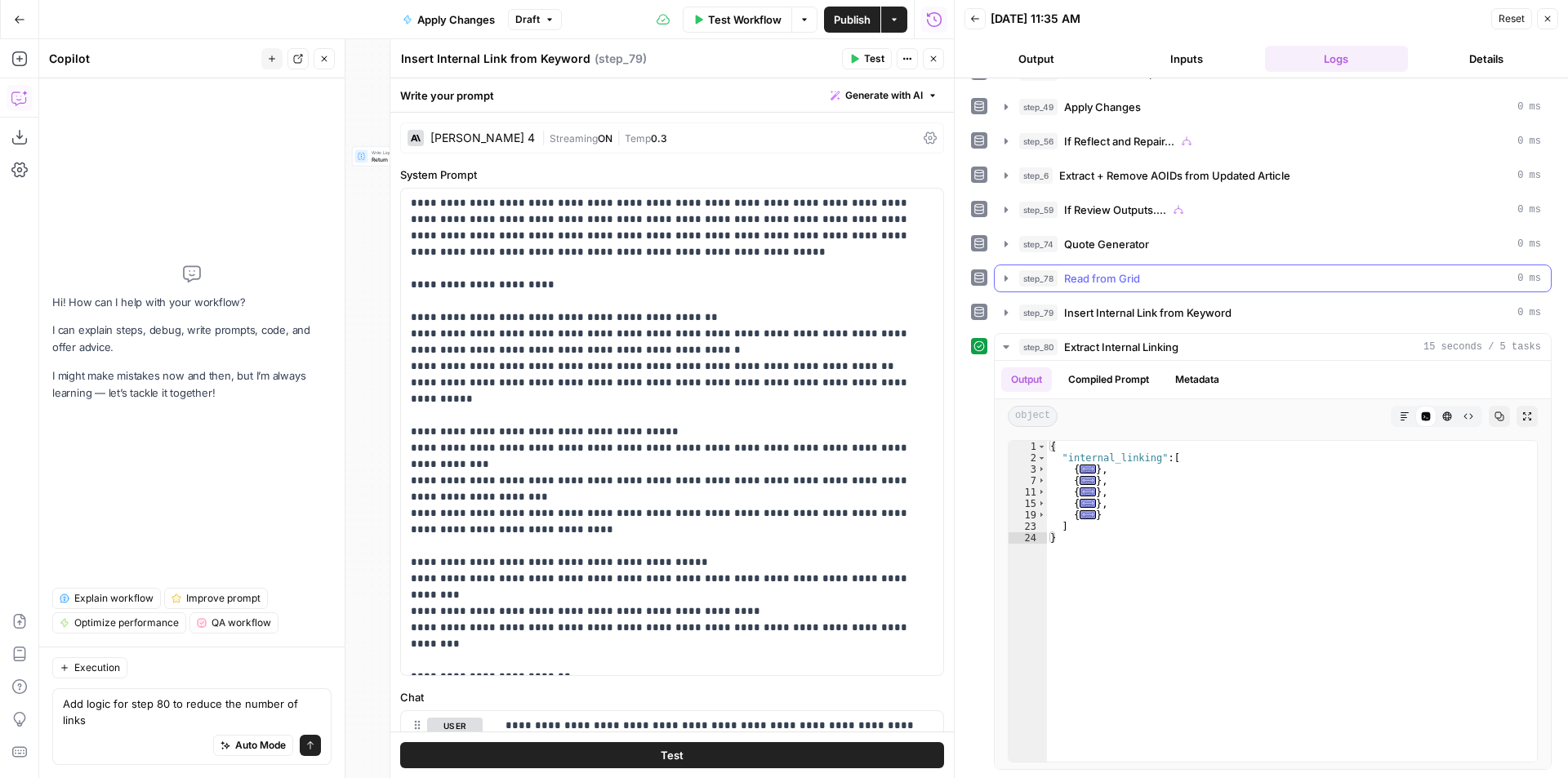
click at [1138, 273] on span "Read from Grid" at bounding box center [1101, 278] width 76 height 17
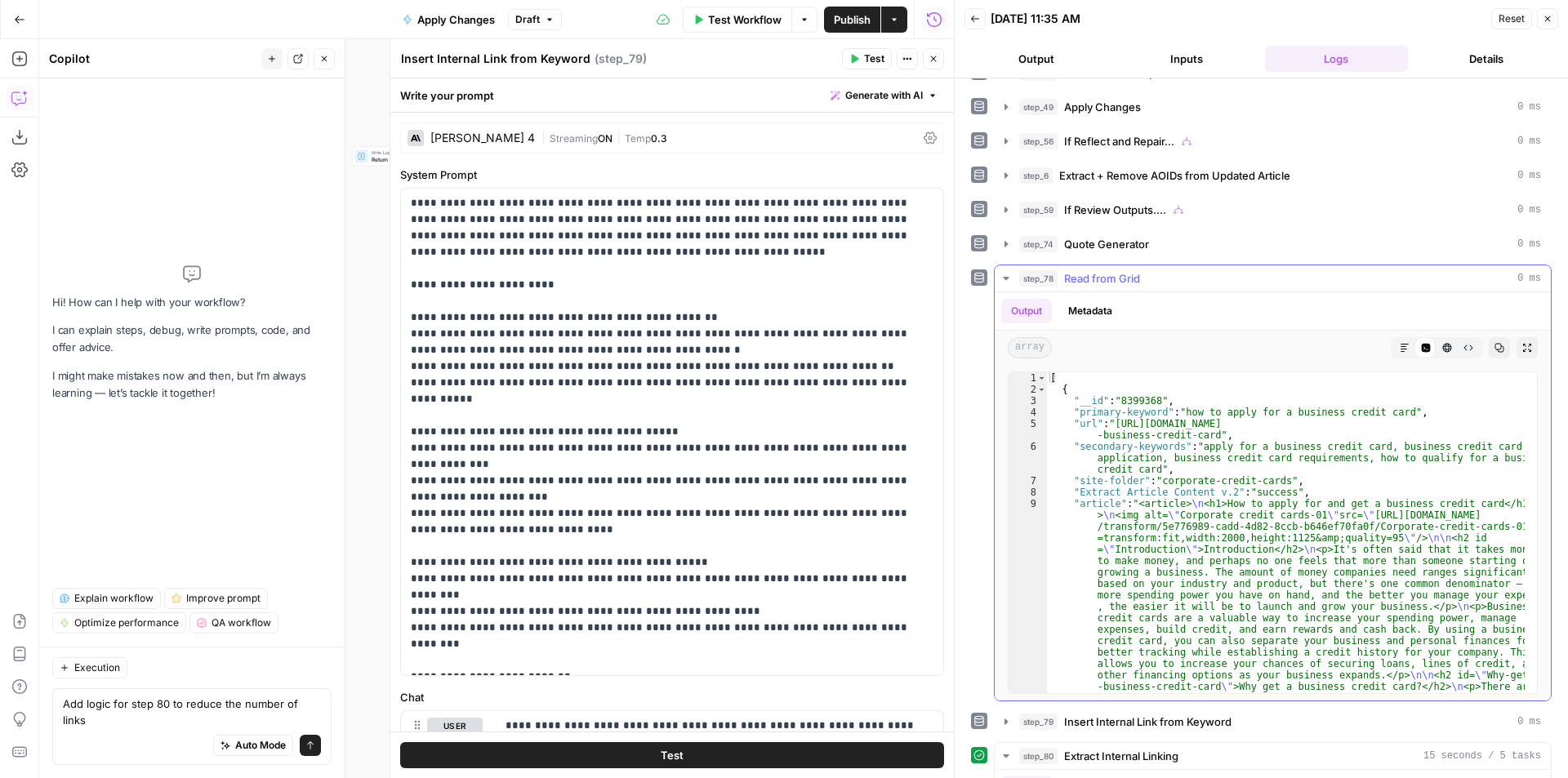
click at [1138, 273] on span "Read from Grid" at bounding box center [1101, 278] width 76 height 17
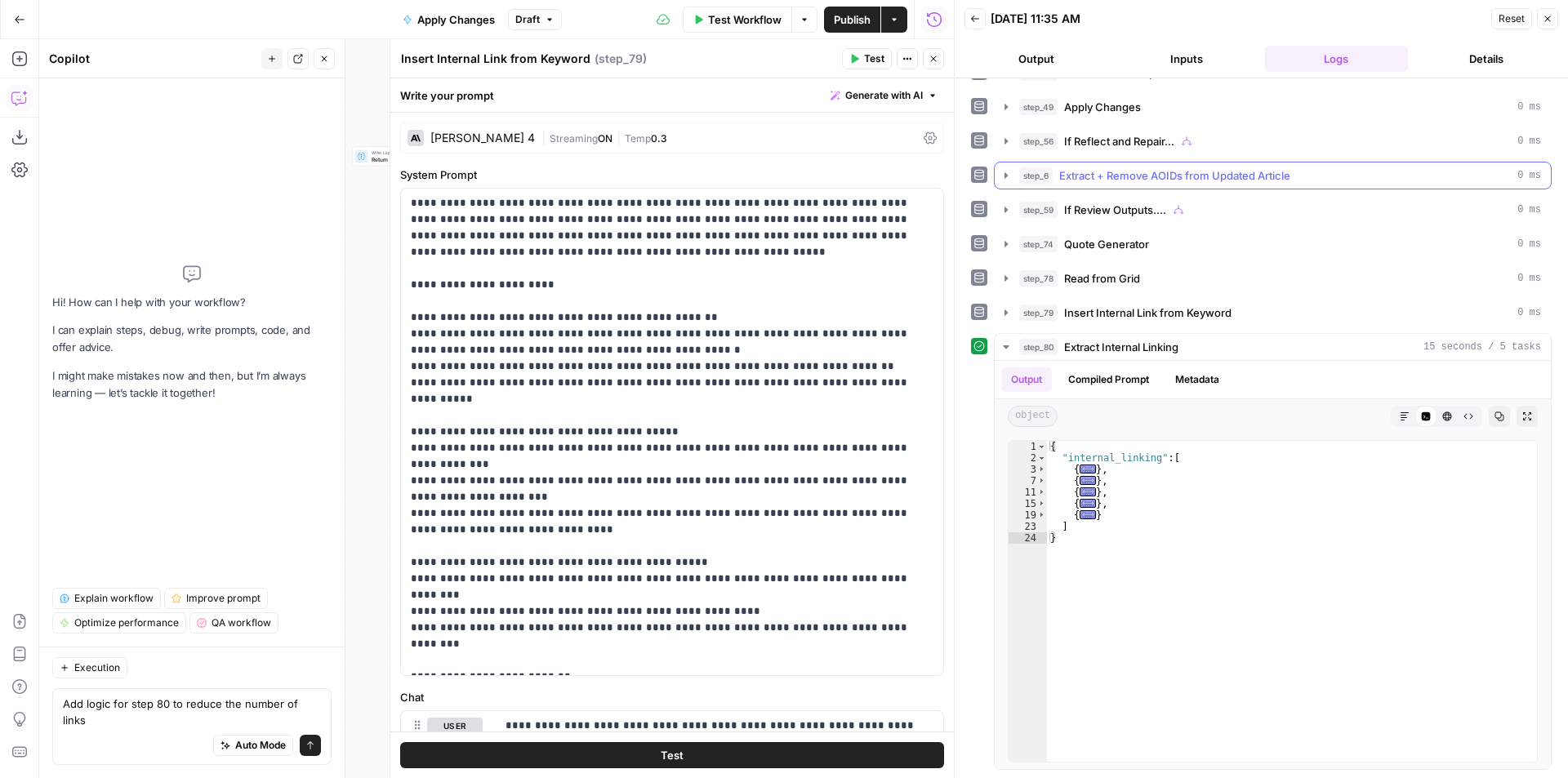
click at [1092, 174] on span "Extract + Remove AOIDs from Updated Article" at bounding box center [1175, 175] width 231 height 17
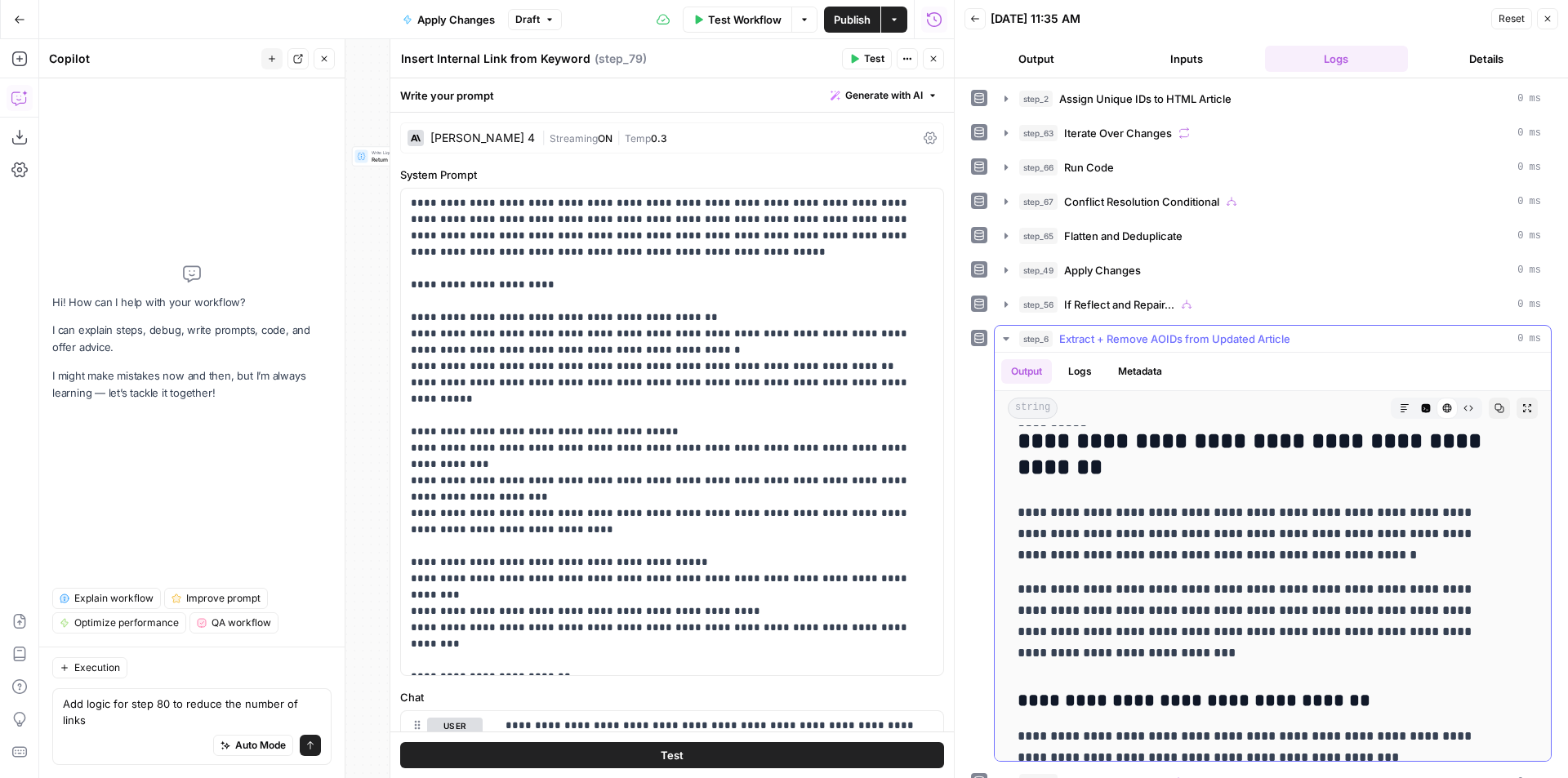
scroll to position [4081, 0]
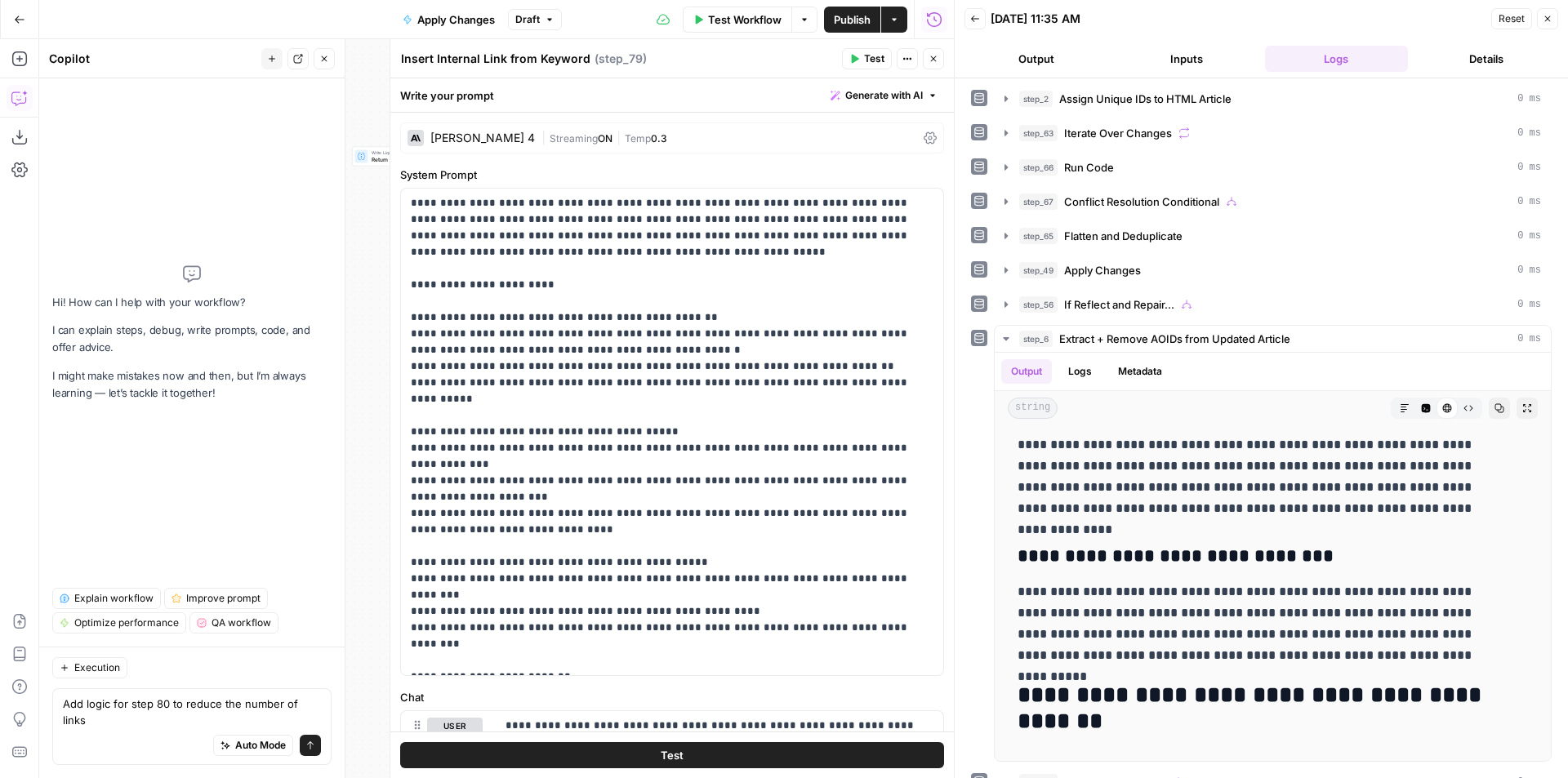
click at [1545, 14] on icon "button" at bounding box center [1547, 18] width 10 height 10
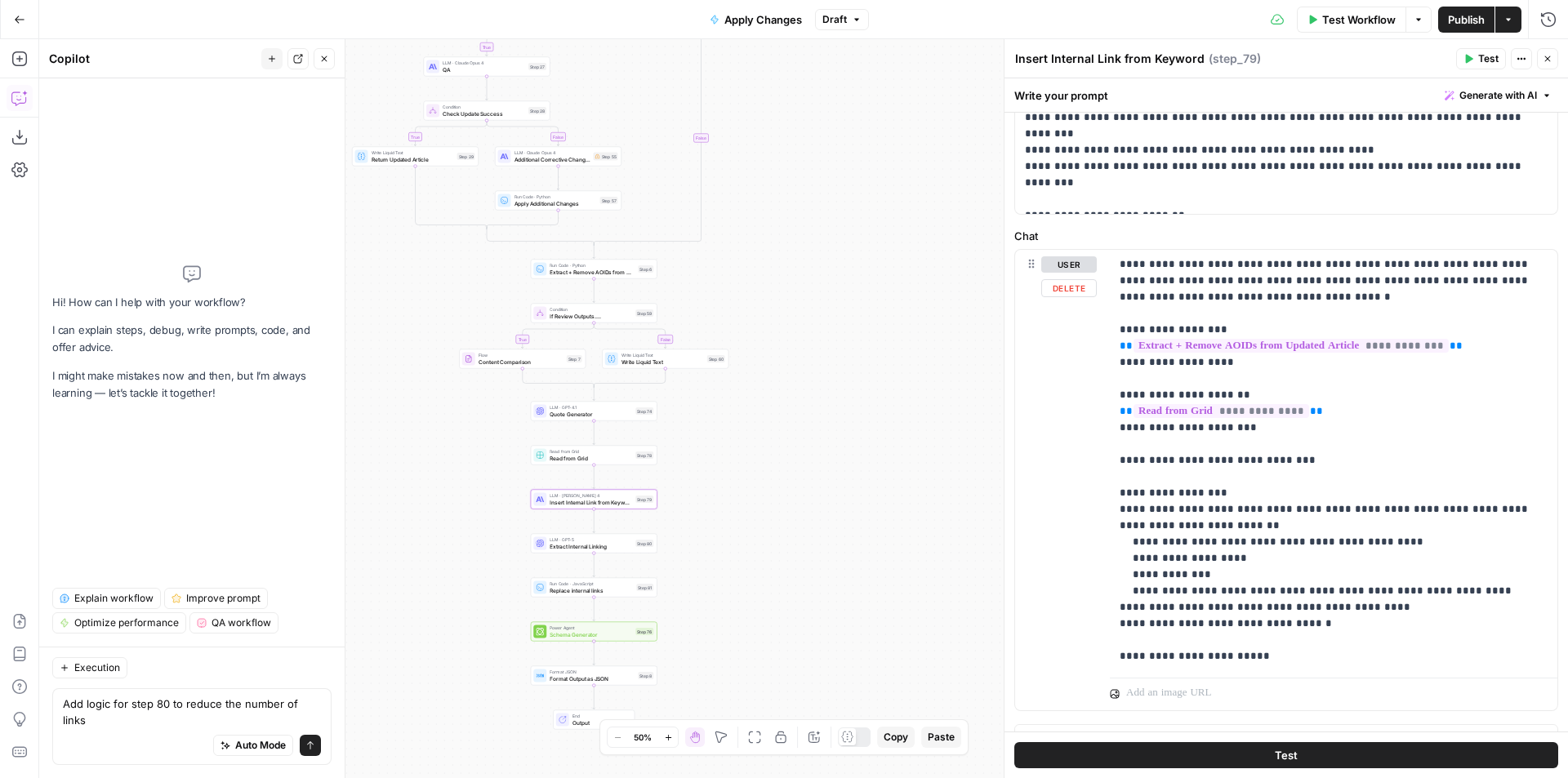
scroll to position [488, 0]
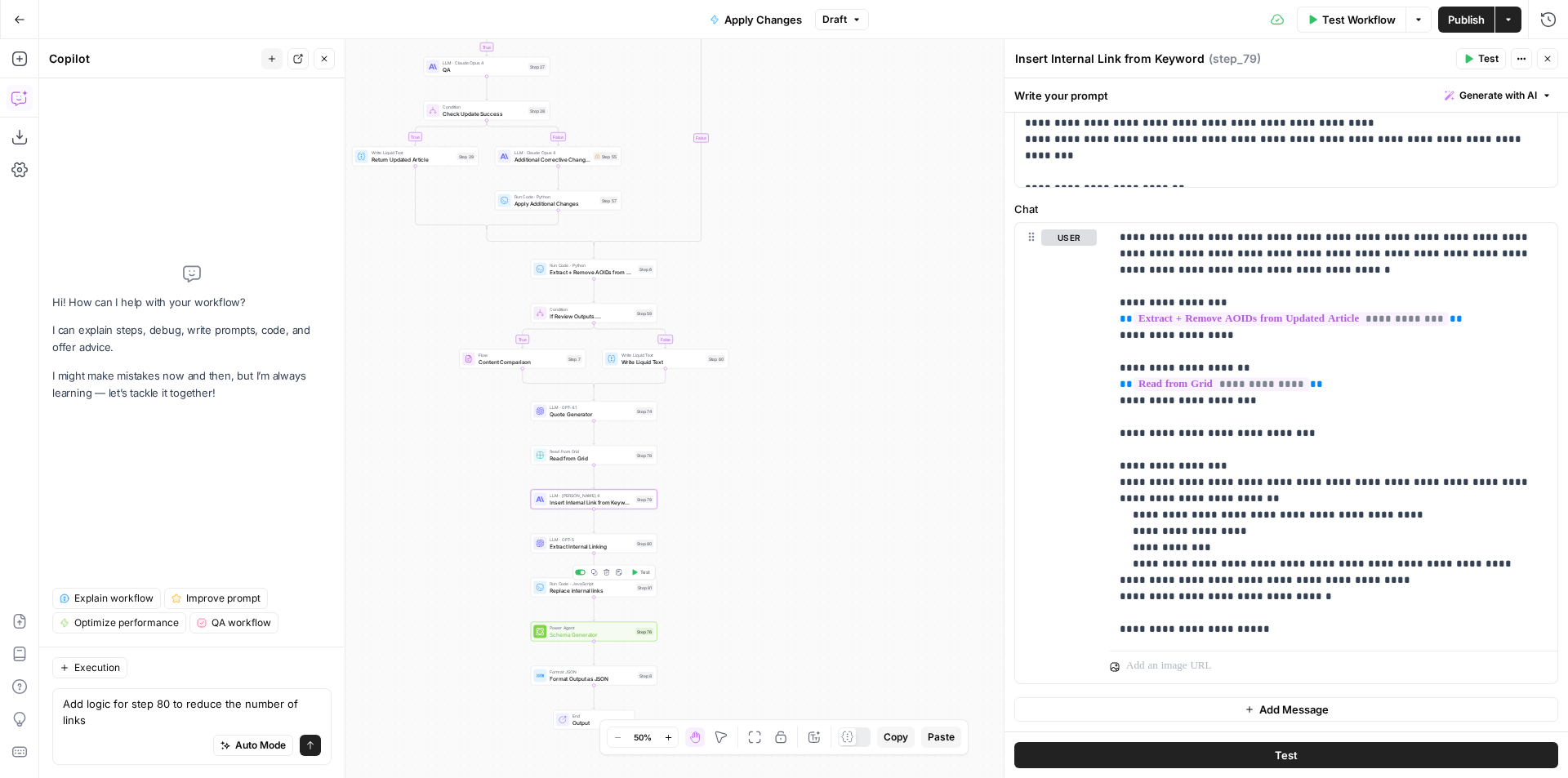
click at [609, 596] on div "Run Code · JavaScript Replace internal links Step 81 Copy step Delete step Add …" at bounding box center [594, 587] width 127 height 19
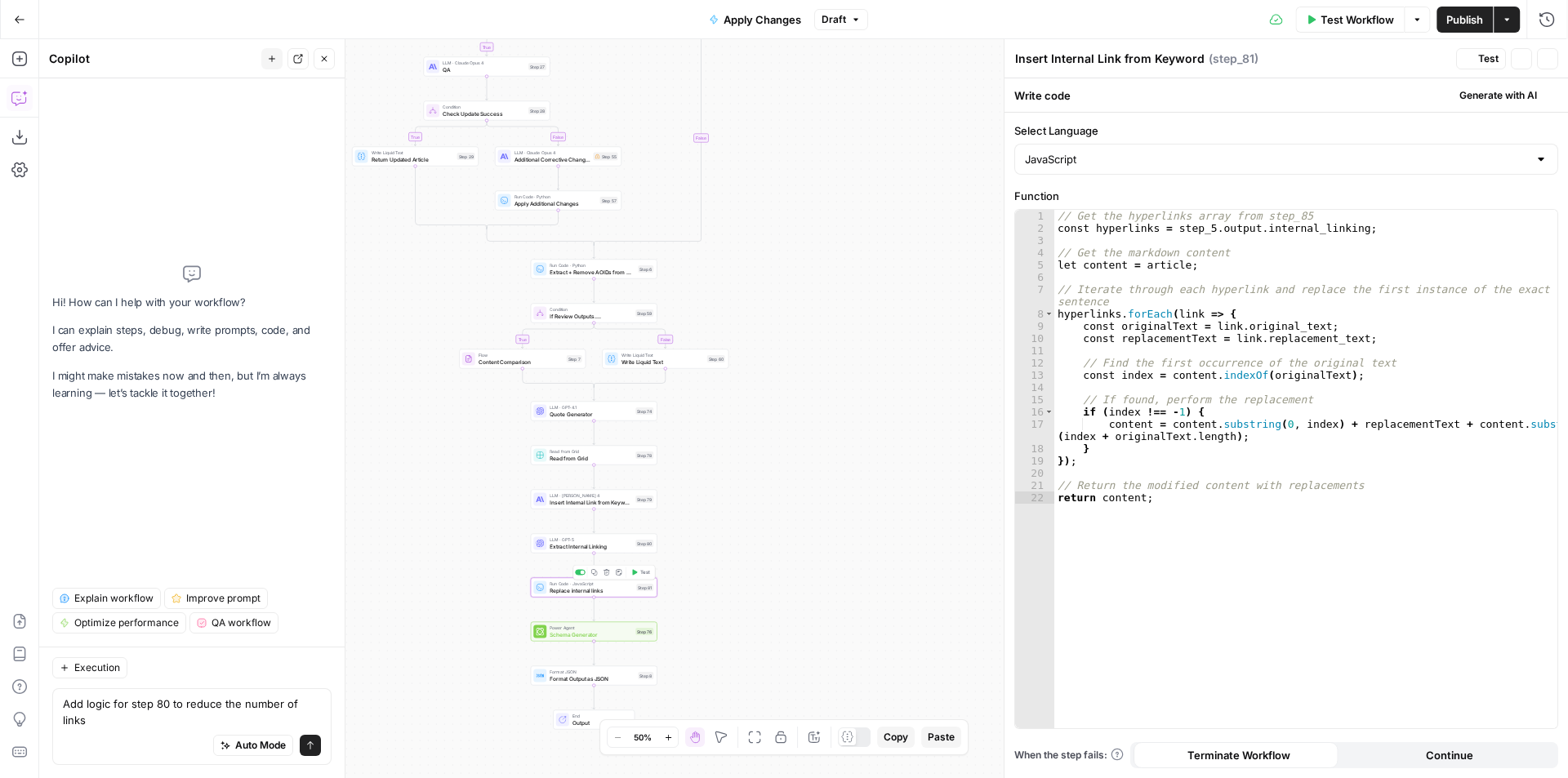
type textarea "Replace internal links"
click at [1199, 234] on div "// Get the hyperlinks array from step_85 const hyperlinks = step_5 . output . i…" at bounding box center [1305, 481] width 503 height 543
click at [1199, 230] on div "// Get the hyperlinks array from step_85 const hyperlinks = step_5 . output . i…" at bounding box center [1305, 481] width 503 height 543
click at [1201, 222] on div "// Get the hyperlinks array from step_85 const hyperlinks = step_5 . output . i…" at bounding box center [1305, 481] width 503 height 543
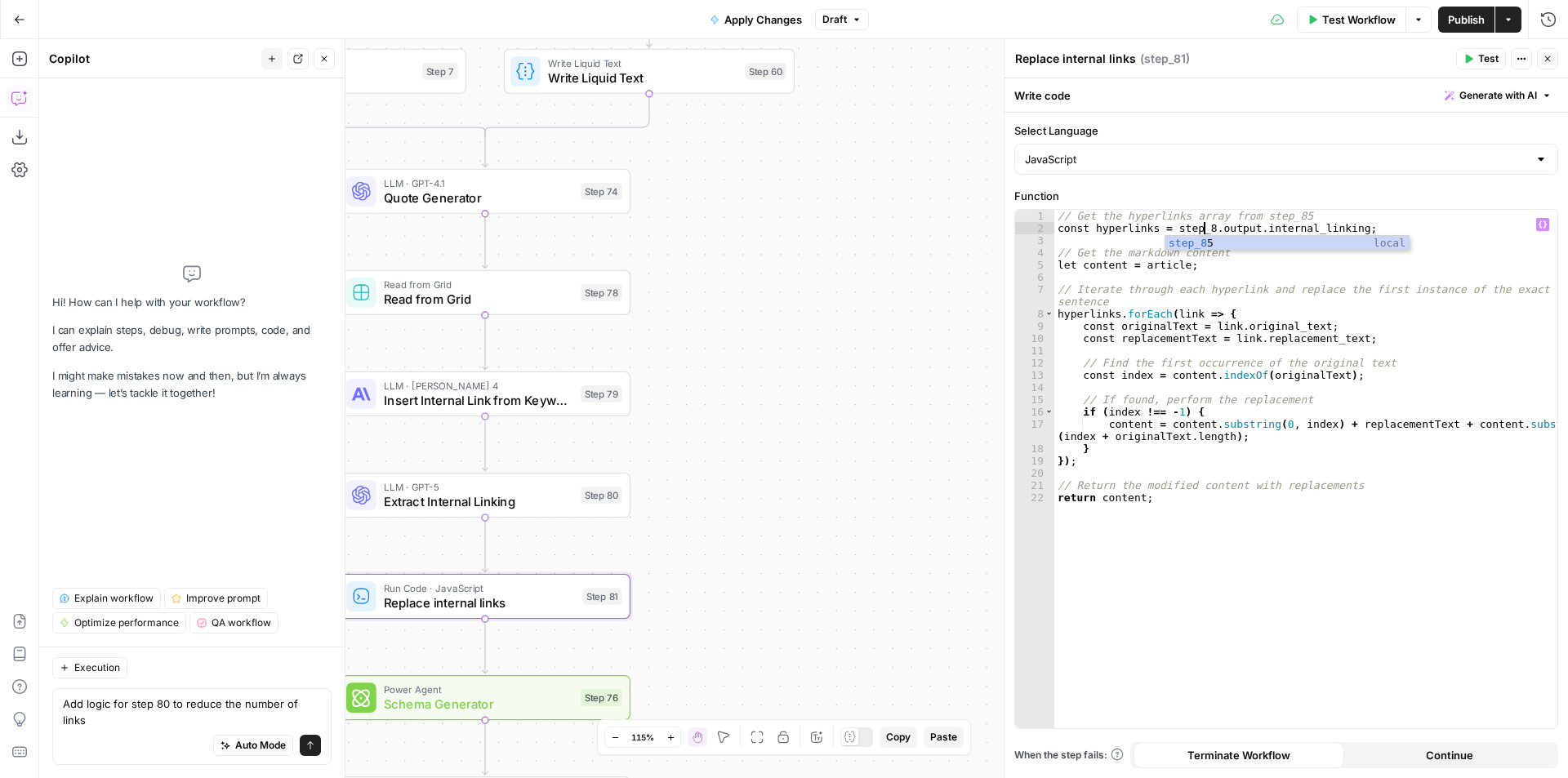
scroll to position [0, 11]
type textarea "**********"
click at [194, 717] on textarea "Add logic for step 80 to reduce the number of links" at bounding box center [192, 711] width 258 height 32
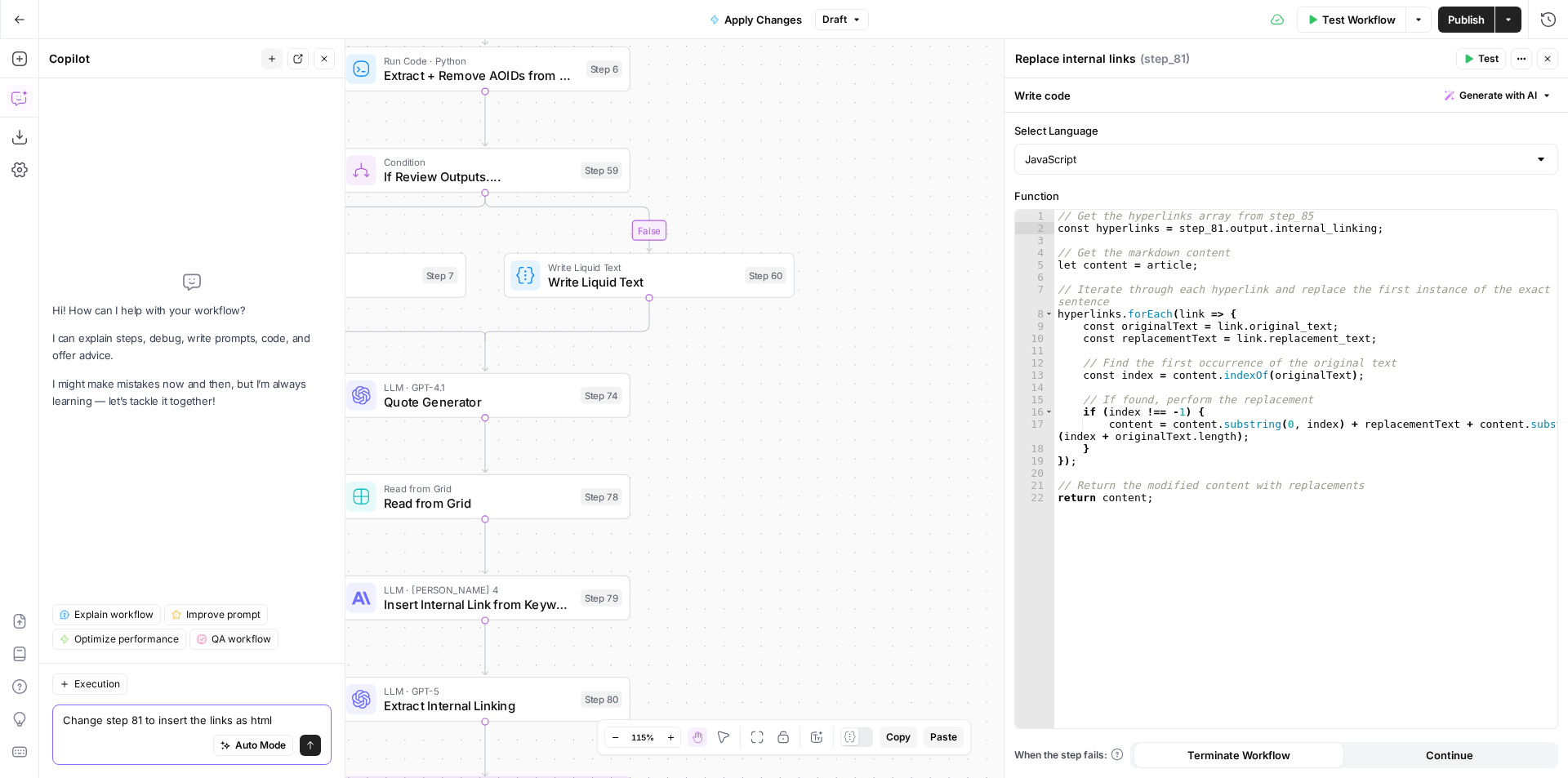
type textarea "Change step 81 to insert the links as html"
click at [528, 607] on span "Insert Internal Link from Keyword" at bounding box center [478, 604] width 189 height 18
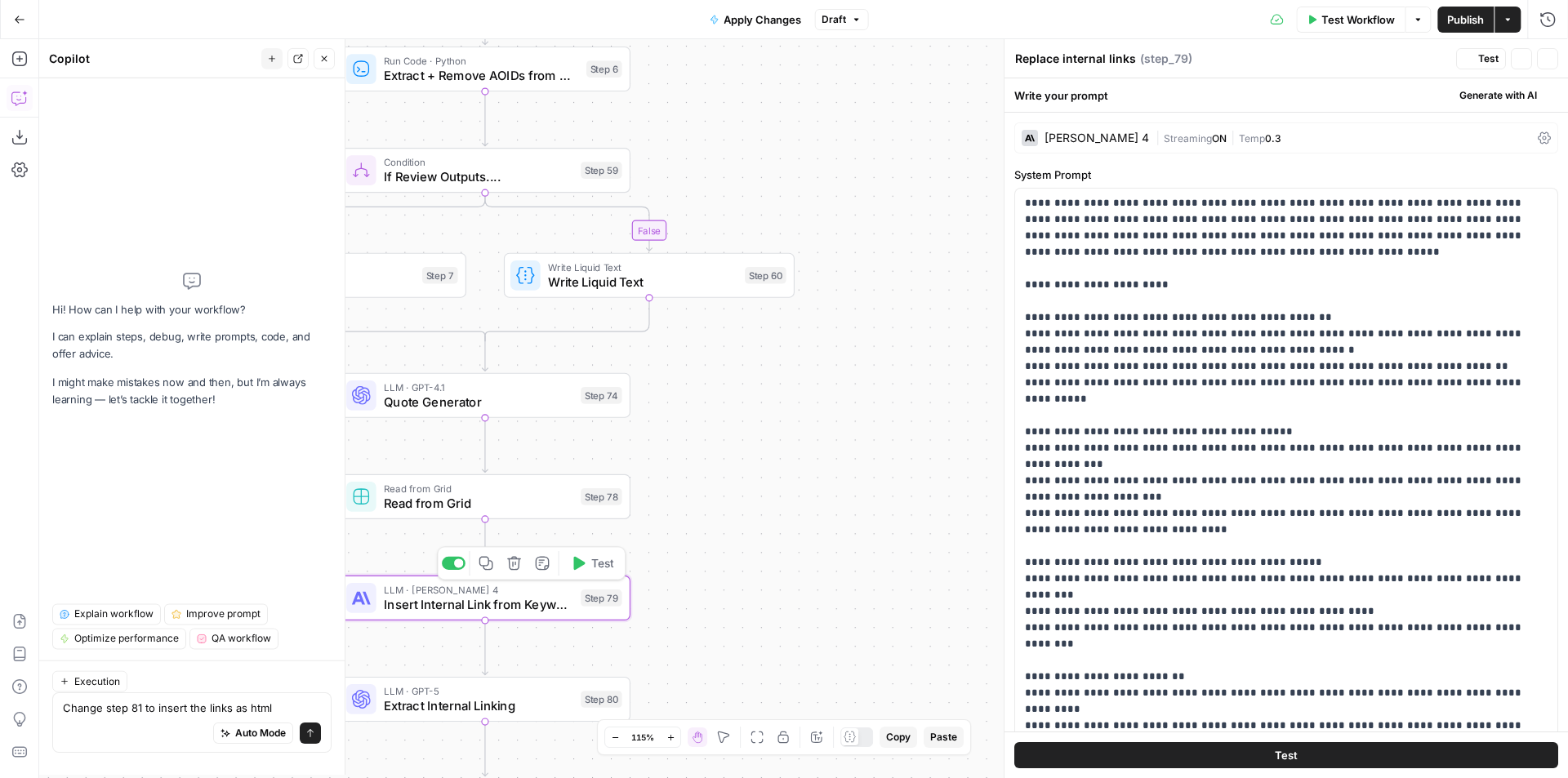
type textarea "Insert Internal Link from Keyword"
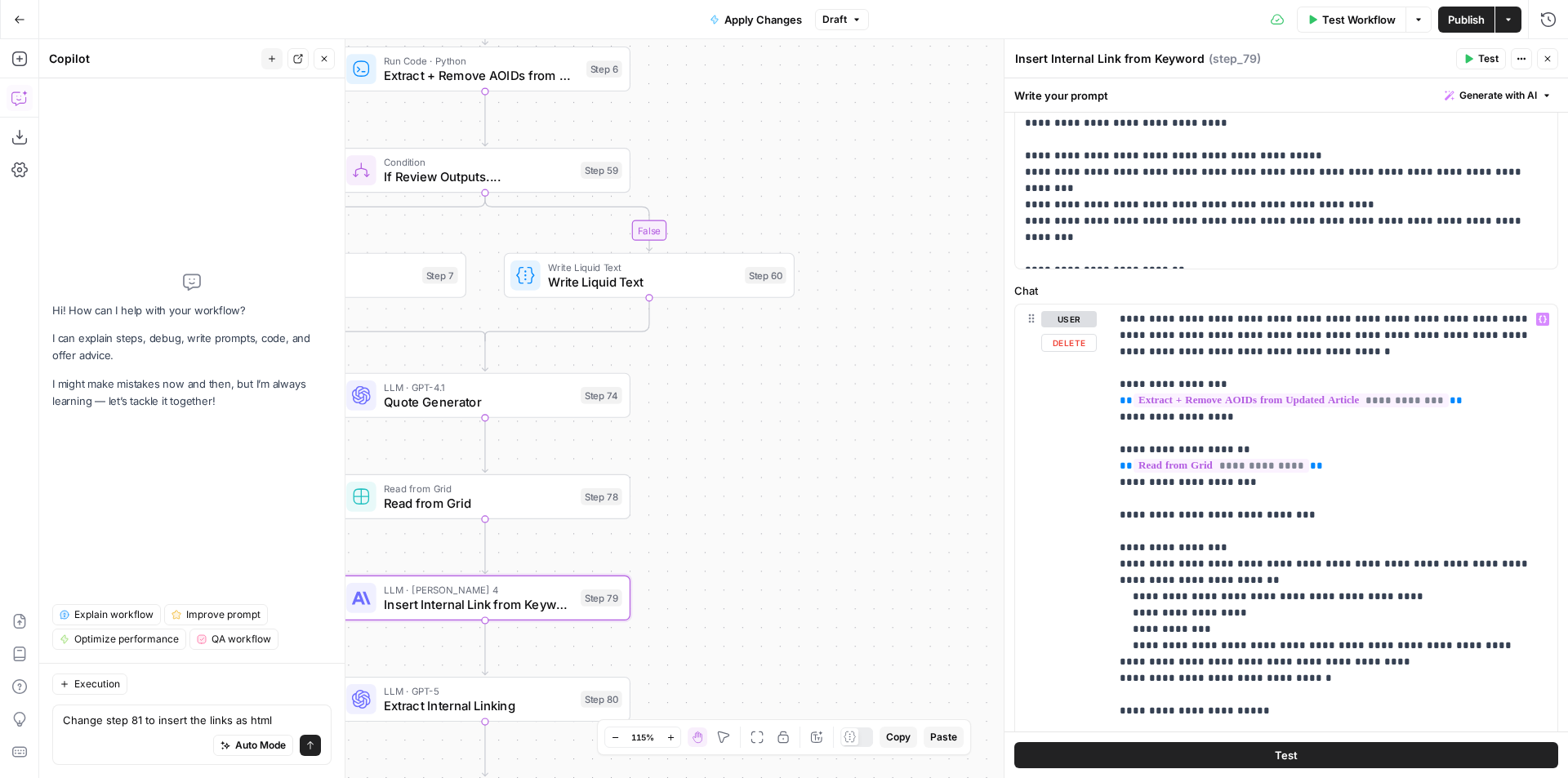
scroll to position [488, 0]
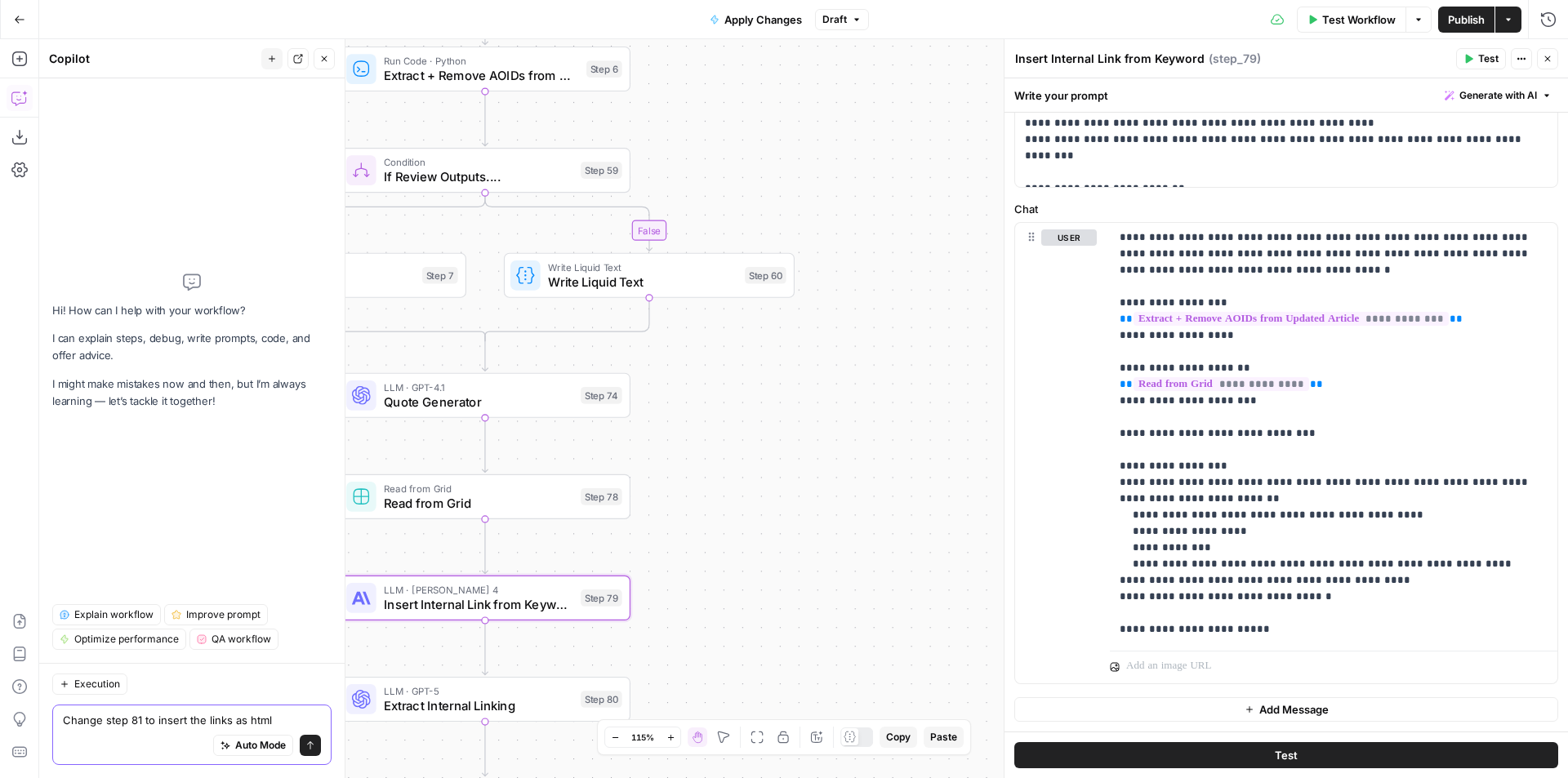
drag, startPoint x: 297, startPoint y: 718, endPoint x: 128, endPoint y: 718, distance: 169.0
click at [128, 718] on textarea "Change step 81 to insert the links as html" at bounding box center [192, 719] width 258 height 17
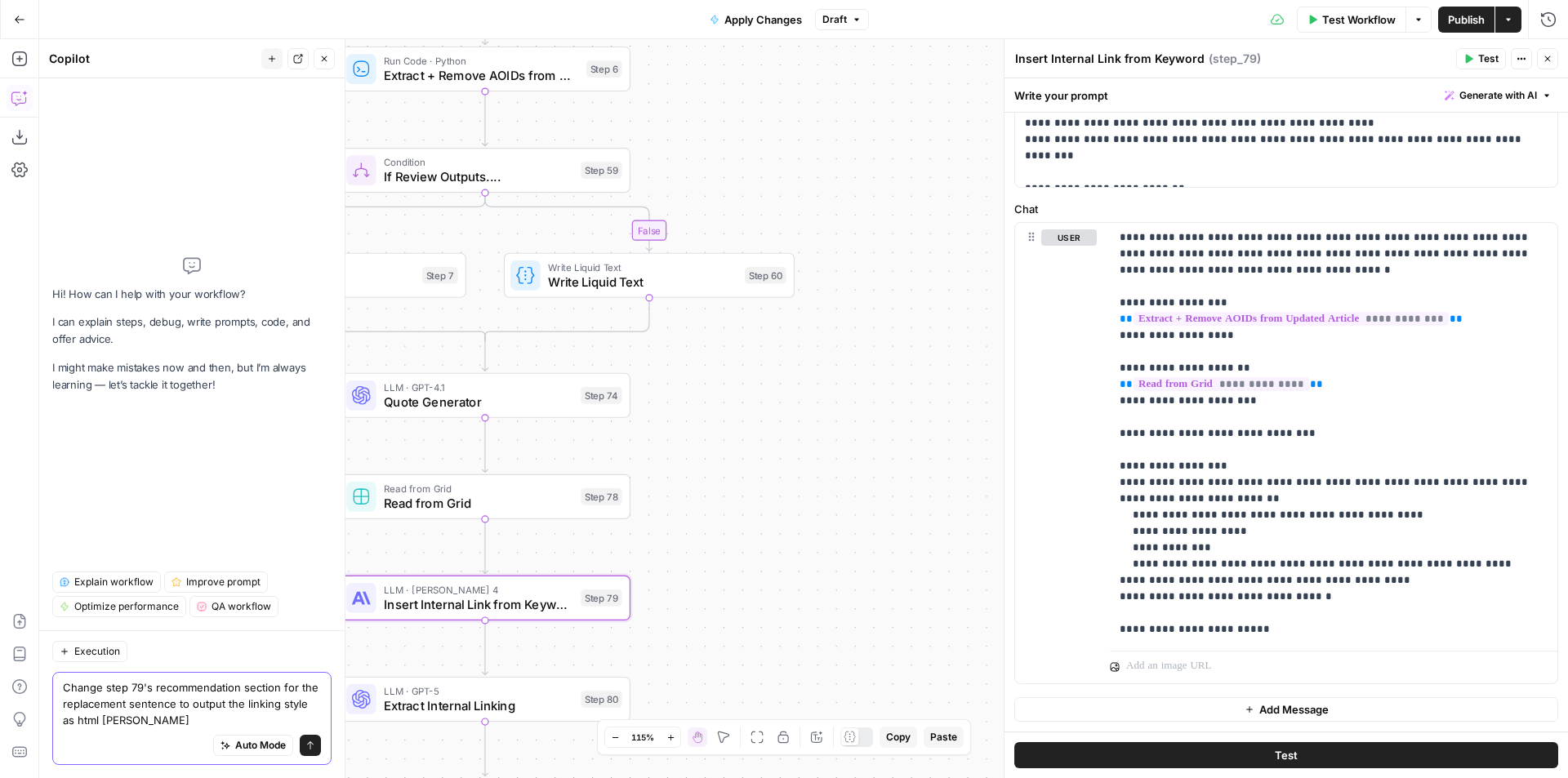
type textarea "Change step 79's recommendation section for the replacement sentence to output …"
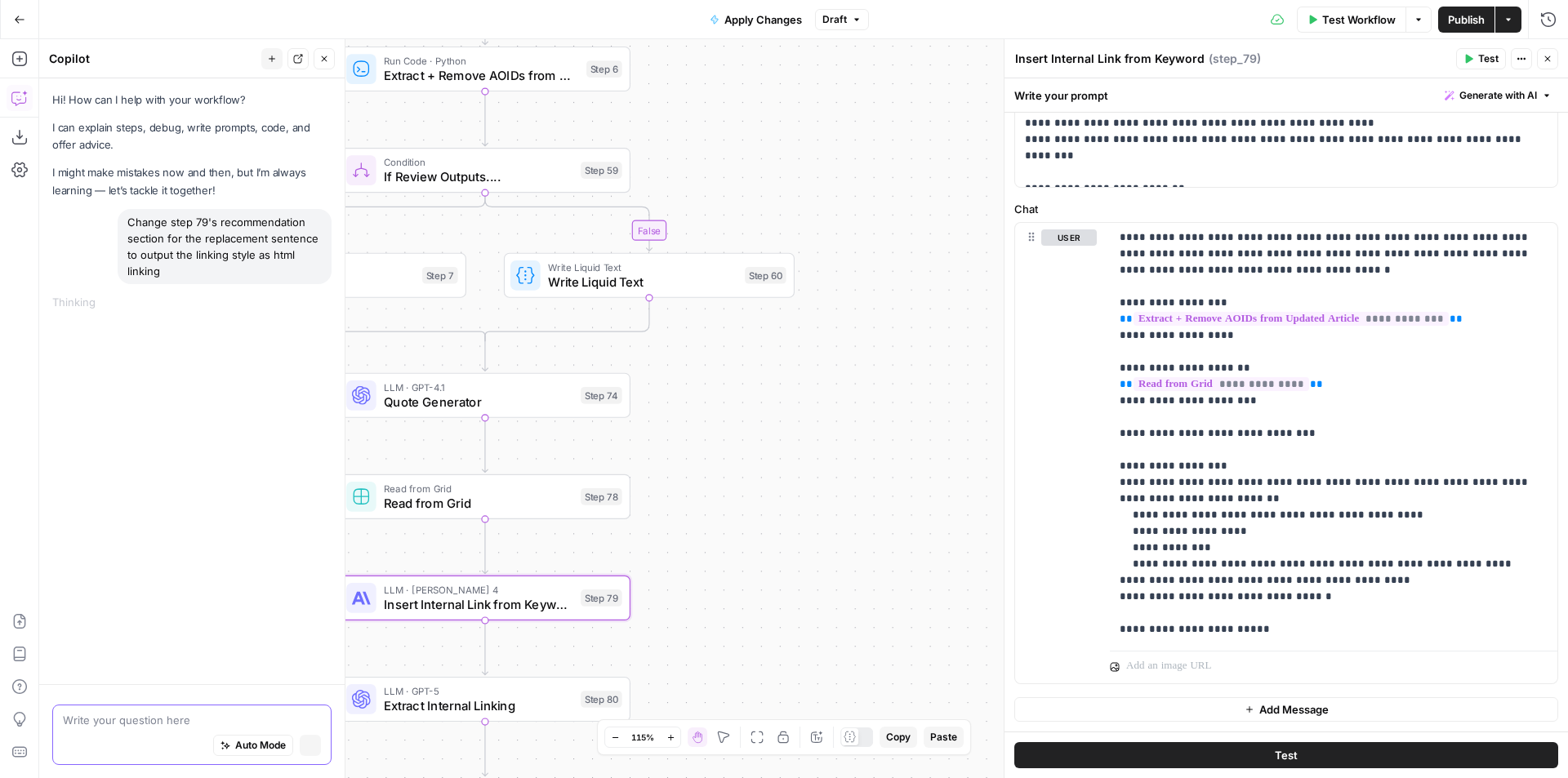
scroll to position [0, 0]
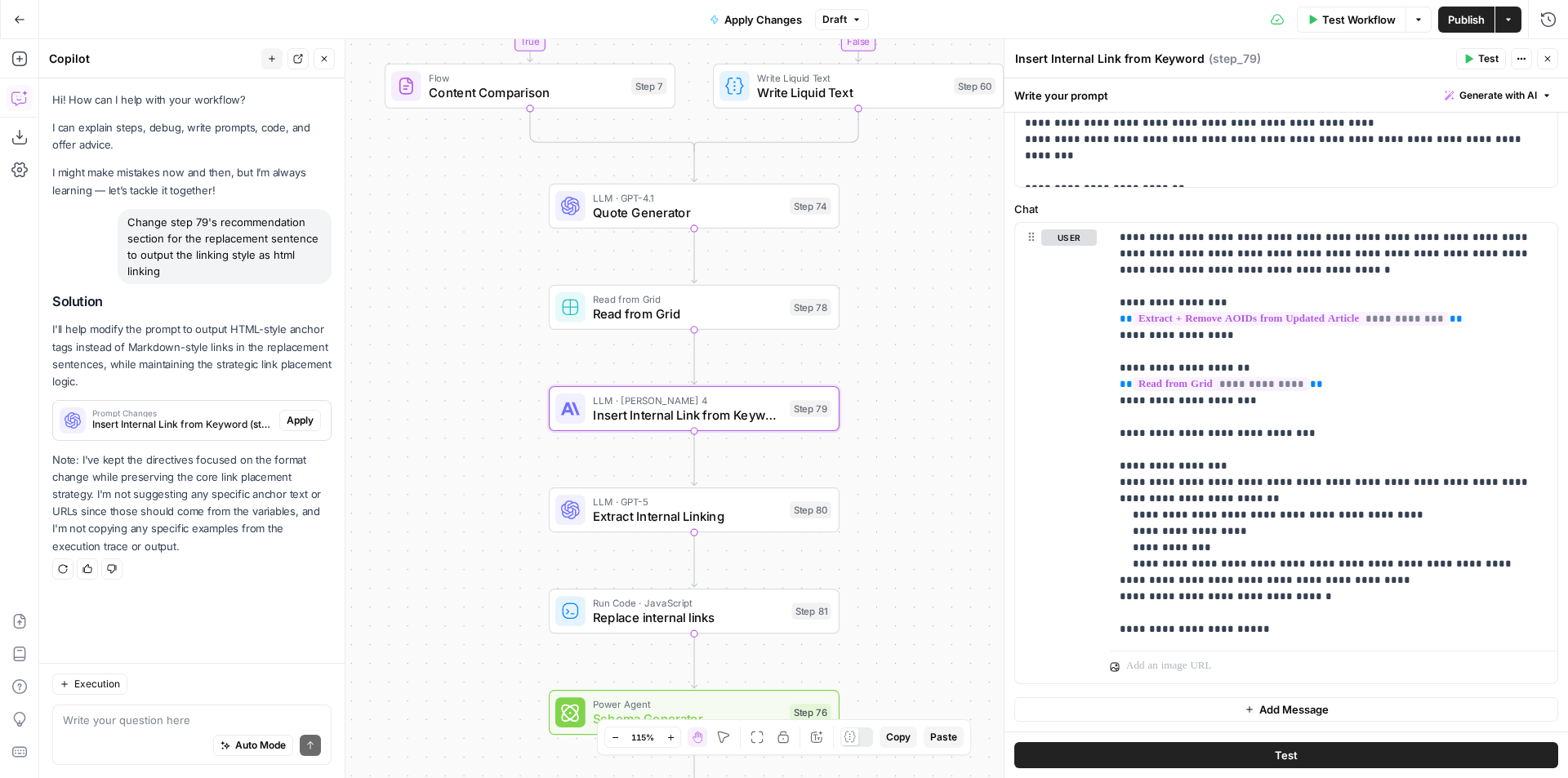
click at [301, 419] on span "Apply" at bounding box center [299, 420] width 27 height 15
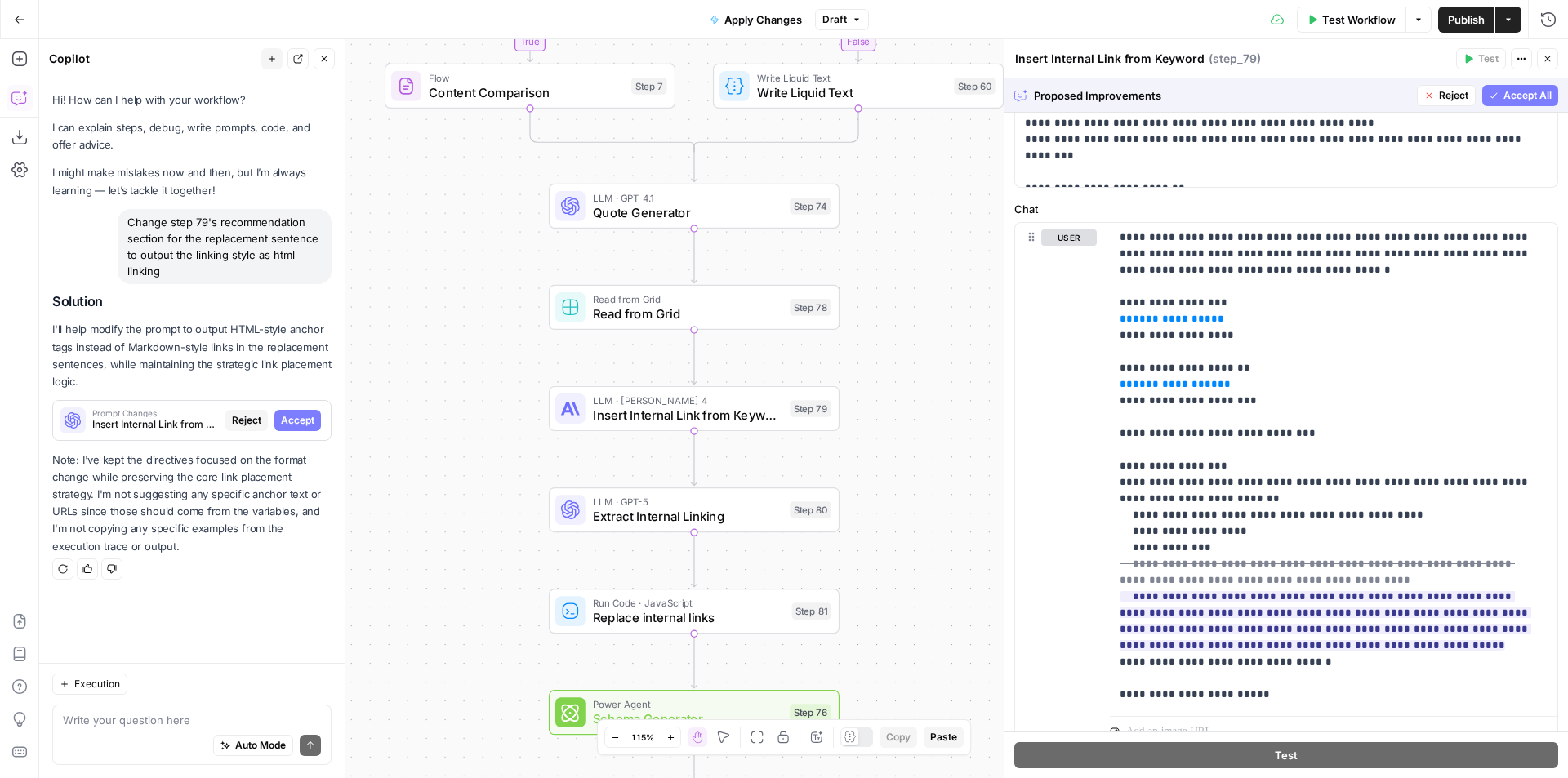
click at [1519, 95] on span "Accept All" at bounding box center [1527, 95] width 48 height 15
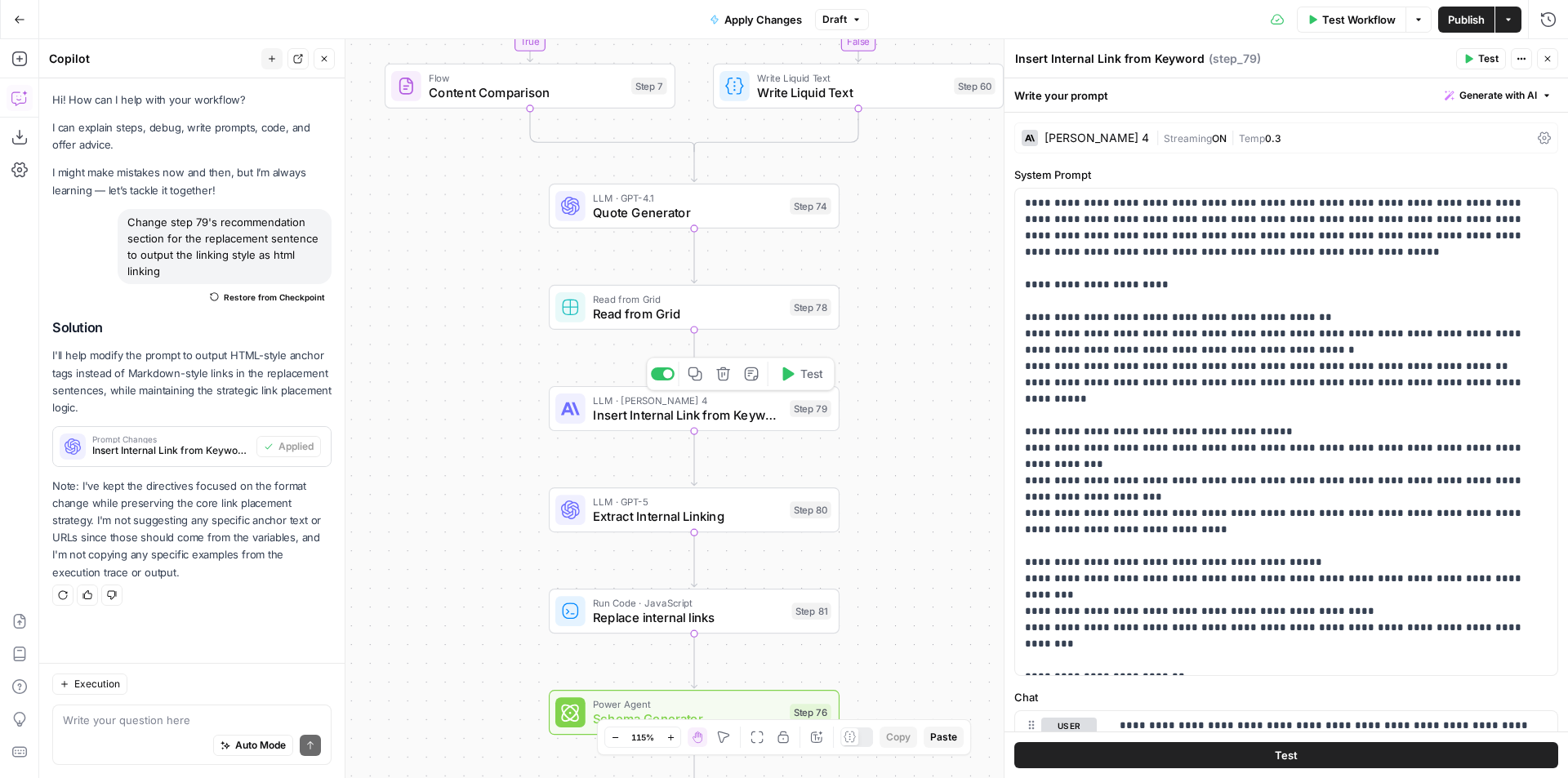
click at [820, 383] on button "Test" at bounding box center [800, 374] width 58 height 25
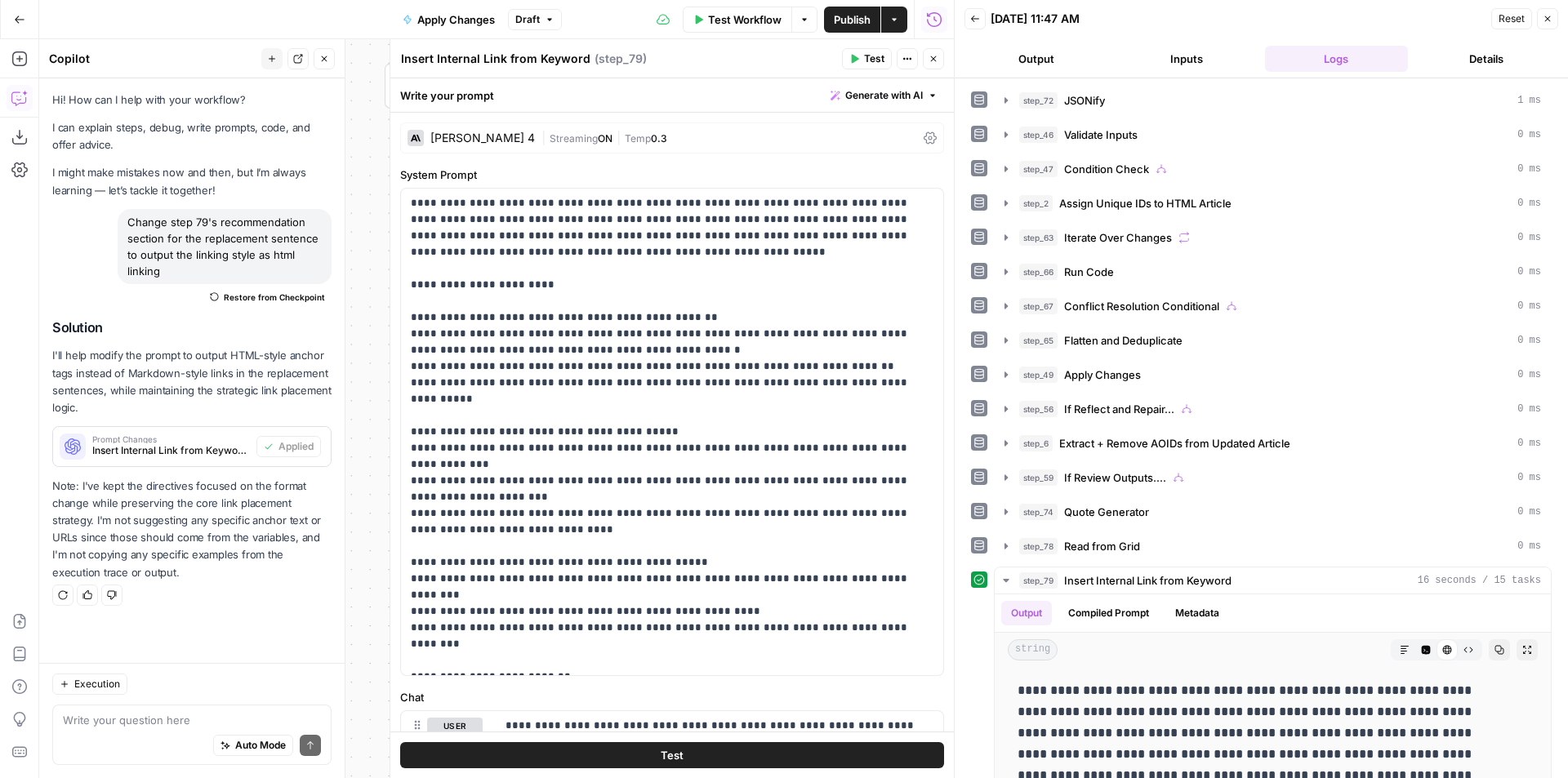
click at [931, 55] on icon "button" at bounding box center [932, 59] width 10 height 10
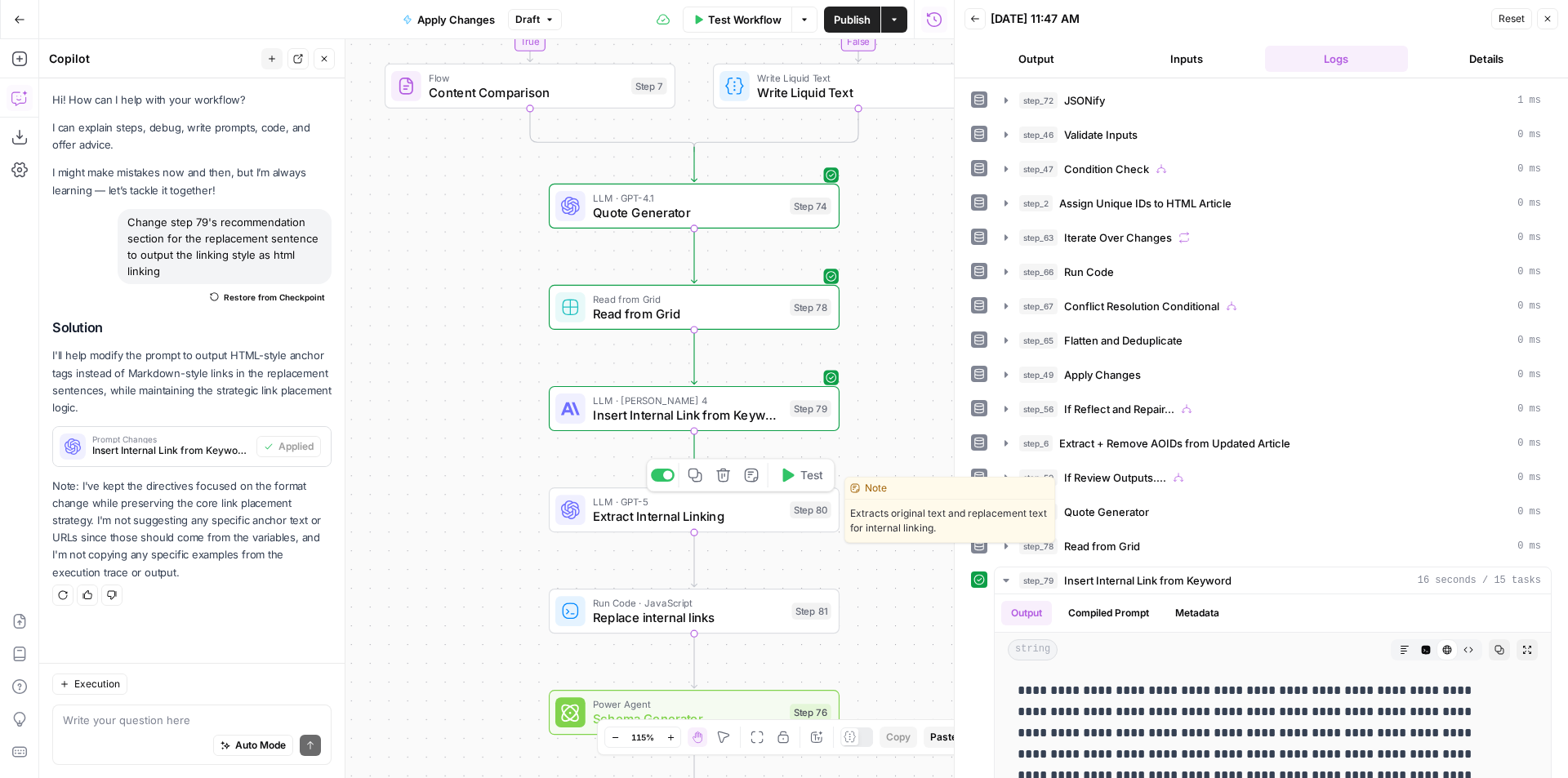
click at [812, 484] on button "Test" at bounding box center [800, 475] width 58 height 25
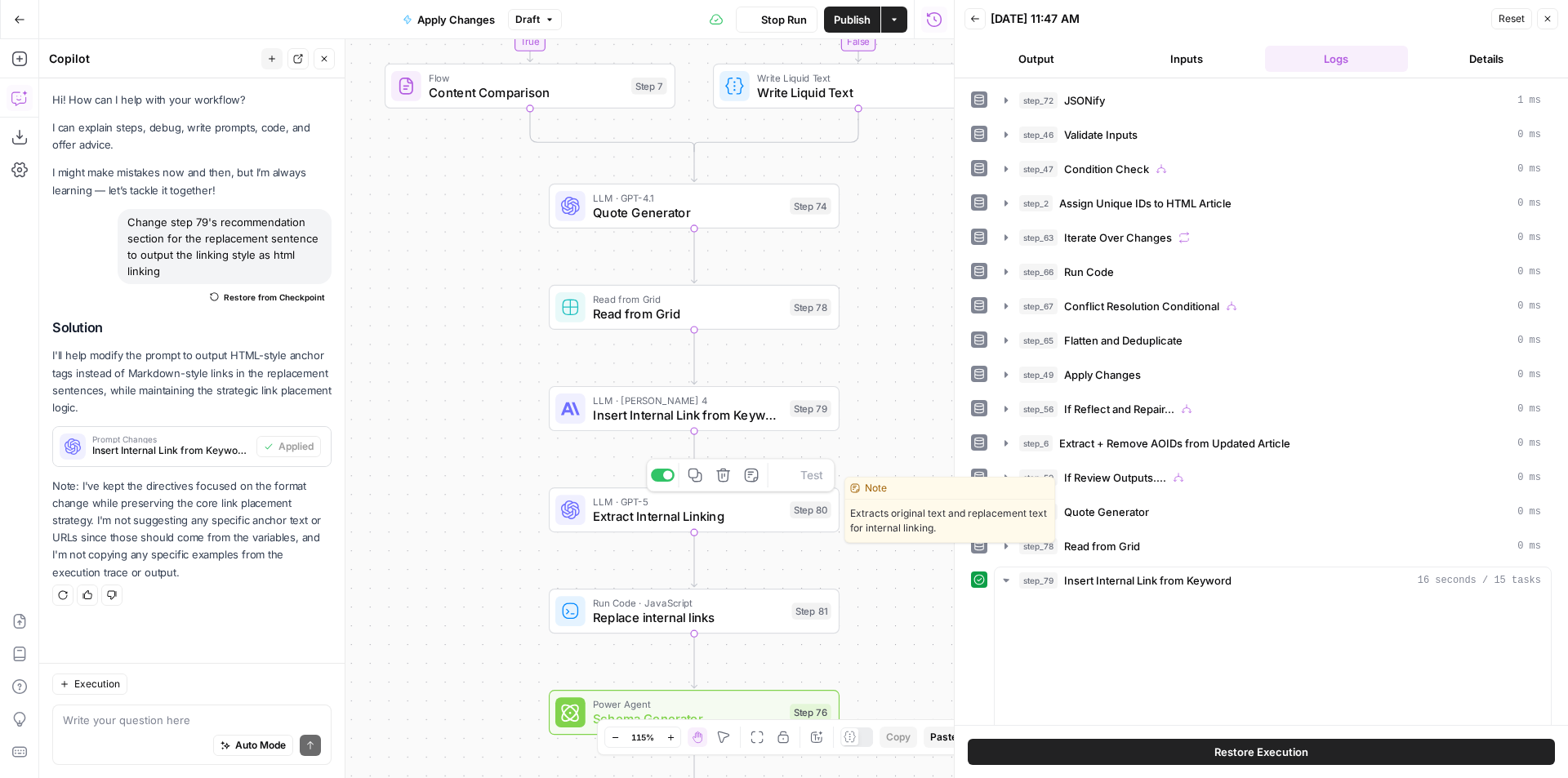
click at [779, 512] on span "Extract Internal Linking" at bounding box center [687, 515] width 189 height 18
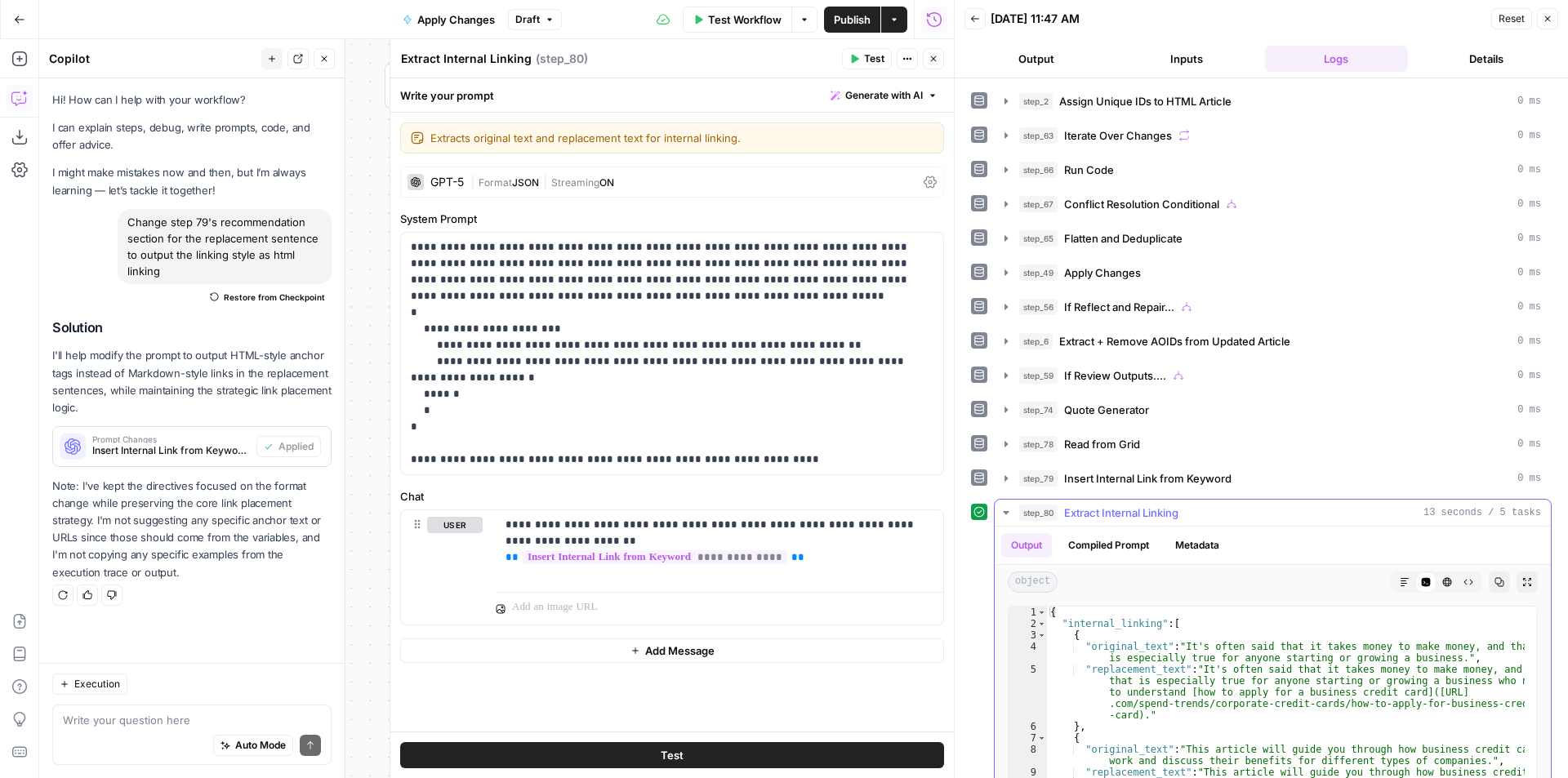
scroll to position [245, 0]
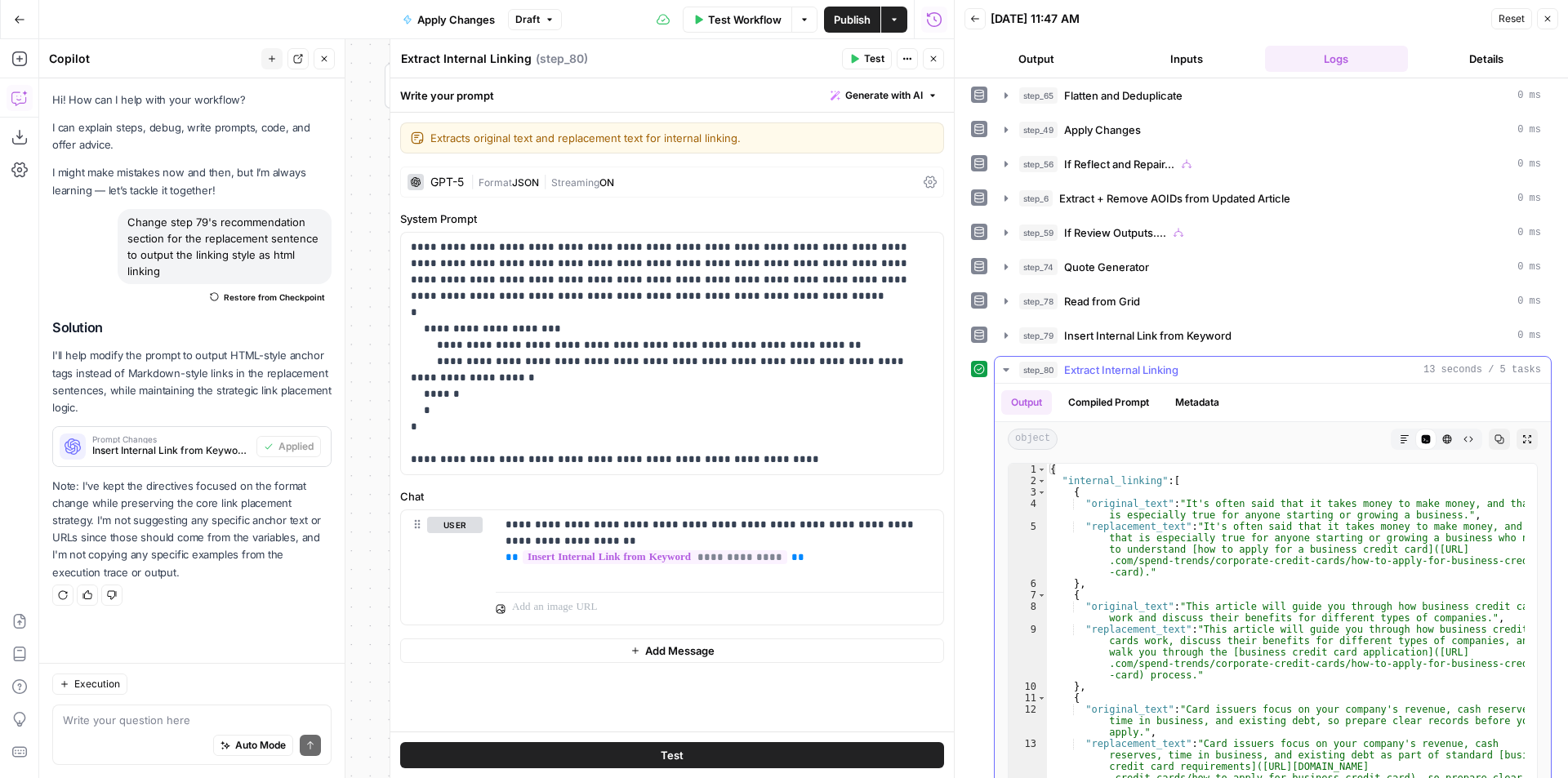
click at [1400, 440] on icon "button" at bounding box center [1404, 438] width 10 height 10
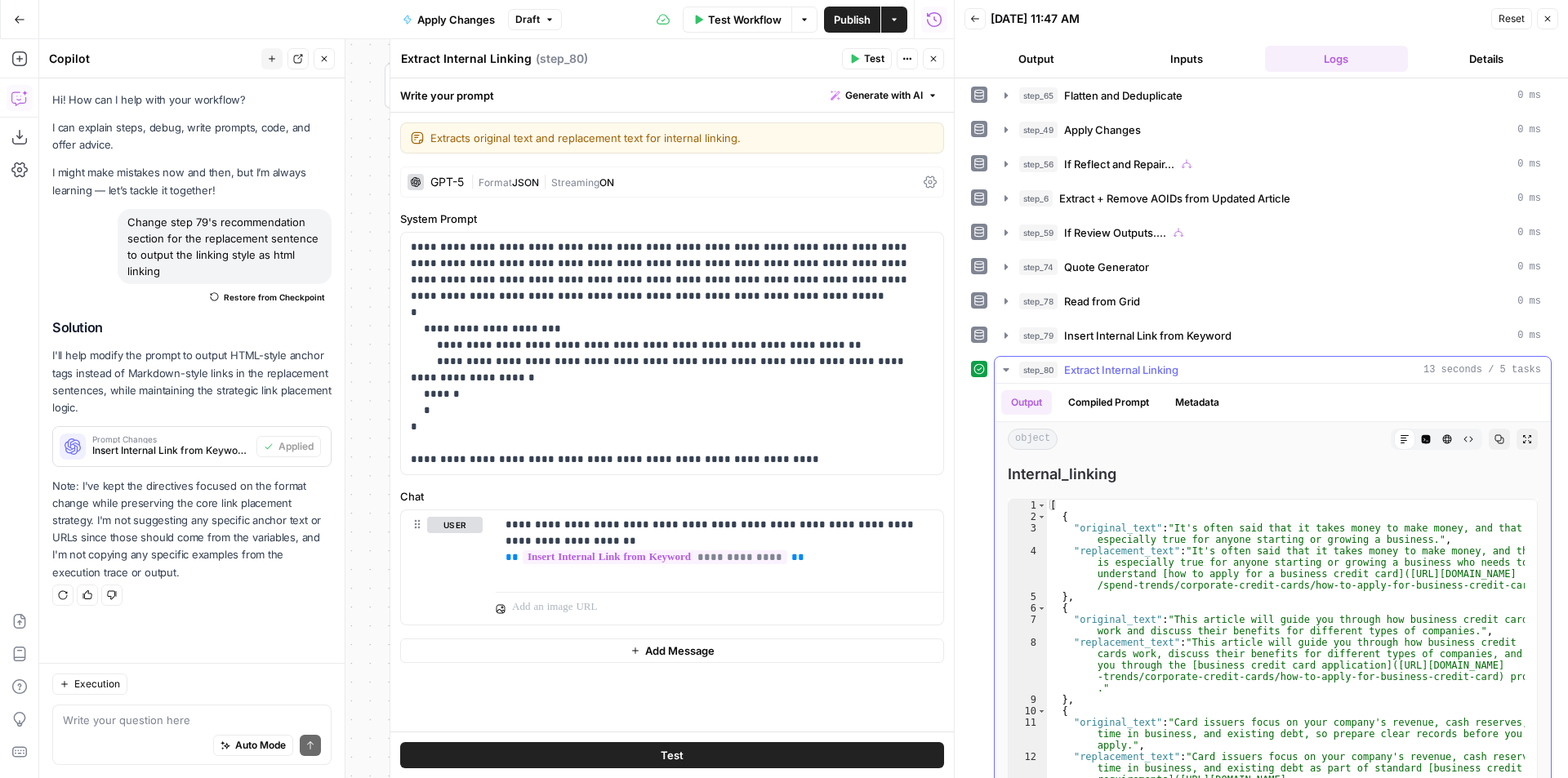
click at [1419, 438] on button "Code Editor" at bounding box center [1425, 439] width 21 height 21
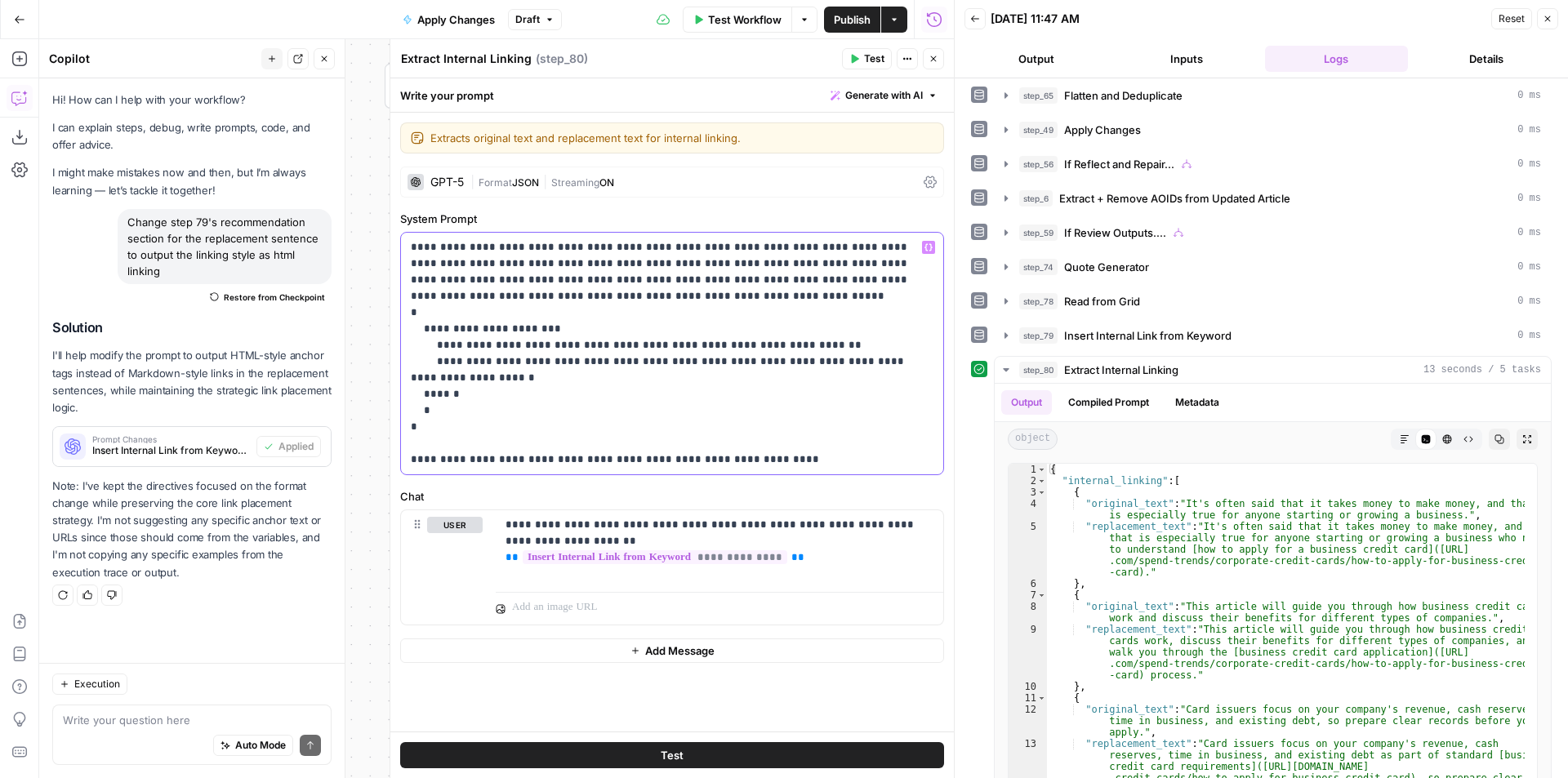
click at [482, 382] on p "**********" at bounding box center [671, 353] width 523 height 228
click at [1156, 336] on span "Insert Internal Link from Keyword" at bounding box center [1147, 335] width 167 height 17
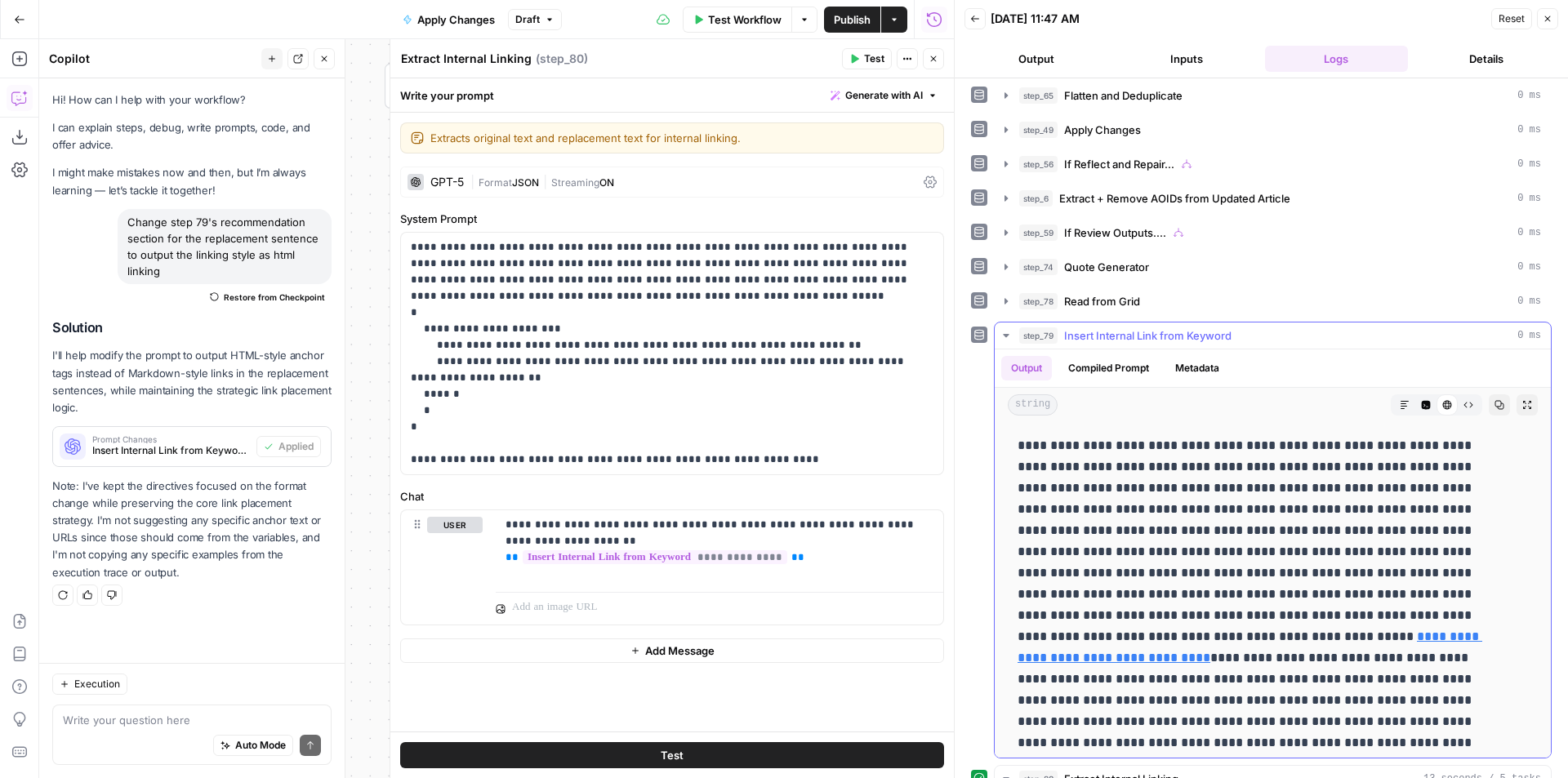
click at [1394, 403] on button "Markdown" at bounding box center [1404, 404] width 21 height 21
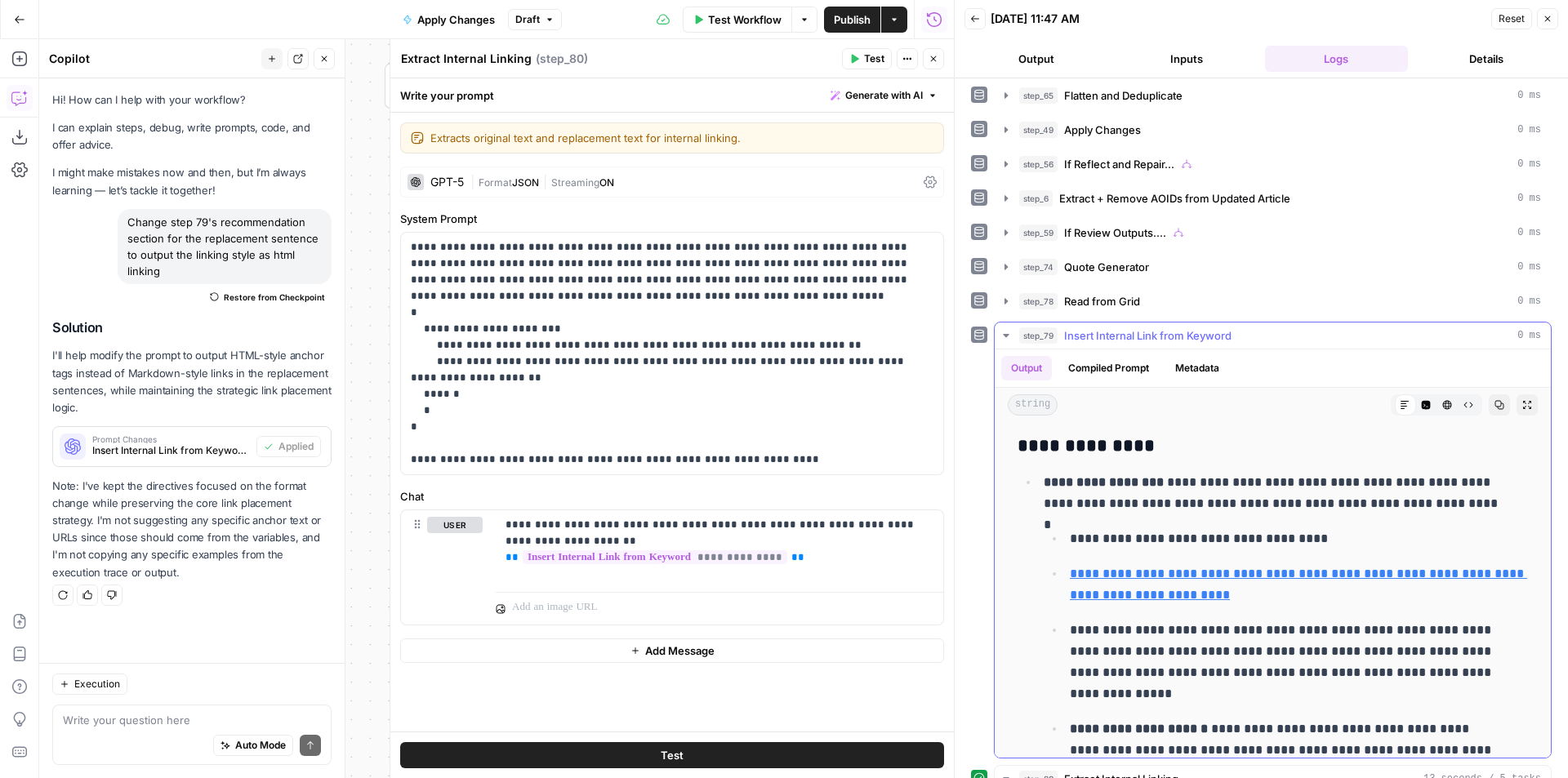
click at [1421, 408] on icon "button" at bounding box center [1425, 404] width 10 height 10
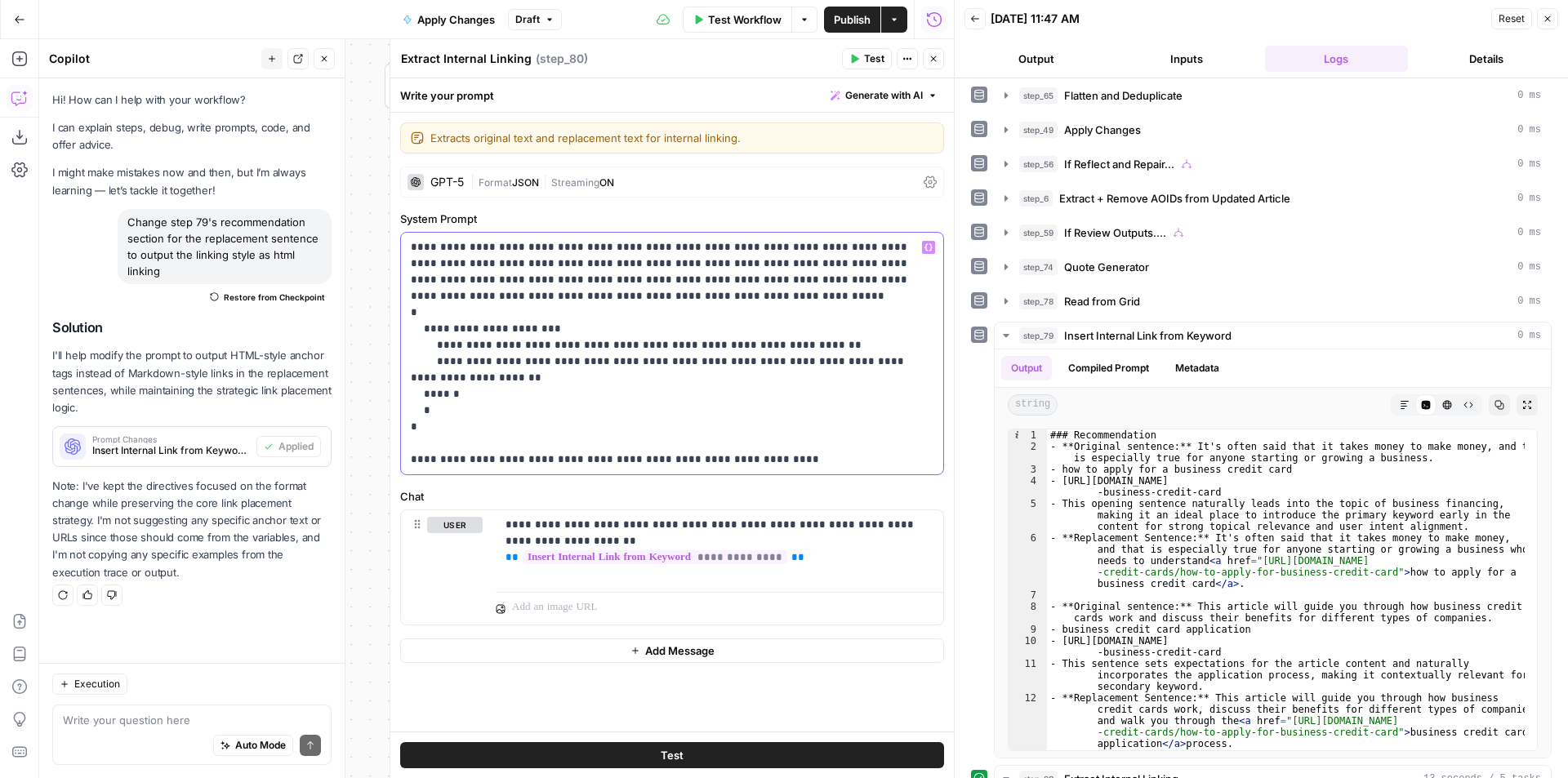
click at [850, 361] on p "**********" at bounding box center [671, 353] width 523 height 228
drag, startPoint x: 852, startPoint y: 365, endPoint x: 763, endPoint y: 365, distance: 89.0
click at [763, 365] on p "**********" at bounding box center [671, 353] width 523 height 228
click at [825, 760] on button "Test" at bounding box center [671, 755] width 544 height 26
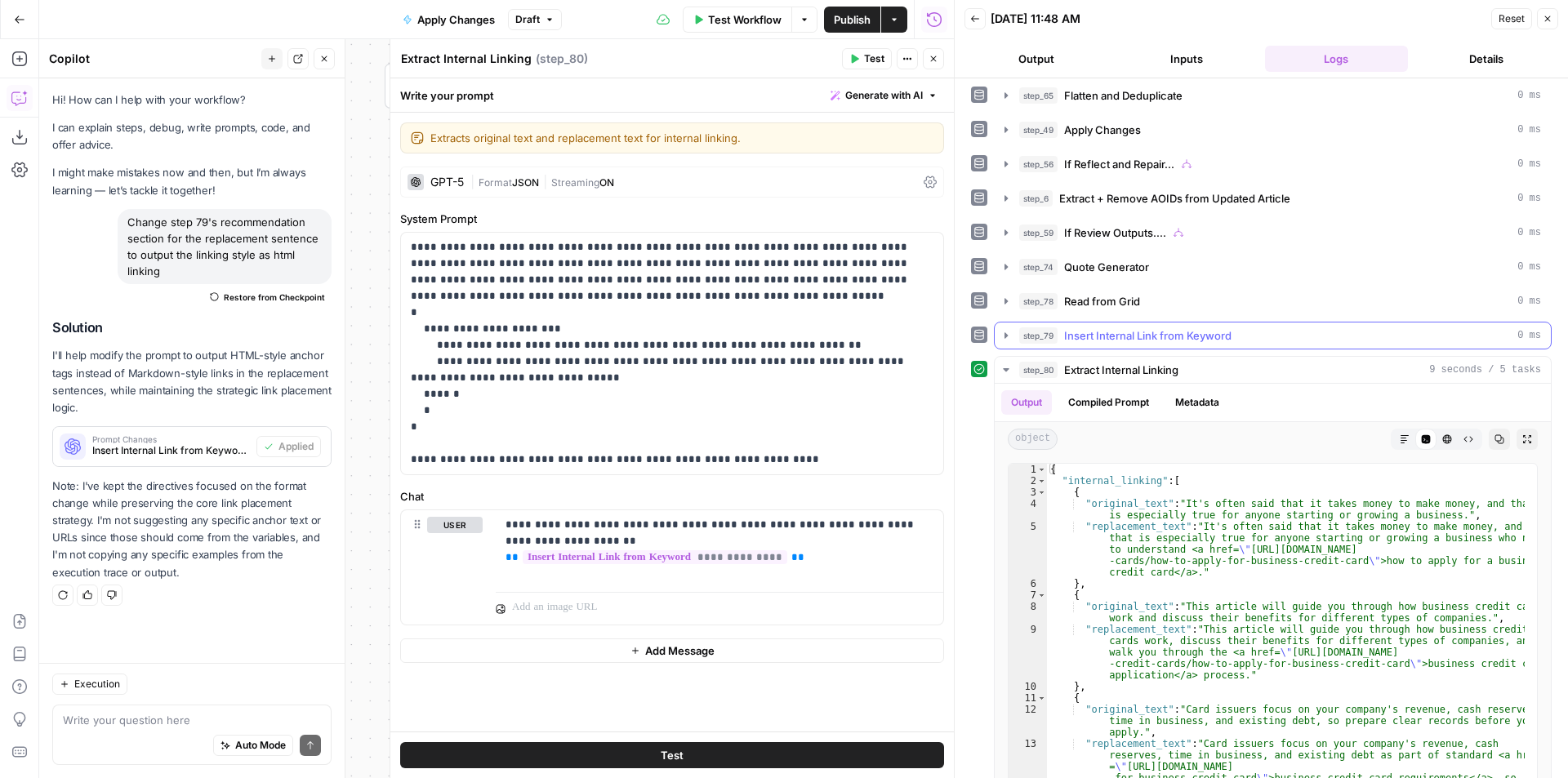
click at [1187, 330] on span "Insert Internal Link from Keyword" at bounding box center [1147, 335] width 167 height 17
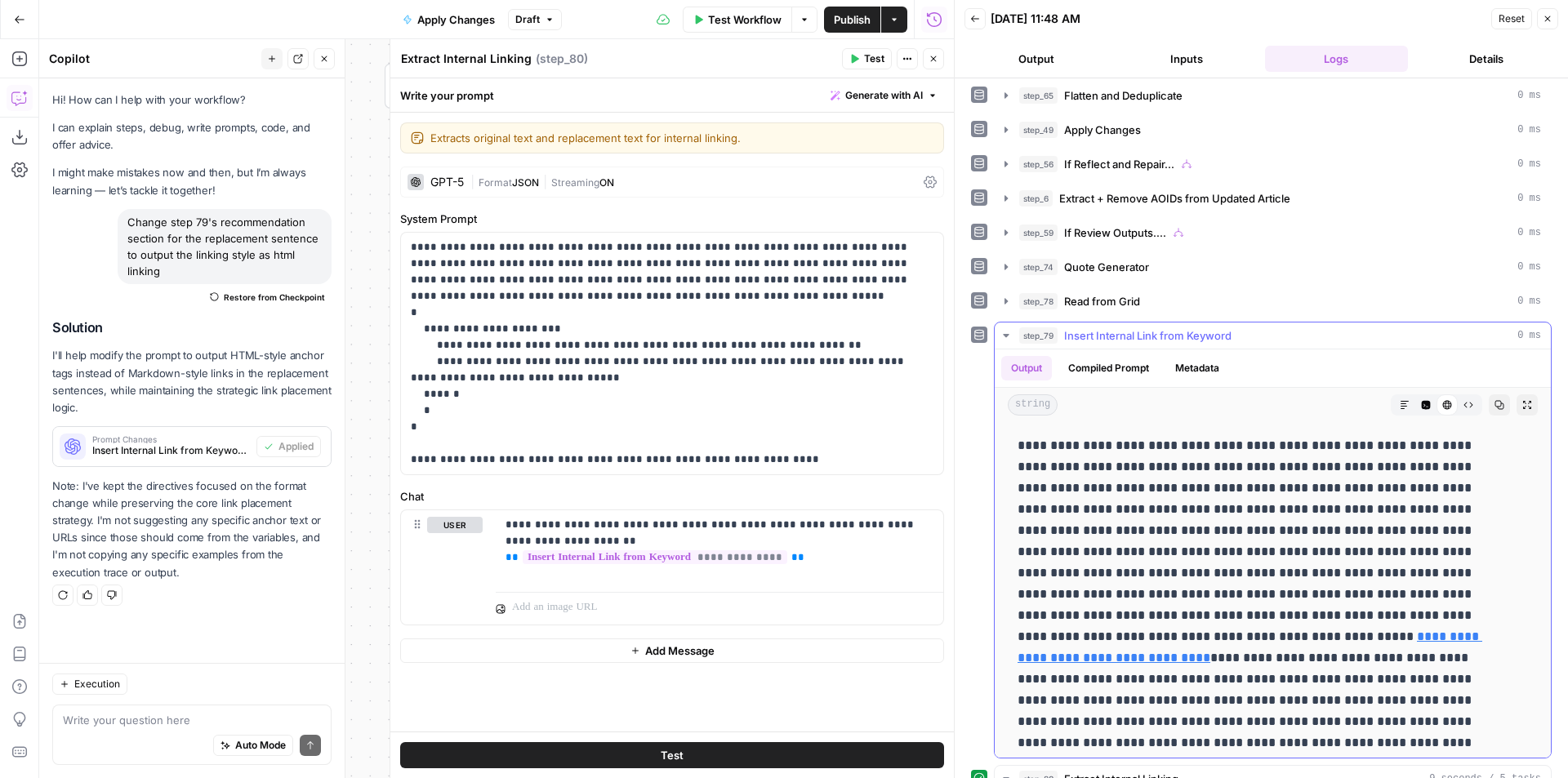
click at [1215, 332] on span "Insert Internal Link from Keyword" at bounding box center [1147, 335] width 167 height 17
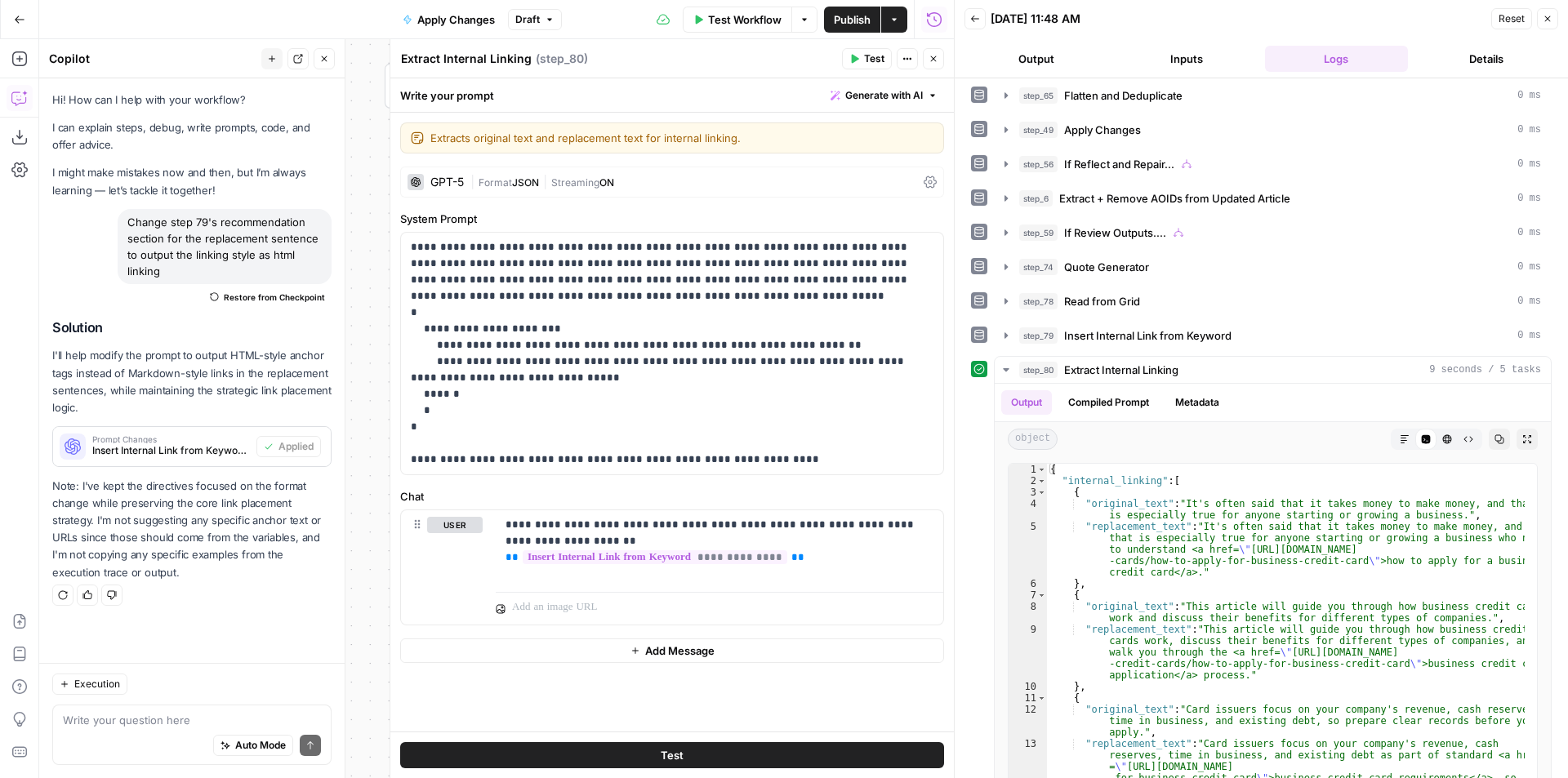
click at [1547, 22] on icon "button" at bounding box center [1547, 18] width 10 height 10
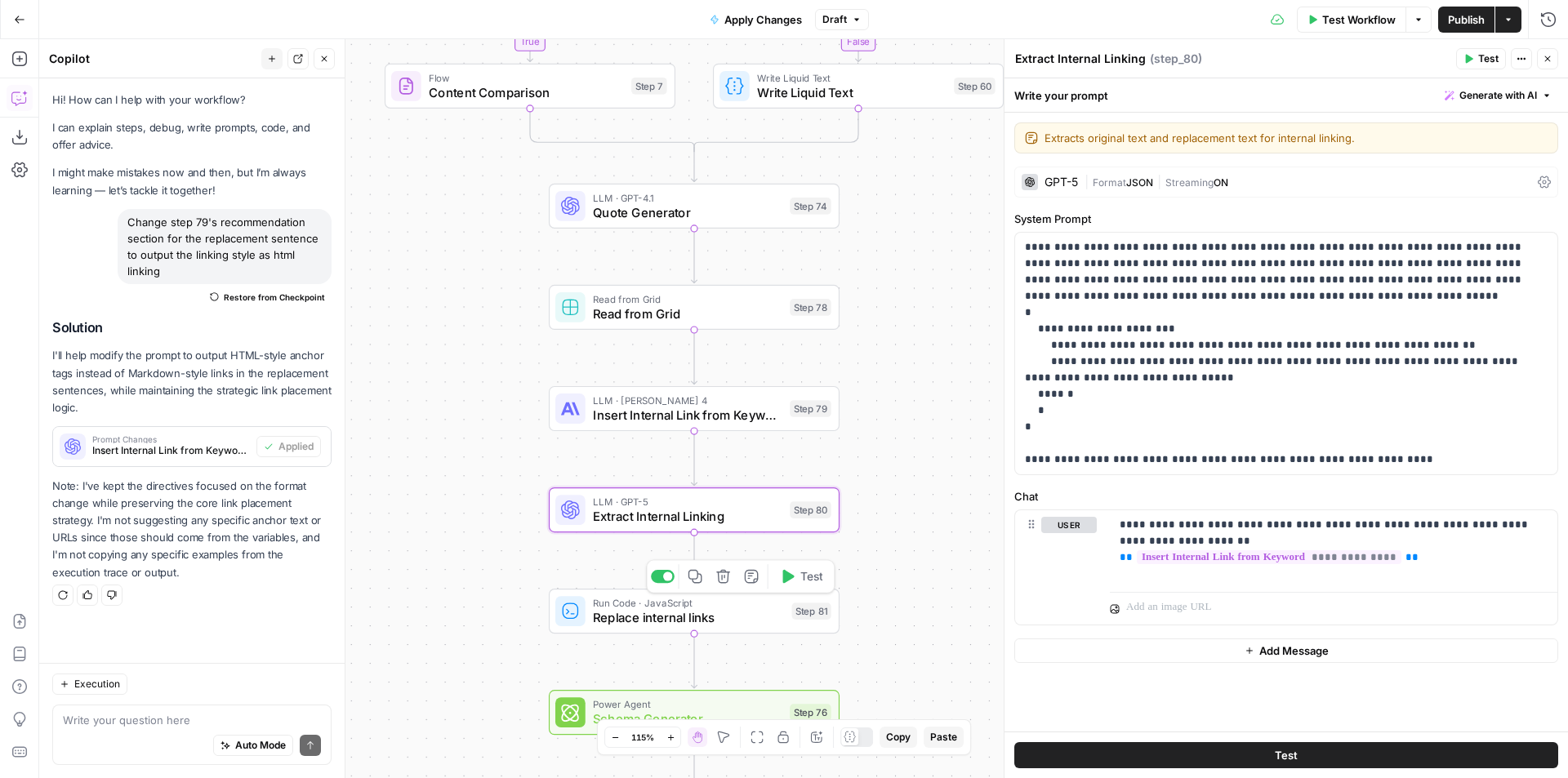
click at [753, 613] on span "Replace internal links" at bounding box center [688, 617] width 191 height 18
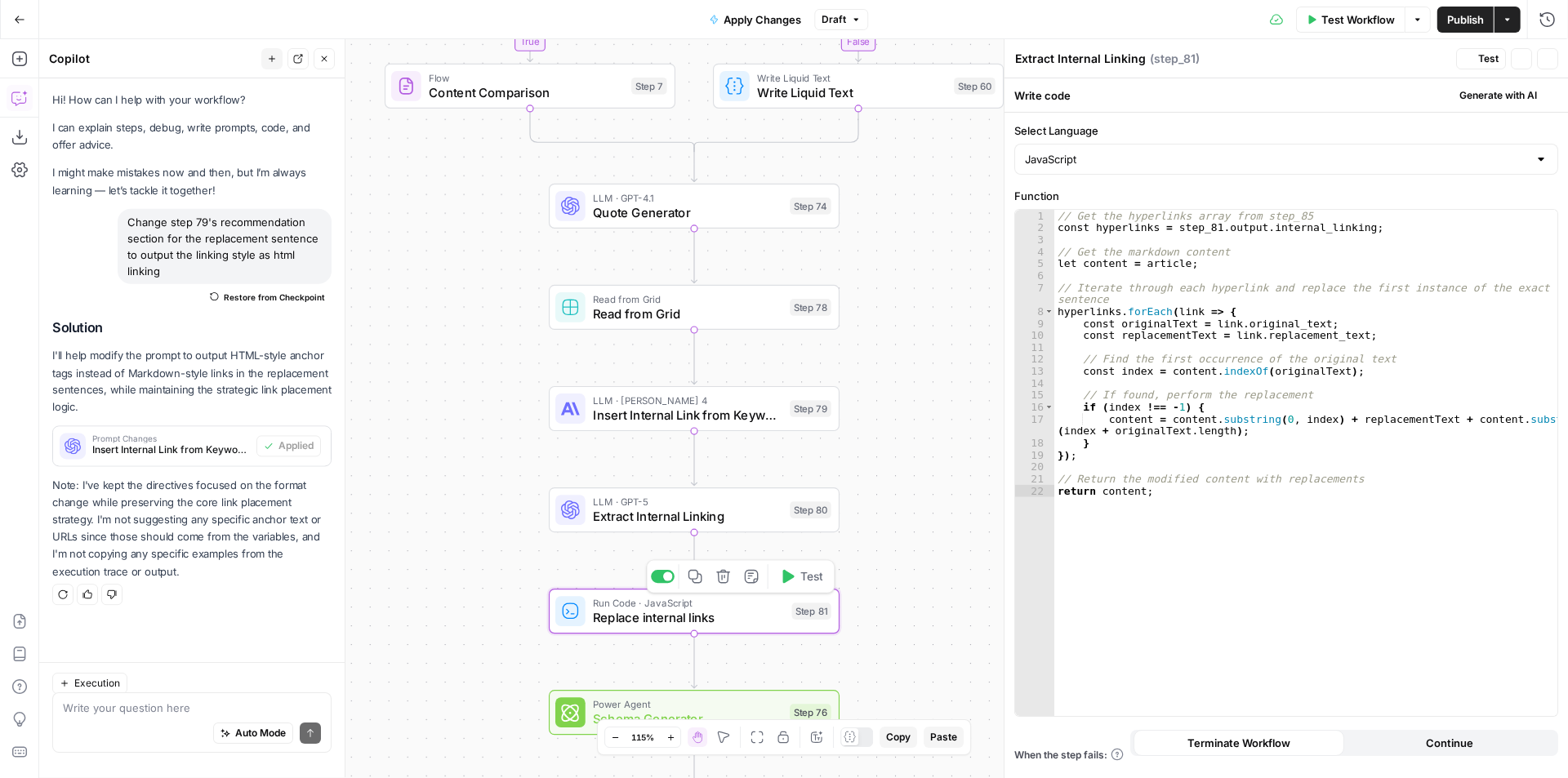
type textarea "Replace internal links"
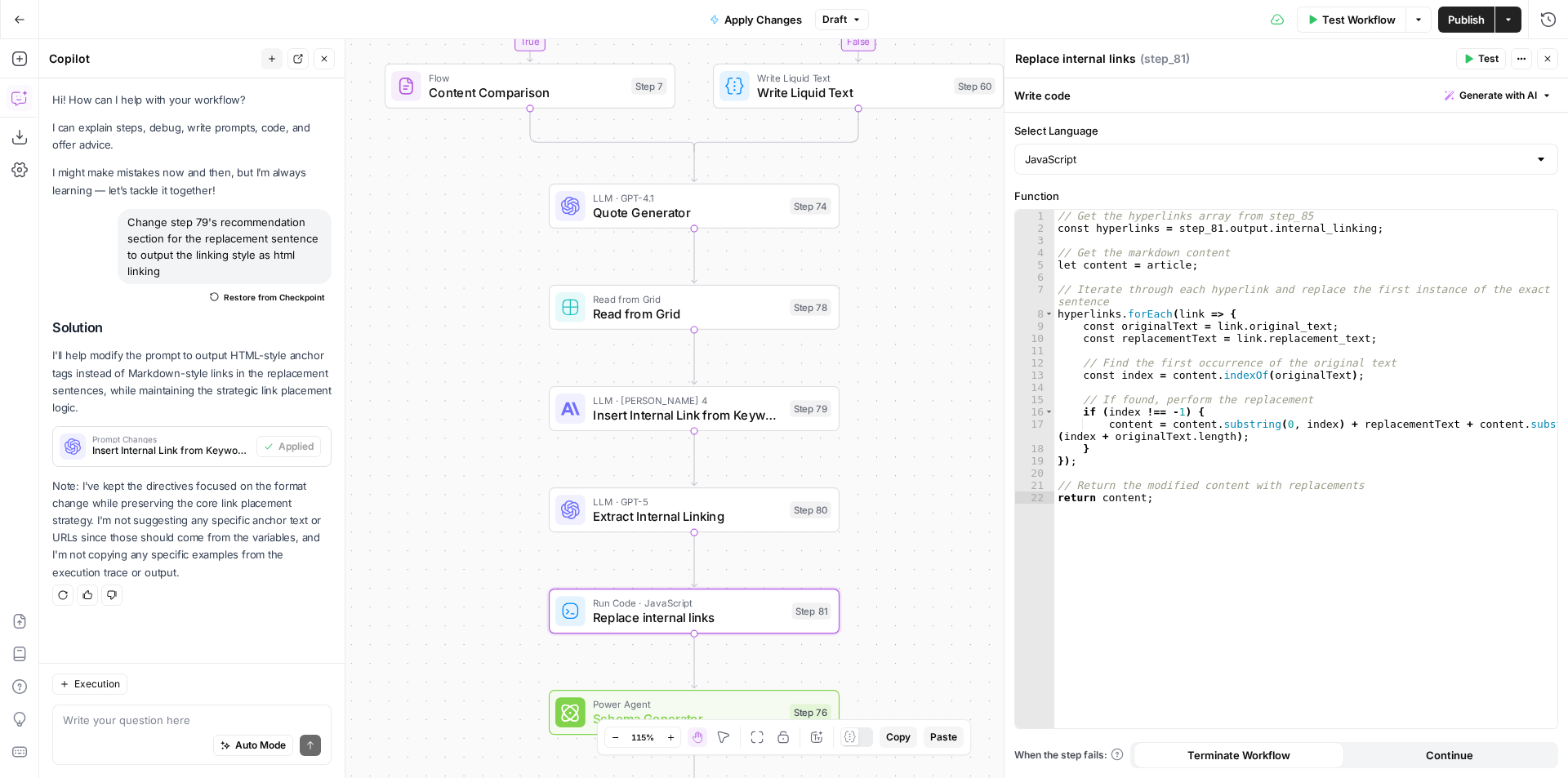
click at [182, 732] on div "Auto Mode Send" at bounding box center [192, 746] width 258 height 36
type textarea "Update"
click at [826, 103] on div "Write Liquid Text Write Liquid Text Step 60 Copy step Delete step Edit Note Test" at bounding box center [858, 86] width 291 height 45
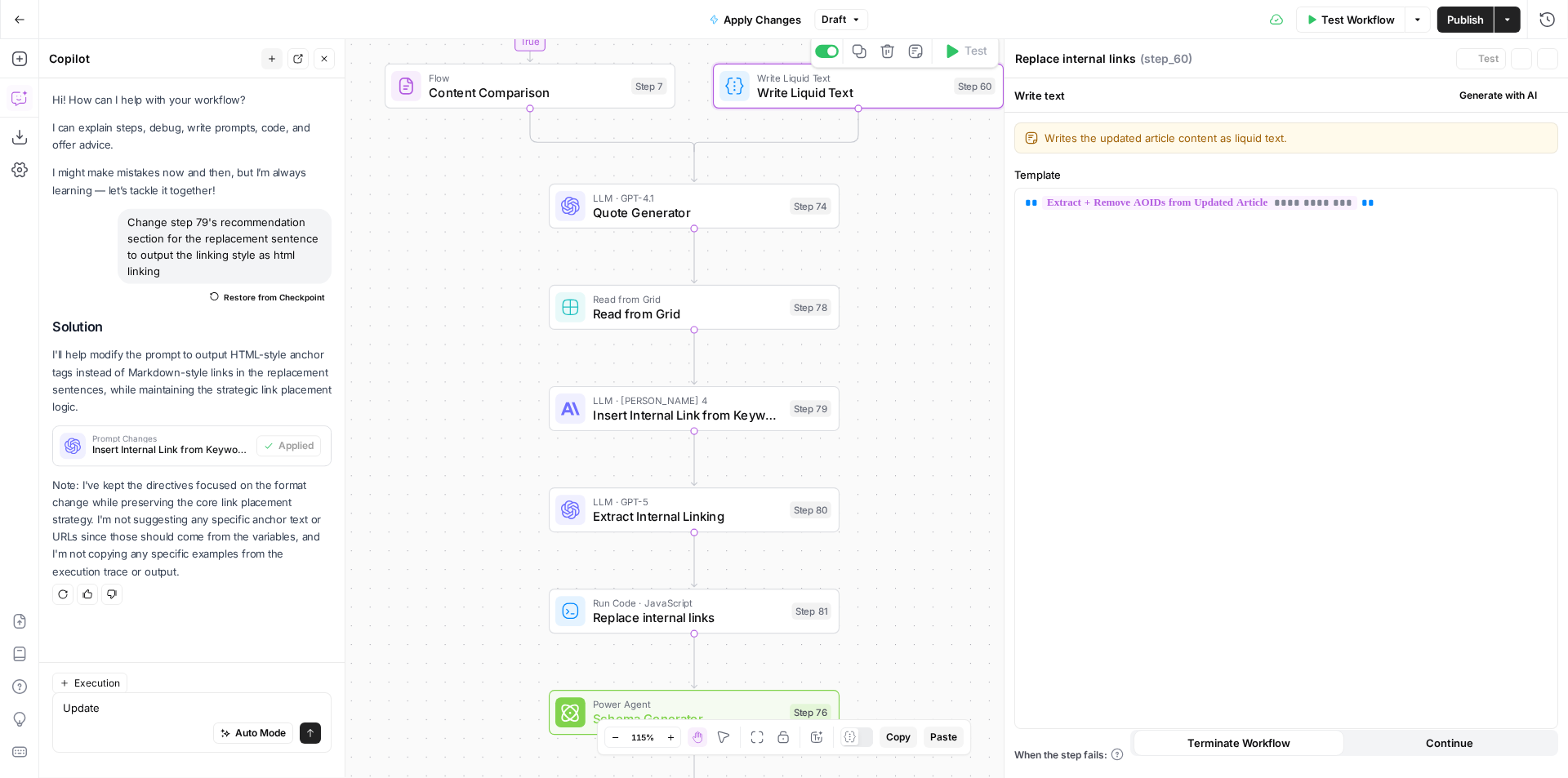
type textarea "Write Liquid Text"
click at [200, 711] on textarea "Update" at bounding box center [192, 719] width 258 height 17
click at [606, 618] on span "Replace internal links" at bounding box center [688, 617] width 191 height 18
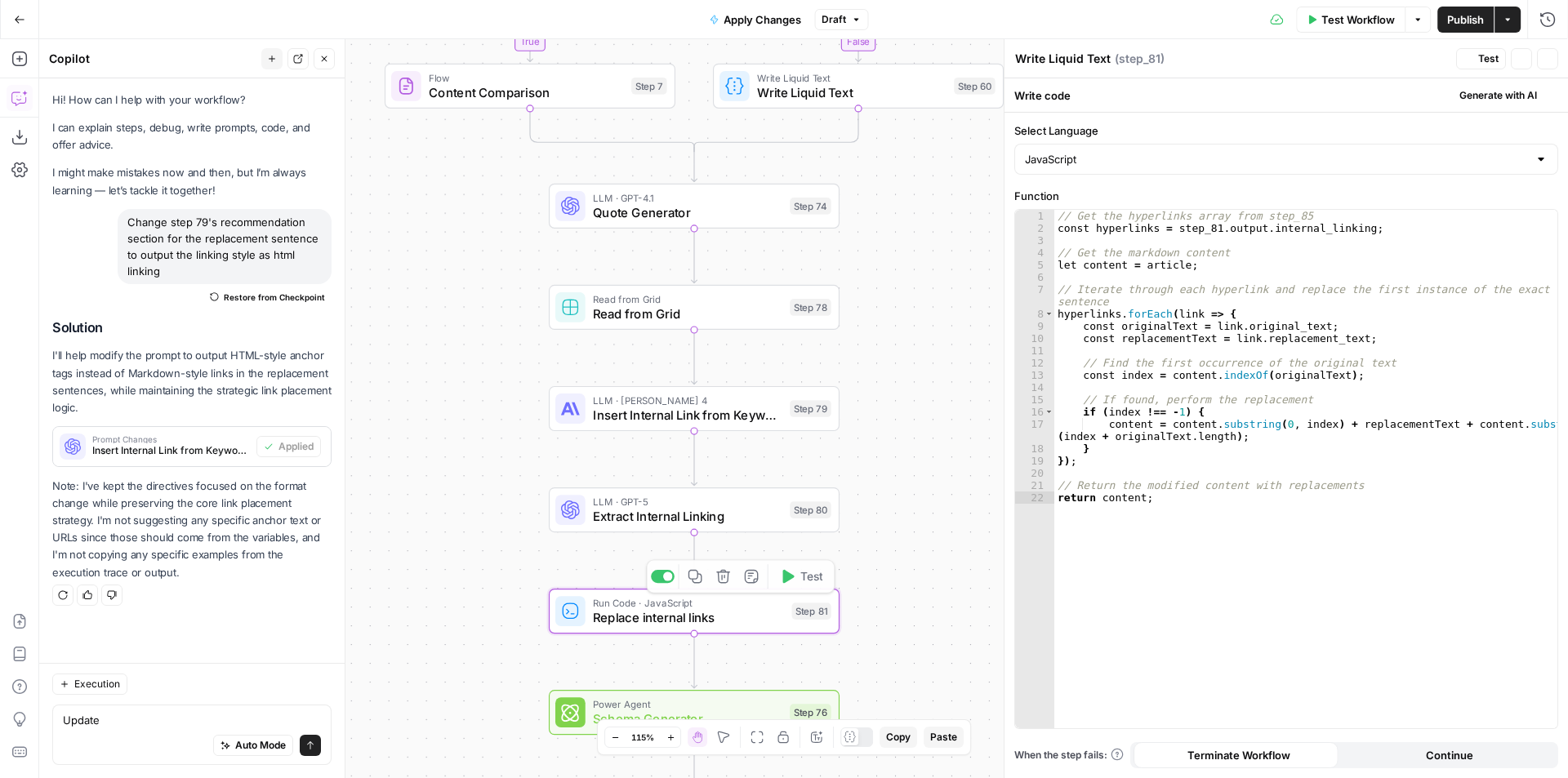
type textarea "Replace internal links"
click at [195, 722] on textarea "Update" at bounding box center [192, 719] width 258 height 17
type textarea "Update step 81"
click at [1207, 228] on div "// Get the hyperlinks array from step_85 const hyperlinks = step_81 . output . …" at bounding box center [1305, 481] width 503 height 543
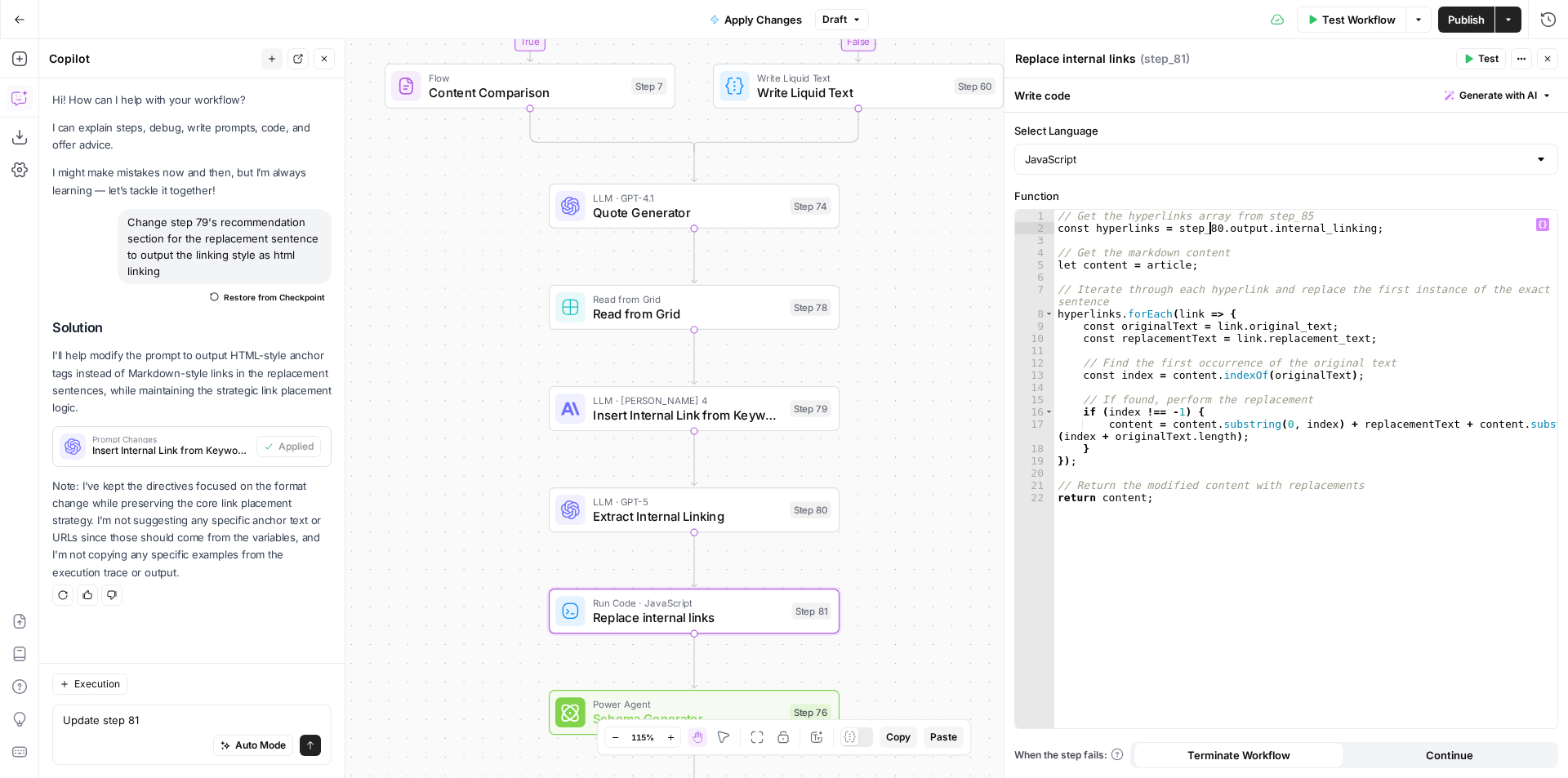
type textarea "**********"
click at [147, 721] on textarea "Update step 81" at bounding box center [192, 719] width 258 height 17
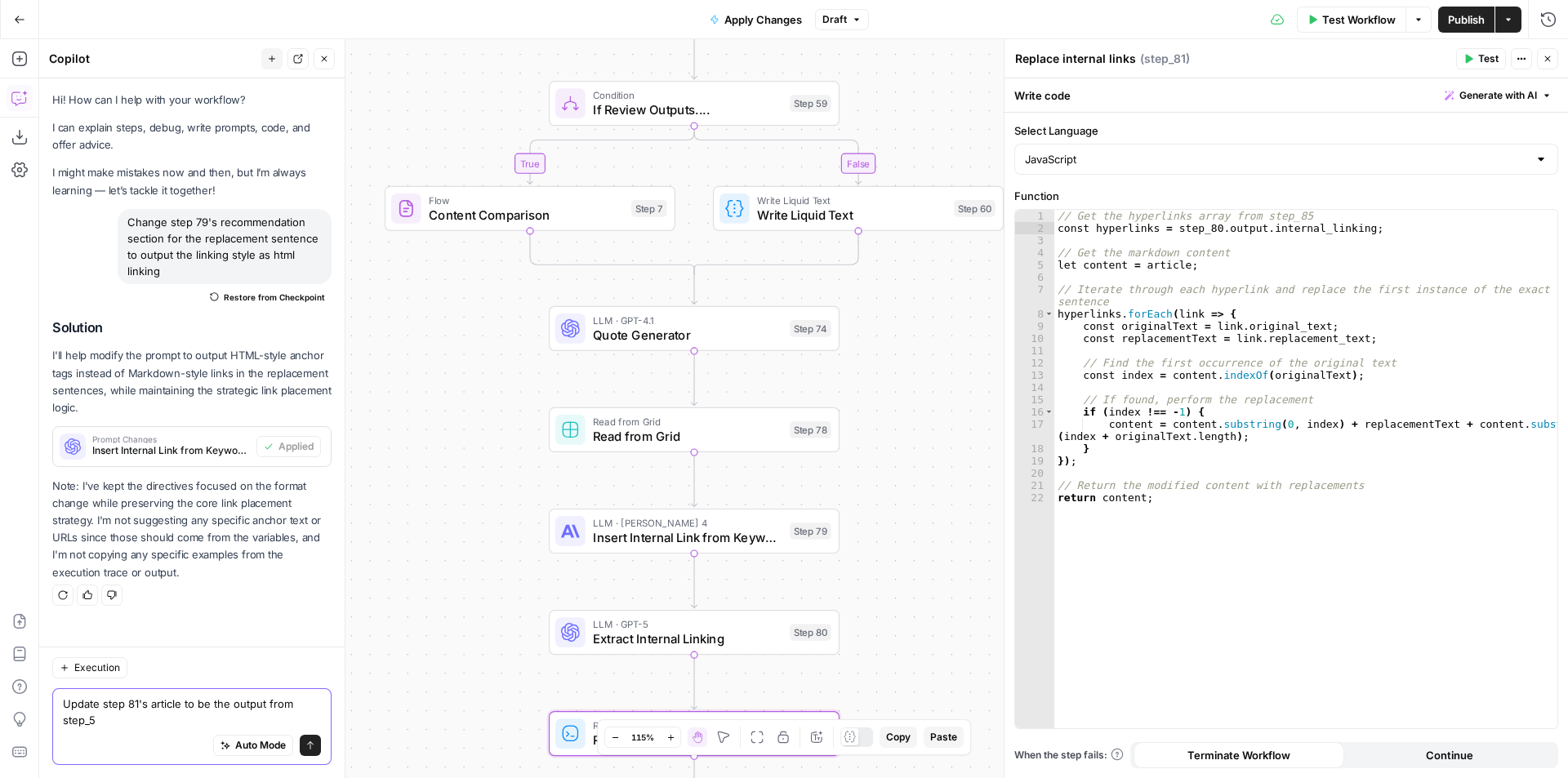
type textarea "Update step 81's article to be the output from step_59"
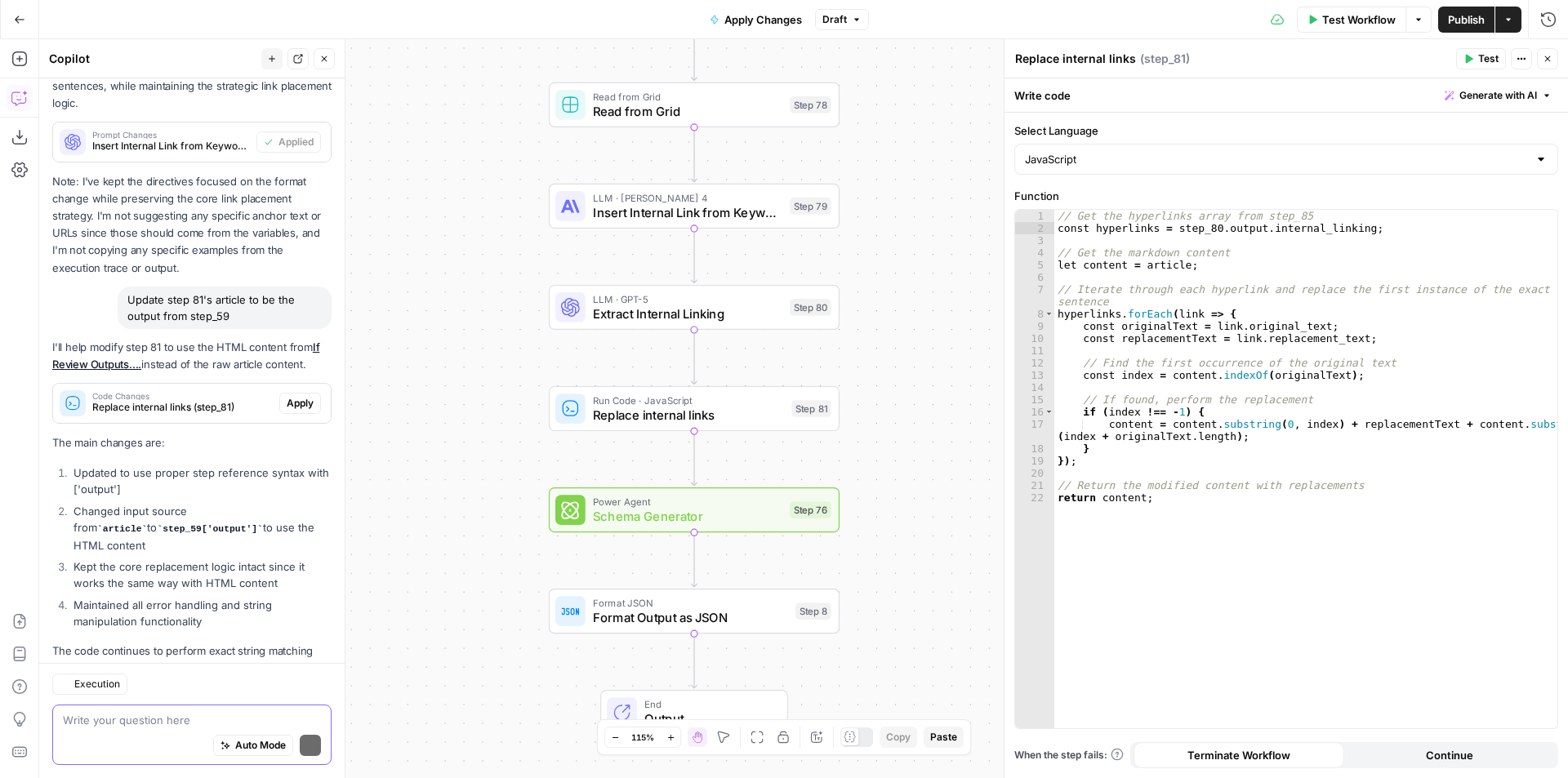
scroll to position [378, 0]
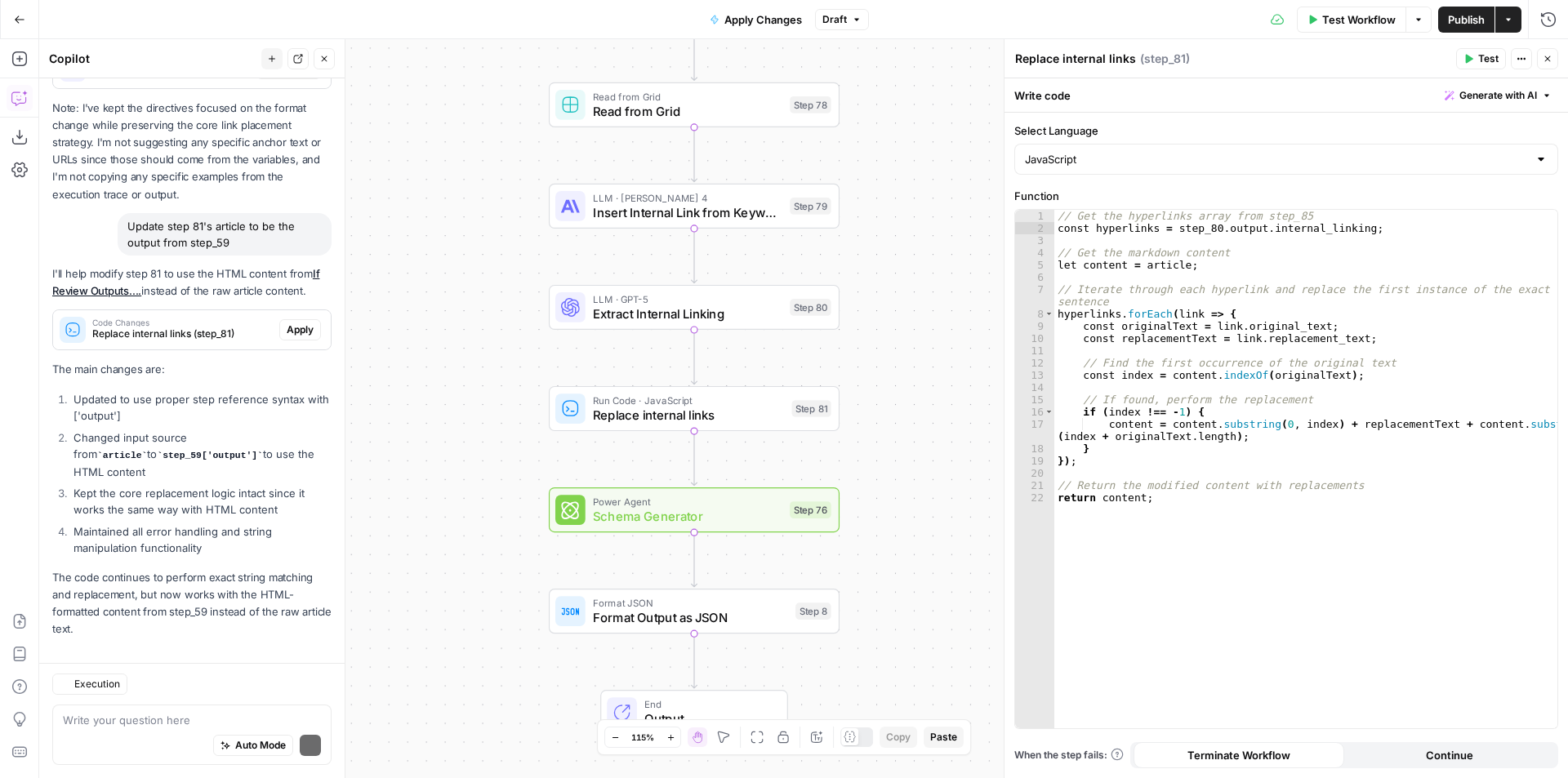
click at [297, 379] on div "I'll help modify step 81 to use the HTML content from If Review Outputs.... ins…" at bounding box center [192, 452] width 279 height 373
click at [295, 328] on span "Apply" at bounding box center [299, 329] width 27 height 15
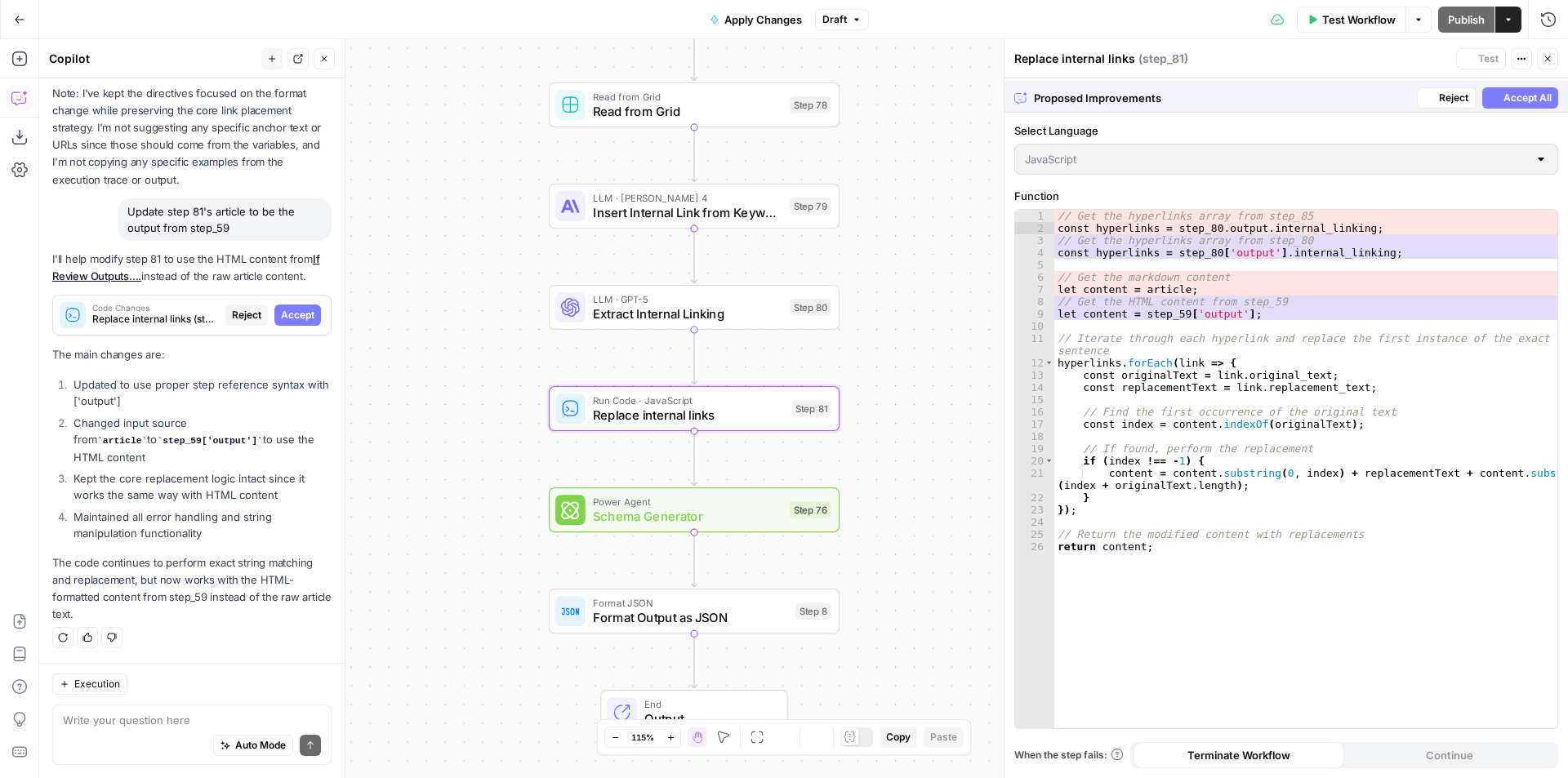
scroll to position [352, 0]
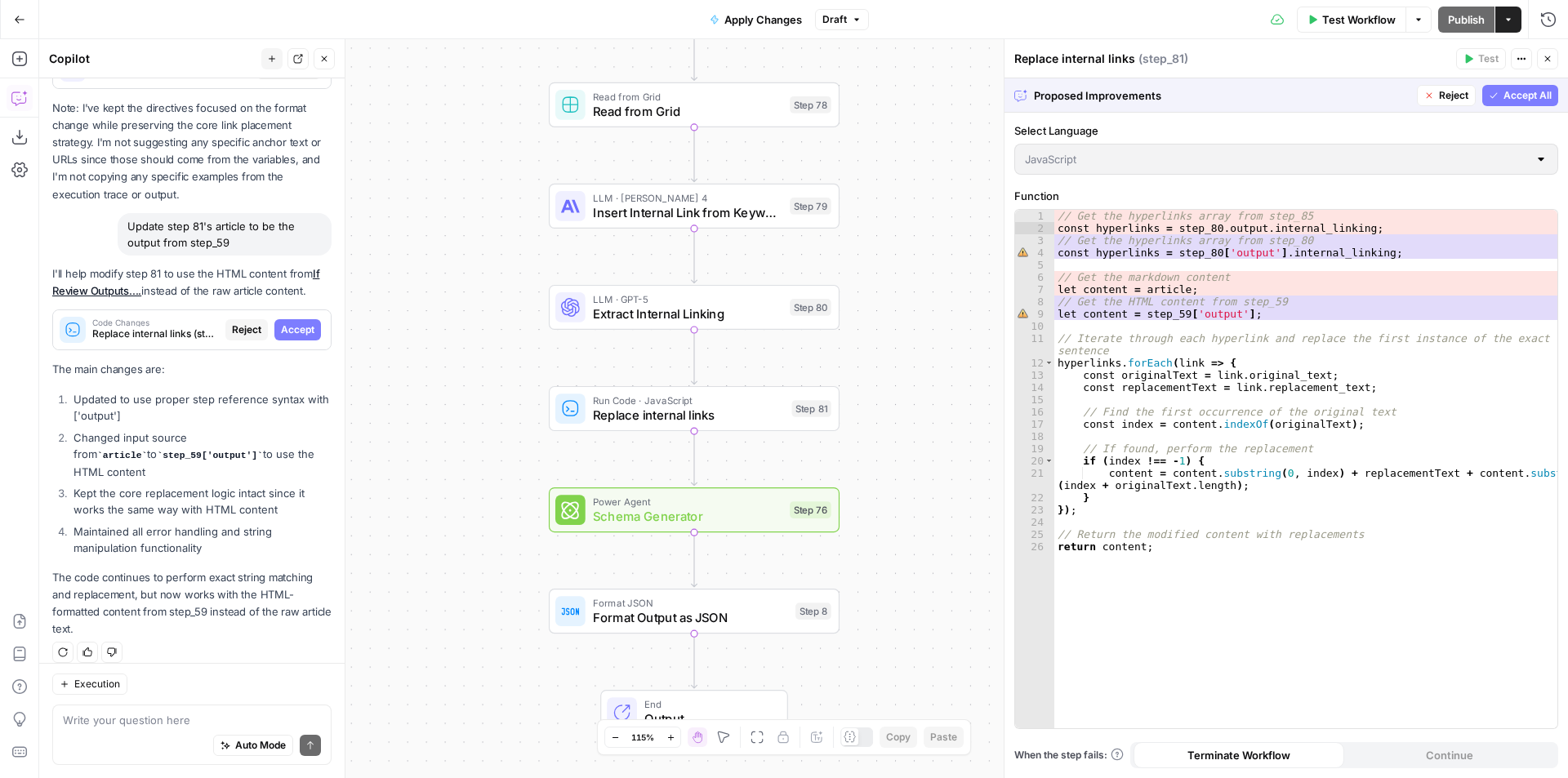
click at [1506, 89] on span "Accept All" at bounding box center [1527, 95] width 48 height 15
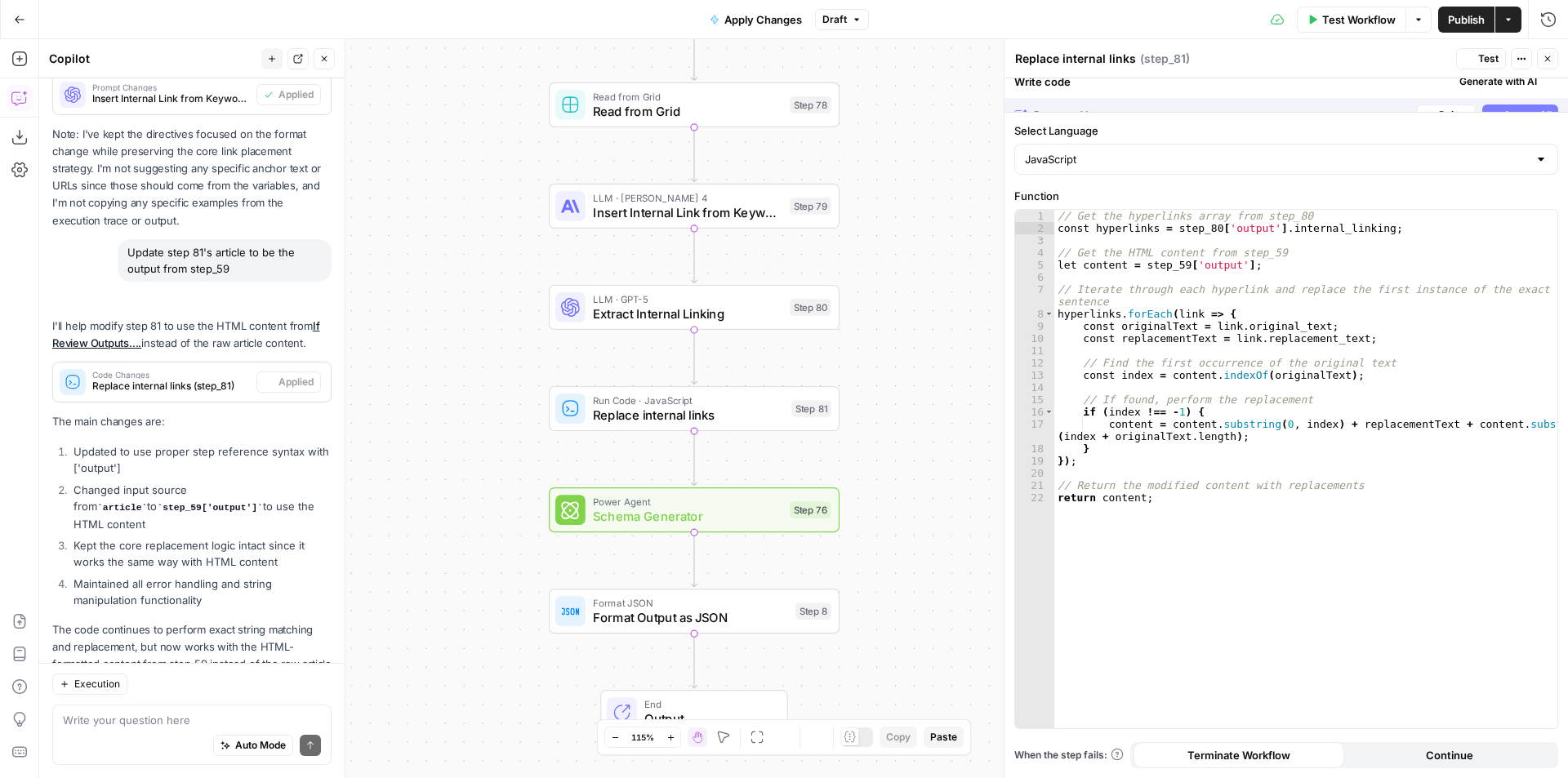
scroll to position [404, 0]
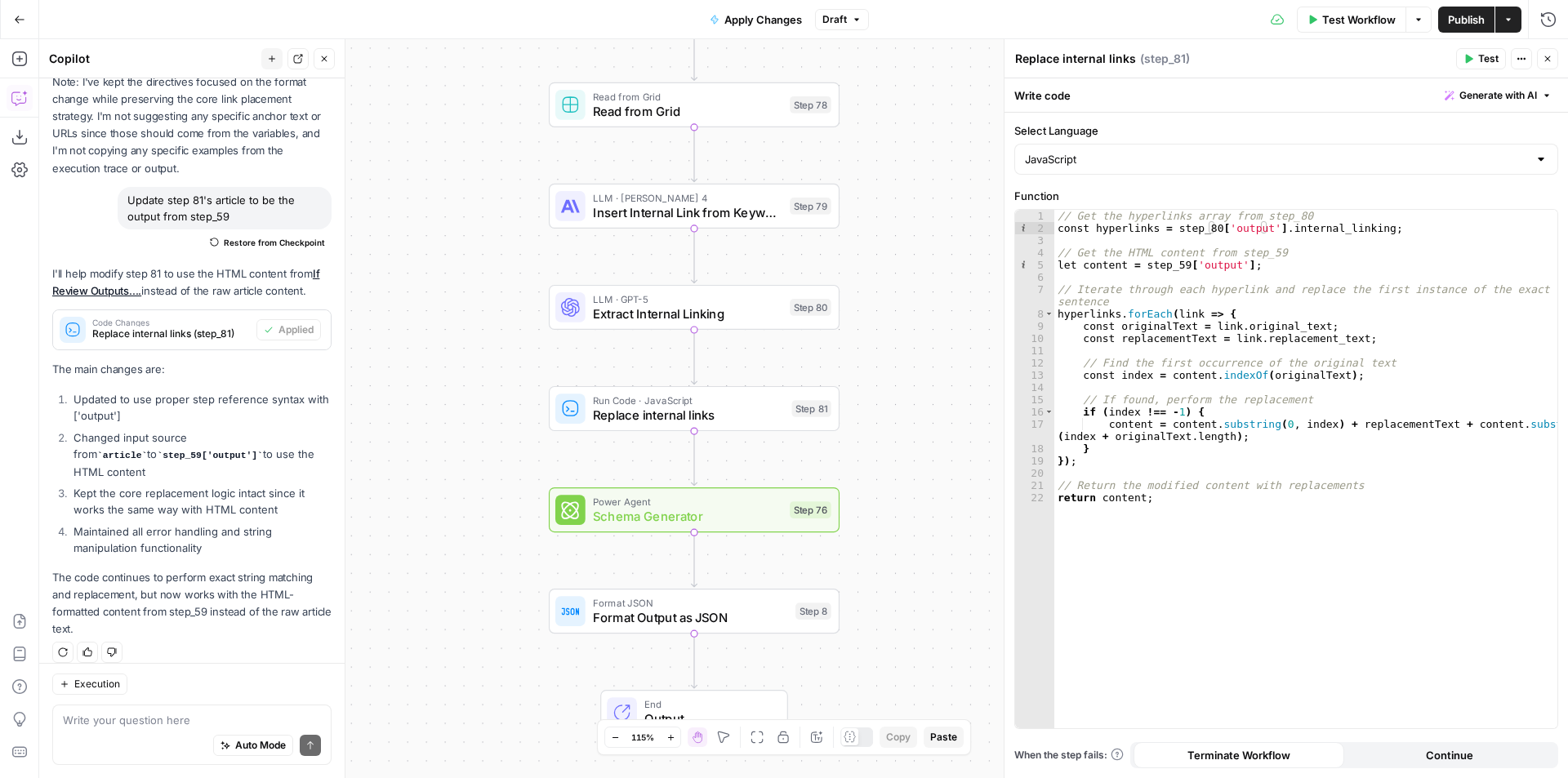
click at [1474, 60] on button "Test" at bounding box center [1480, 59] width 50 height 21
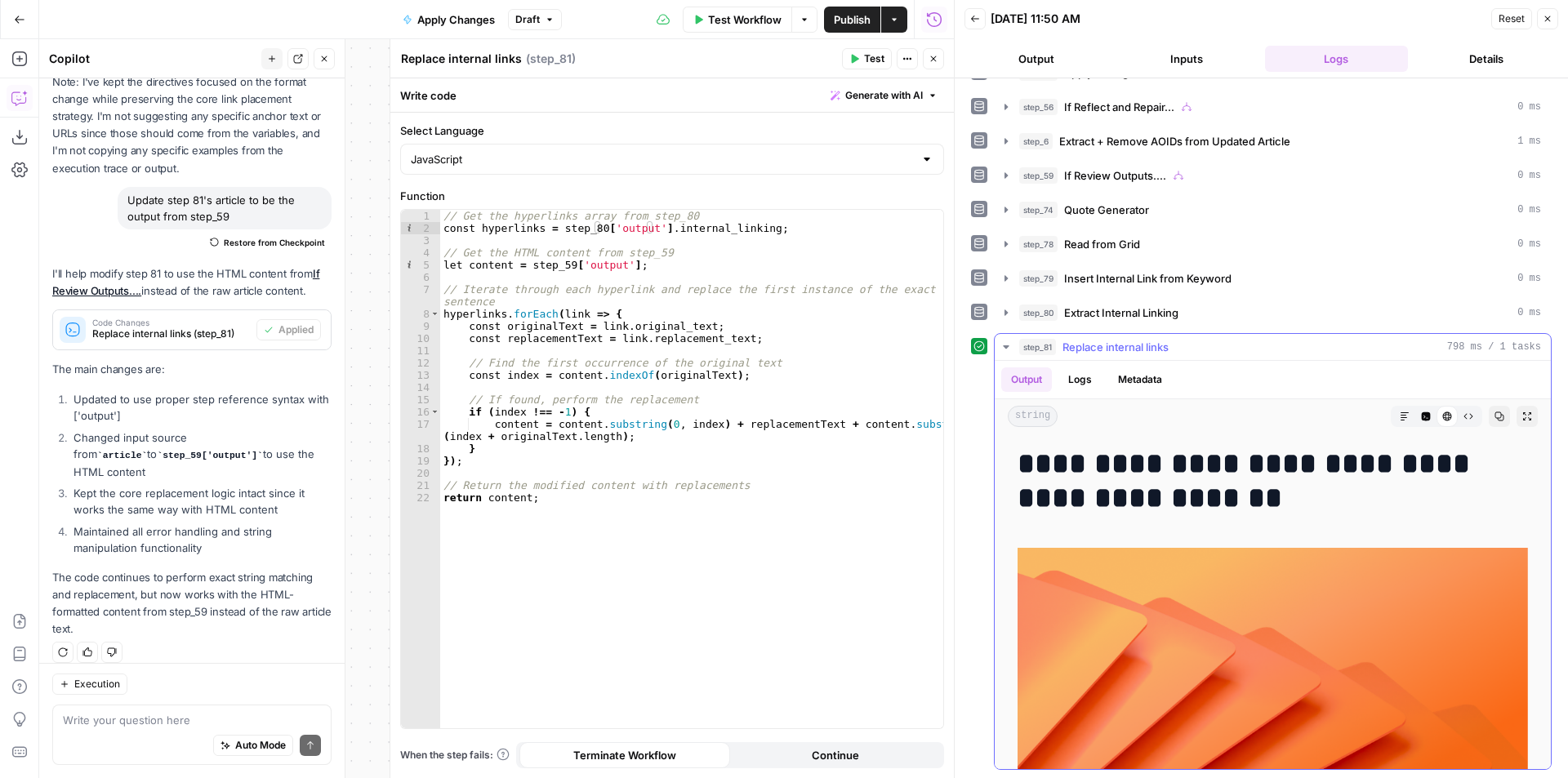
scroll to position [408, 0]
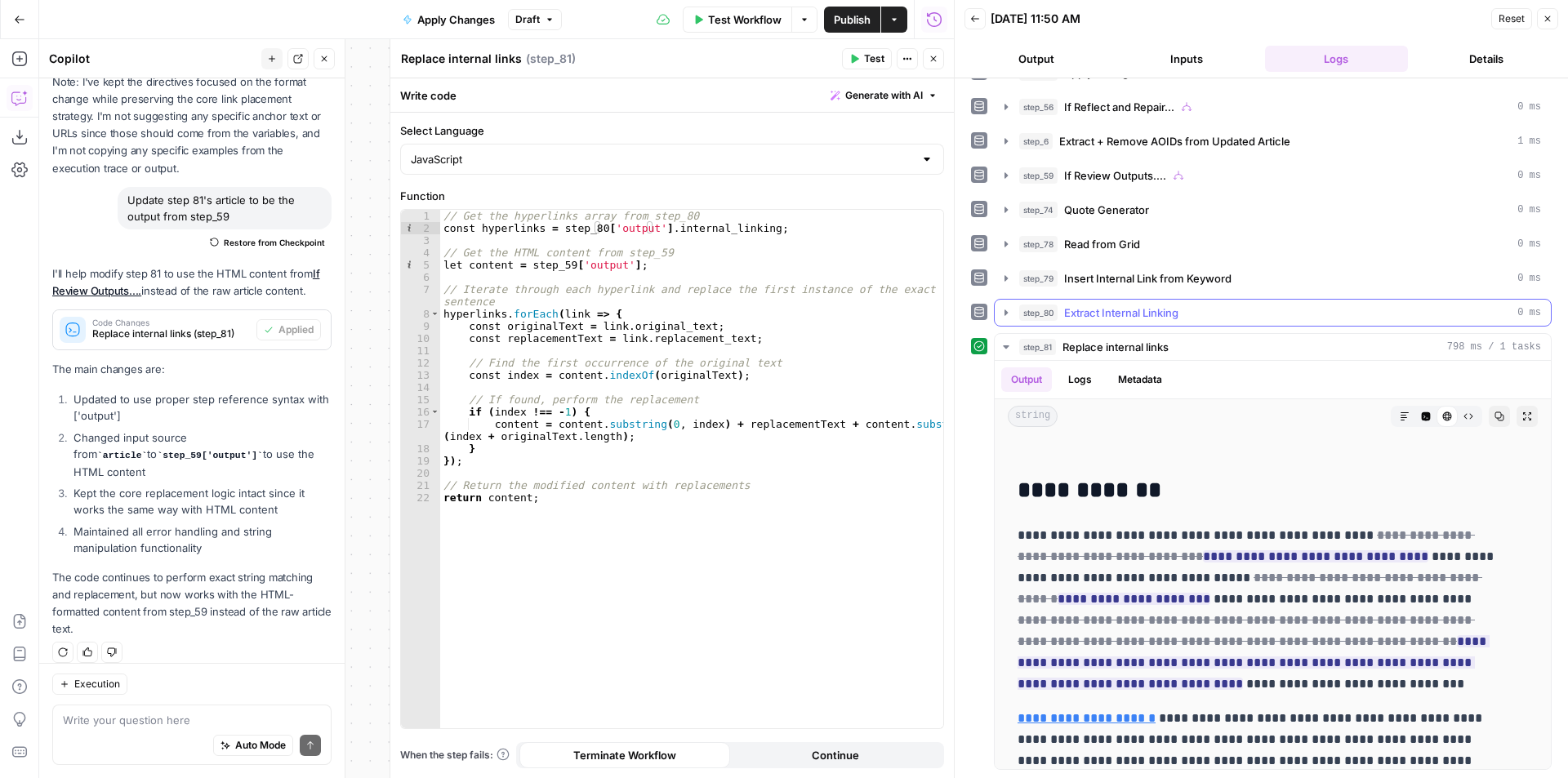
click at [1248, 310] on div "step_80 Extract Internal Linking 0 ms" at bounding box center [1280, 312] width 522 height 17
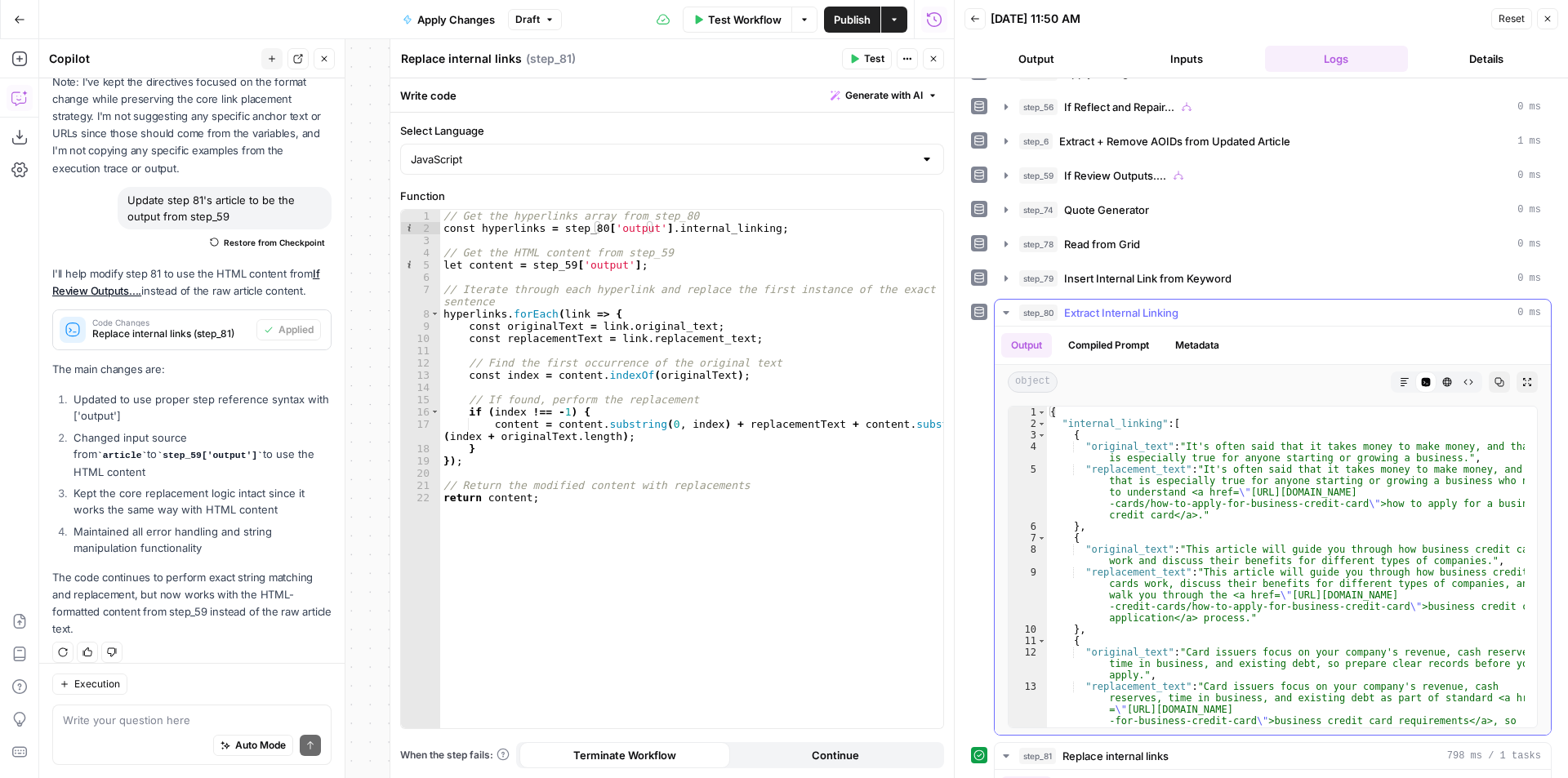
click at [1248, 310] on div "step_80 Extract Internal Linking 0 ms" at bounding box center [1280, 312] width 522 height 17
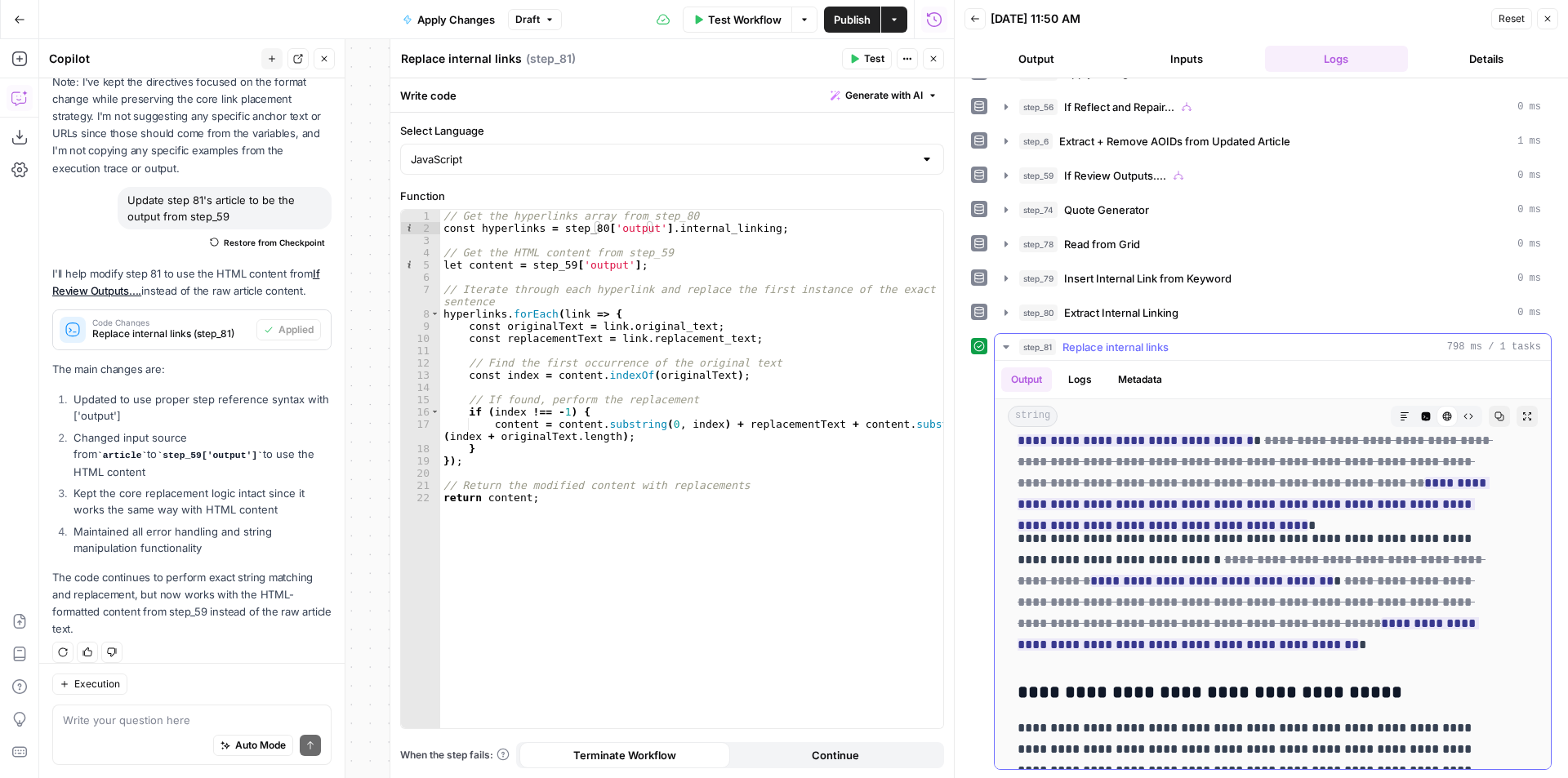
scroll to position [8407, 0]
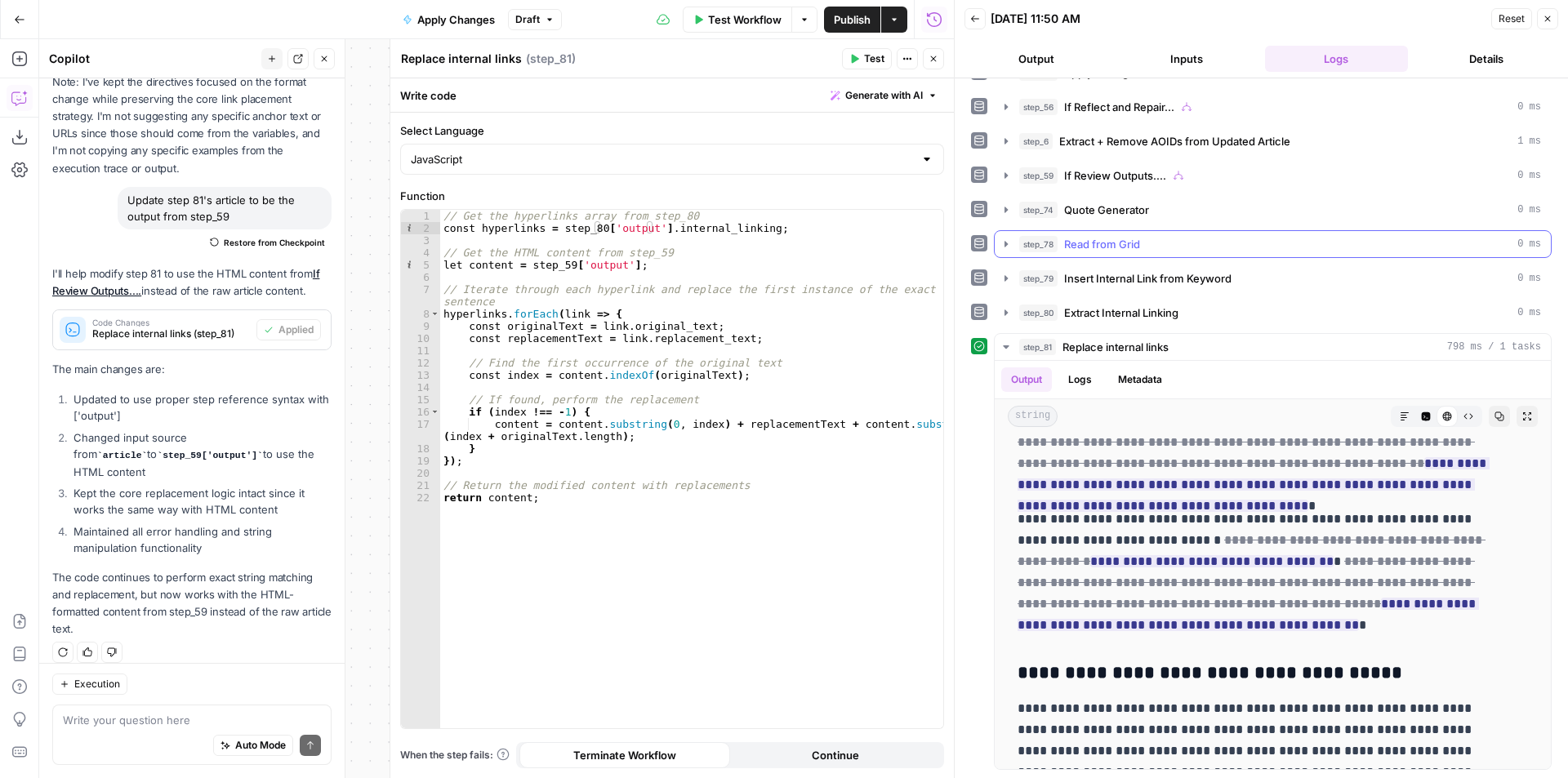
click at [1211, 240] on div "step_78 Read from Grid 0 ms" at bounding box center [1280, 244] width 522 height 17
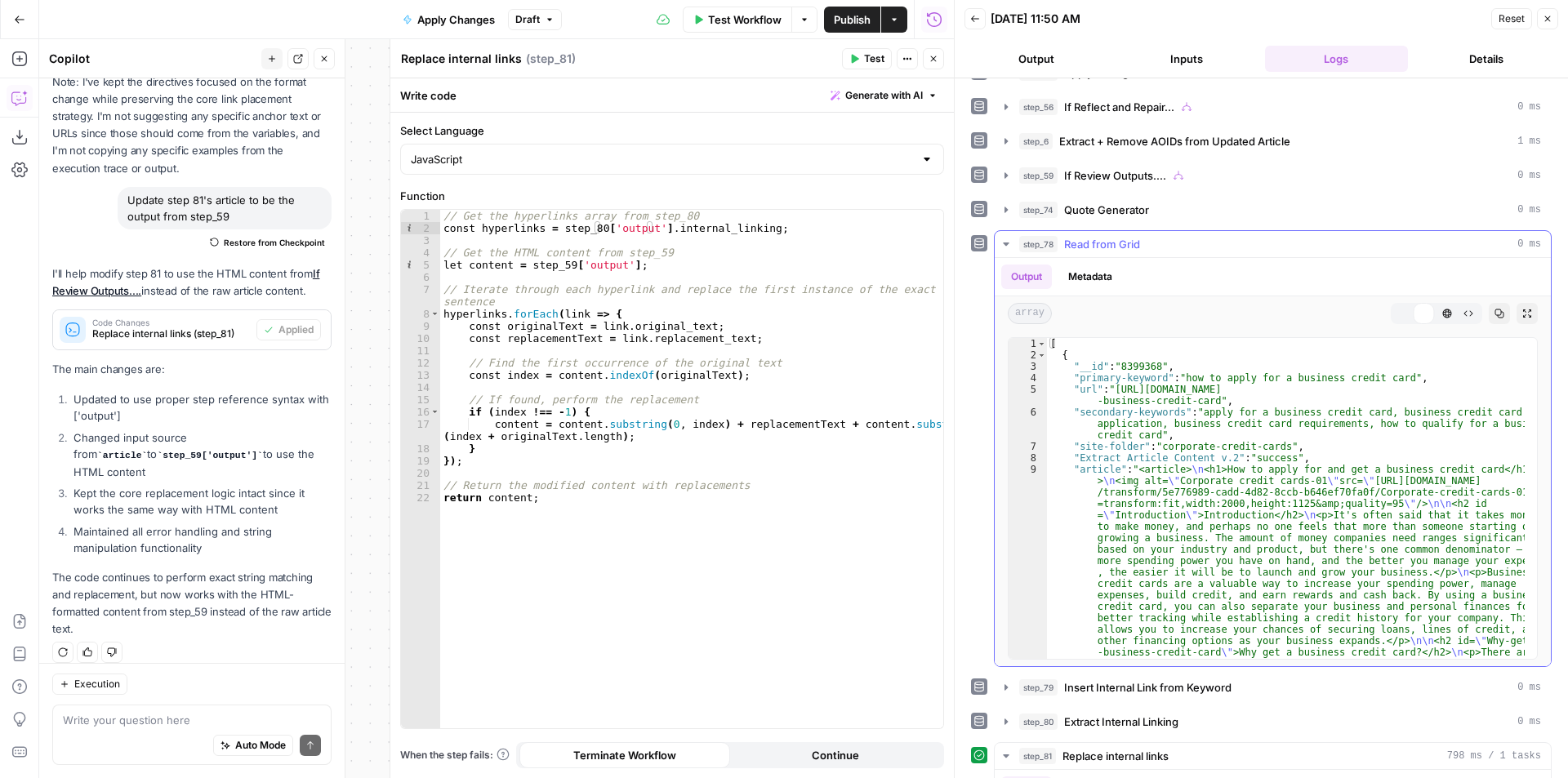
click at [1206, 235] on button "step_78 Read from Grid 0 ms" at bounding box center [1272, 244] width 556 height 26
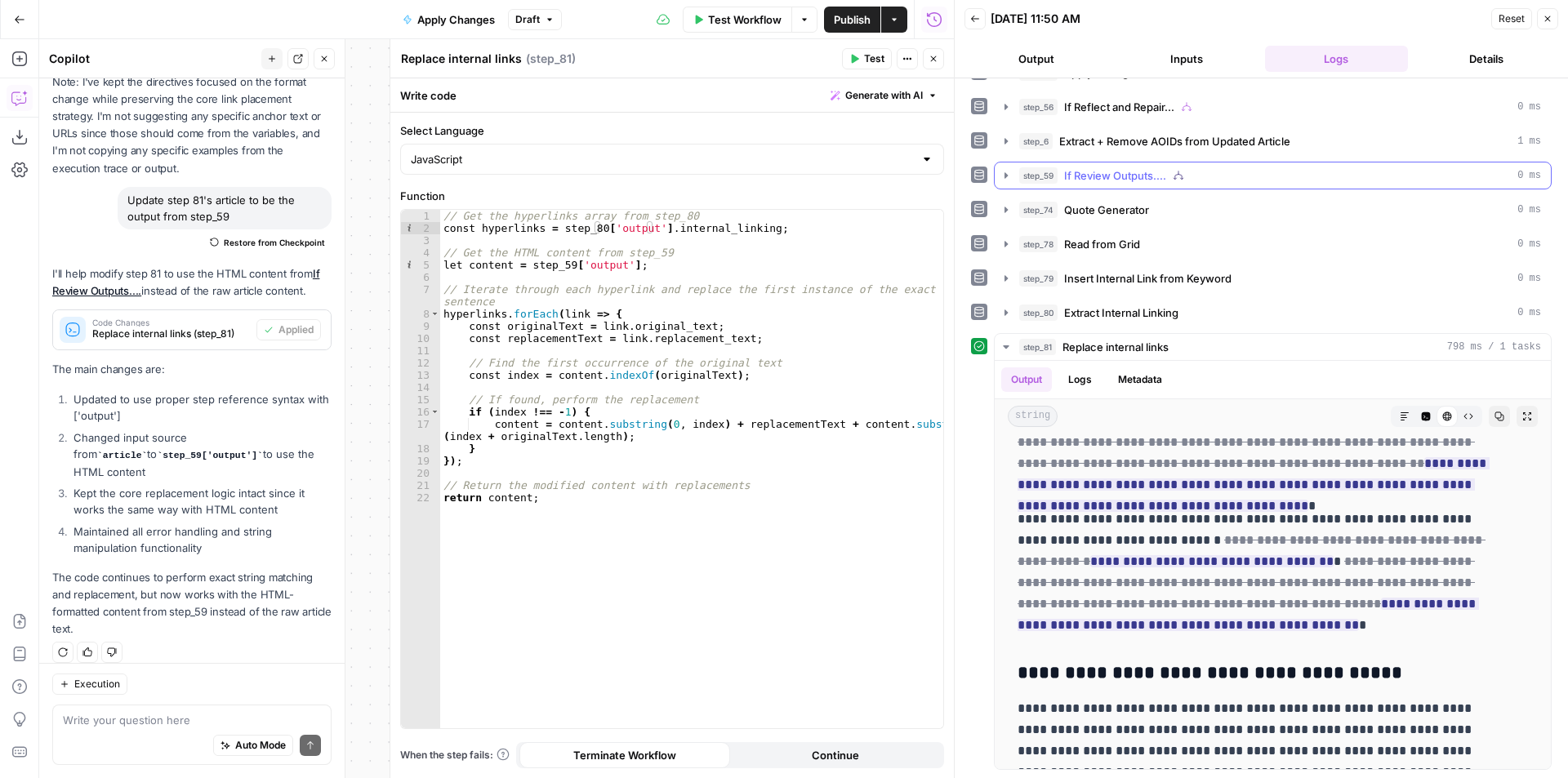
click at [1192, 177] on div "step_59 If Review Outputs.... 0 ms" at bounding box center [1280, 175] width 522 height 17
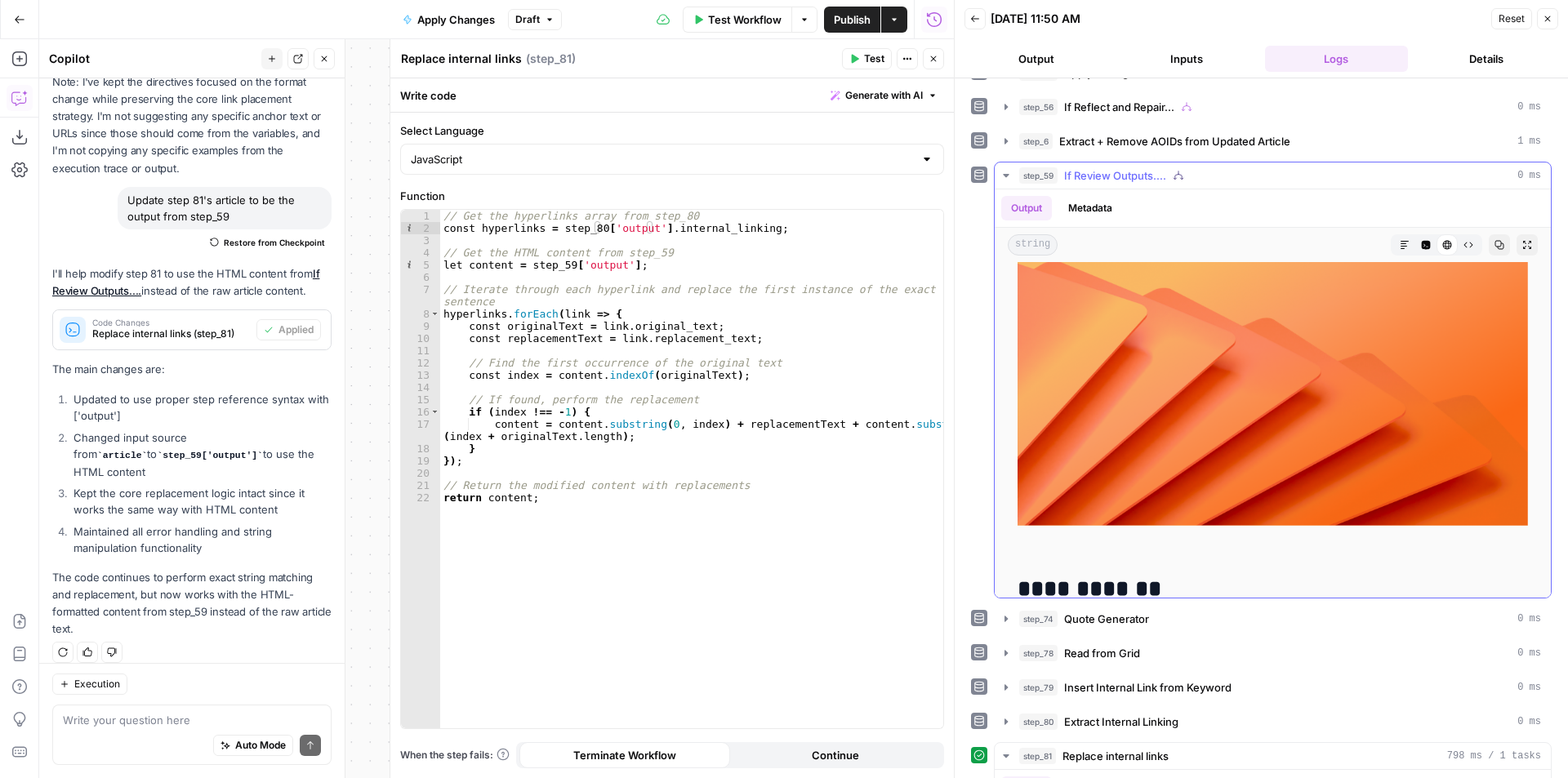
scroll to position [408, 0]
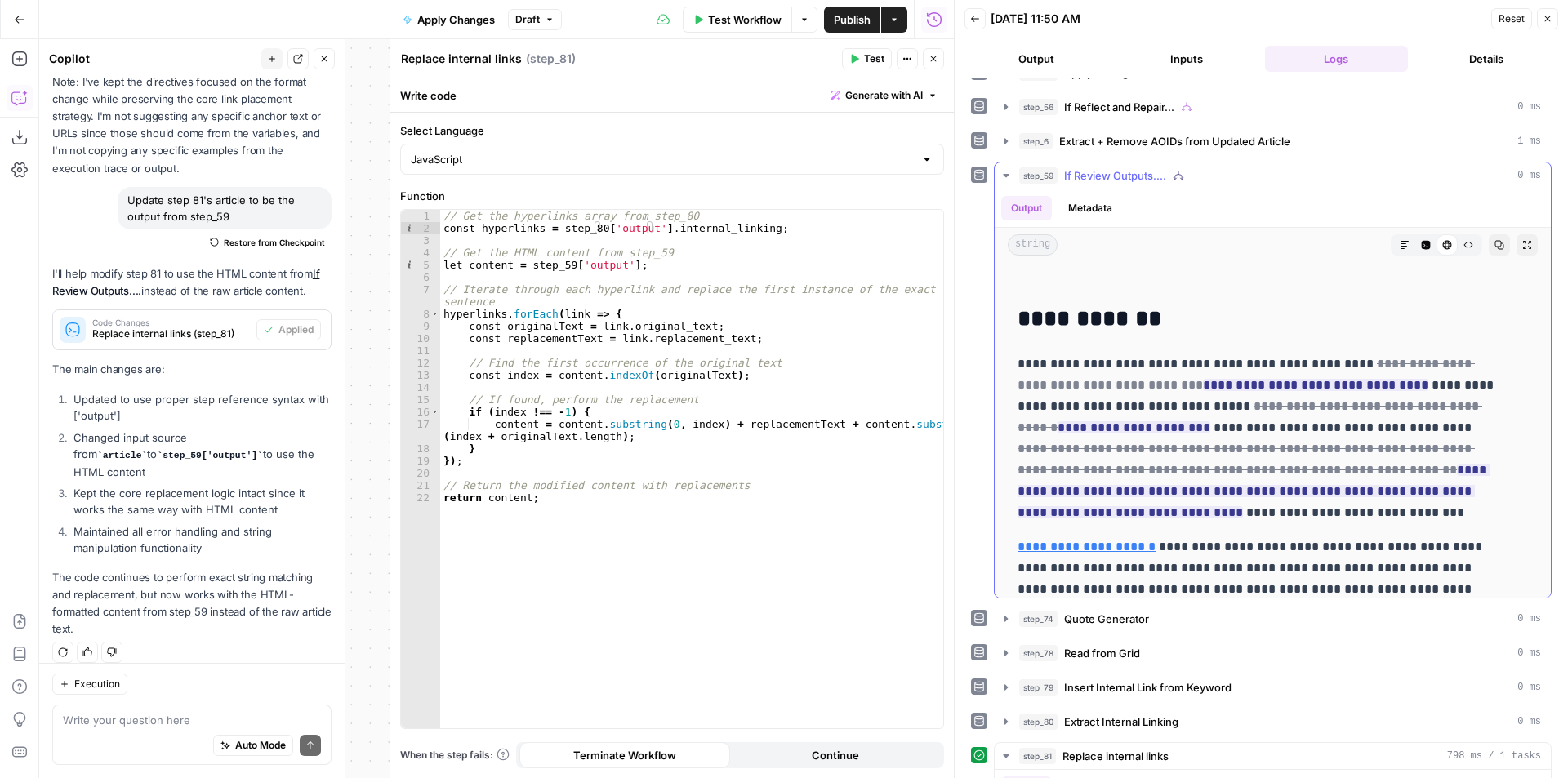
click at [1255, 173] on div "step_59 If Review Outputs.... 0 ms" at bounding box center [1280, 175] width 522 height 17
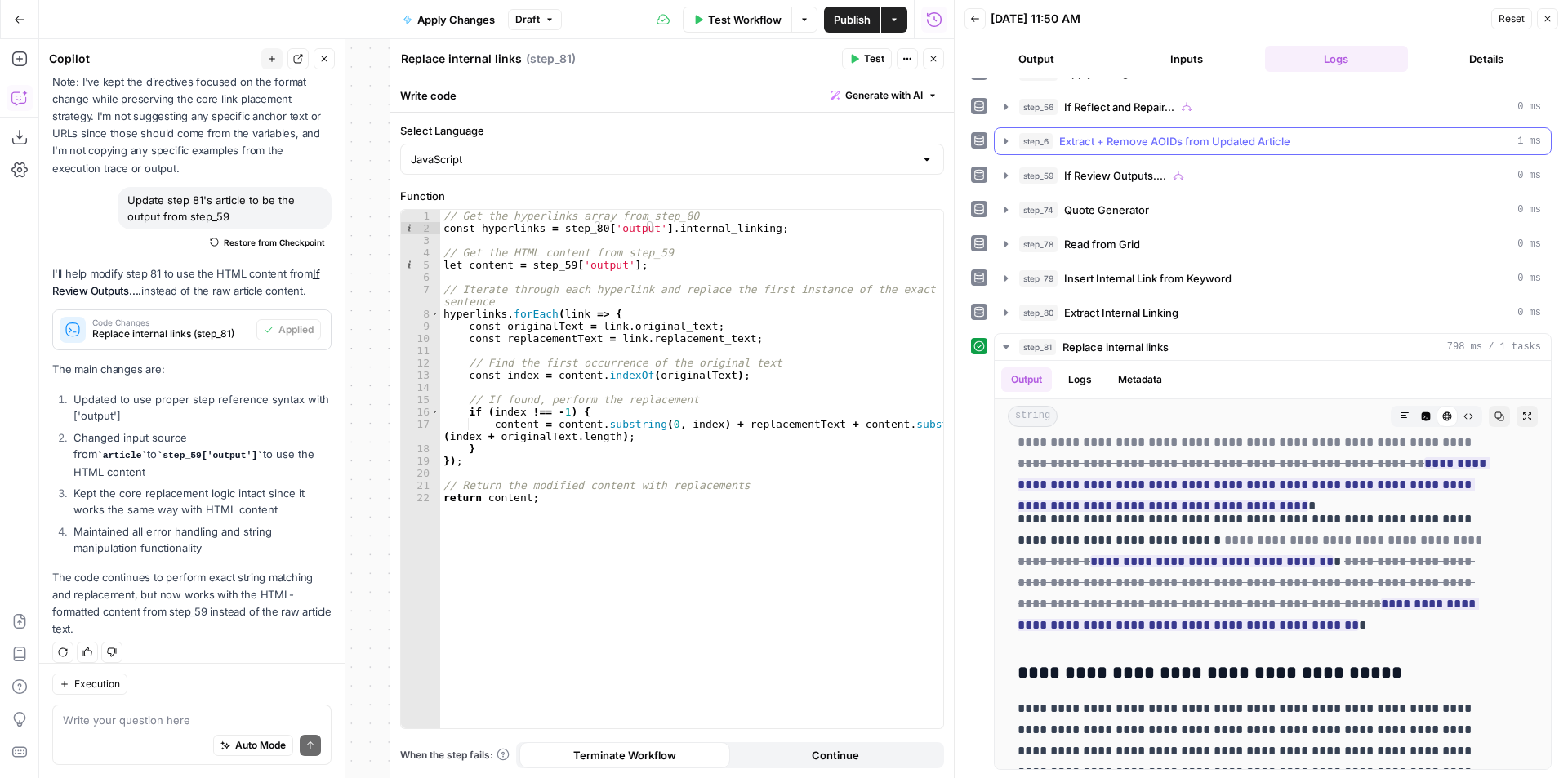
click at [1228, 153] on button "step_6 Extract + Remove AOIDs from Updated Article 1 ms" at bounding box center [1272, 141] width 556 height 26
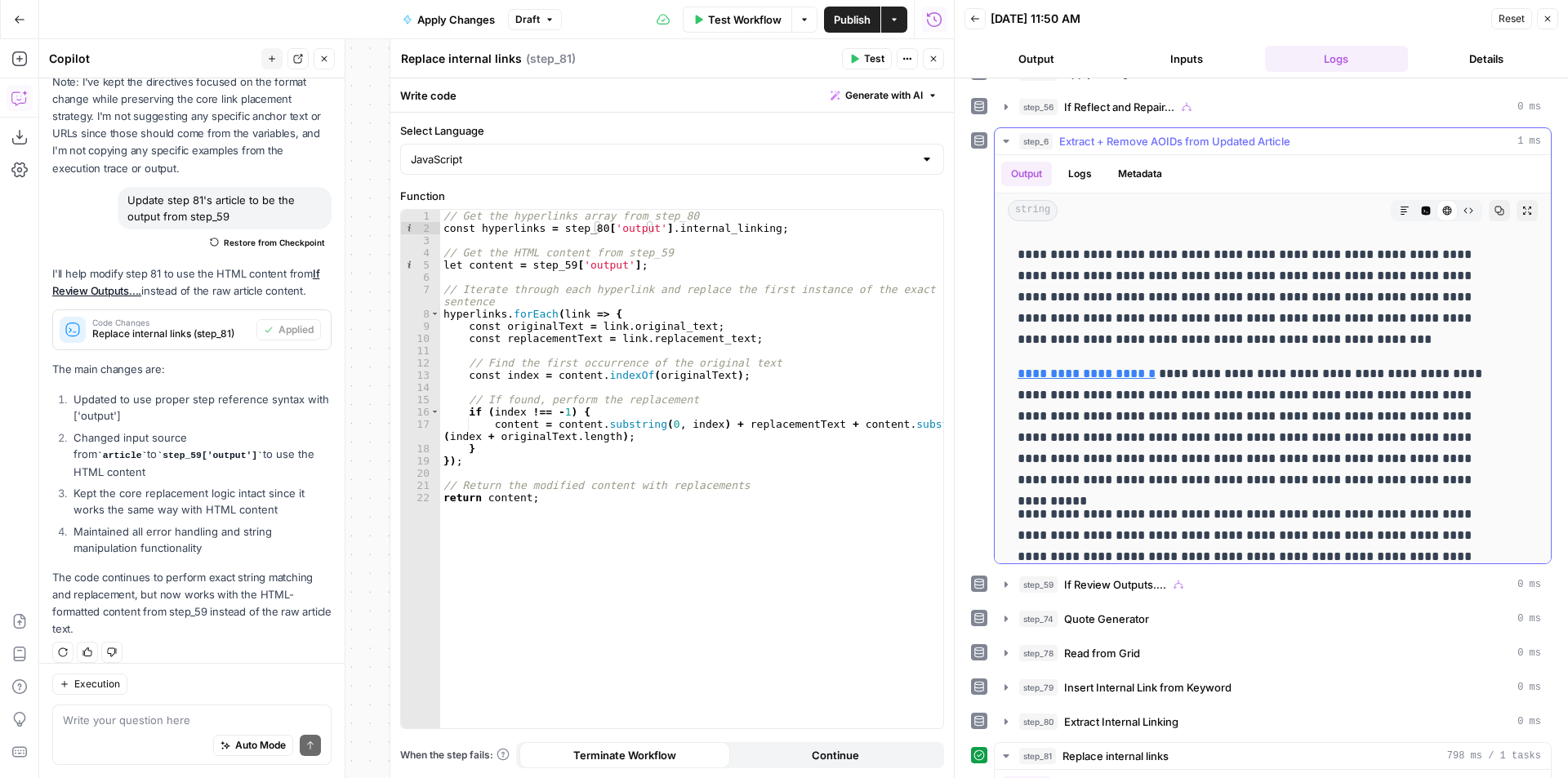
scroll to position [979, 0]
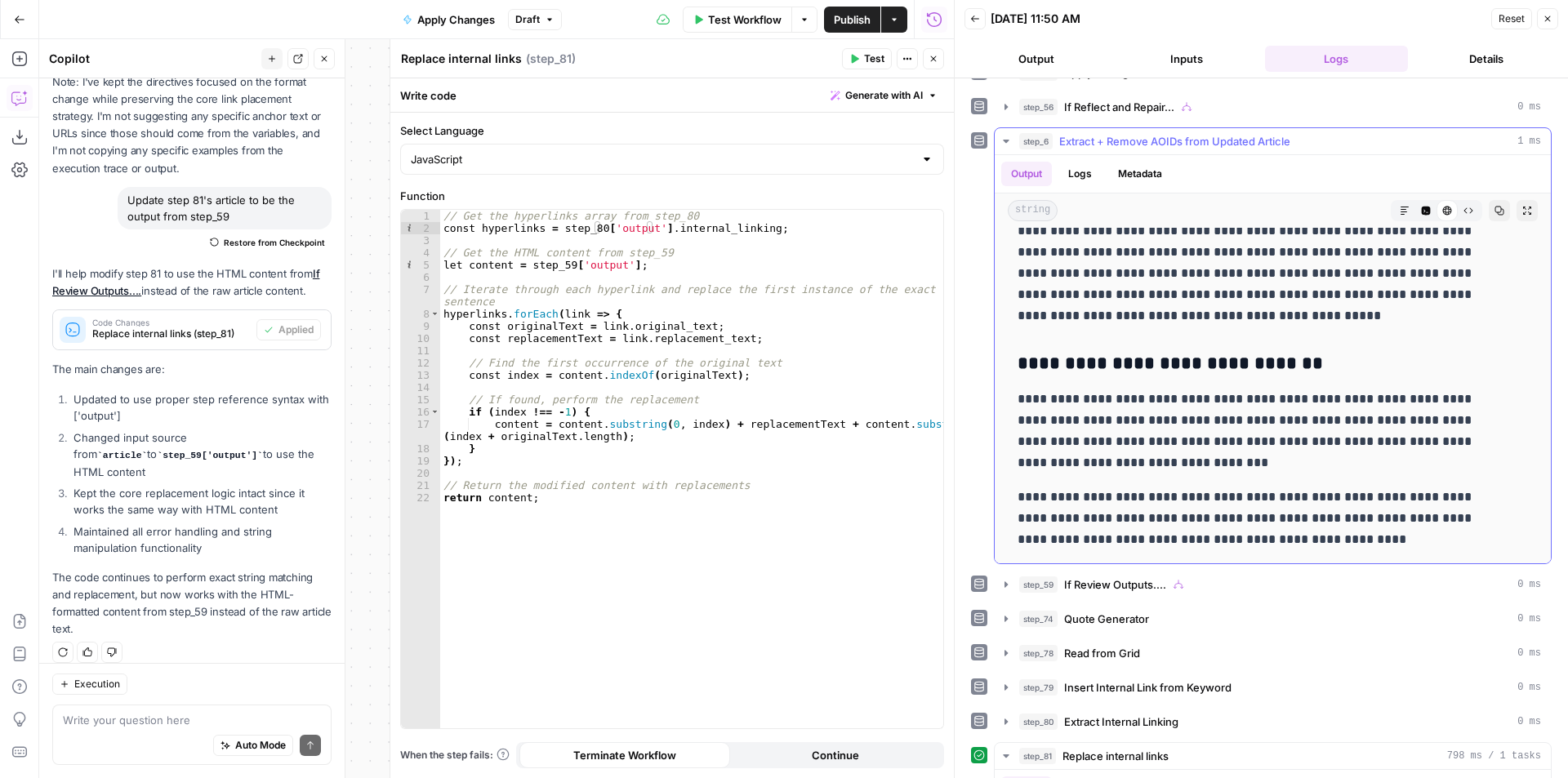
click at [1291, 139] on div "step_6 Extract + Remove AOIDs from Updated Article 1 ms" at bounding box center [1280, 141] width 522 height 17
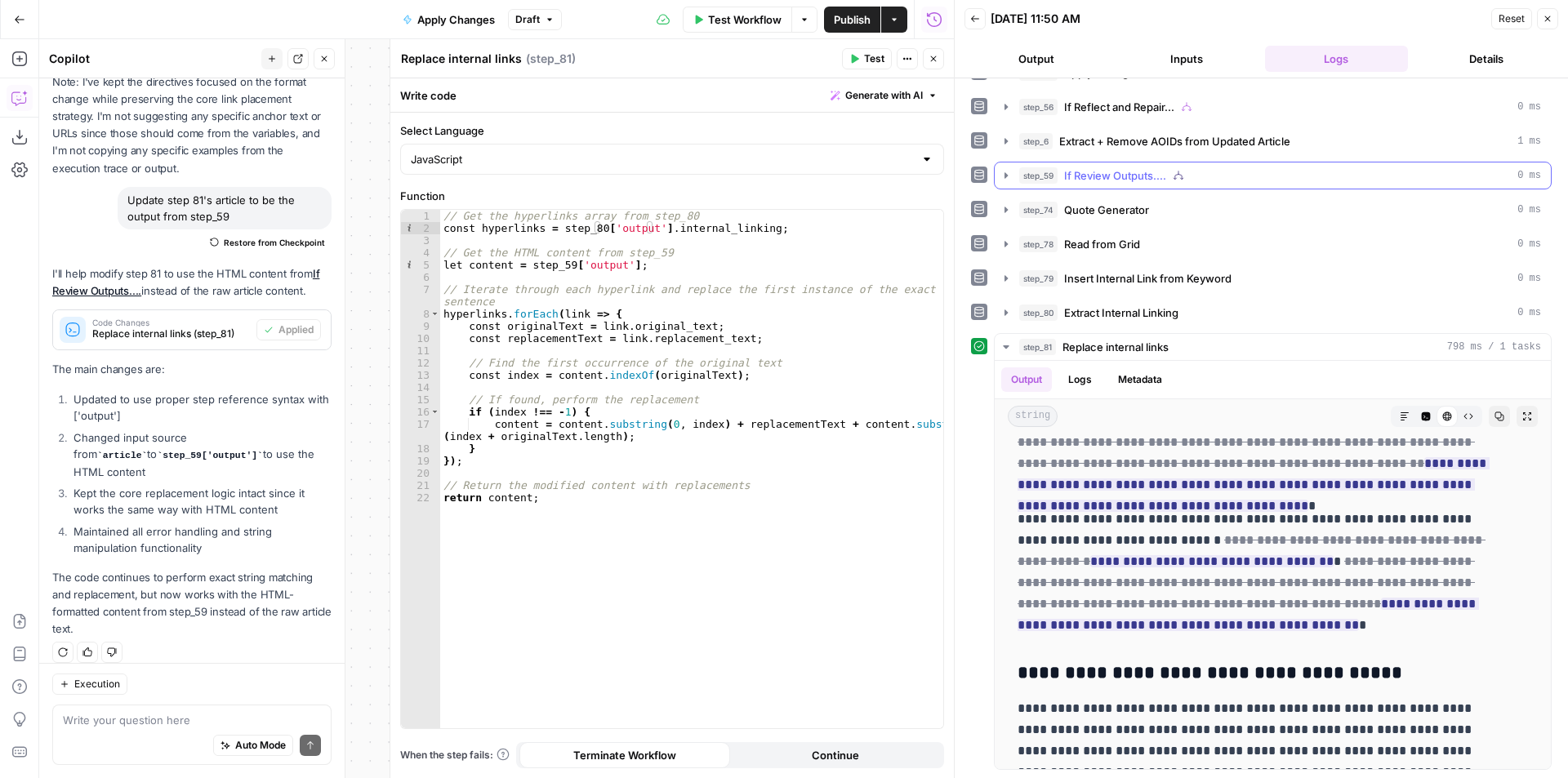
click at [1185, 178] on div "step_59 If Review Outputs.... 0 ms" at bounding box center [1280, 175] width 522 height 17
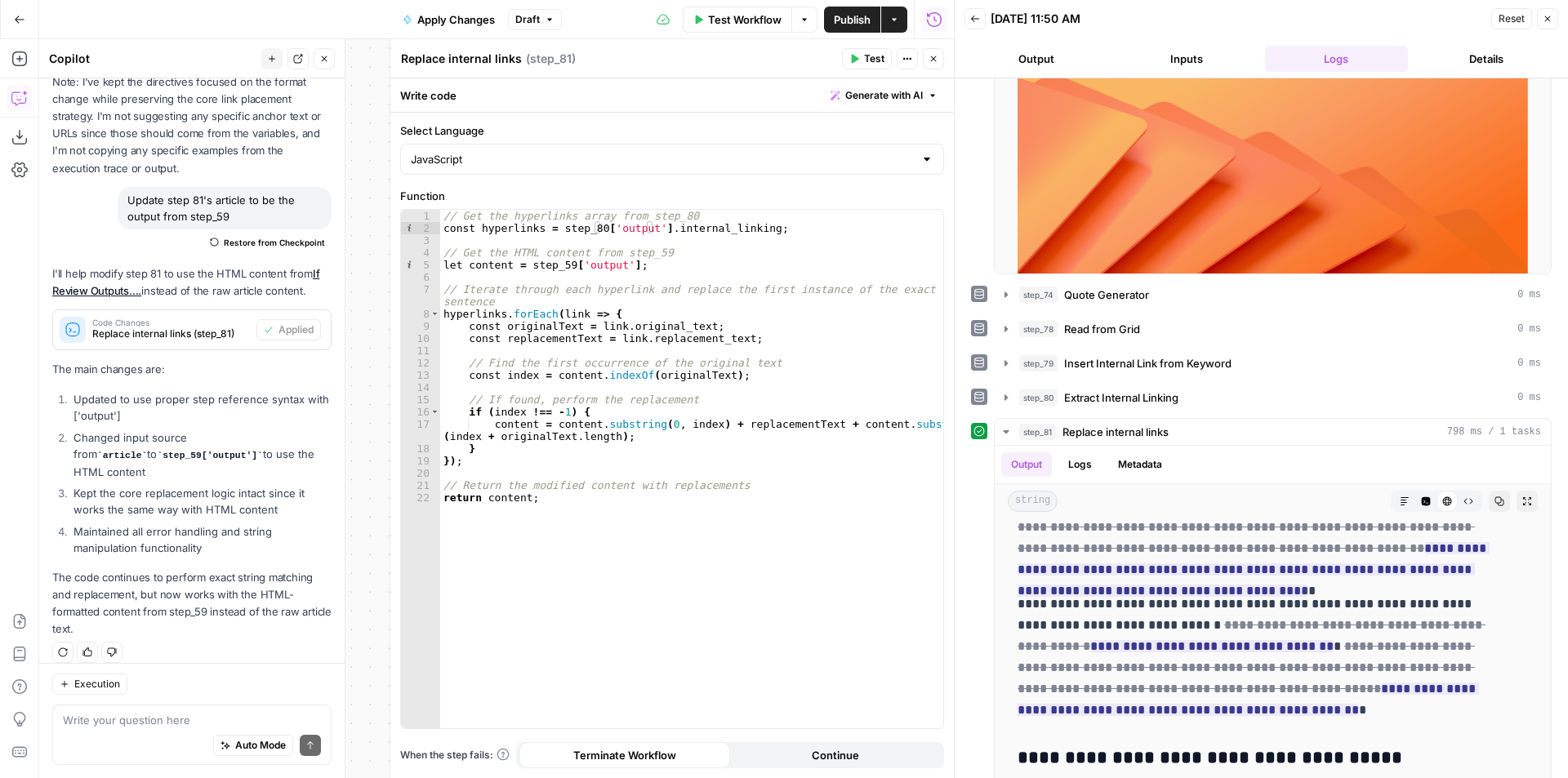
scroll to position [628, 0]
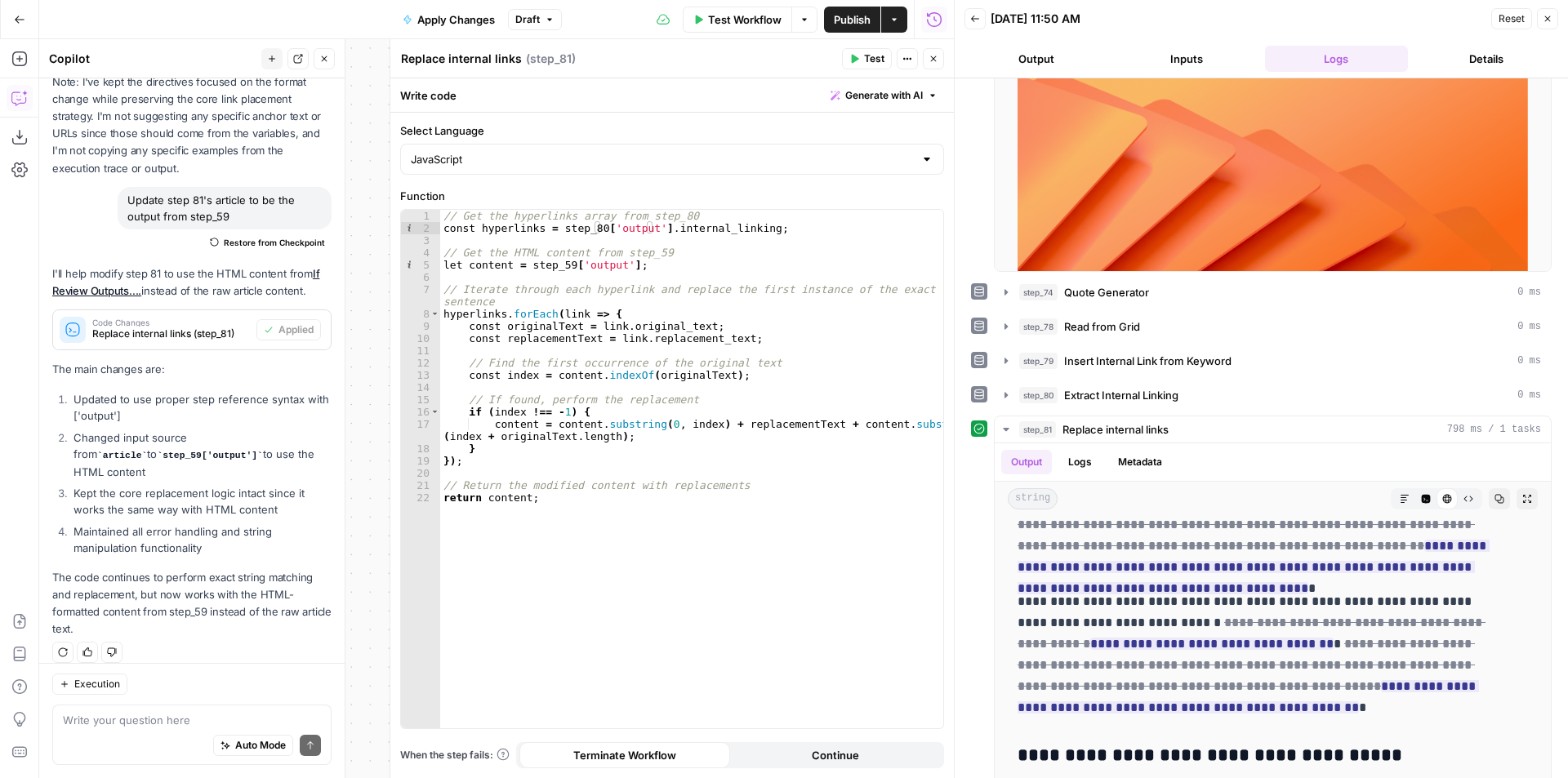
click at [1545, 23] on icon "button" at bounding box center [1547, 18] width 10 height 10
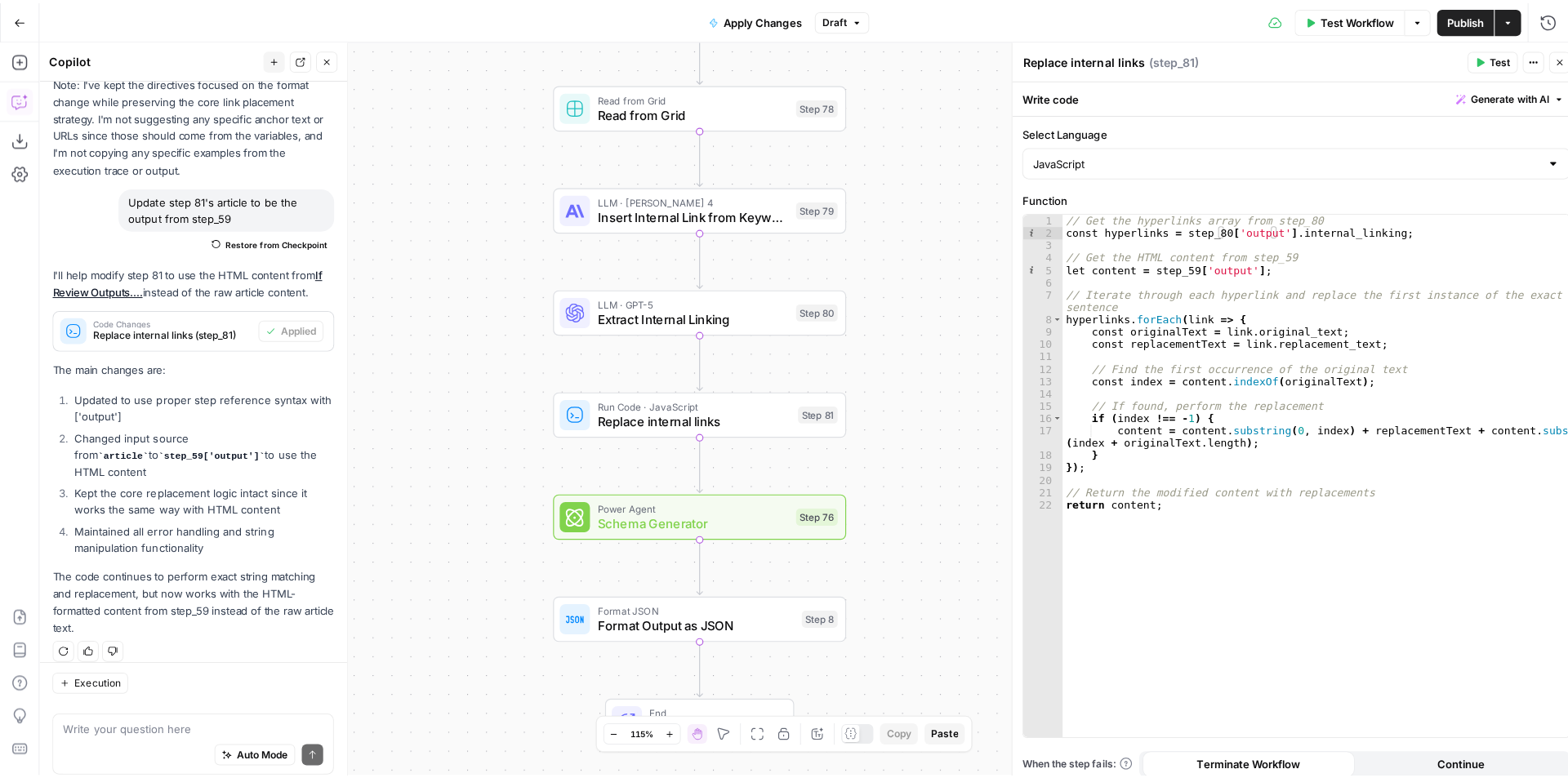
scroll to position [404, 0]
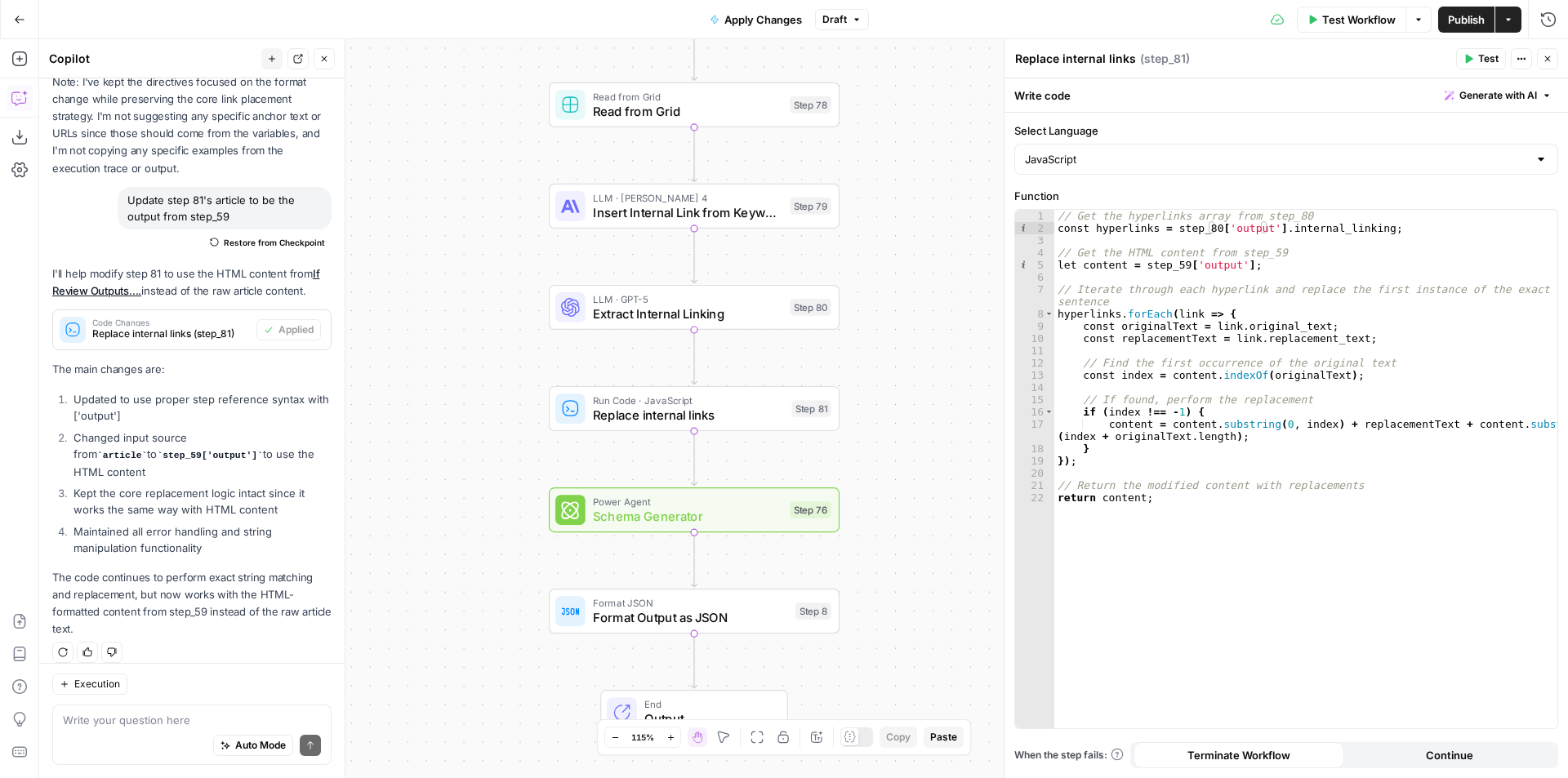
click at [1342, 22] on span "Test Workflow" at bounding box center [1359, 19] width 74 height 17
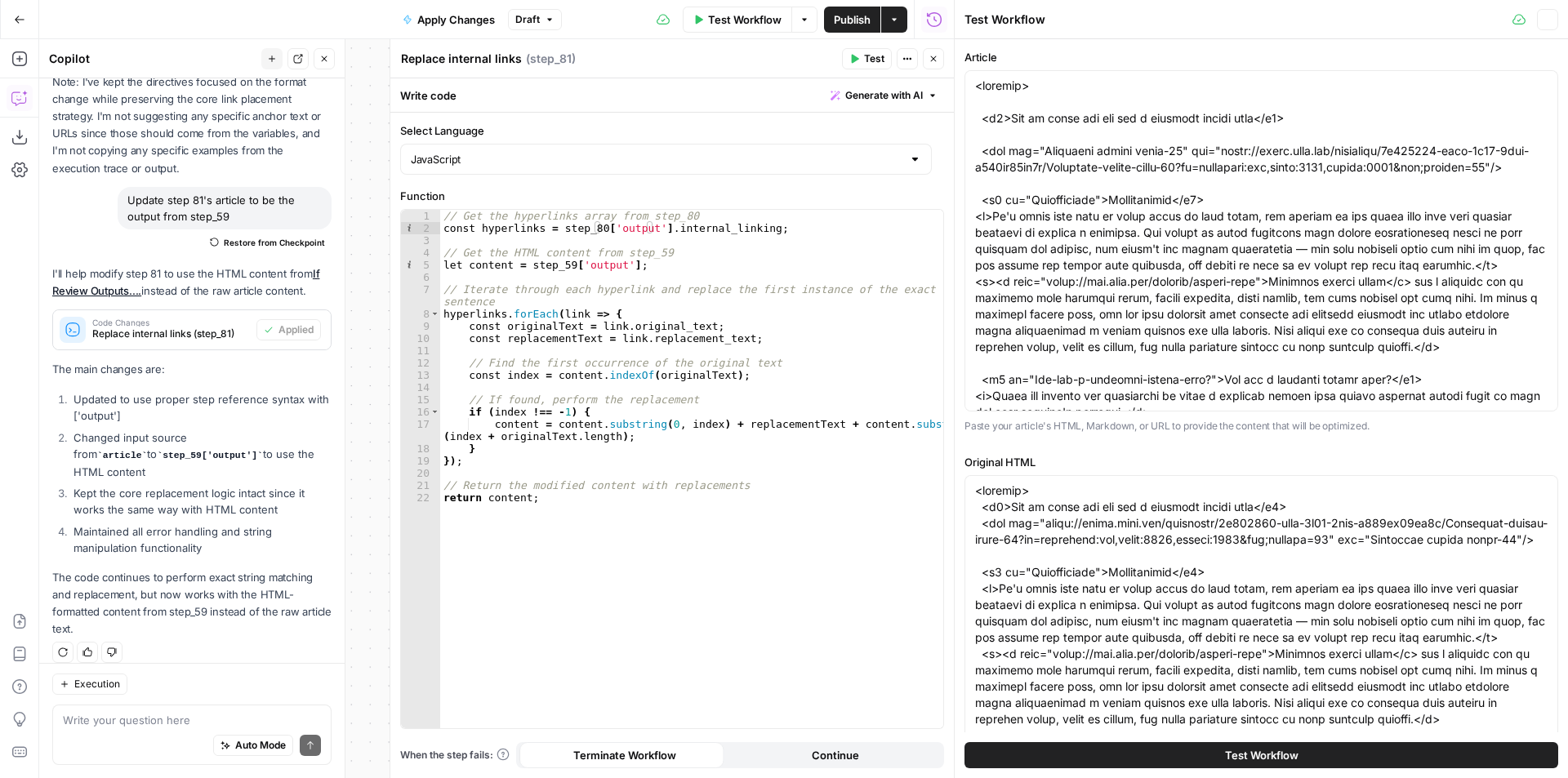
type input "Brex"
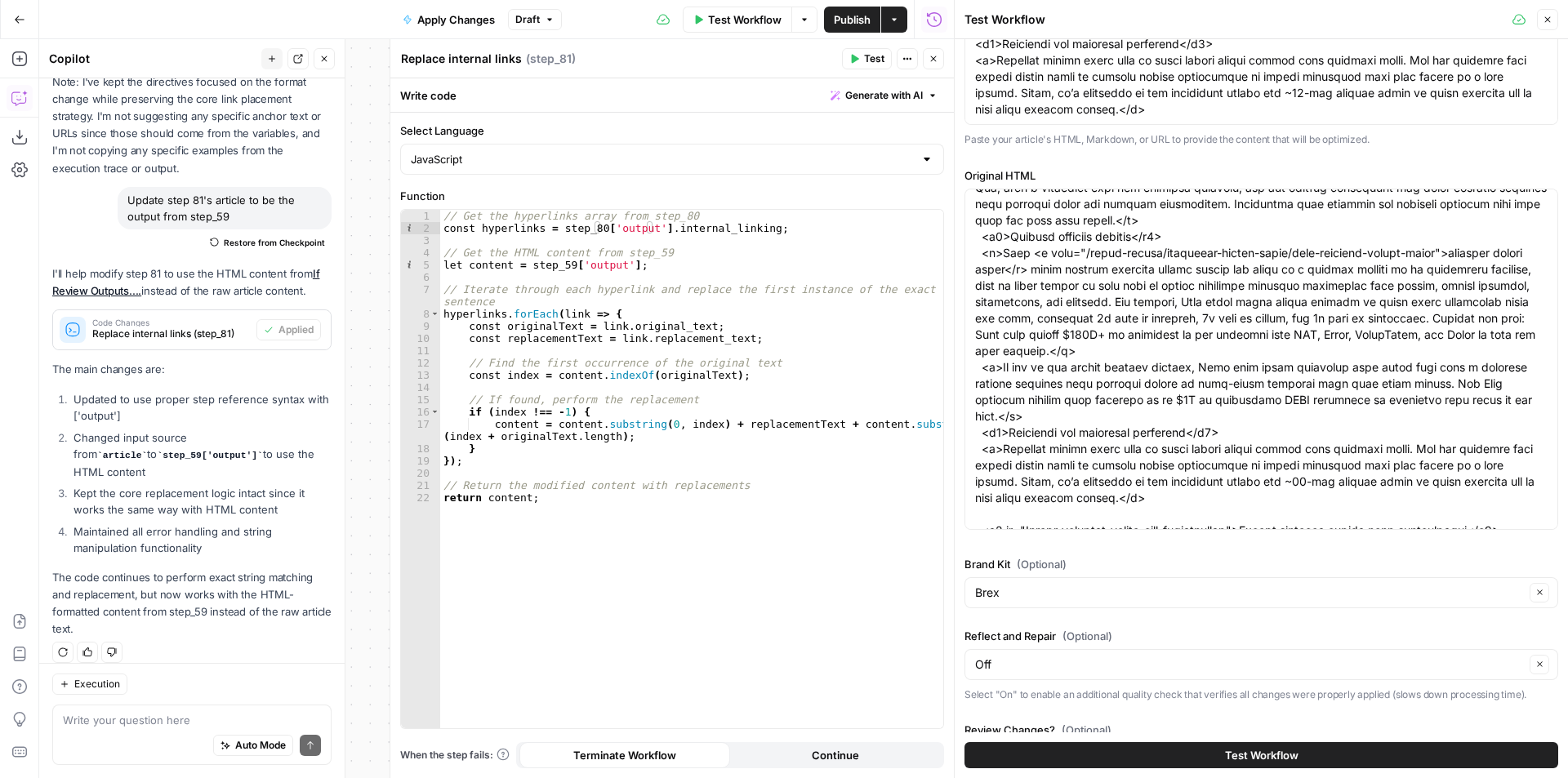
scroll to position [490, 0]
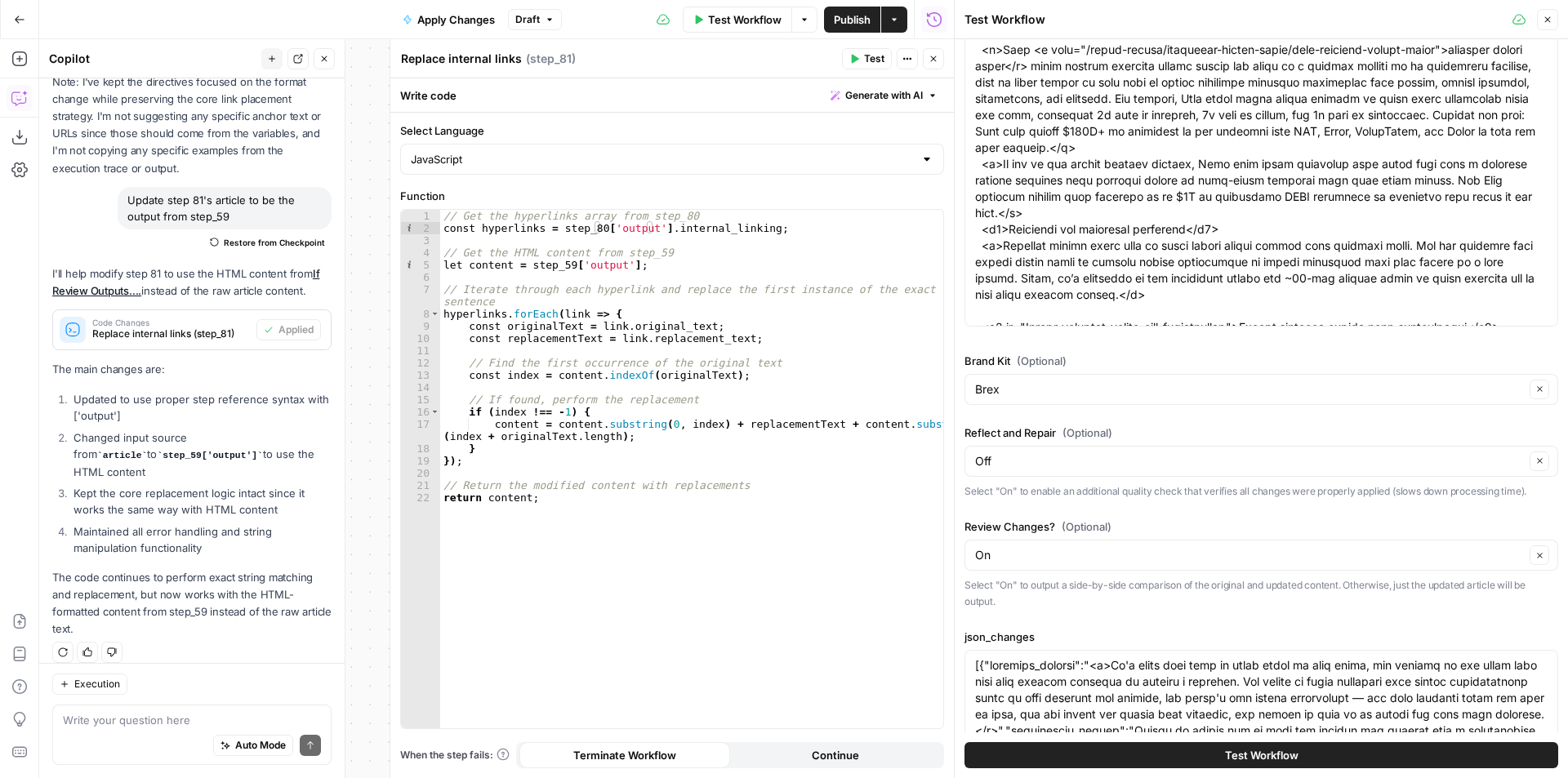
click at [1541, 15] on button "Close" at bounding box center [1547, 19] width 21 height 21
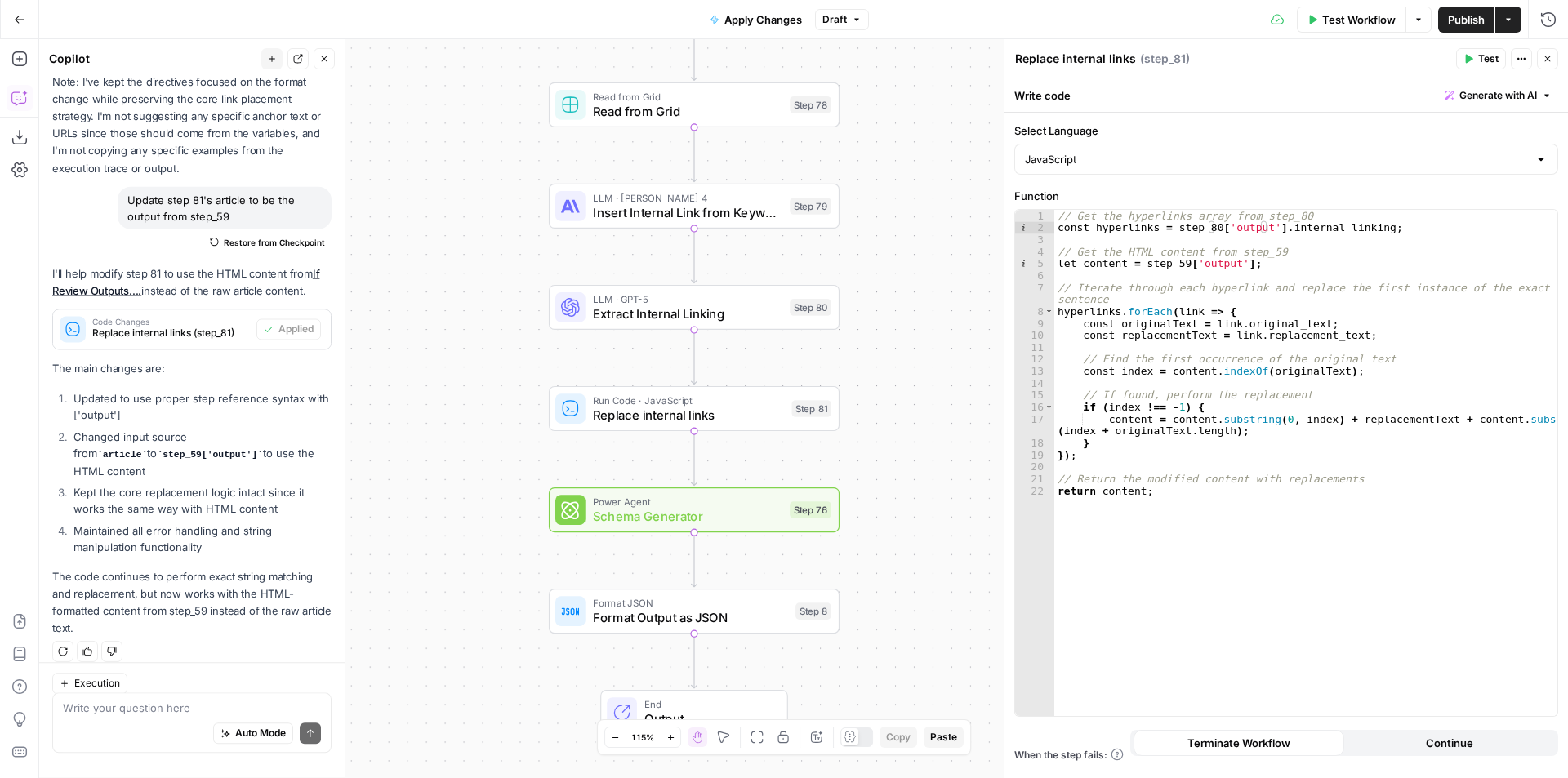
scroll to position [404, 0]
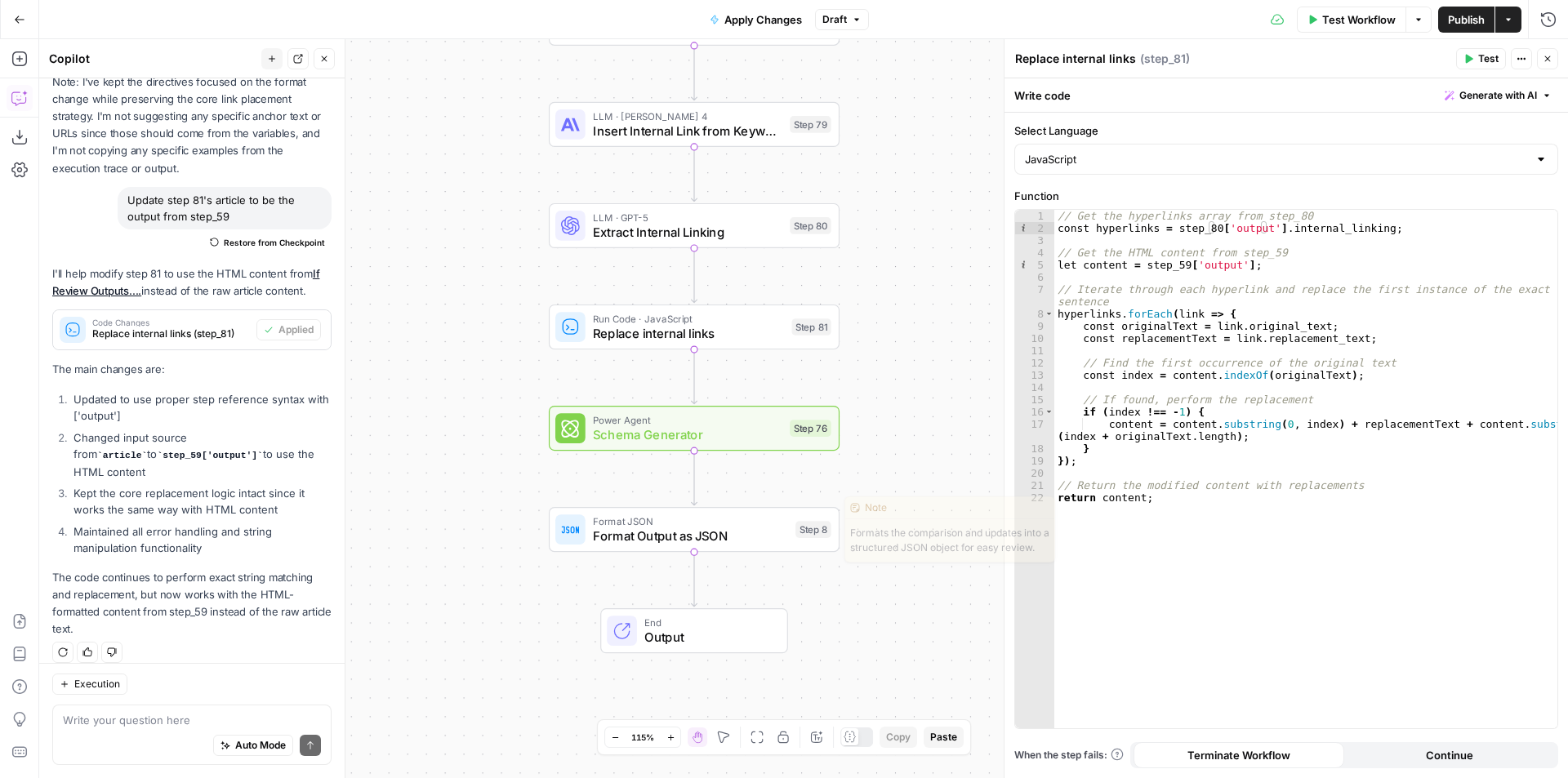
click at [812, 538] on div "Format JSON Format Output as JSON Step 8 Copy step Delete step Edit Note Test" at bounding box center [693, 529] width 276 height 32
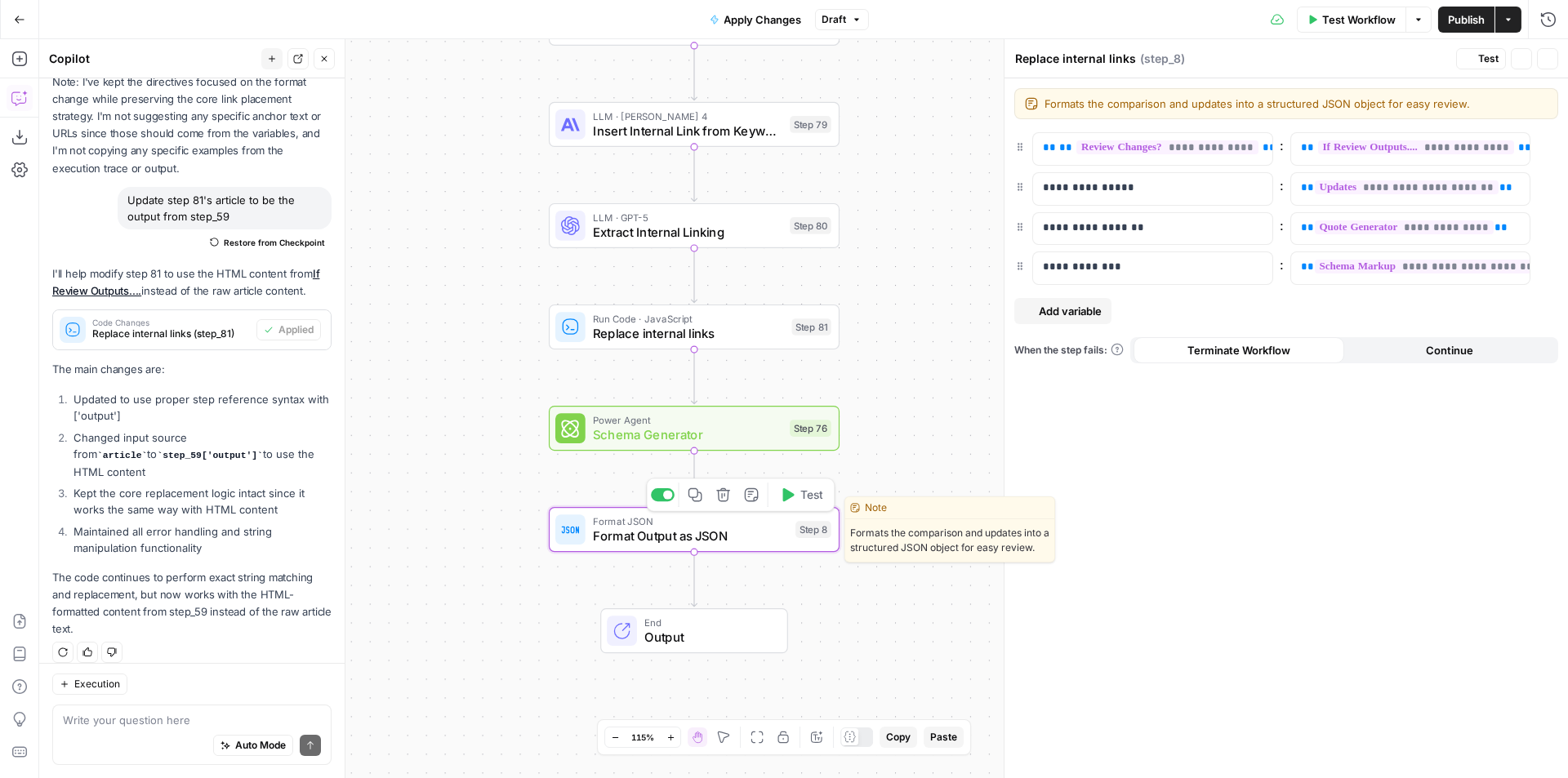
type textarea "Format Output as JSON"
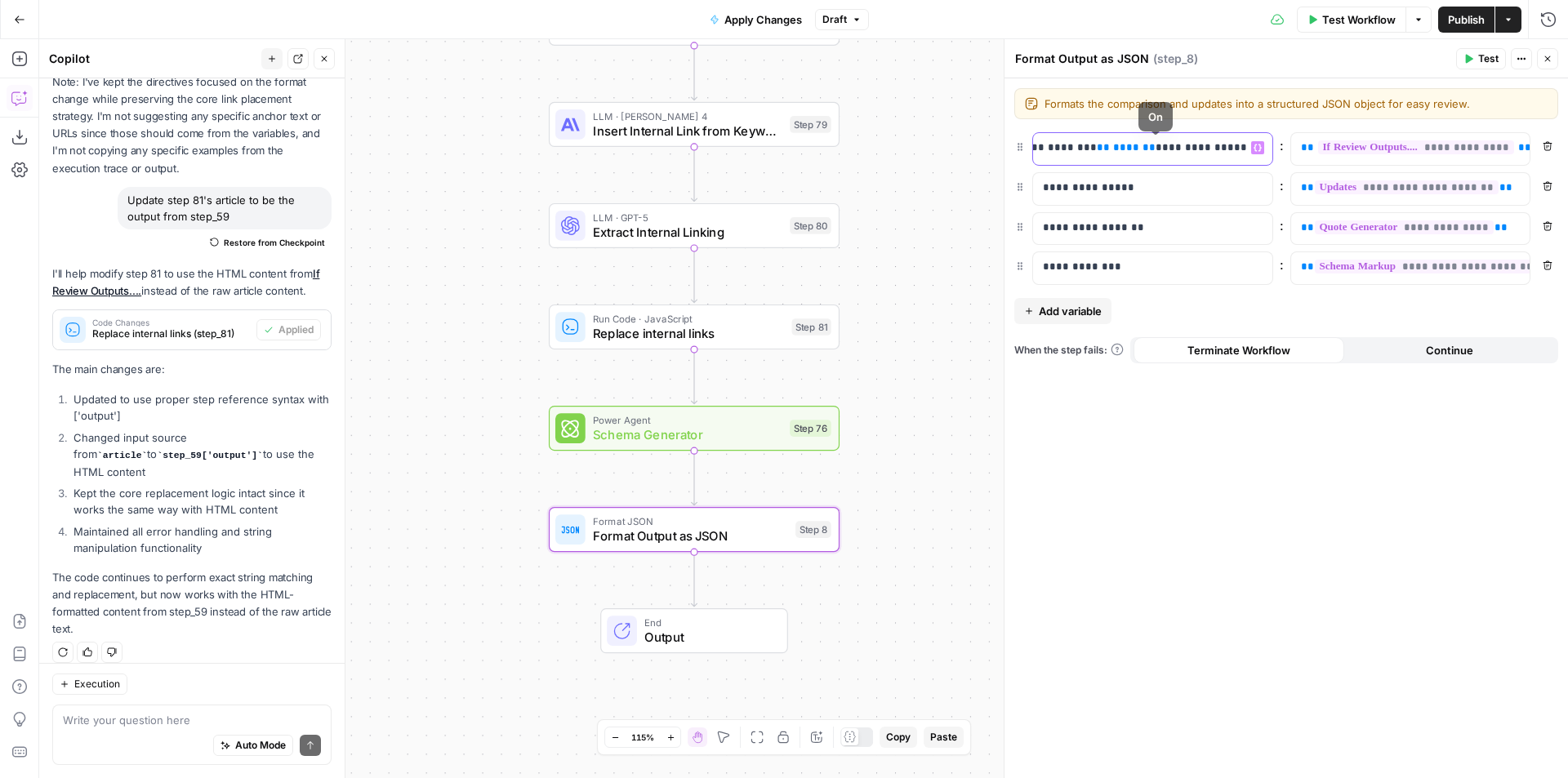
scroll to position [0, 346]
drag, startPoint x: 1042, startPoint y: 148, endPoint x: 1273, endPoint y: 134, distance: 231.4
click at [1273, 134] on div "**********" at bounding box center [1285, 149] width 544 height 33
click at [1547, 56] on icon "button" at bounding box center [1547, 59] width 10 height 10
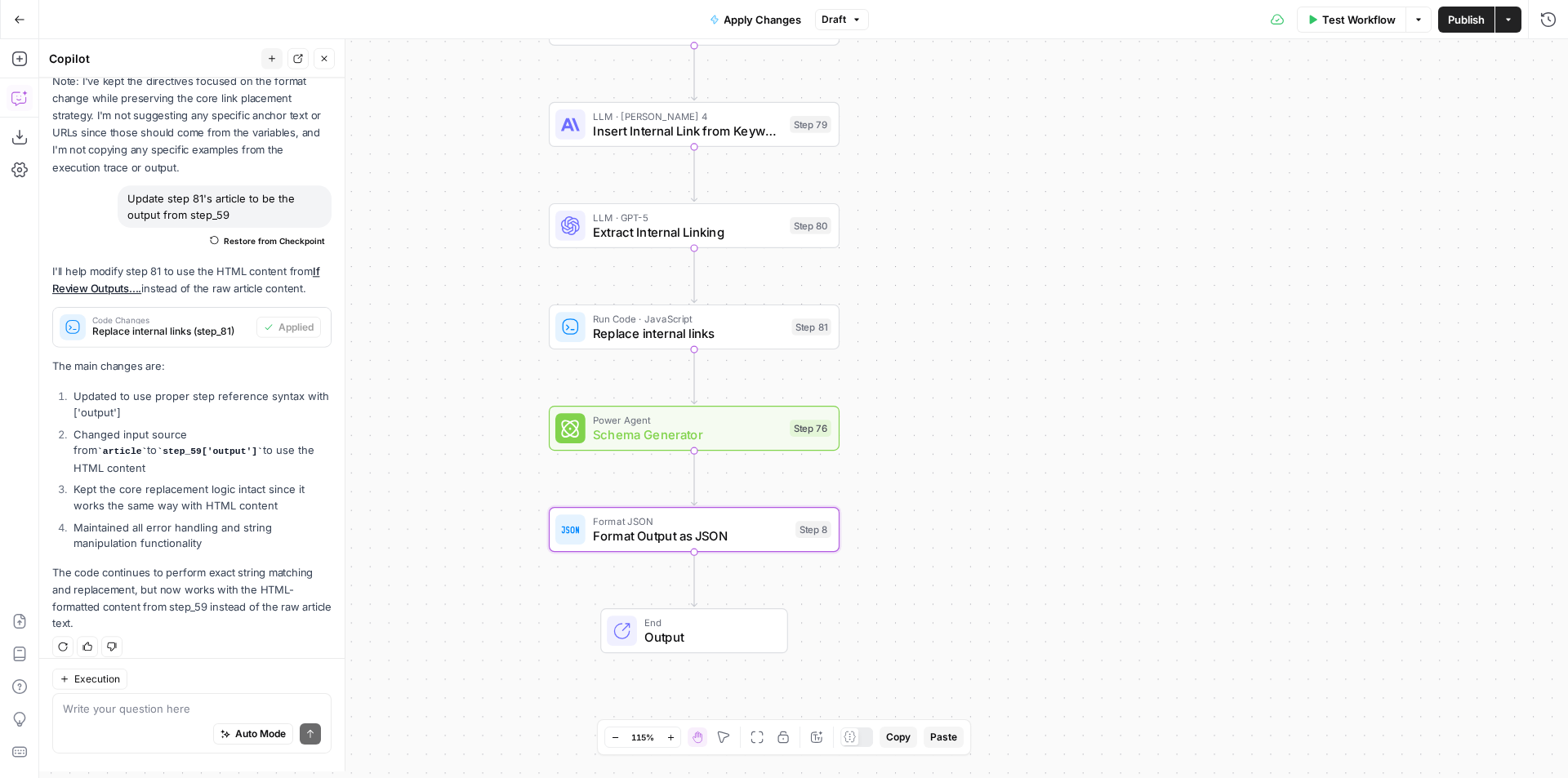
scroll to position [404, 0]
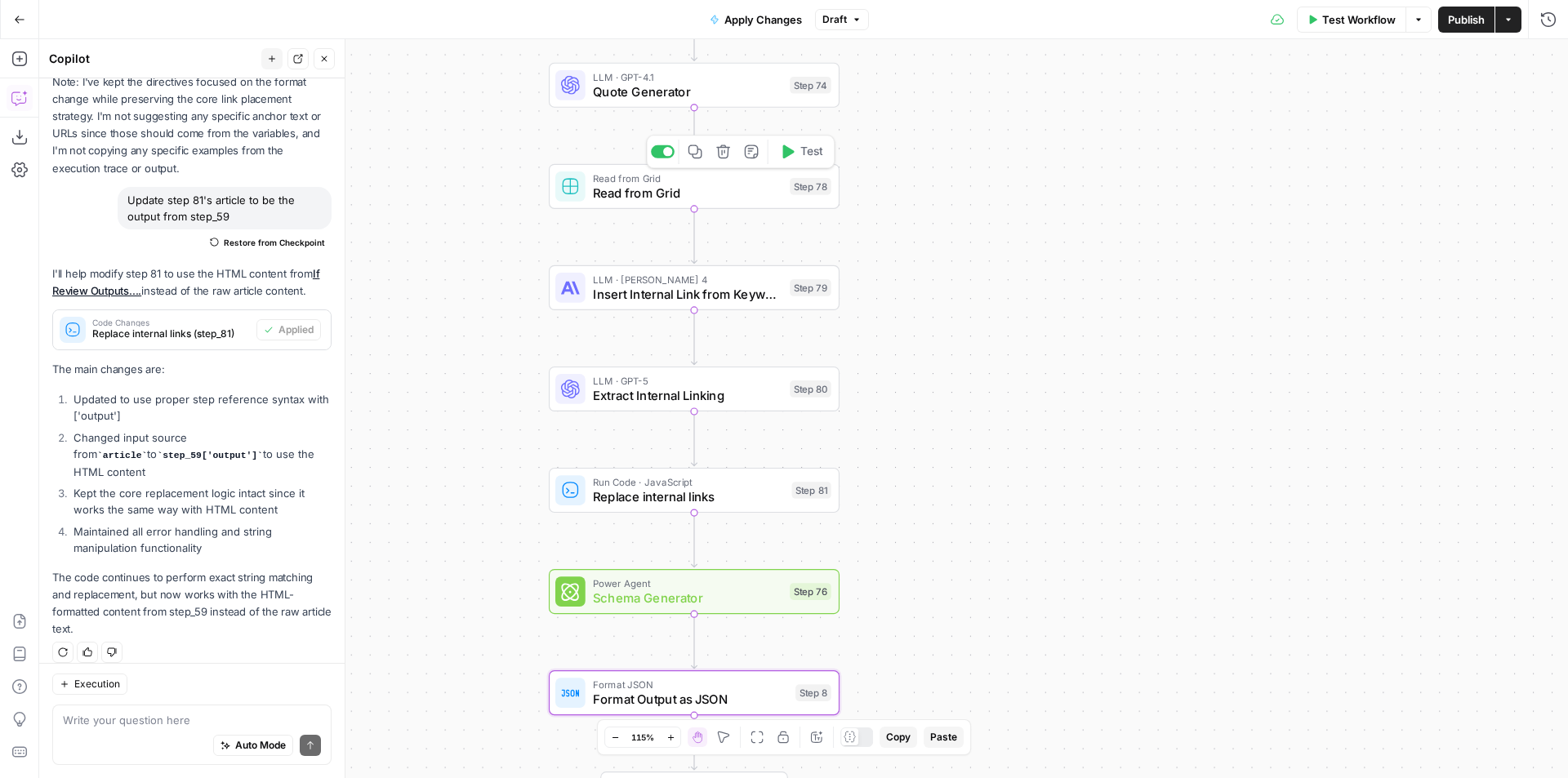
click at [665, 193] on span "Read from Grid" at bounding box center [687, 193] width 189 height 18
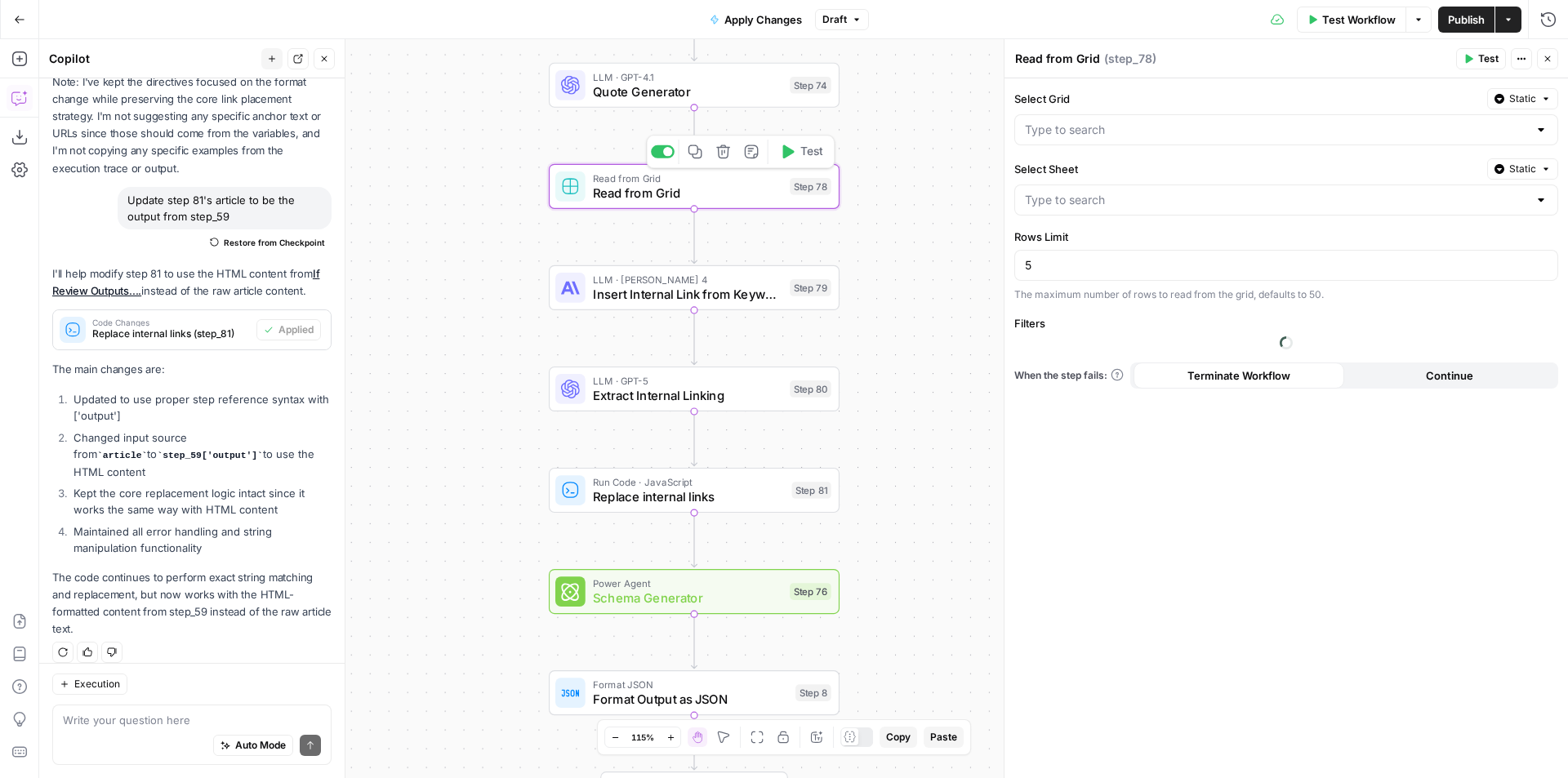
type input "Internal Linking Scrape"
type input "Blank"
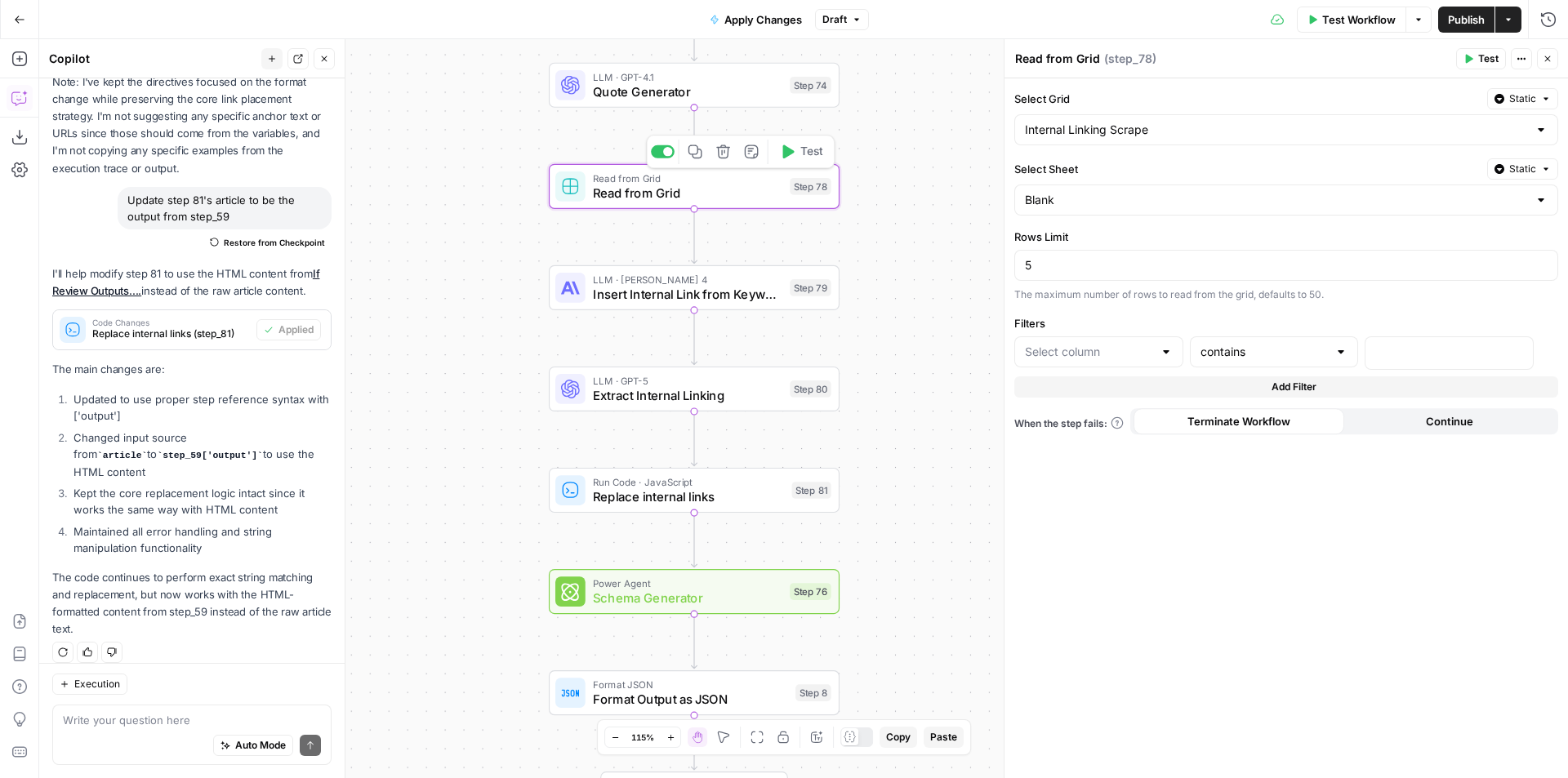
type input "primary-keyword"
click at [658, 298] on span "Insert Internal Link from Keyword" at bounding box center [687, 294] width 189 height 18
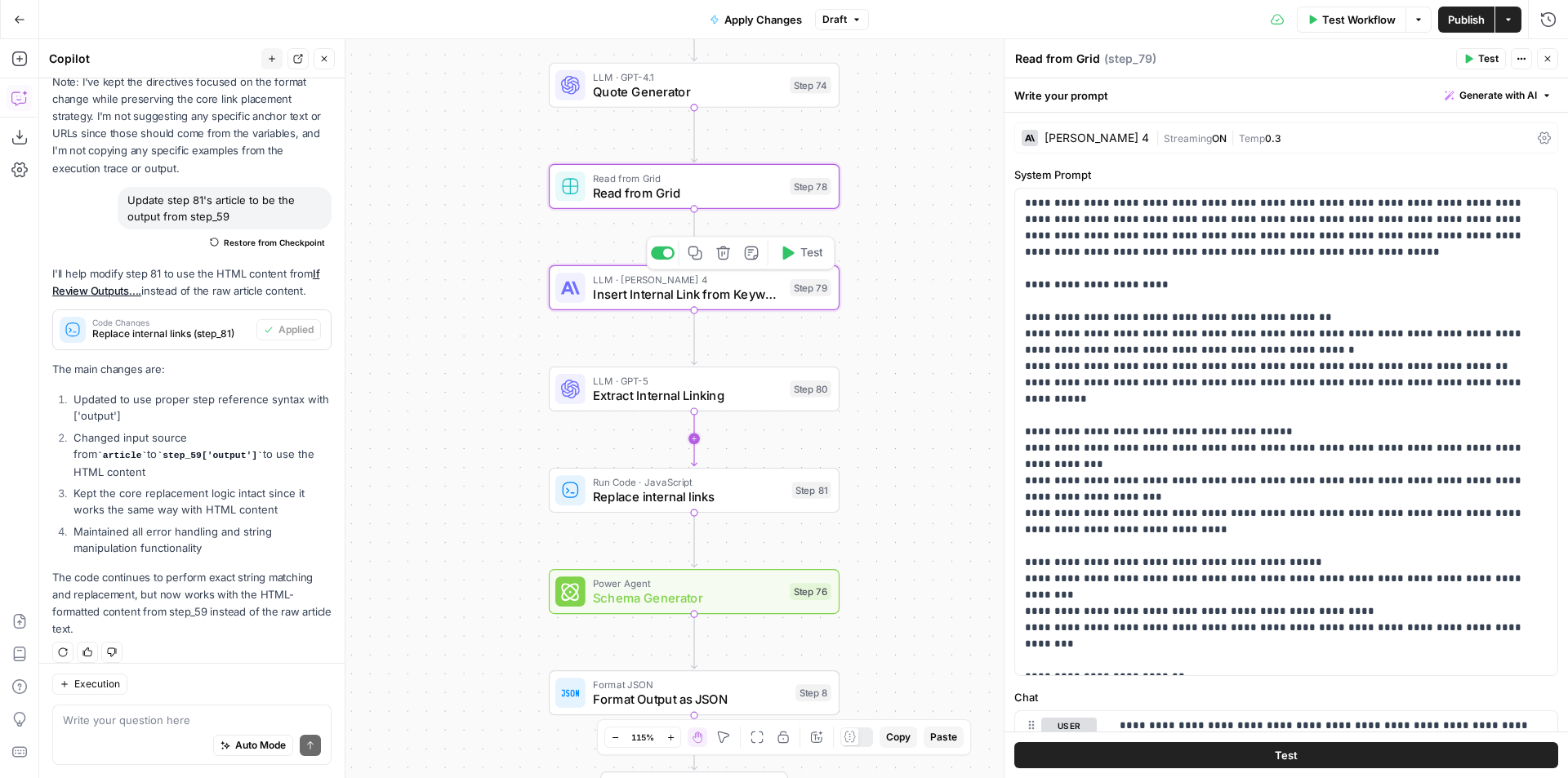
type textarea "Insert Internal Link from Keyword"
click at [672, 406] on div "LLM · GPT-5 Extract Internal Linking Step 80 Copy step Delete step Edit Note Te…" at bounding box center [694, 389] width 291 height 45
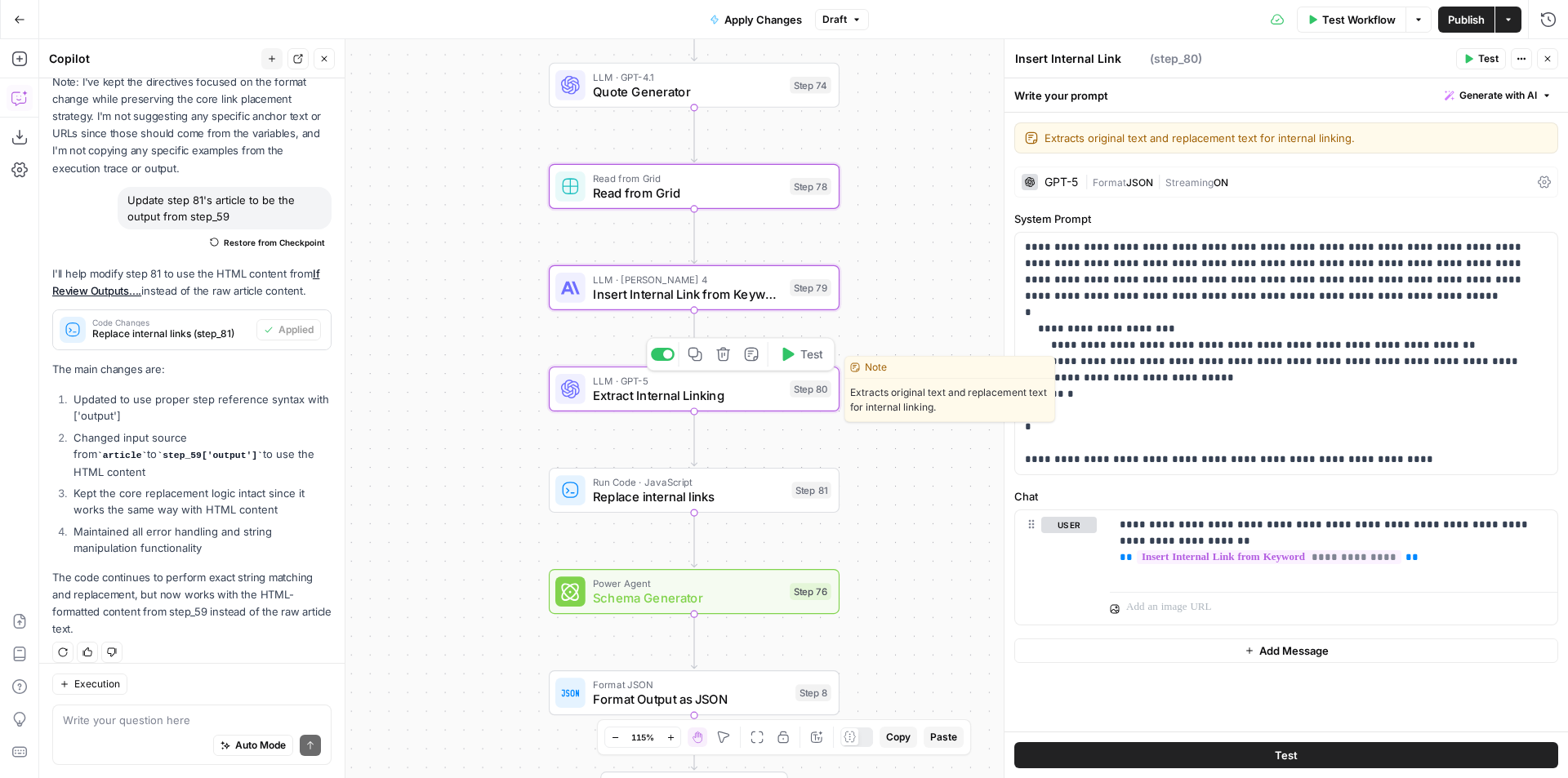
type textarea "Extract Internal Linking"
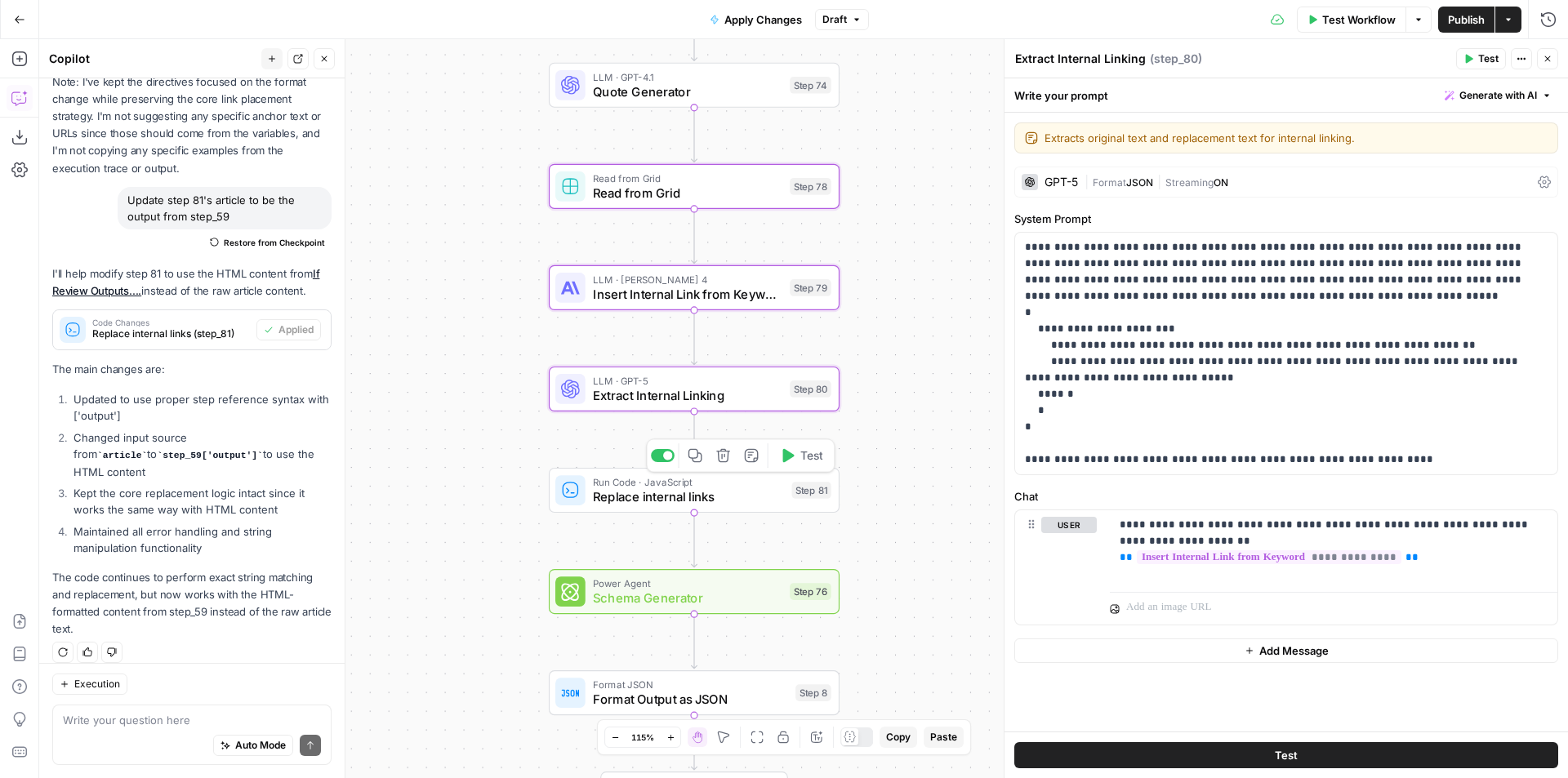
click at [661, 500] on span "Replace internal links" at bounding box center [688, 496] width 191 height 18
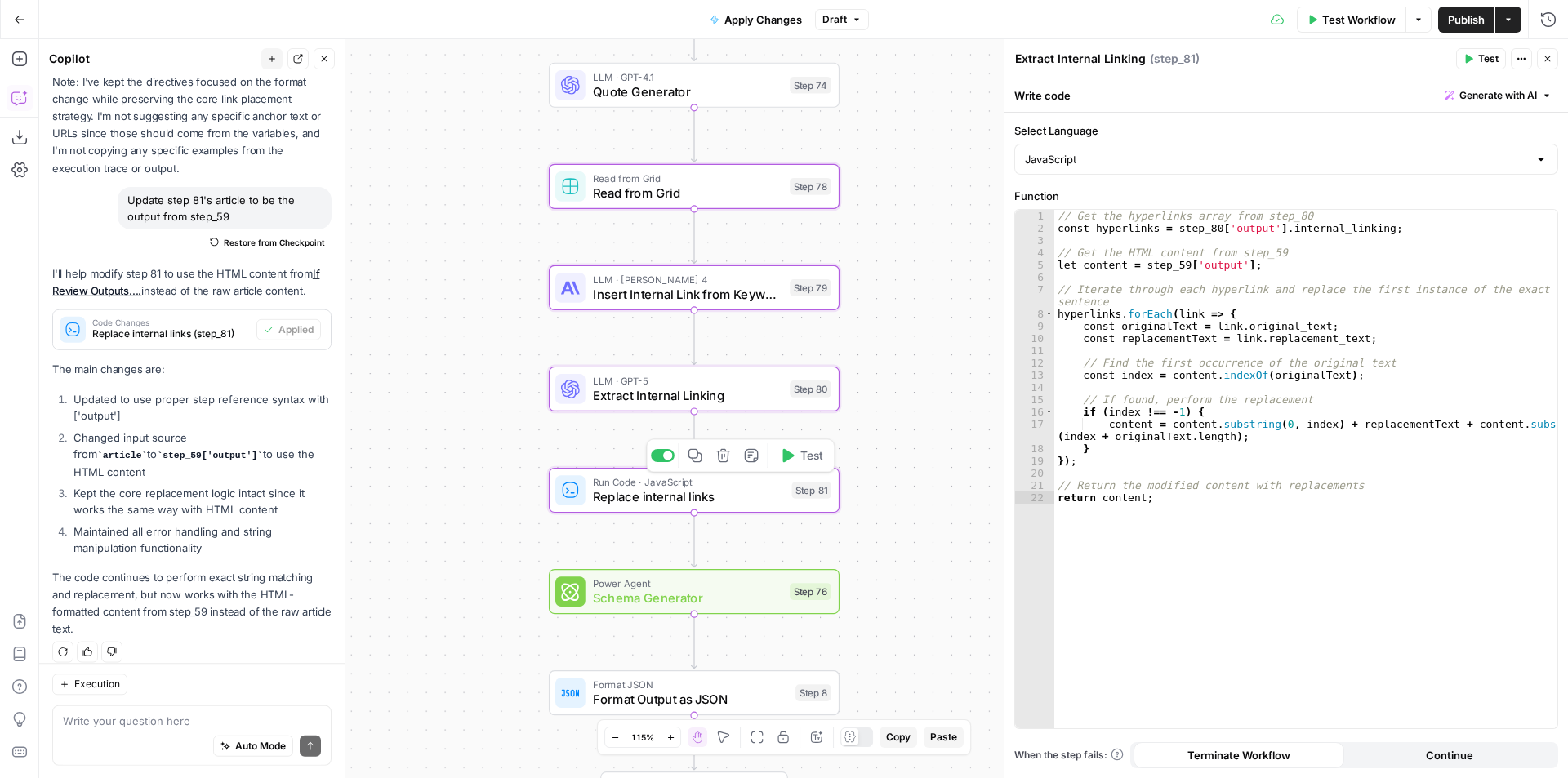
type textarea "Replace internal links"
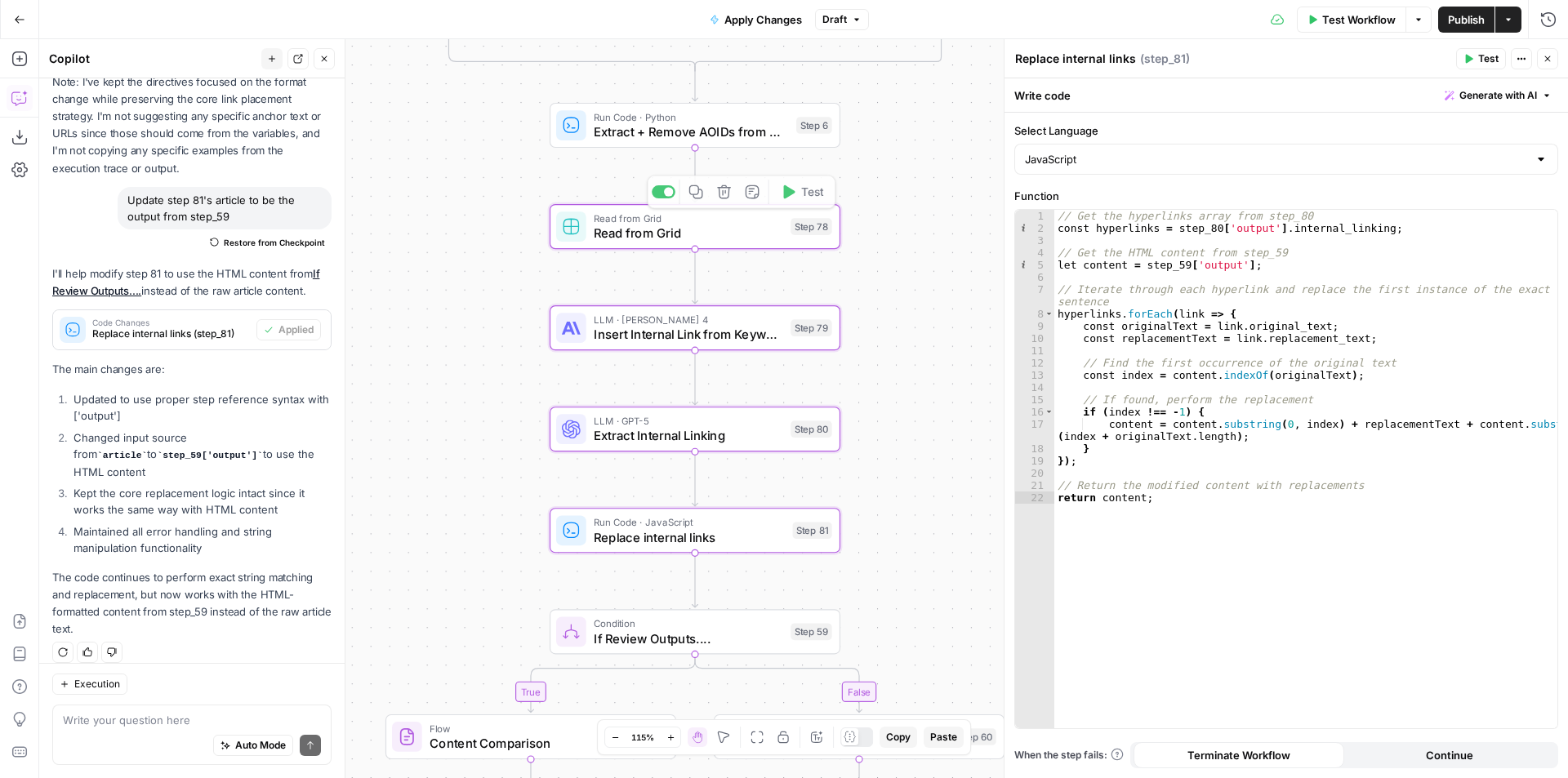
click at [877, 266] on div "false true false true false true true false true false Workflow Set Inputs Inpu…" at bounding box center [804, 409] width 1529 height 739
click at [883, 297] on div "false true false true false true true false true false Workflow Set Inputs Inpu…" at bounding box center [804, 409] width 1529 height 739
click at [794, 340] on div "LLM · Claude Sonnet 4 Insert Internal Link from Keyword Step 79 Copy step Delet…" at bounding box center [694, 327] width 276 height 32
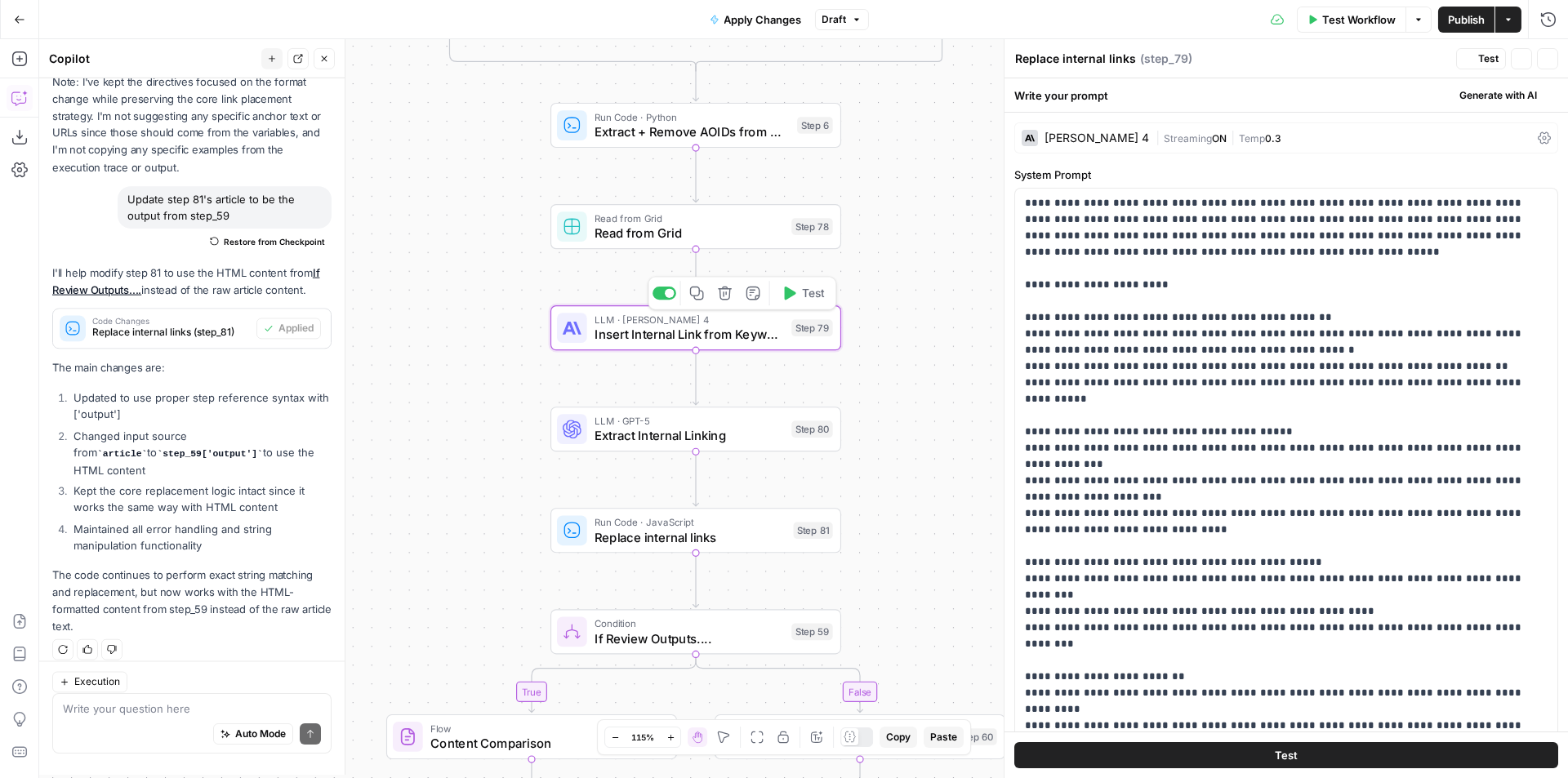
type textarea "Insert Internal Link from Keyword"
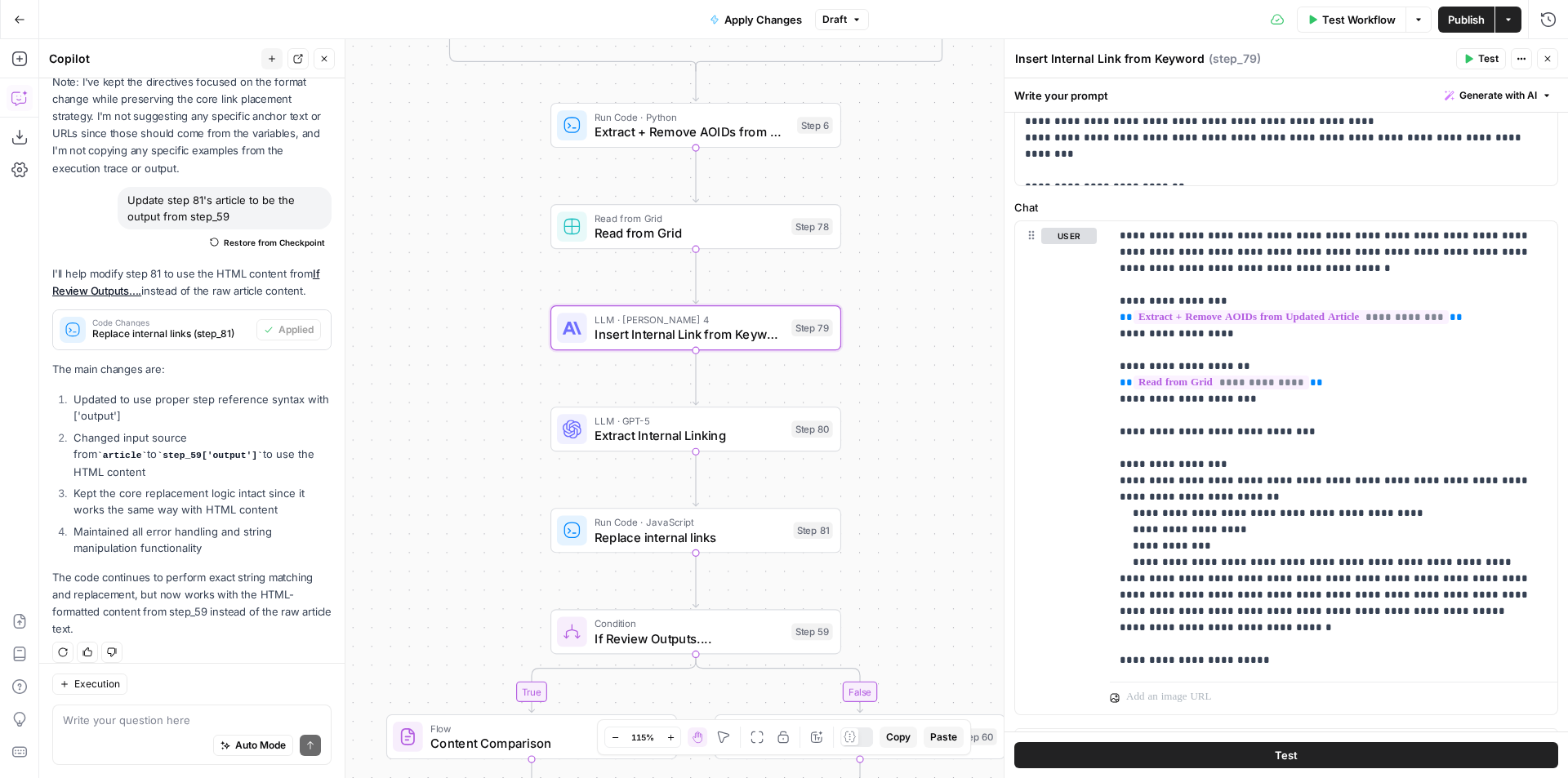
scroll to position [521, 0]
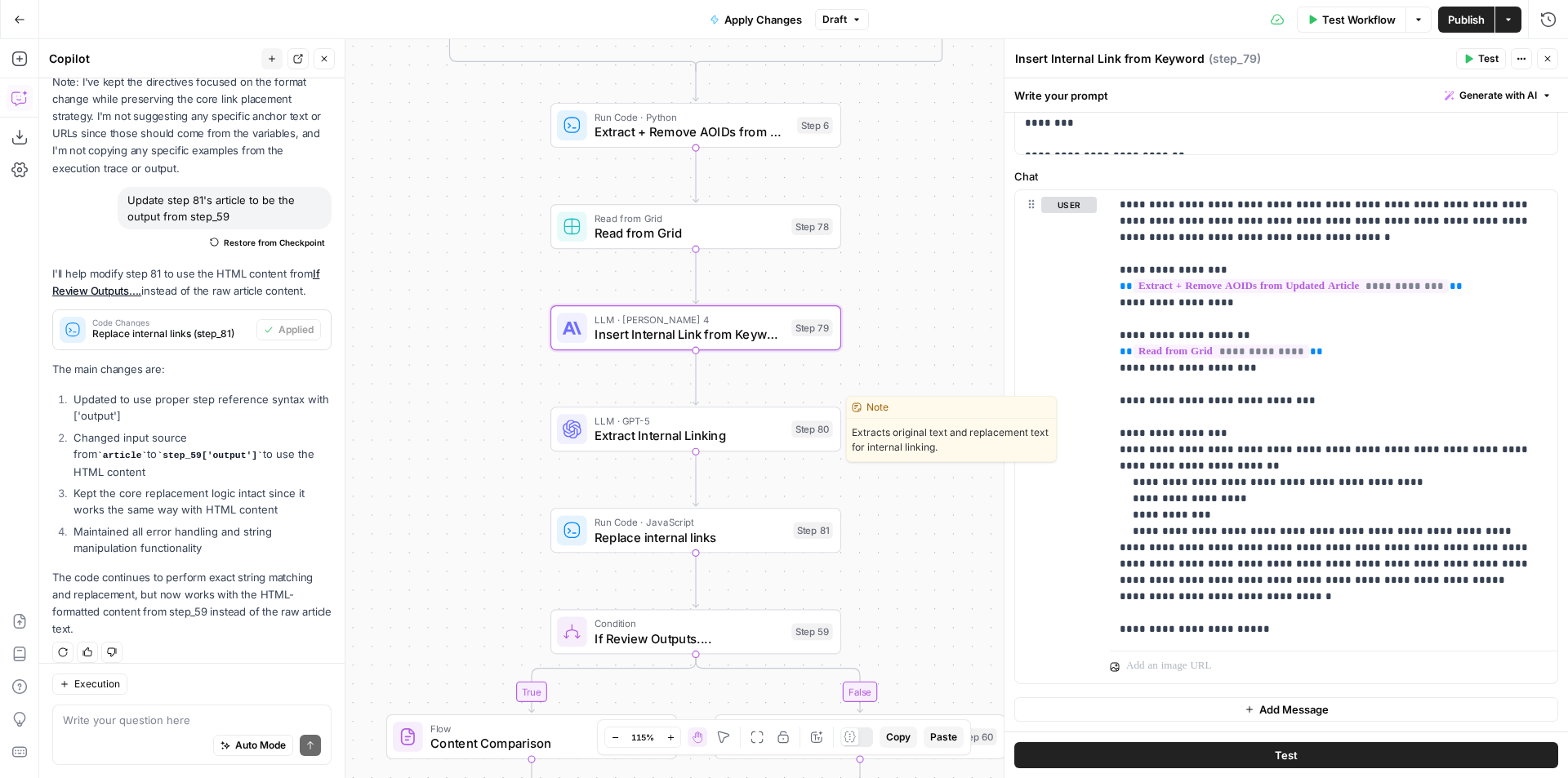
click at [749, 430] on span "Extract Internal Linking" at bounding box center [689, 435] width 189 height 18
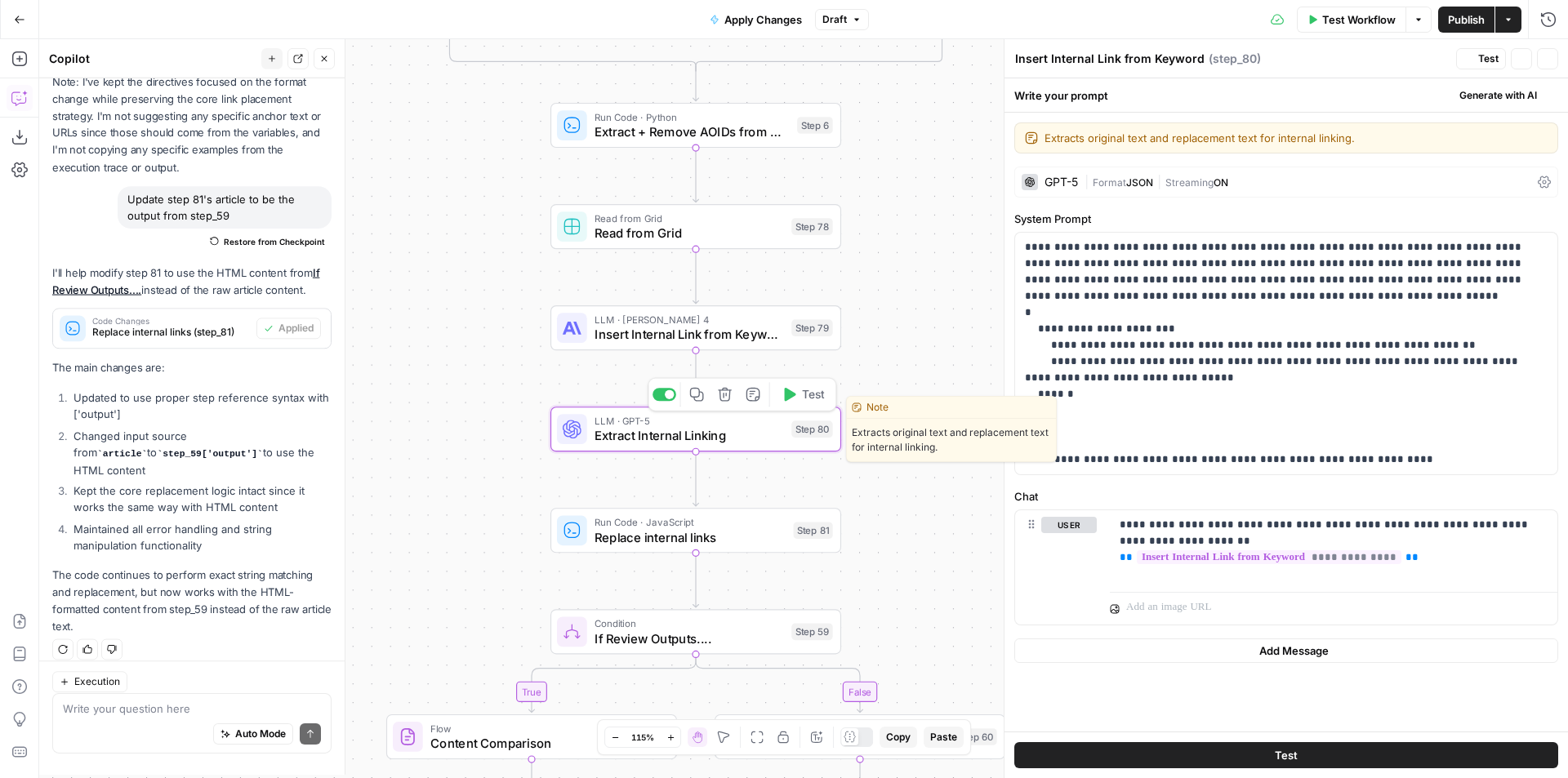
type textarea "Extract Internal Linking"
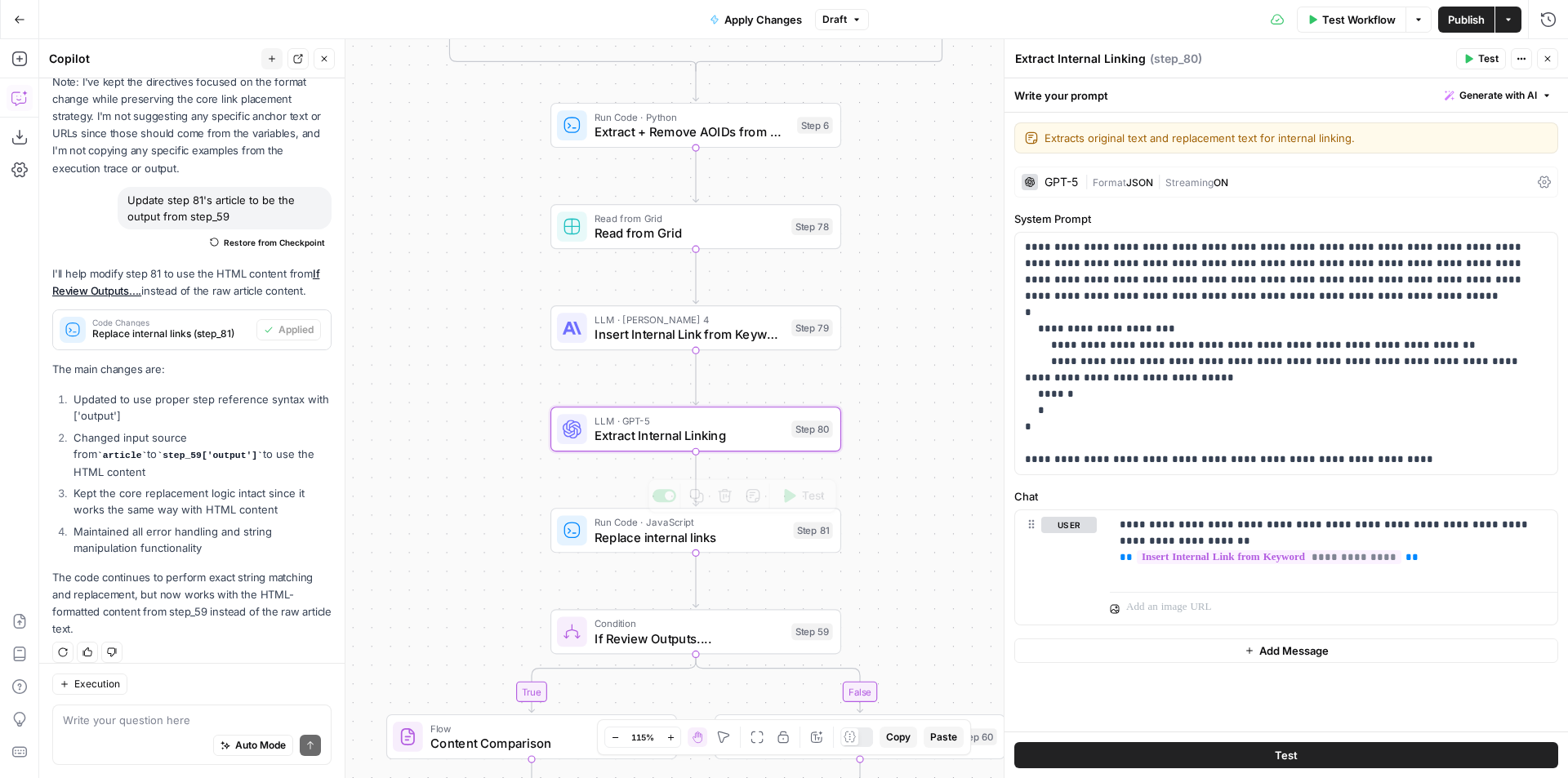
click at [763, 537] on span "Replace internal links" at bounding box center [690, 536] width 191 height 18
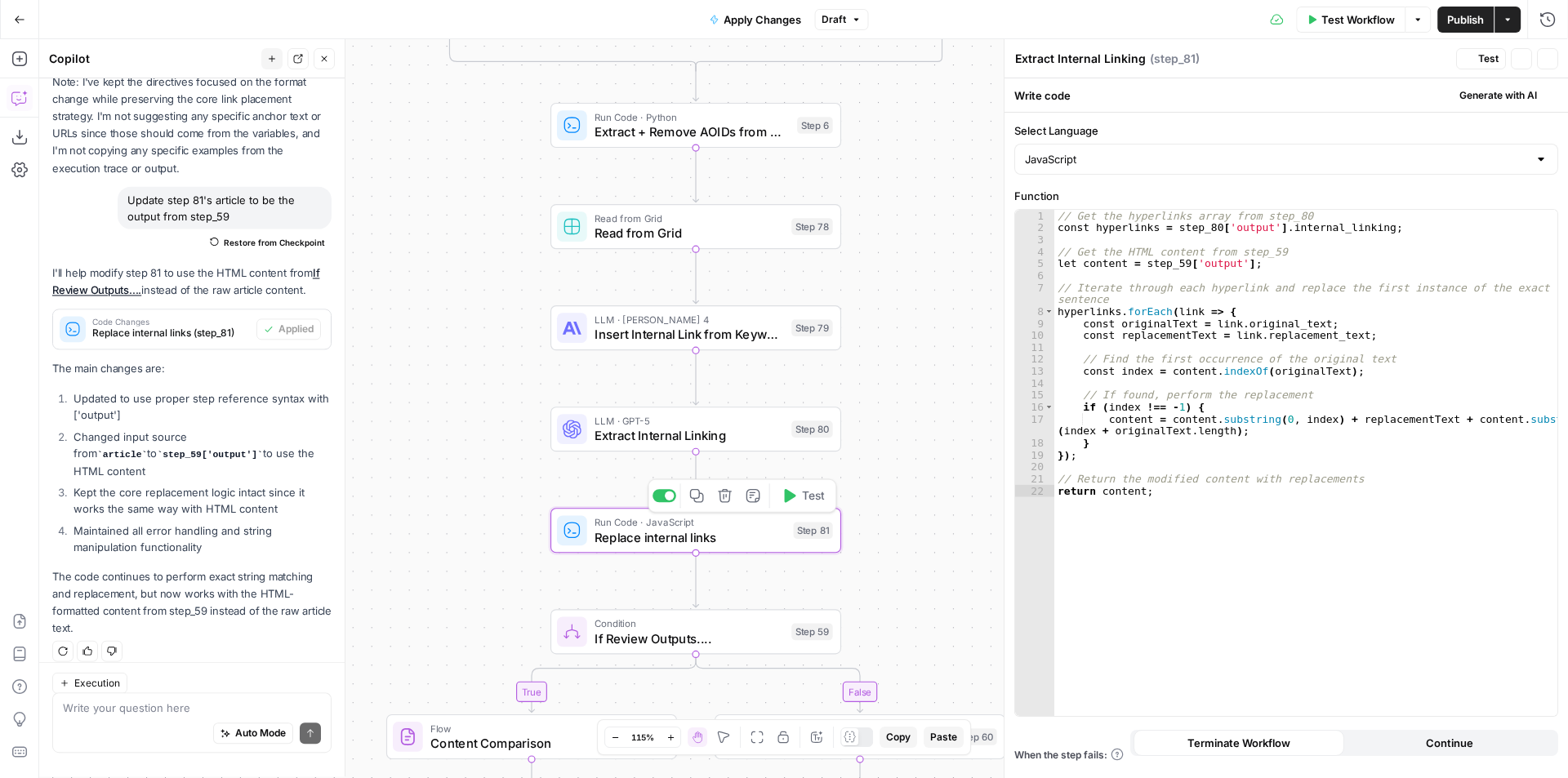
type textarea "Replace internal links"
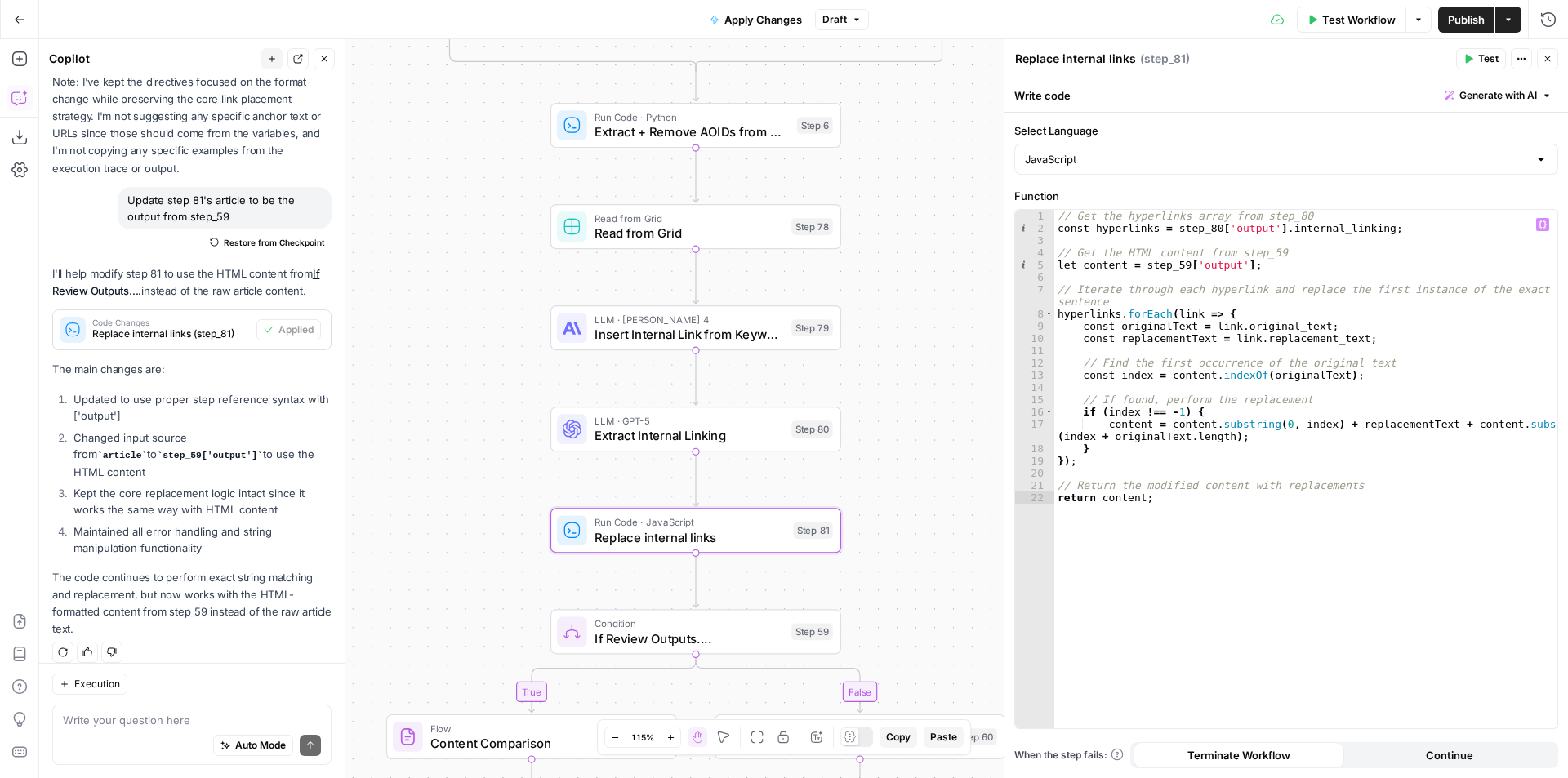
click at [1174, 269] on div "// Get the hyperlinks array from step_80 const hyperlinks = step_80 [ 'output' …" at bounding box center [1305, 481] width 503 height 543
click at [1179, 266] on div "// Get the hyperlinks array from step_80 const hyperlinks = step_80 [ 'output' …" at bounding box center [1305, 481] width 503 height 543
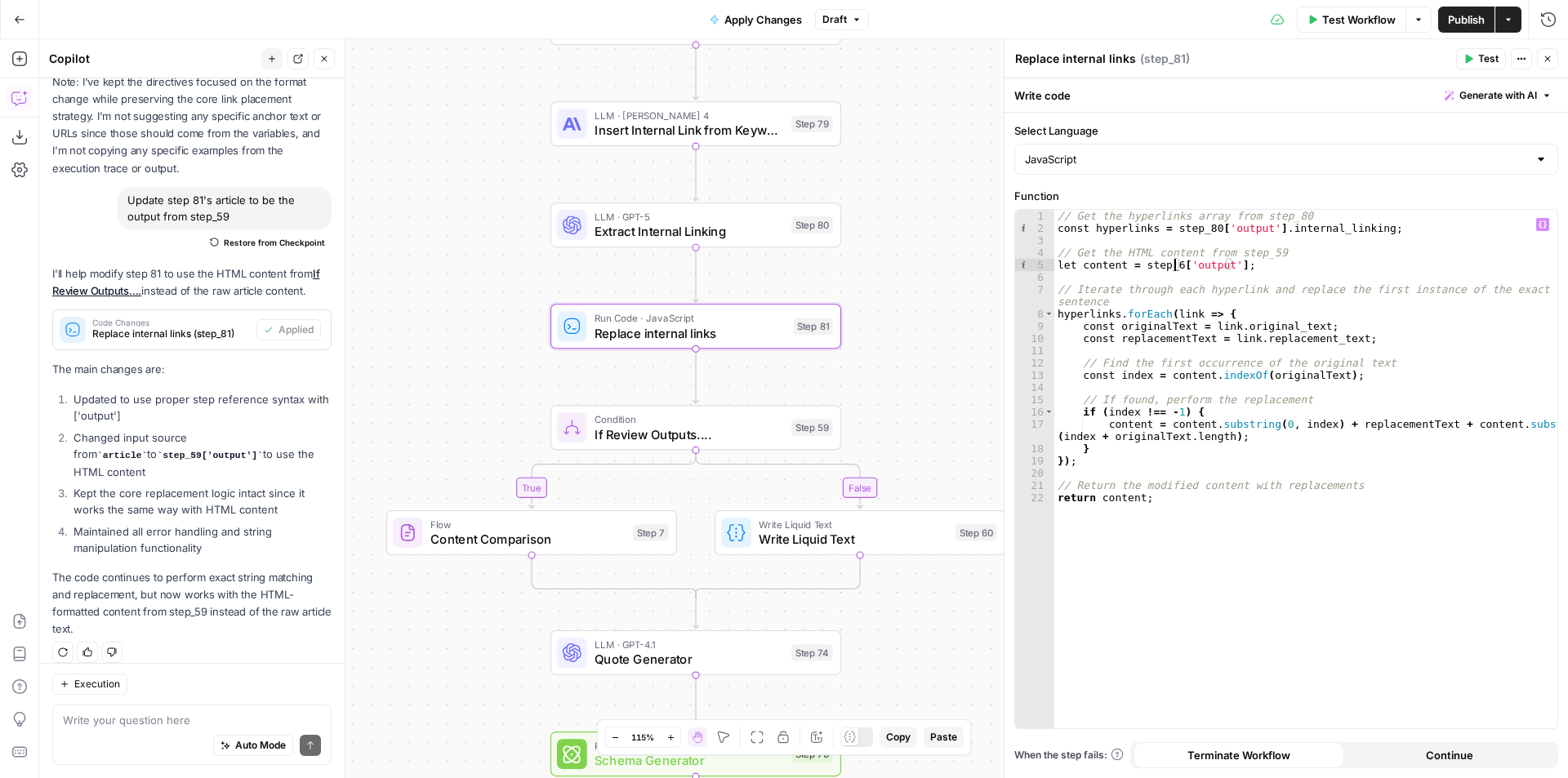
type textarea "**********"
click at [591, 546] on span "Content Comparison" at bounding box center [528, 538] width 195 height 18
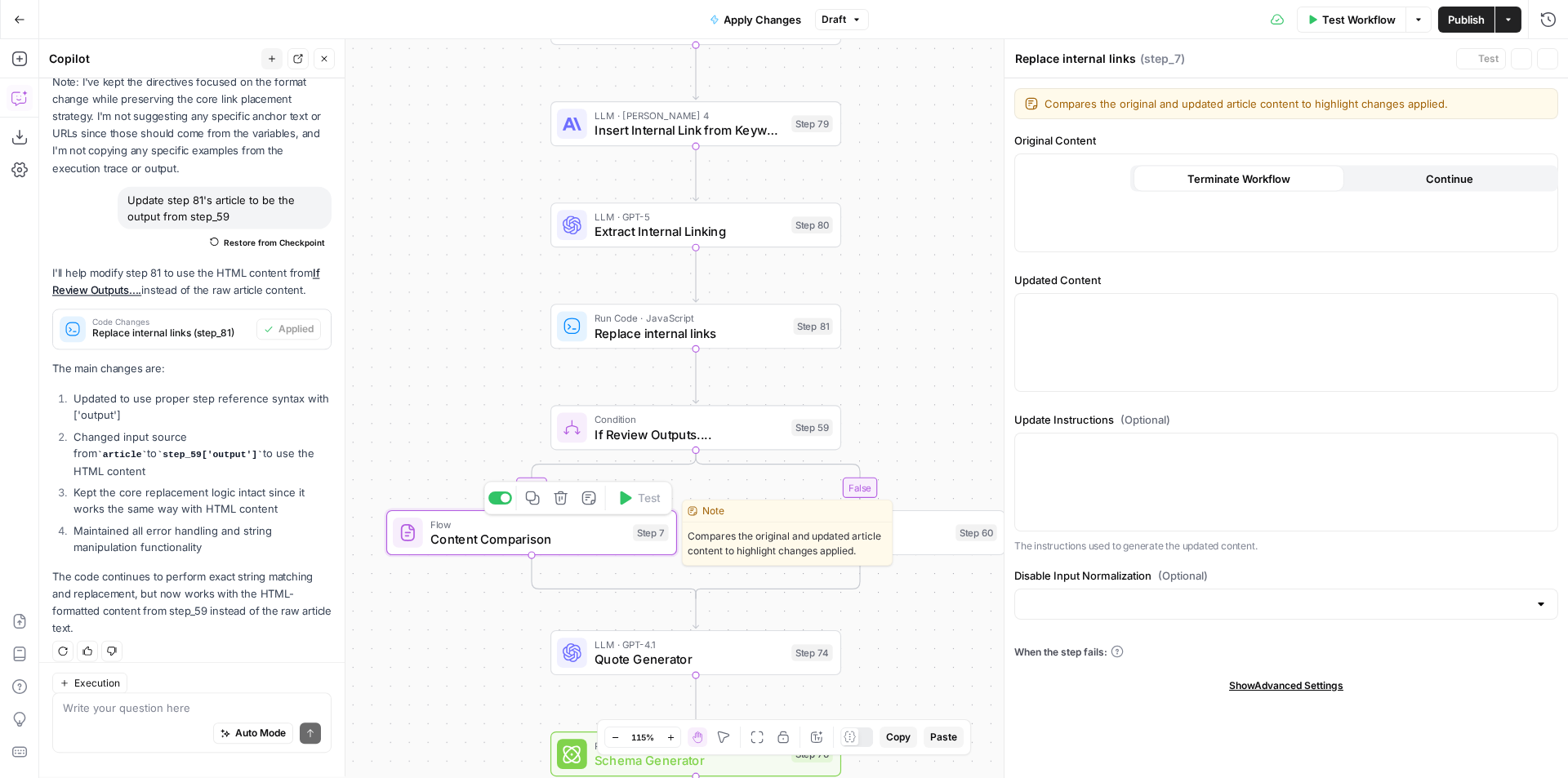
type textarea "Content Comparison"
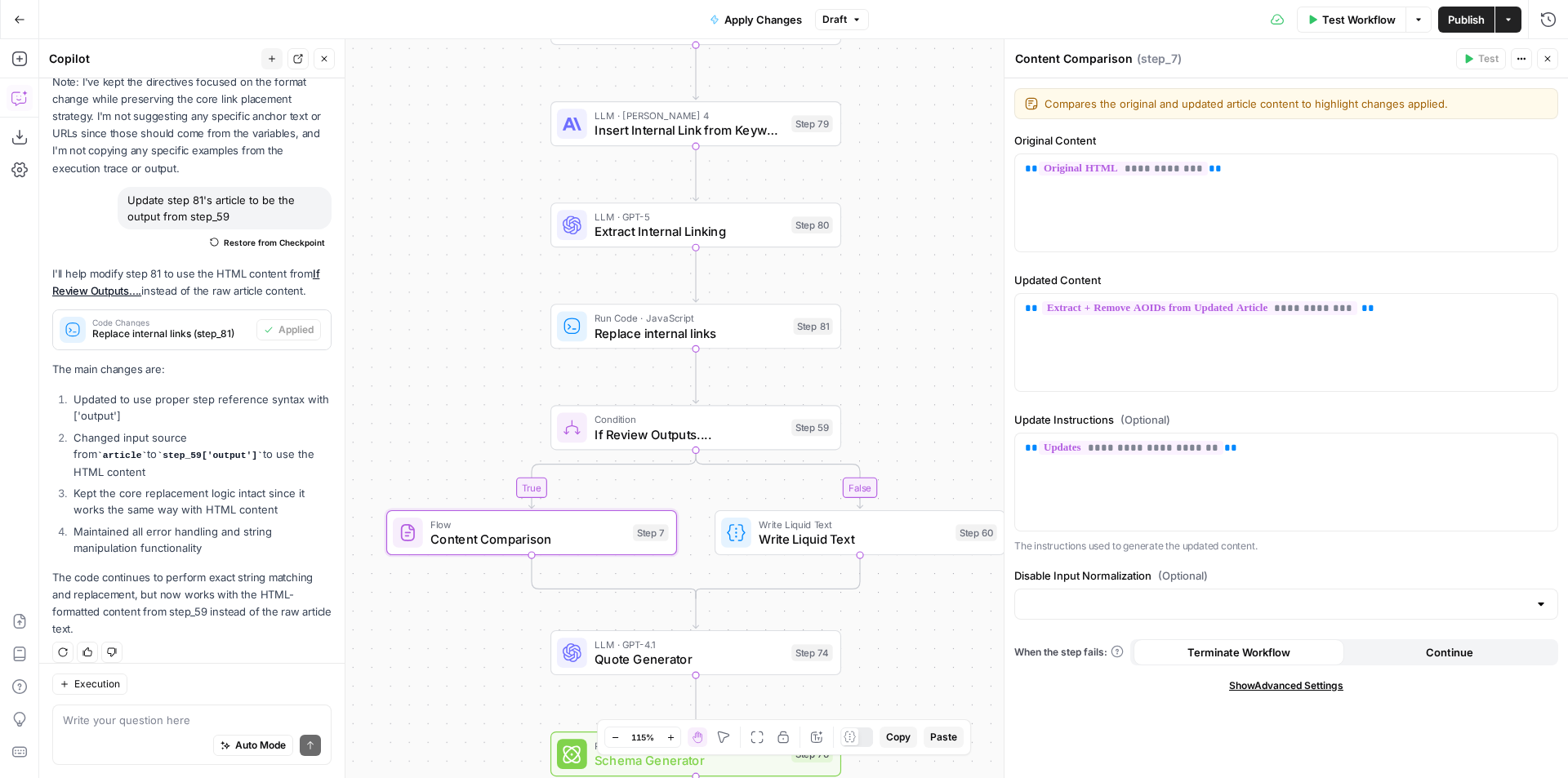
click at [1543, 66] on button "Close" at bounding box center [1547, 59] width 21 height 21
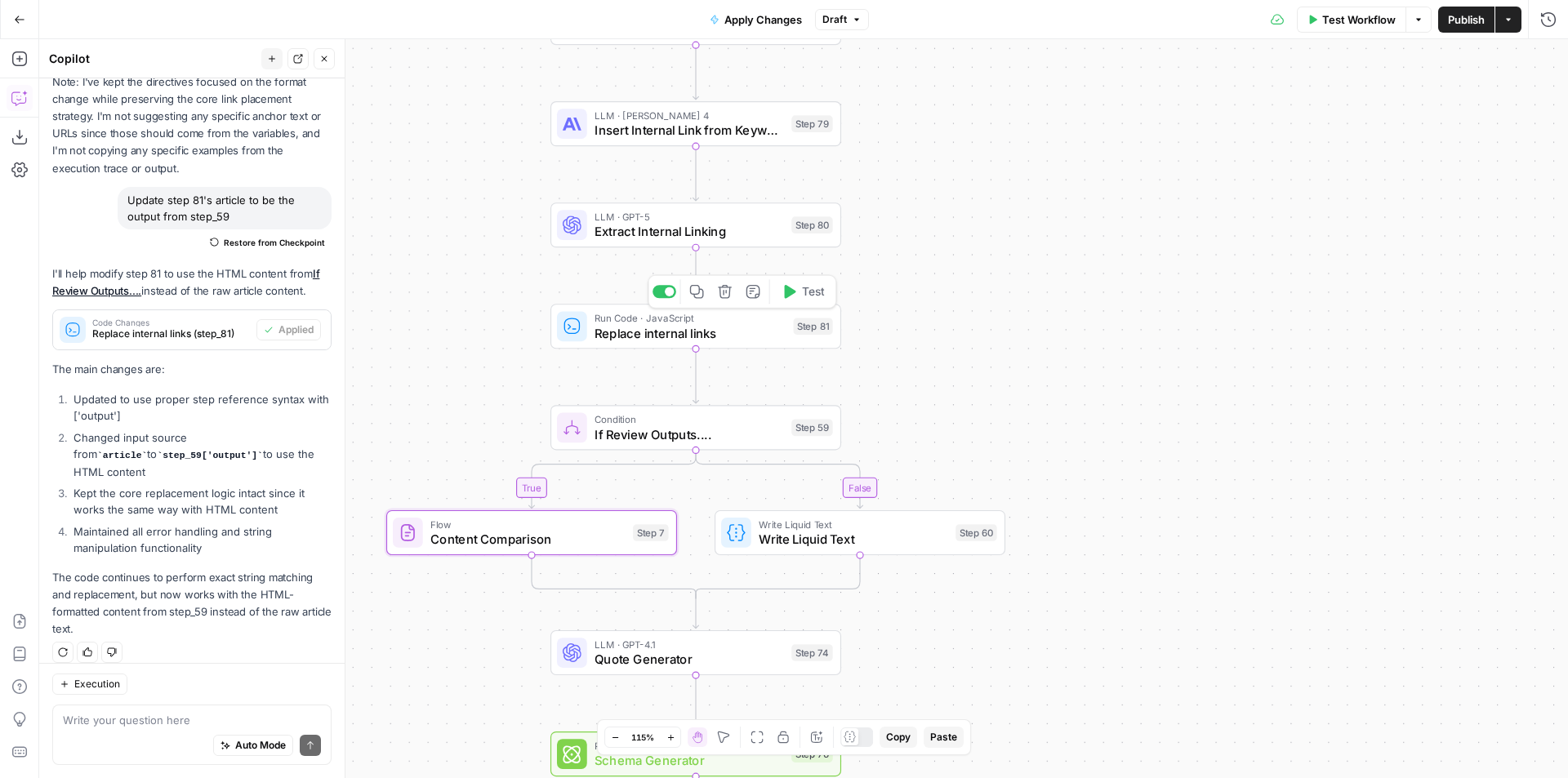
click at [789, 335] on div "Run Code · JavaScript Replace internal links Step 81 Copy step Delete step Add …" at bounding box center [694, 326] width 276 height 32
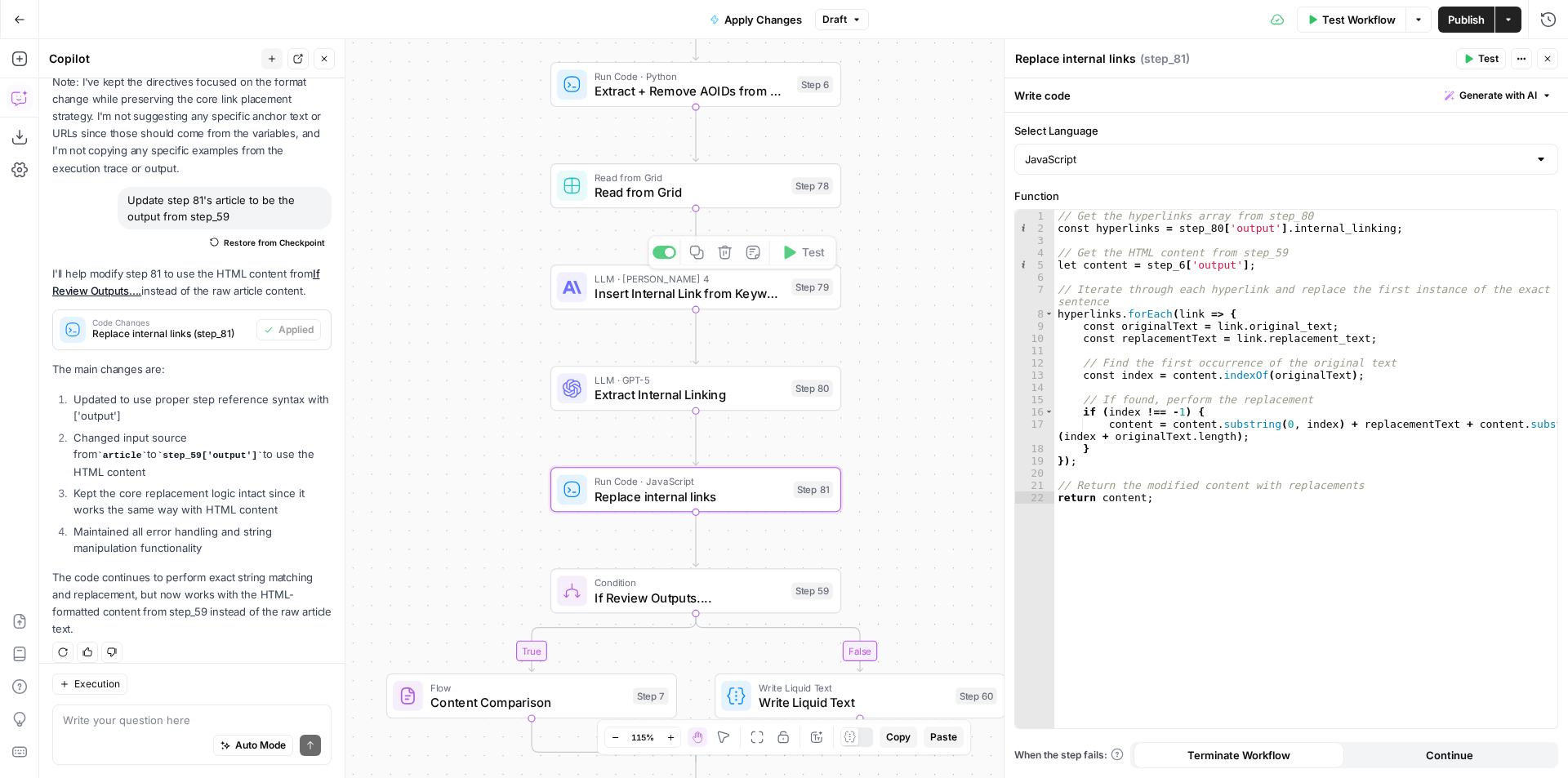
click at [814, 192] on div "Step 78" at bounding box center [812, 186] width 42 height 18
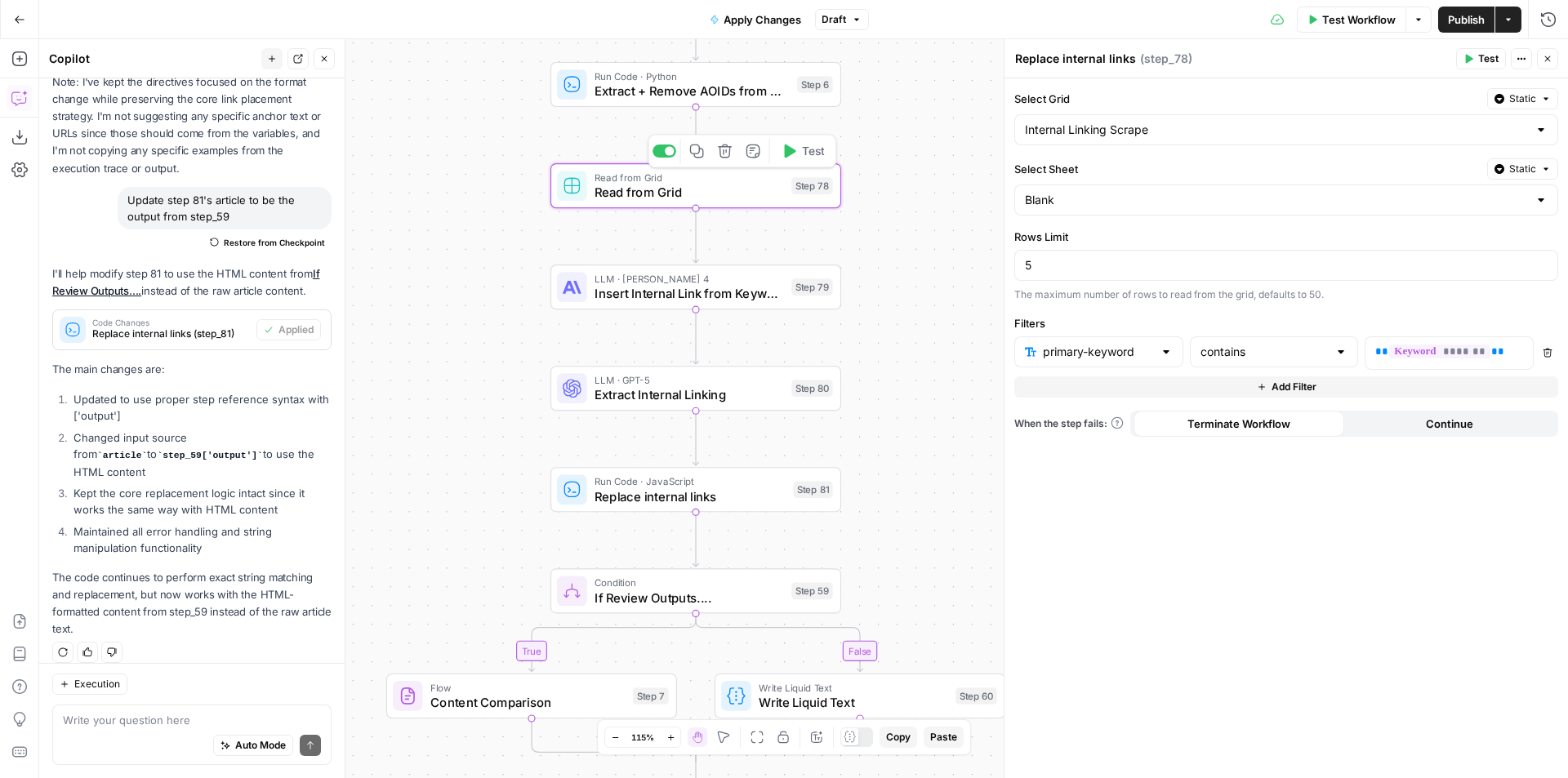
type textarea "Read from Grid"
click at [813, 147] on span "Test" at bounding box center [813, 151] width 23 height 18
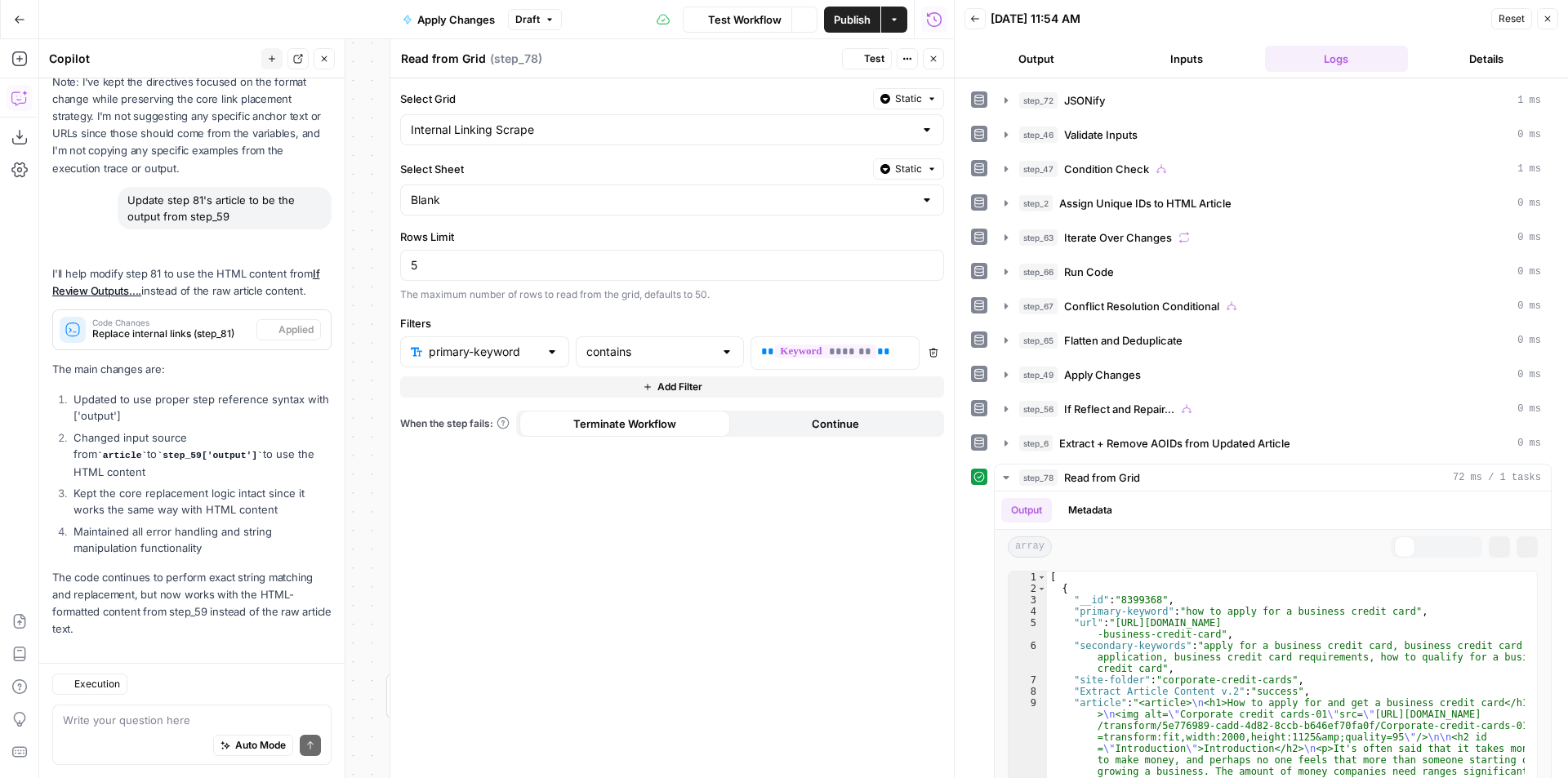
scroll to position [404, 0]
click at [932, 60] on icon "button" at bounding box center [933, 59] width 6 height 6
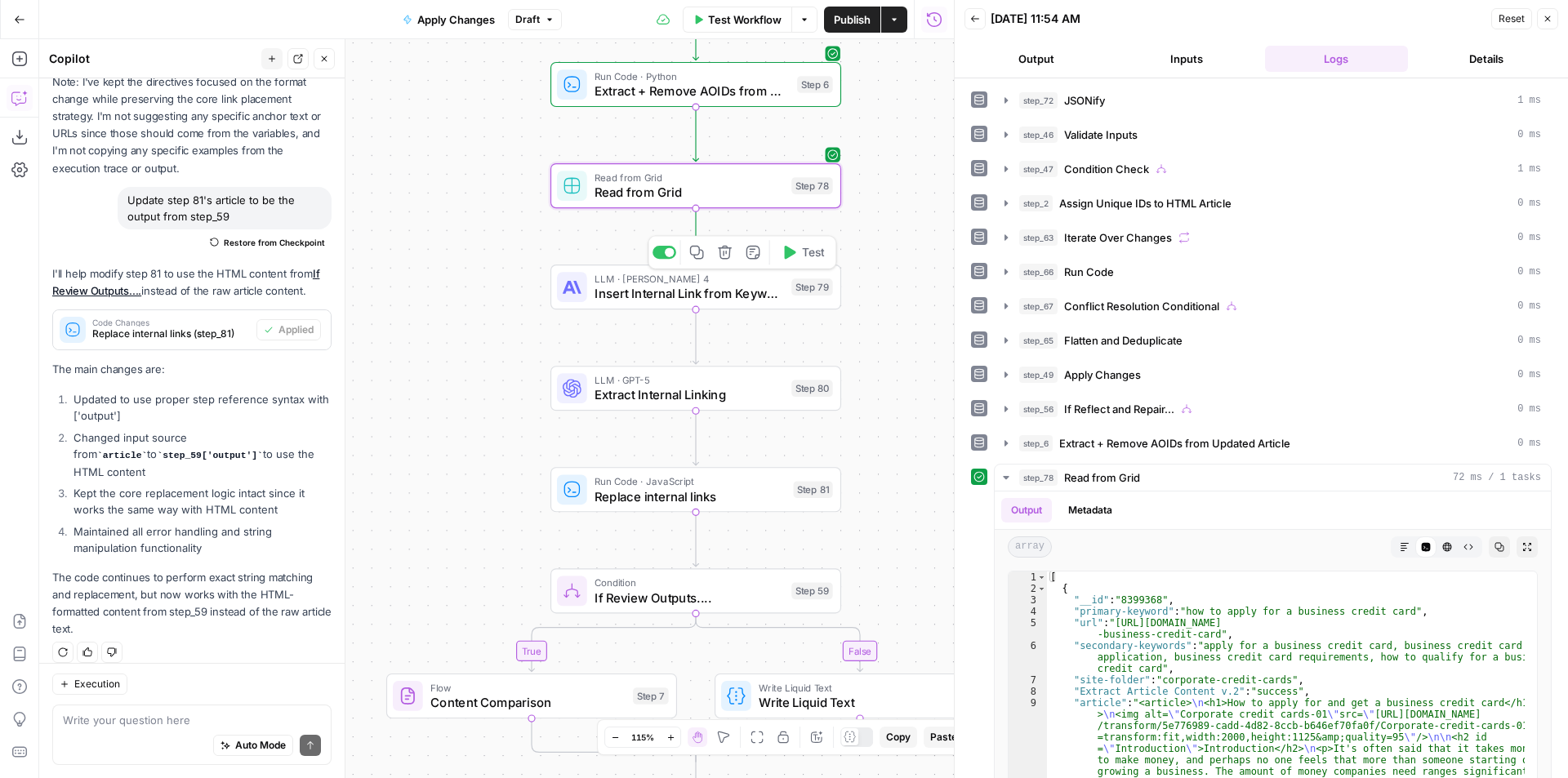
click at [817, 262] on button "Test" at bounding box center [802, 252] width 58 height 25
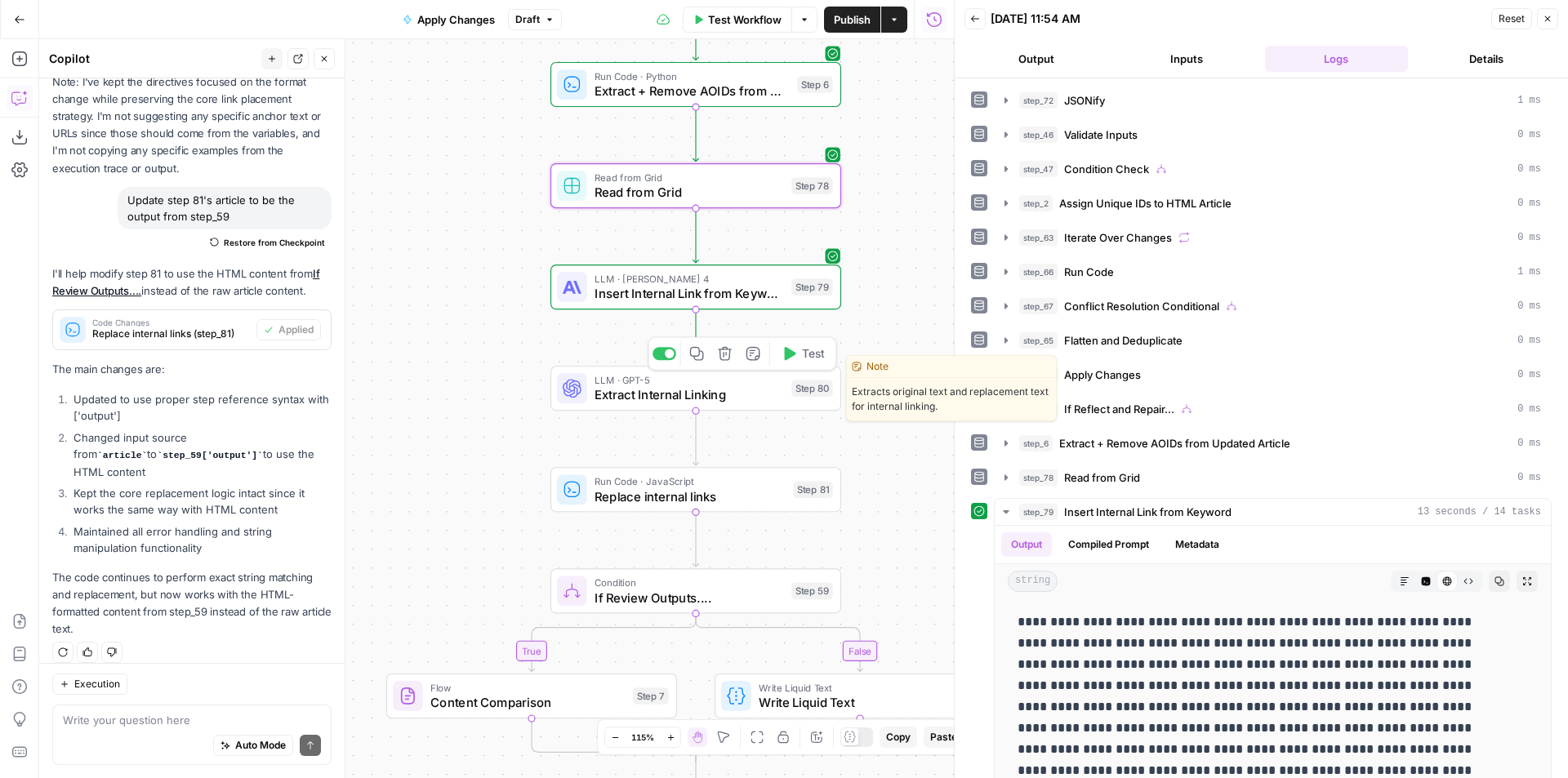
click at [819, 354] on span "Test" at bounding box center [813, 354] width 23 height 18
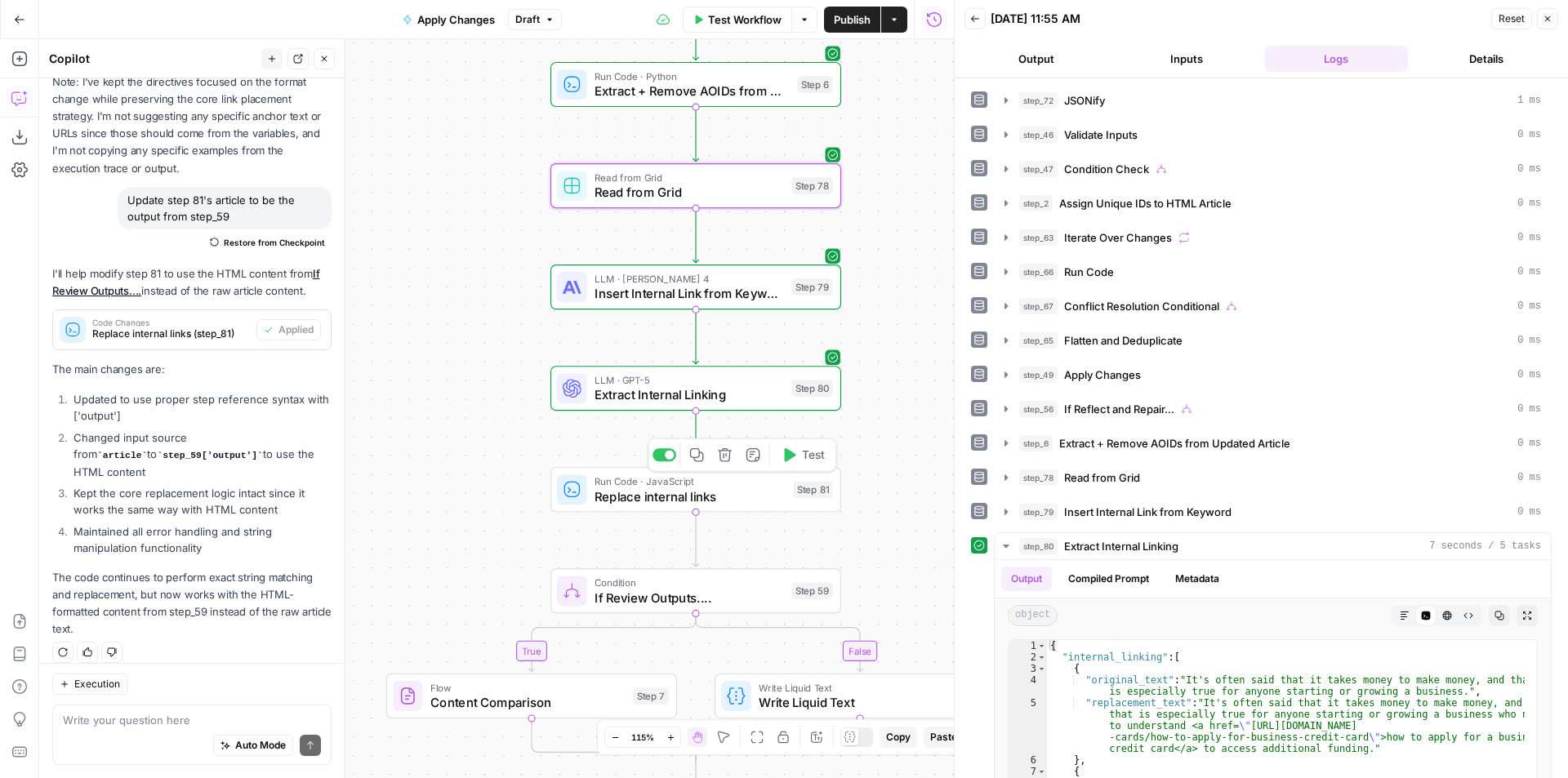
click at [808, 464] on button "Test" at bounding box center [802, 455] width 58 height 25
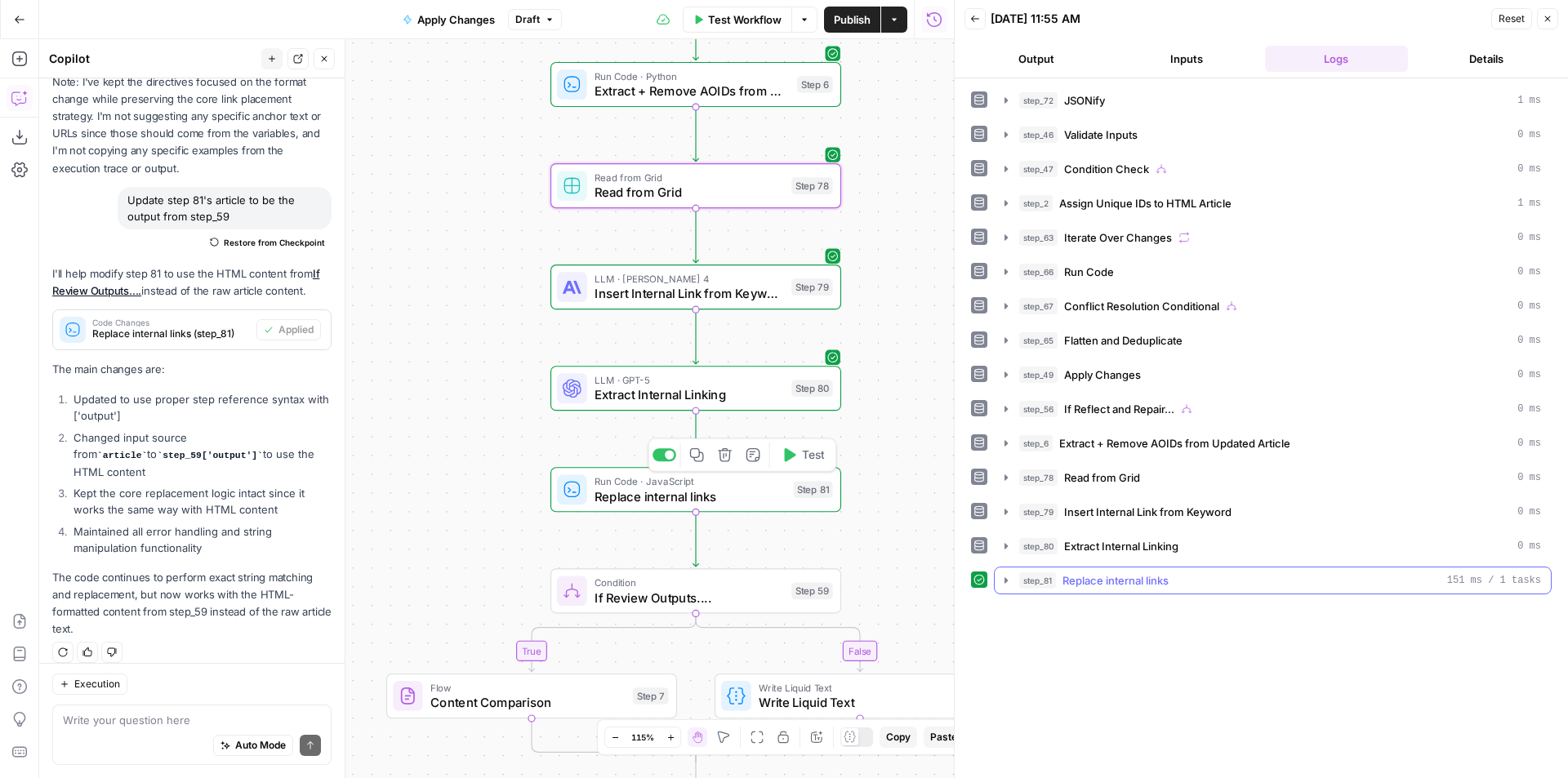
click at [1214, 572] on div "step_81 Replace internal links 151 ms / 1 tasks" at bounding box center [1280, 580] width 522 height 17
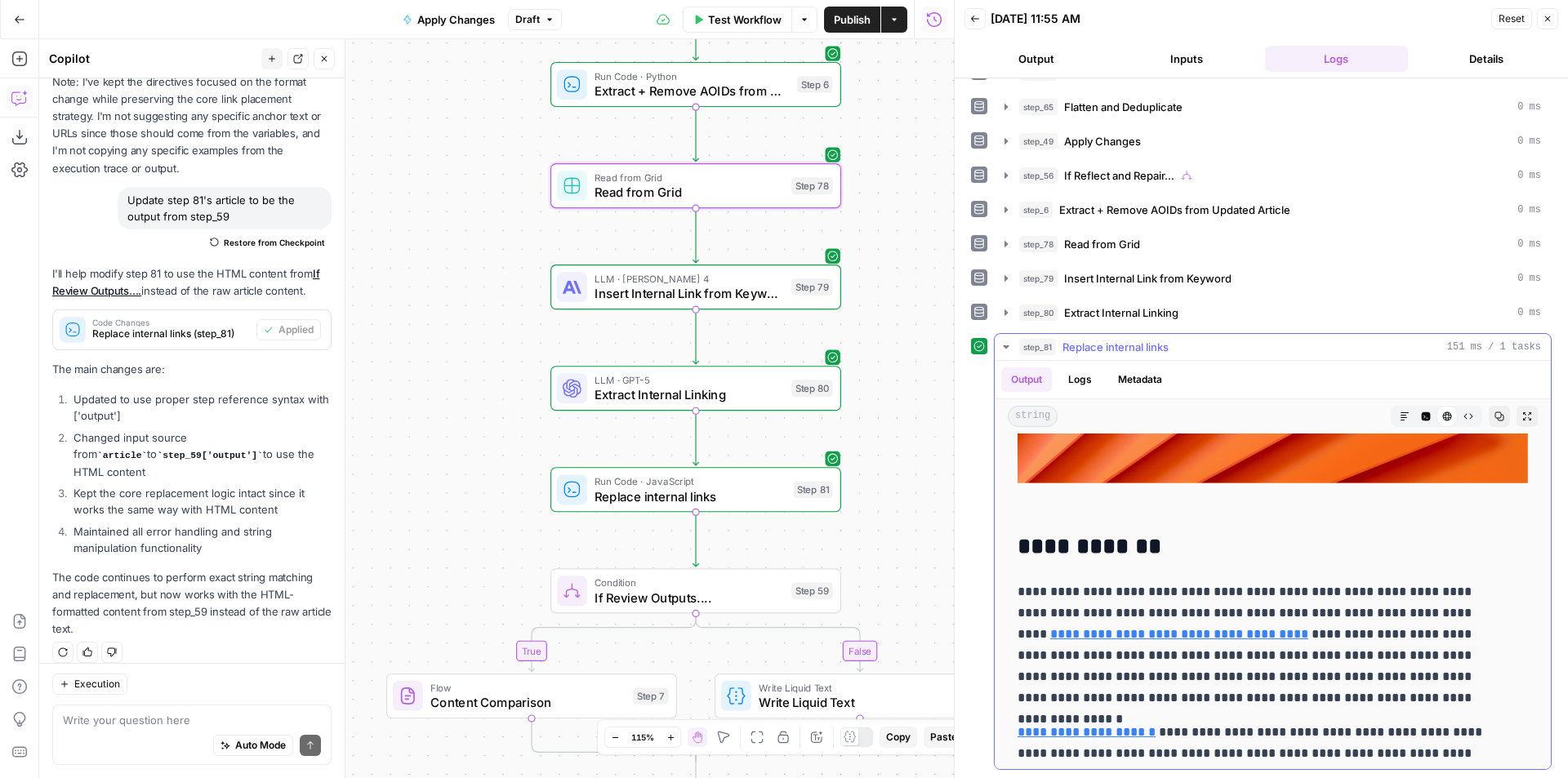
scroll to position [326, 0]
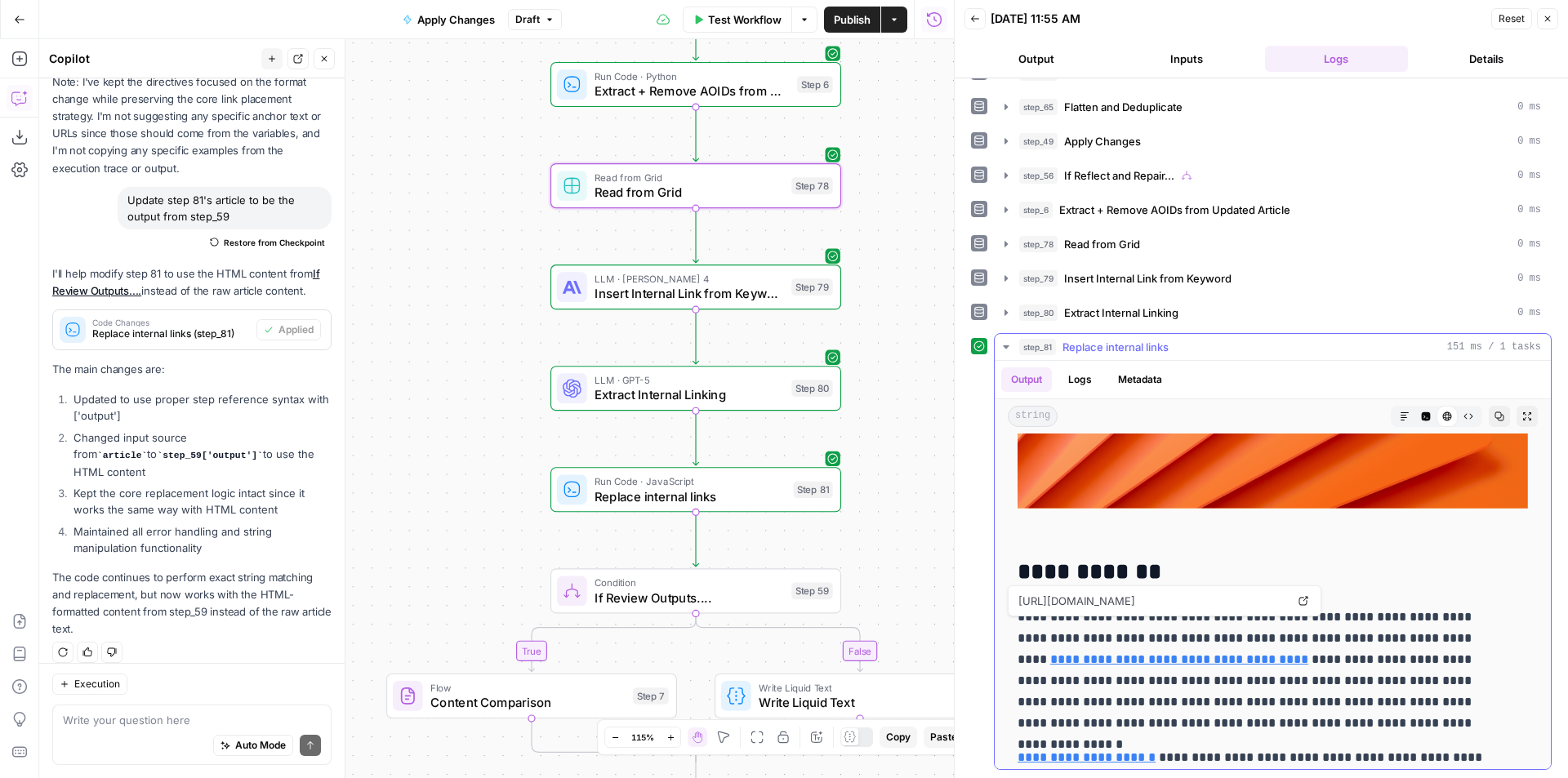
click at [1097, 653] on link "**********" at bounding box center [1178, 659] width 258 height 12
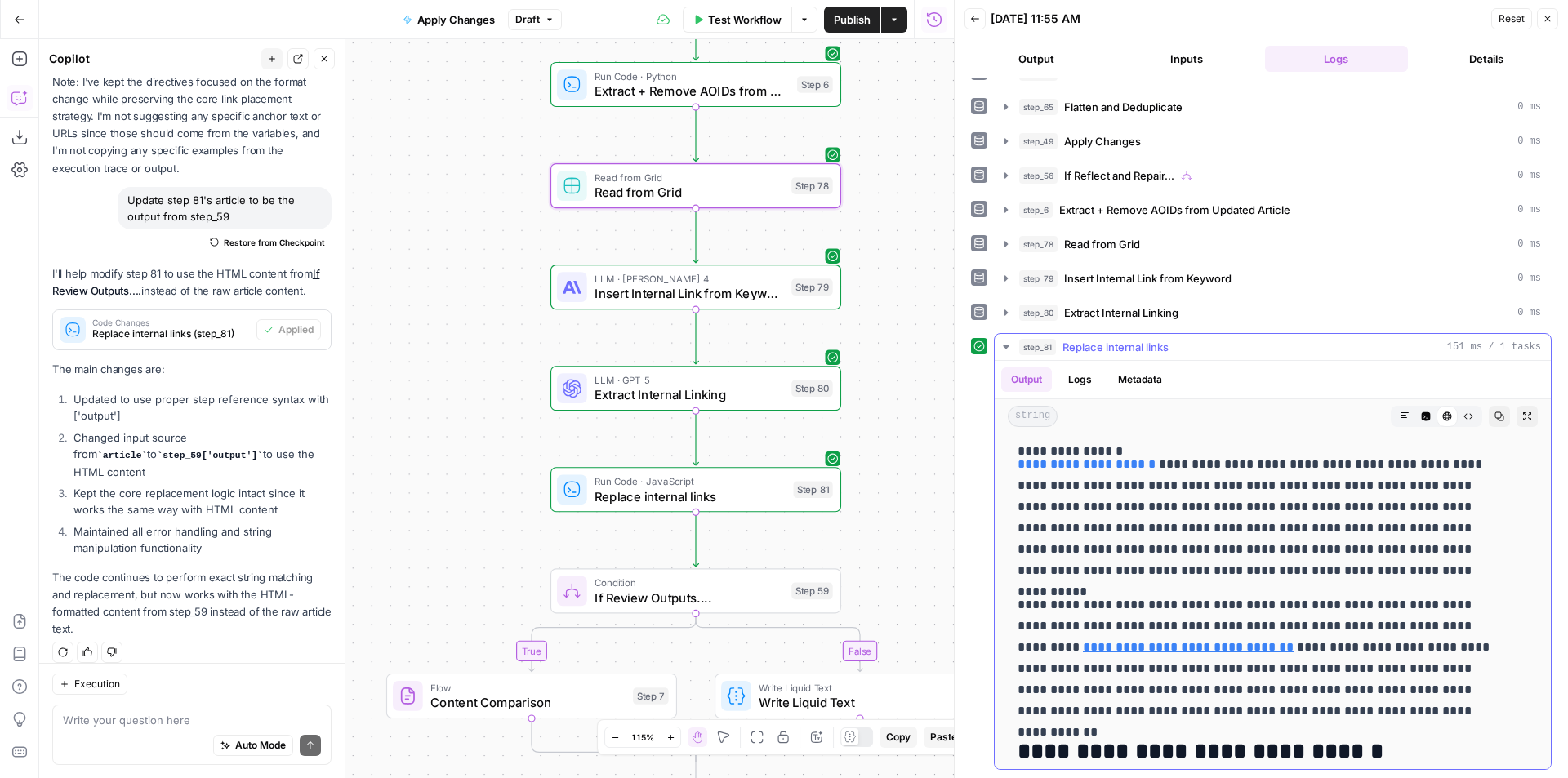
scroll to position [653, 0]
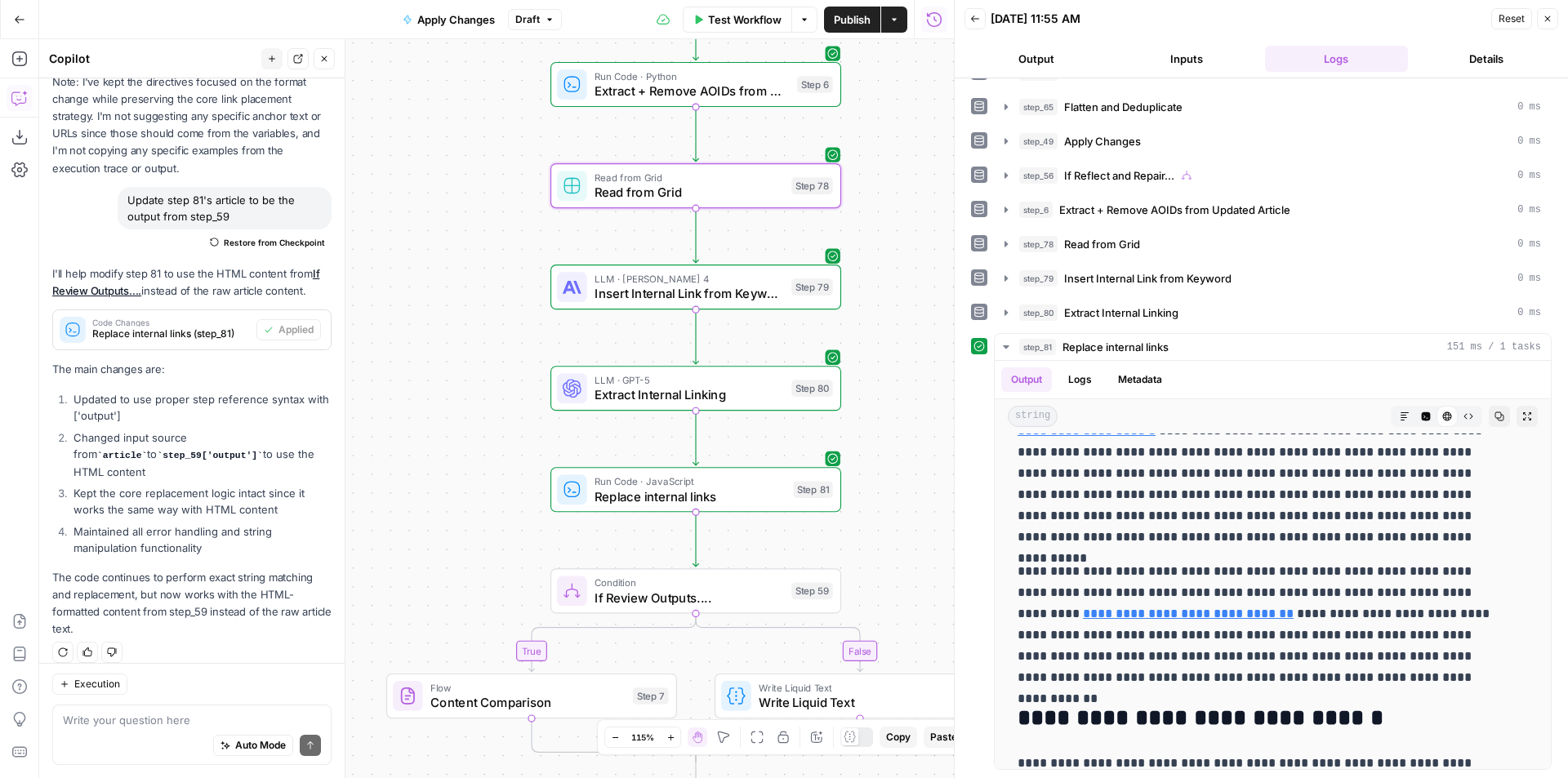
click at [879, 328] on div "false true false true false true true false true false Workflow Set Inputs Inpu…" at bounding box center [496, 409] width 915 height 739
click at [897, 282] on div "false true false true false true true false true false Workflow Set Inputs Inpu…" at bounding box center [496, 409] width 915 height 739
click at [748, 288] on span "Insert Internal Link from Keyword" at bounding box center [689, 293] width 189 height 18
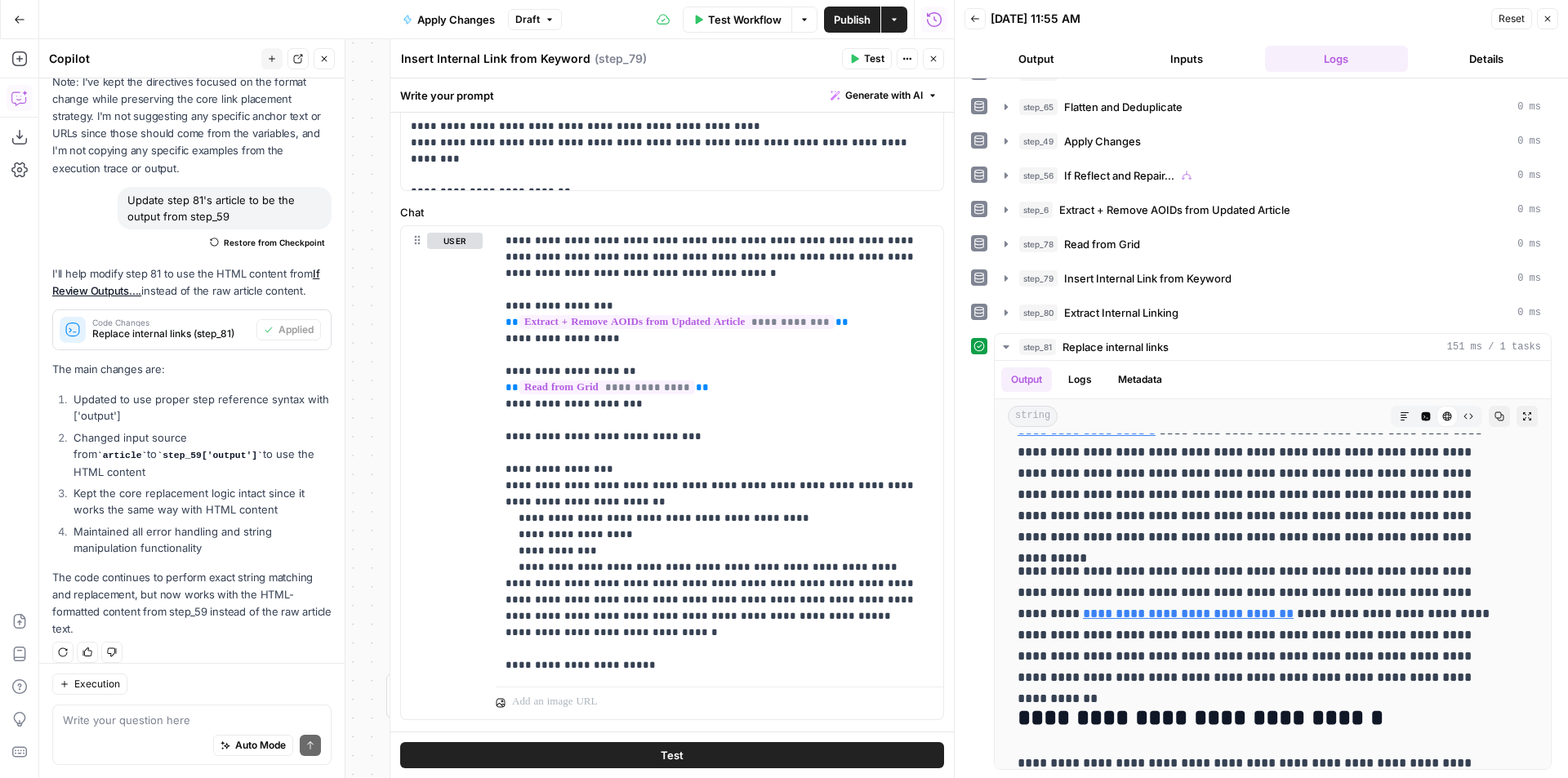
scroll to position [490, 0]
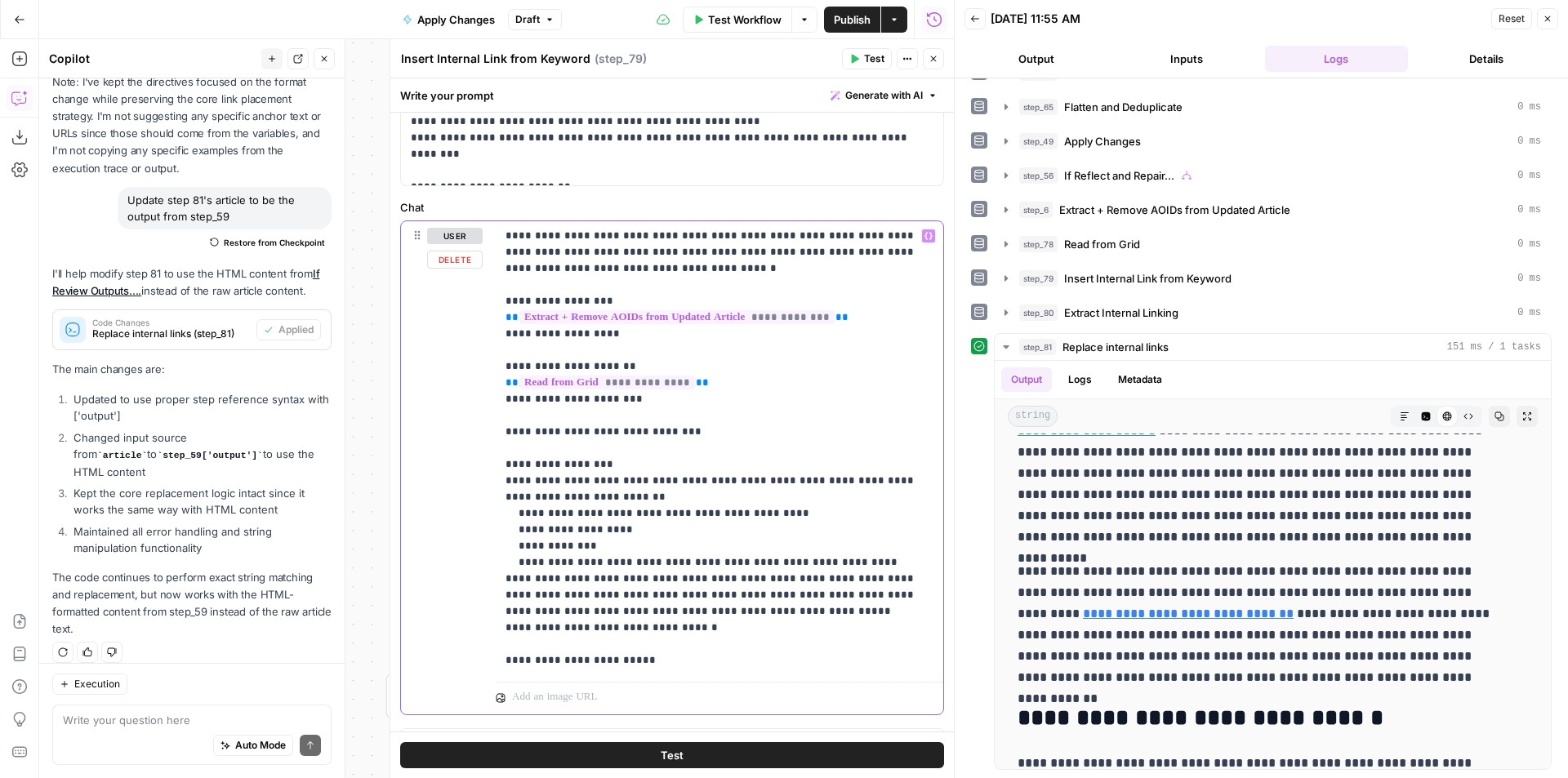
click at [684, 271] on p "**********" at bounding box center [713, 448] width 416 height 441
click at [1293, 607] on link "**********" at bounding box center [1188, 613] width 211 height 12
click at [701, 269] on p "**********" at bounding box center [713, 448] width 416 height 441
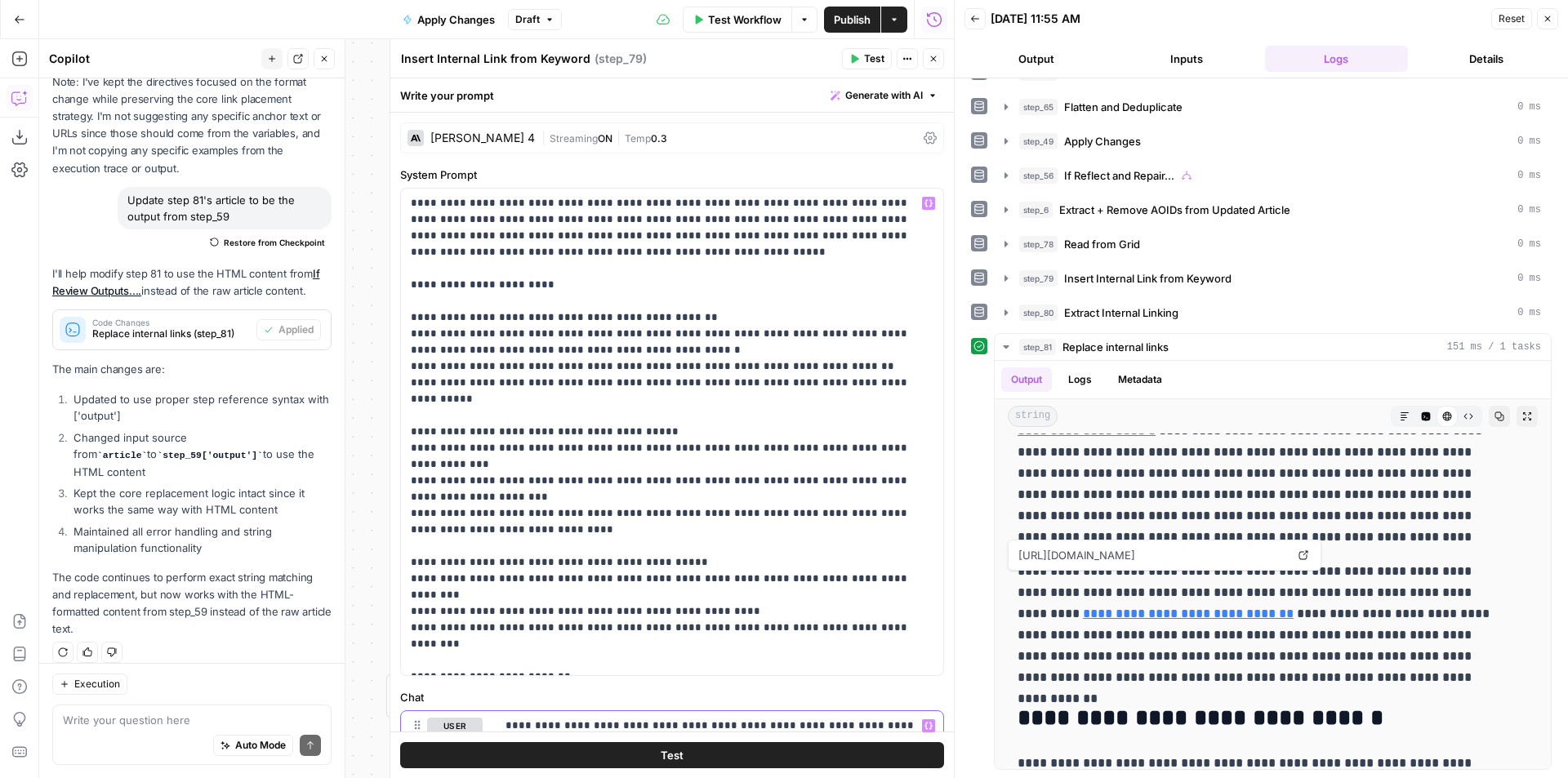
scroll to position [408, 0]
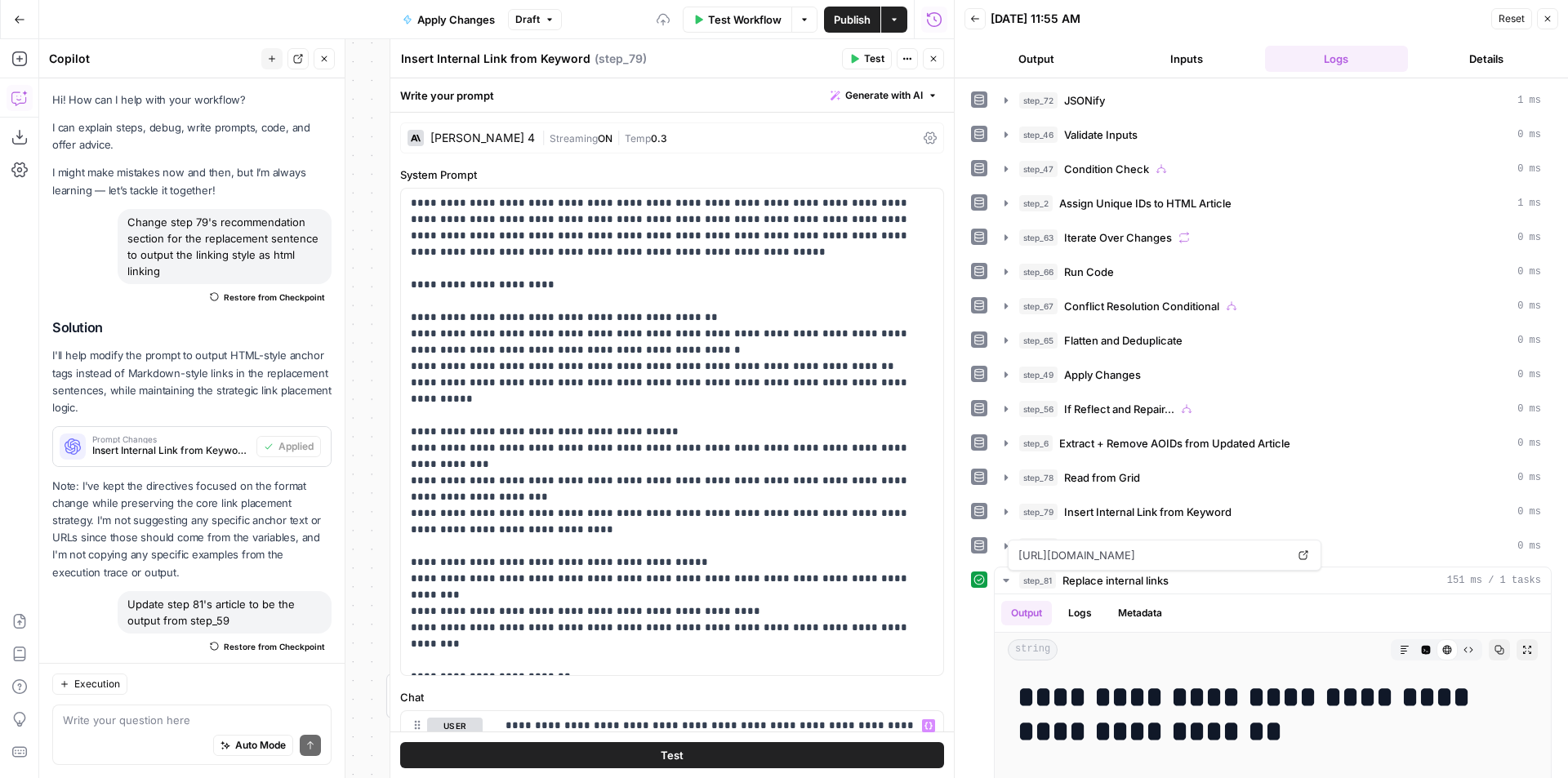
scroll to position [408, 0]
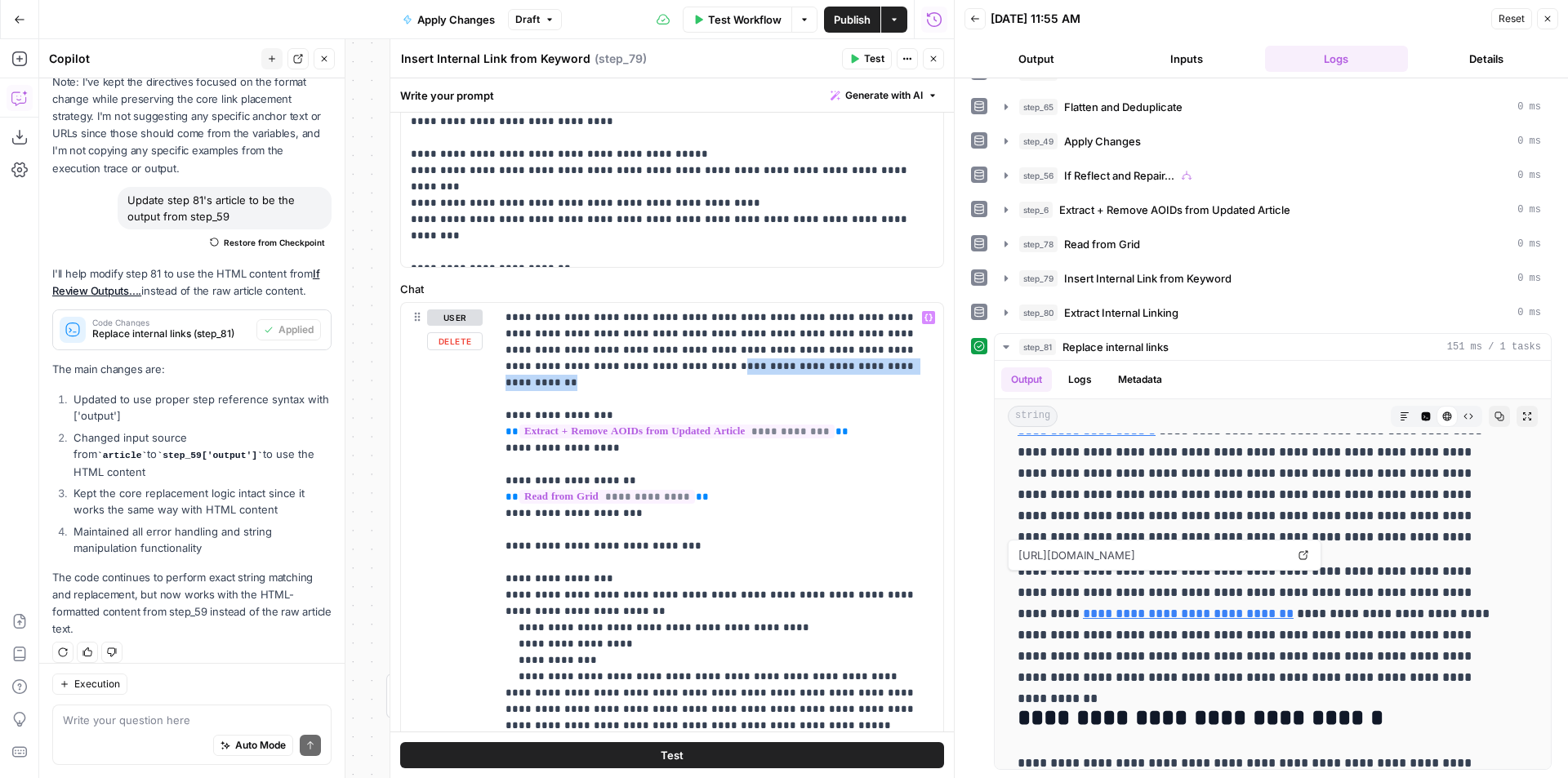
drag, startPoint x: 820, startPoint y: 368, endPoint x: 614, endPoint y: 368, distance: 206.0
click at [614, 368] on p "**********" at bounding box center [713, 537] width 416 height 457
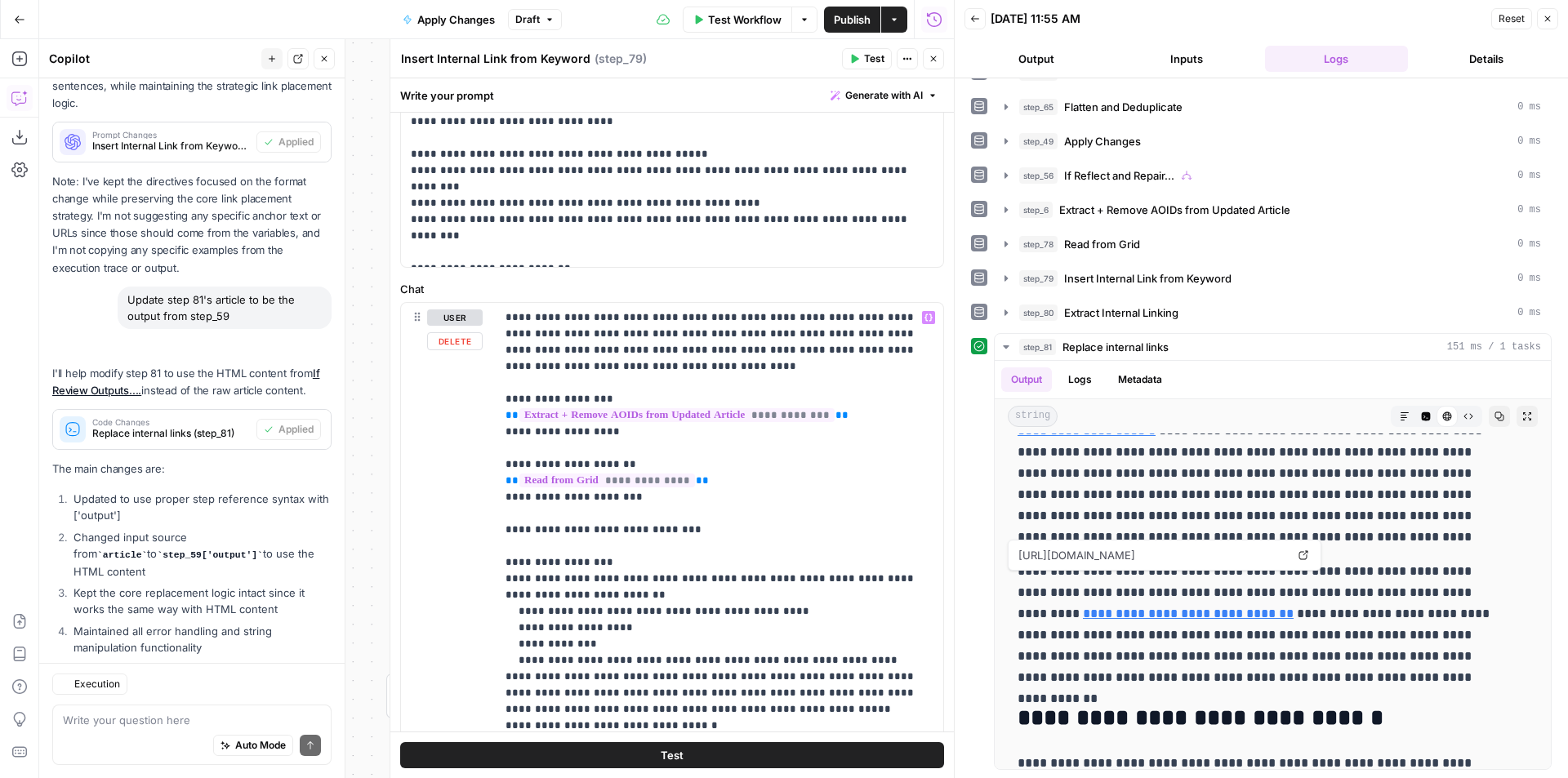
scroll to position [404, 0]
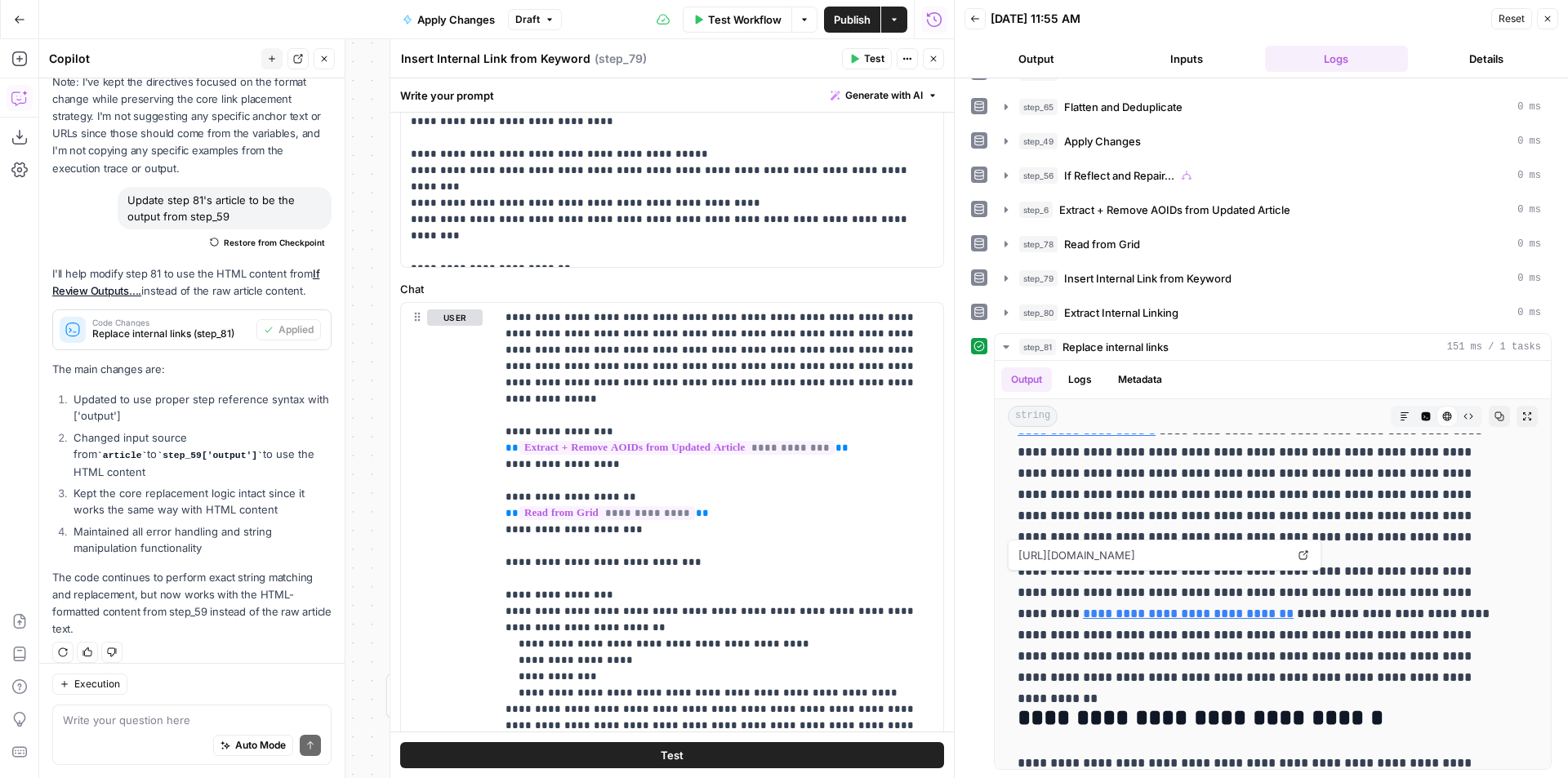
click at [760, 764] on button "Test" at bounding box center [671, 755] width 544 height 26
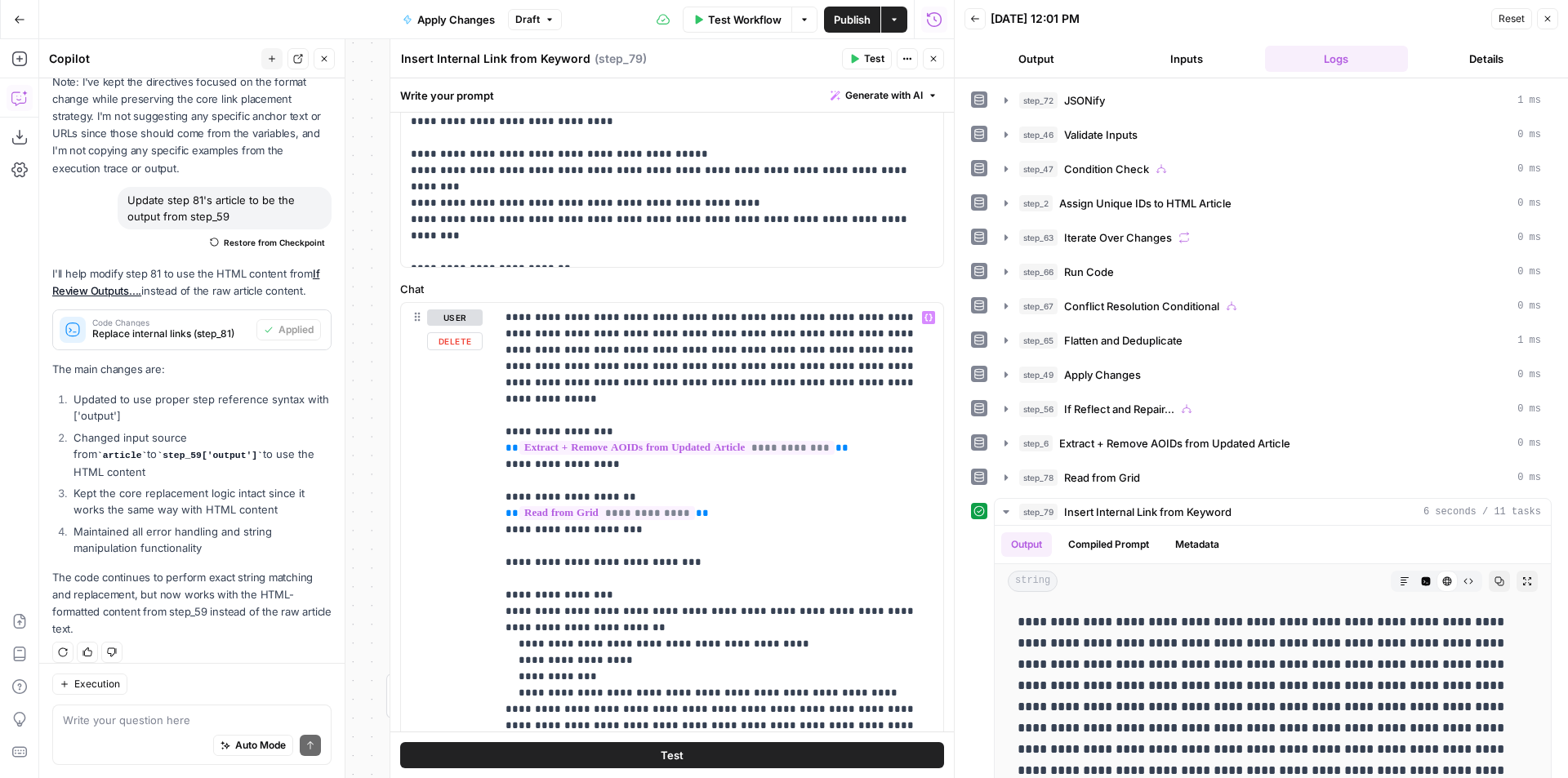
scroll to position [67, 0]
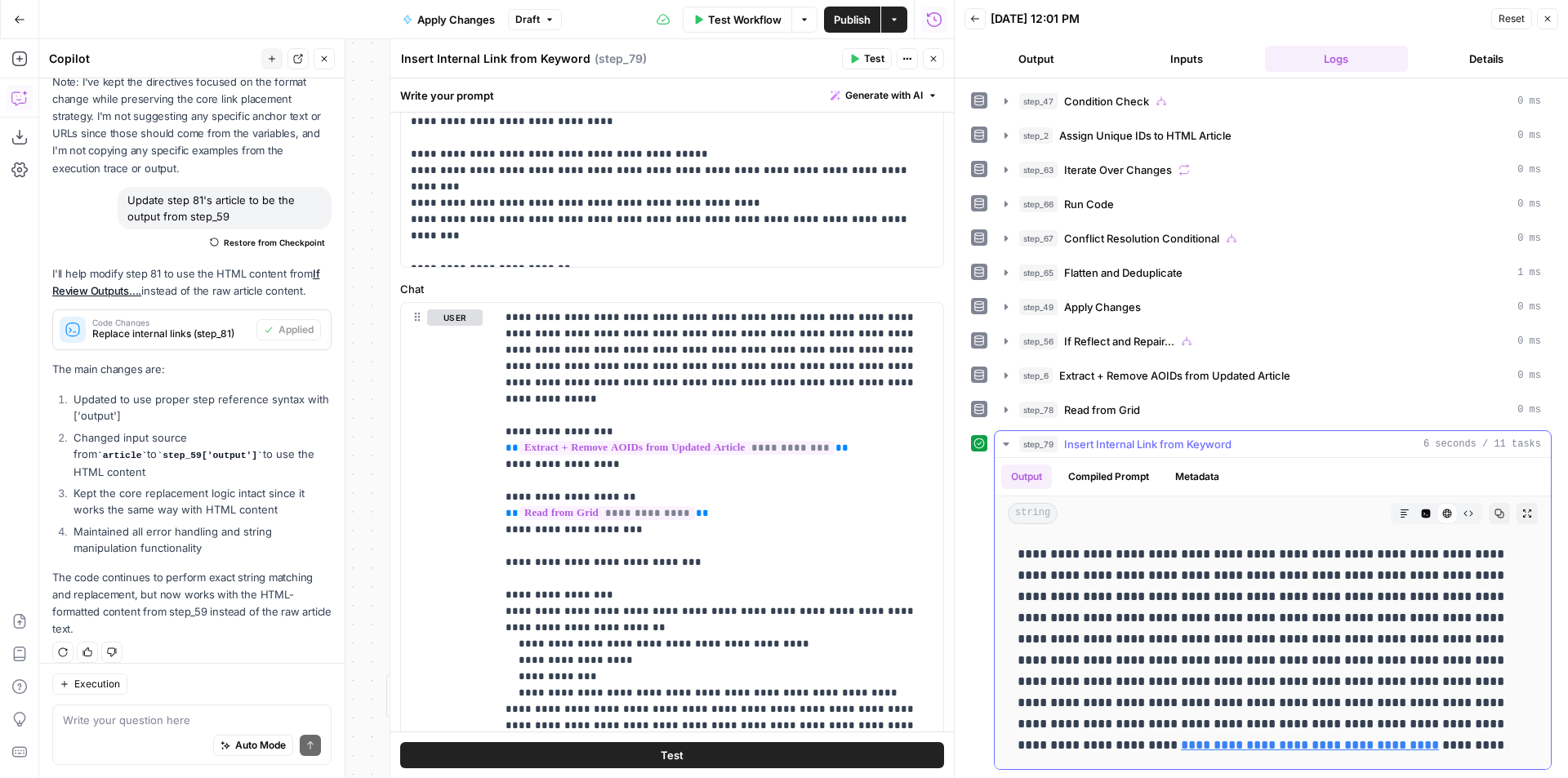
click at [1223, 442] on span "Insert Internal Link from Keyword" at bounding box center [1147, 444] width 167 height 17
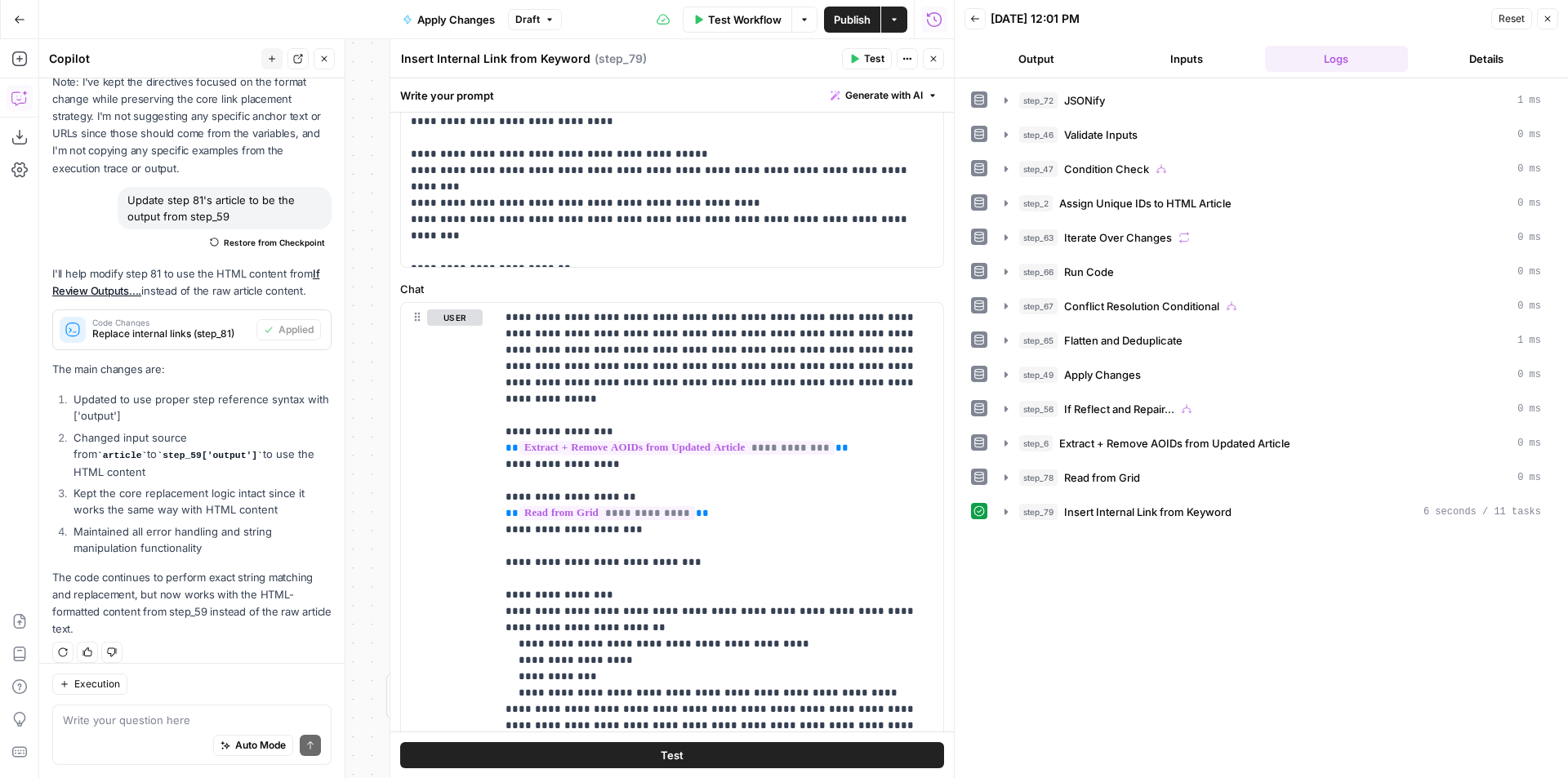
scroll to position [0, 0]
click at [929, 60] on icon "button" at bounding box center [932, 59] width 10 height 10
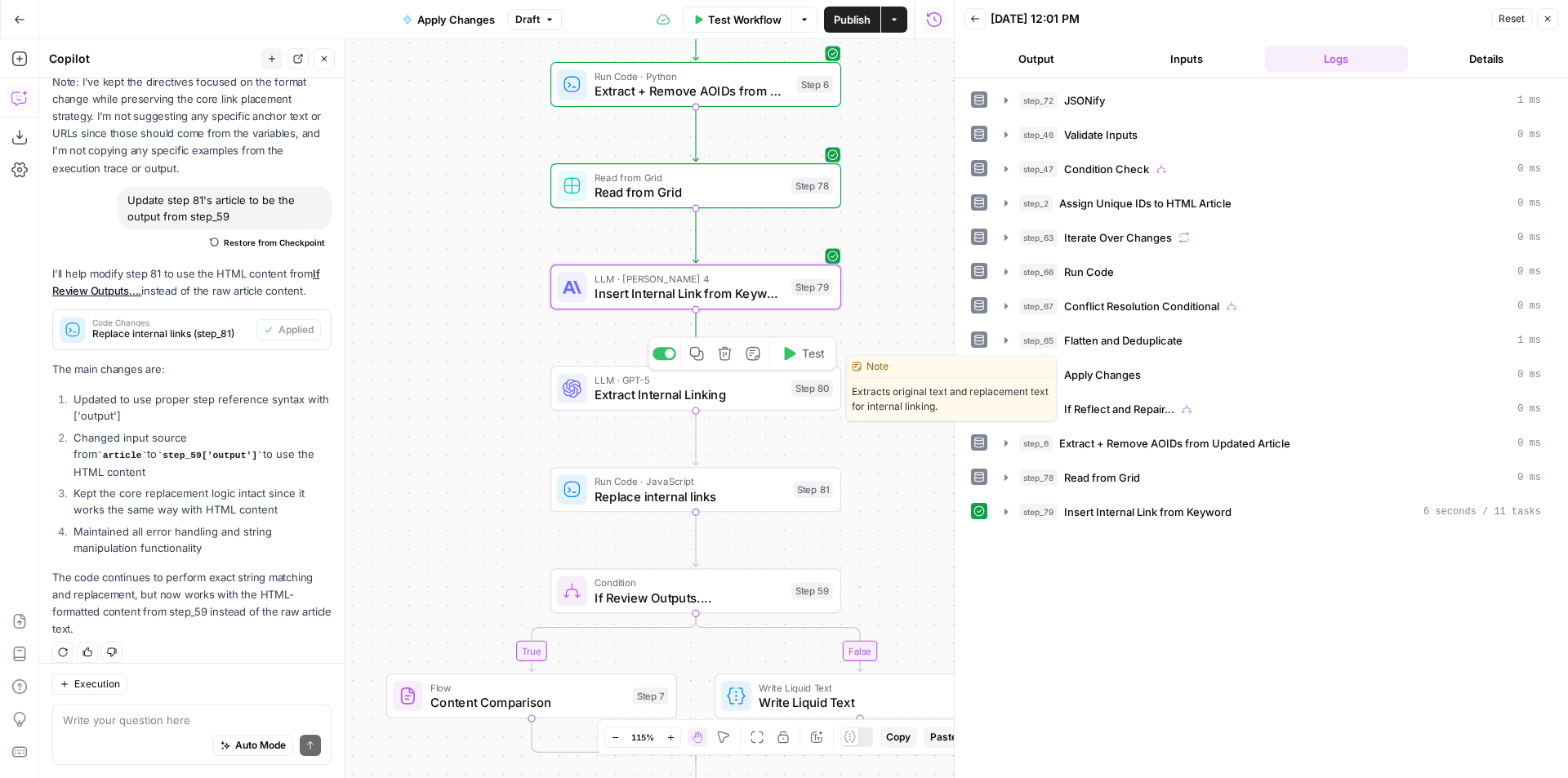
click at [799, 361] on button "Test" at bounding box center [802, 354] width 58 height 25
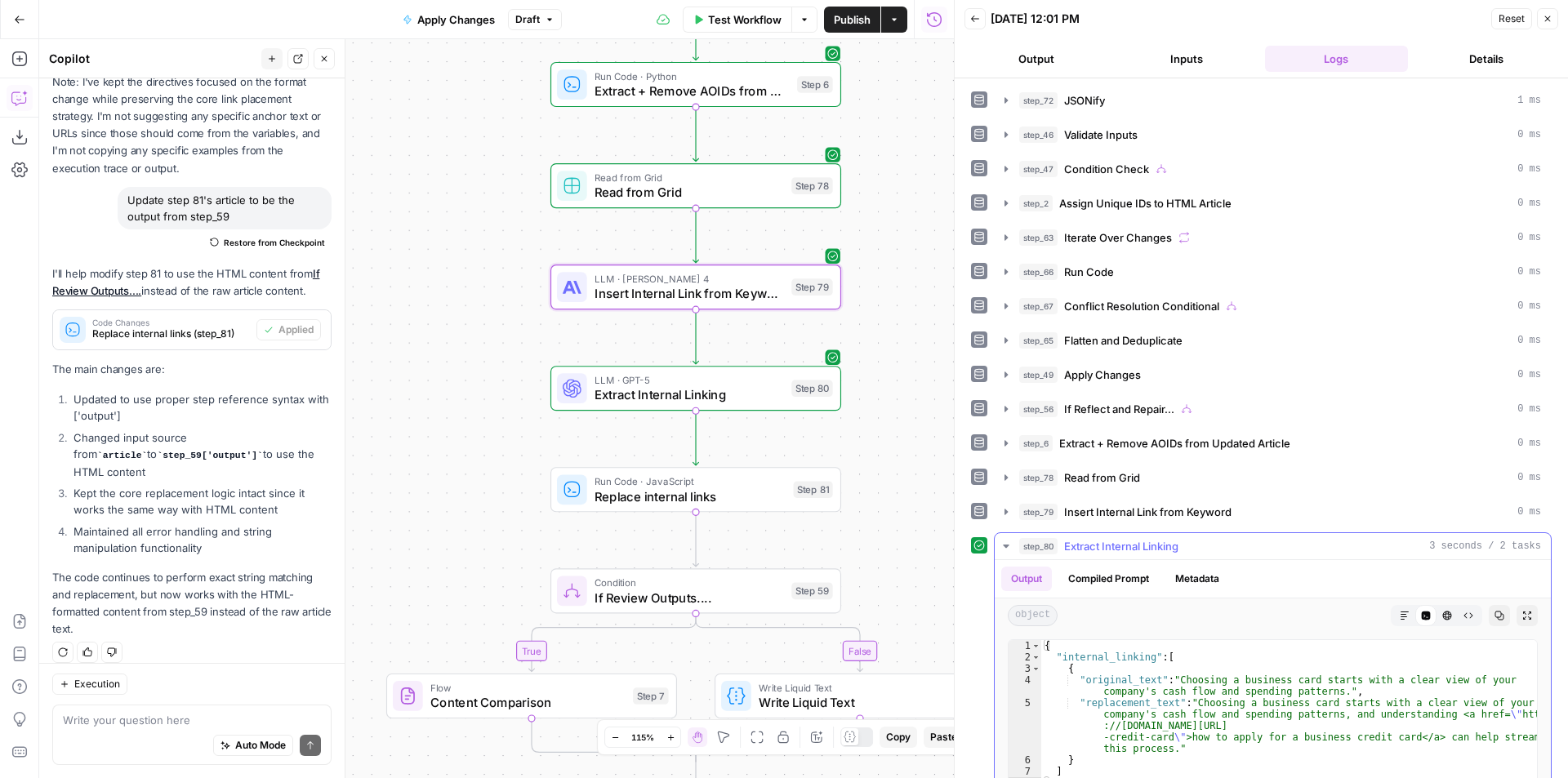
scroll to position [200, 0]
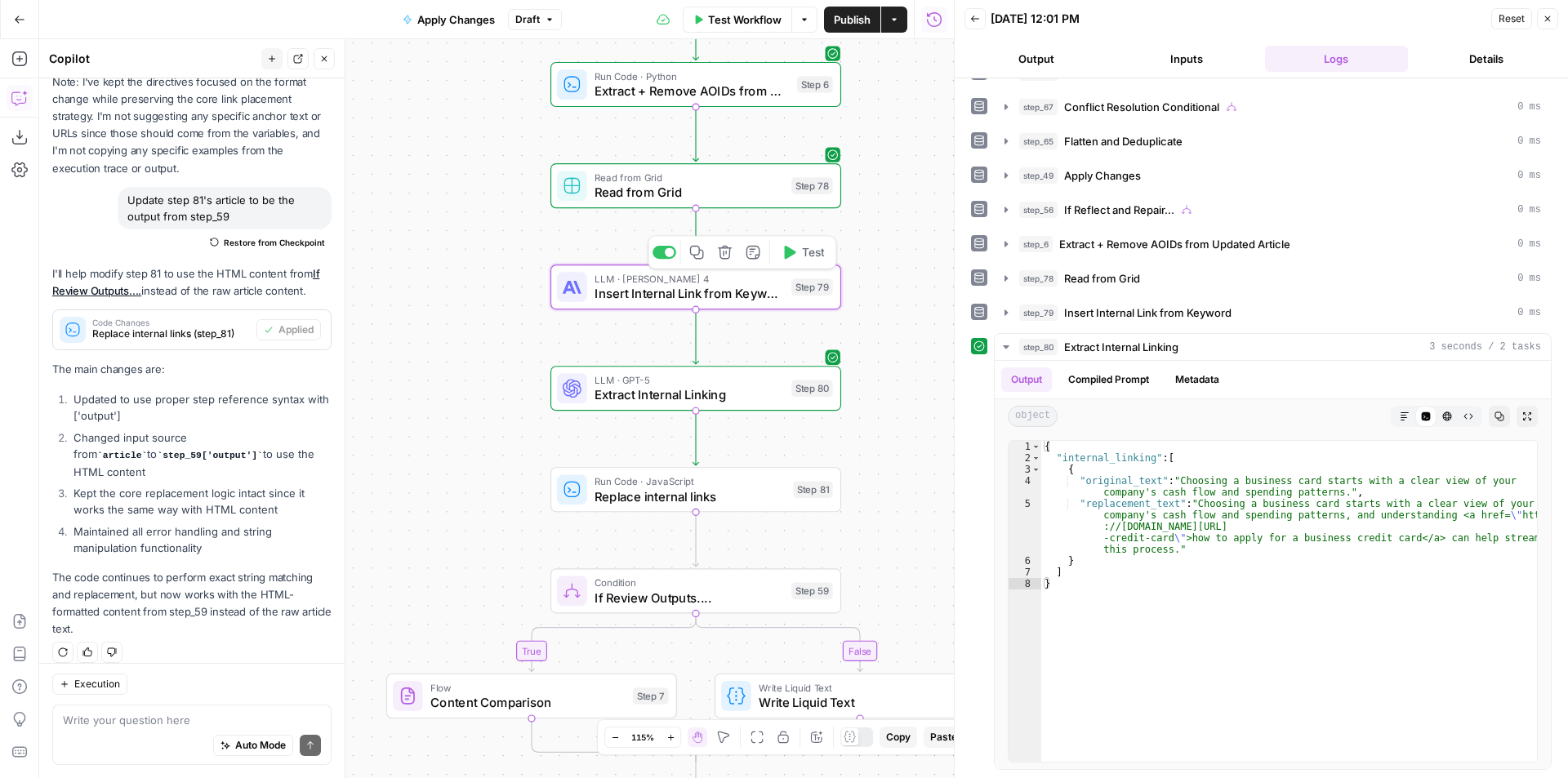
click at [729, 294] on span "Insert Internal Link from Keyword" at bounding box center [689, 293] width 189 height 18
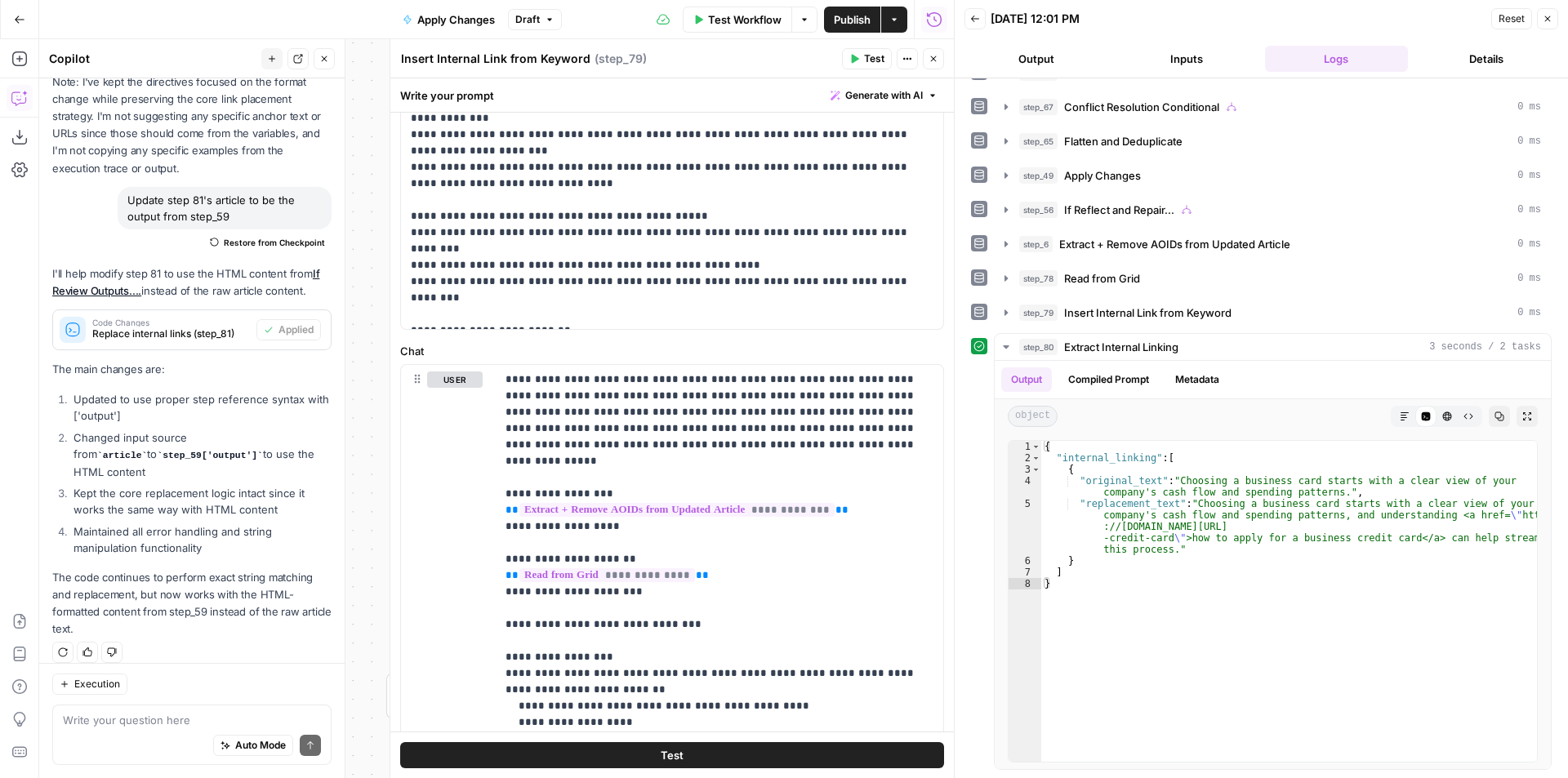
scroll to position [490, 0]
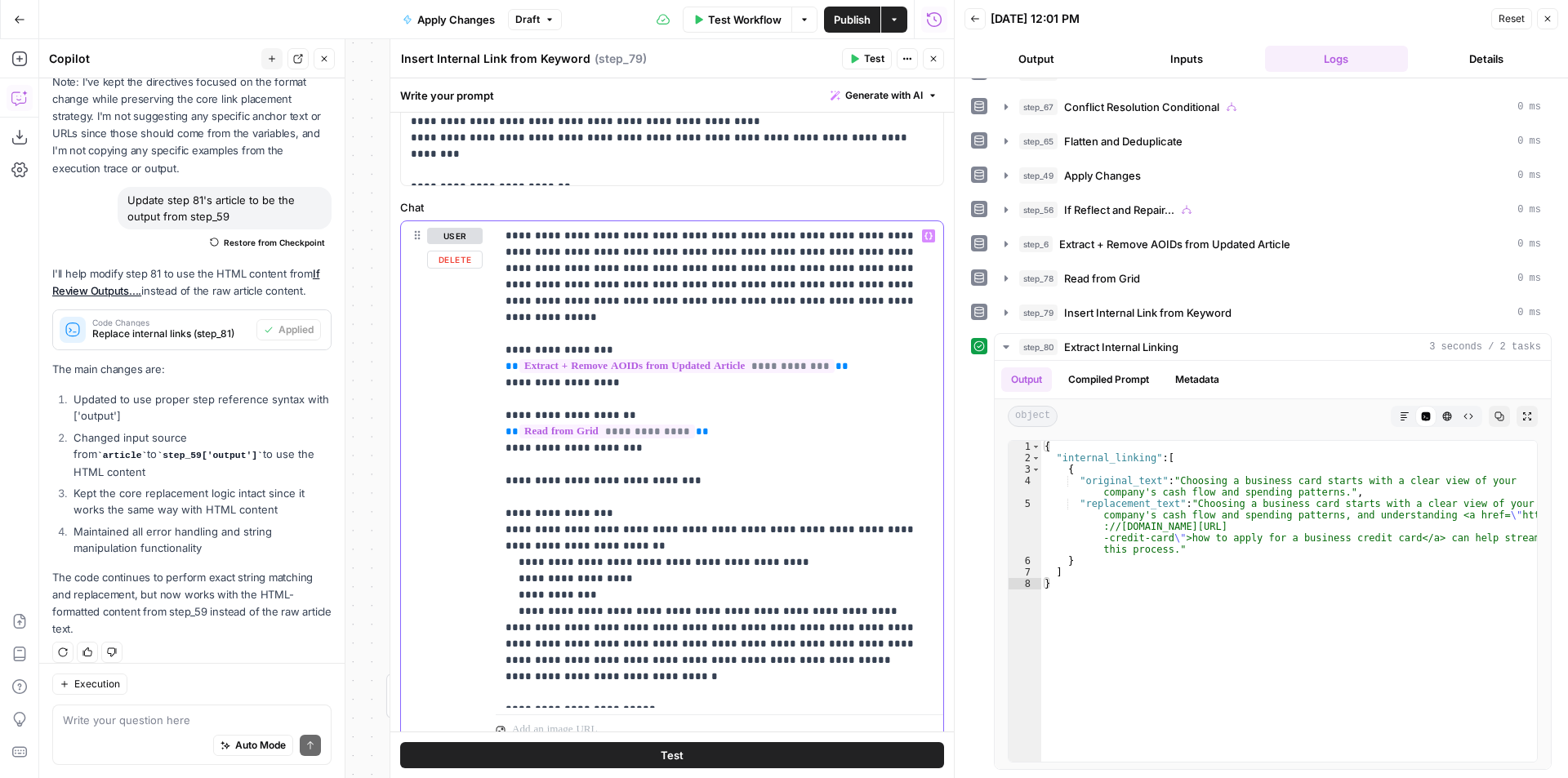
click at [816, 300] on p "**********" at bounding box center [713, 464] width 416 height 473
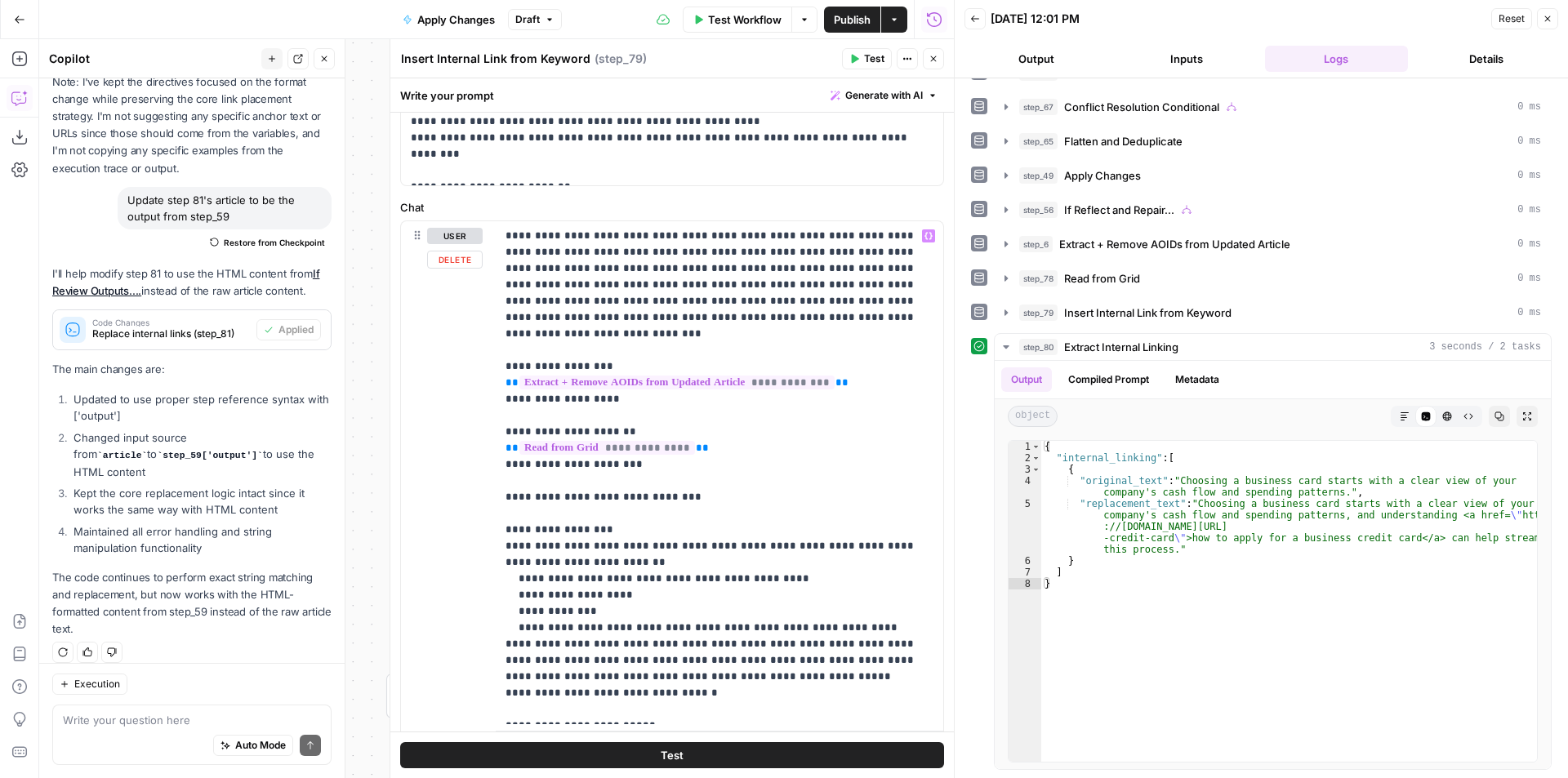
click at [785, 758] on button "Test" at bounding box center [671, 755] width 544 height 26
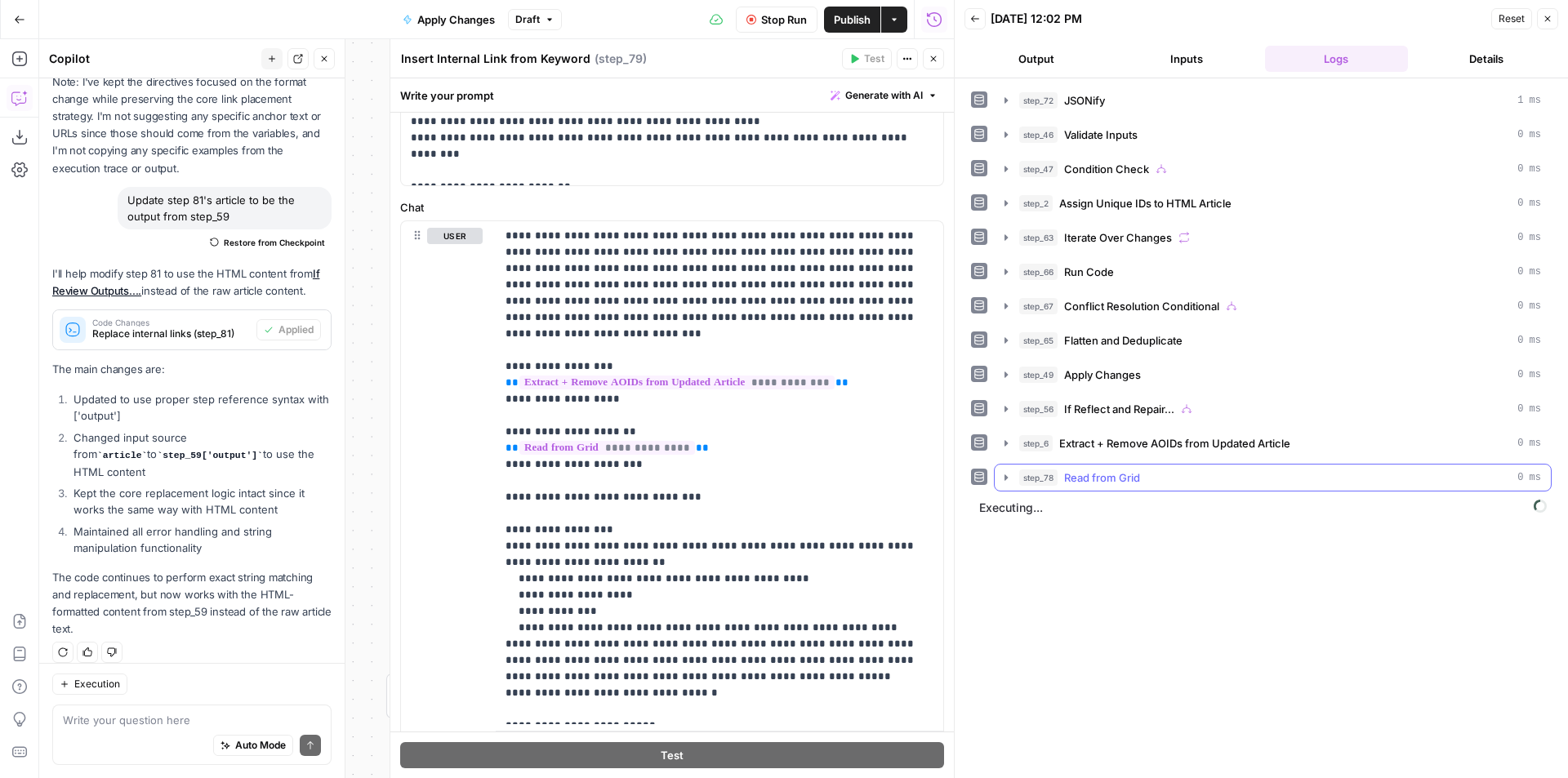
click at [1108, 483] on span "Read from Grid" at bounding box center [1101, 477] width 76 height 17
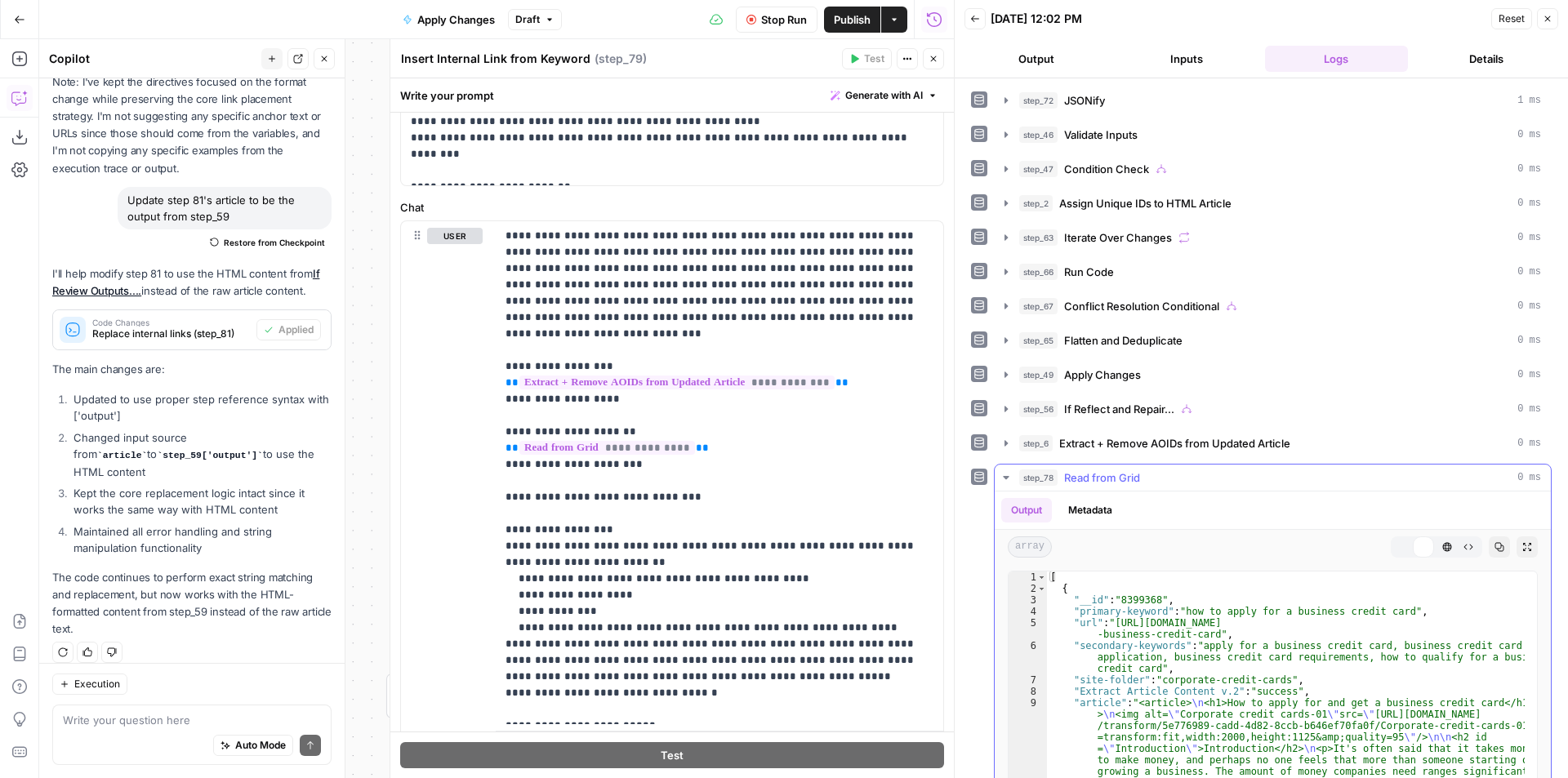
click at [1108, 483] on span "Read from Grid" at bounding box center [1101, 477] width 76 height 17
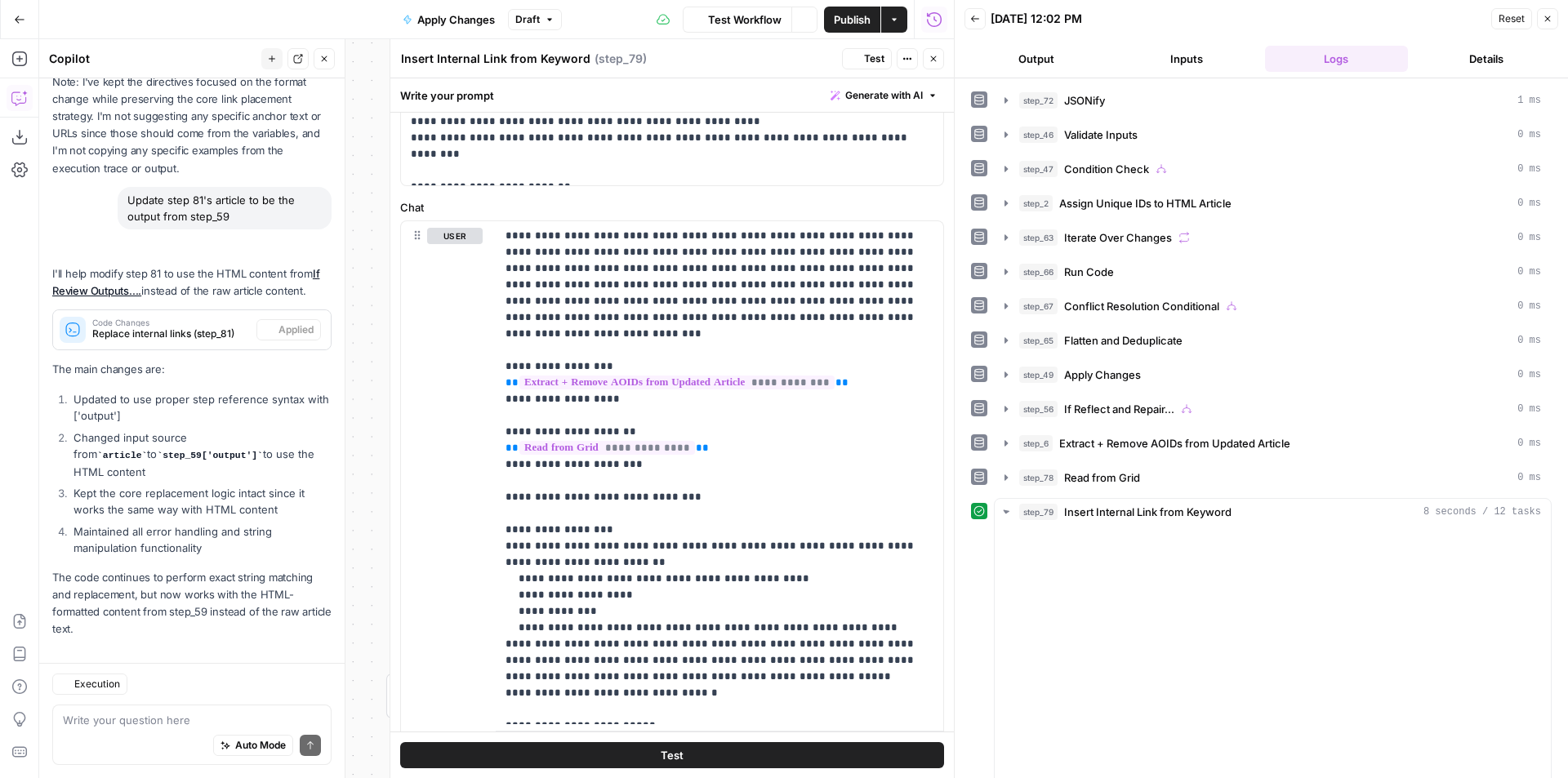
scroll to position [404, 0]
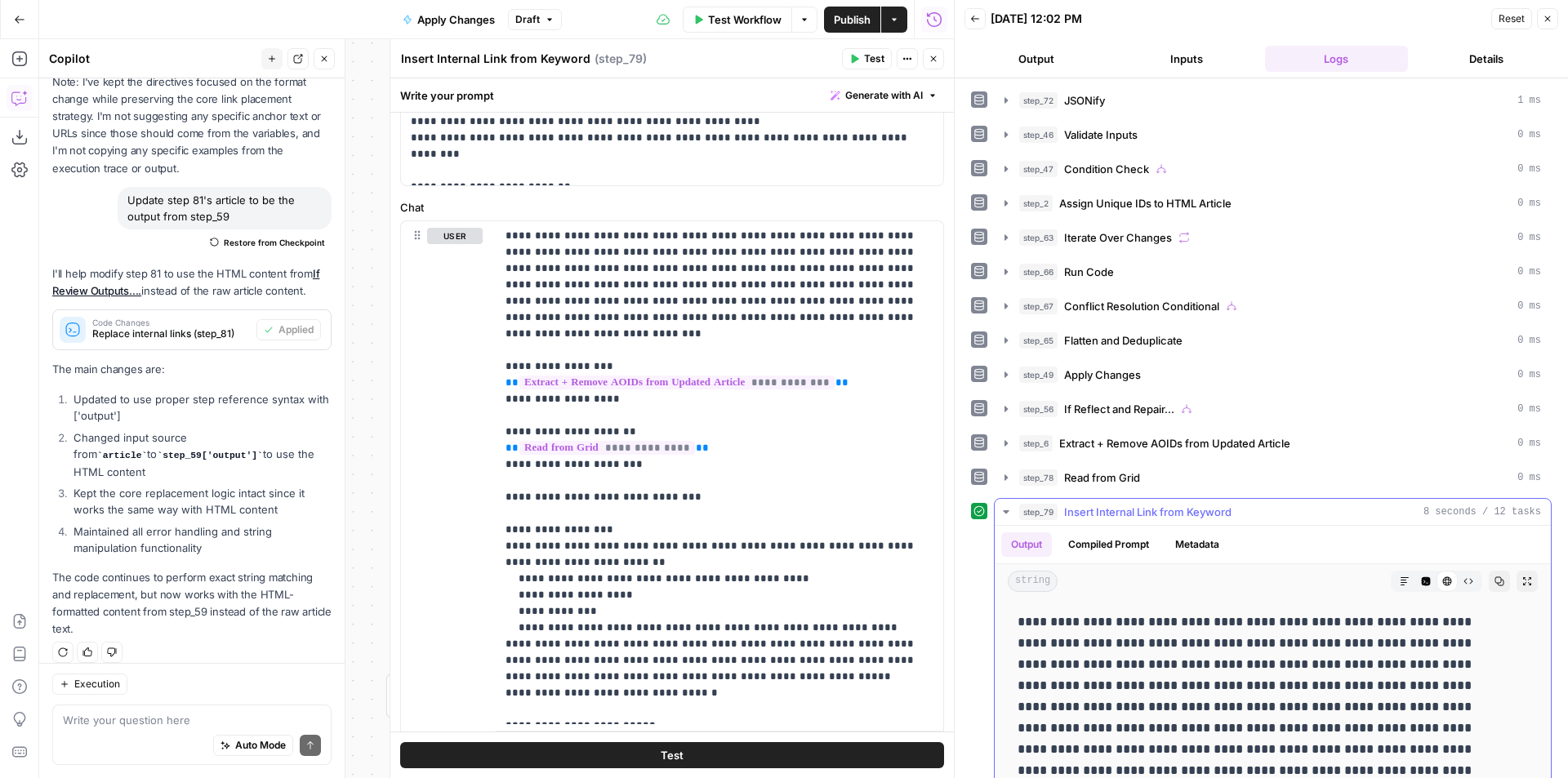
click at [1422, 583] on icon "button" at bounding box center [1426, 581] width 9 height 9
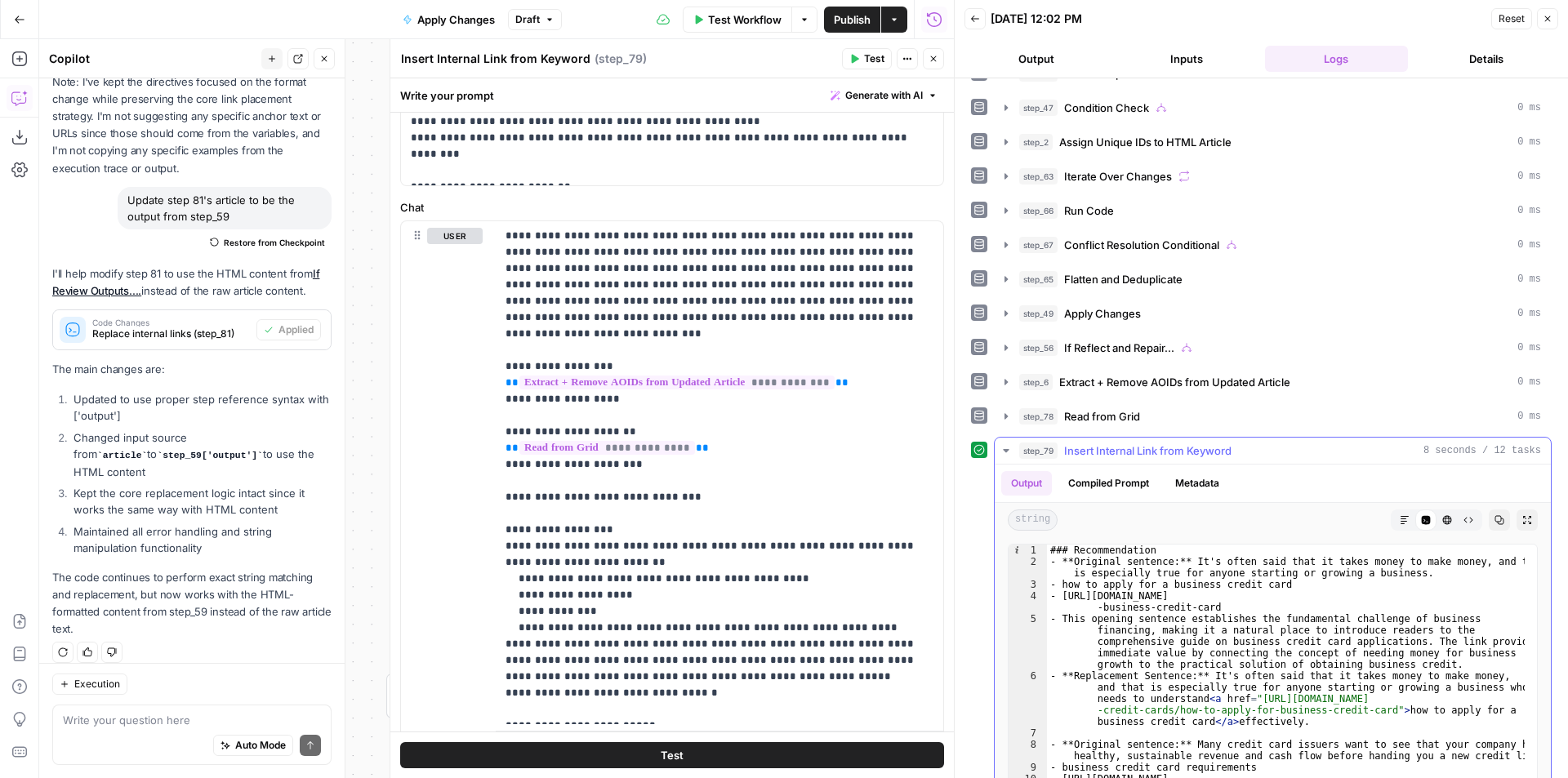
scroll to position [0, 0]
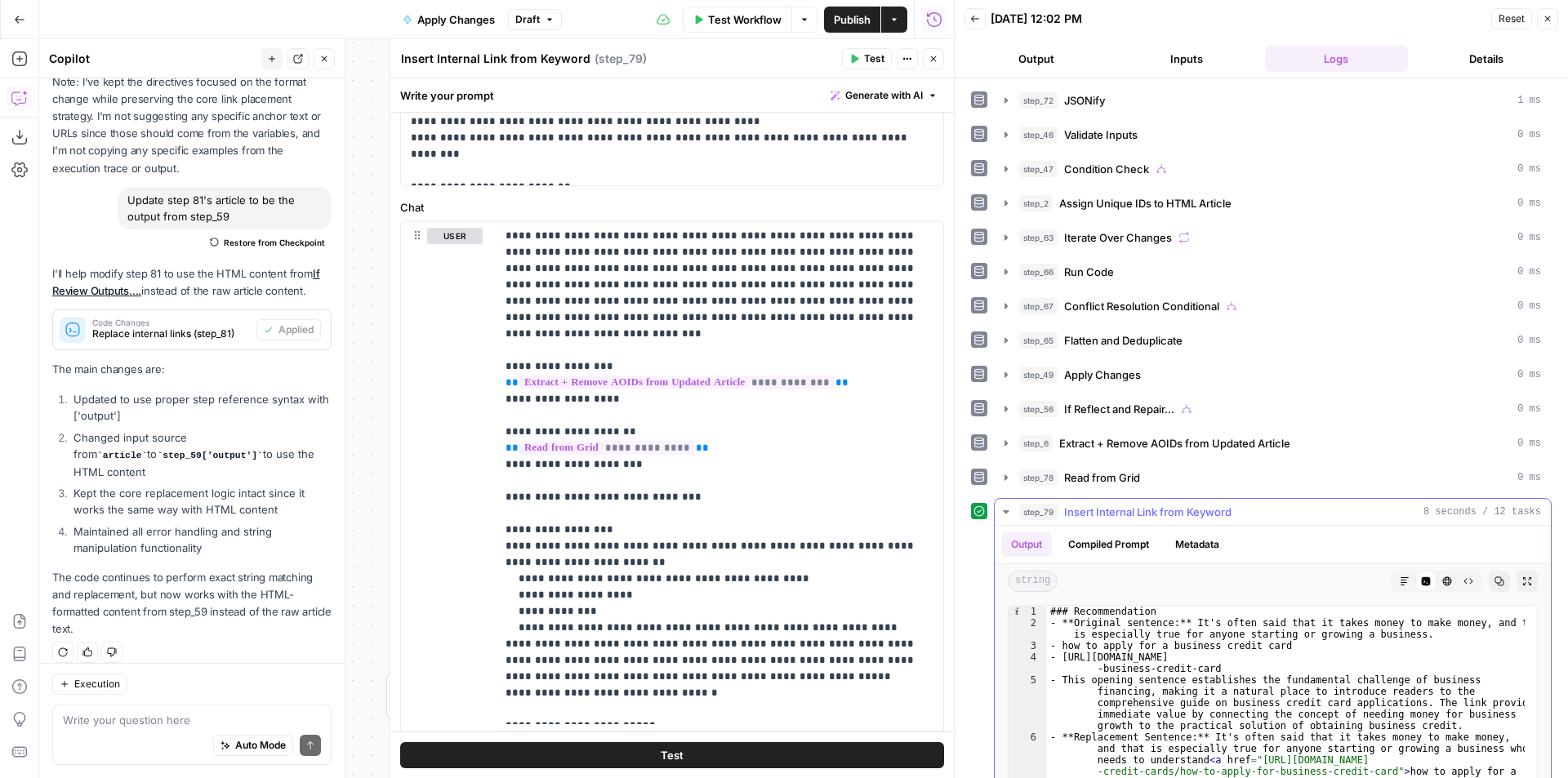
click at [1139, 508] on span "Insert Internal Link from Keyword" at bounding box center [1147, 511] width 167 height 17
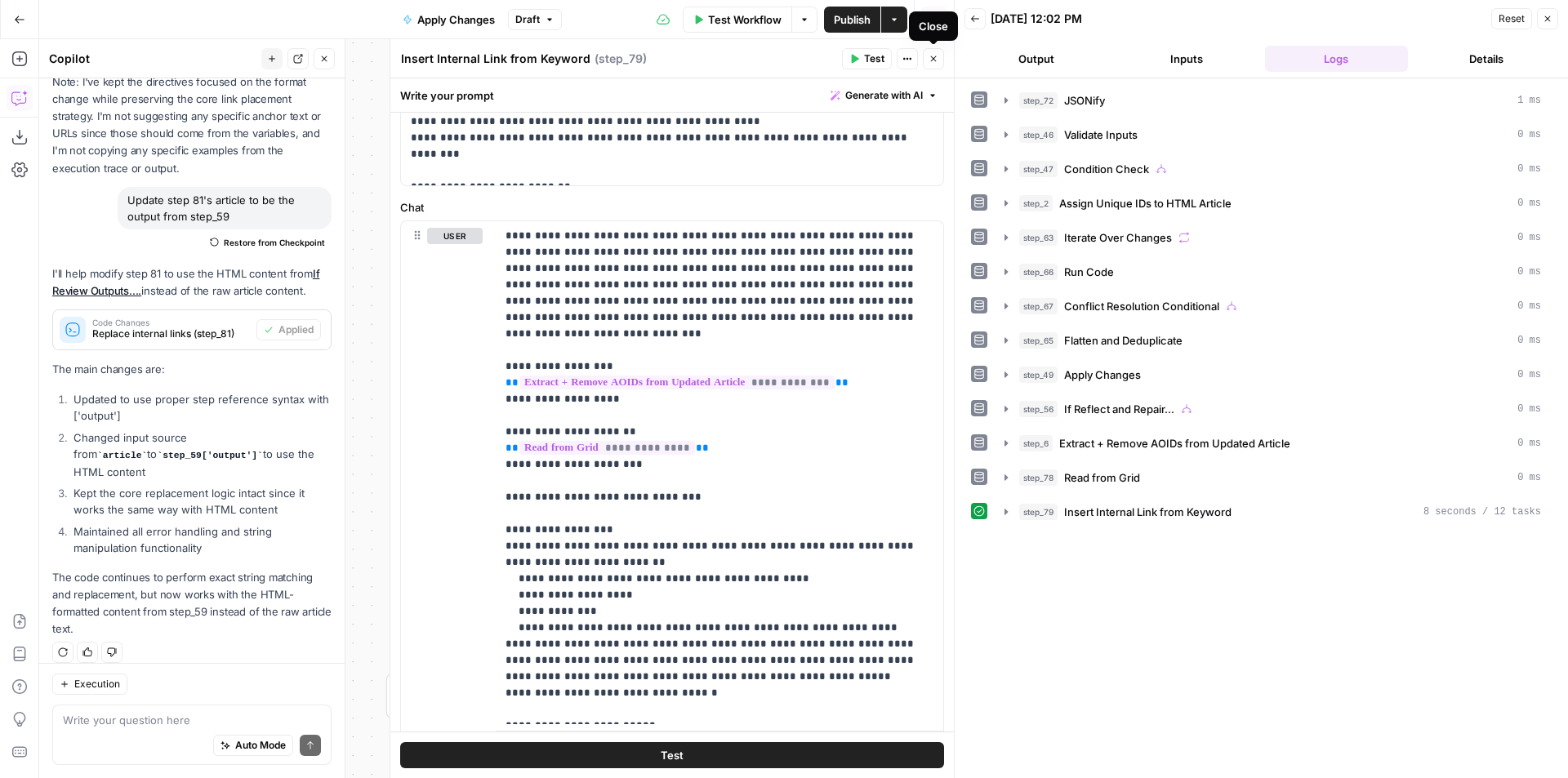
click at [943, 60] on button "Close" at bounding box center [933, 59] width 21 height 21
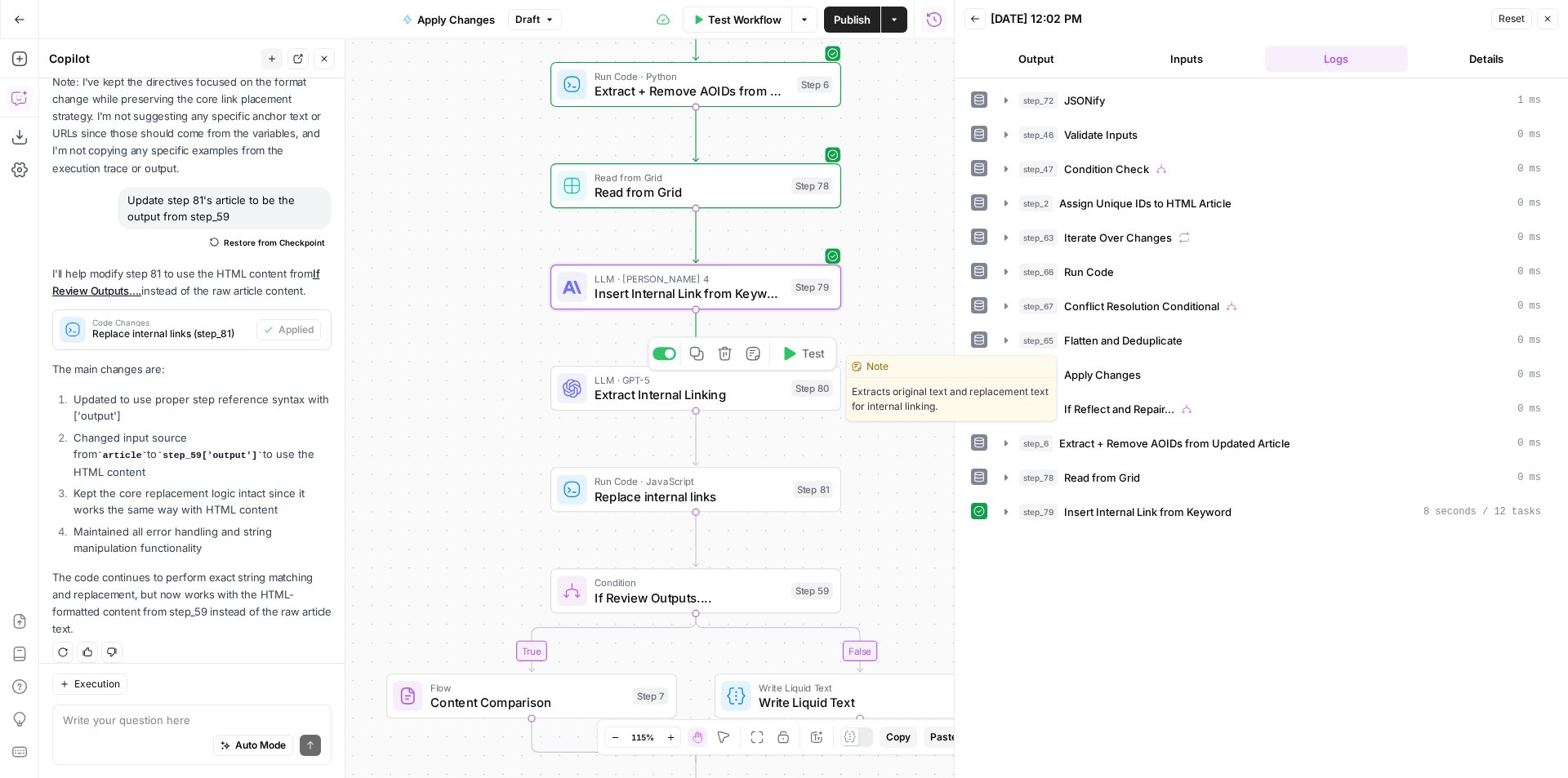
click at [805, 362] on button "Test" at bounding box center [802, 354] width 58 height 25
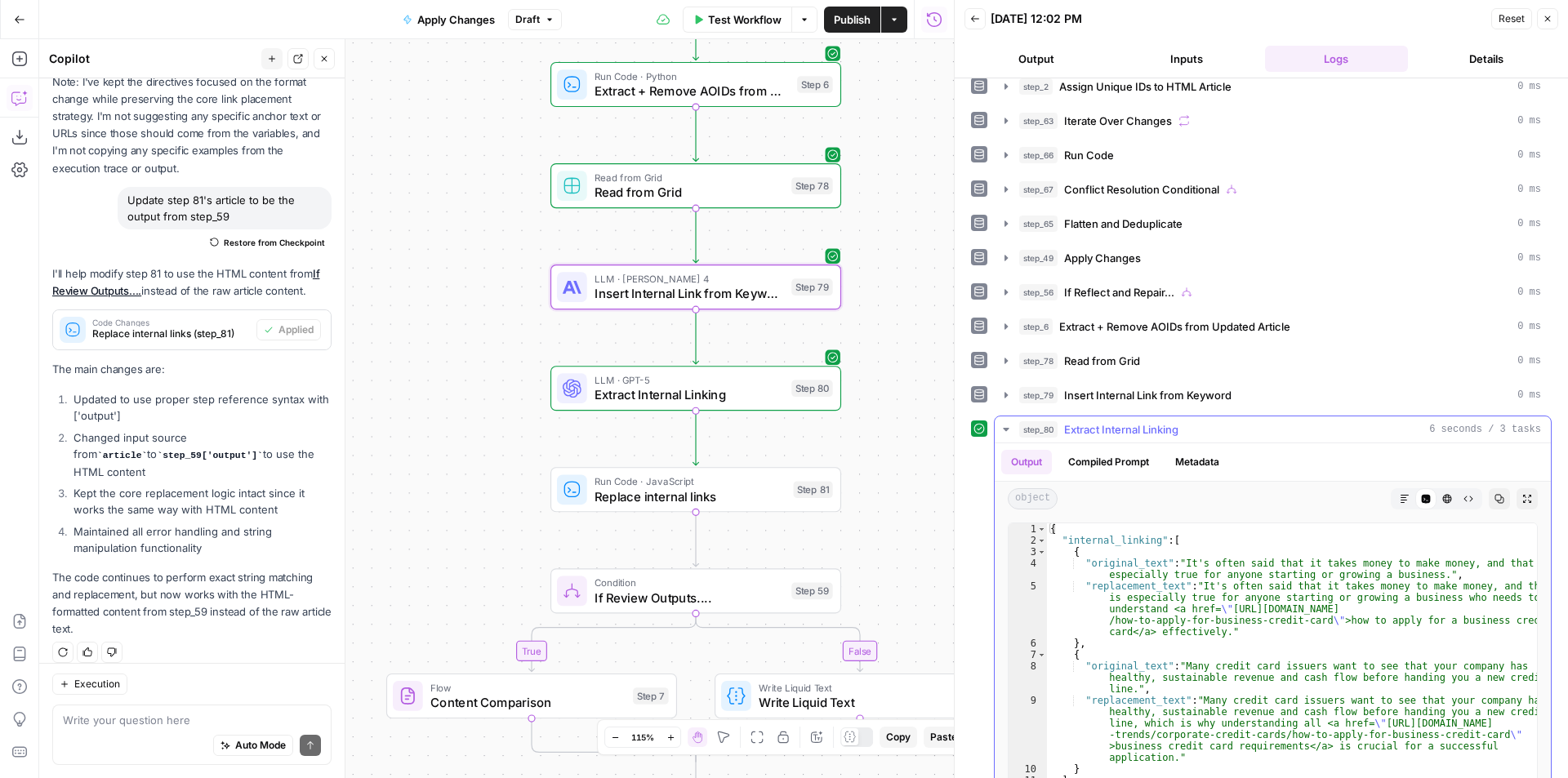
scroll to position [200, 0]
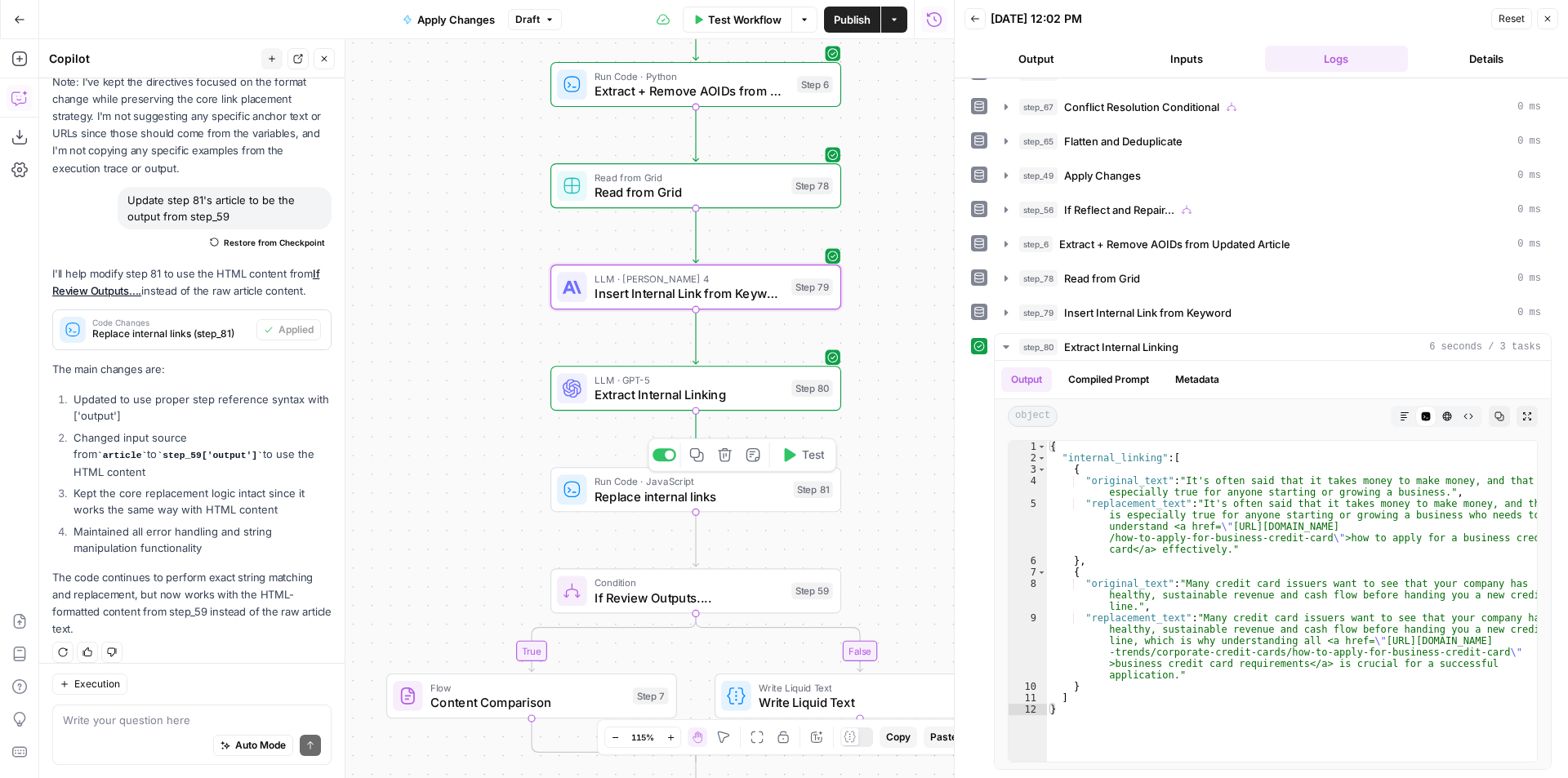
click at [806, 459] on span "Test" at bounding box center [813, 455] width 23 height 18
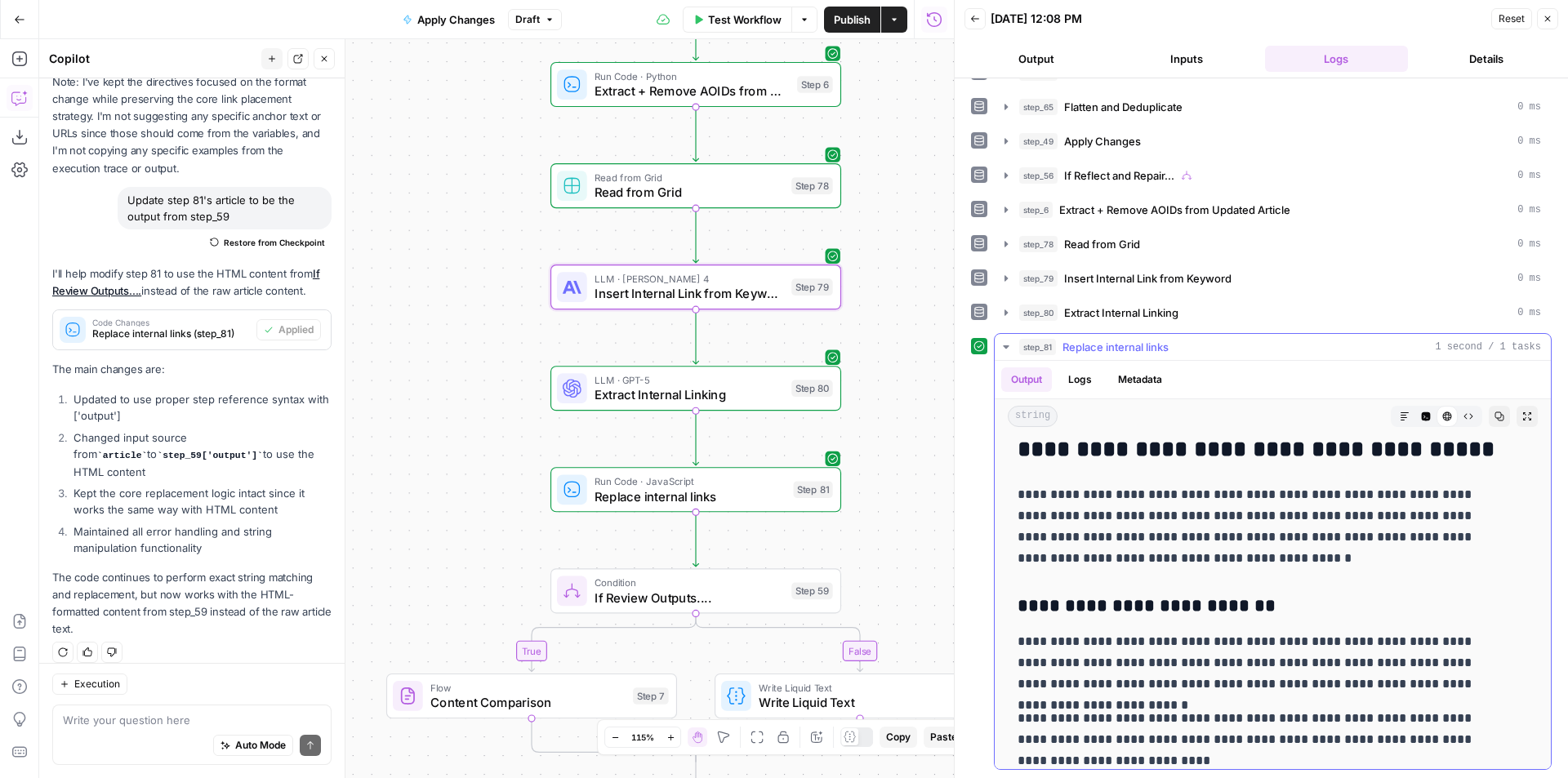
scroll to position [2530, 0]
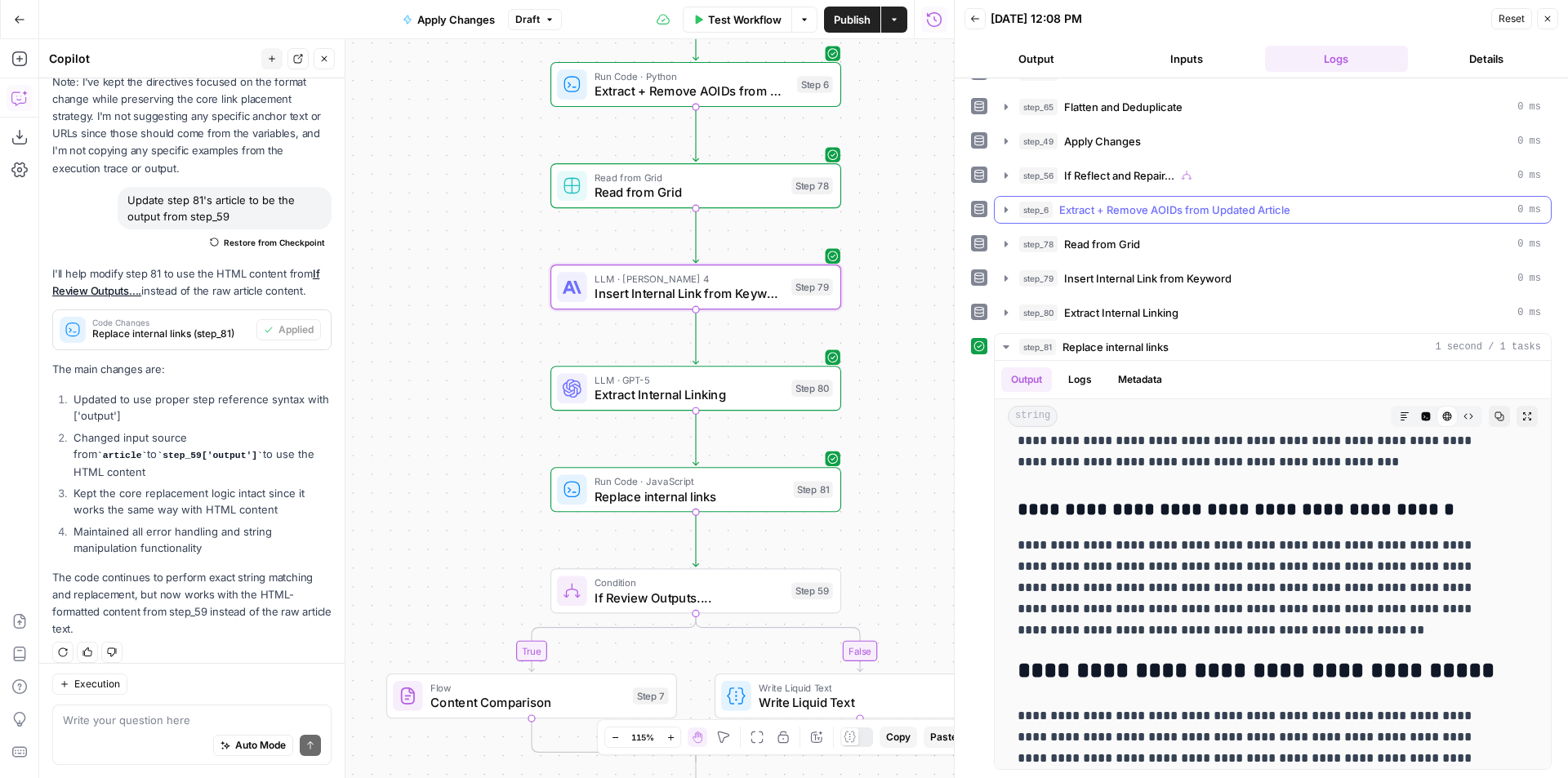
click at [1159, 205] on span "Extract + Remove AOIDs from Updated Article" at bounding box center [1175, 209] width 231 height 17
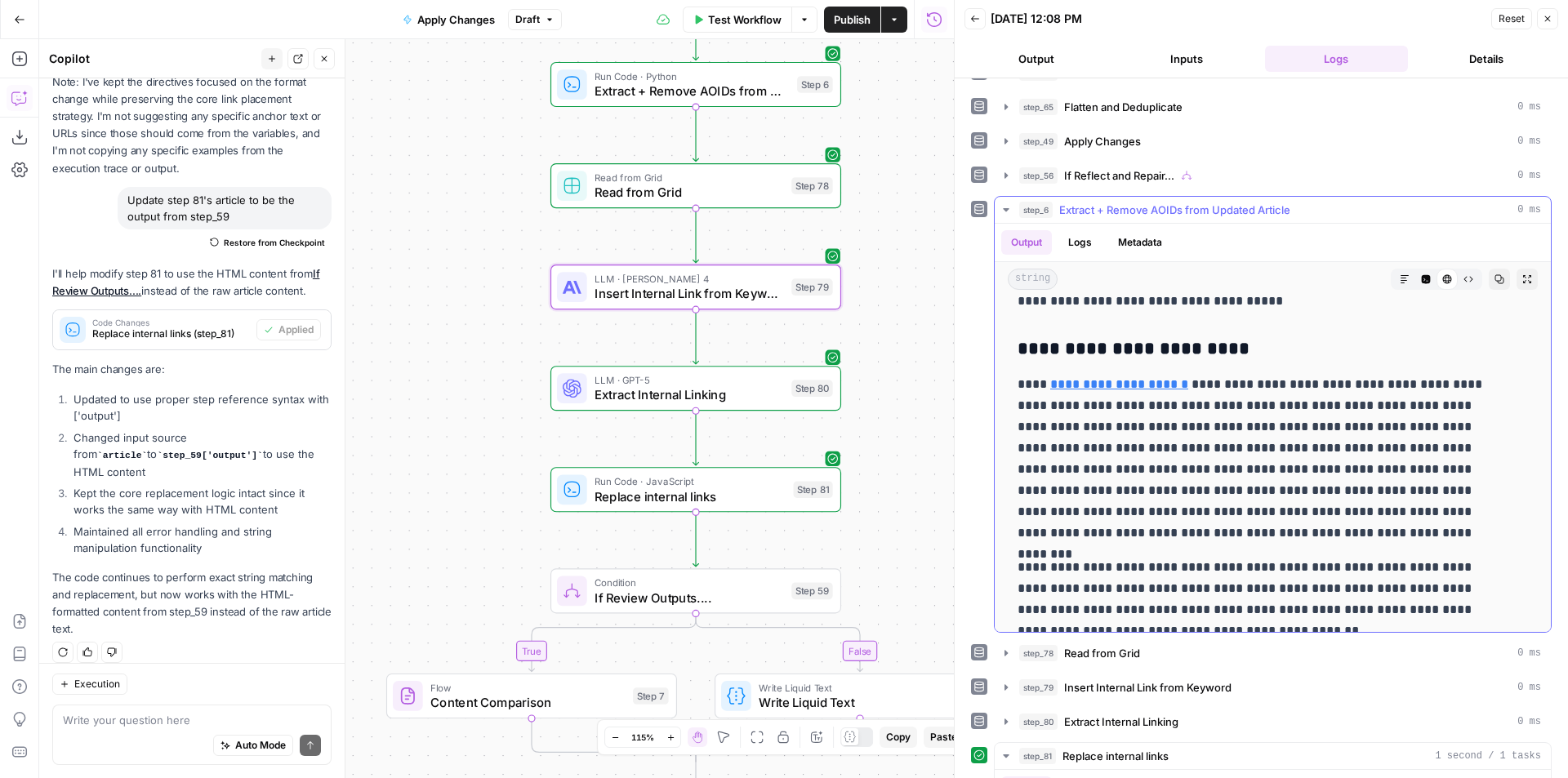
scroll to position [1469, 0]
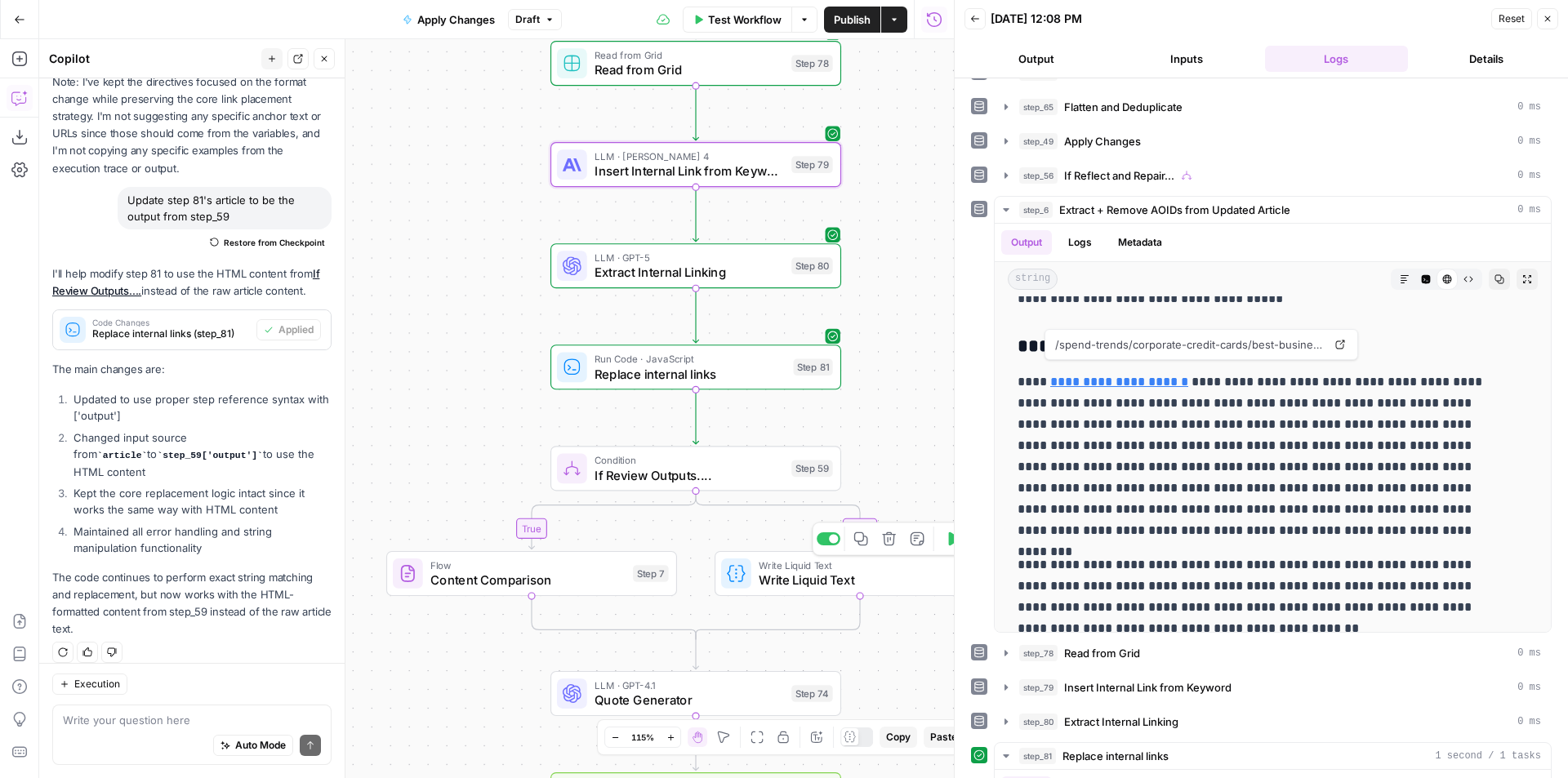
click at [798, 578] on span "Write Liquid Text" at bounding box center [853, 579] width 189 height 18
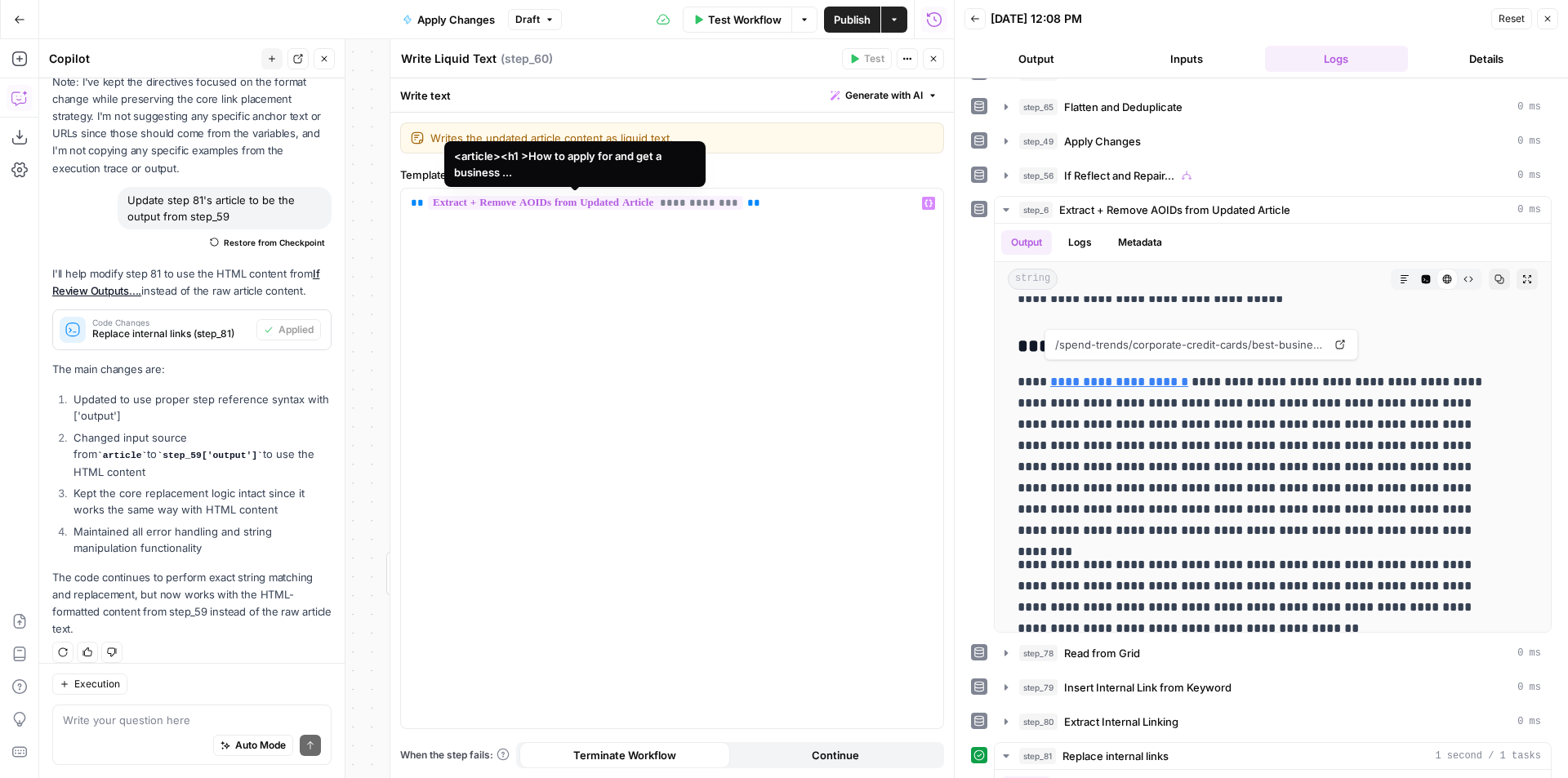
click at [602, 207] on span "**********" at bounding box center [586, 203] width 315 height 14
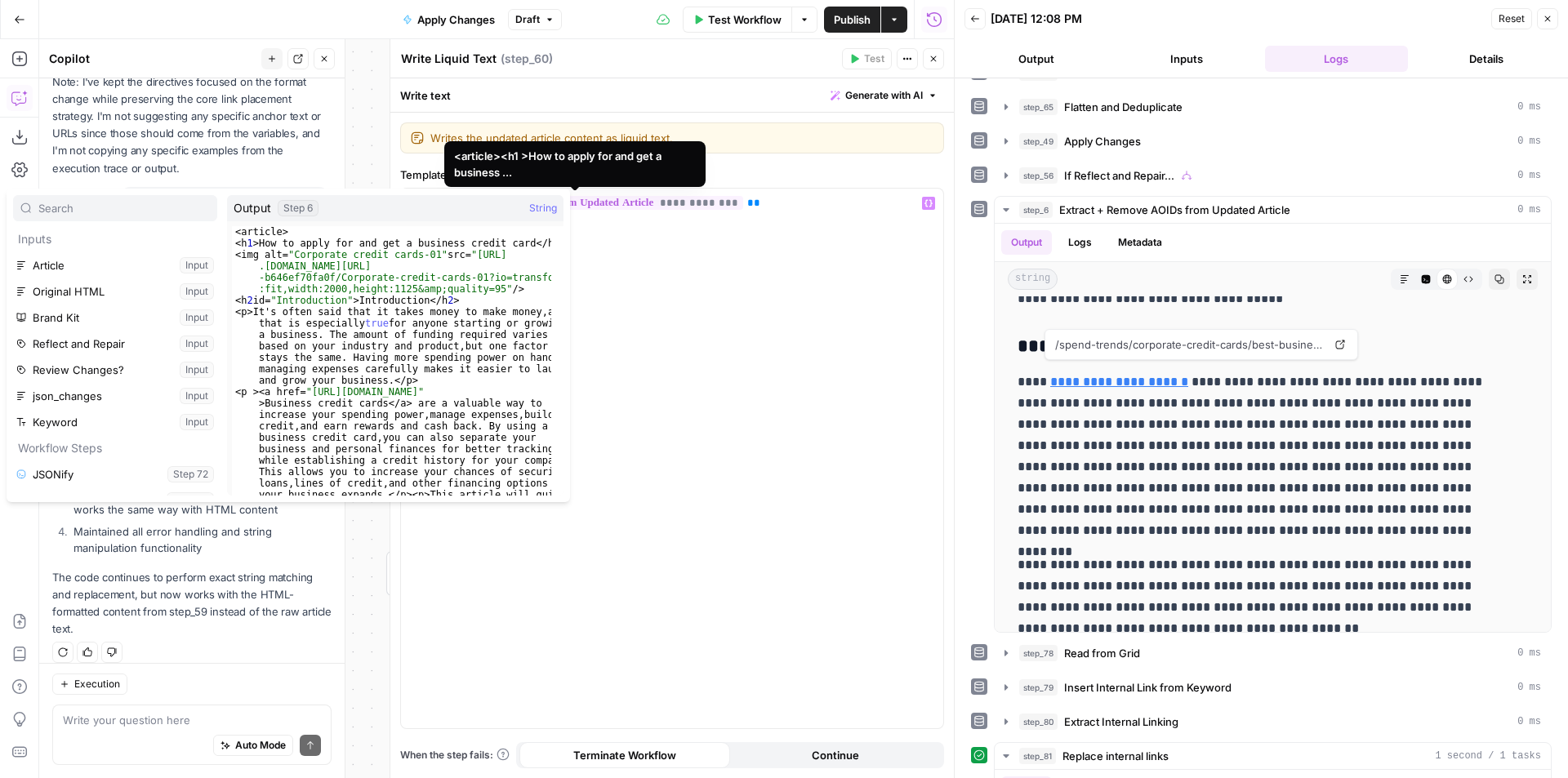
scroll to position [383, 0]
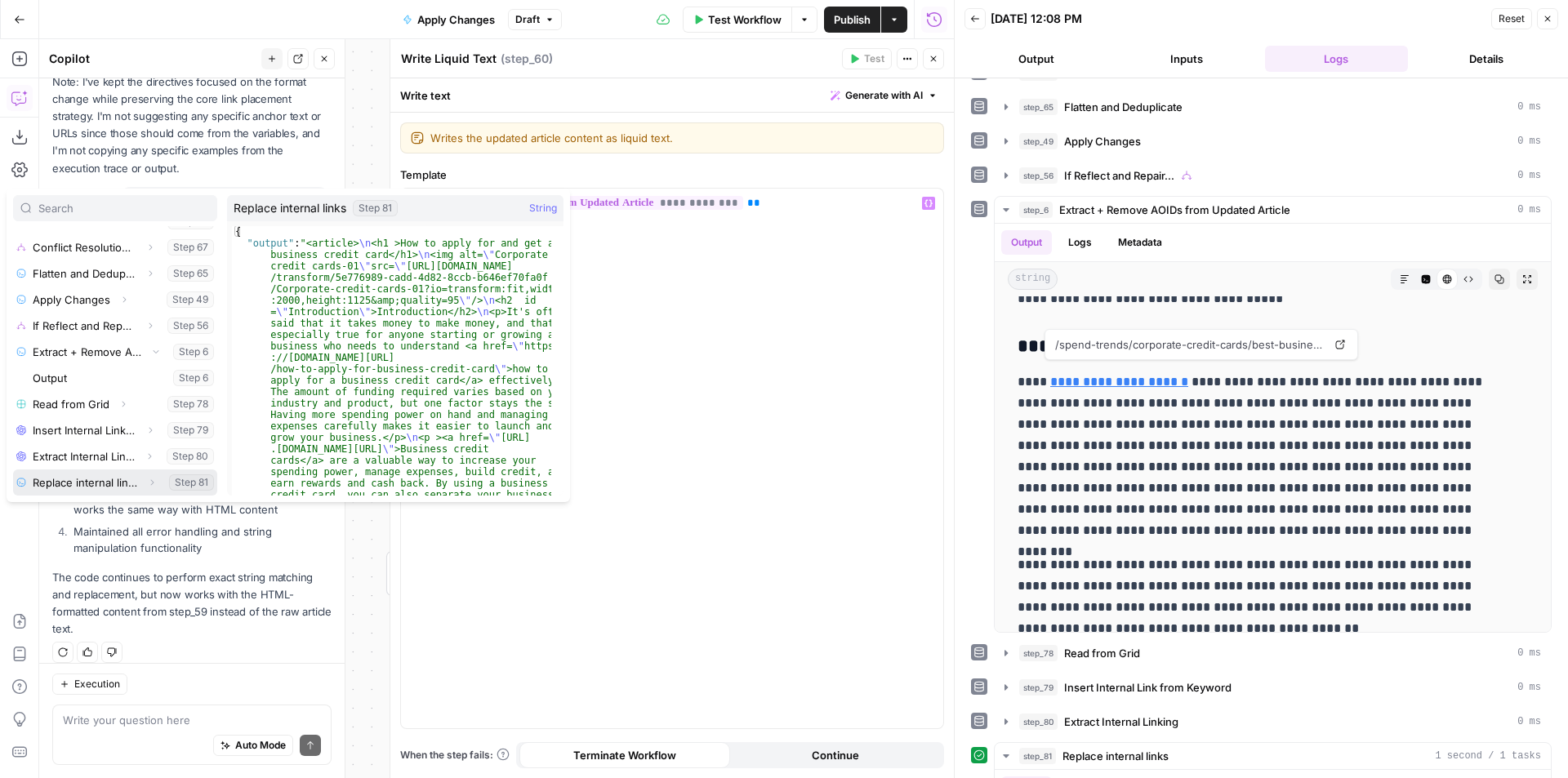
click at [147, 479] on icon "button" at bounding box center [151, 482] width 10 height 10
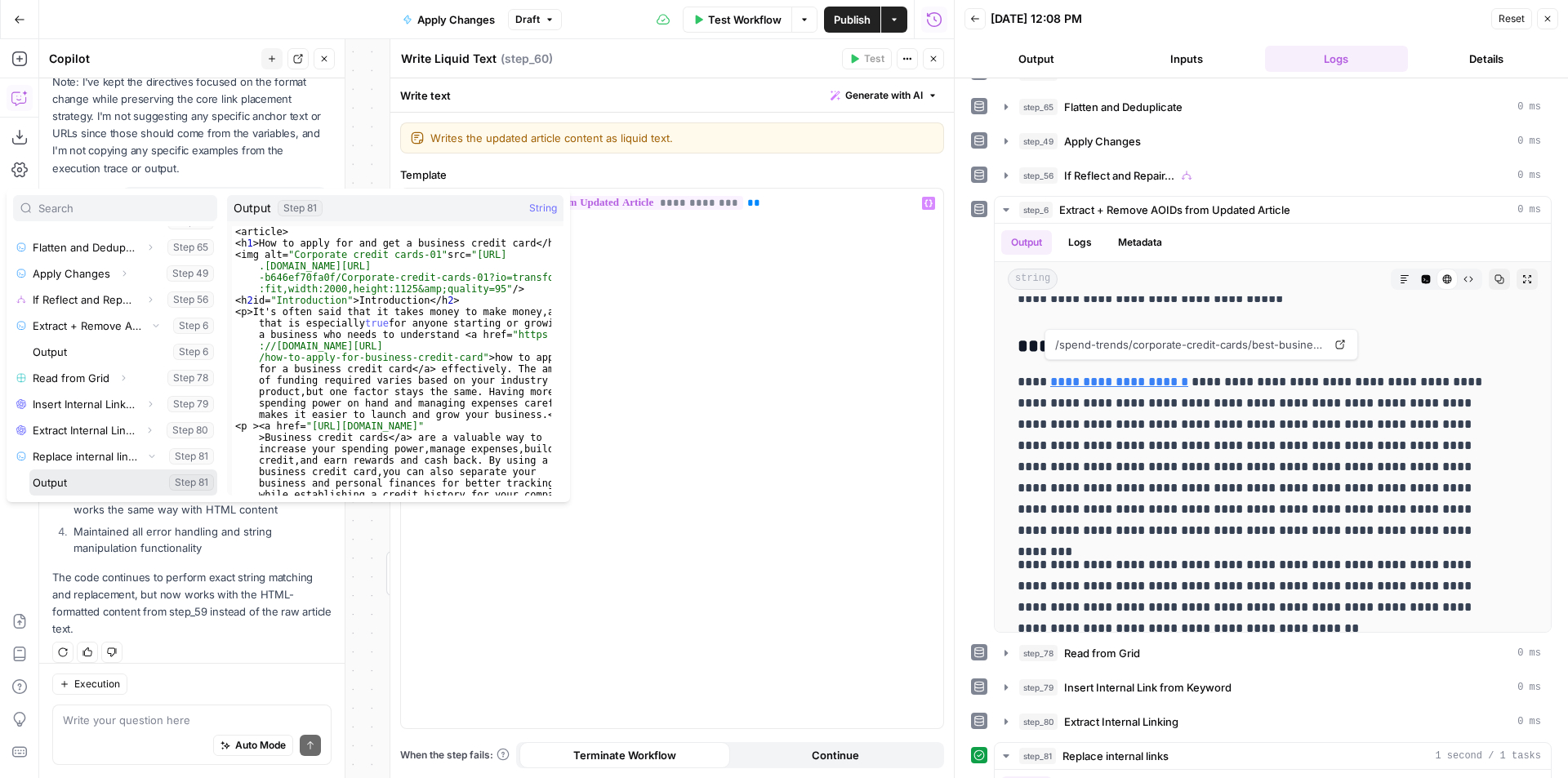
click at [90, 476] on button "Select variable Output" at bounding box center [123, 482] width 188 height 26
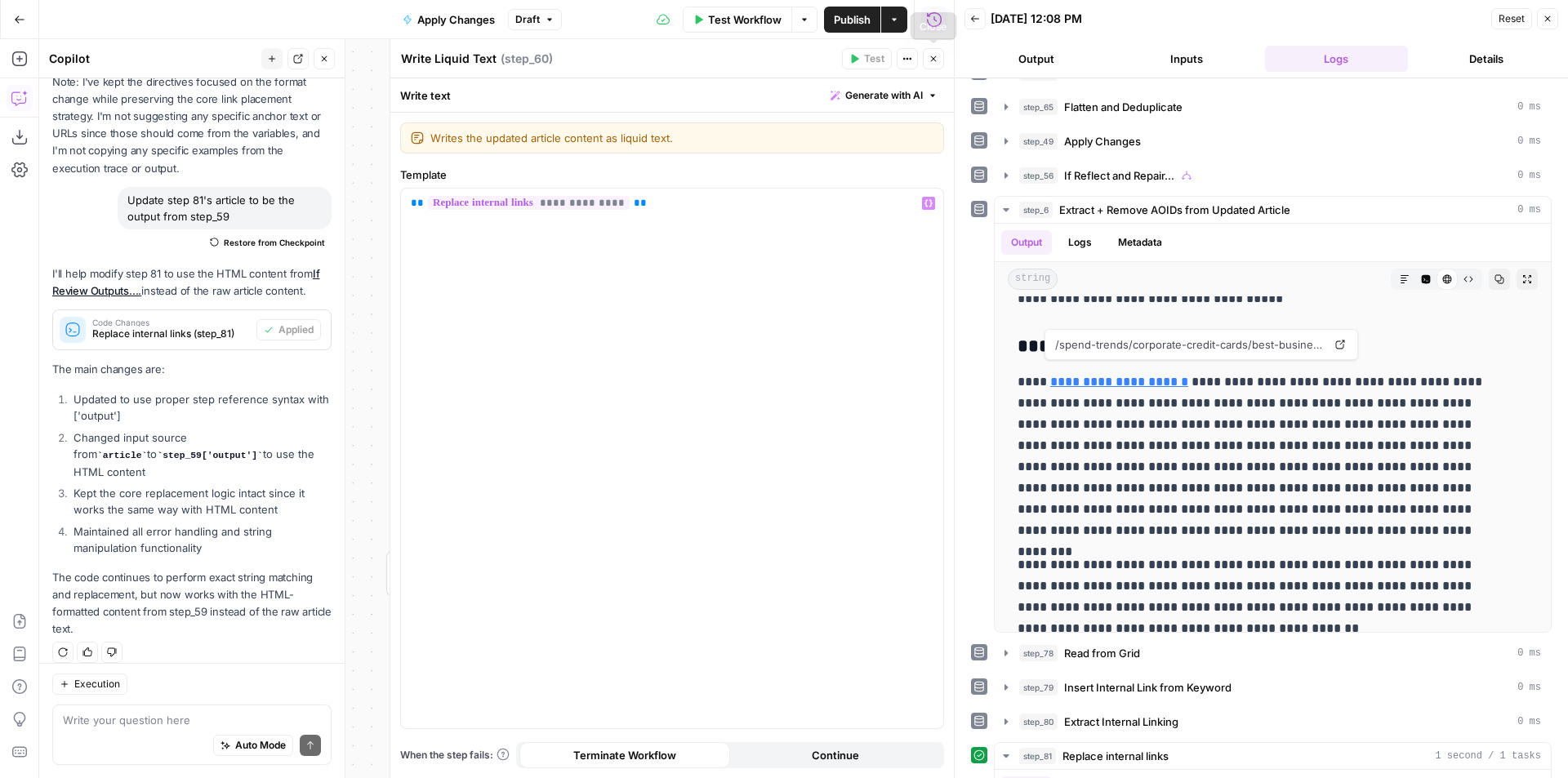
click at [926, 60] on button "Close" at bounding box center [933, 59] width 21 height 21
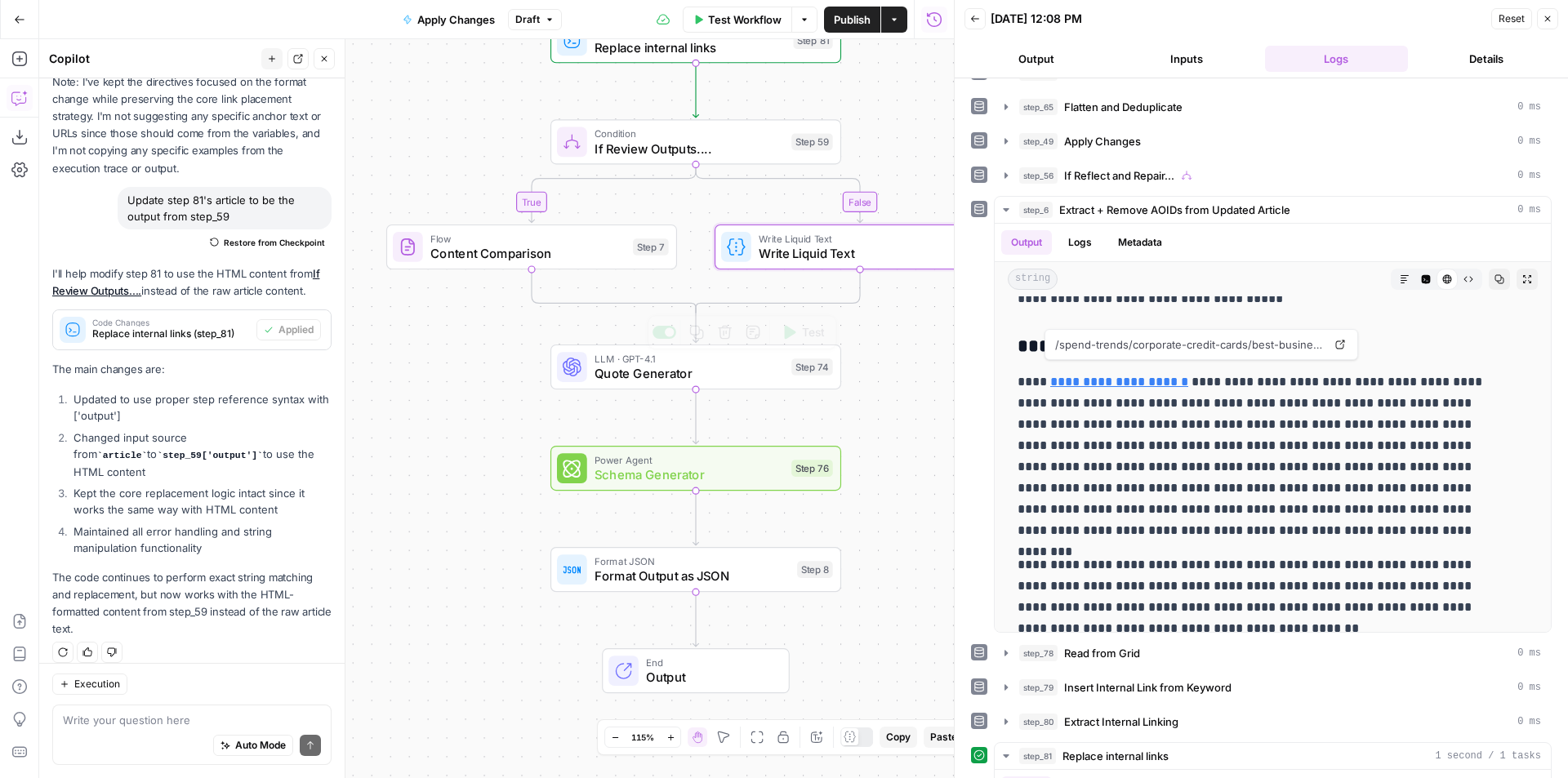
click at [707, 387] on div "LLM · GPT-4.1 Quote Generator Step 74 Copy step Delete step Add Note Test" at bounding box center [696, 367] width 291 height 45
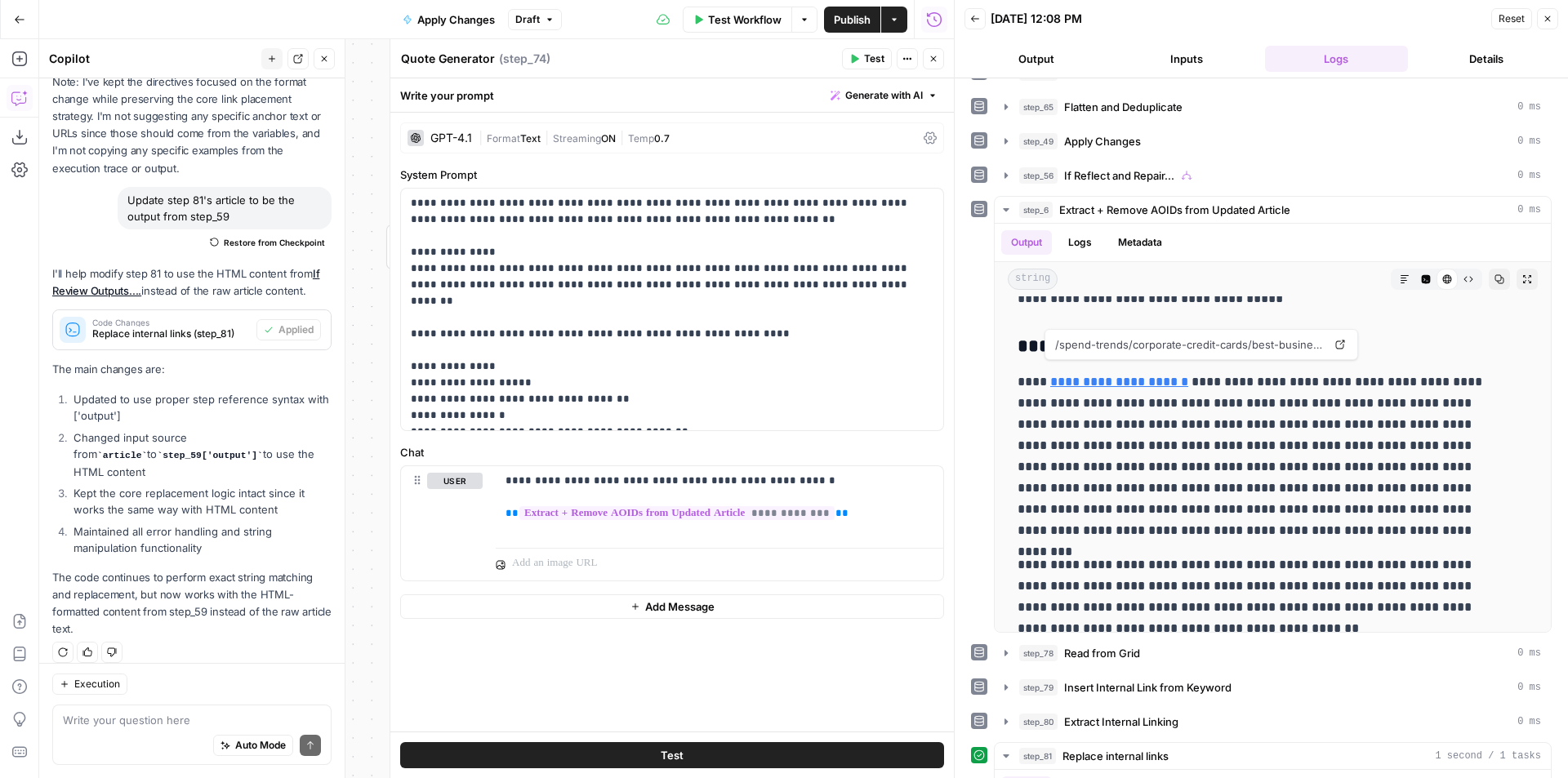
click at [937, 64] on button "Close" at bounding box center [933, 59] width 21 height 21
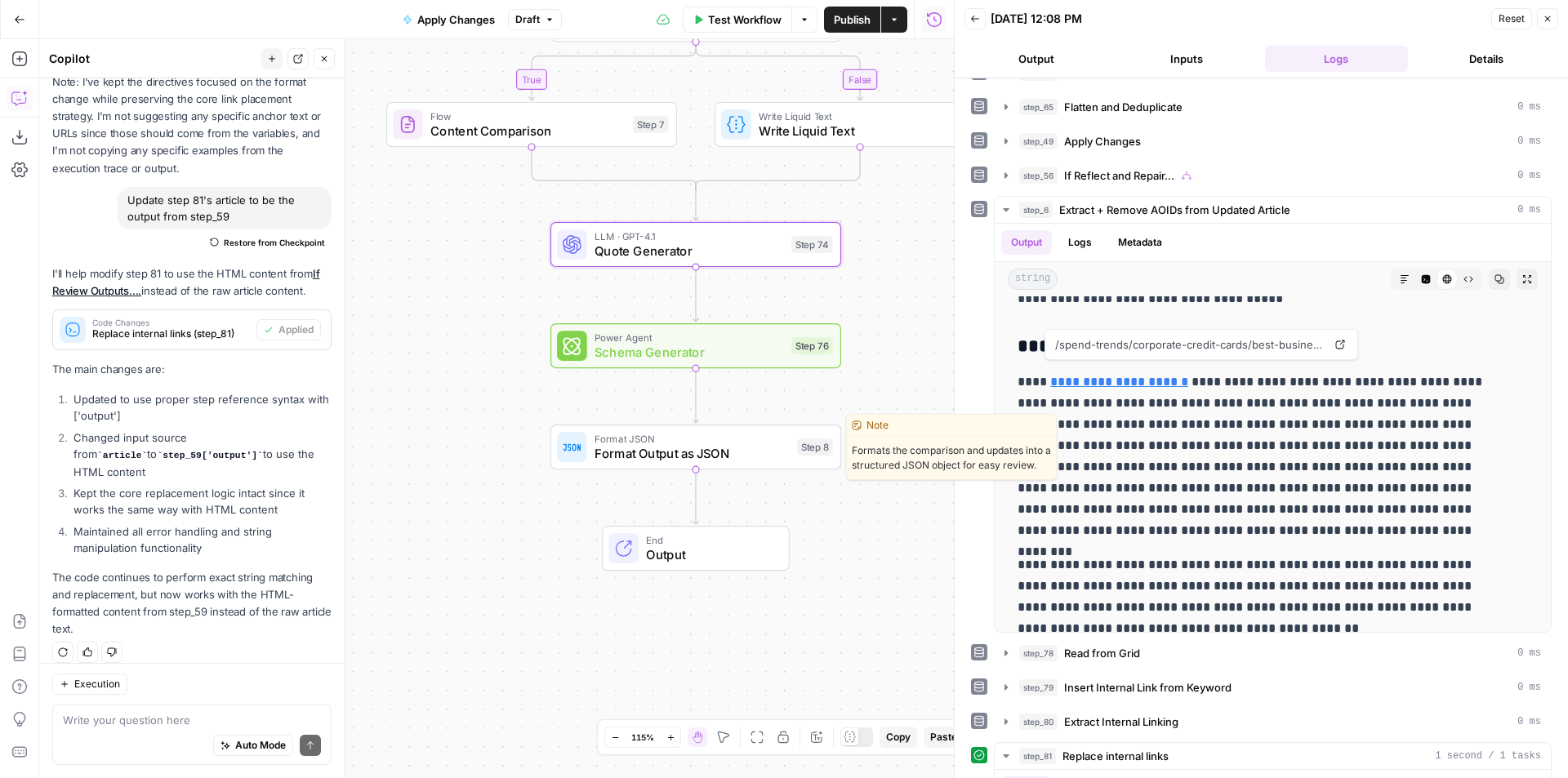
click at [738, 453] on span "Format Output as JSON" at bounding box center [692, 452] width 195 height 18
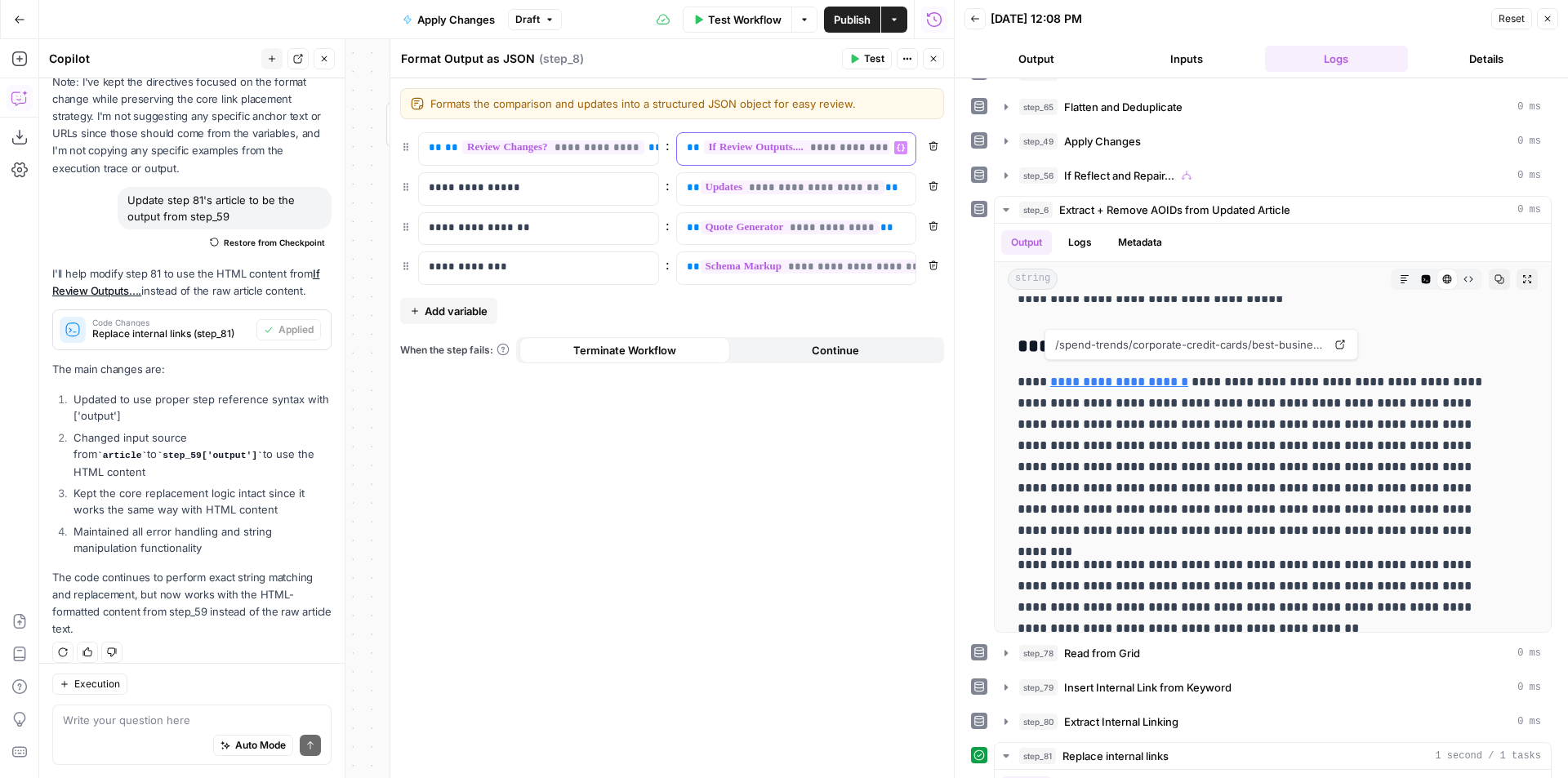
scroll to position [0, 4]
drag, startPoint x: 686, startPoint y: 147, endPoint x: 924, endPoint y: 141, distance: 238.1
click at [924, 141] on div "**********" at bounding box center [671, 149] width 544 height 33
click at [576, 147] on span "**********" at bounding box center [553, 147] width 182 height 14
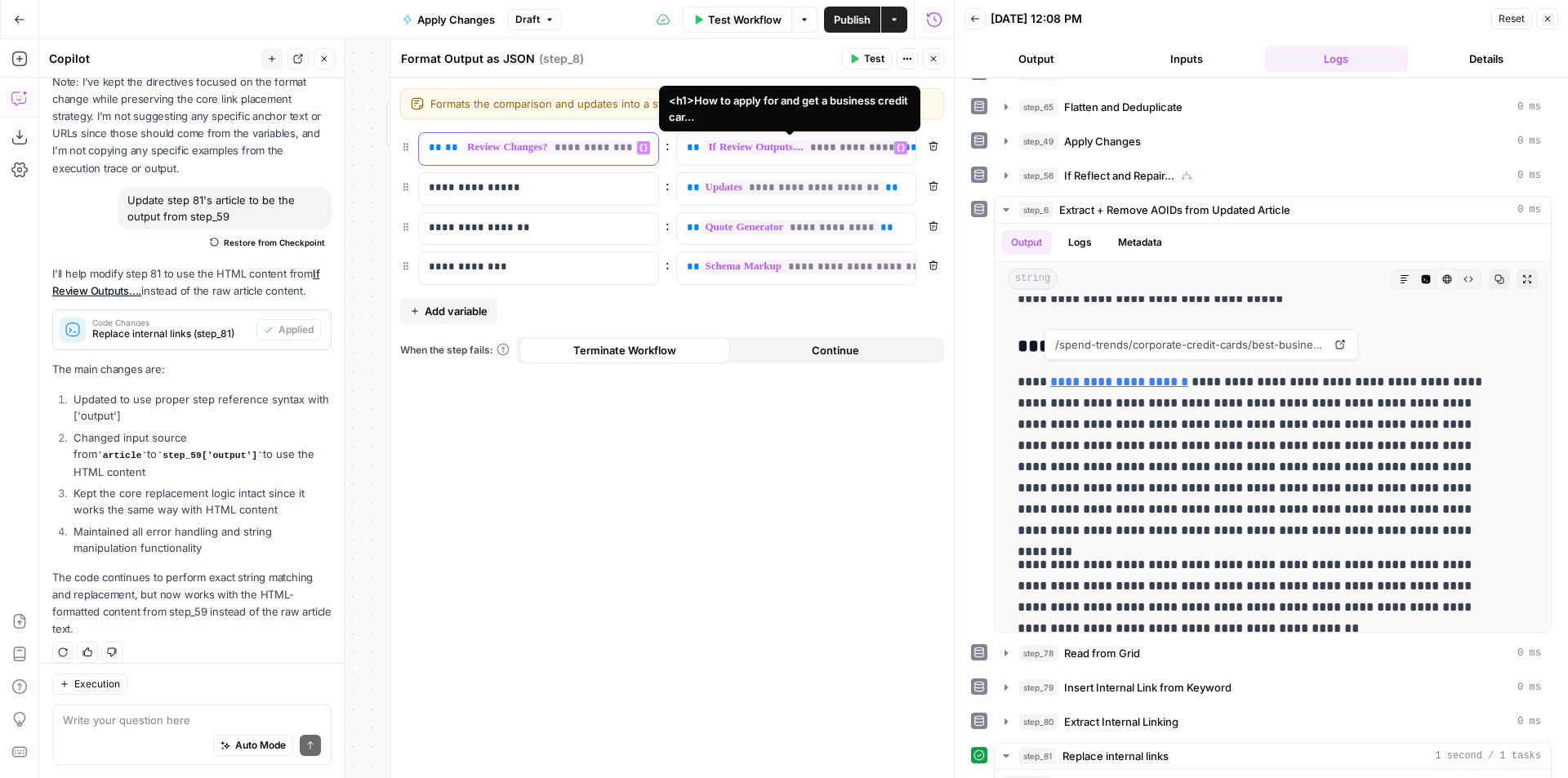
drag, startPoint x: 629, startPoint y: 150, endPoint x: 721, endPoint y: 155, distance: 92.1
click at [721, 155] on div "**********" at bounding box center [671, 149] width 544 height 33
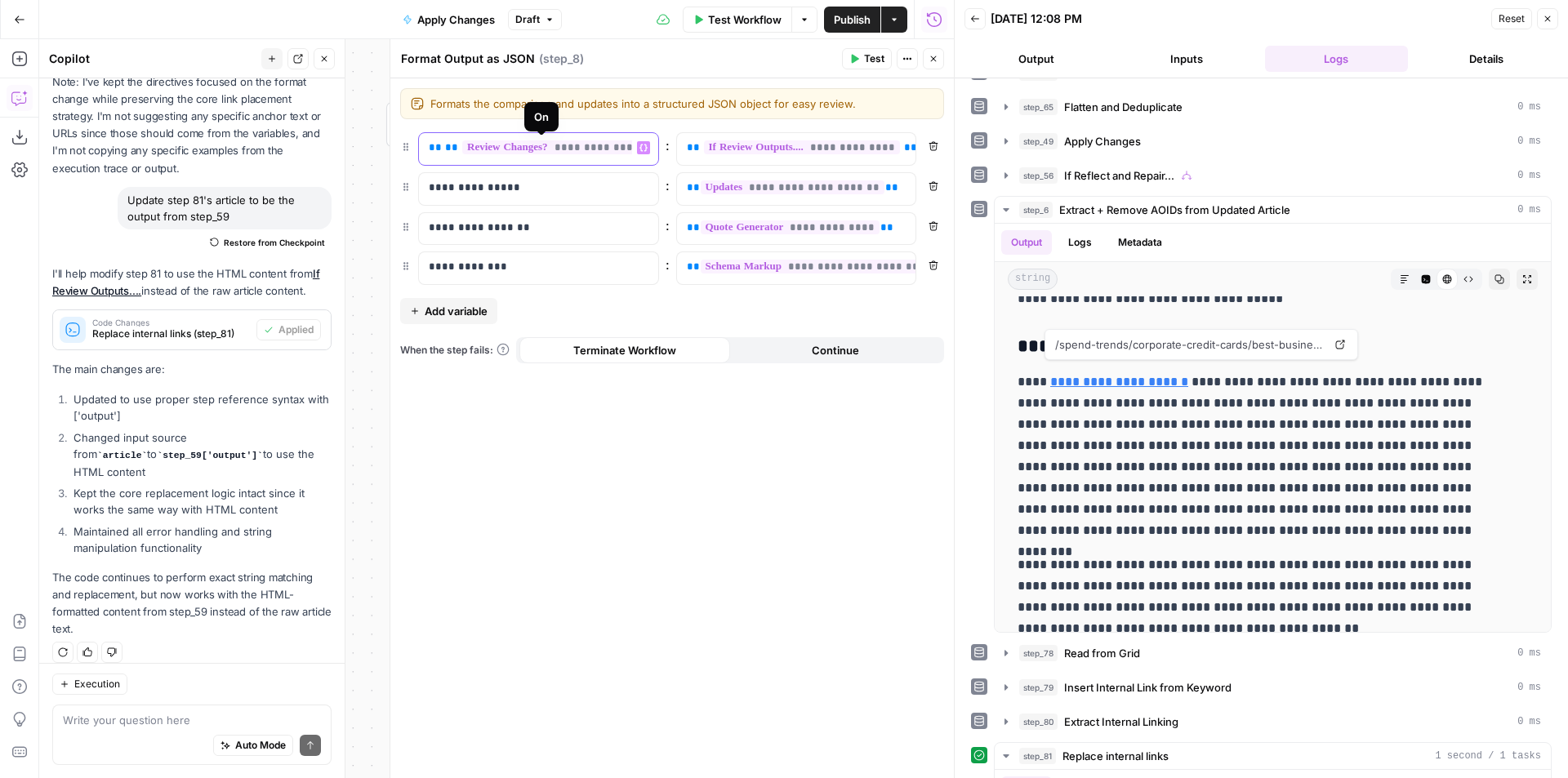
click at [556, 151] on span "**********" at bounding box center [553, 147] width 182 height 14
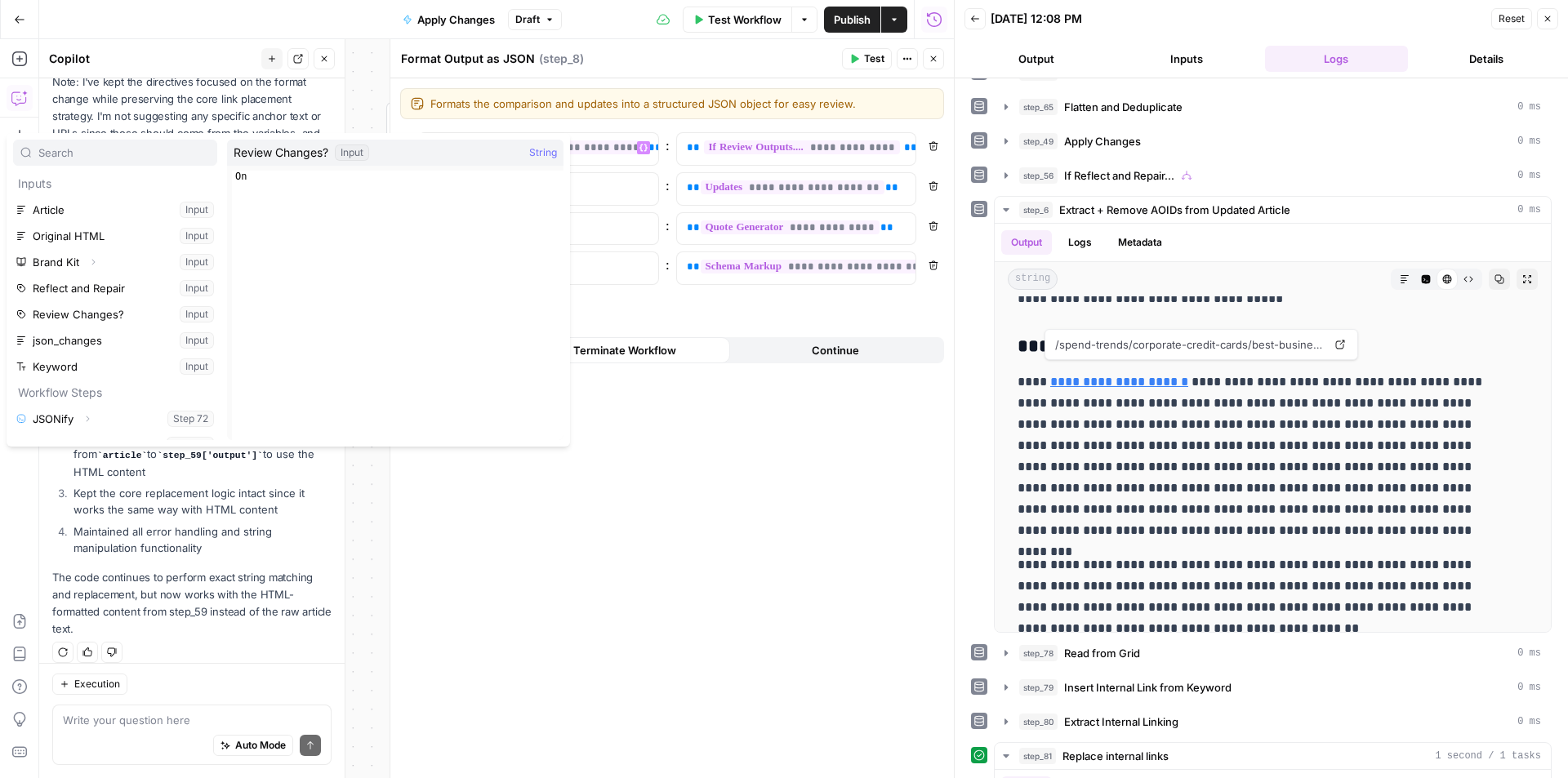
click at [475, 116] on div "Formats the comparison and updates into a structured JSON object for easy revie…" at bounding box center [671, 103] width 544 height 31
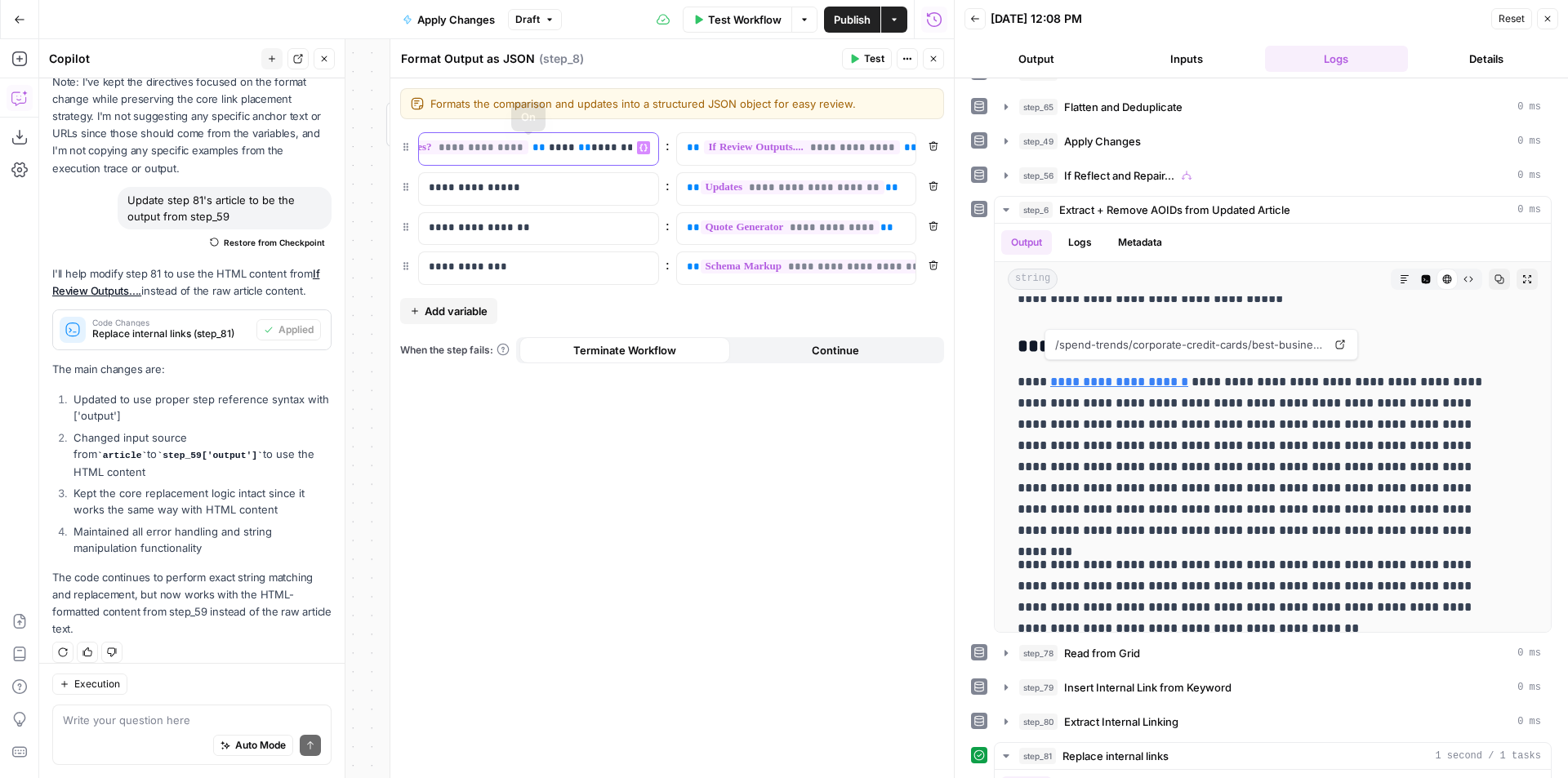
scroll to position [0, 346]
drag, startPoint x: 429, startPoint y: 149, endPoint x: 681, endPoint y: 157, distance: 252.1
click at [681, 157] on div "**********" at bounding box center [671, 149] width 544 height 33
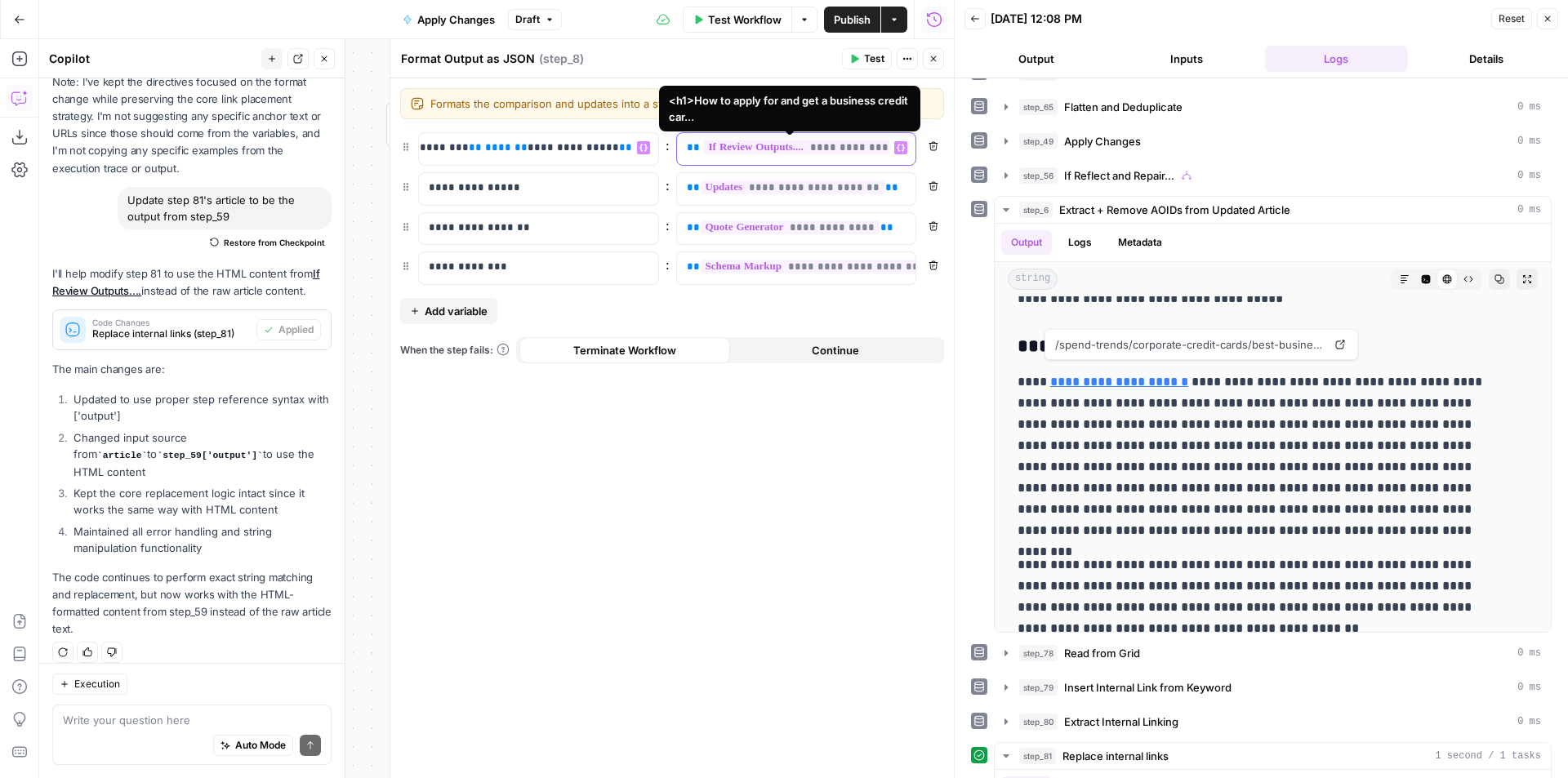
scroll to position [0, 320]
click at [801, 145] on span "**********" at bounding box center [802, 147] width 196 height 14
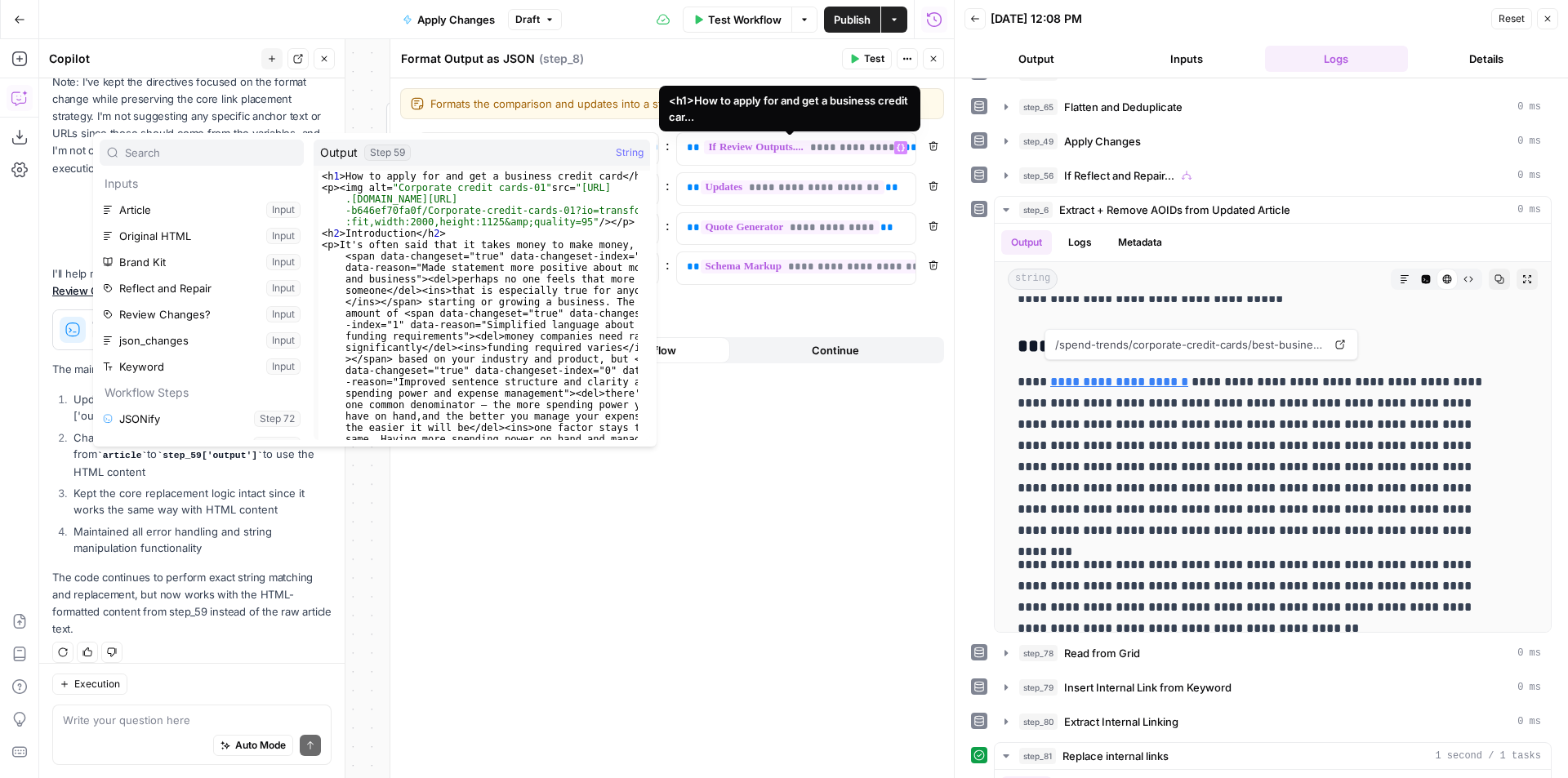
scroll to position [462, 0]
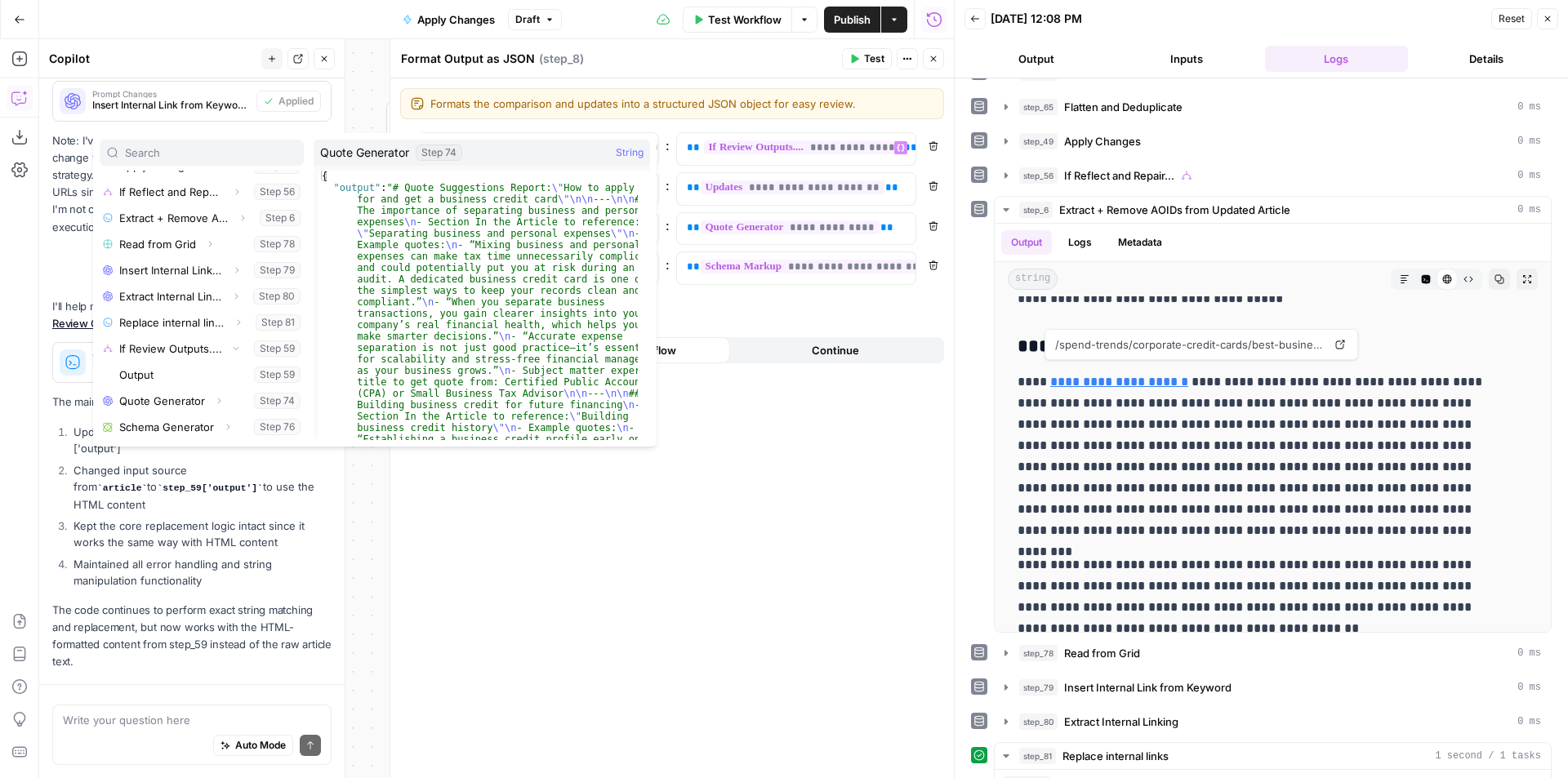
click at [678, 544] on div "**********" at bounding box center [672, 428] width 564 height 699
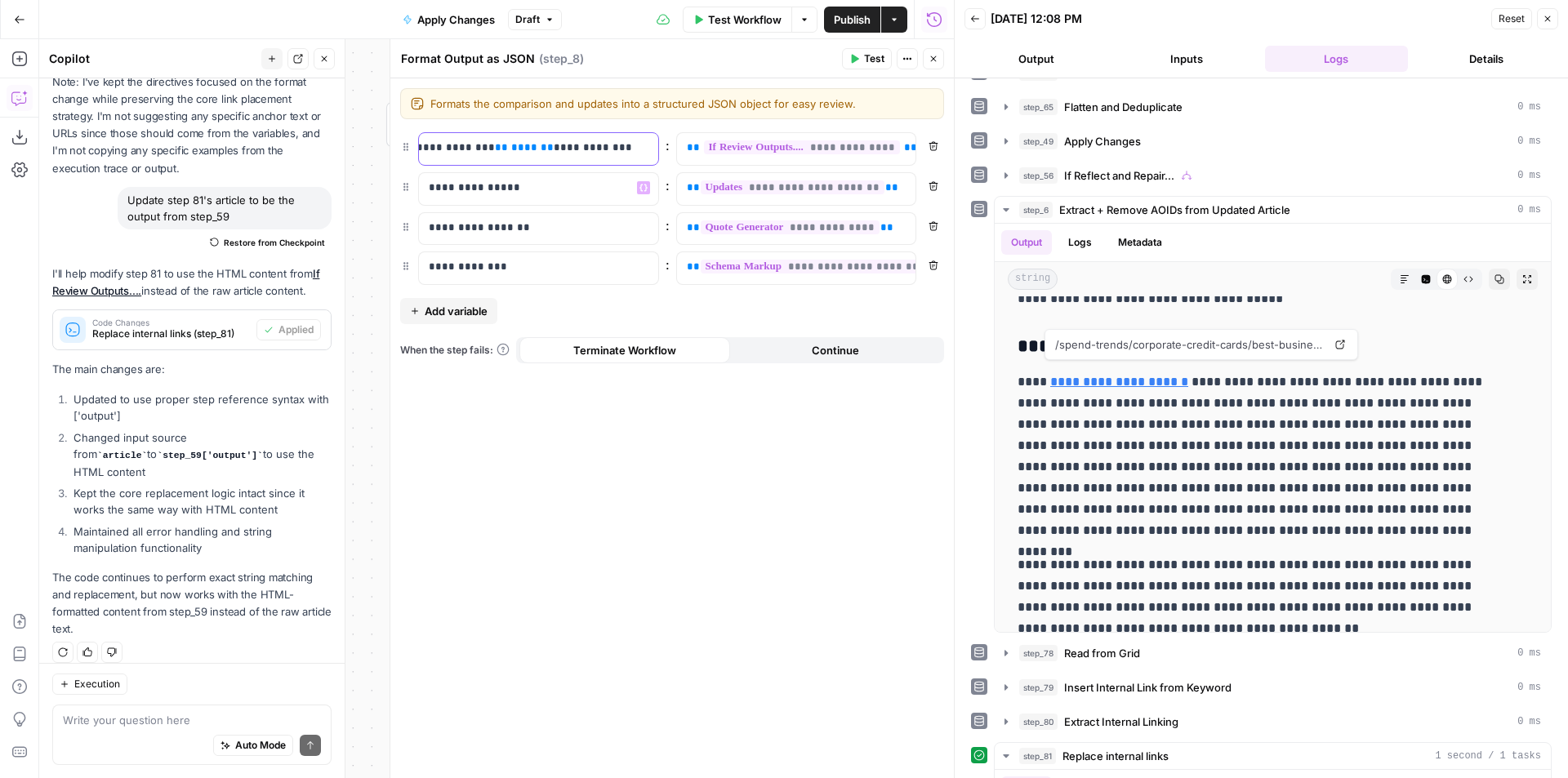
click at [571, 155] on div "**********" at bounding box center [538, 149] width 239 height 32
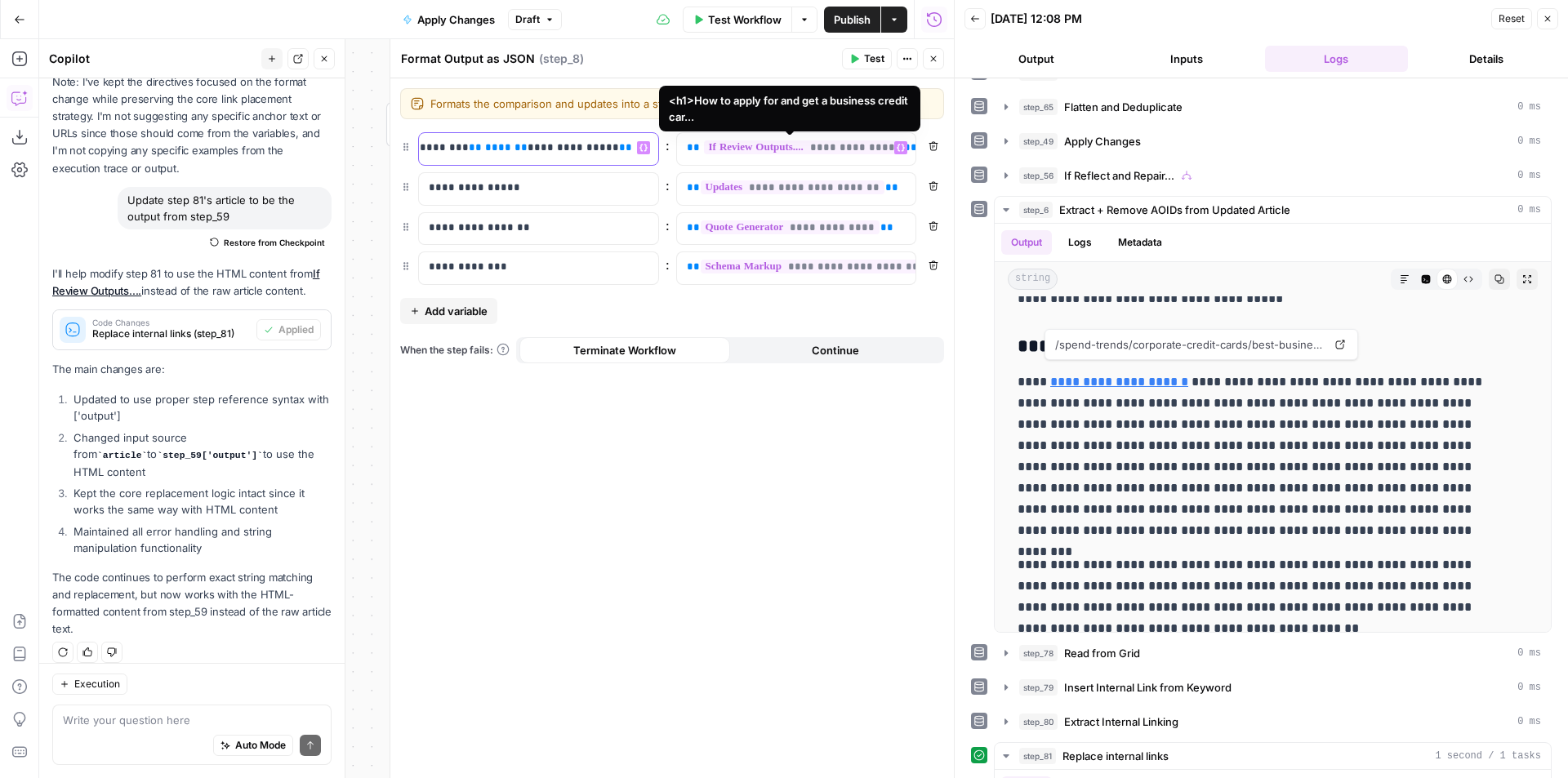
drag, startPoint x: 582, startPoint y: 151, endPoint x: 724, endPoint y: 151, distance: 142.0
click at [724, 151] on div "**********" at bounding box center [671, 149] width 544 height 33
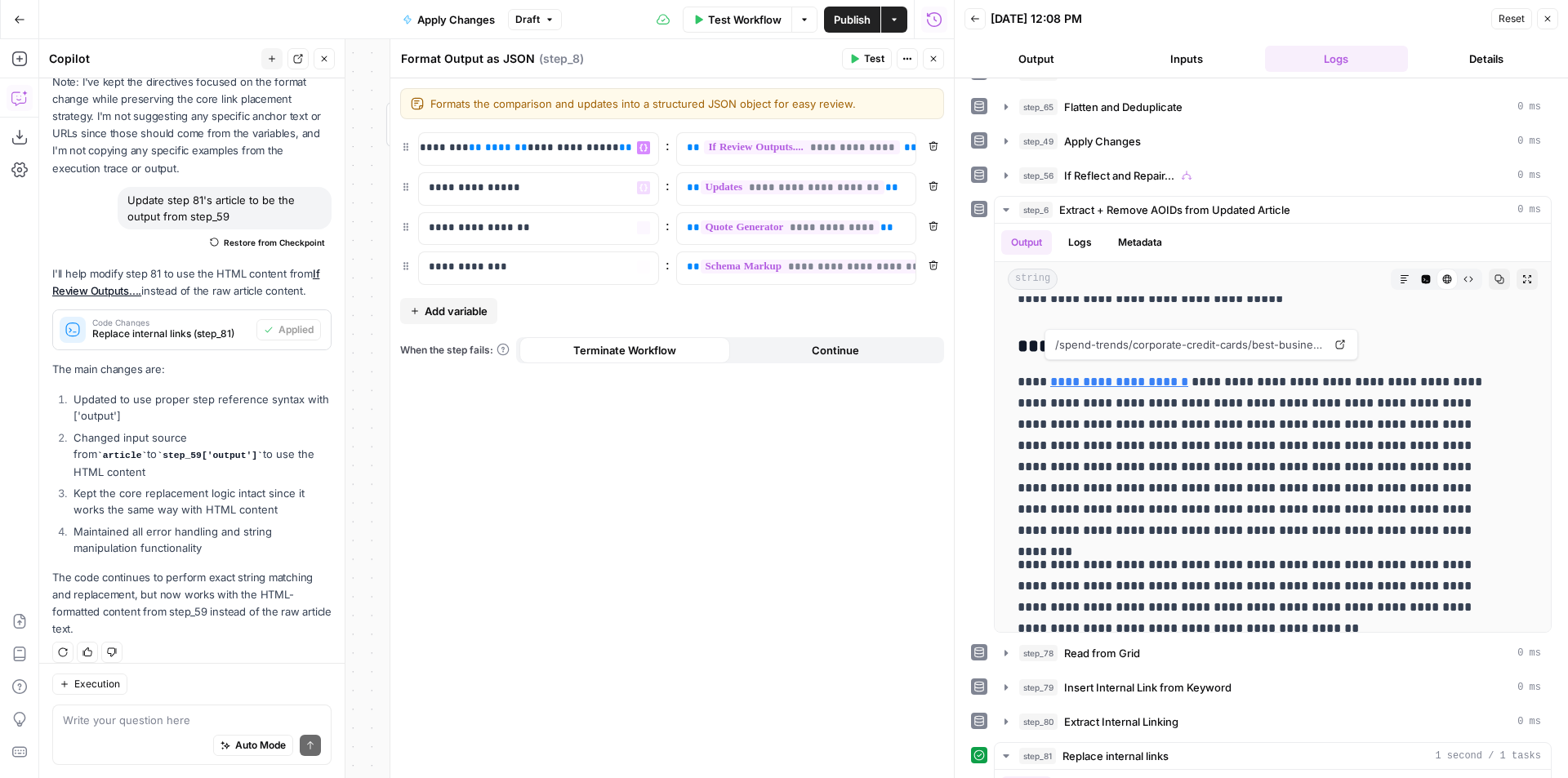
scroll to position [0, 320]
click at [591, 503] on div "**********" at bounding box center [672, 428] width 564 height 699
click at [852, 59] on icon "button" at bounding box center [855, 59] width 7 height 9
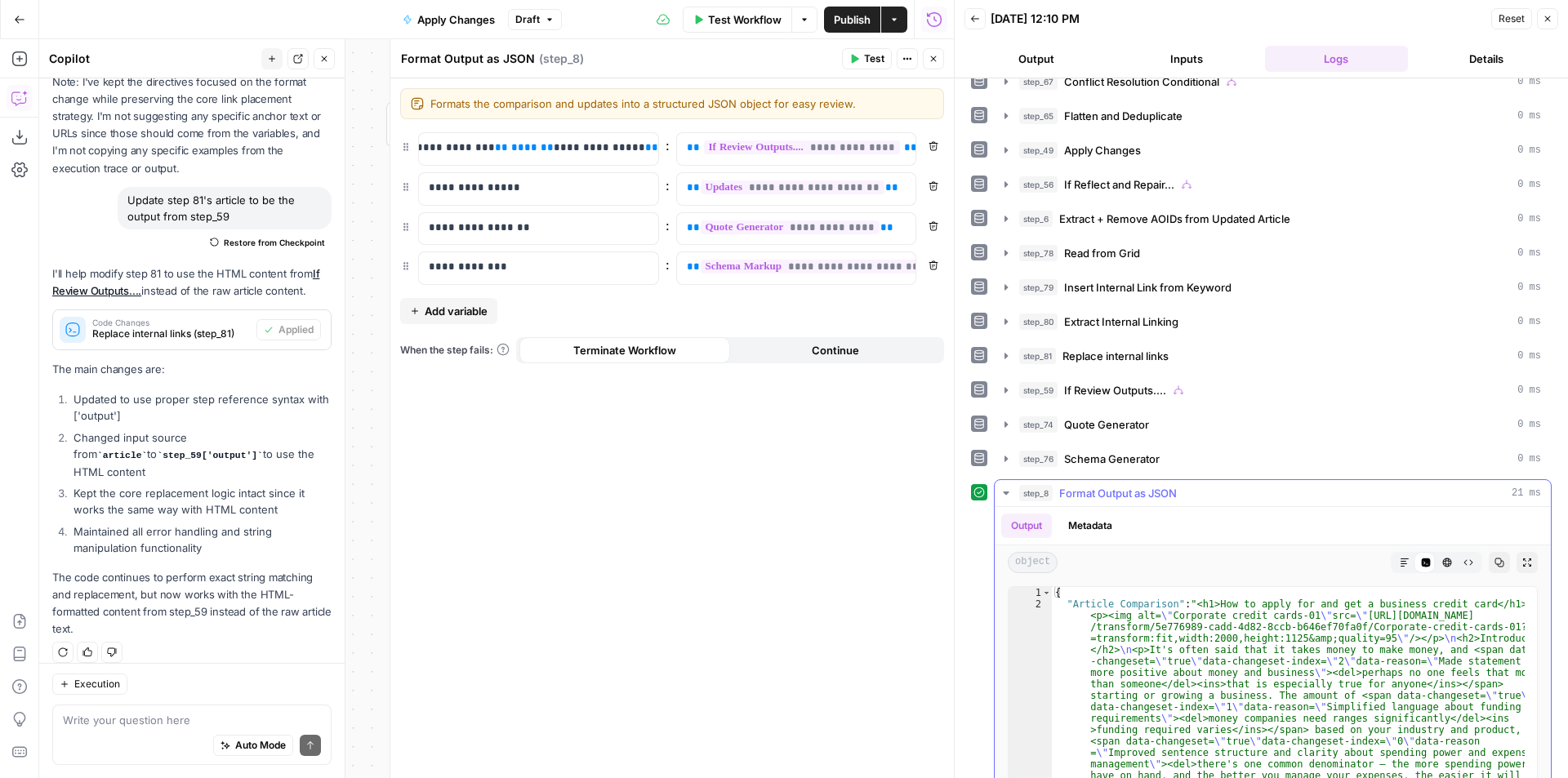
scroll to position [370, 0]
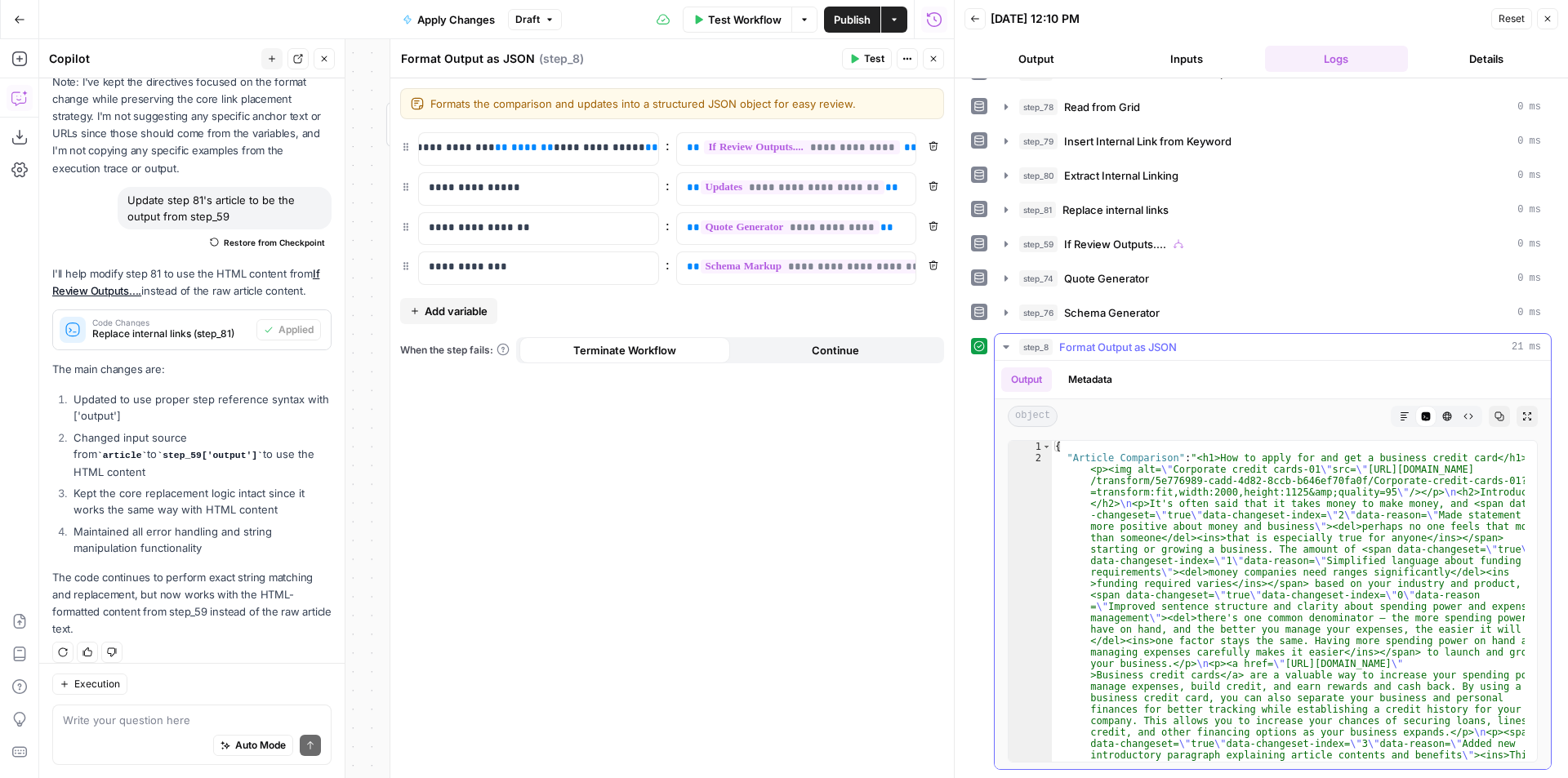
click at [1394, 417] on button "Markdown" at bounding box center [1404, 417] width 21 height 21
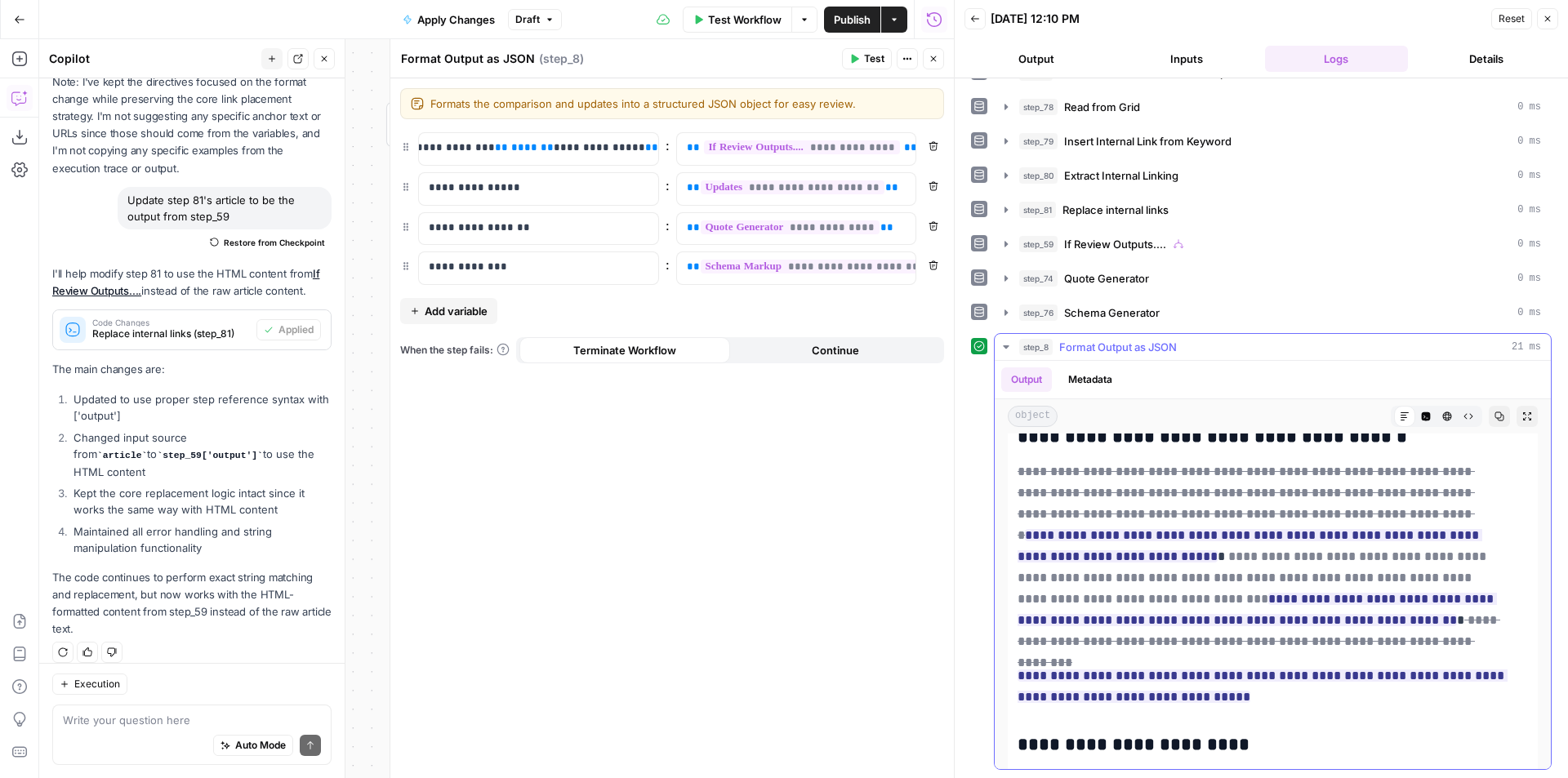
scroll to position [1469, 0]
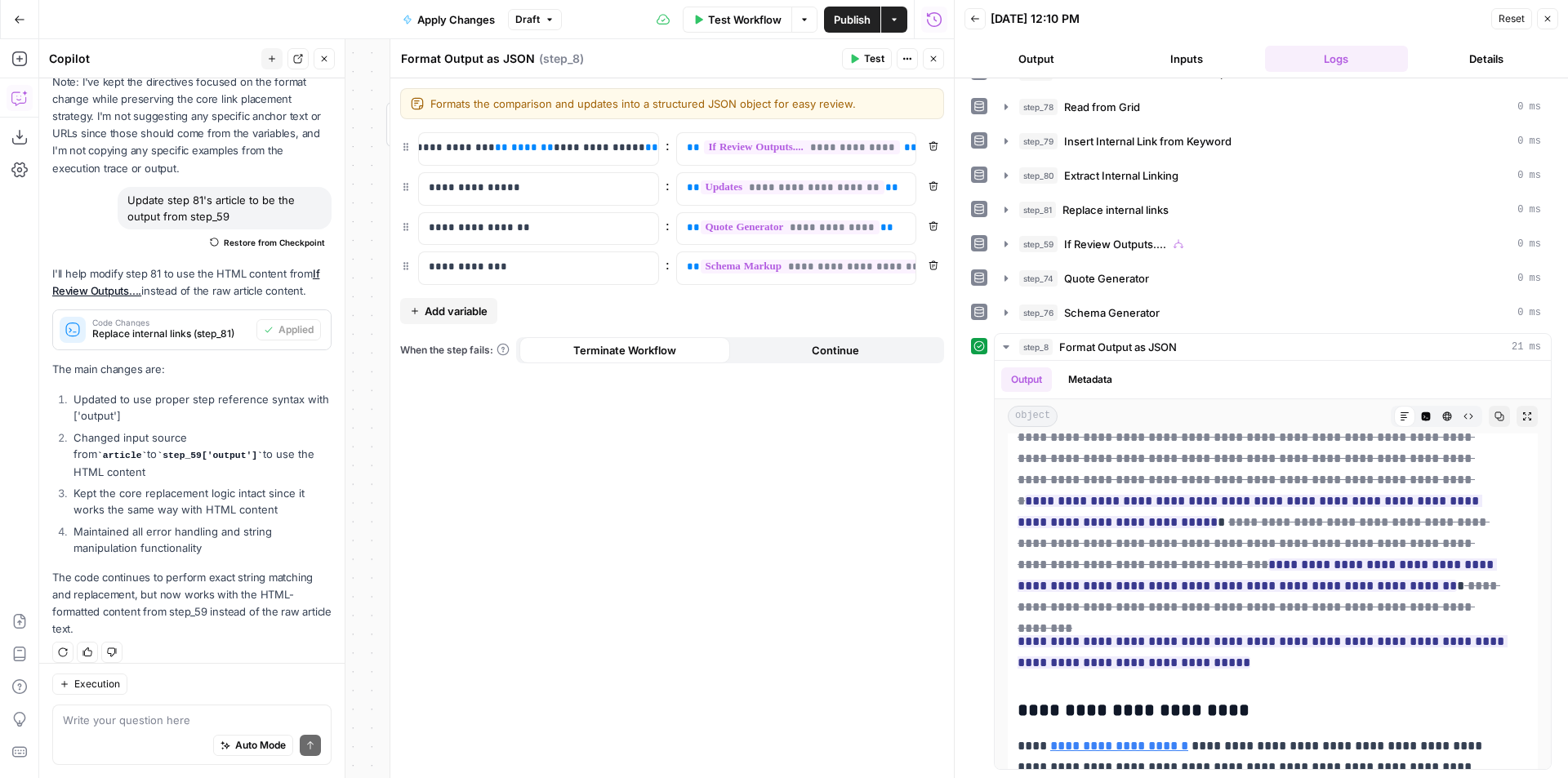
click at [939, 65] on button "Close" at bounding box center [933, 59] width 21 height 21
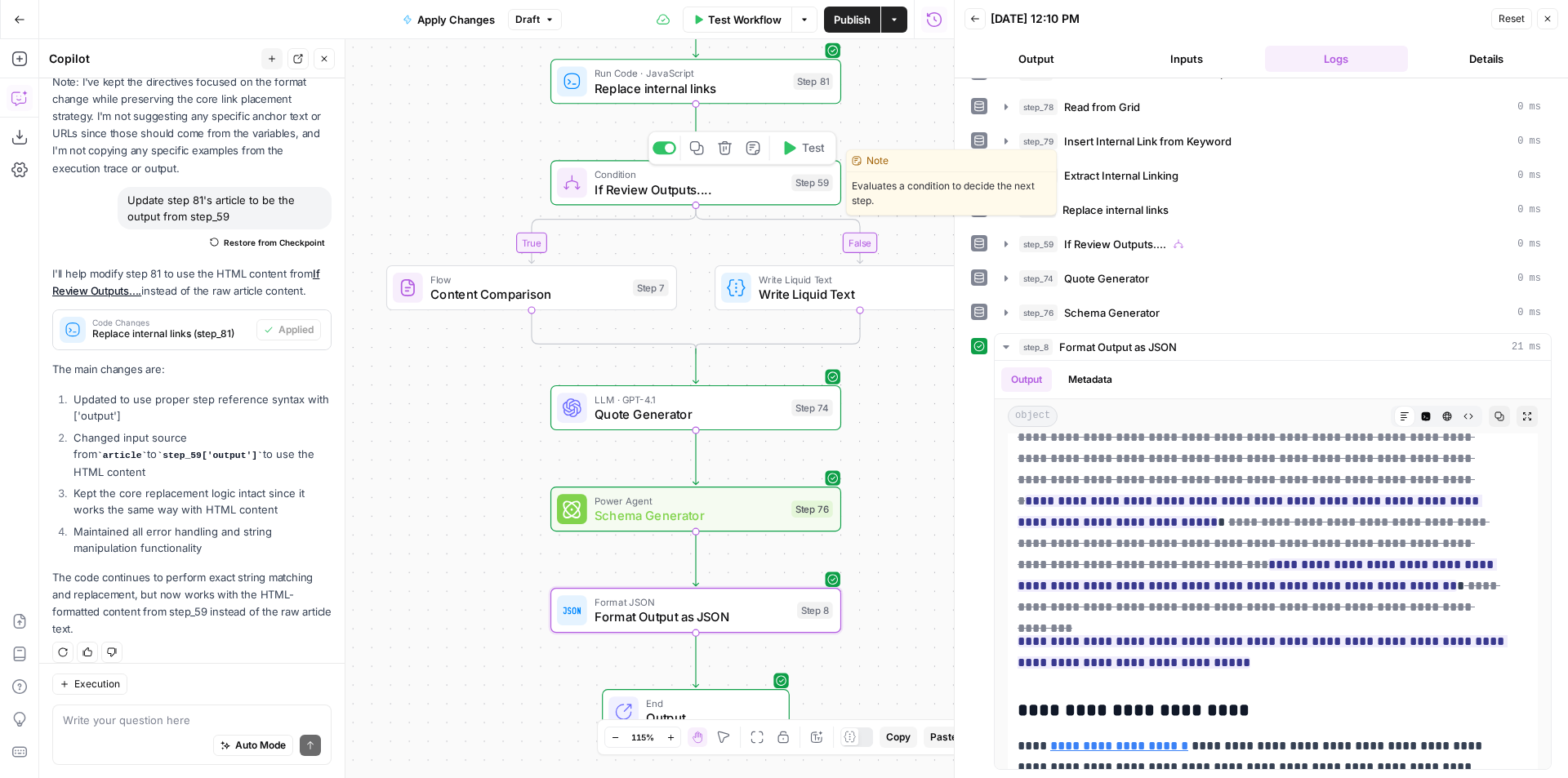
click at [813, 151] on span "Test" at bounding box center [813, 148] width 23 height 18
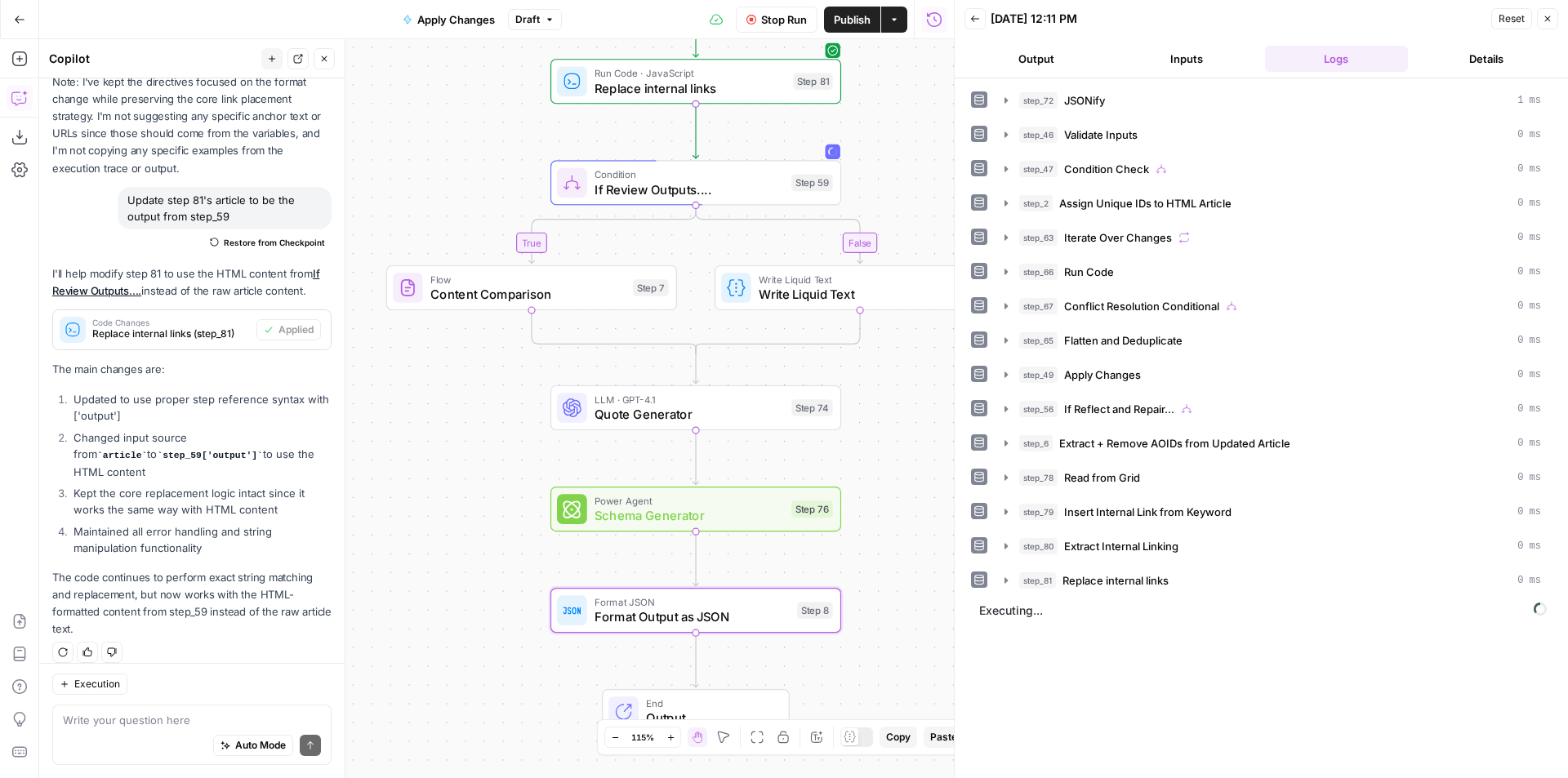
click at [1496, 45] on header "Back 08/22/25 at 12:11 PM Reset Close Output Inputs Logs Details" at bounding box center [1261, 39] width 613 height 79
click at [1494, 51] on button "Details" at bounding box center [1486, 59] width 144 height 26
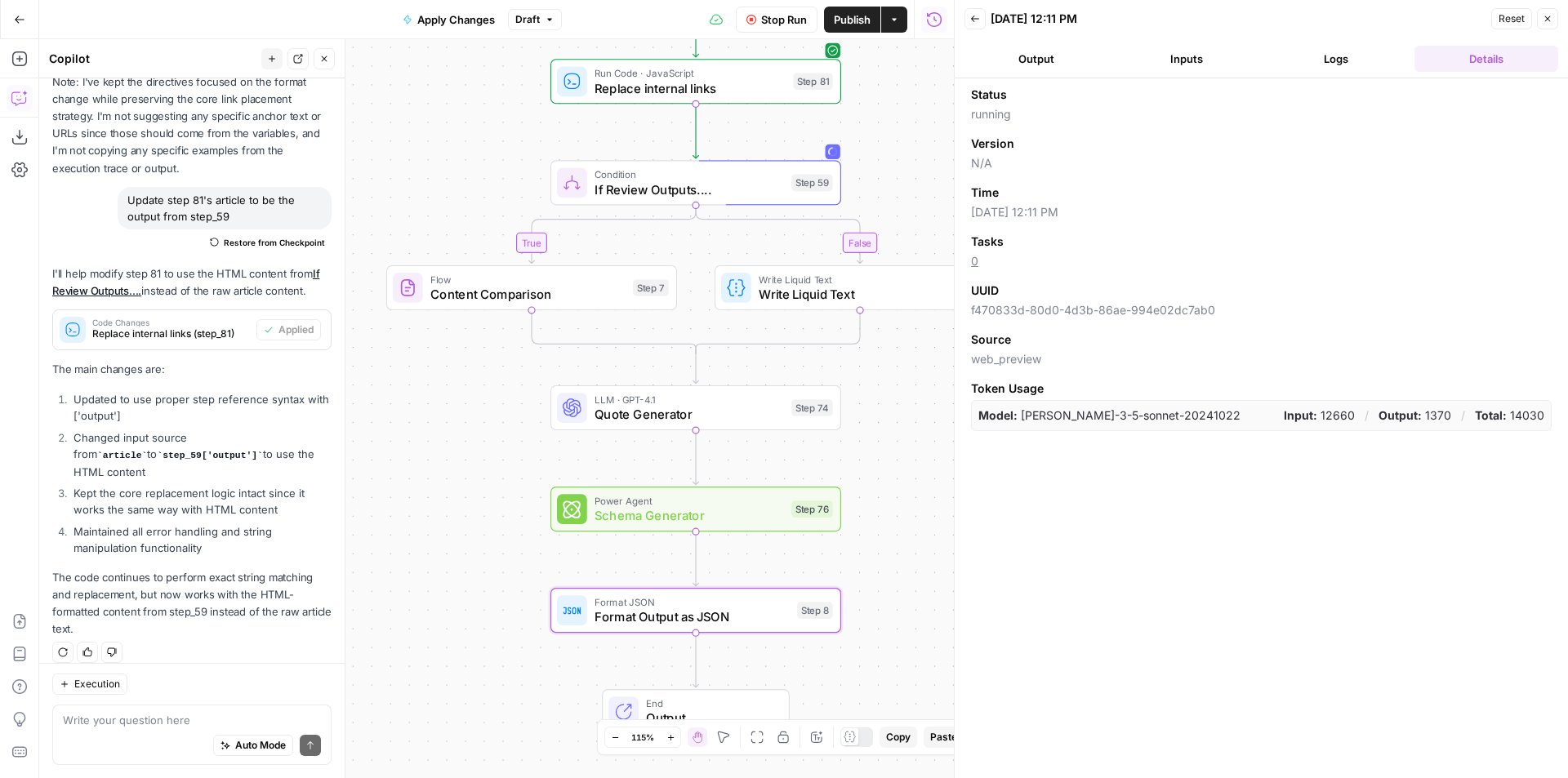
click at [1351, 43] on header "Back 08/22/25 at 12:11 PM Reset Close Output Inputs Logs Details" at bounding box center [1261, 39] width 613 height 79
click at [1344, 54] on button "Logs" at bounding box center [1337, 59] width 144 height 26
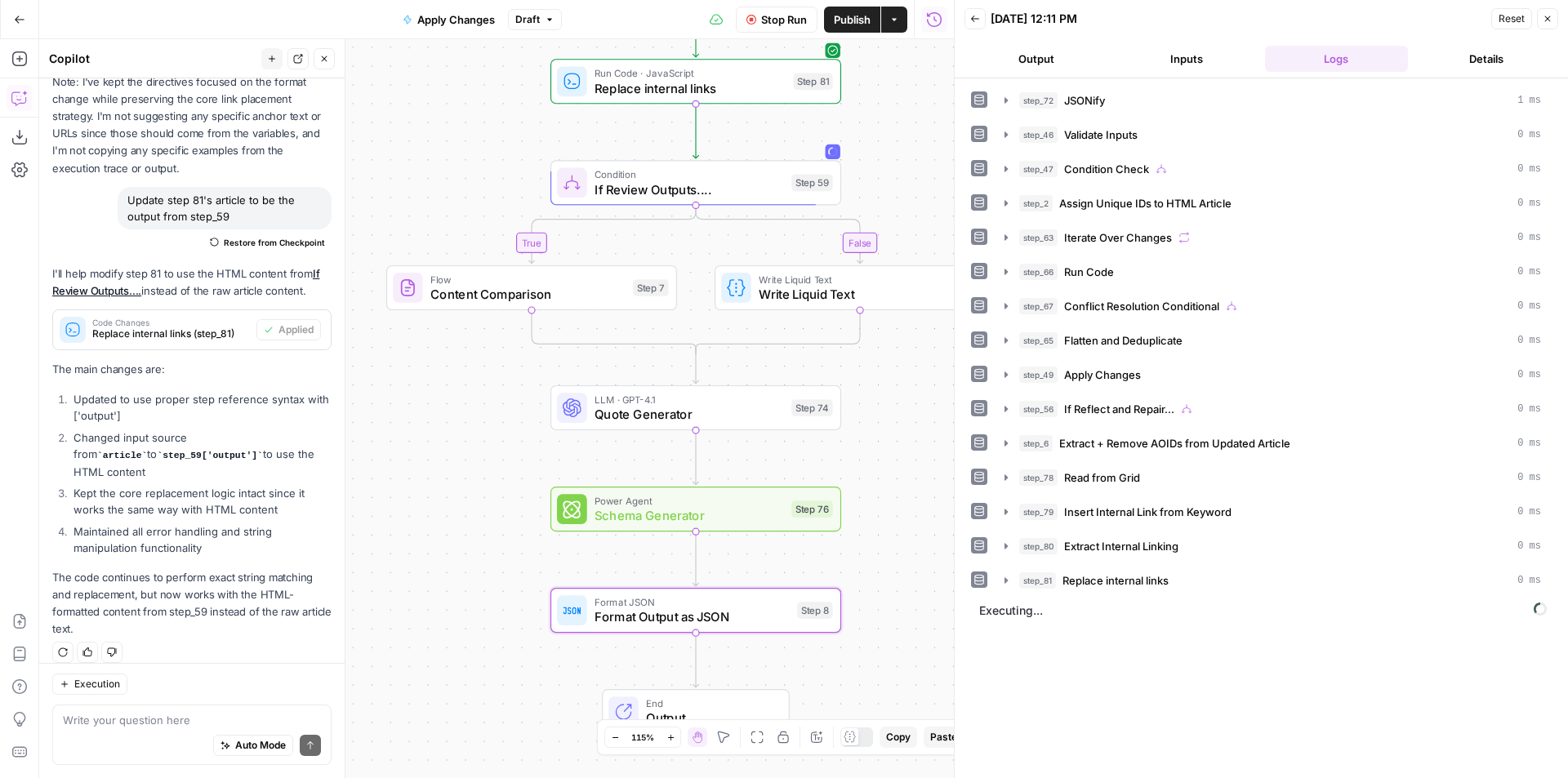
click at [1199, 57] on button "Inputs" at bounding box center [1186, 59] width 144 height 26
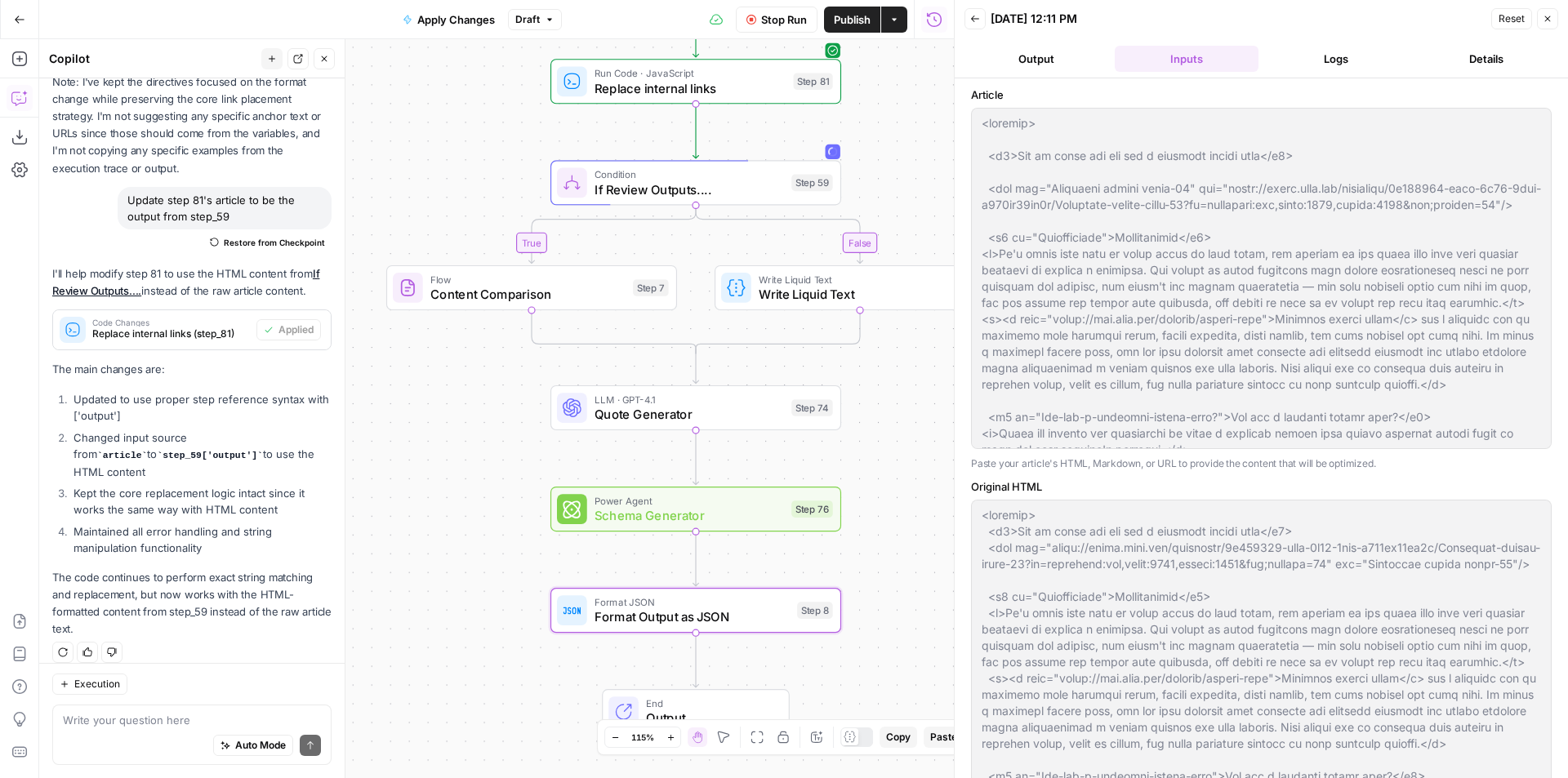
click at [1109, 62] on ul "Output Inputs Logs Details" at bounding box center [1261, 59] width 594 height 26
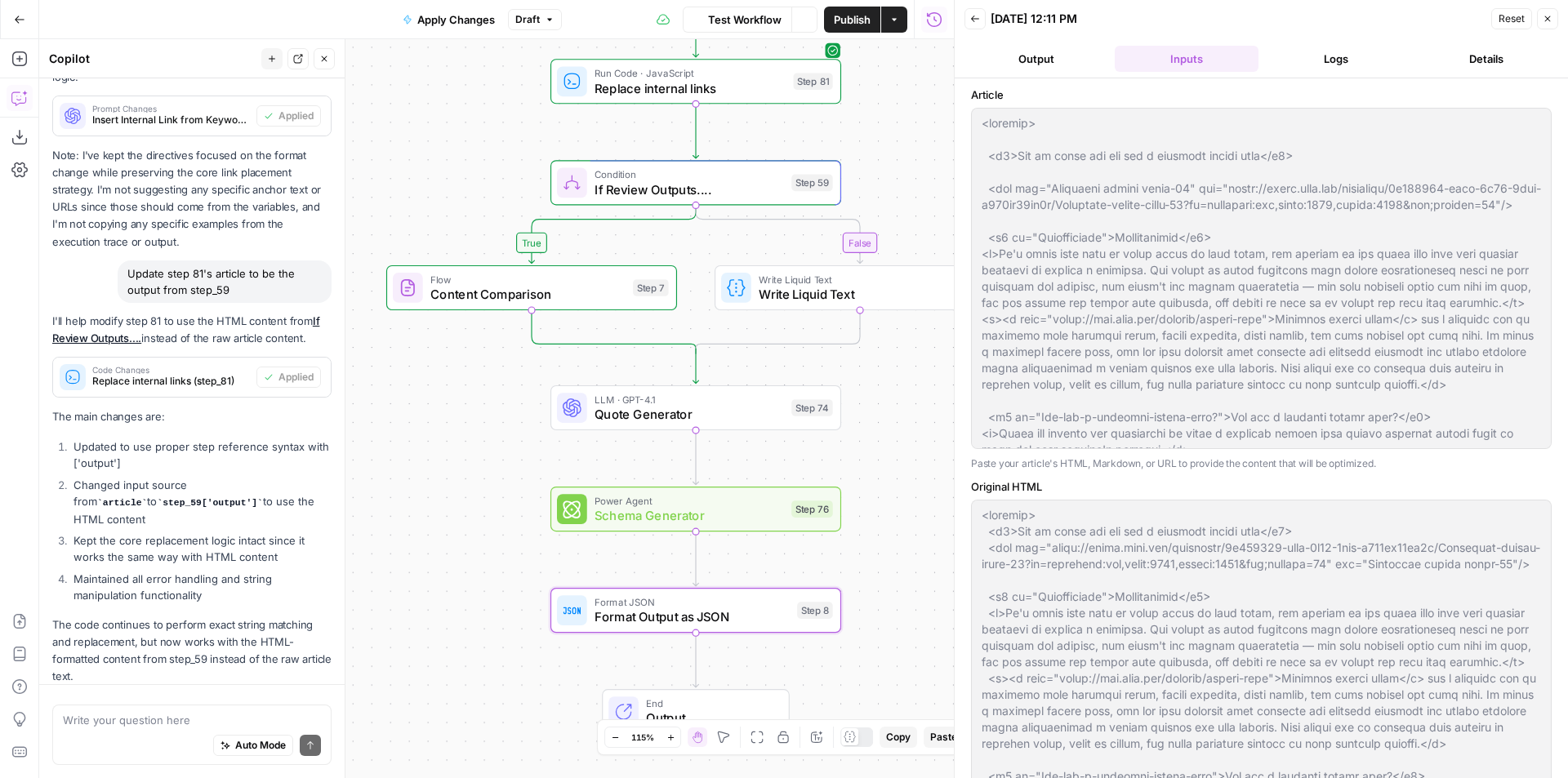
click at [1080, 65] on button "Output" at bounding box center [1036, 59] width 144 height 26
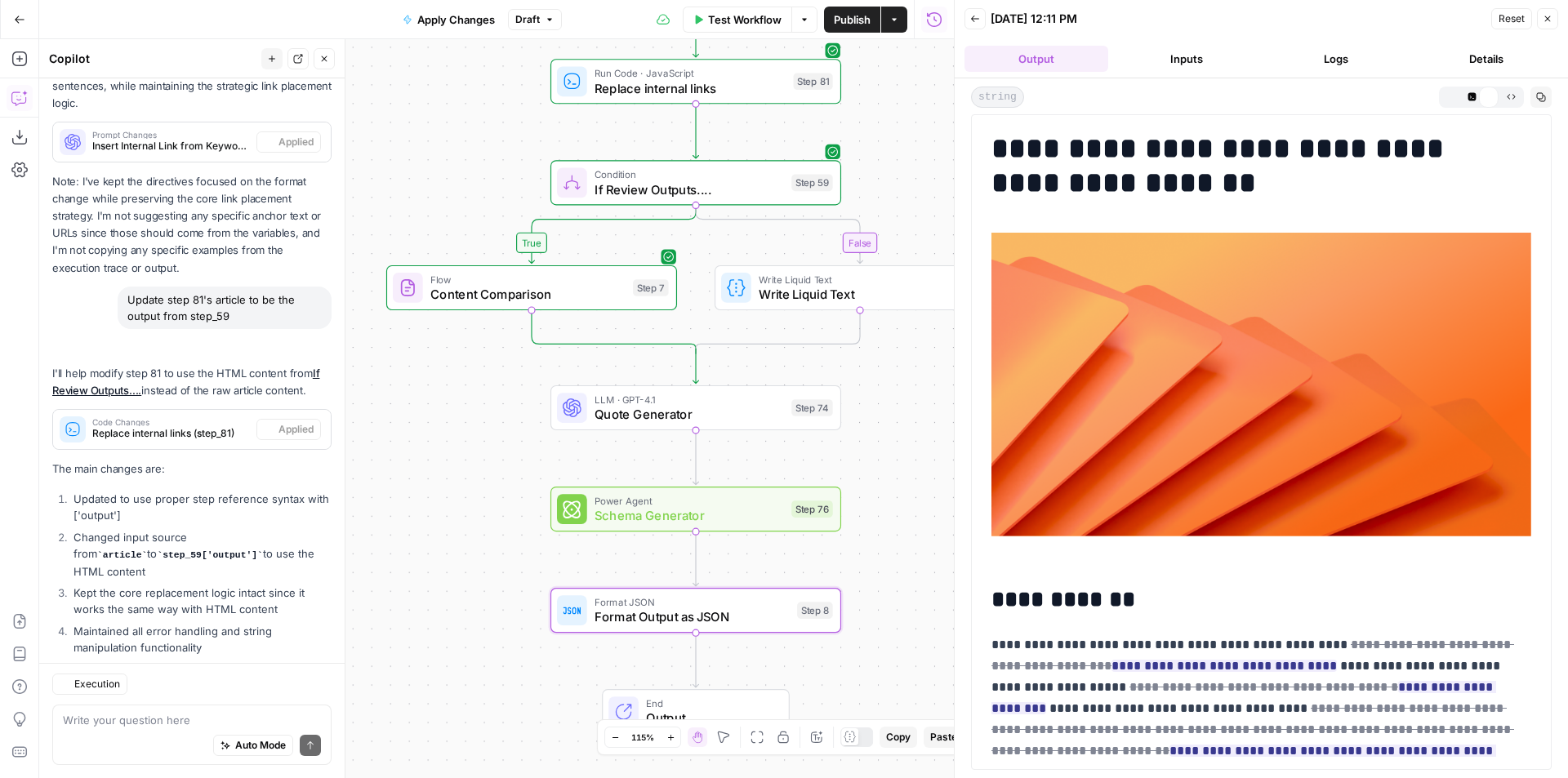
scroll to position [404, 0]
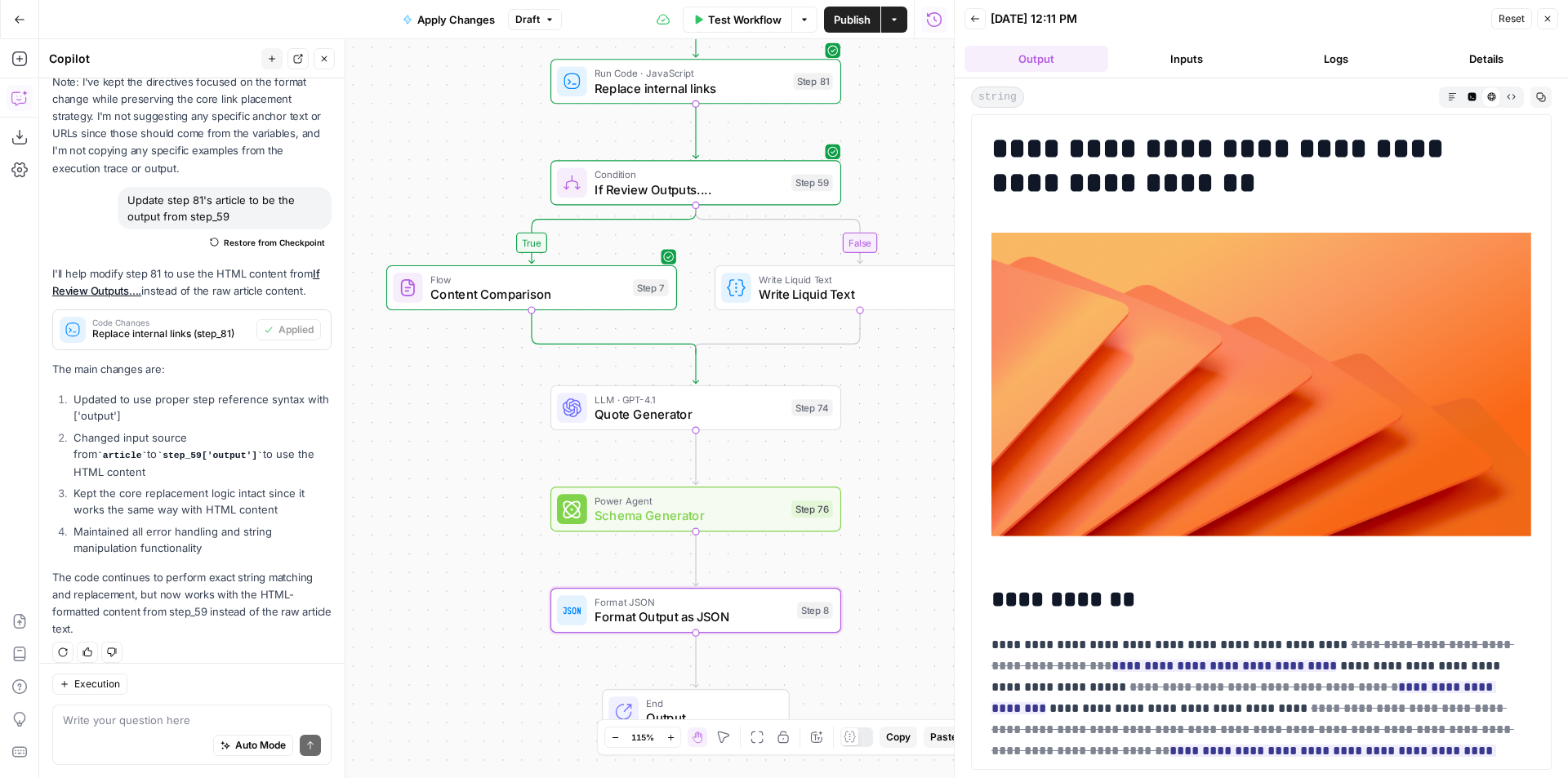
click at [1304, 54] on button "Logs" at bounding box center [1337, 59] width 144 height 26
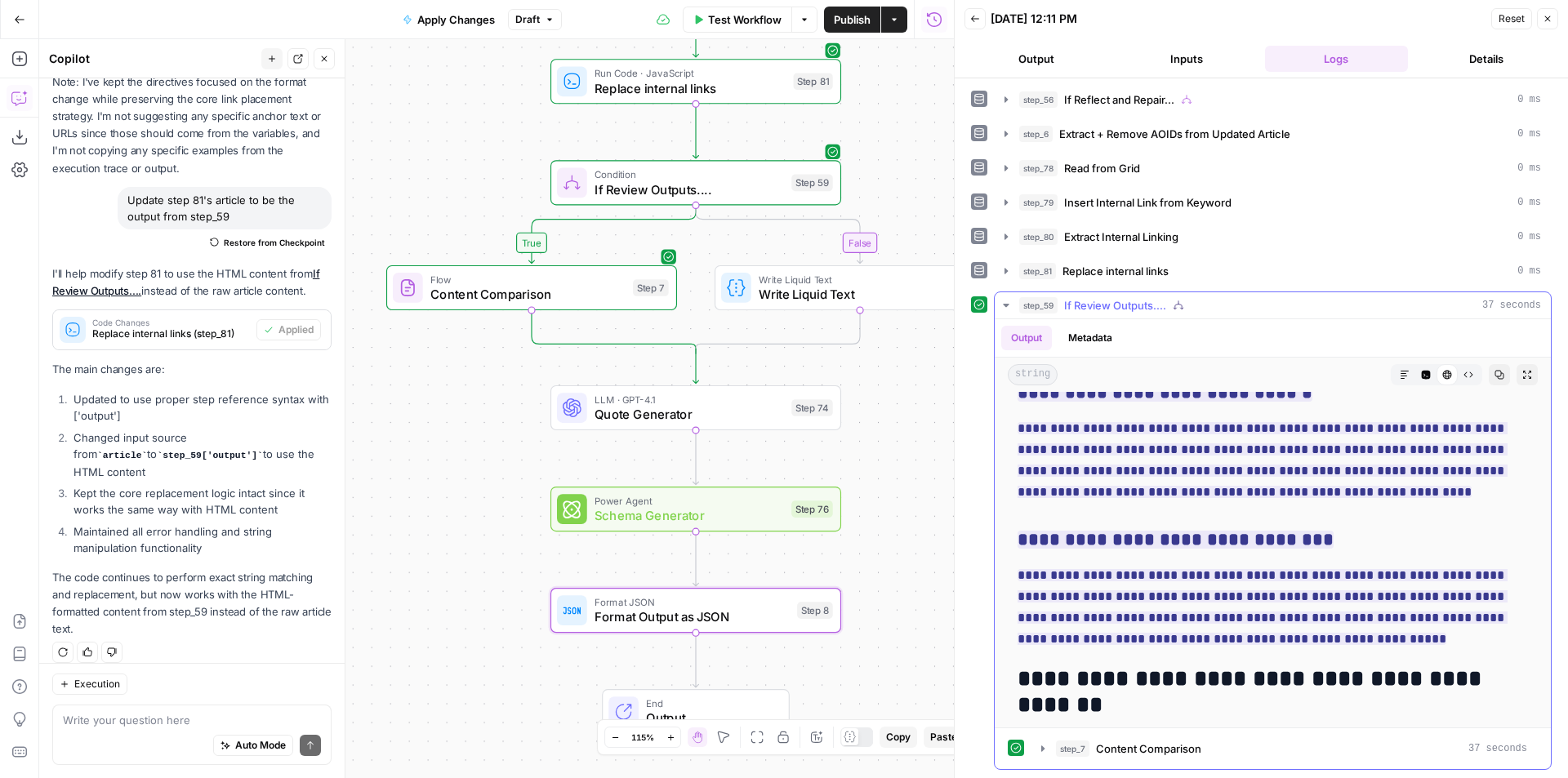
scroll to position [4816, 0]
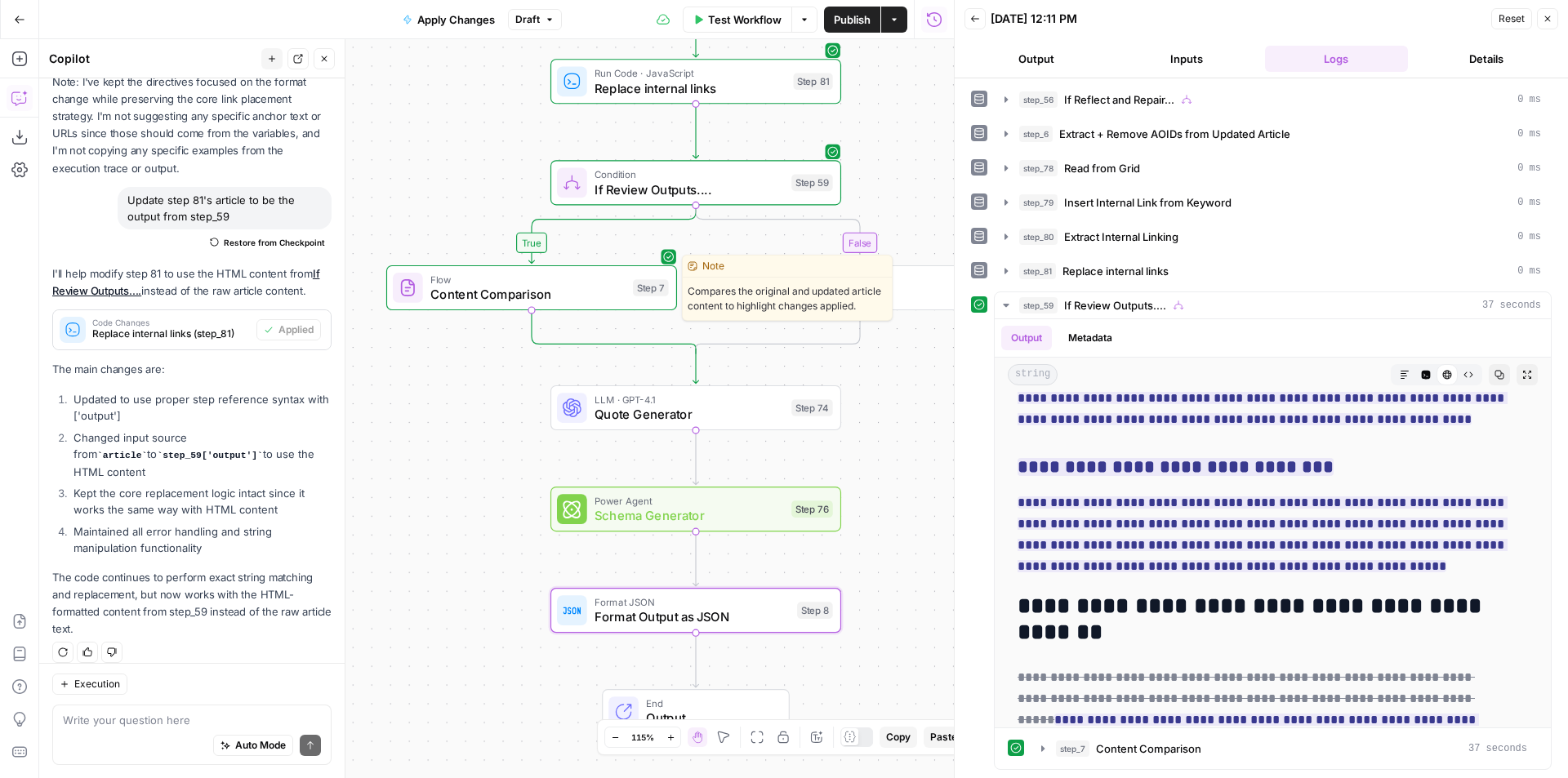
click at [617, 299] on span "Content Comparison" at bounding box center [528, 294] width 195 height 18
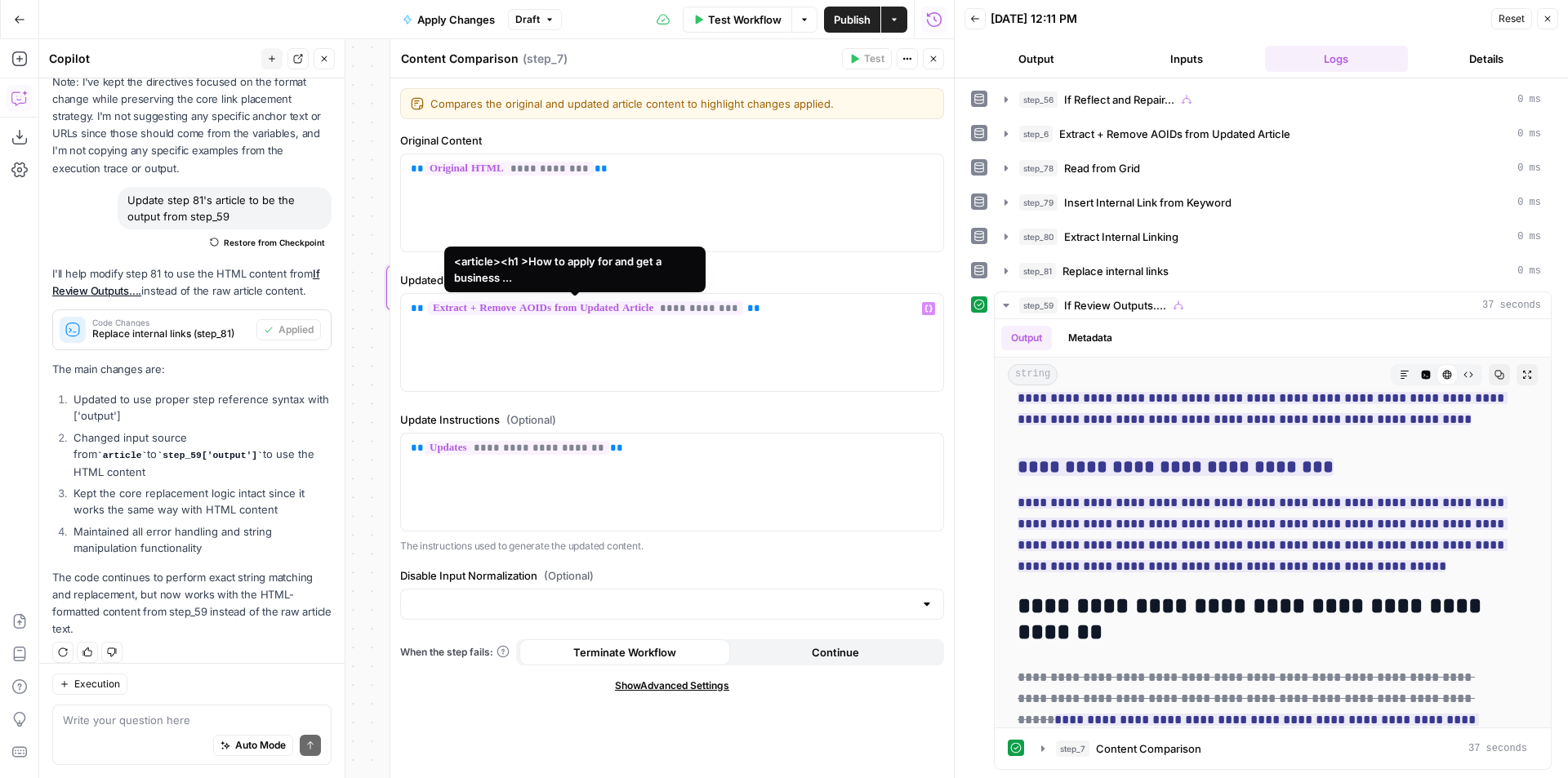
click at [615, 307] on span "**********" at bounding box center [586, 308] width 315 height 14
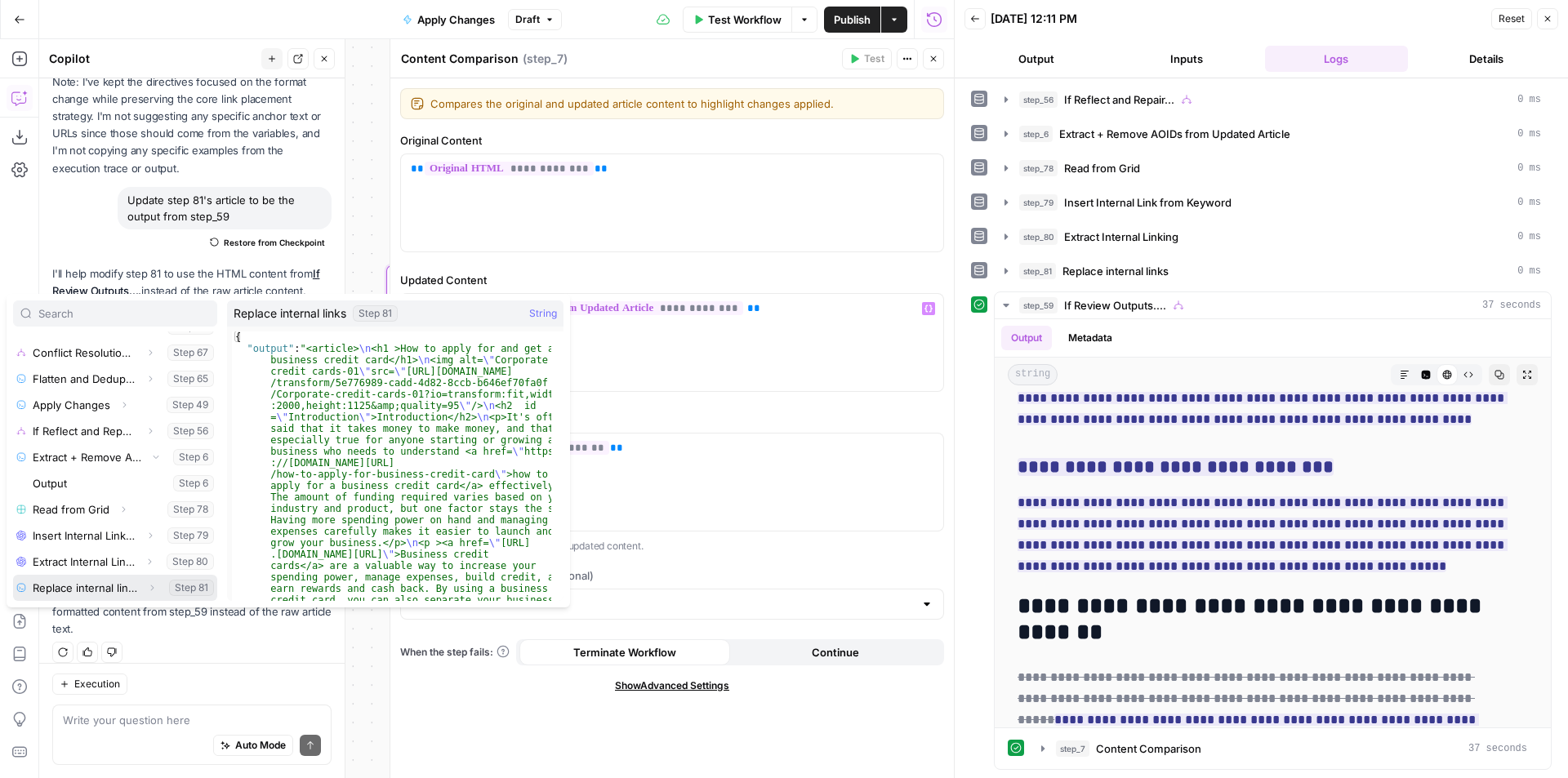
click at [151, 586] on icon "button" at bounding box center [153, 588] width 4 height 6
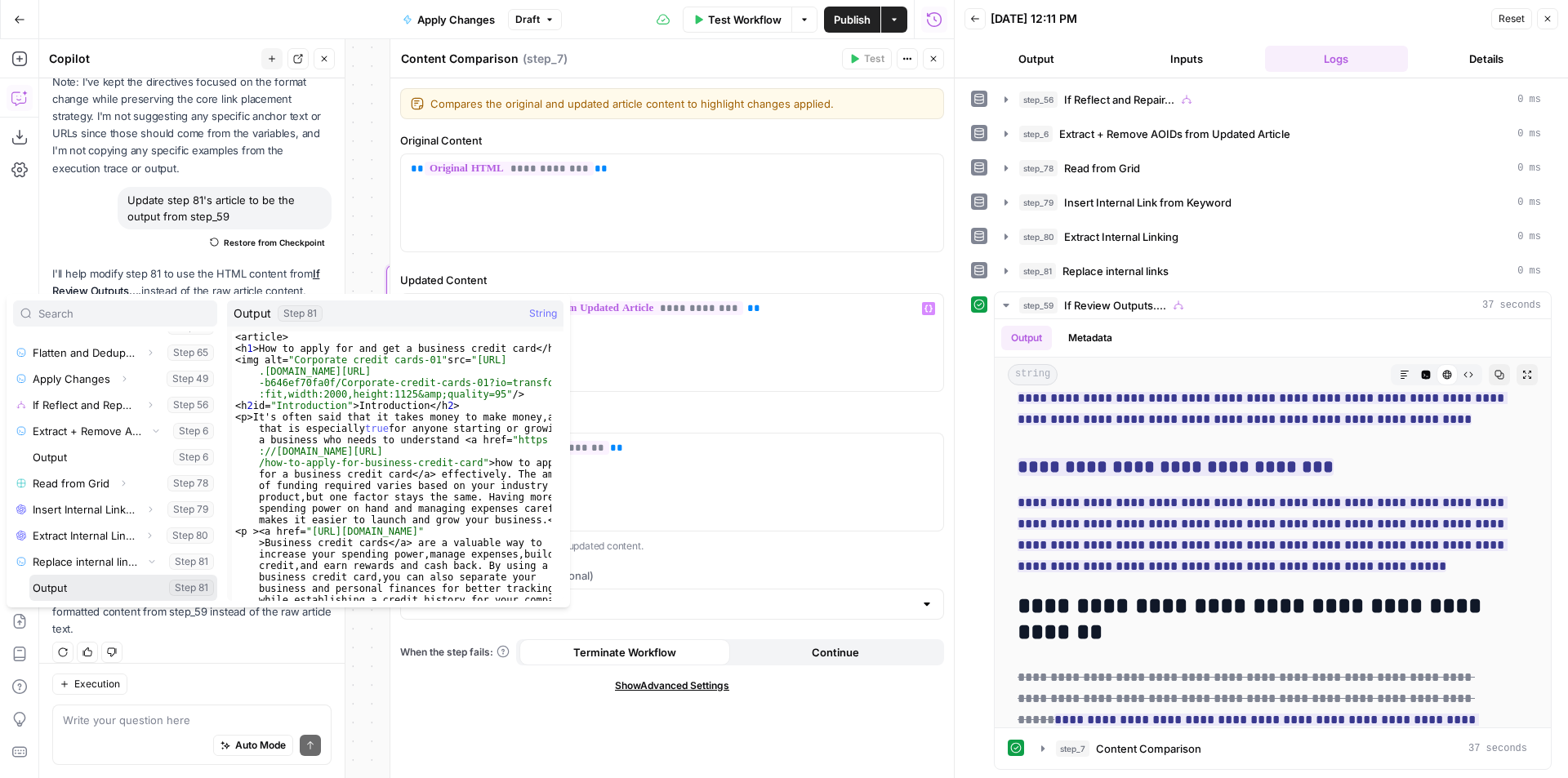
click at [67, 590] on button "Select variable Output" at bounding box center [123, 588] width 188 height 26
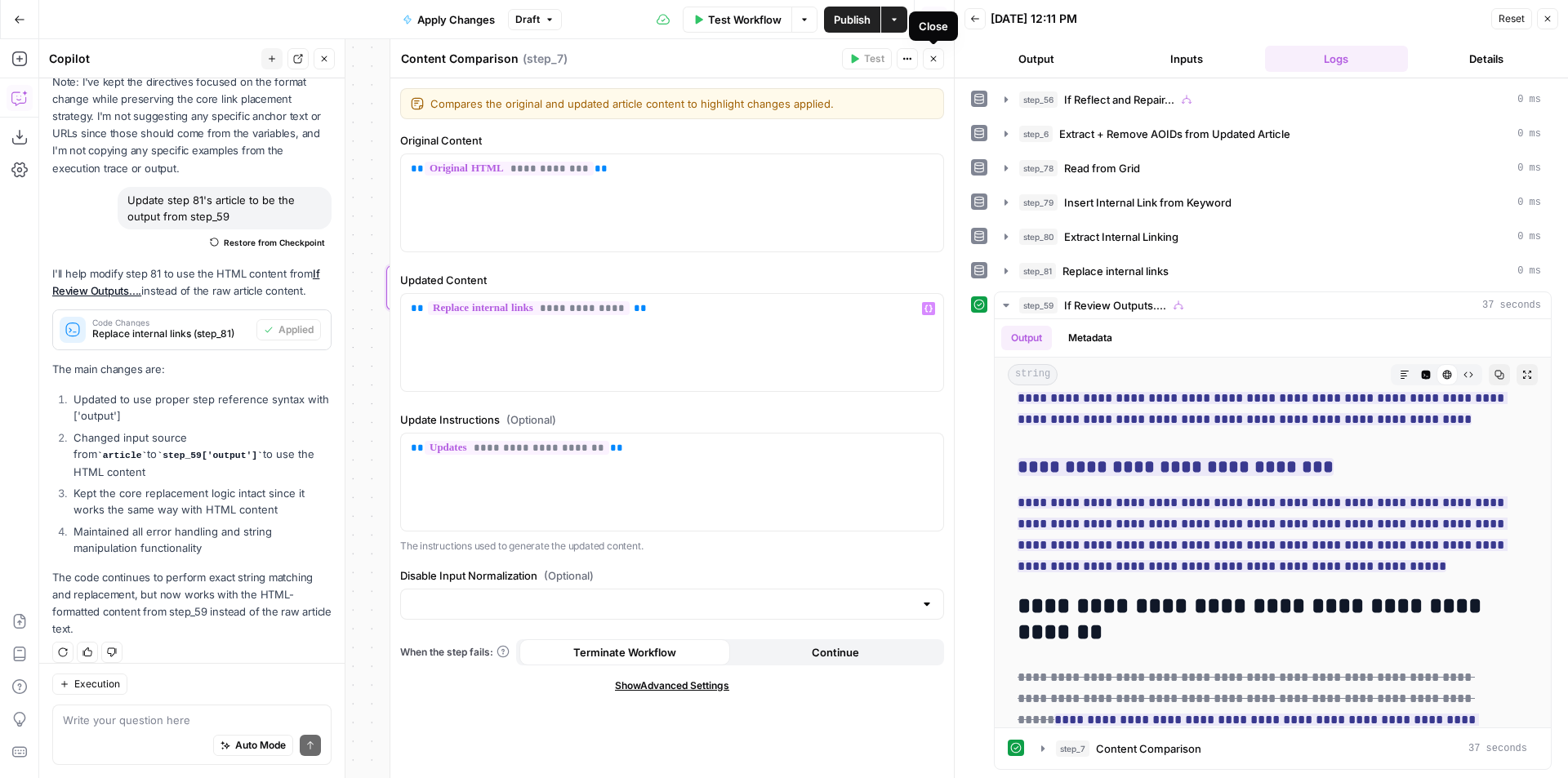
click at [928, 60] on icon "button" at bounding box center [932, 59] width 10 height 10
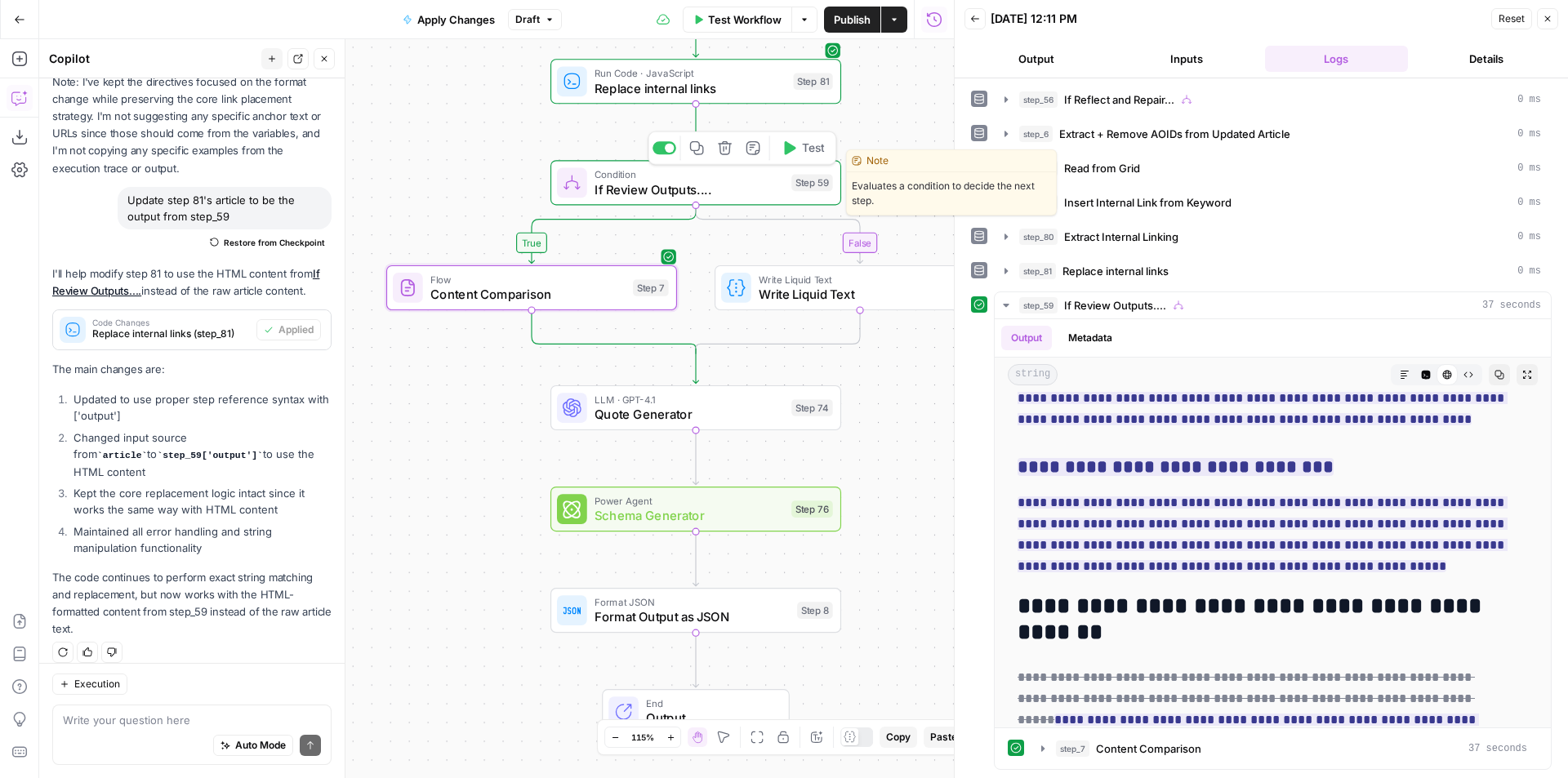
click at [817, 151] on span "Test" at bounding box center [813, 148] width 23 height 18
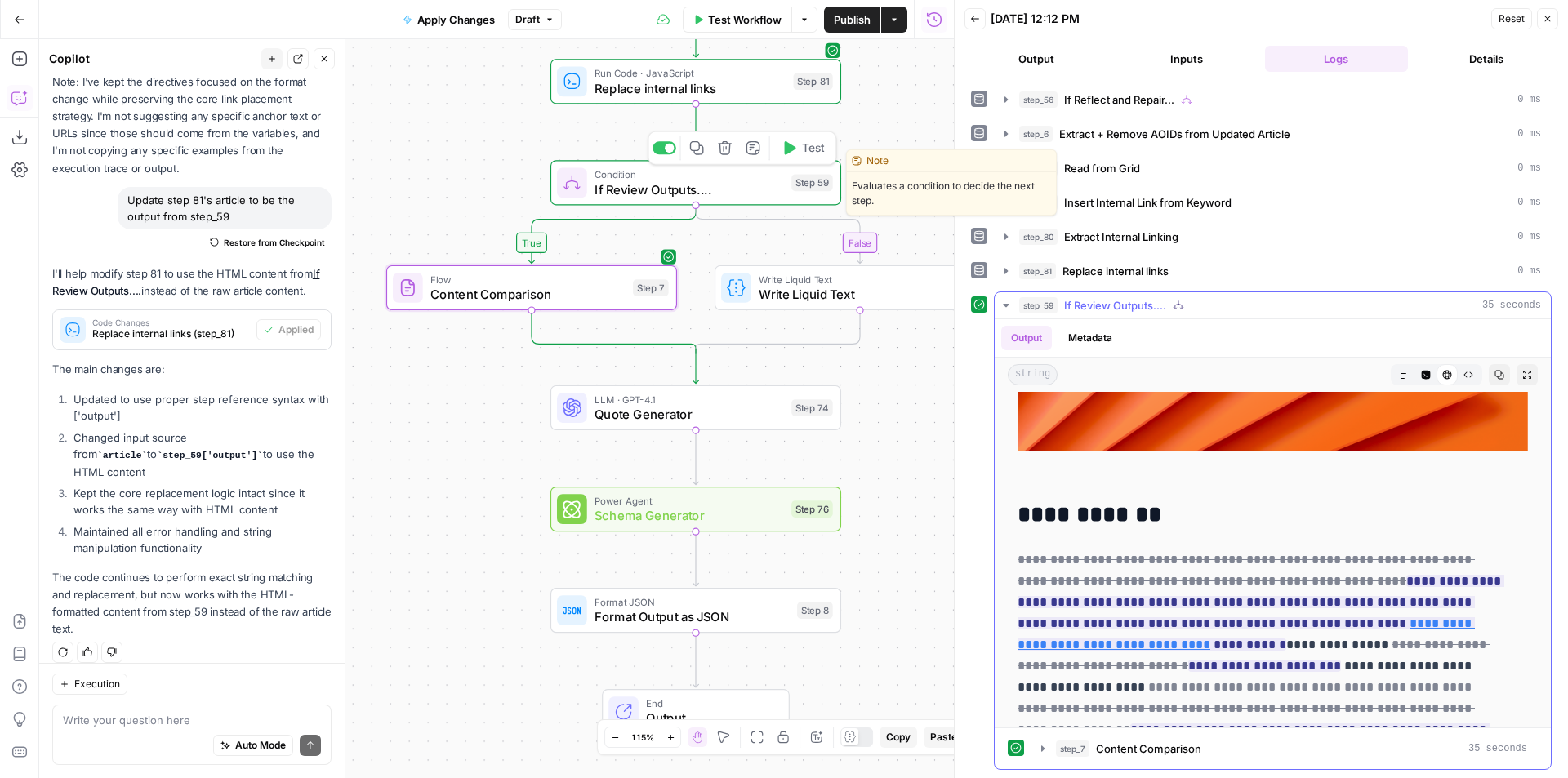
scroll to position [326, 0]
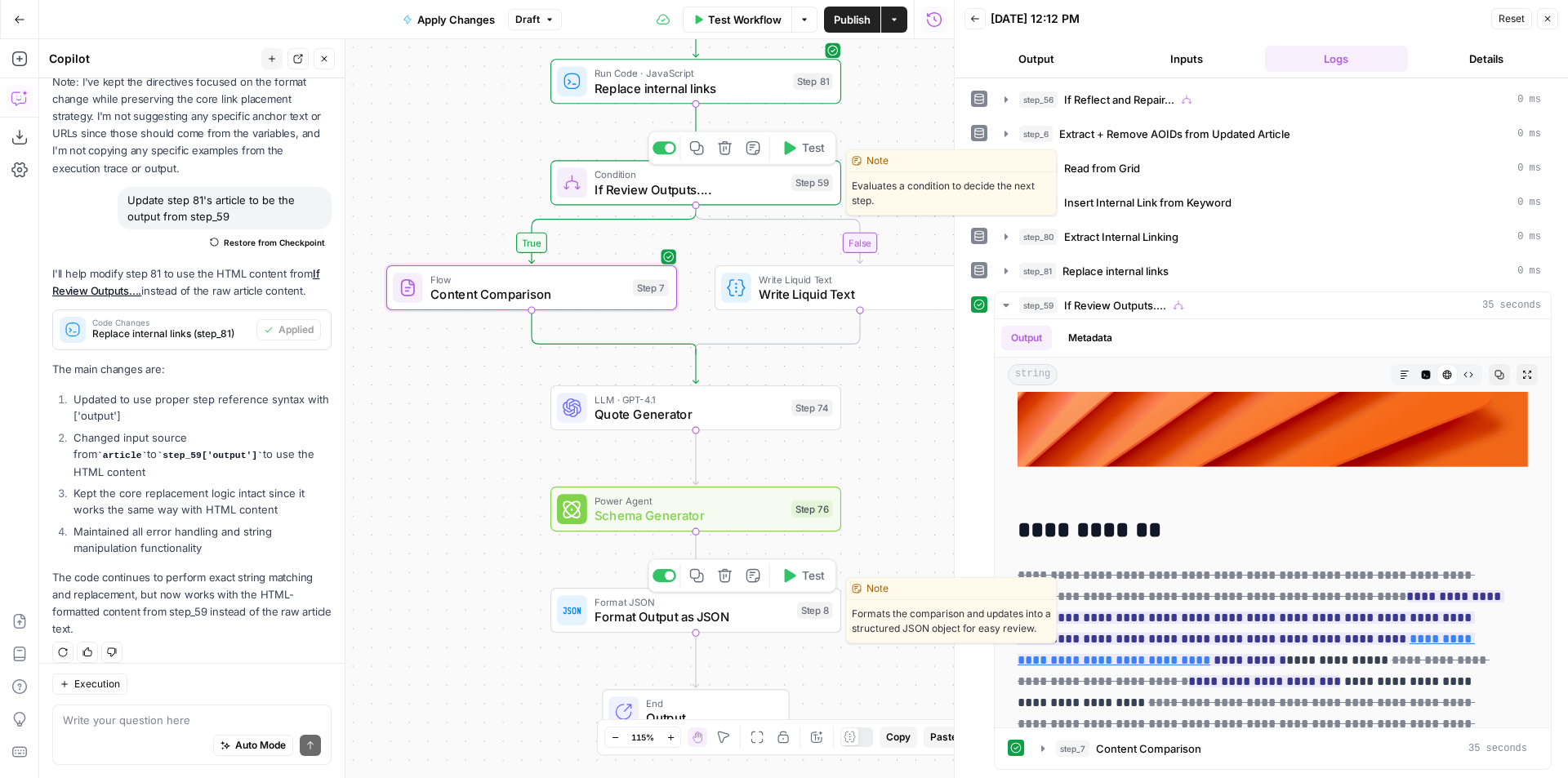
click at [798, 580] on button "Test" at bounding box center [802, 576] width 58 height 25
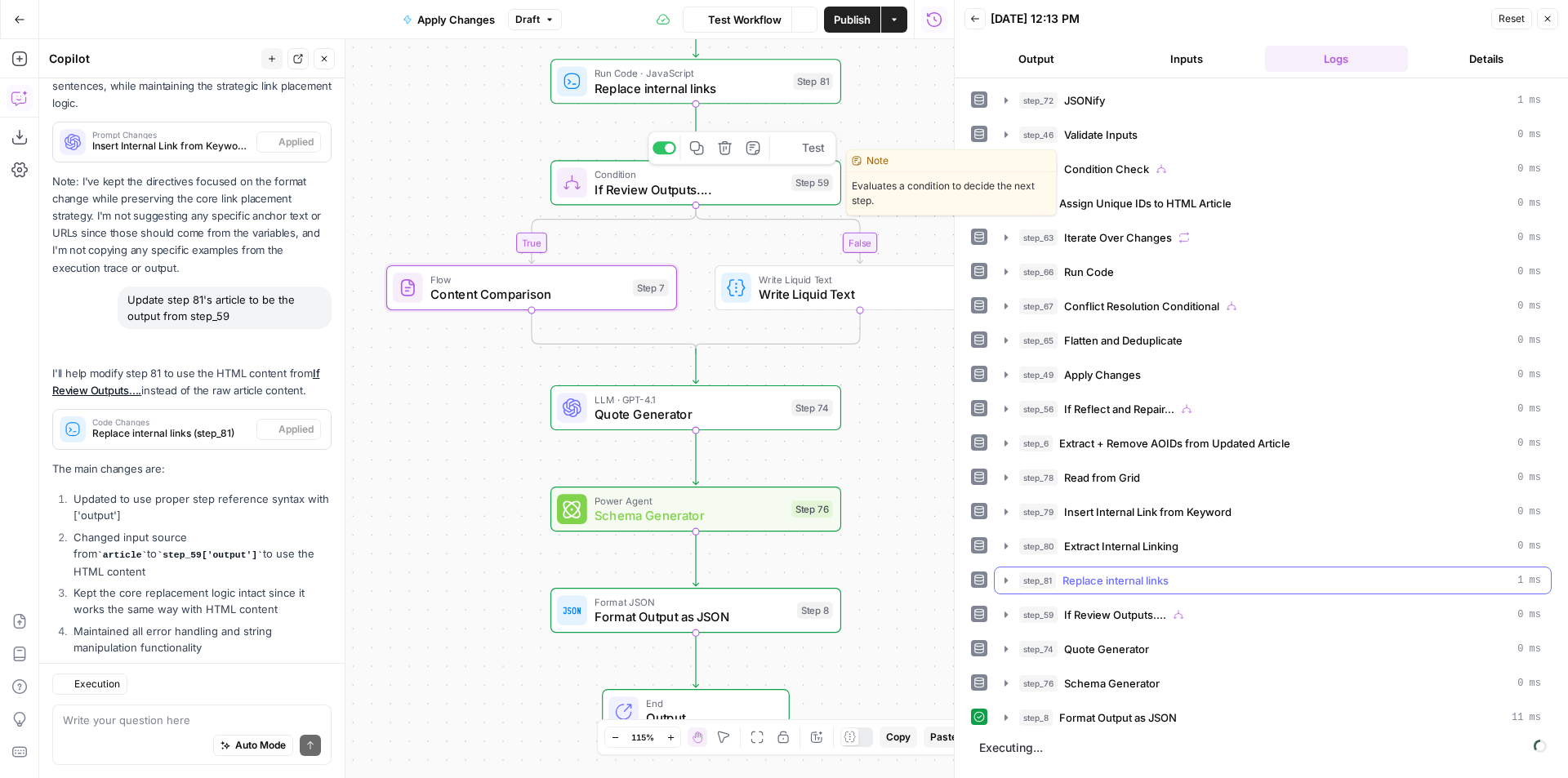
scroll to position [404, 0]
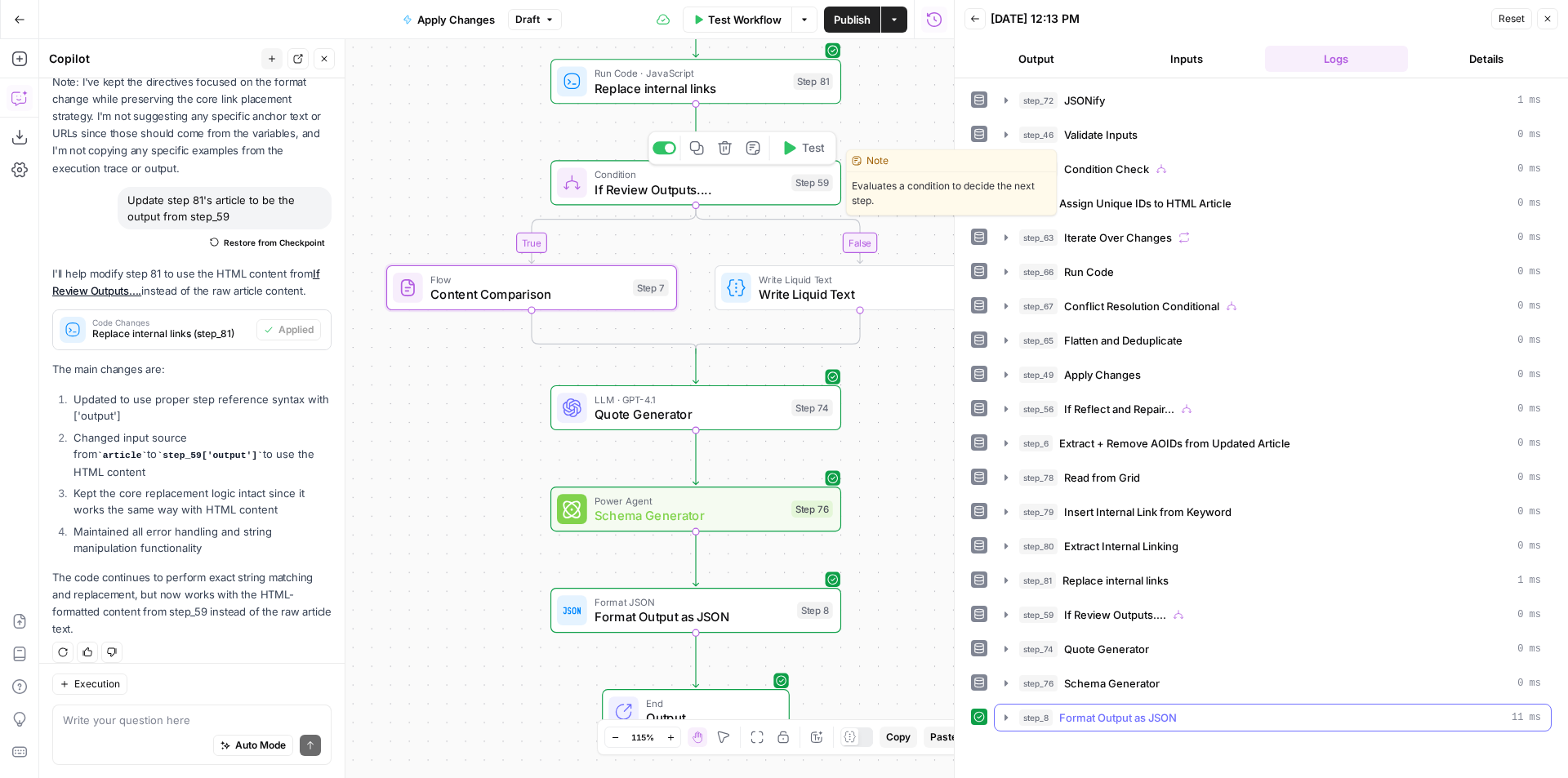
click at [1206, 715] on div "step_8 Format Output as JSON 11 ms" at bounding box center [1280, 717] width 522 height 17
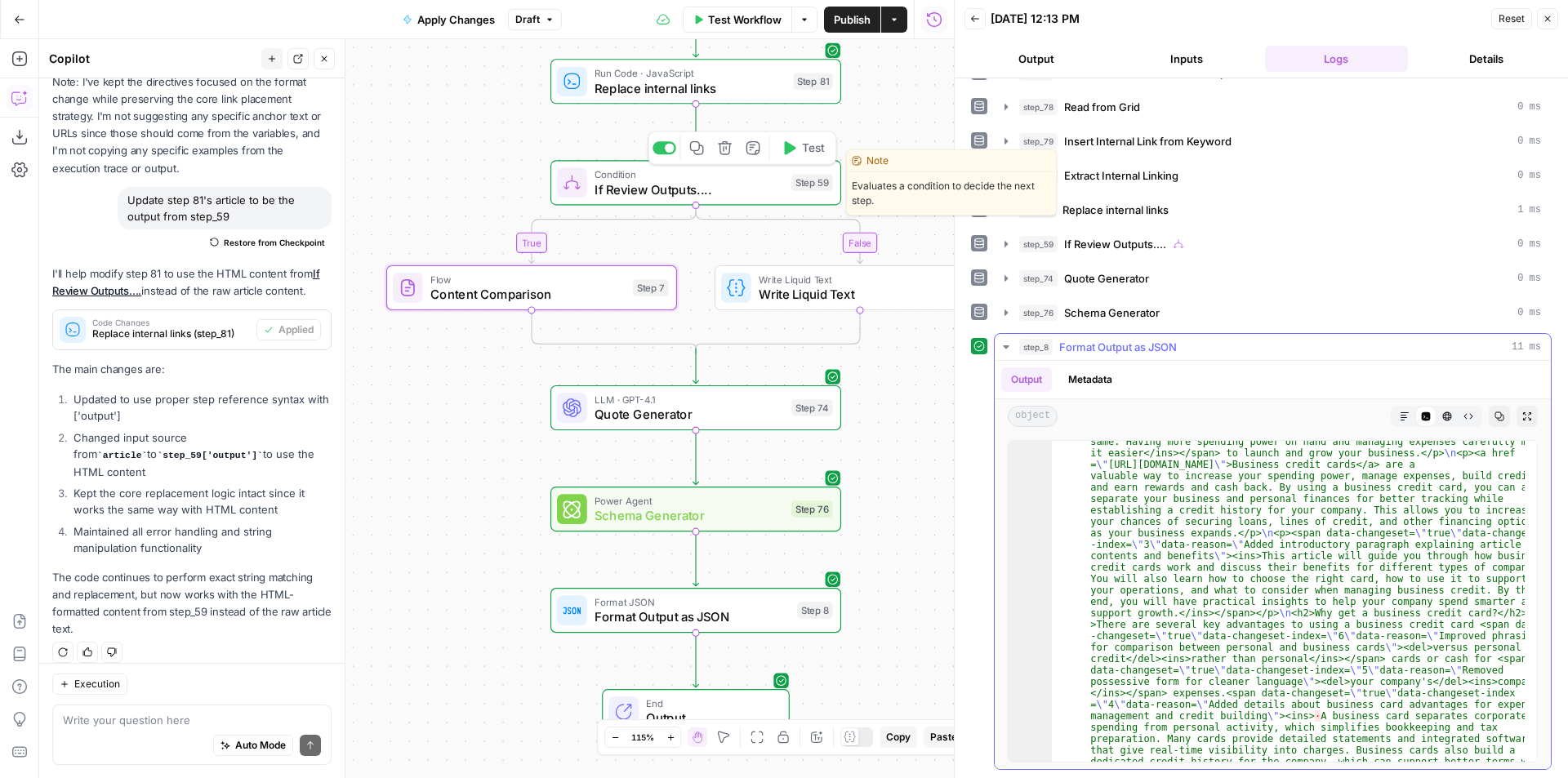
scroll to position [0, 0]
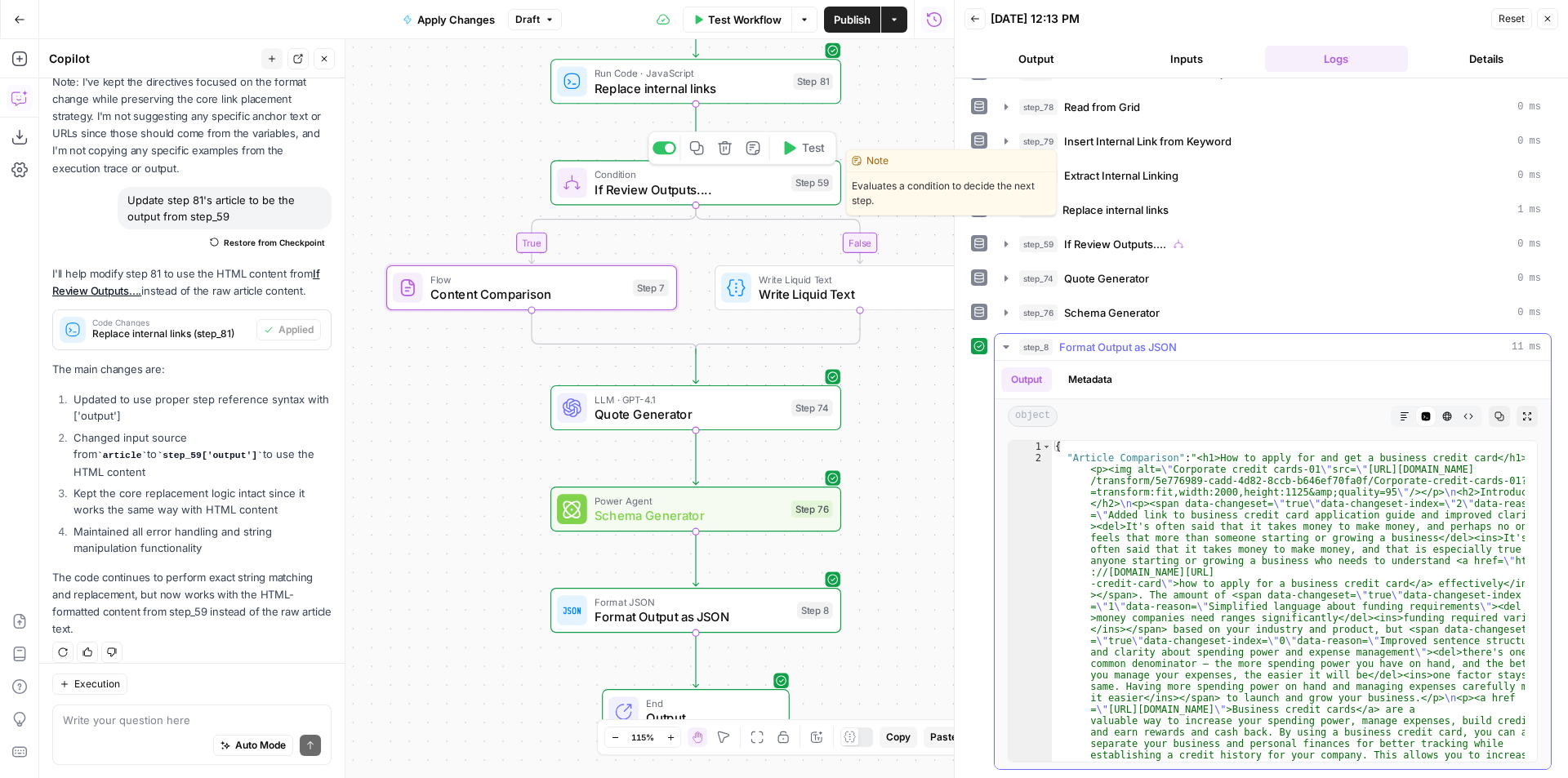
drag, startPoint x: 1382, startPoint y: 429, endPoint x: 1385, endPoint y: 419, distance: 10.4
click at [1383, 424] on div "object Markdown Code Editor HTML Viewer Raw Output Copy Expand Output" at bounding box center [1272, 416] width 556 height 34
click at [1394, 417] on button "Markdown" at bounding box center [1404, 417] width 21 height 21
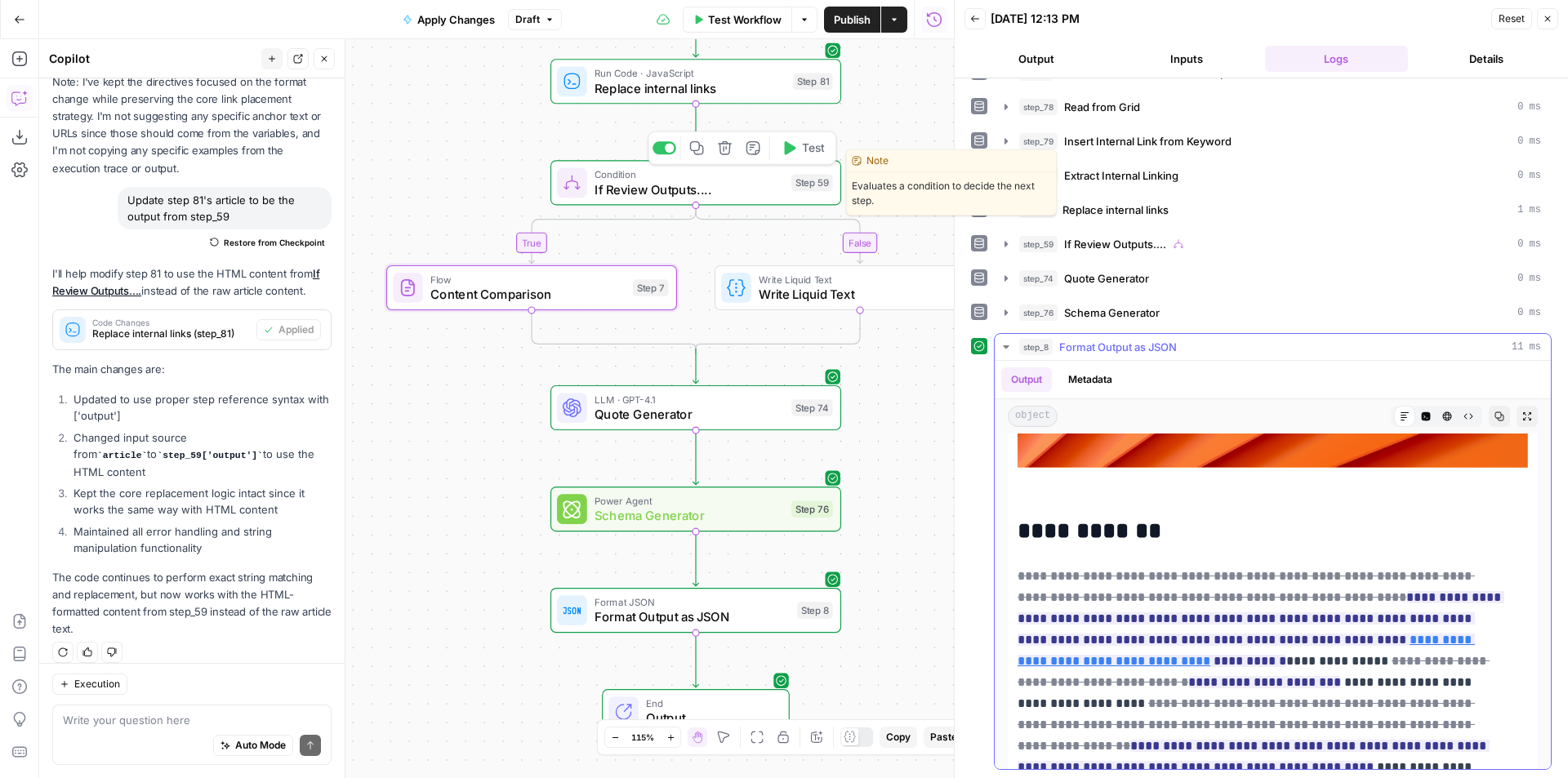
scroll to position [408, 0]
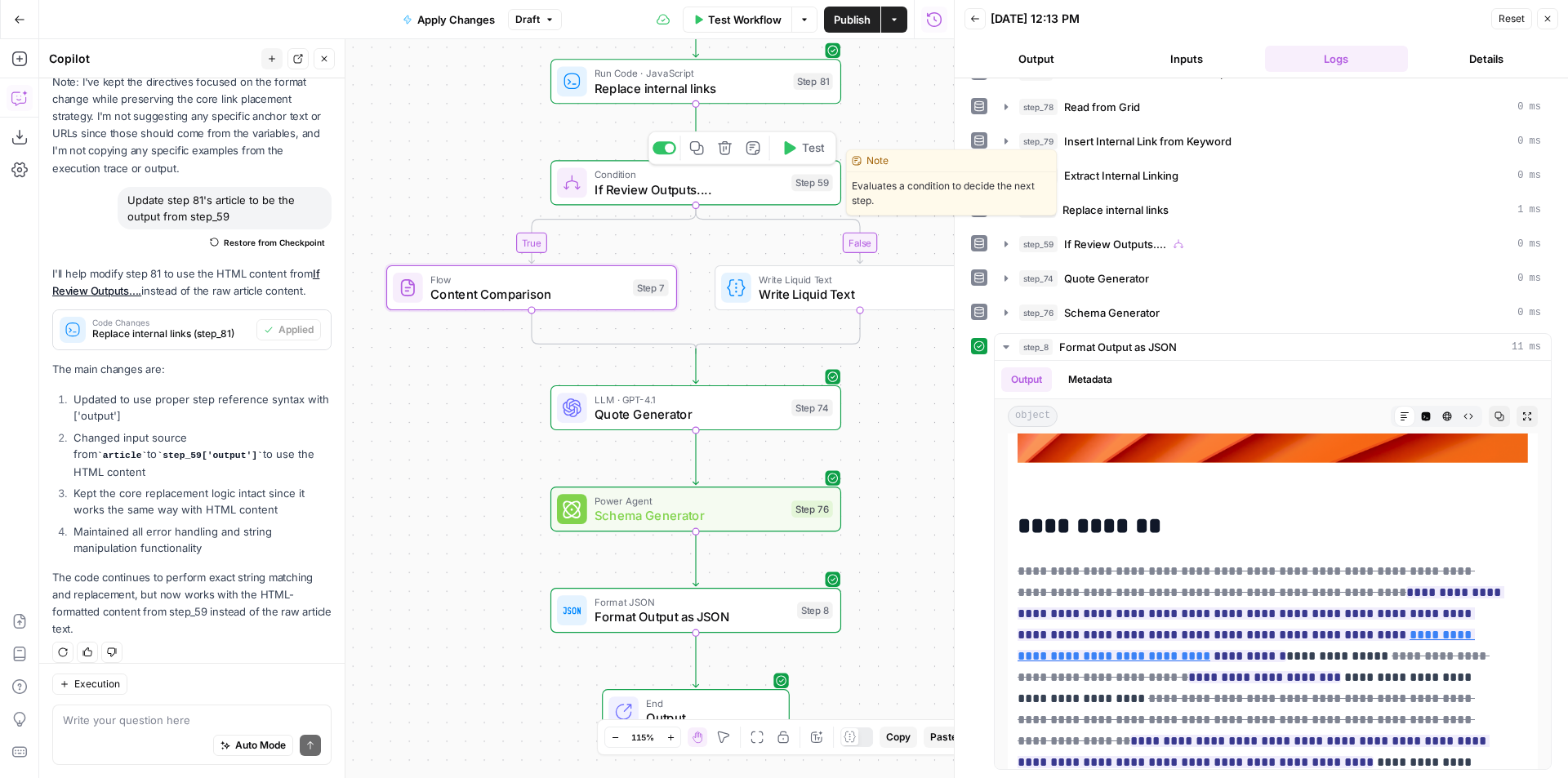
click at [852, 15] on span "Publish" at bounding box center [852, 19] width 37 height 17
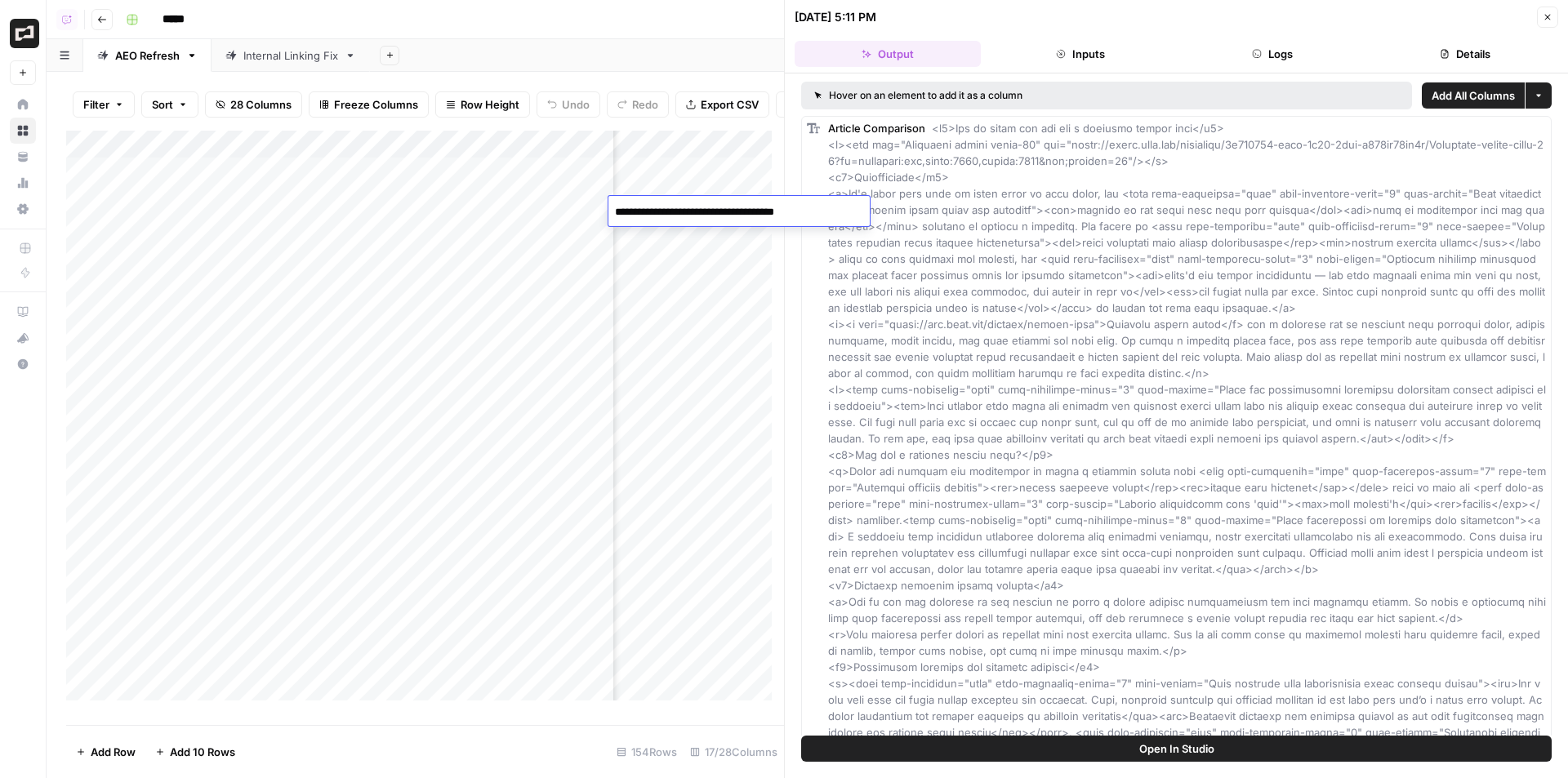
scroll to position [0, 643]
click at [1549, 15] on icon "button" at bounding box center [1547, 17] width 10 height 10
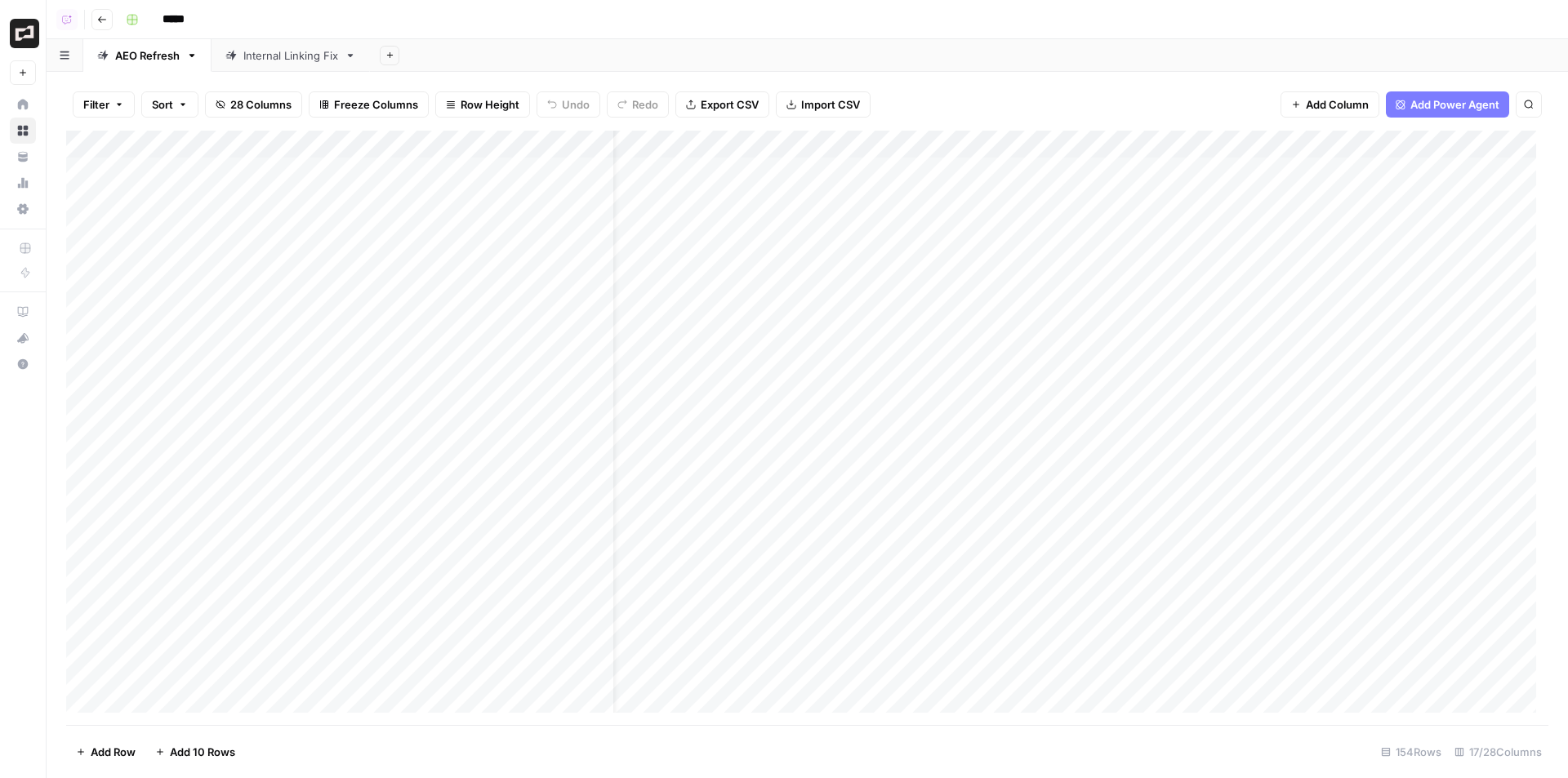
scroll to position [0, 45]
click at [986, 201] on div "Add Column" at bounding box center [807, 427] width 1482 height 594
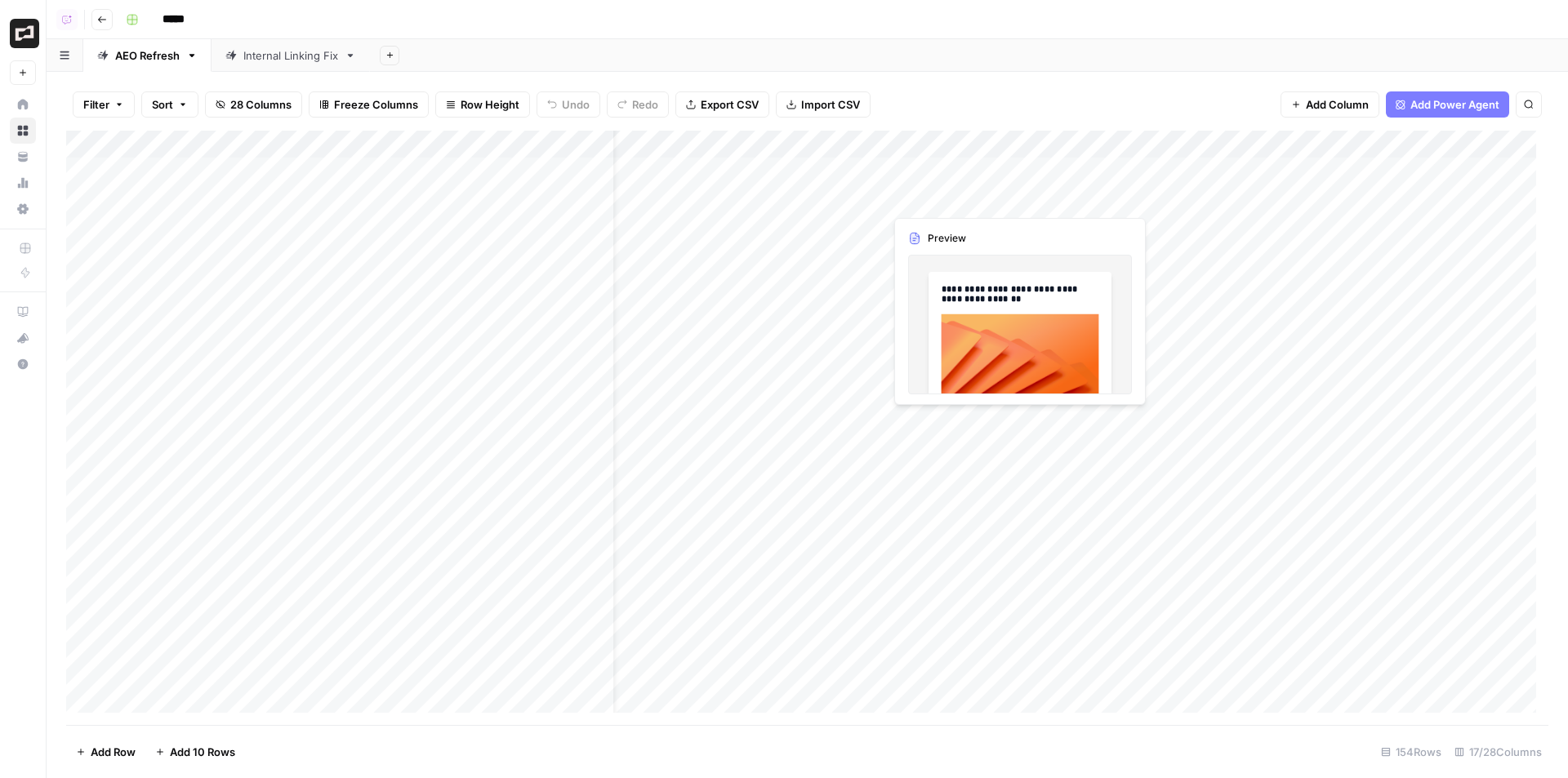
click at [986, 201] on div "Add Column" at bounding box center [807, 427] width 1482 height 594
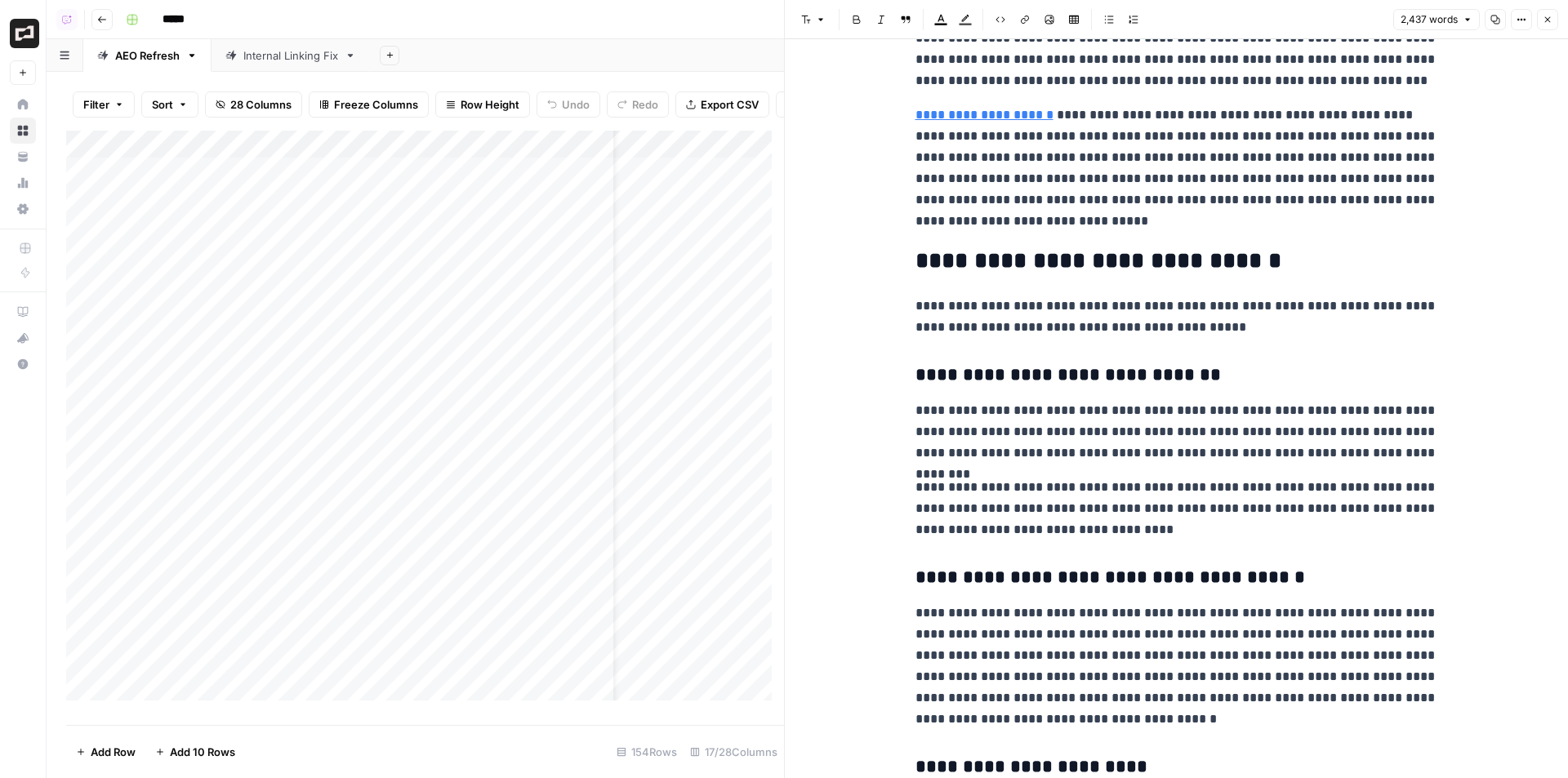
scroll to position [817, 0]
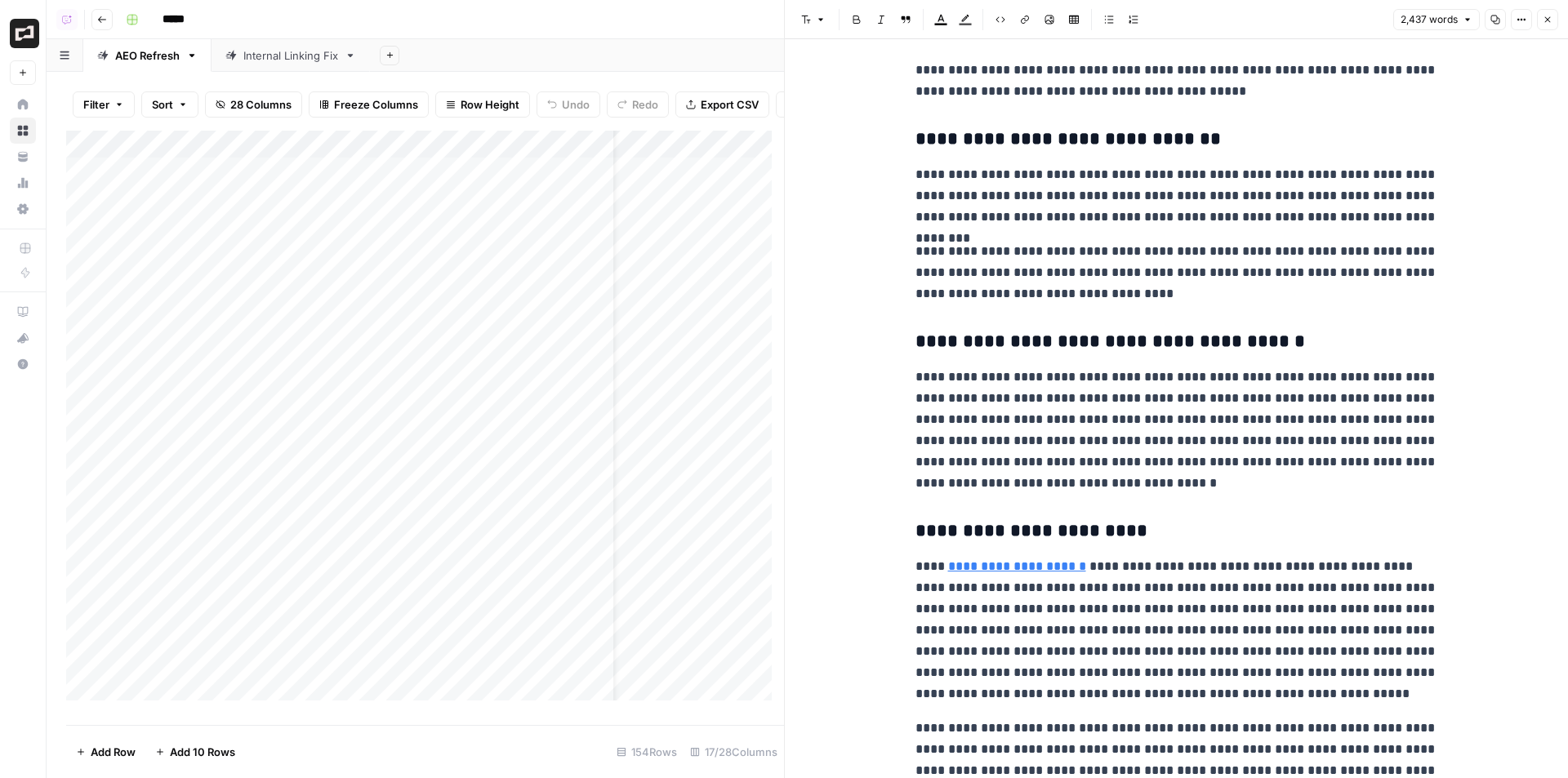
click at [1546, 18] on icon "button" at bounding box center [1548, 20] width 6 height 6
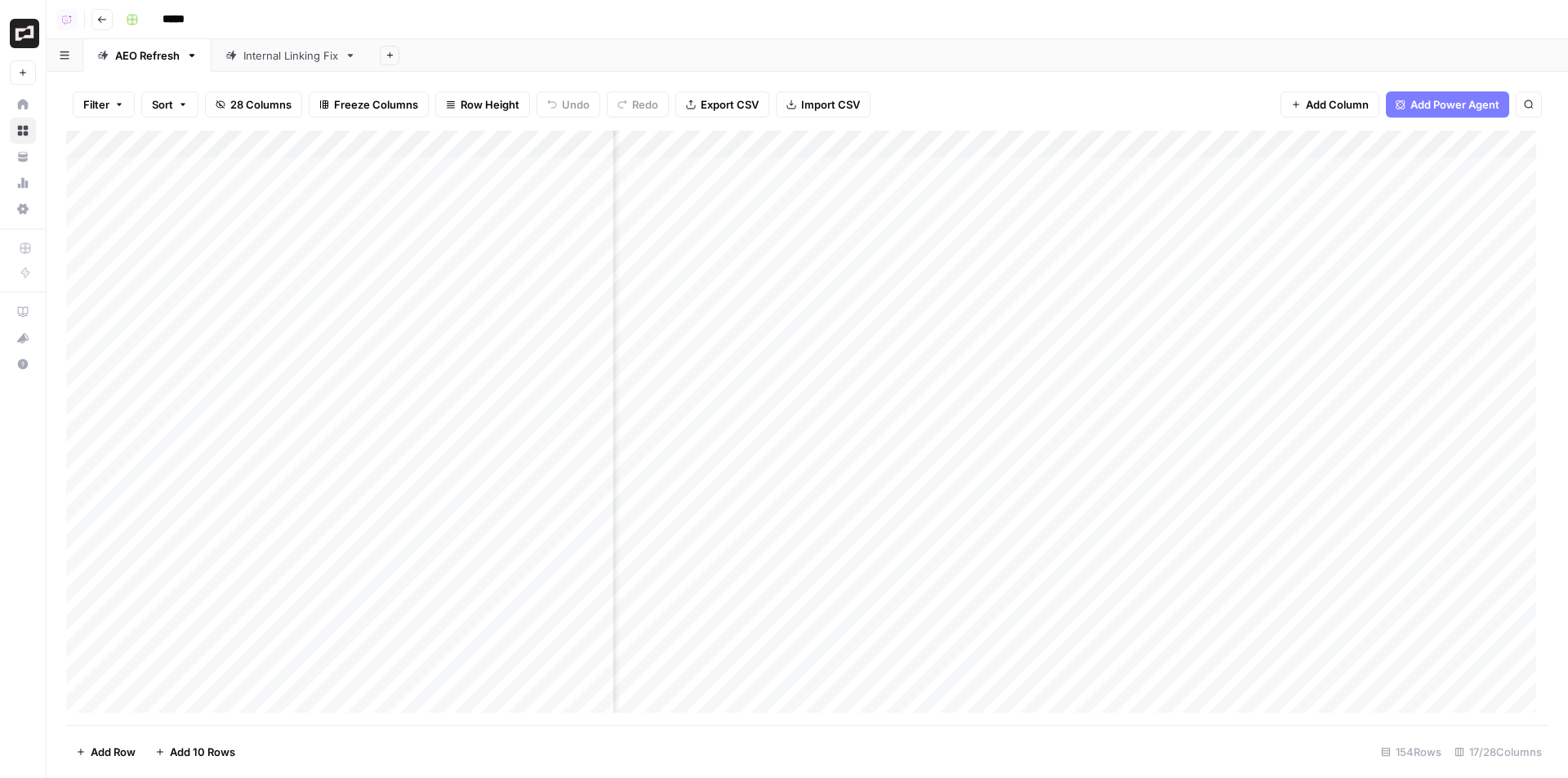
scroll to position [0, 700]
click at [834, 142] on div "Add Column" at bounding box center [807, 427] width 1482 height 594
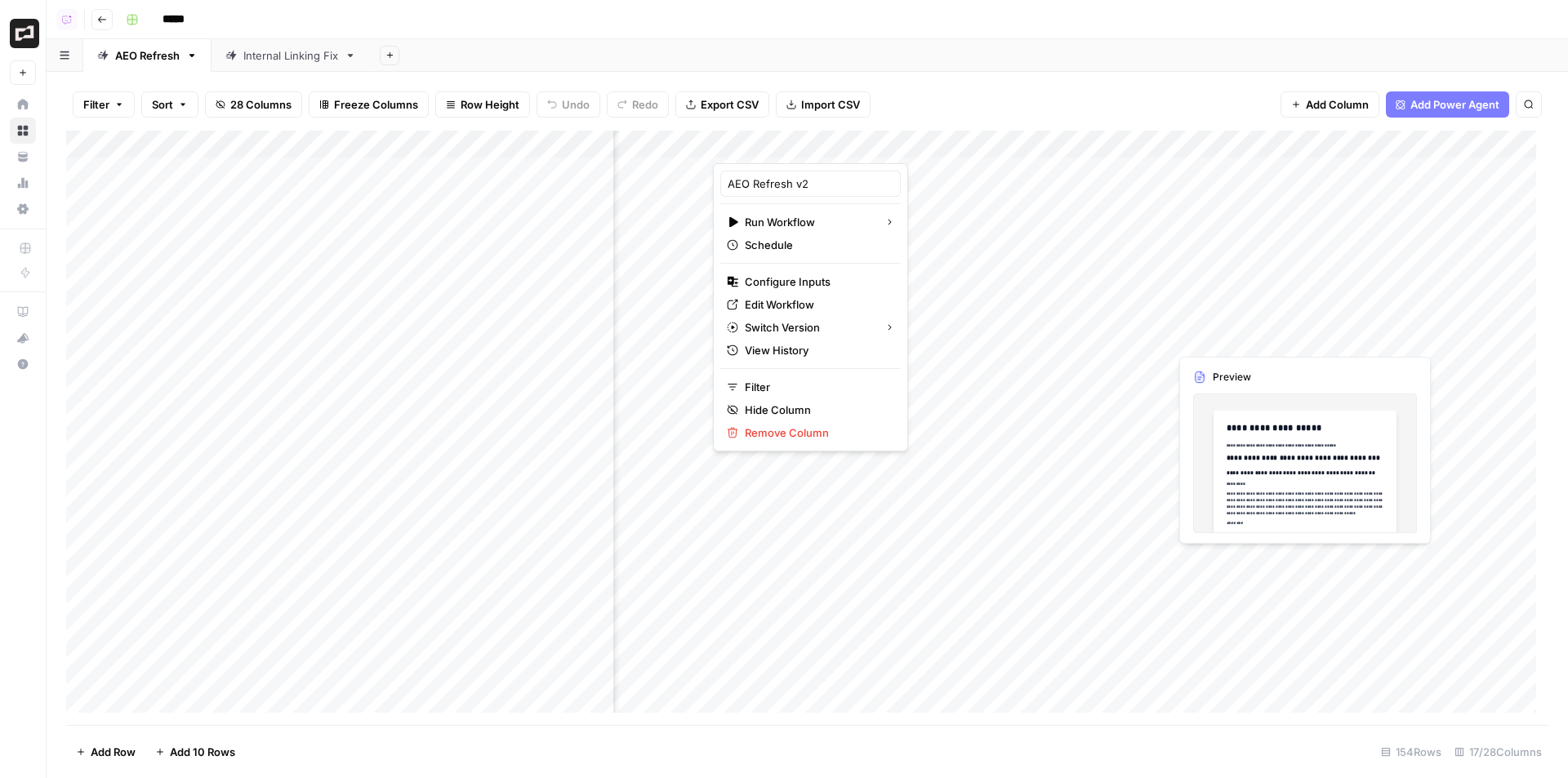
click at [1222, 341] on div "Add Column" at bounding box center [807, 427] width 1482 height 594
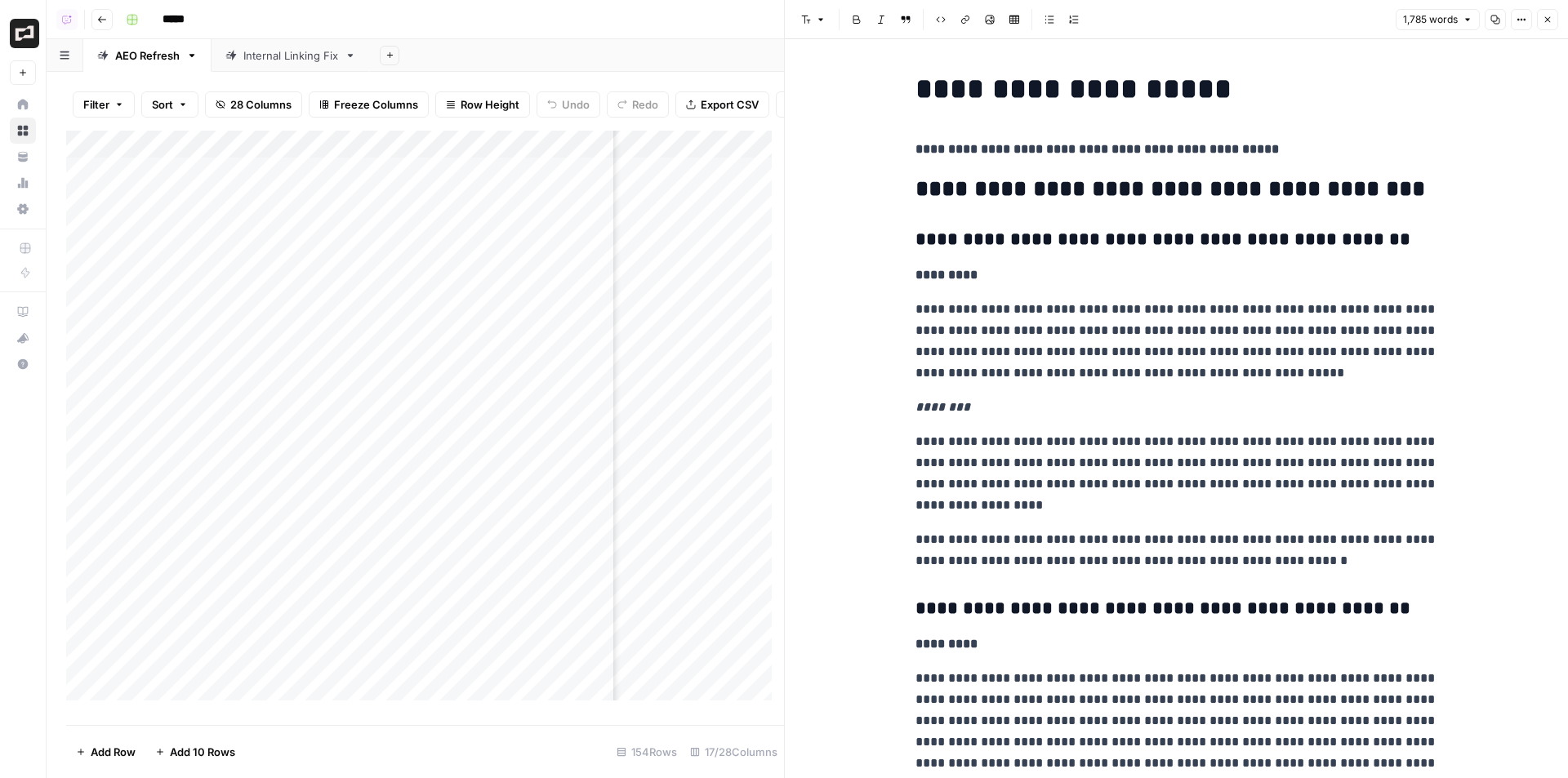
click at [1547, 11] on button "Close" at bounding box center [1547, 19] width 21 height 21
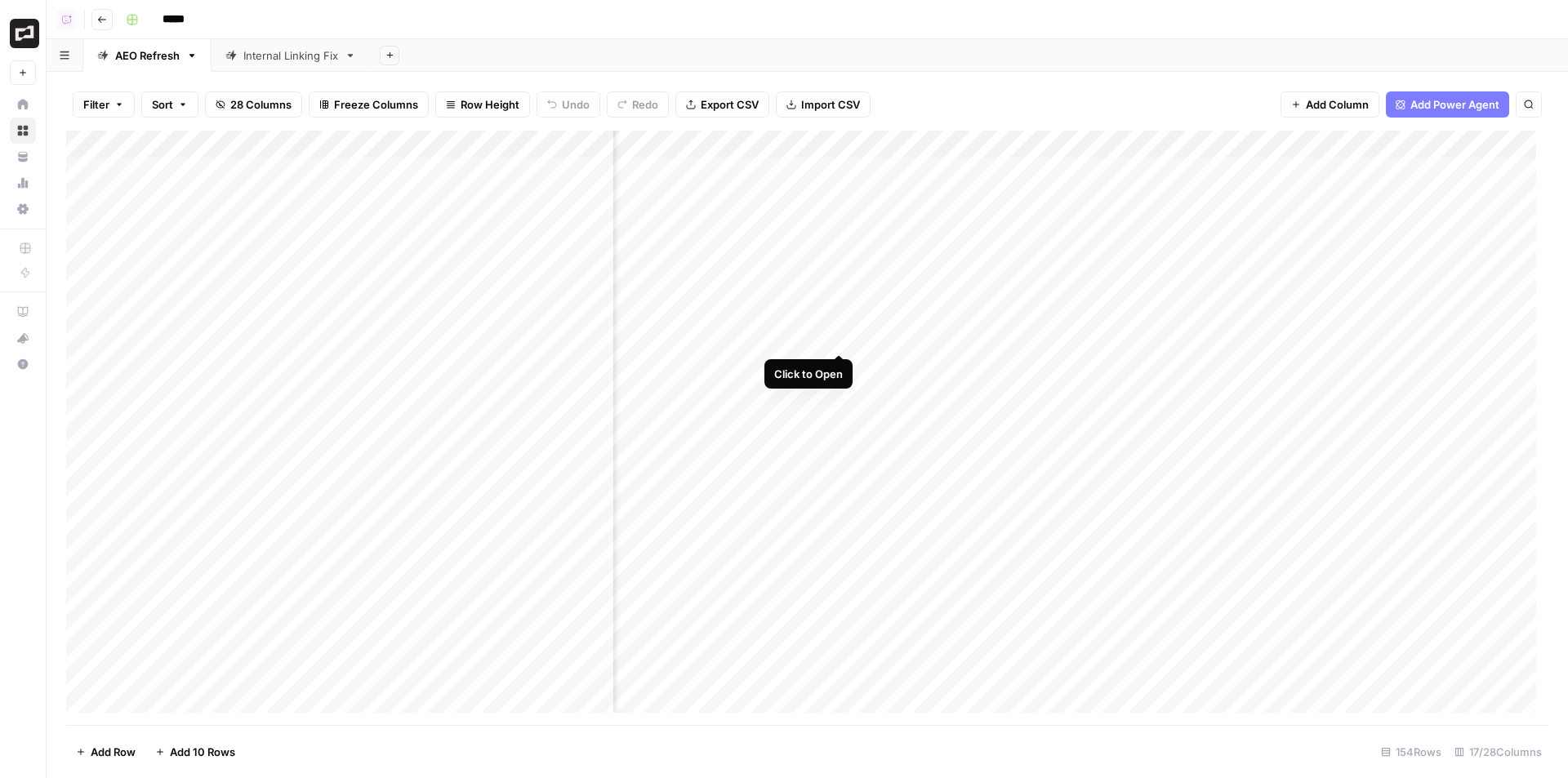
click at [837, 333] on div "Add Column" at bounding box center [807, 427] width 1482 height 594
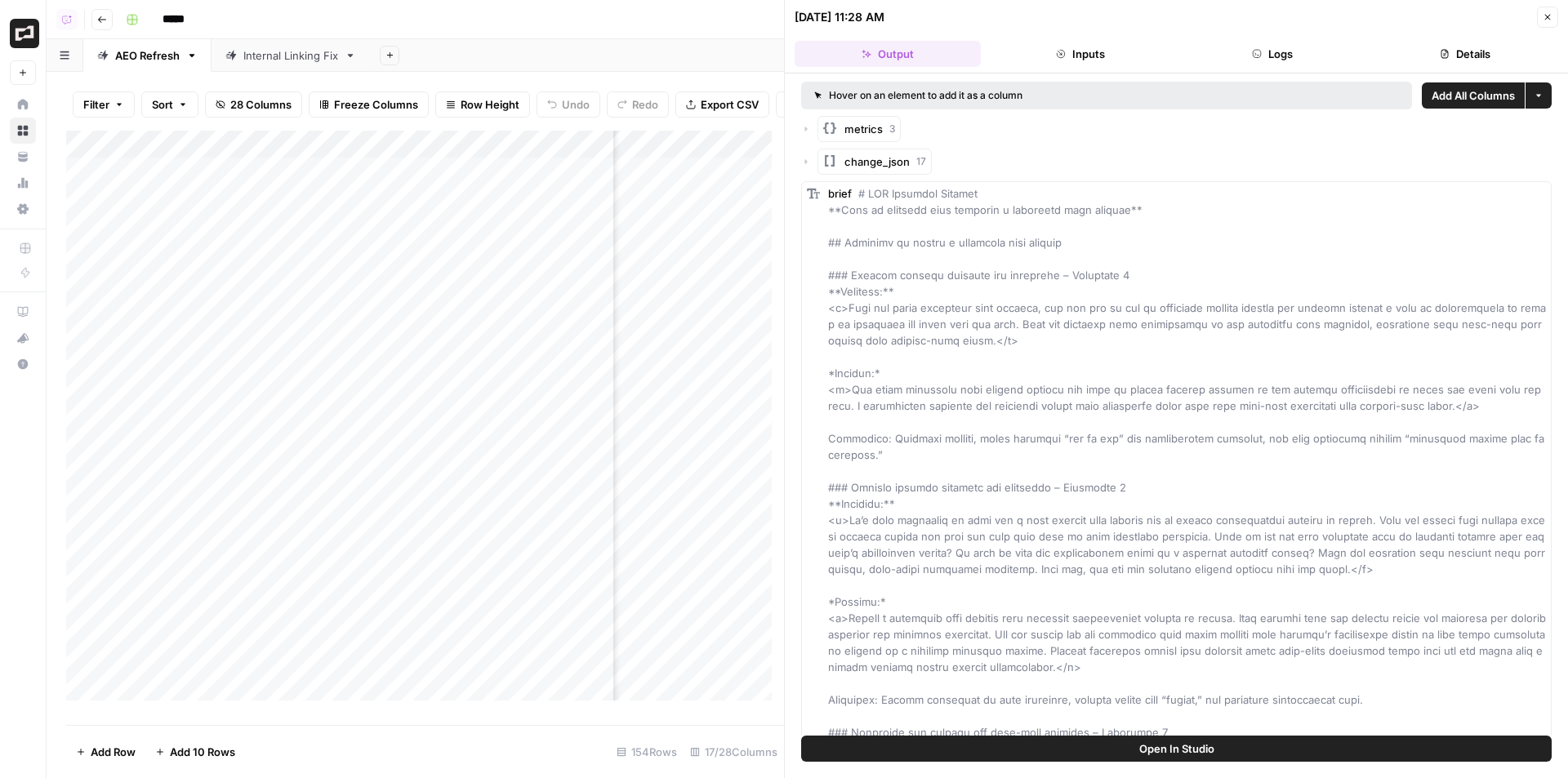
click at [1541, 15] on button "Close" at bounding box center [1547, 17] width 21 height 21
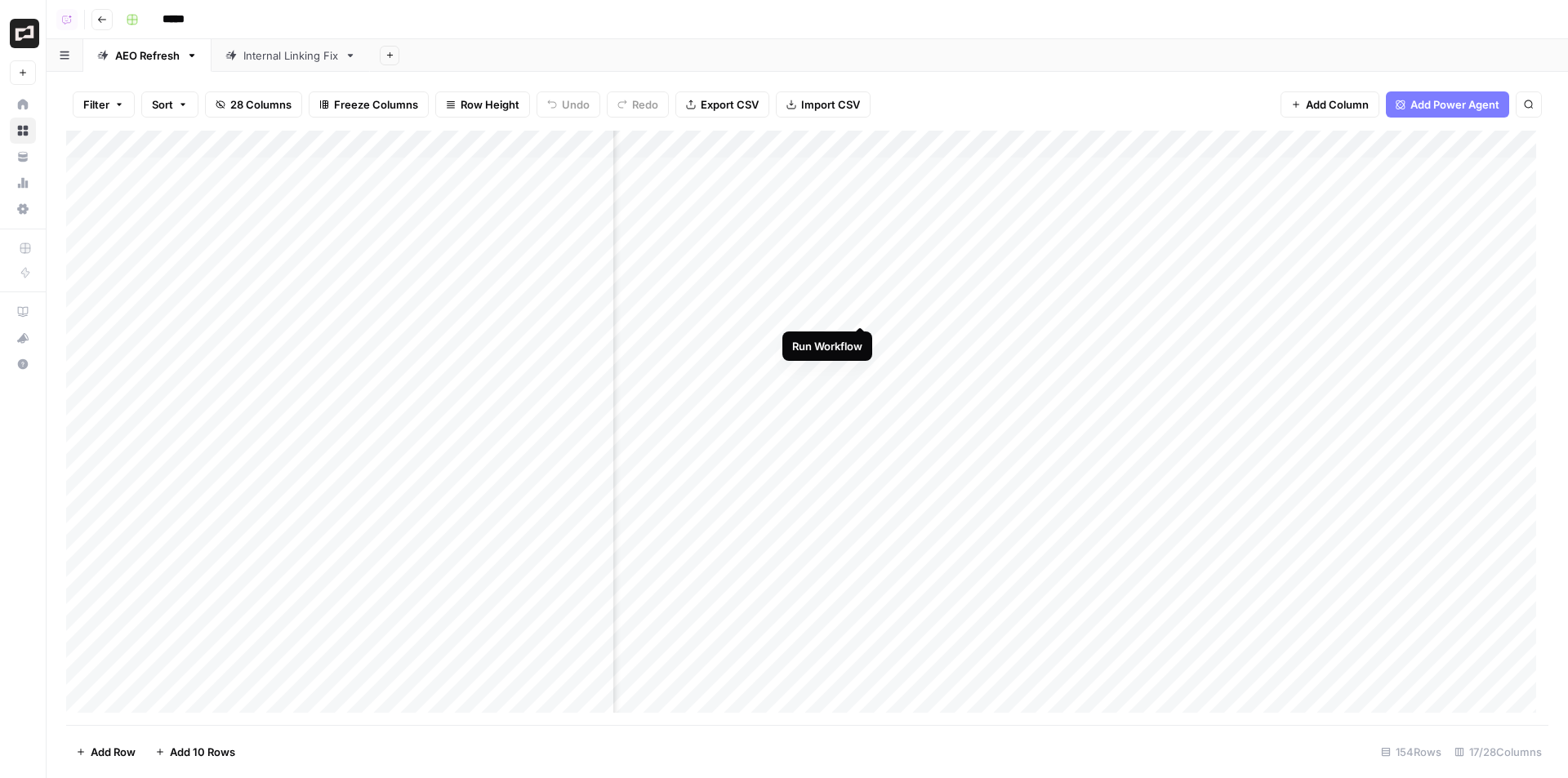
click at [859, 310] on div "Add Column" at bounding box center [807, 427] width 1482 height 594
click at [857, 338] on div "Add Column" at bounding box center [807, 427] width 1482 height 594
click at [858, 306] on div "Add Column" at bounding box center [807, 427] width 1482 height 594
click at [861, 336] on div "Add Column" at bounding box center [807, 427] width 1482 height 594
click at [841, 145] on div "Add Column" at bounding box center [807, 427] width 1482 height 594
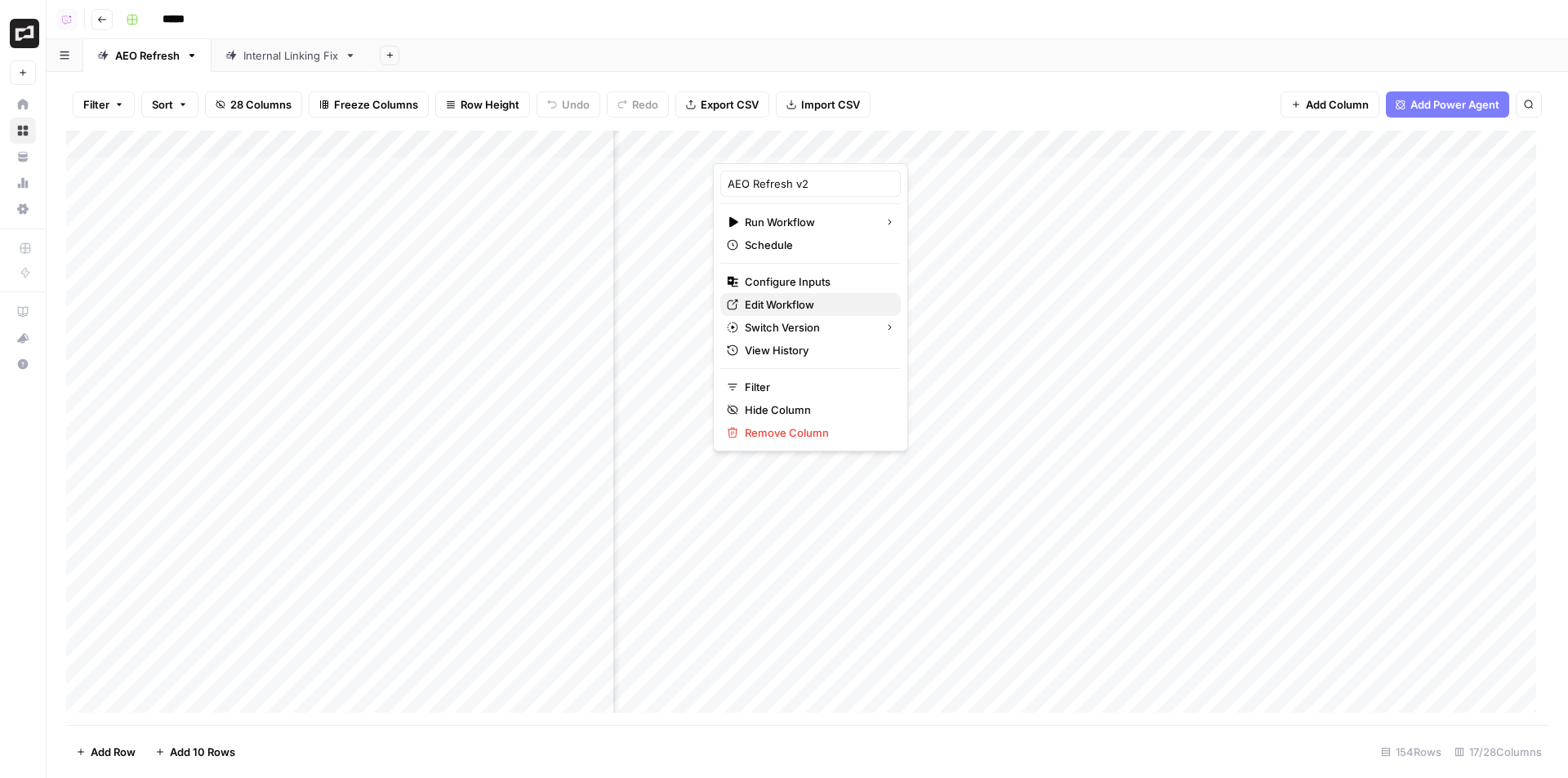
click at [807, 298] on span "Edit Workflow" at bounding box center [816, 305] width 143 height 17
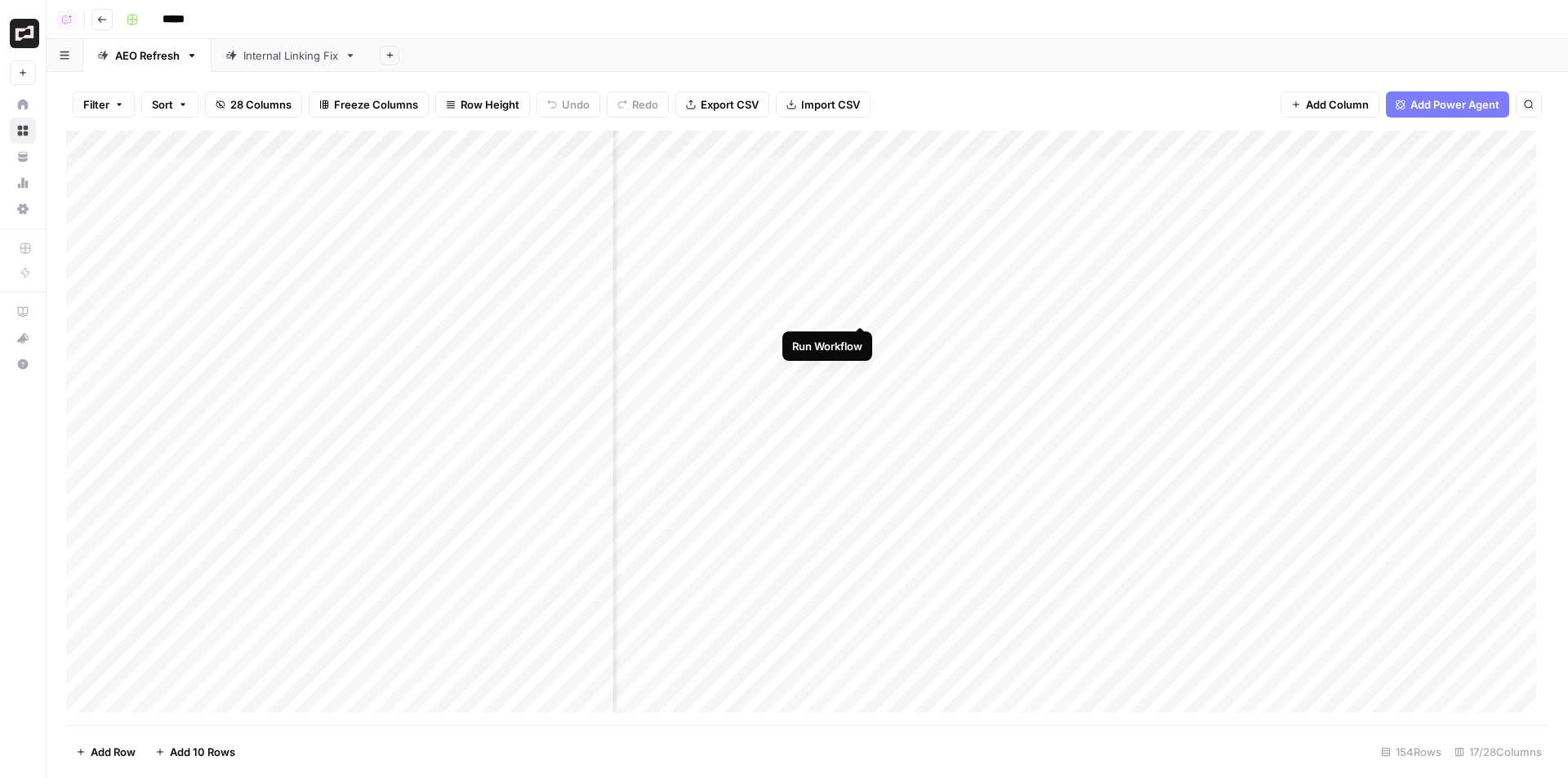
click at [862, 308] on div "Add Column" at bounding box center [807, 427] width 1482 height 594
click at [860, 336] on div "Add Column" at bounding box center [807, 427] width 1482 height 594
click at [1186, 138] on div "Add Column" at bounding box center [807, 427] width 1482 height 594
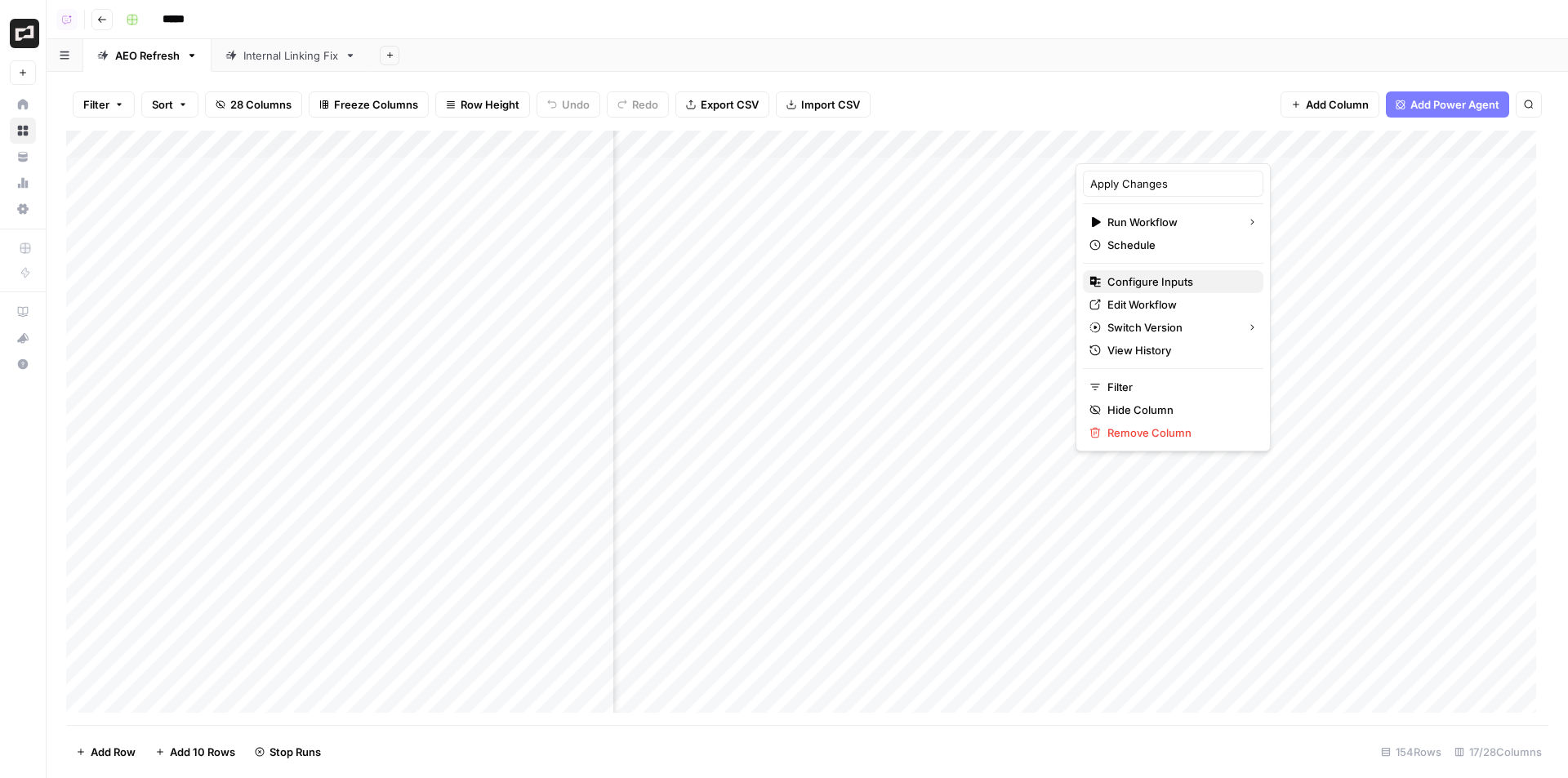
click at [1158, 276] on span "Configure Inputs" at bounding box center [1178, 281] width 143 height 17
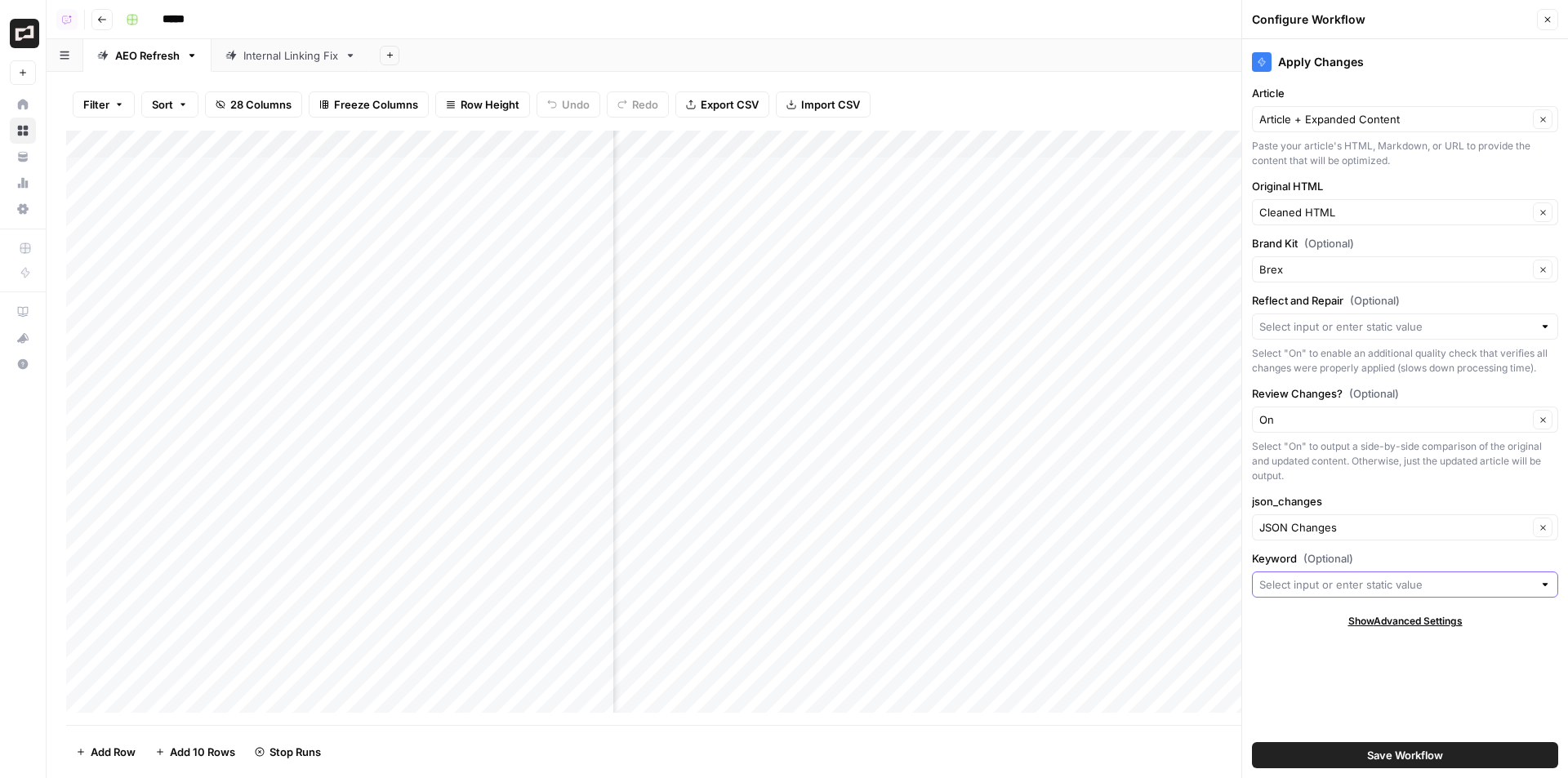
click at [1334, 584] on input "Keyword (Optional)" at bounding box center [1396, 584] width 273 height 17
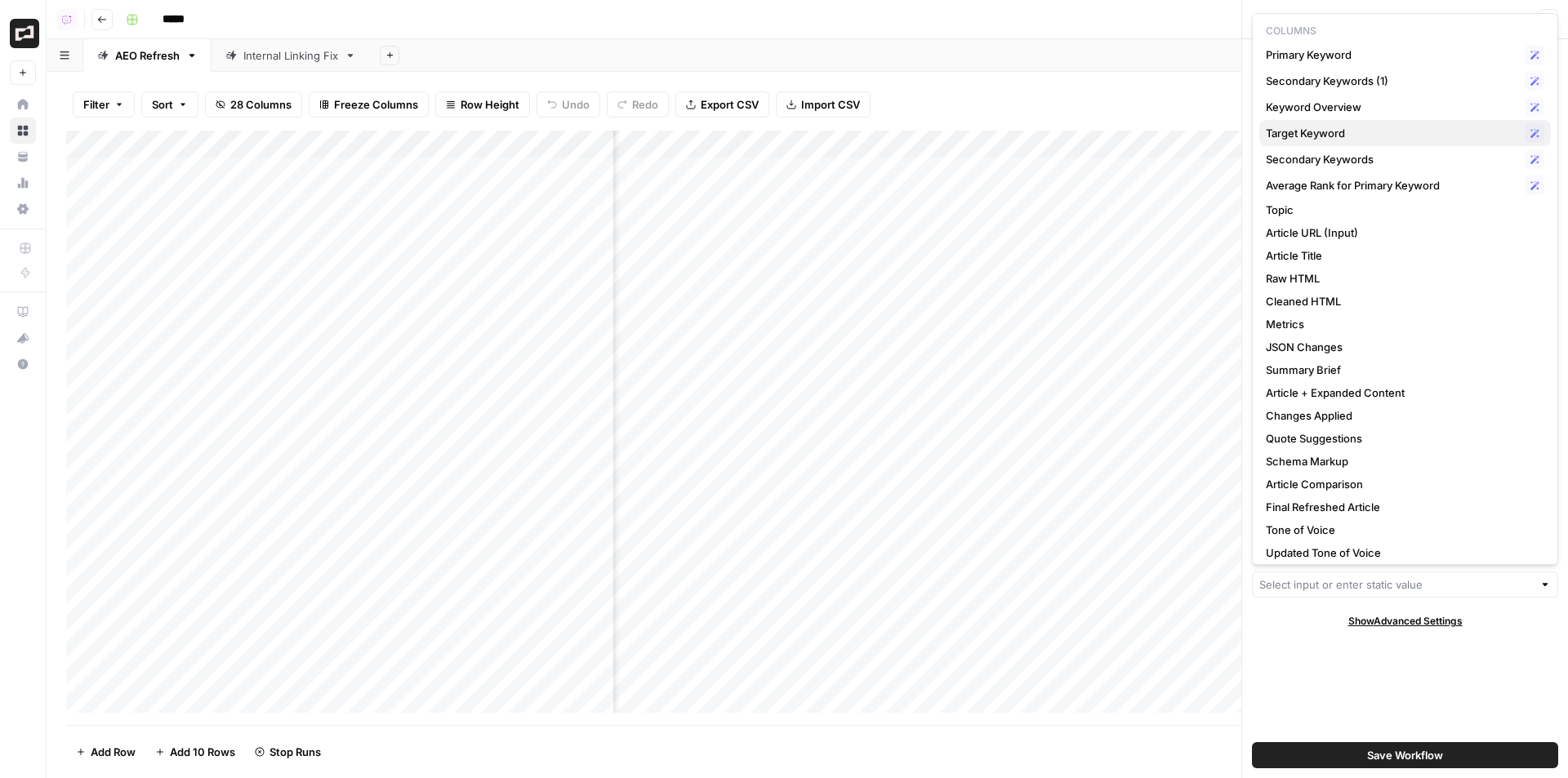
click at [1360, 139] on span "Target Keyword" at bounding box center [1392, 133] width 252 height 17
type input "Target Keyword"
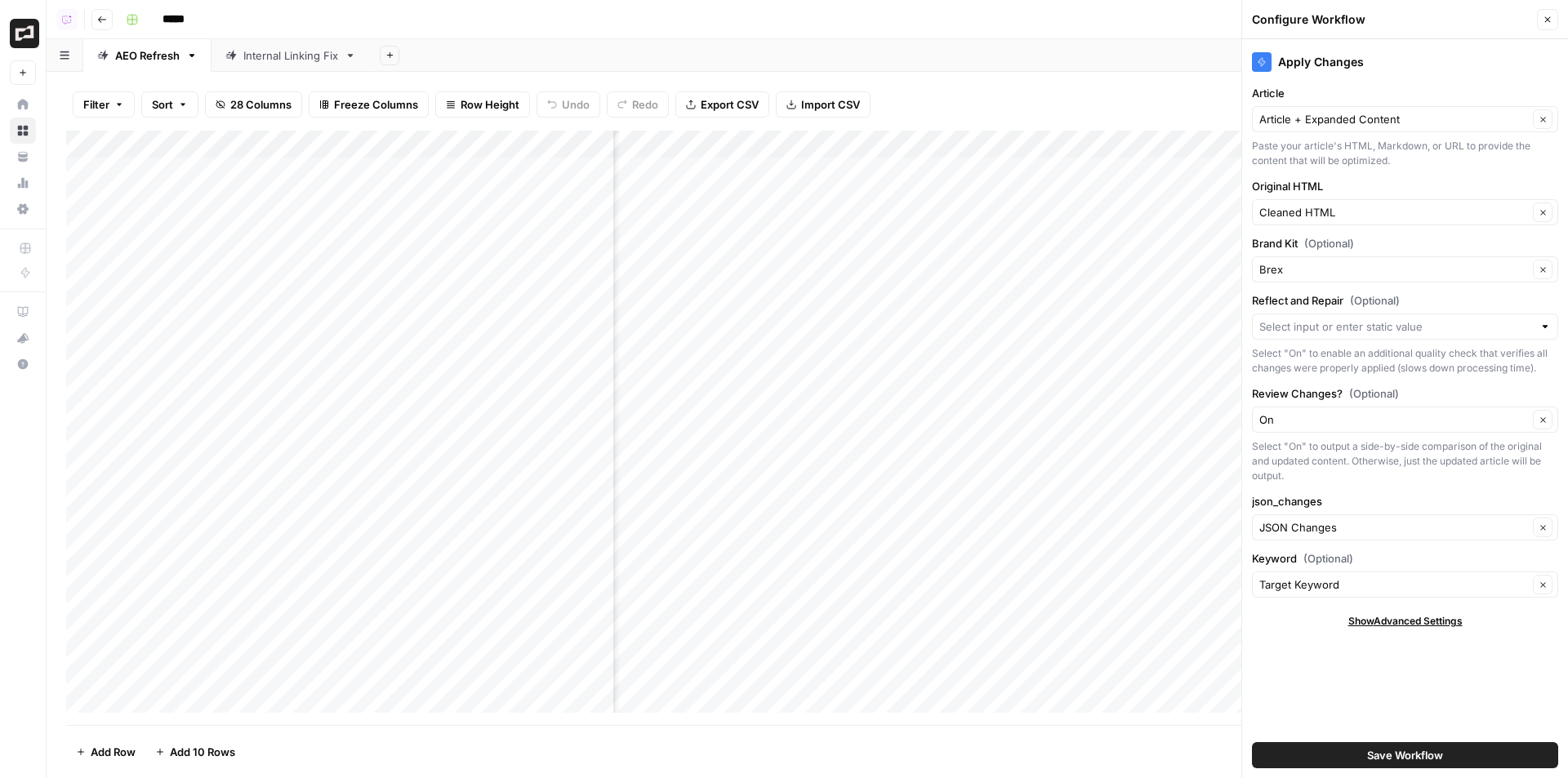
click at [1403, 753] on span "Save Workflow" at bounding box center [1404, 754] width 76 height 17
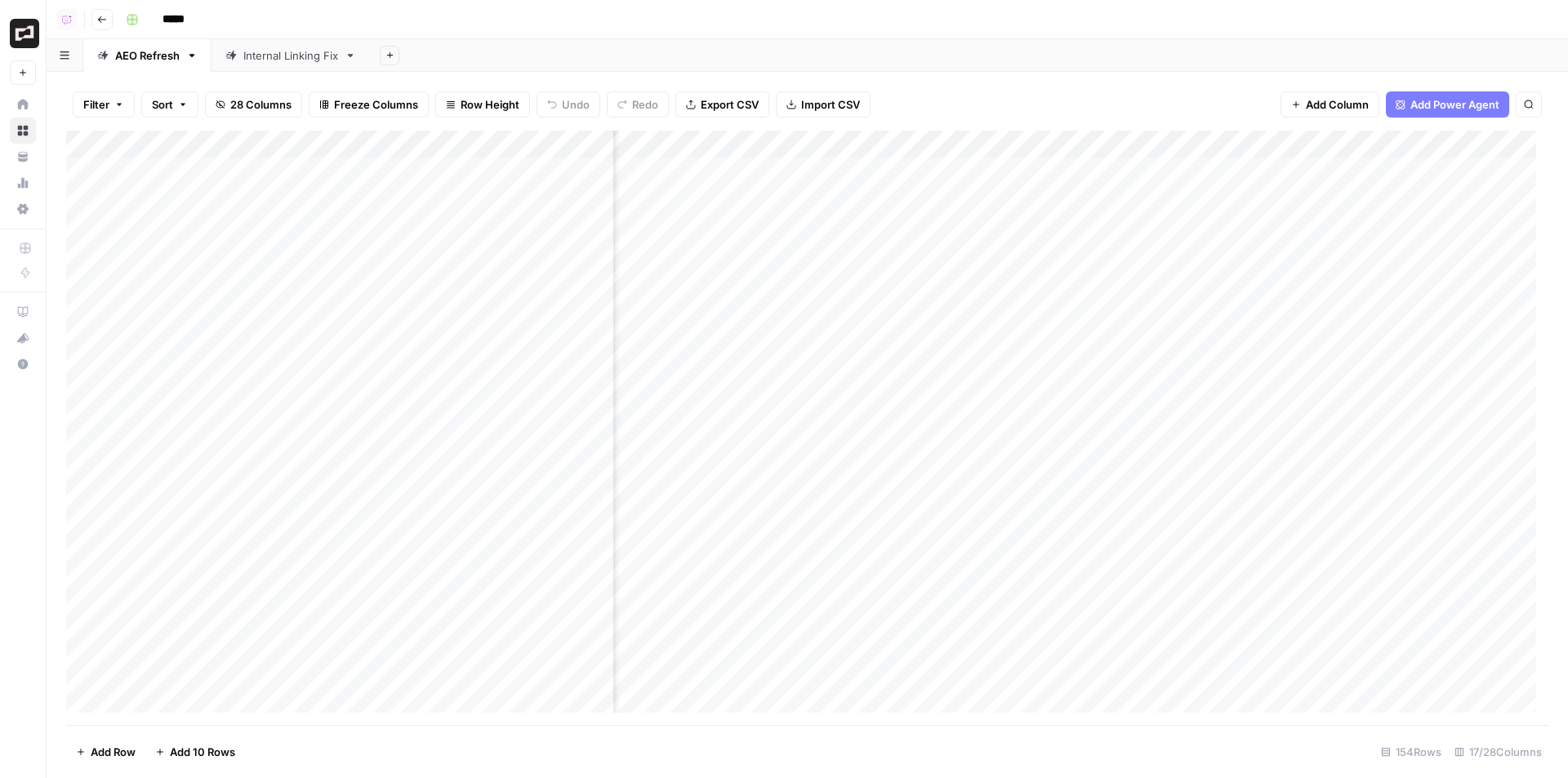
scroll to position [0, 1444]
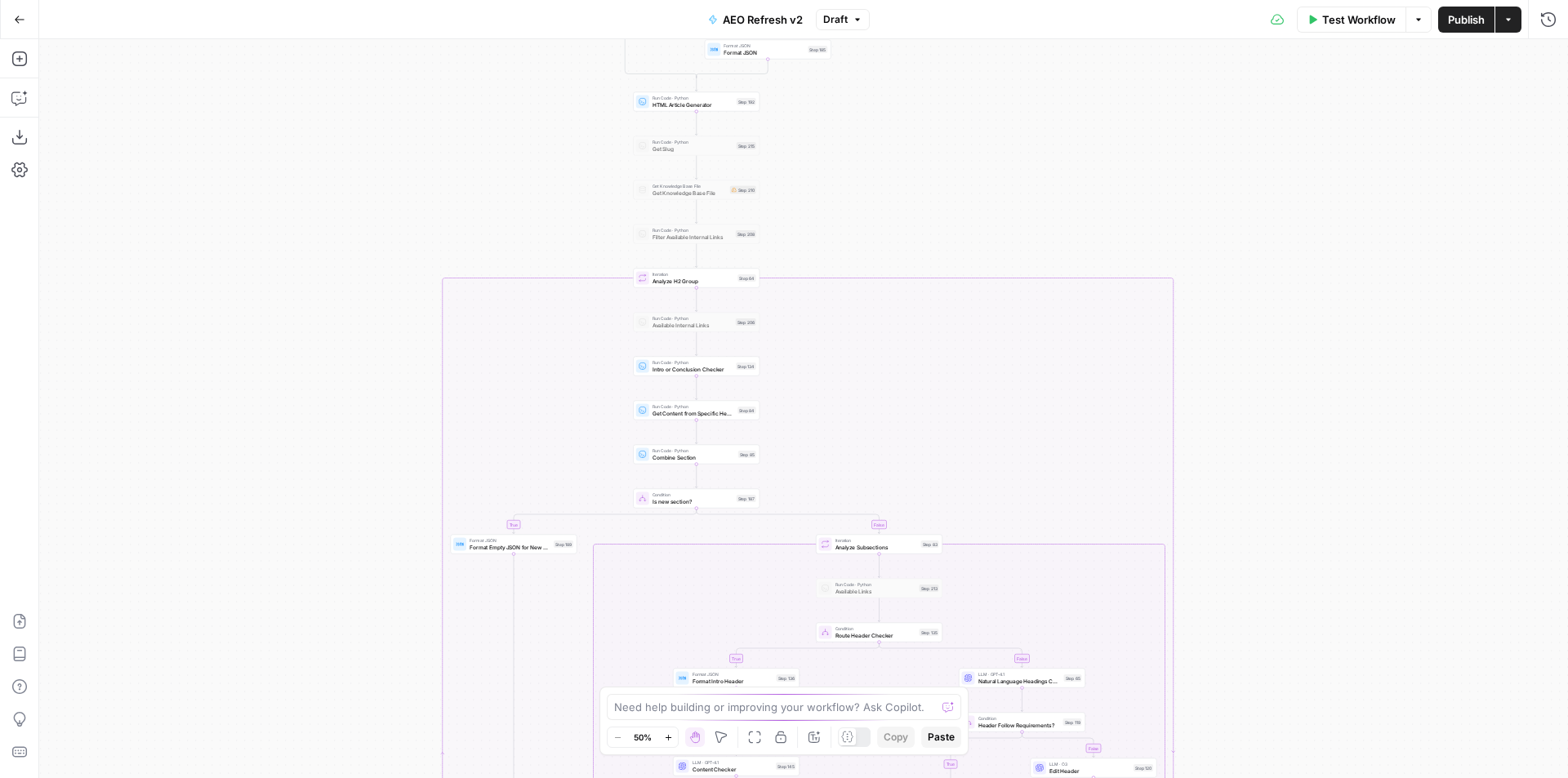
click at [1459, 25] on span "Publish" at bounding box center [1466, 19] width 37 height 17
